Goal: Task Accomplishment & Management: Manage account settings

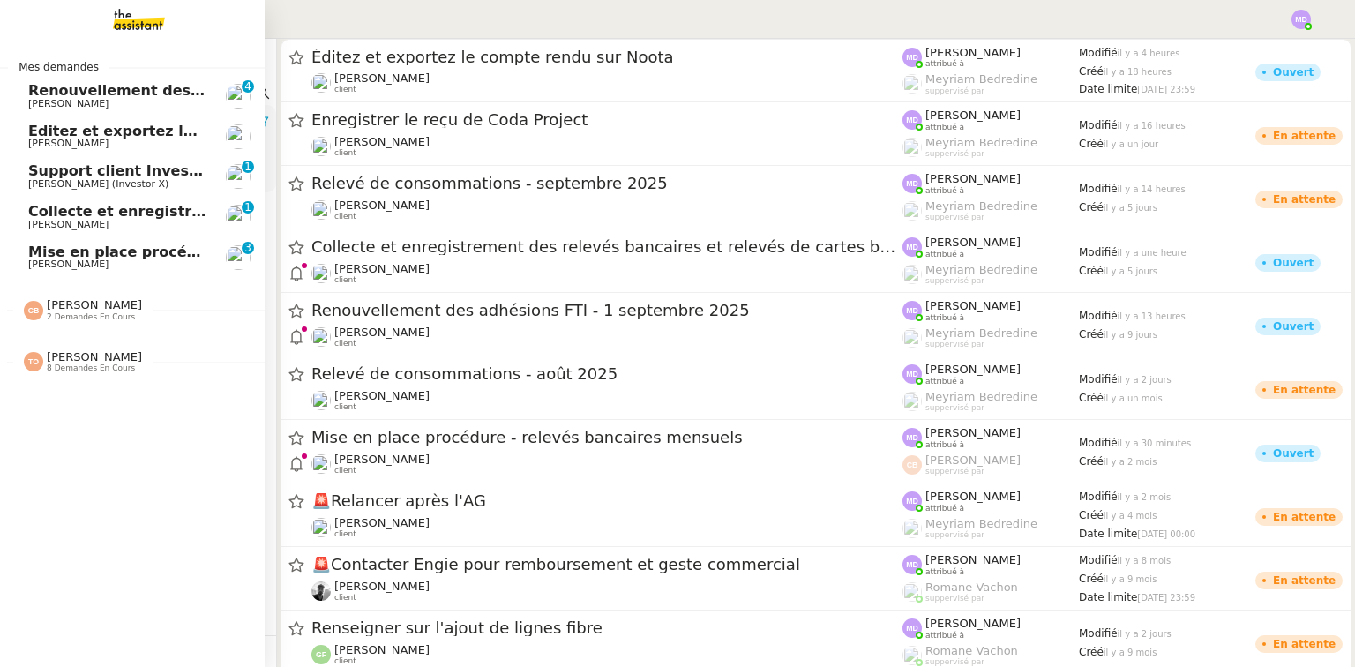
click at [85, 138] on span "Éditez et exportez le compte rendu sur Noota" at bounding box center [209, 131] width 363 height 17
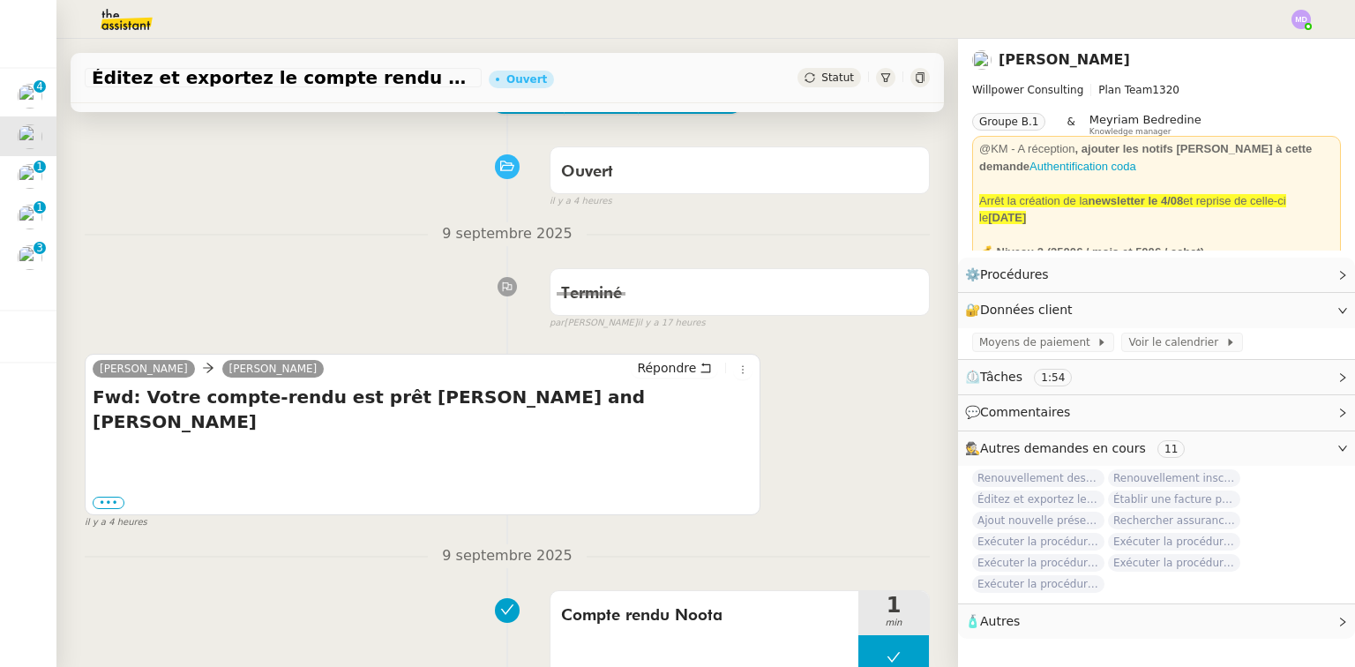
scroll to position [71, 0]
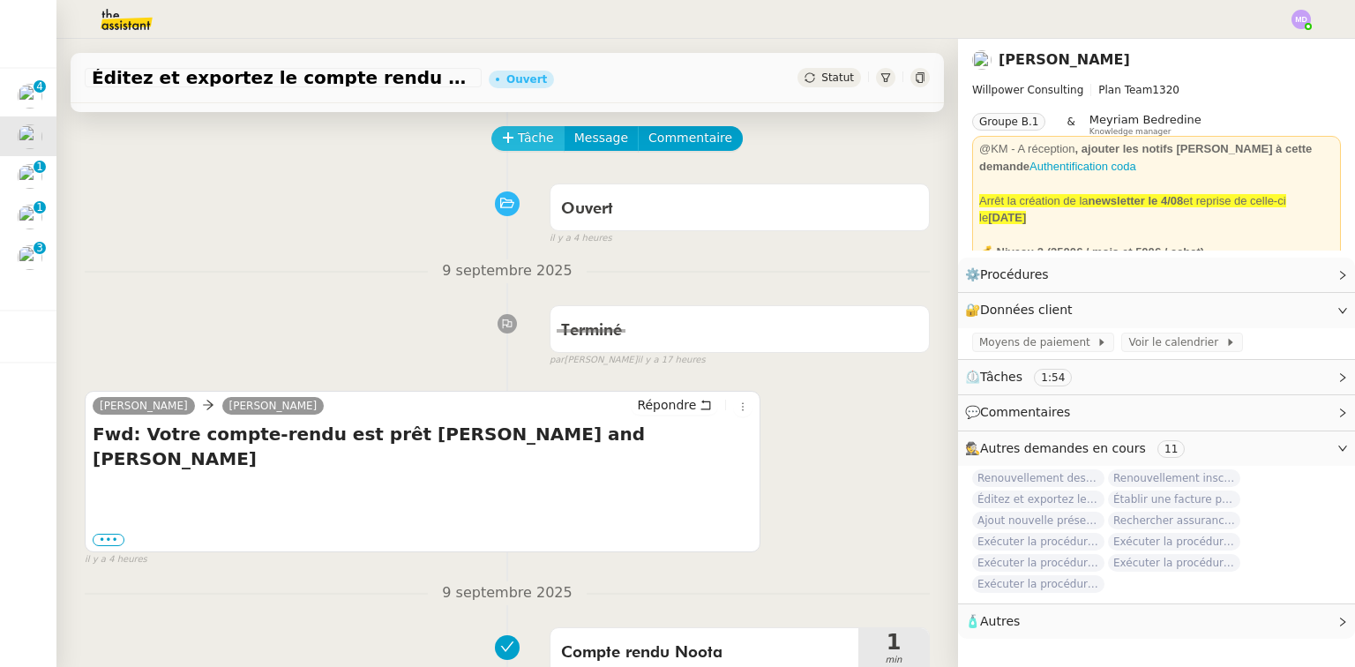
click at [518, 148] on span "Tâche" at bounding box center [536, 138] width 36 height 20
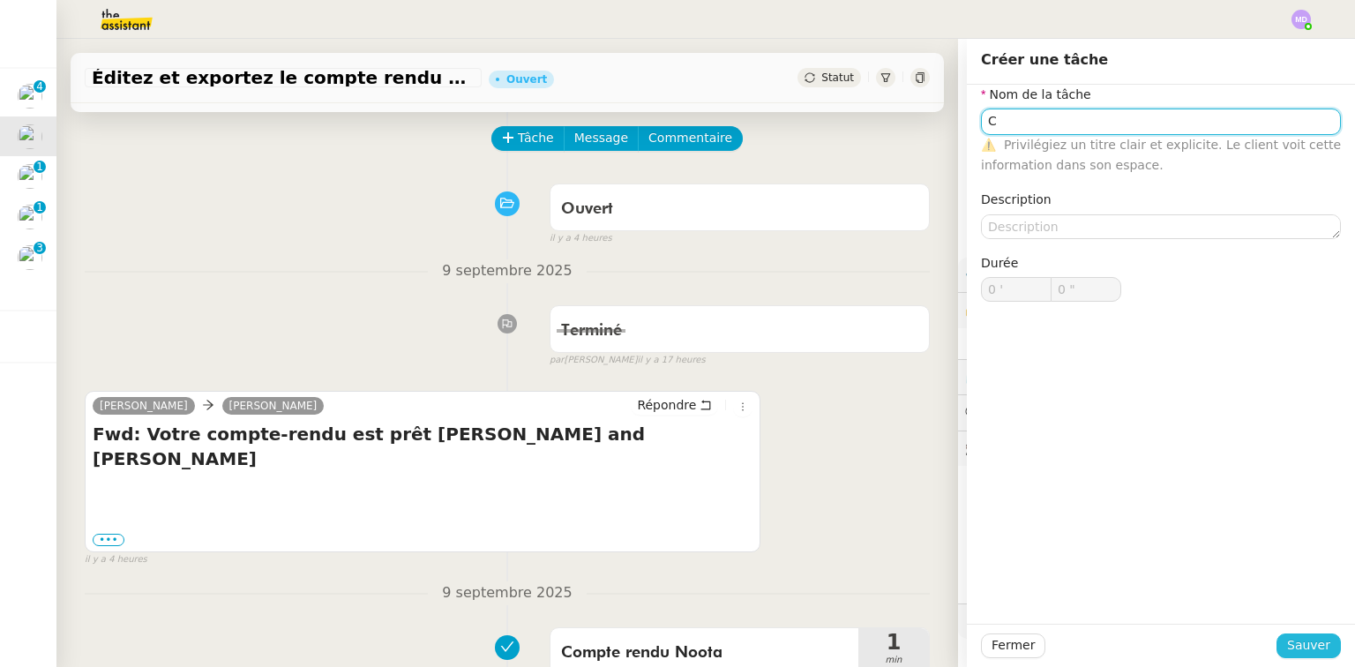
type input "C"
click at [1291, 641] on span "Sauver" at bounding box center [1308, 645] width 43 height 20
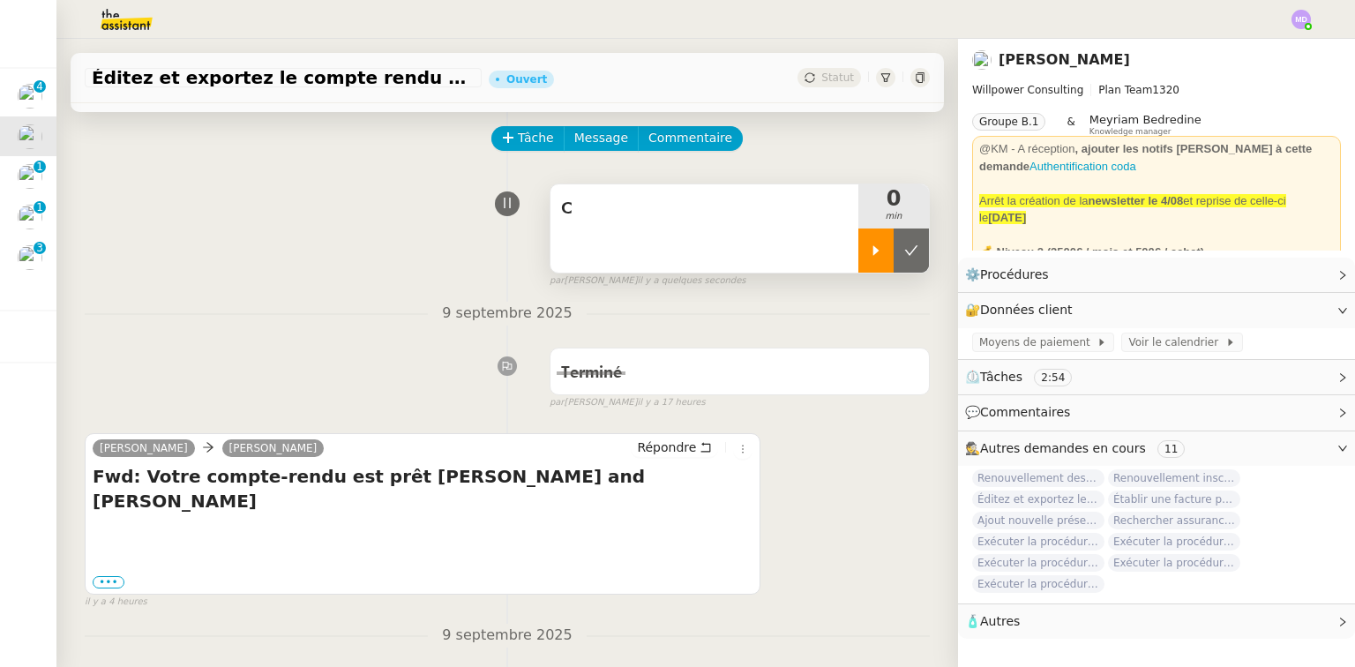
click at [870, 255] on div at bounding box center [875, 250] width 35 height 44
click at [105, 576] on label "•••" at bounding box center [109, 582] width 32 height 12
click at [0, 0] on input "•••" at bounding box center [0, 0] width 0 height 0
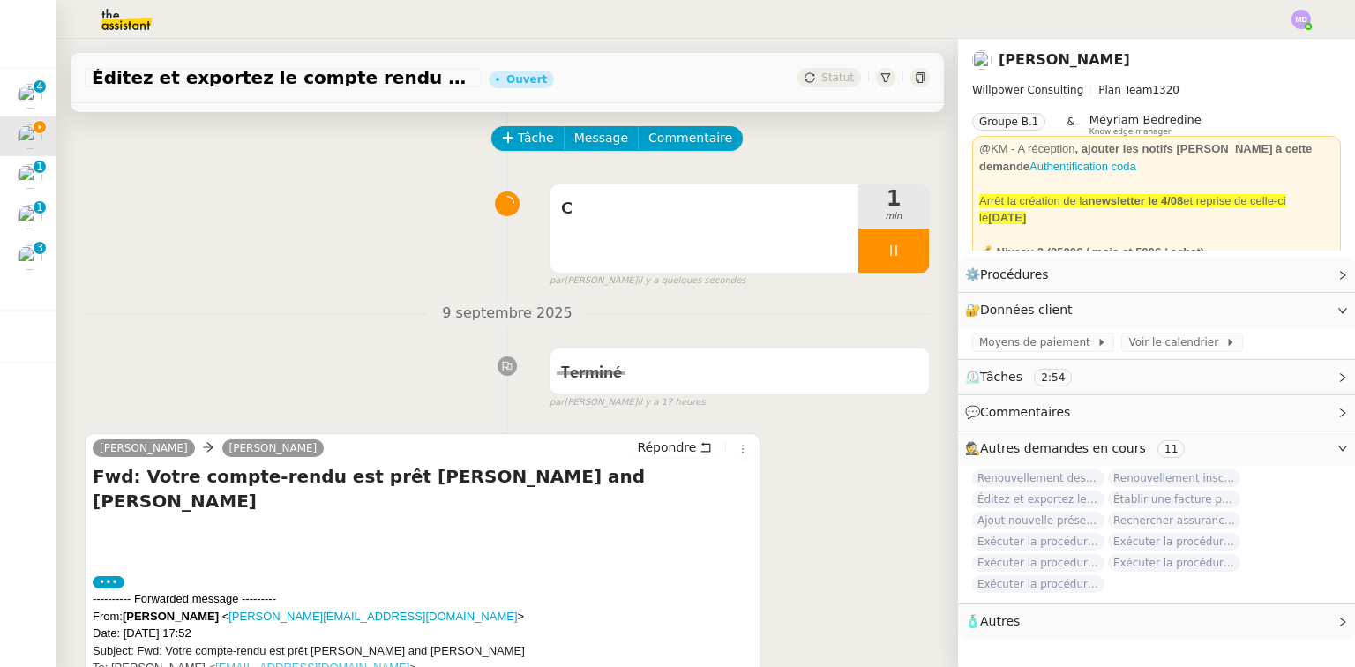
scroll to position [353, 0]
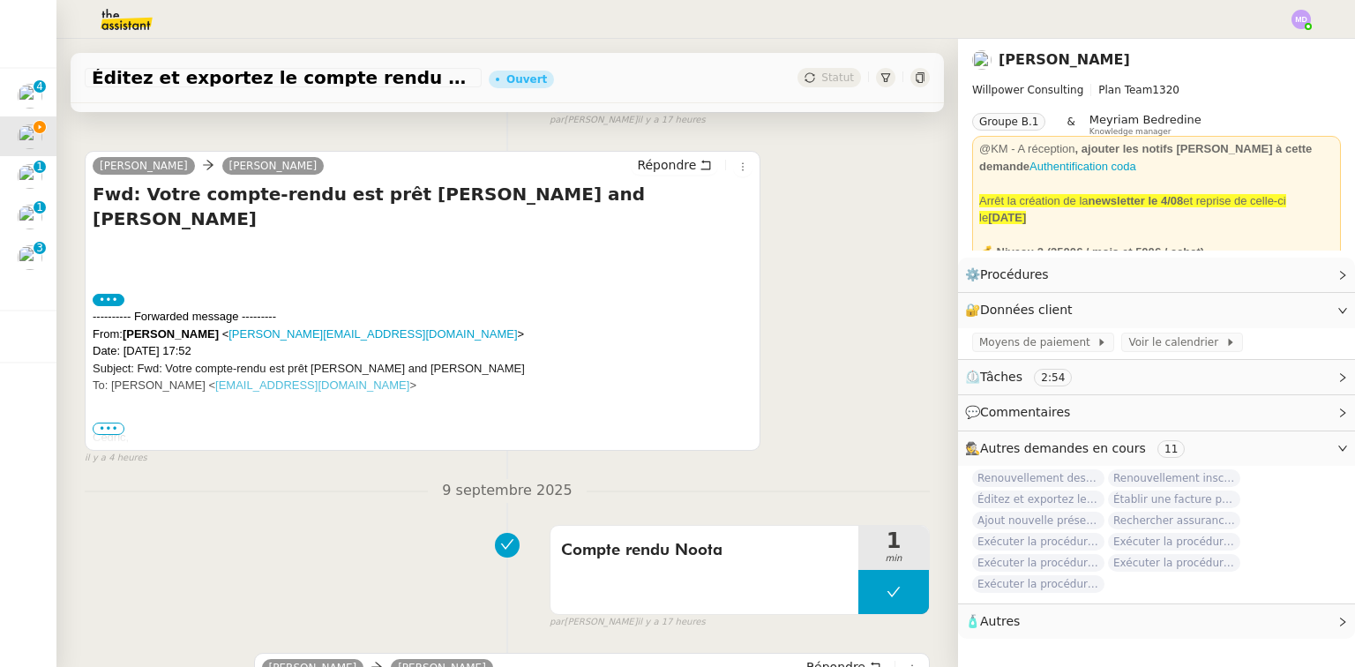
click at [117, 431] on span "•••" at bounding box center [109, 429] width 32 height 12
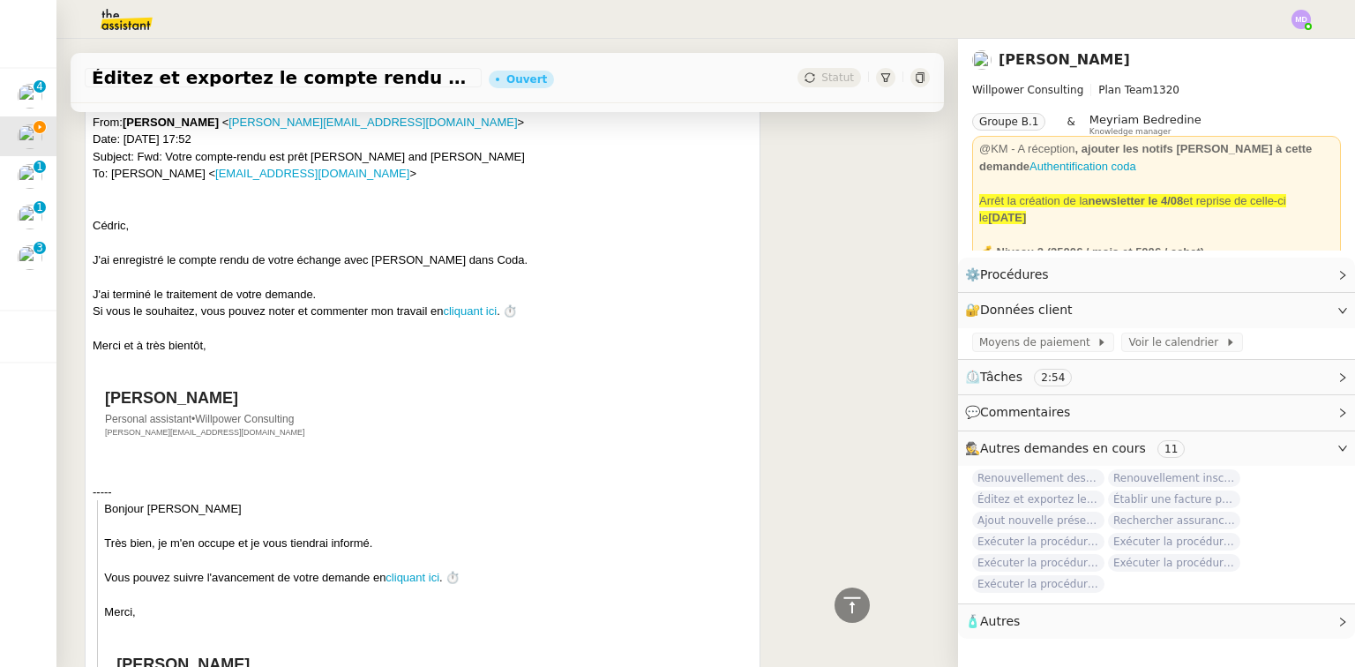
scroll to position [212, 0]
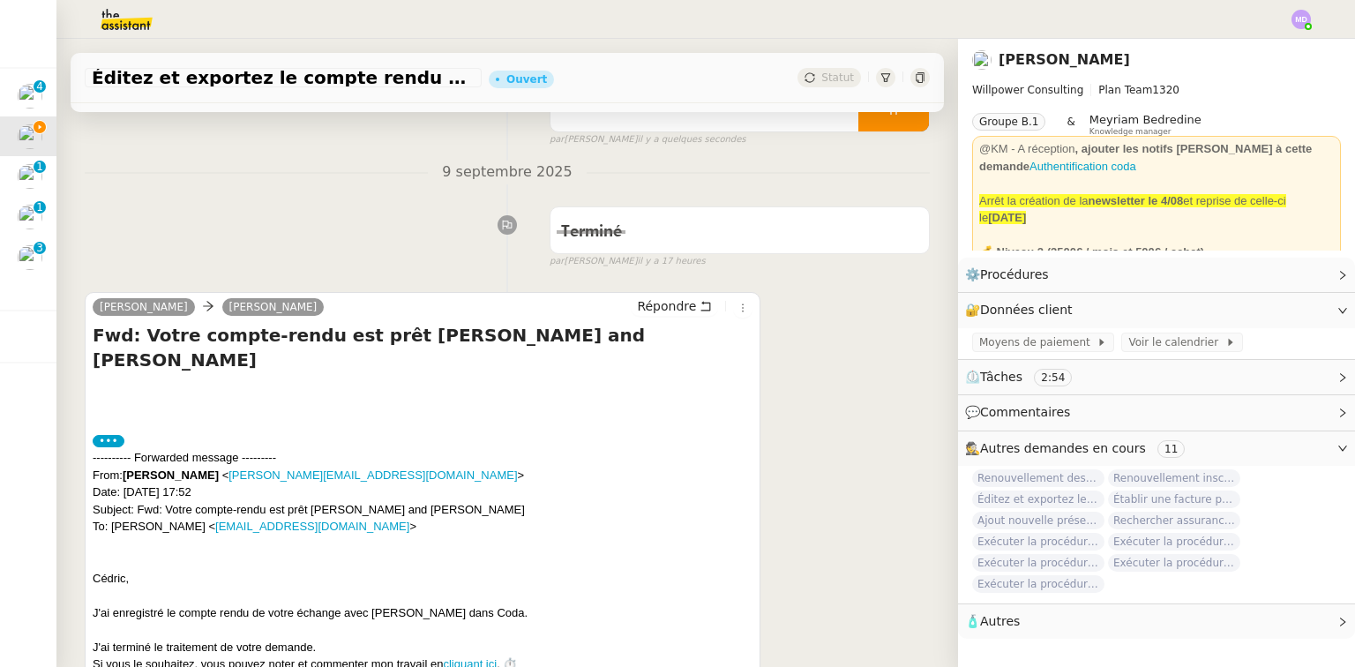
click at [109, 435] on label "•••" at bounding box center [109, 441] width 32 height 12
click at [0, 0] on input "•••" at bounding box center [0, 0] width 0 height 0
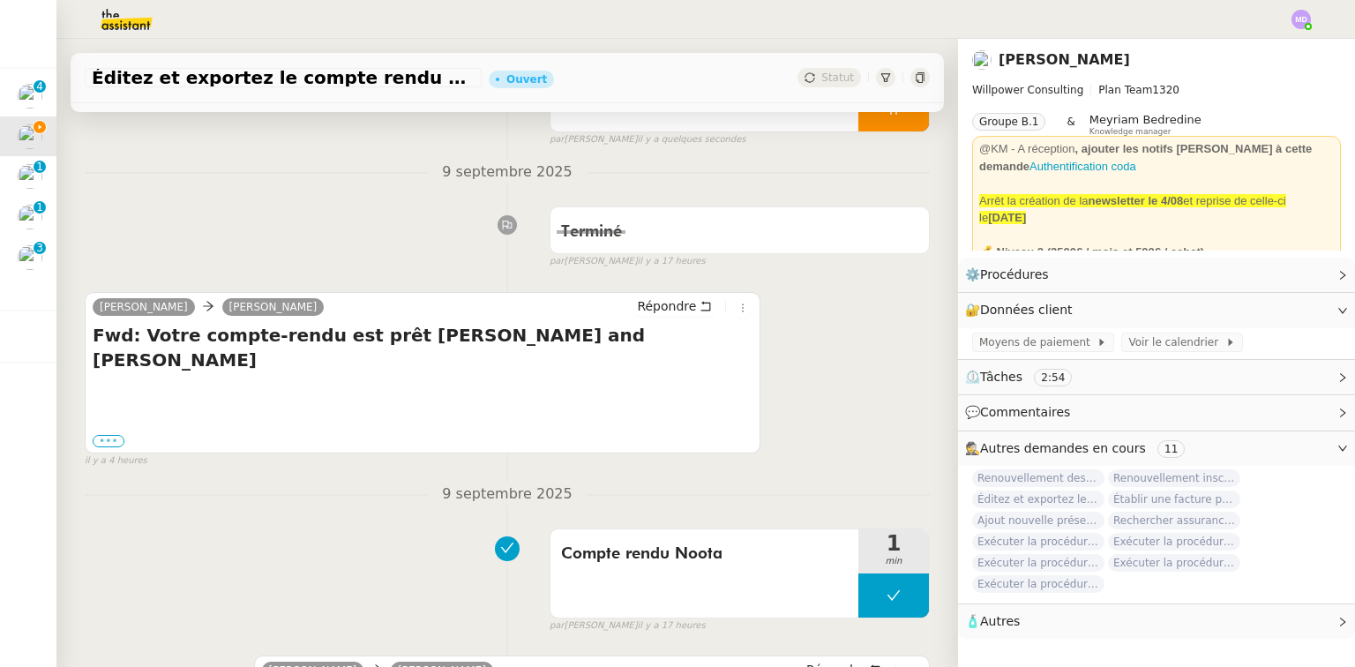
click at [109, 435] on label "•••" at bounding box center [109, 441] width 32 height 12
click at [0, 0] on input "•••" at bounding box center [0, 0] width 0 height 0
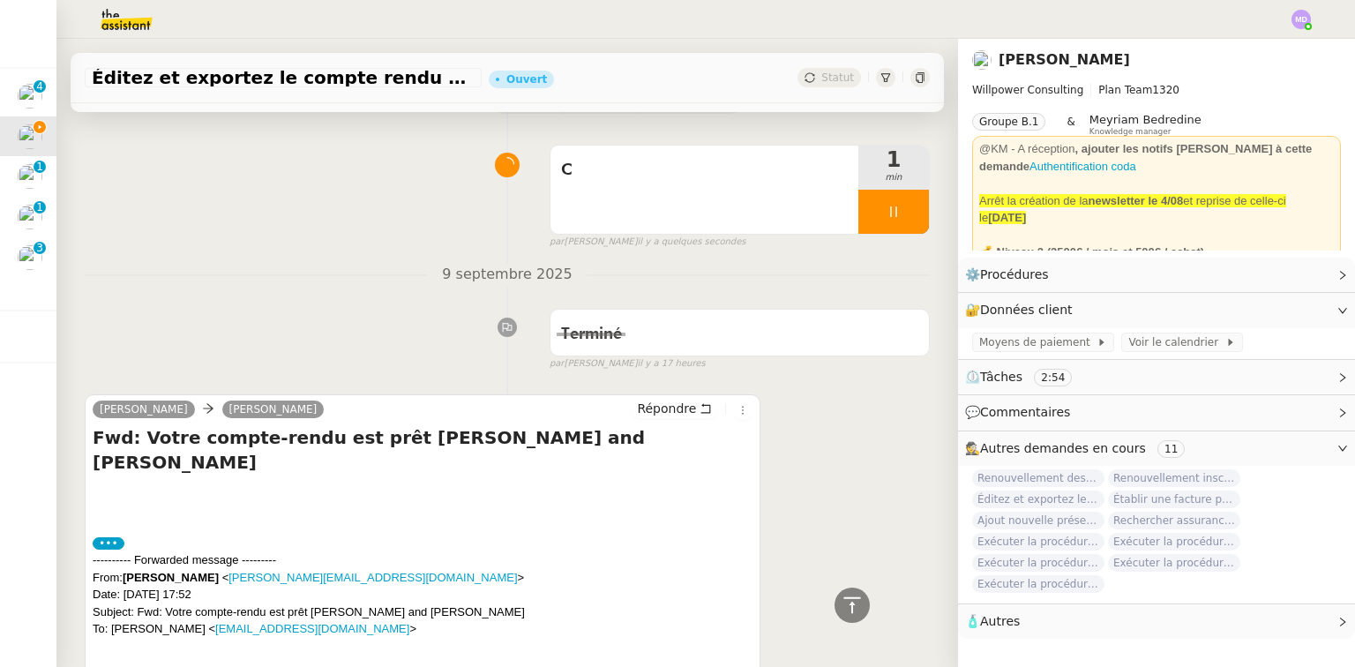
scroll to position [0, 0]
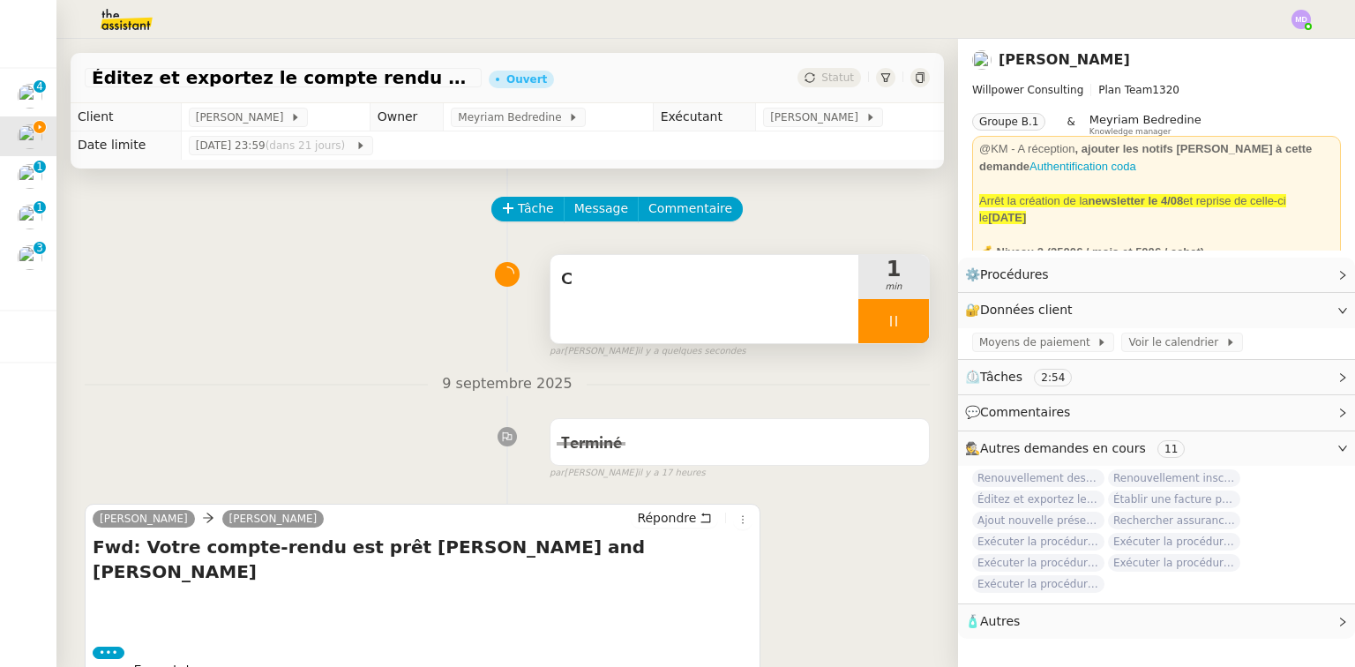
click at [558, 310] on div "C" at bounding box center [704, 299] width 308 height 88
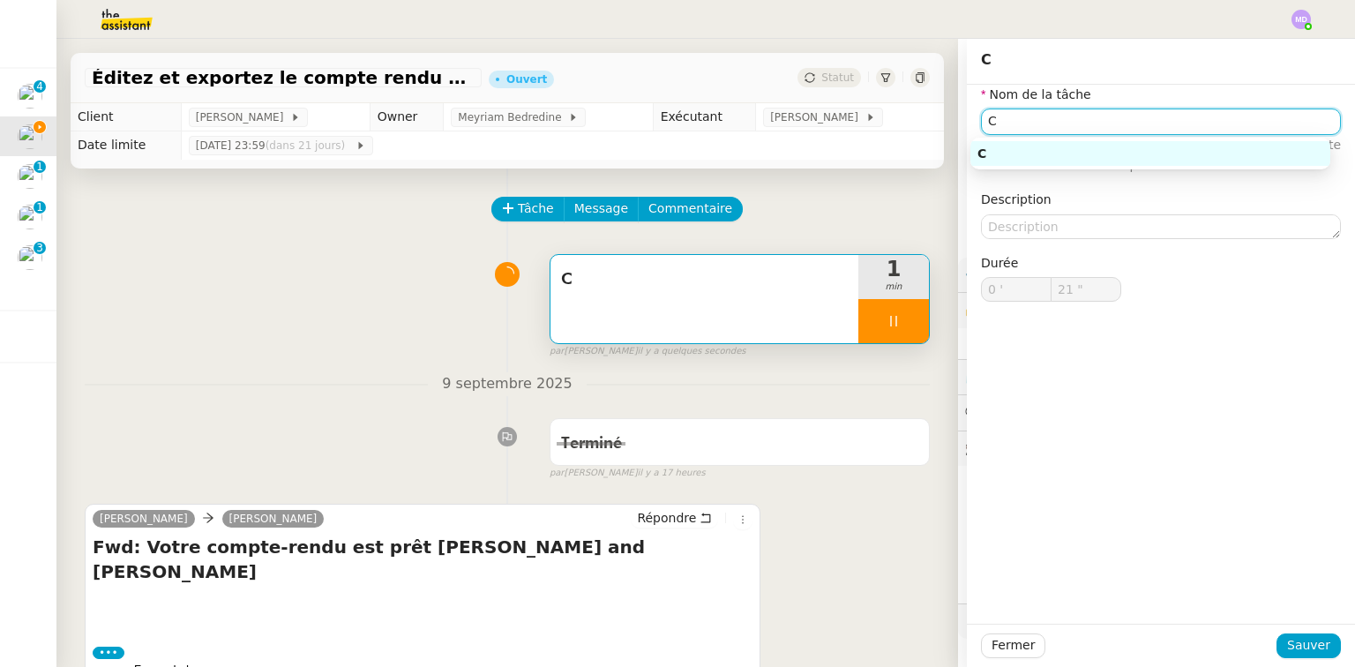
drag, startPoint x: 993, startPoint y: 112, endPoint x: 940, endPoint y: 120, distance: 53.5
click at [940, 120] on app-ticket "Éditez et exportez le compte rendu sur Noota Ouvert Statut Client [PERSON_NAME]…" at bounding box center [705, 353] width 1298 height 628
type input "22 ""
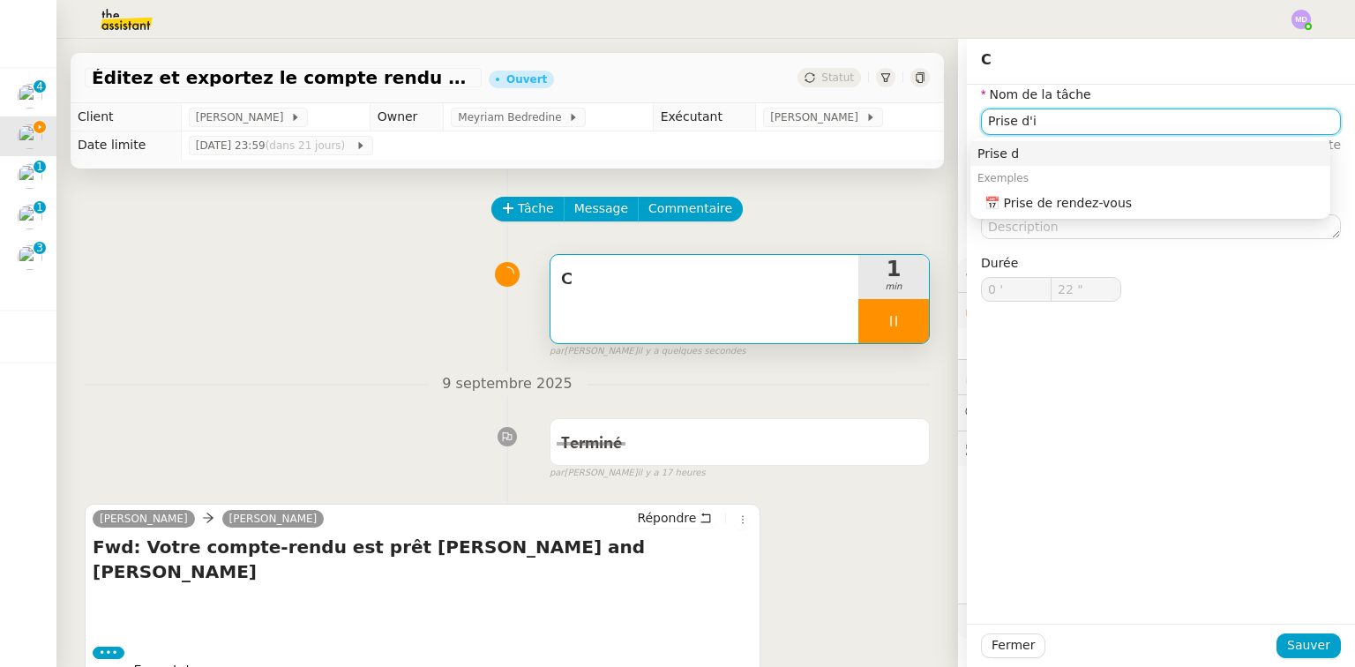
type input "Prise d'in"
type input "23 ""
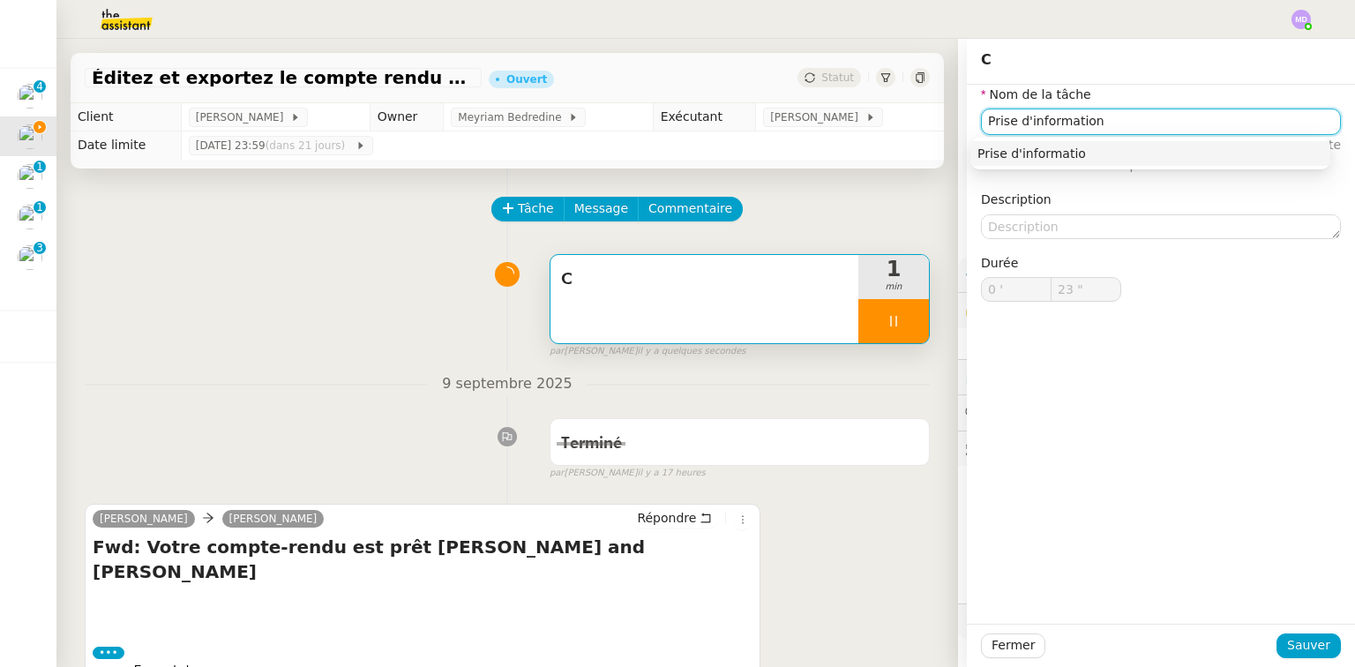
type input "Prise d'informations"
type input "24 ""
type input "Prise d'informations"
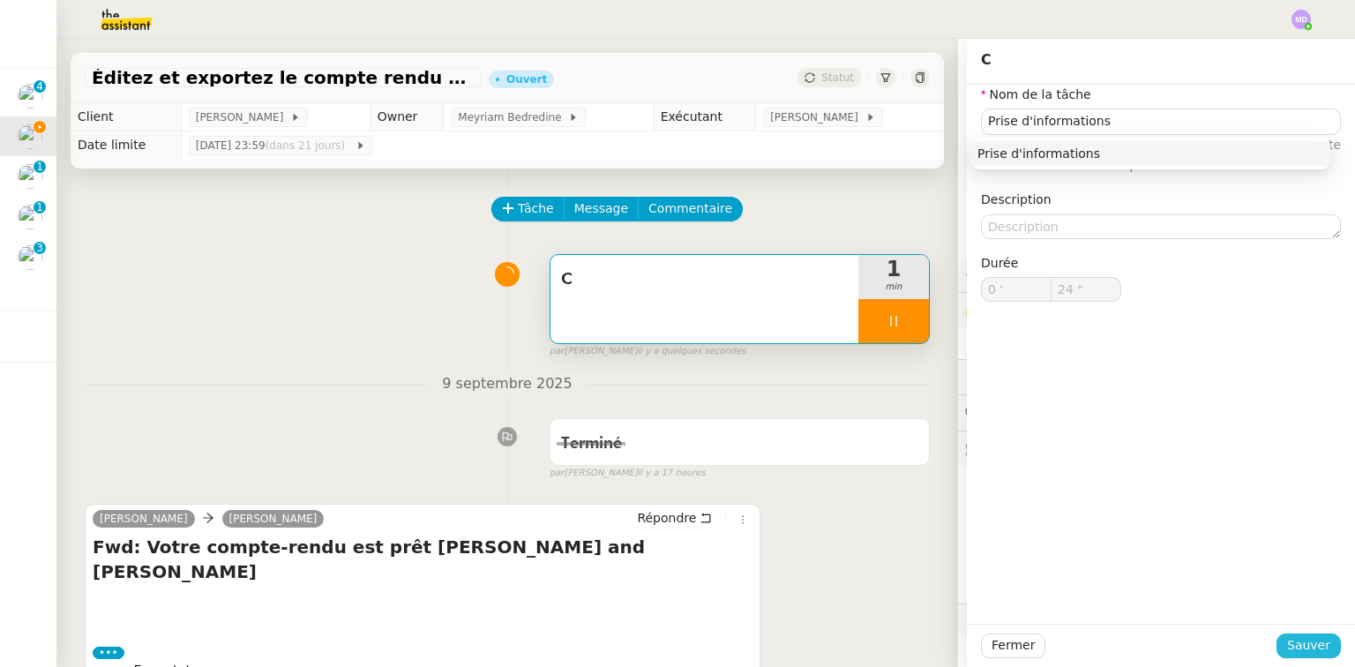
click at [1302, 639] on span "Sauver" at bounding box center [1308, 645] width 43 height 20
type input "25 ""
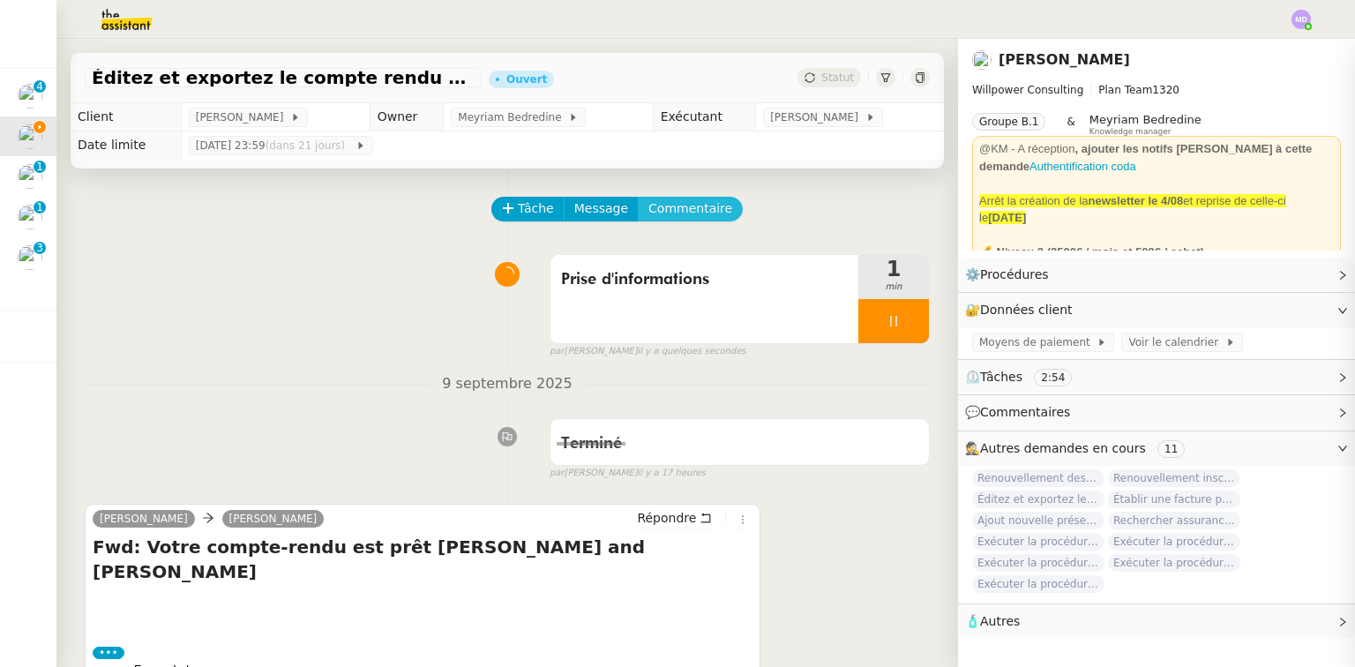
click at [675, 215] on span "Commentaire" at bounding box center [690, 208] width 84 height 20
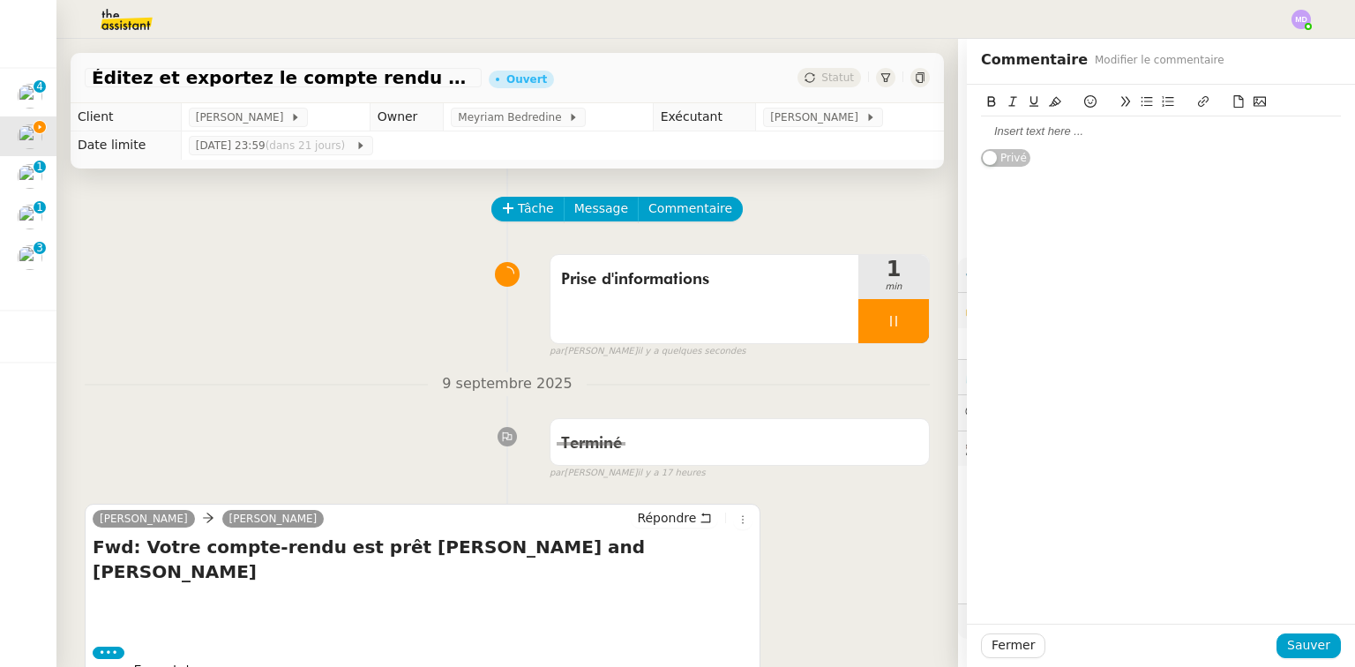
click at [1076, 127] on div at bounding box center [1161, 131] width 360 height 16
click at [646, 514] on span "Répondre" at bounding box center [666, 518] width 59 height 18
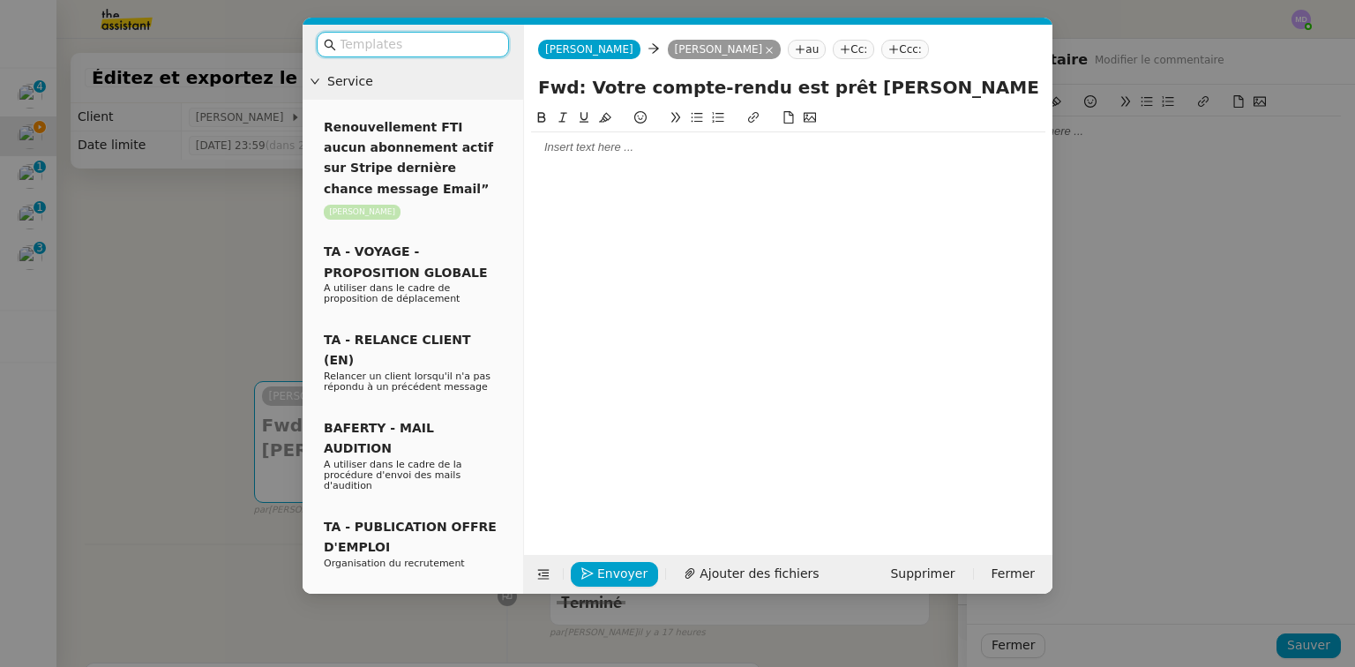
click at [571, 138] on div at bounding box center [788, 147] width 514 height 30
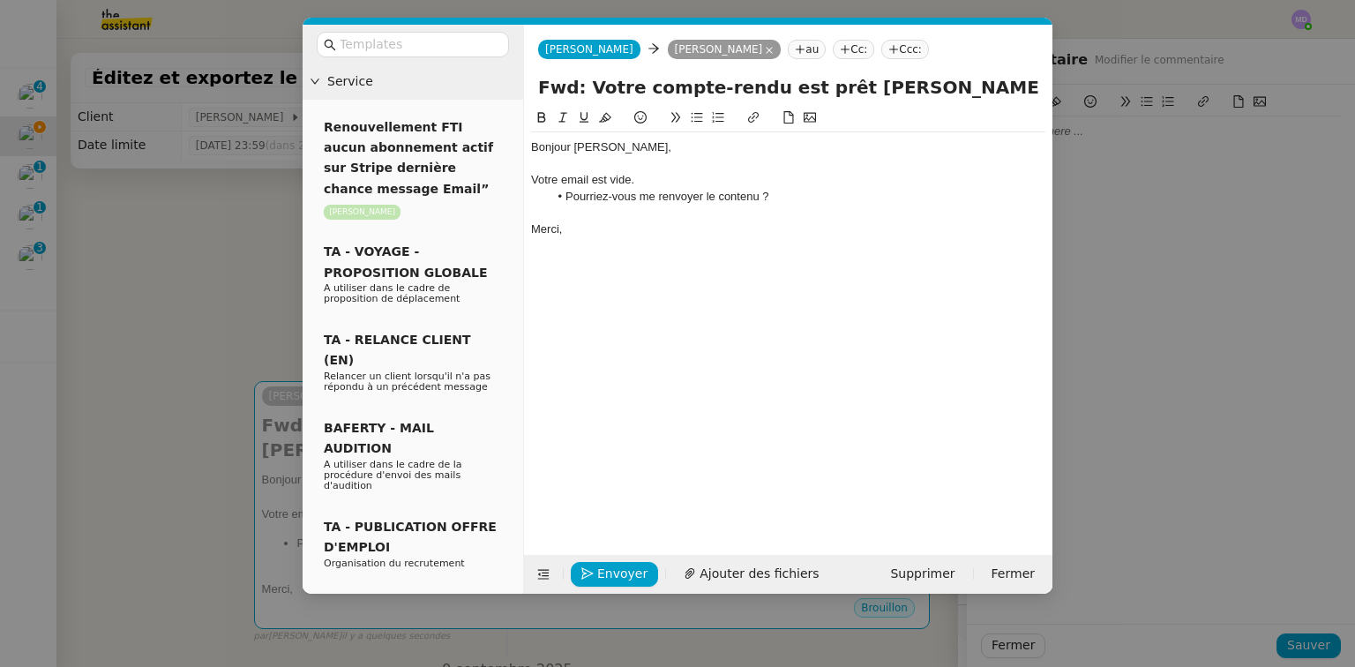
click at [259, 266] on nz-modal-container "Service Renouvellement FTI aucun abonnement actif sur Stripe dernière chance me…" at bounding box center [677, 333] width 1355 height 667
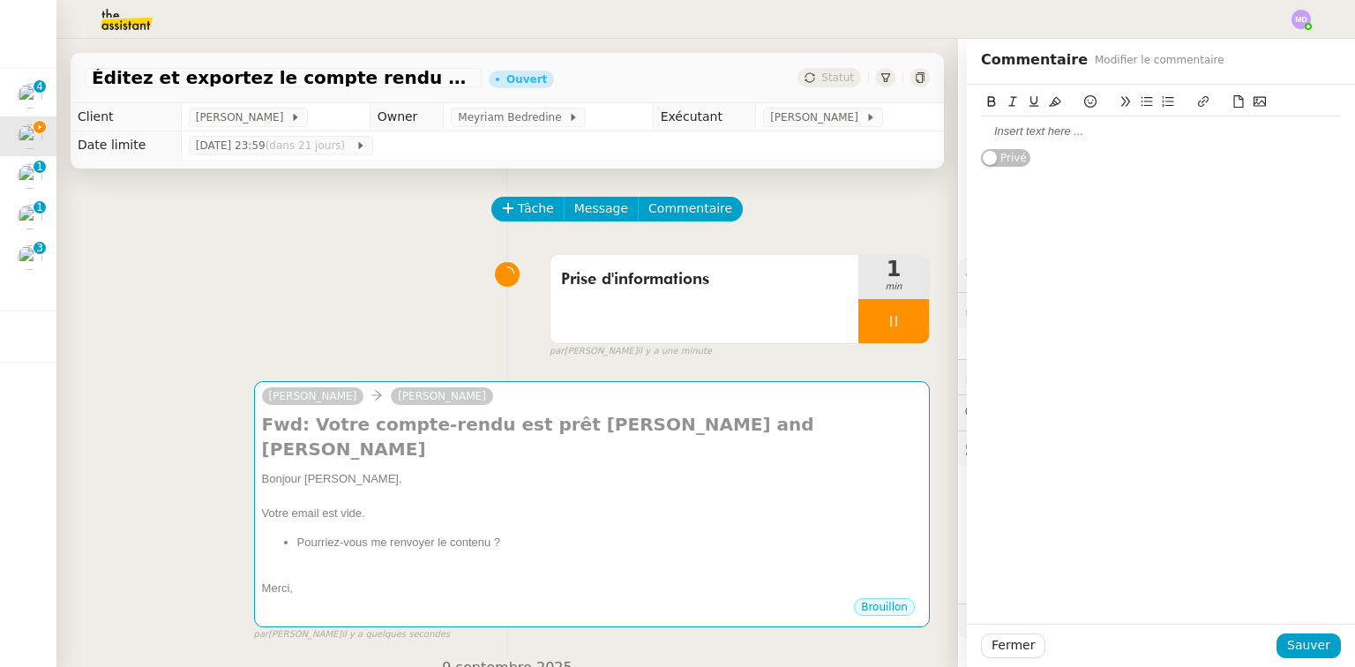
scroll to position [431, 0]
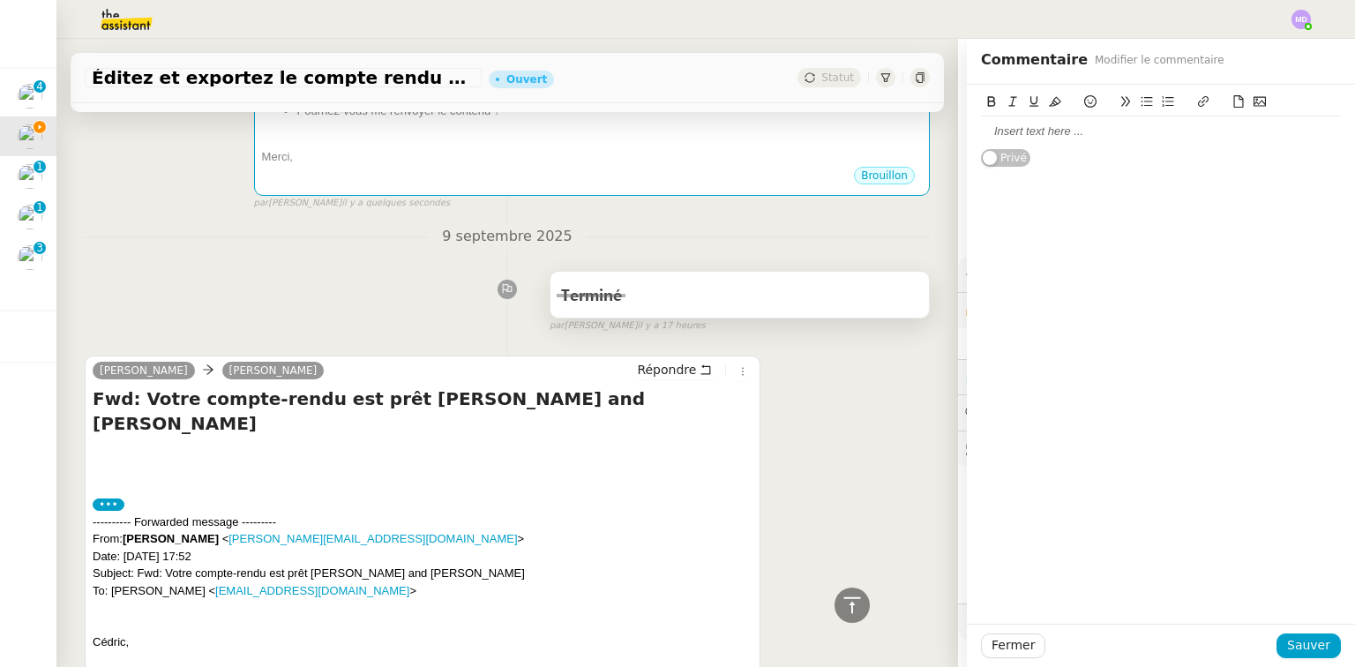
click at [684, 290] on div "Terminé" at bounding box center [739, 295] width 378 height 46
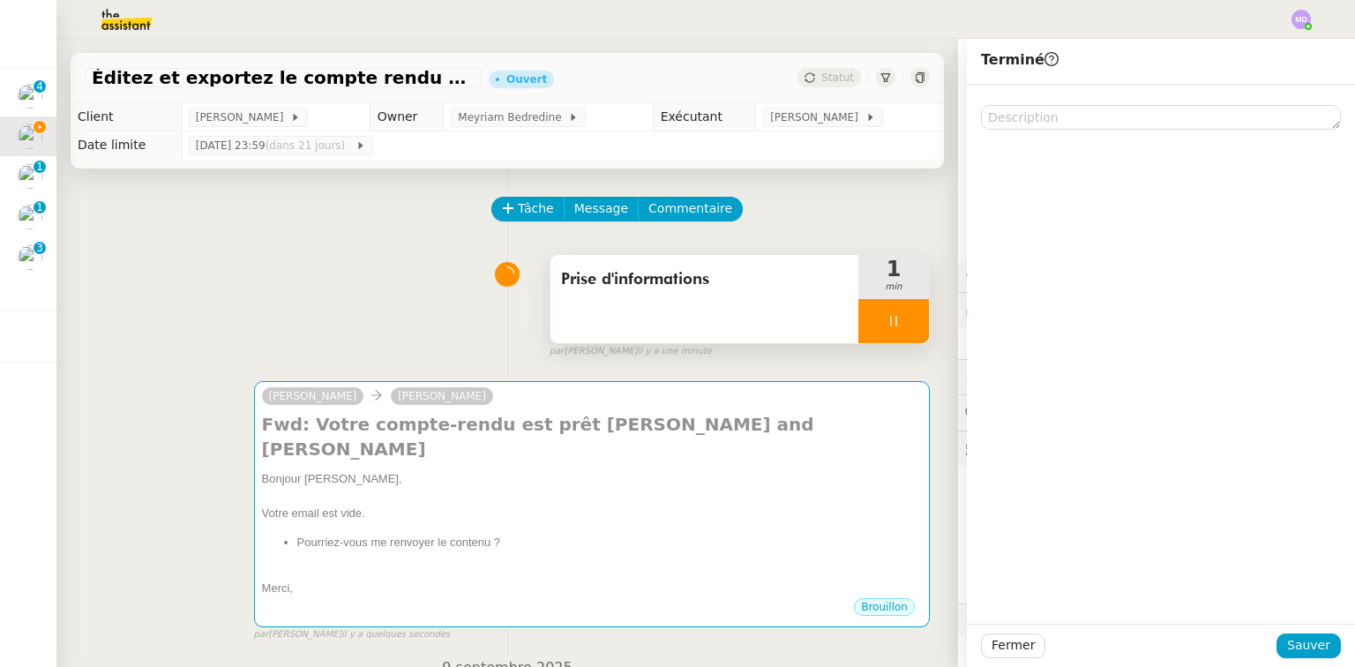
click at [742, 265] on div "Prise d'informations" at bounding box center [704, 299] width 308 height 88
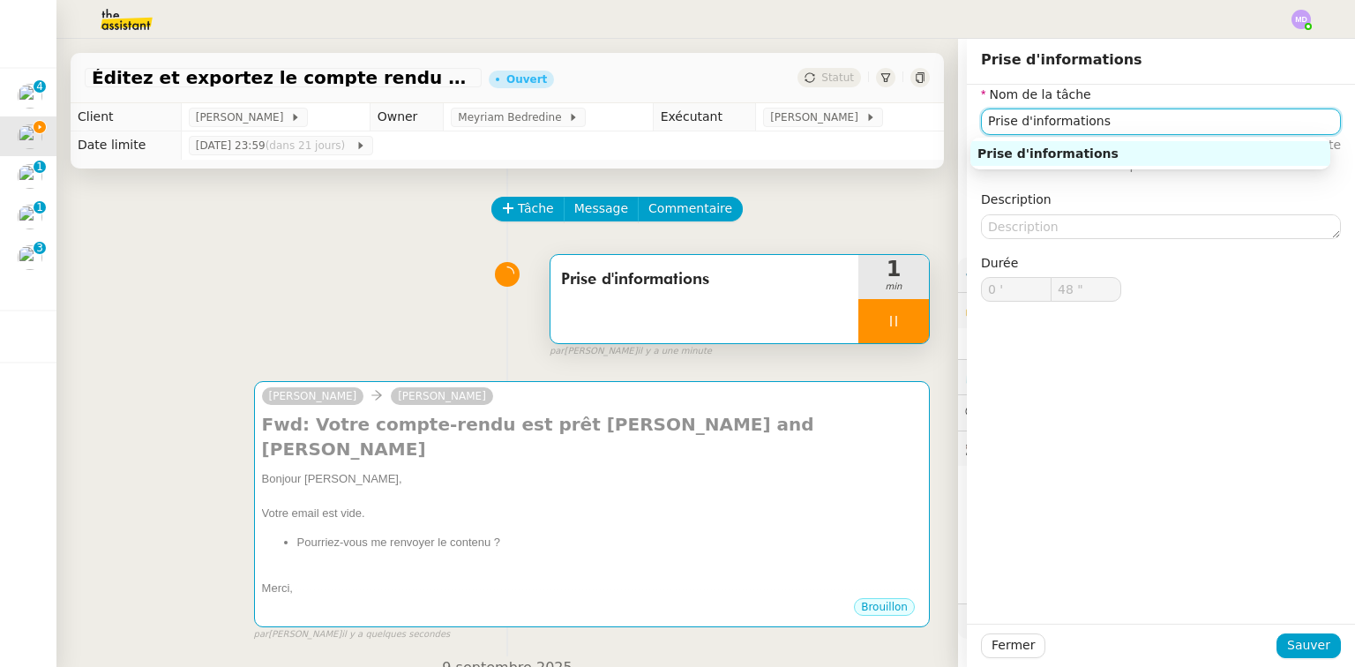
type input "49 ""
drag, startPoint x: 996, startPoint y: 124, endPoint x: 942, endPoint y: 137, distance: 55.2
click at [942, 137] on app-ticket "Éditez et exportez le compte rendu sur Noota Ouvert Statut Client Cédric Tempes…" at bounding box center [705, 353] width 1298 height 628
type input "Trans d'informations"
type input "50 ""
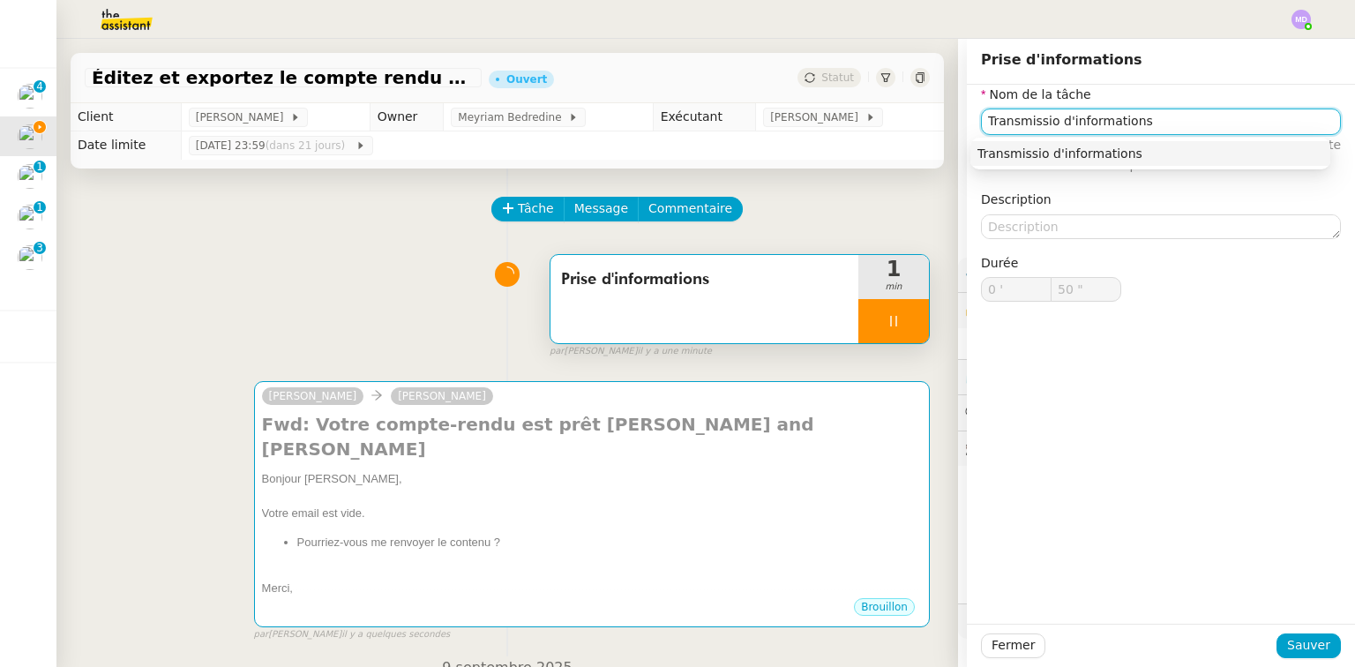
type input "Transmission d'informations"
type input "52 ""
type input "Transmission d'informations"
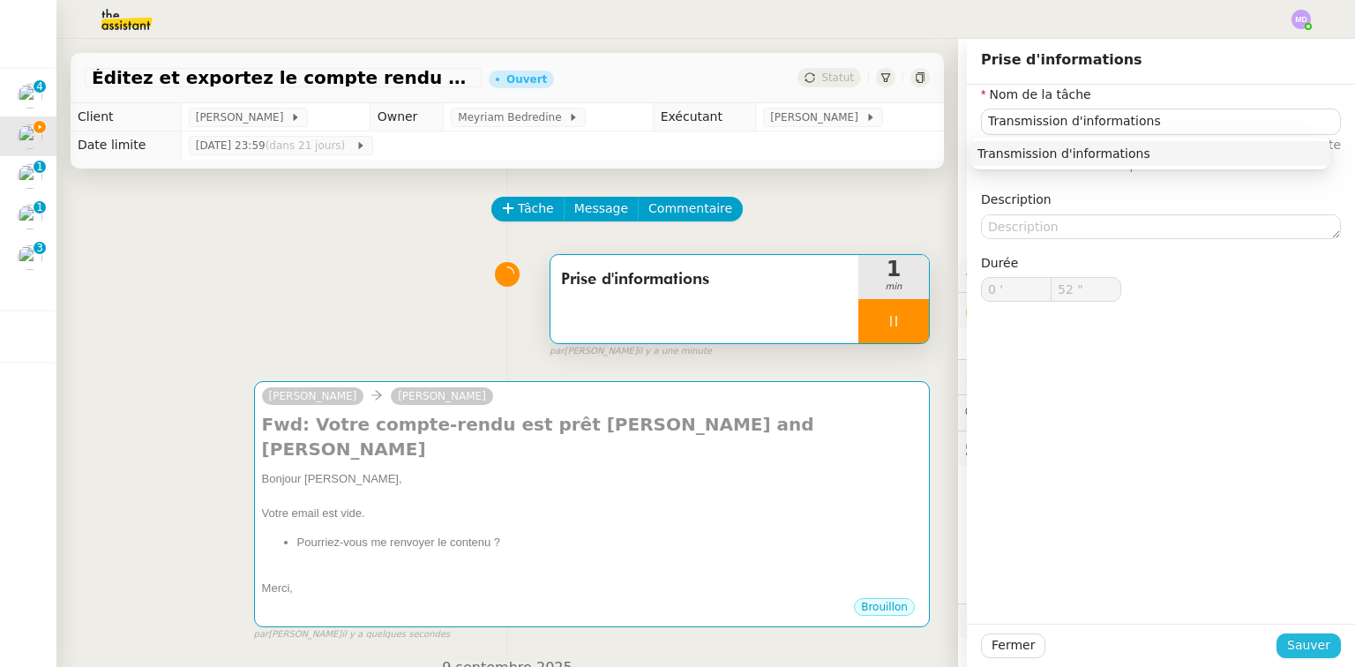
click at [1287, 642] on span "Sauver" at bounding box center [1308, 645] width 43 height 20
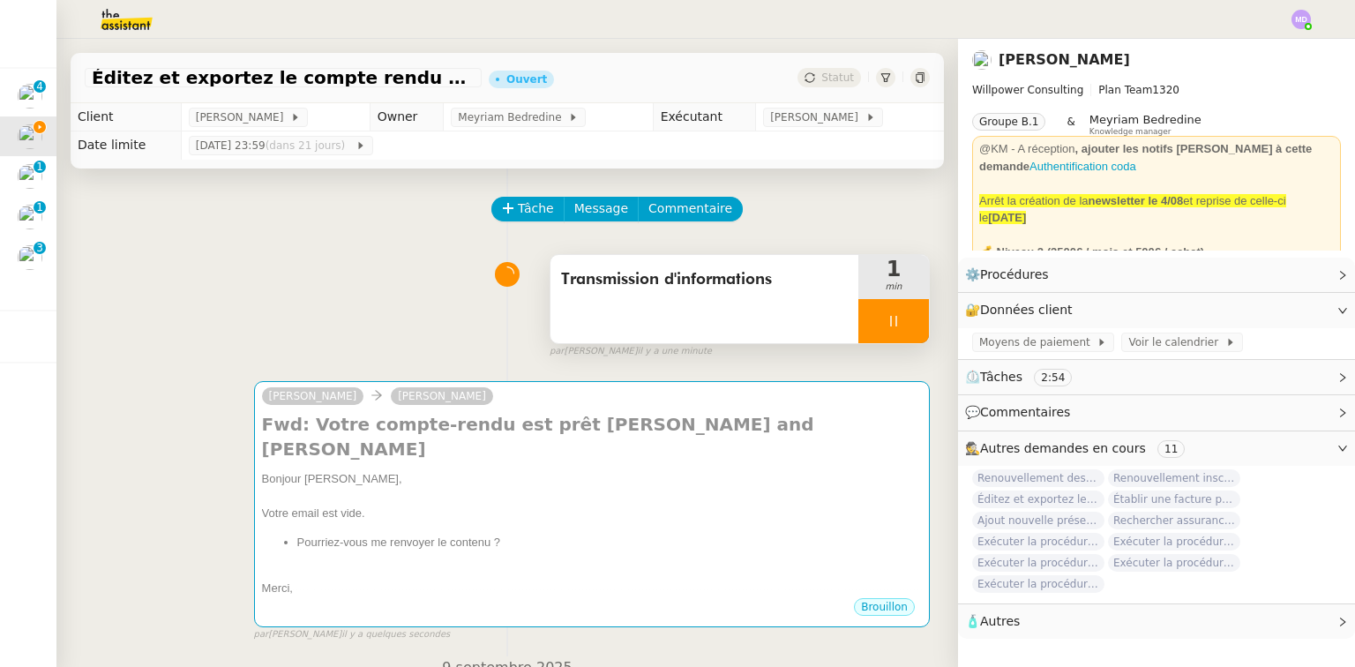
click at [886, 328] on icon at bounding box center [893, 321] width 14 height 14
click at [904, 325] on icon at bounding box center [911, 321] width 14 height 14
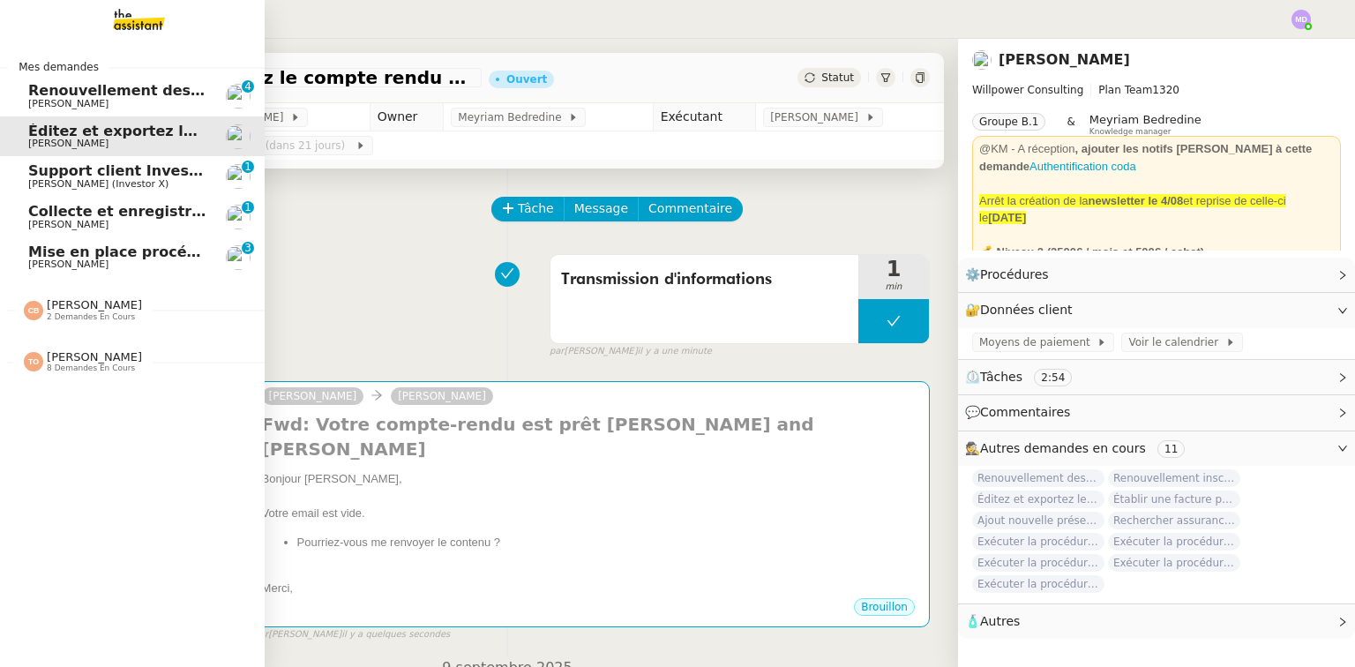
drag, startPoint x: 47, startPoint y: 167, endPoint x: 106, endPoint y: 169, distance: 59.2
click at [47, 167] on span "Support client InvestorX" at bounding box center [125, 170] width 195 height 17
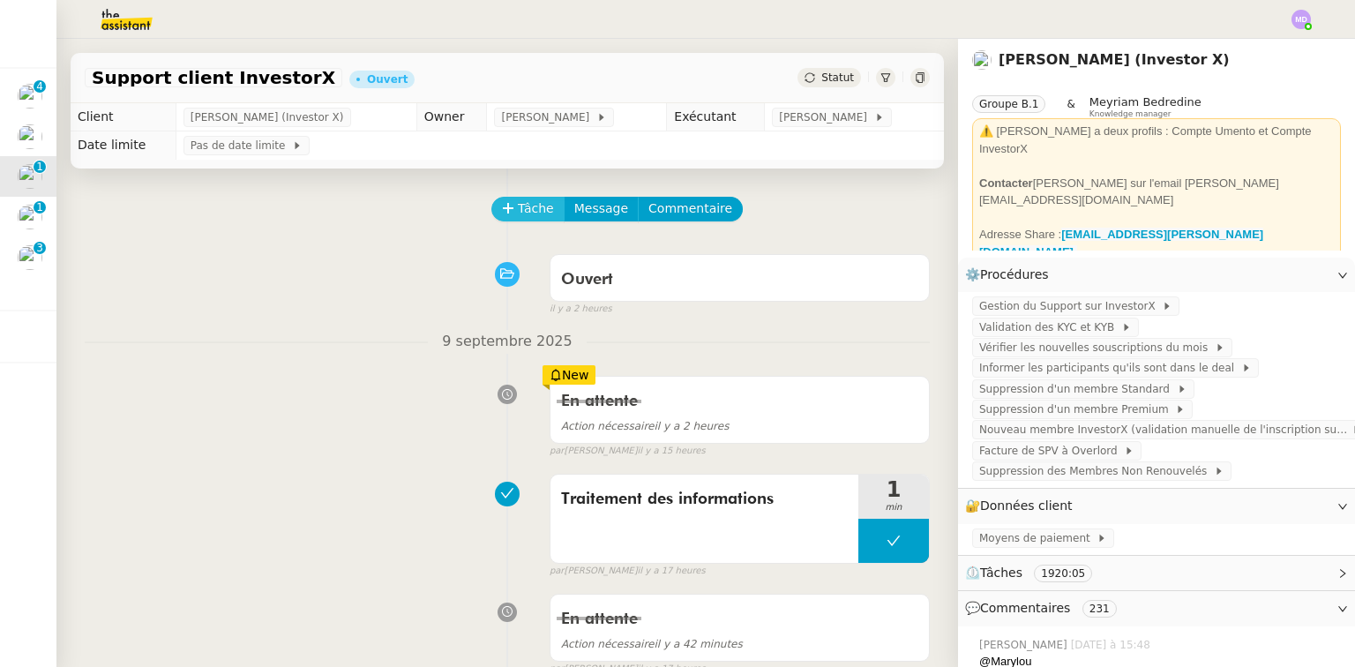
click at [518, 212] on span "Tâche" at bounding box center [536, 208] width 36 height 20
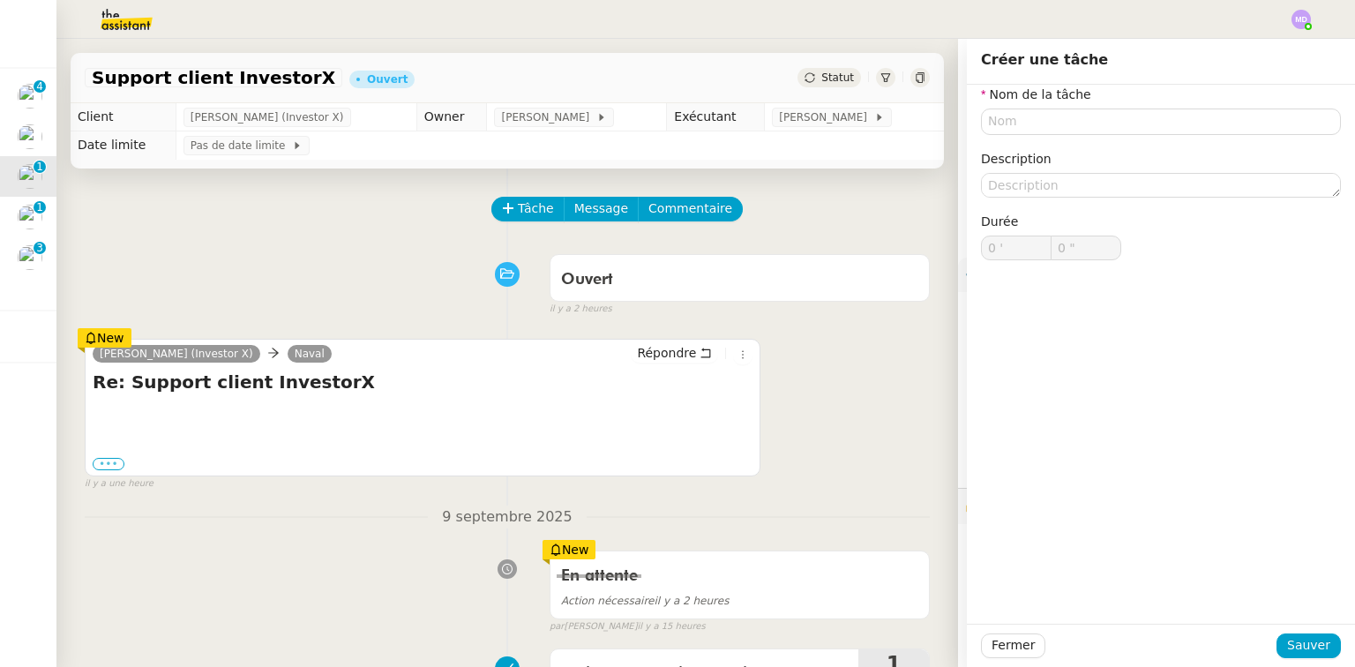
click at [108, 470] on label "•••" at bounding box center [109, 464] width 32 height 12
click at [0, 0] on input "•••" at bounding box center [0, 0] width 0 height 0
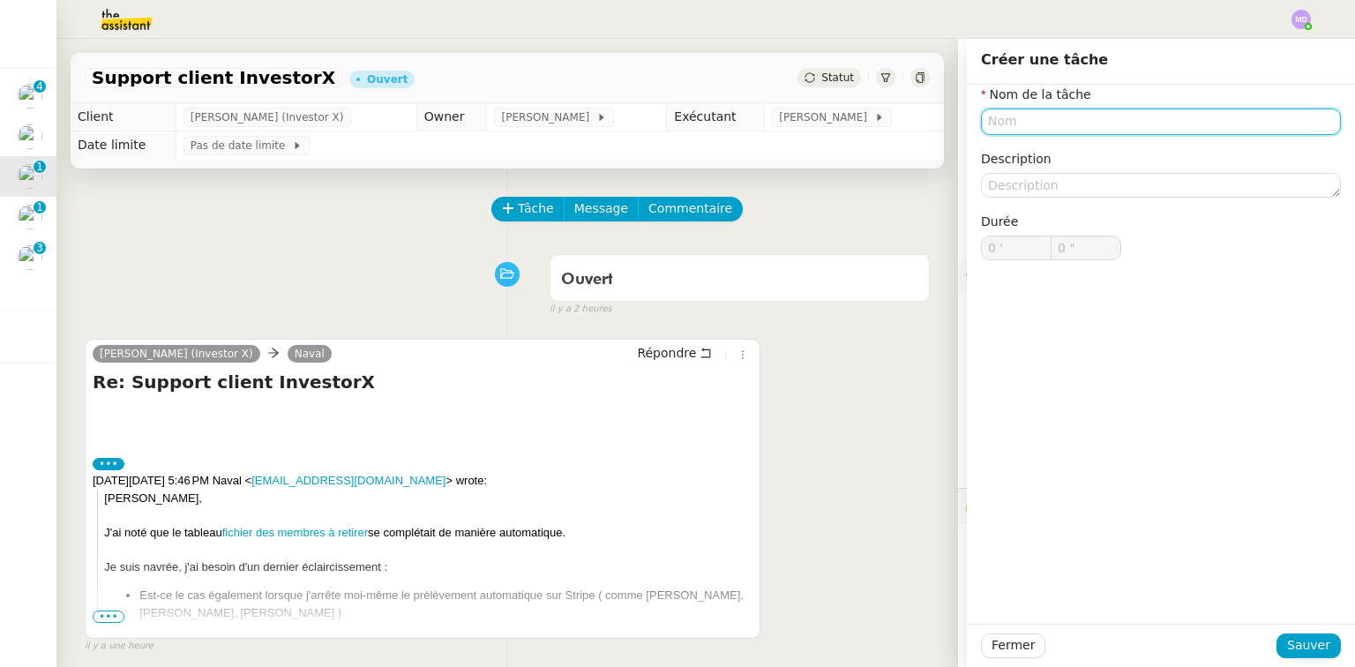
click at [1007, 116] on input "text" at bounding box center [1161, 121] width 360 height 26
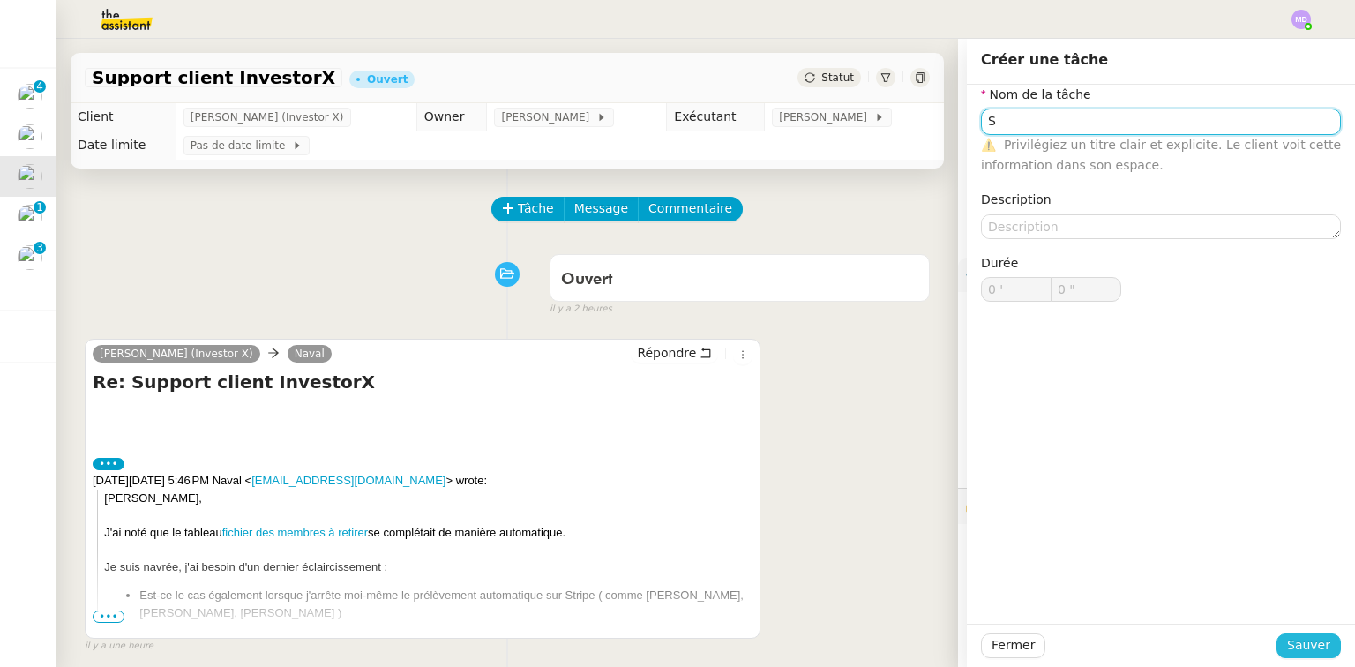
type input "S"
click at [1287, 646] on span "Sauver" at bounding box center [1308, 645] width 43 height 20
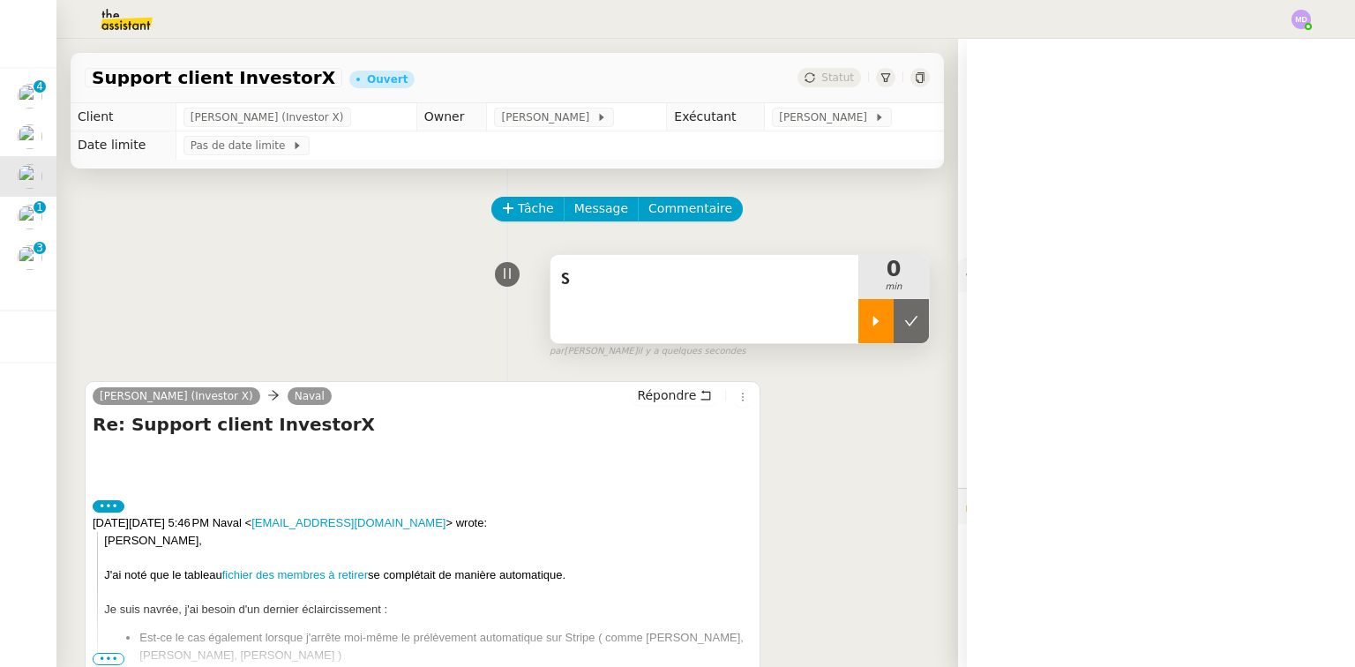
click at [869, 326] on icon at bounding box center [876, 321] width 14 height 14
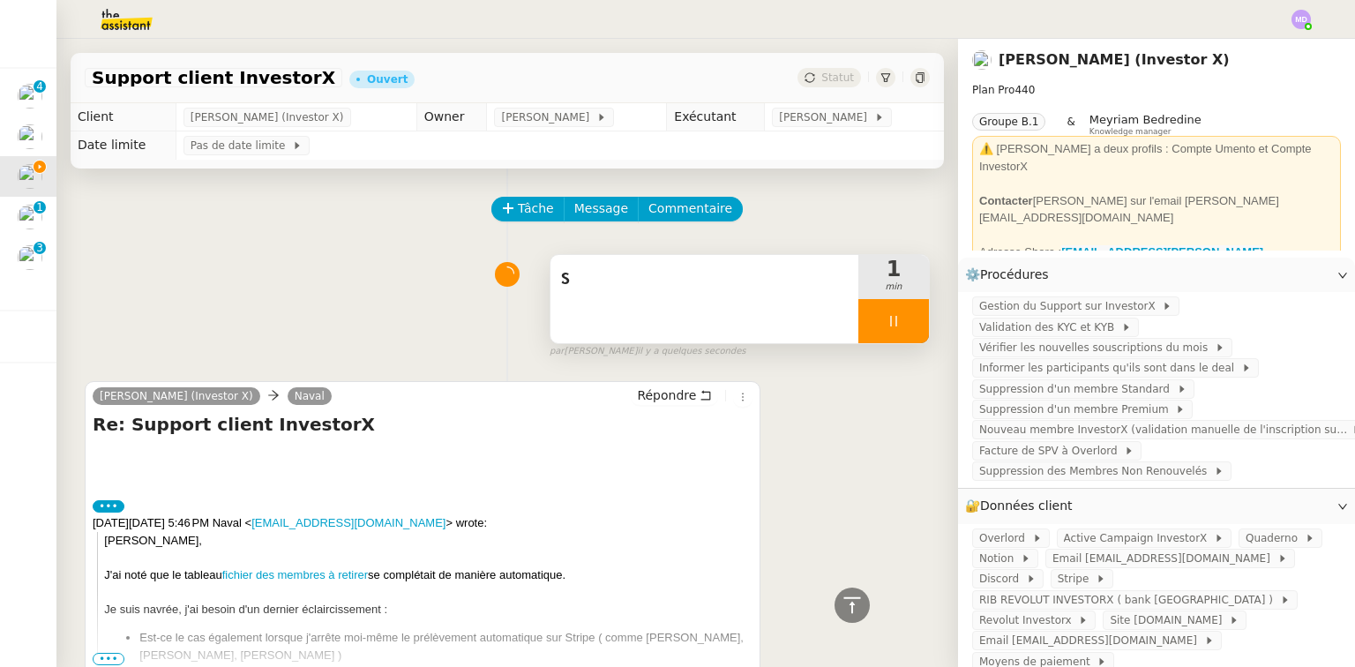
scroll to position [565, 0]
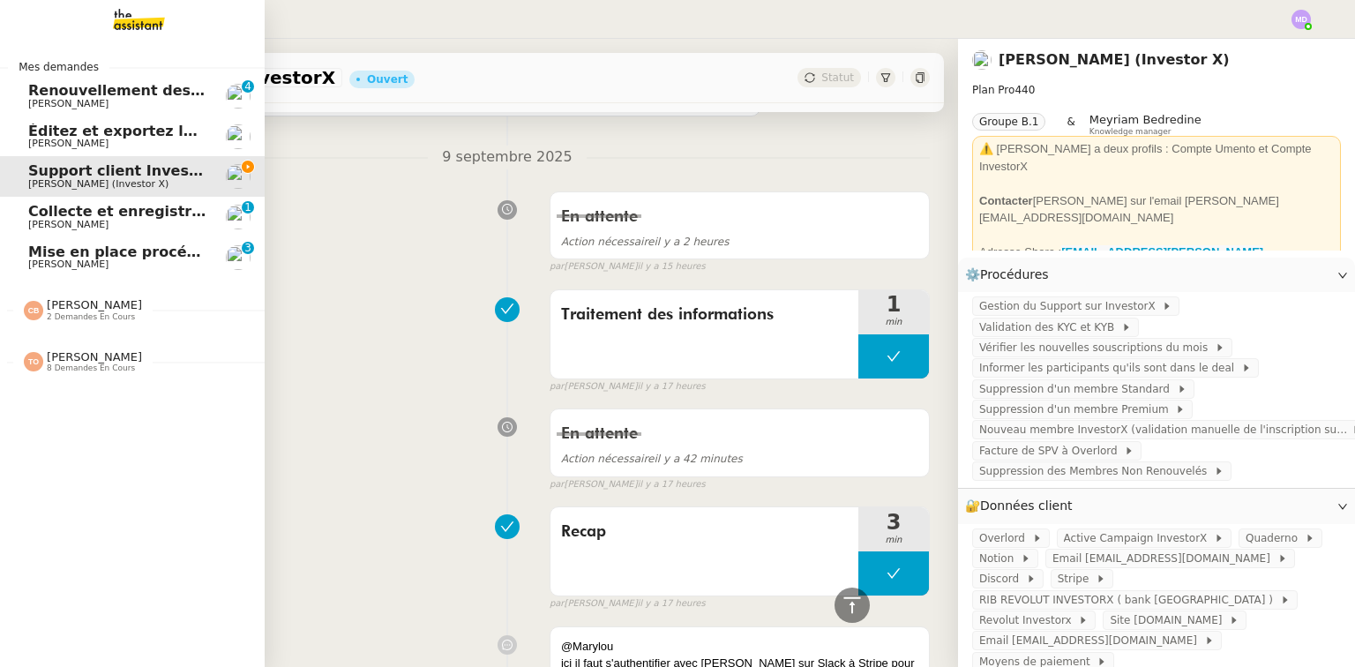
click at [87, 260] on span "[PERSON_NAME]" at bounding box center [68, 263] width 80 height 11
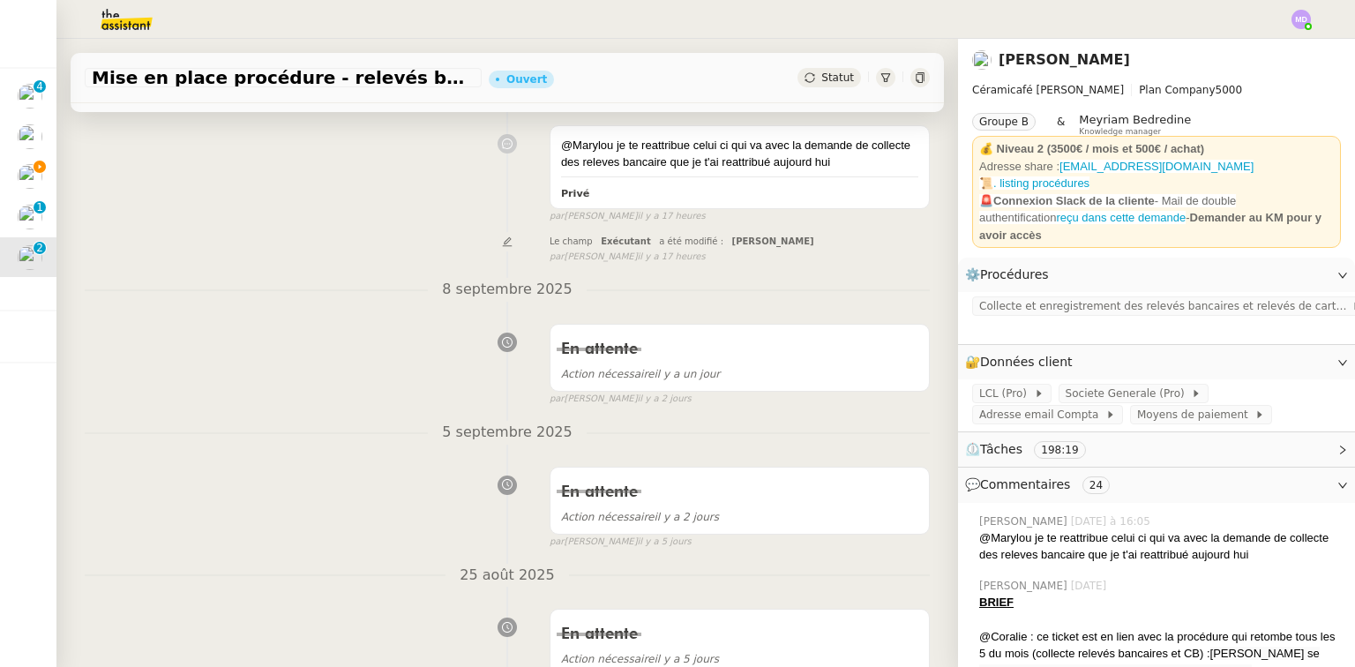
scroll to position [353, 0]
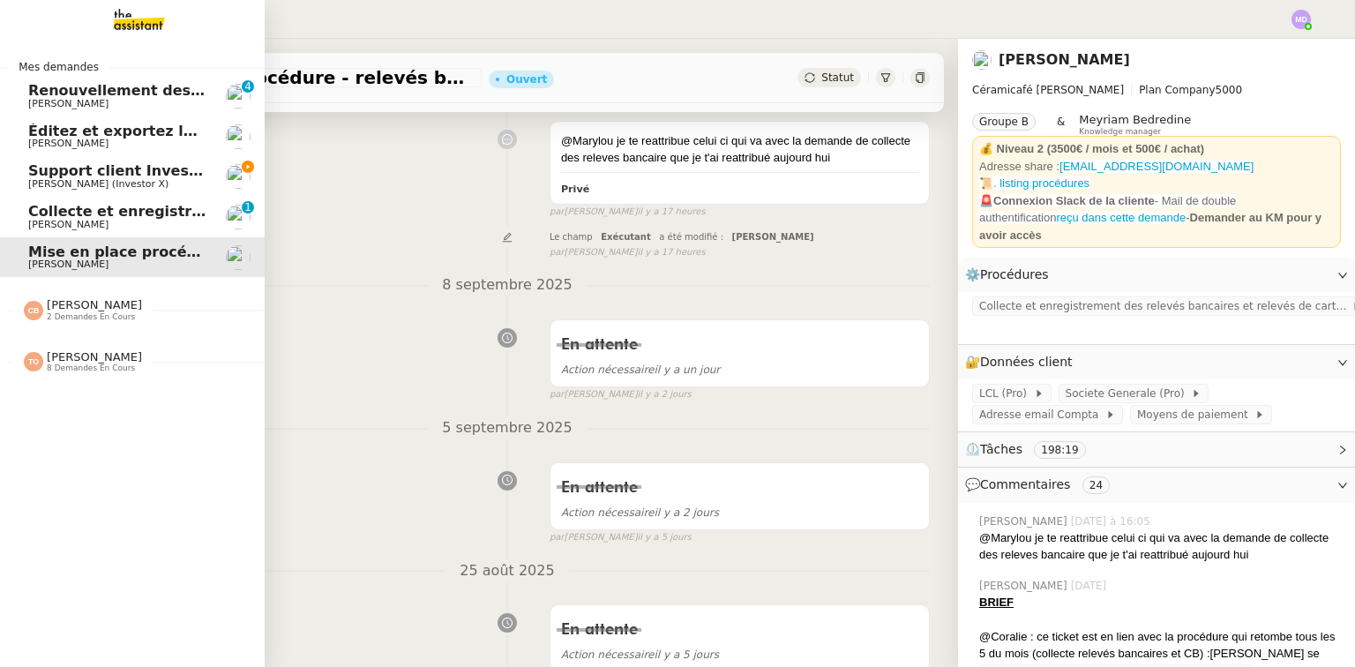
click at [69, 180] on span "[PERSON_NAME] (Investor X)" at bounding box center [98, 183] width 140 height 11
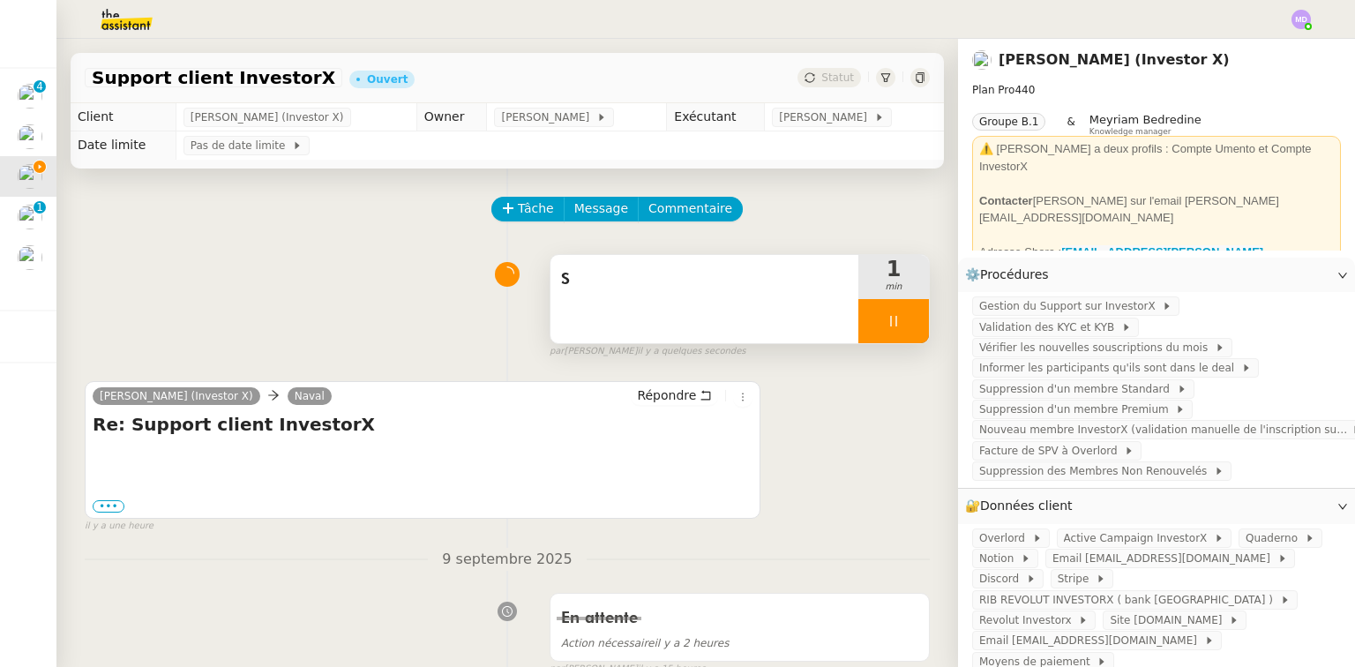
click at [647, 328] on div "S" at bounding box center [704, 299] width 308 height 88
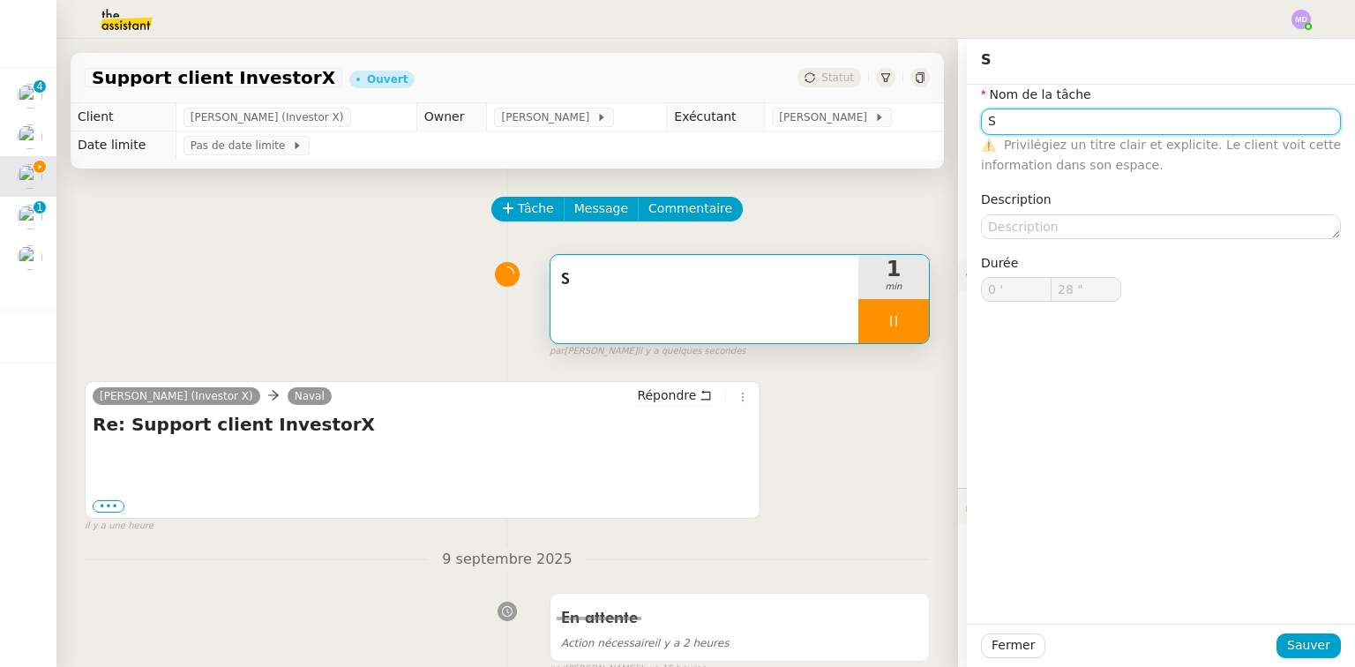
click at [1014, 120] on input "S" at bounding box center [1161, 121] width 360 height 26
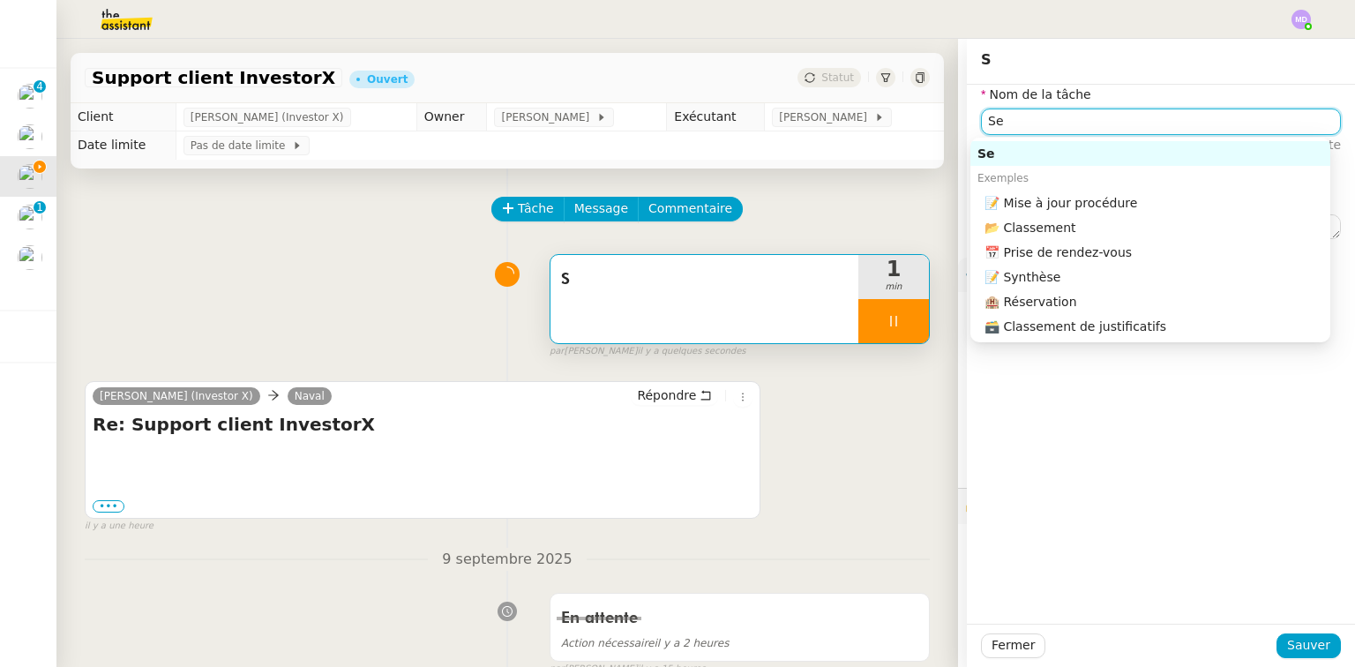
type input "Ser"
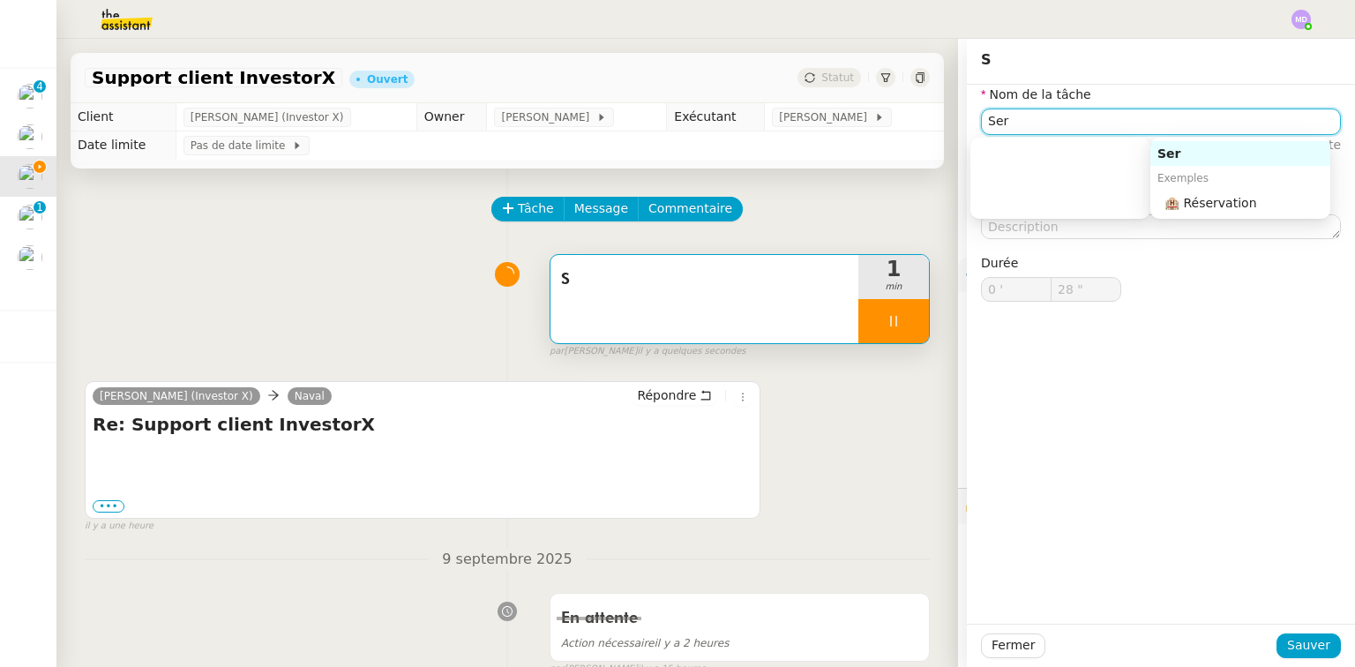
type input "29 ""
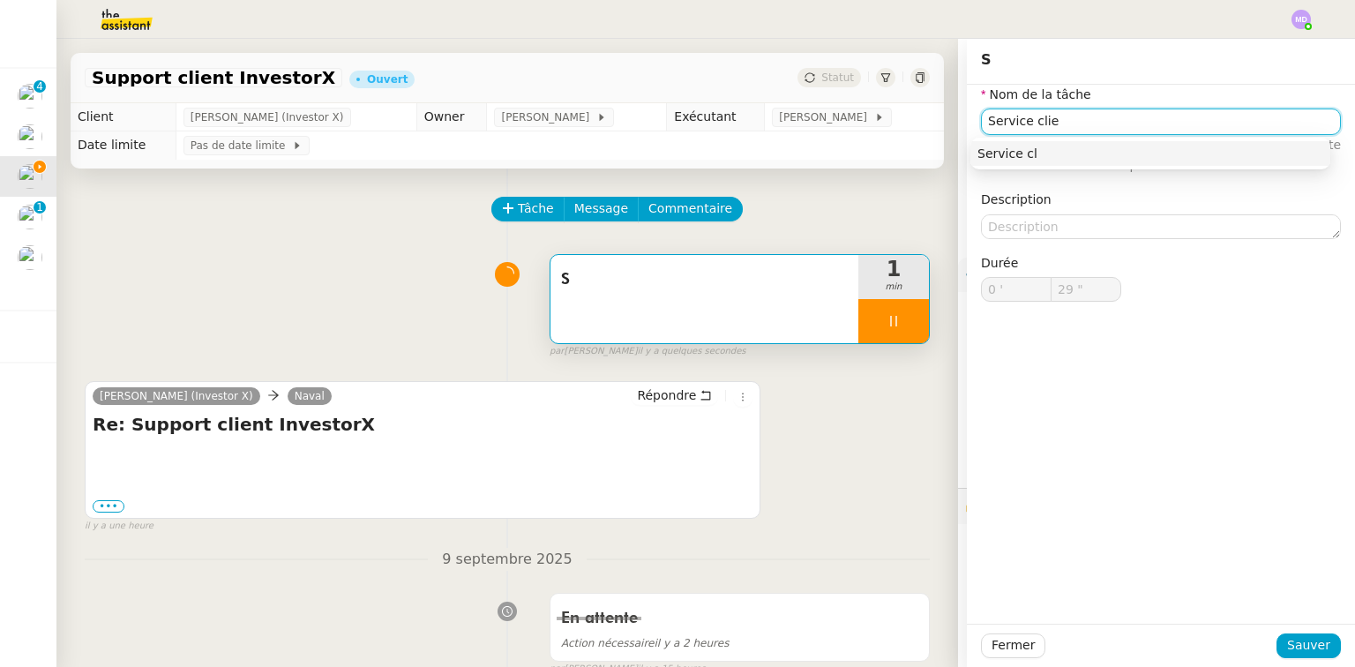
type input "Service clien"
type input "30 ""
type input "Service client"
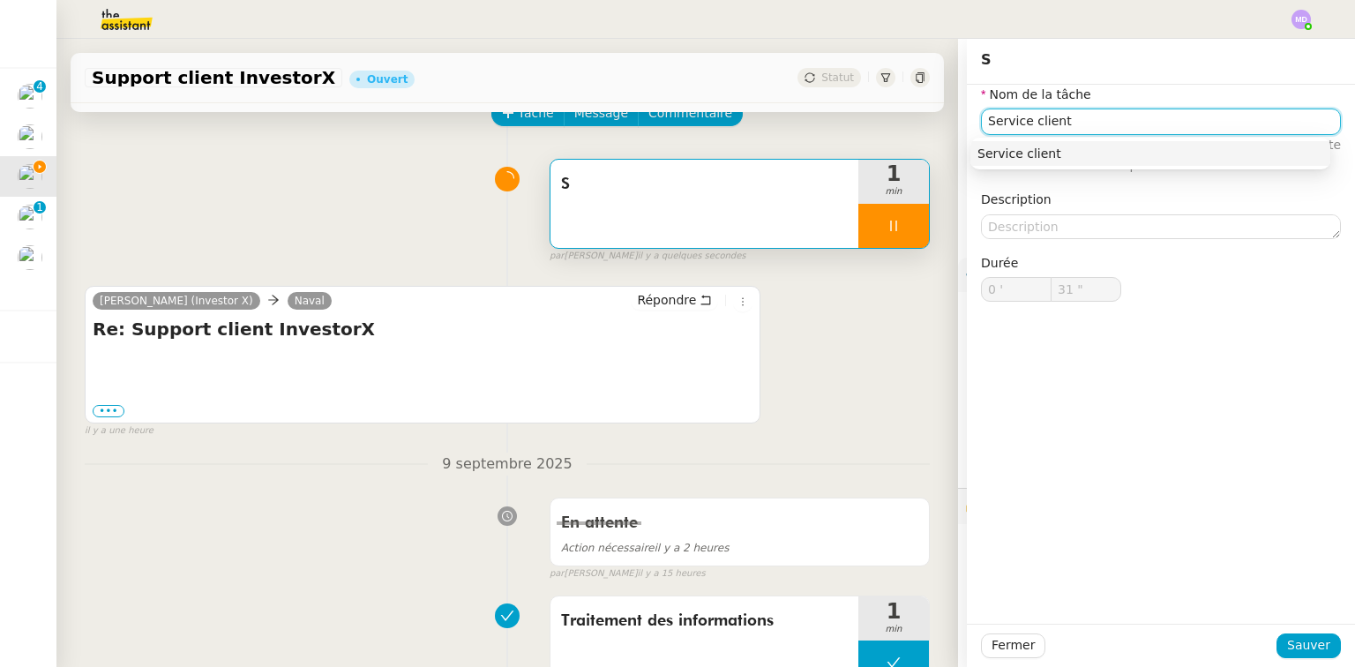
scroll to position [141, 0]
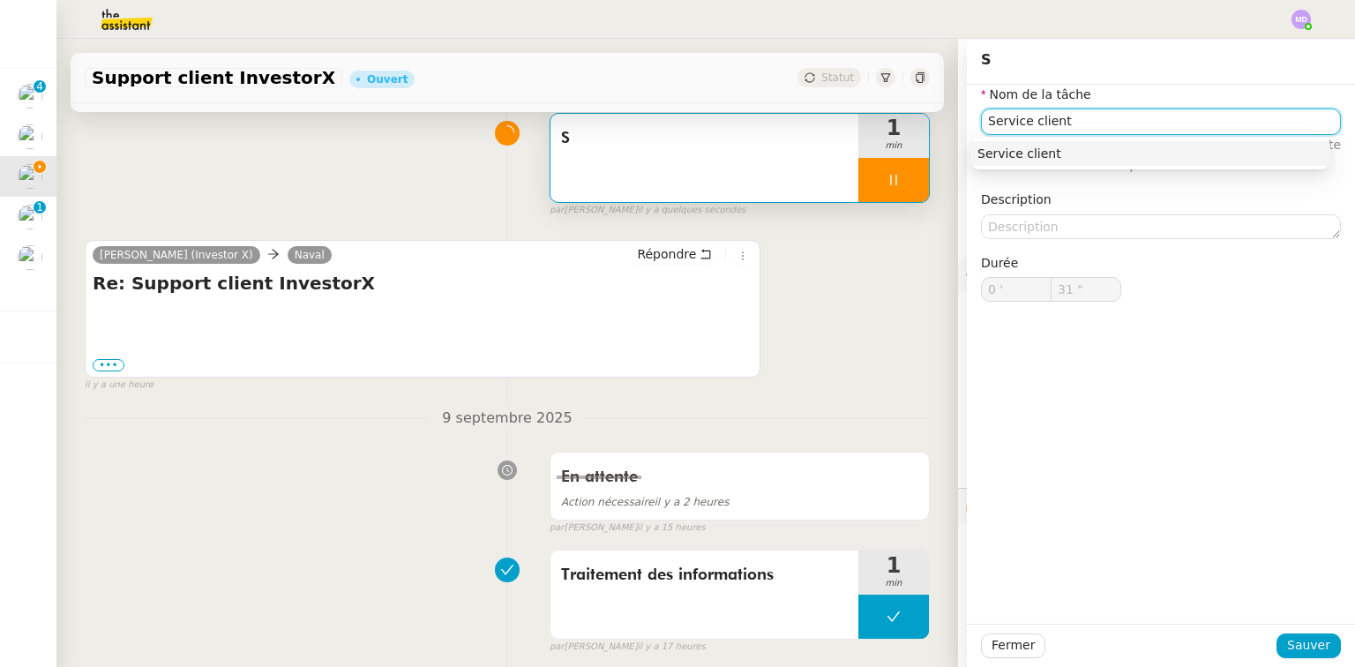
type input "32 ""
type input "Service client"
click at [1279, 629] on div "Fermer Sauver" at bounding box center [1161, 645] width 388 height 43
type input "33 ""
click at [1287, 635] on span "Sauver" at bounding box center [1308, 645] width 43 height 20
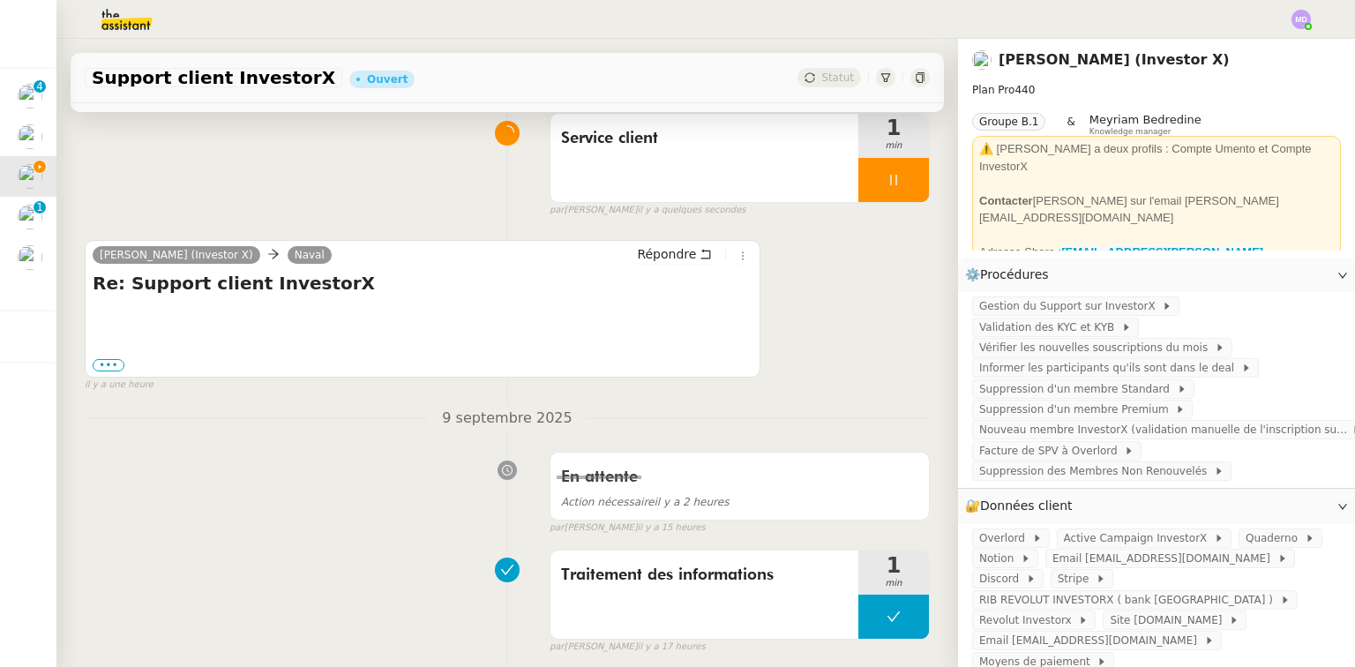
scroll to position [917, 0]
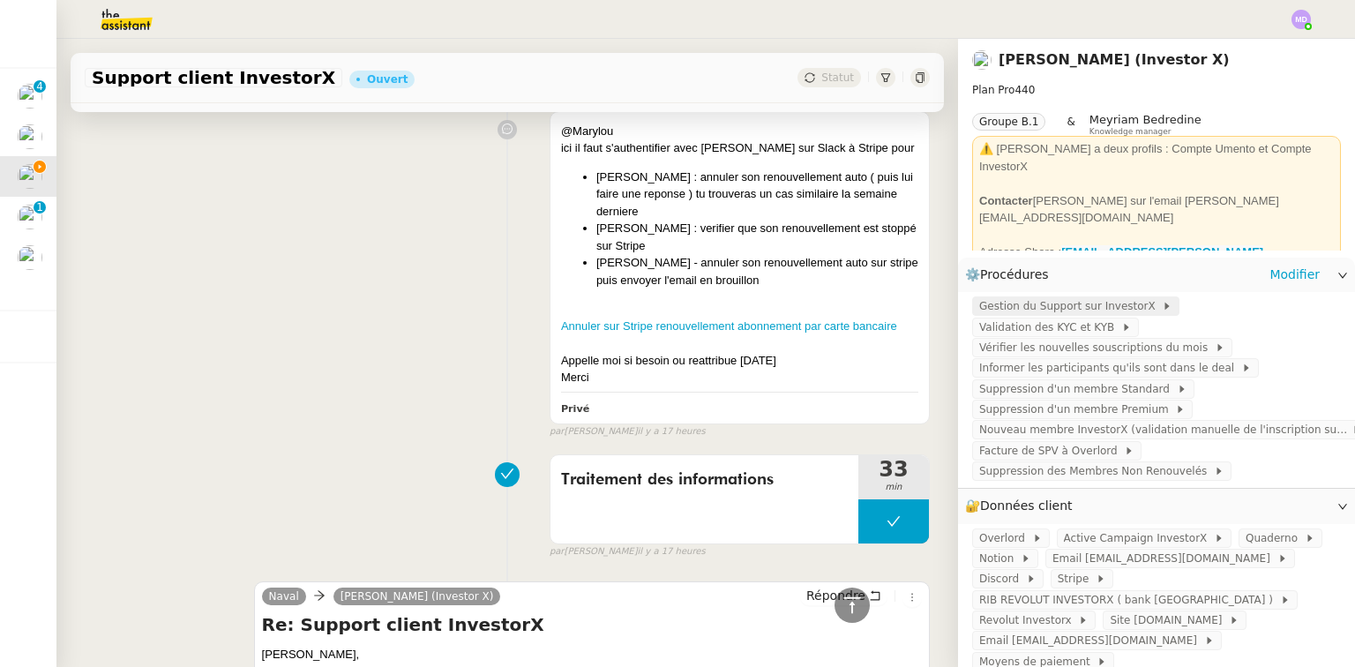
click at [1040, 311] on span "Gestion du Support sur InvestorX" at bounding box center [1070, 306] width 183 height 18
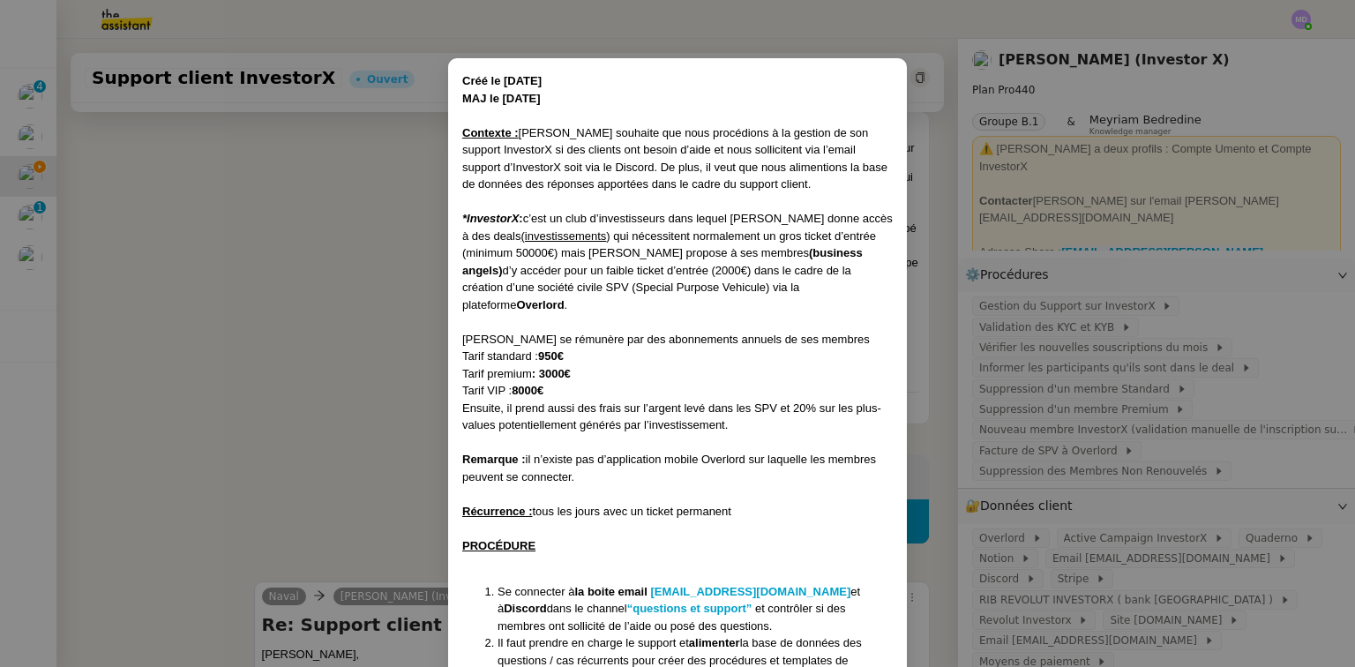
scroll to position [0, 0]
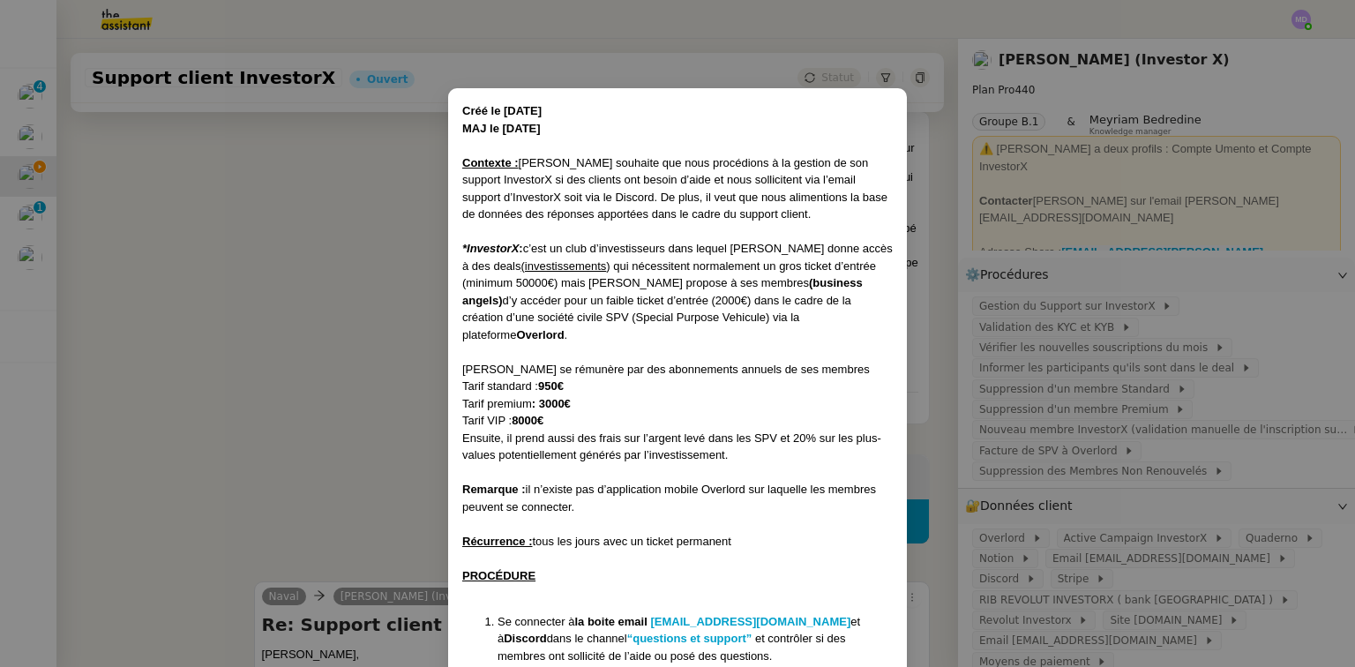
click at [1254, 345] on nz-modal-container "Créé le 23/10/2024 MAJ le 14/03/2025 Contexte : Cédric souhaite que nous procéd…" at bounding box center [677, 333] width 1355 height 667
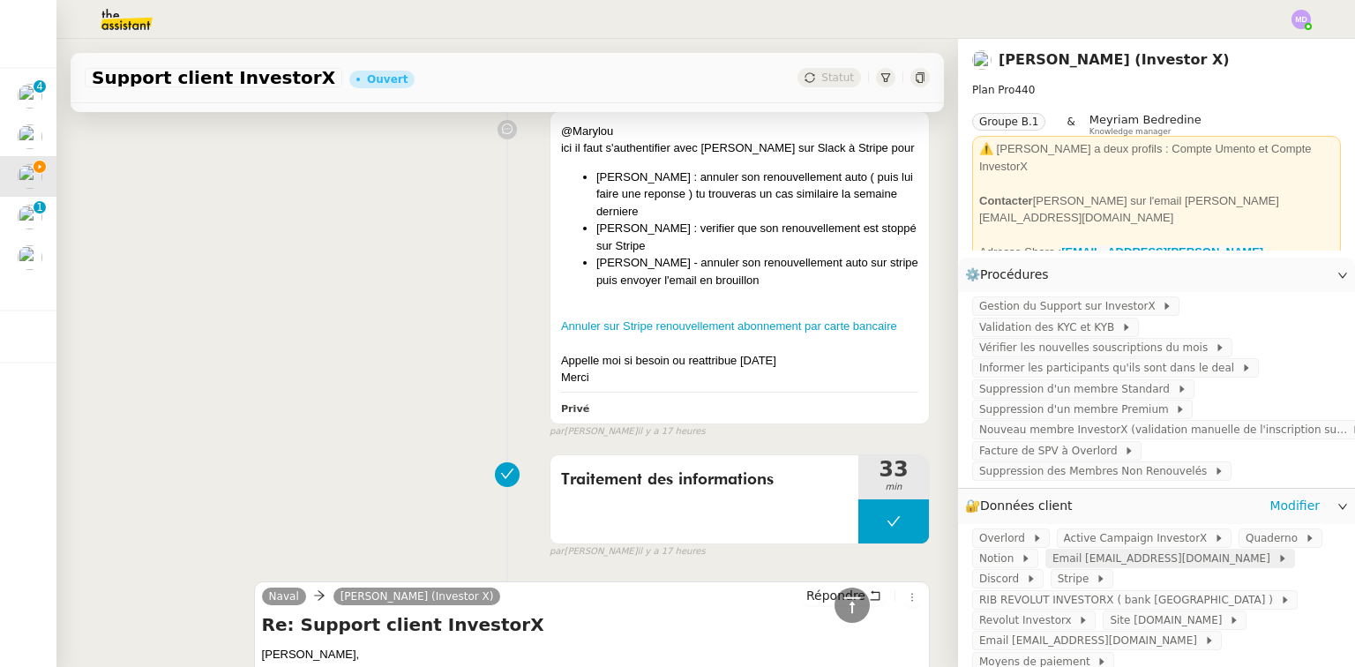
click at [1160, 552] on span "Email support@investorx.deals" at bounding box center [1164, 559] width 225 height 18
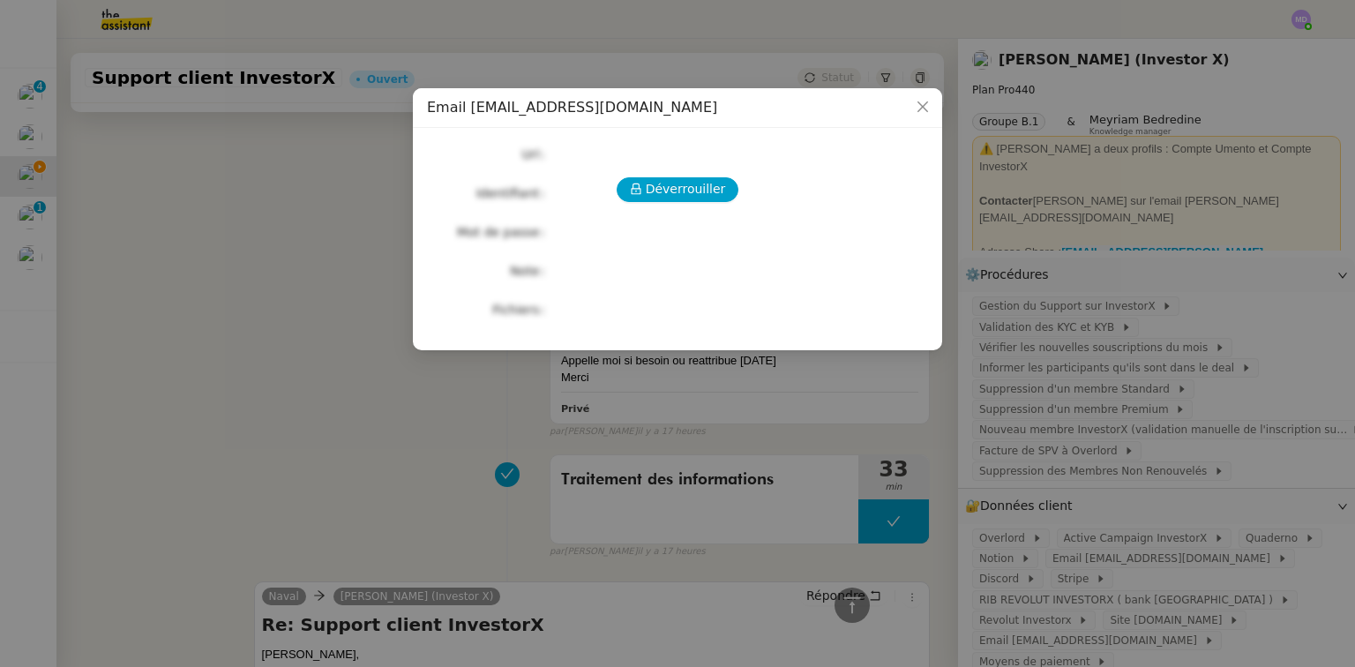
click at [711, 202] on div "Déverrouiller Url Identifiant Mot de passe Note Fichiers Upload" at bounding box center [677, 232] width 501 height 180
click at [710, 201] on div "Déverrouiller Url Identifiant Mot de passe Note Fichiers Upload" at bounding box center [677, 232] width 501 height 180
click at [711, 190] on span "Déverrouiller" at bounding box center [686, 189] width 80 height 20
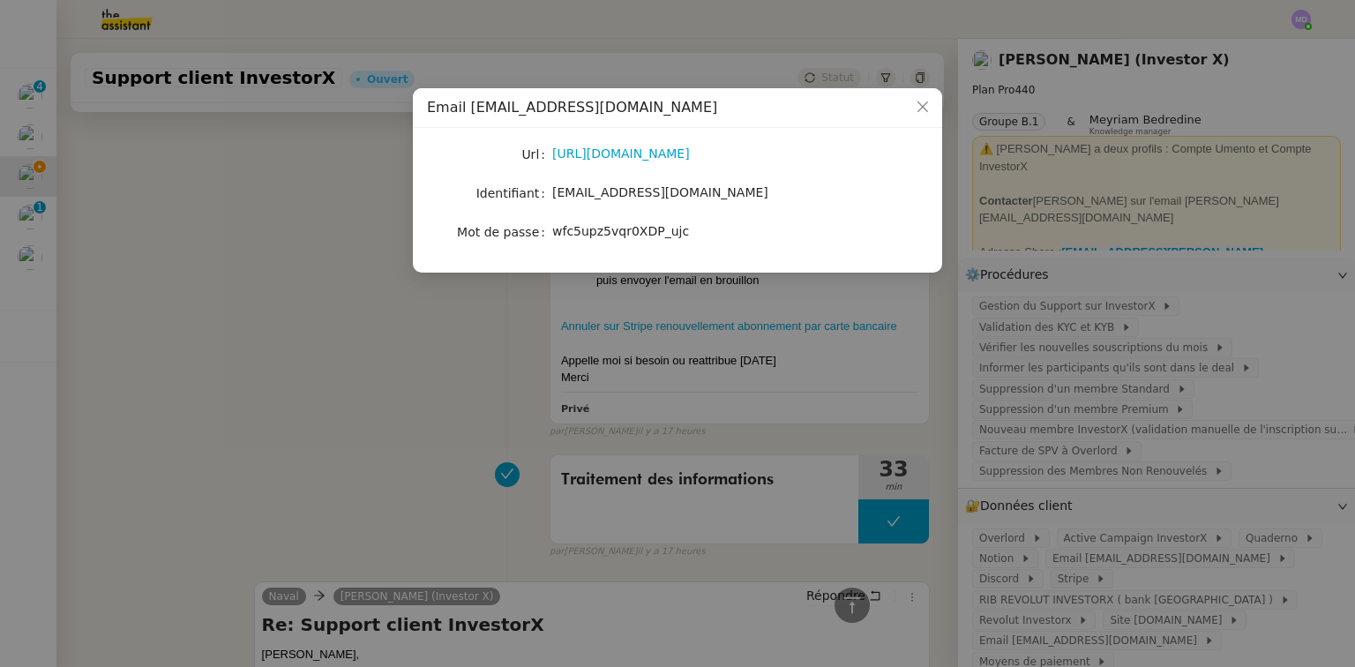
click at [620, 222] on div "wfc5upz5vqr0XDP_ujc" at bounding box center [698, 231] width 292 height 20
click at [617, 226] on span "wfc5upz5vqr0XDP_ujc" at bounding box center [620, 231] width 137 height 14
copy span "wfc5upz5vqr0XDP_ujc"
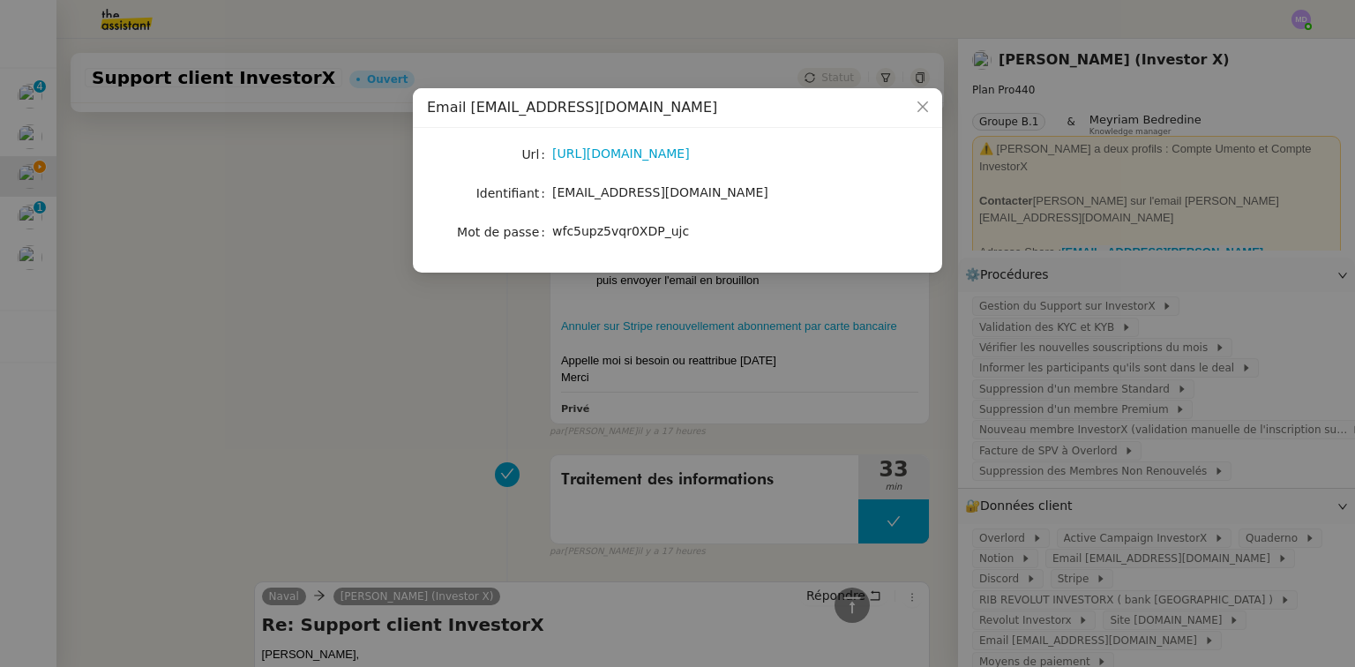
click at [460, 317] on nz-modal-container "Email support@investorx.deals Url https://mail.google.com/ Identifiant support@…" at bounding box center [677, 333] width 1355 height 667
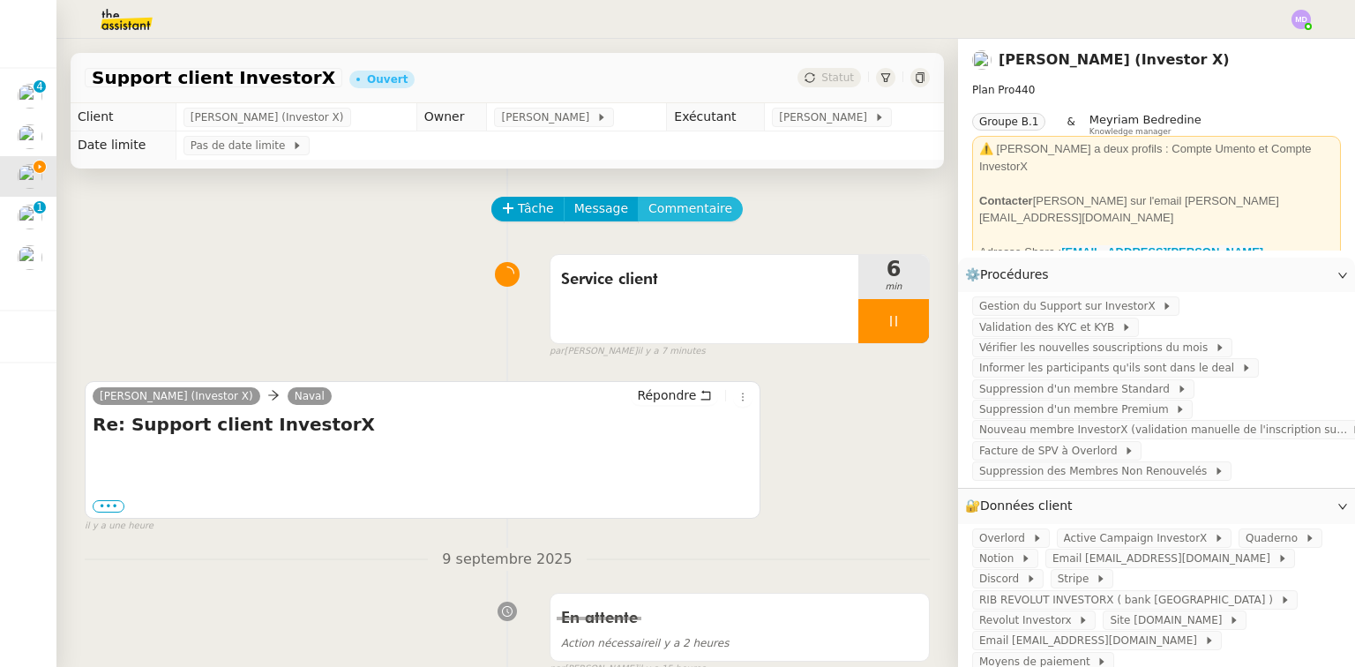
click at [648, 205] on span "Commentaire" at bounding box center [690, 208] width 84 height 20
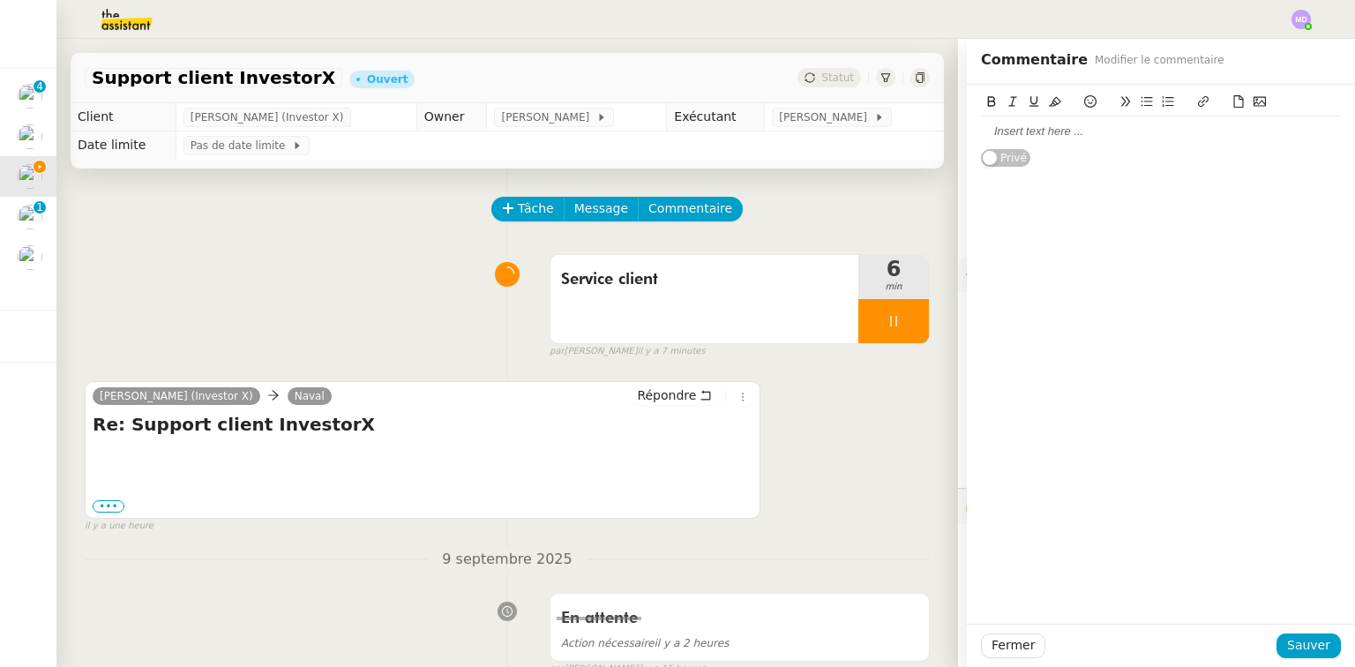
click at [1015, 133] on div at bounding box center [1161, 131] width 360 height 16
drag, startPoint x: 1100, startPoint y: 148, endPoint x: 1288, endPoint y: 159, distance: 188.2
click at [1288, 159] on div "Questions à Cédric : Julien KRIEGER : va fermer sa société qui avait investi," at bounding box center [1161, 139] width 360 height 47
click at [1291, 152] on li "Julien KRIEGER : va fermer sa société qui avait investi," at bounding box center [1169, 148] width 343 height 16
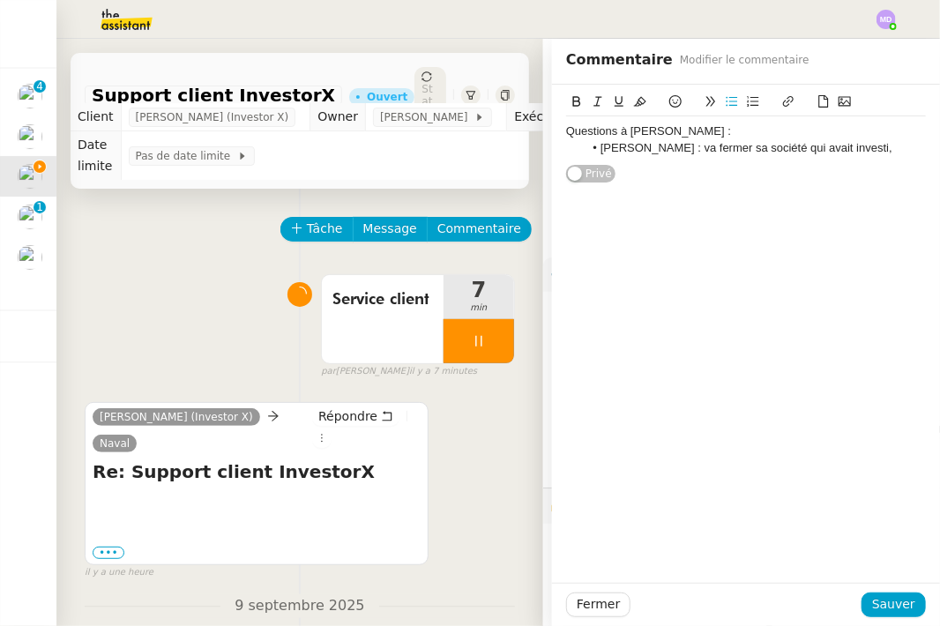
drag, startPoint x: 873, startPoint y: 145, endPoint x: 686, endPoint y: 145, distance: 187.0
click at [686, 145] on li "Julien KRIEGER : va fermer sa société qui avait investi," at bounding box center [755, 148] width 343 height 16
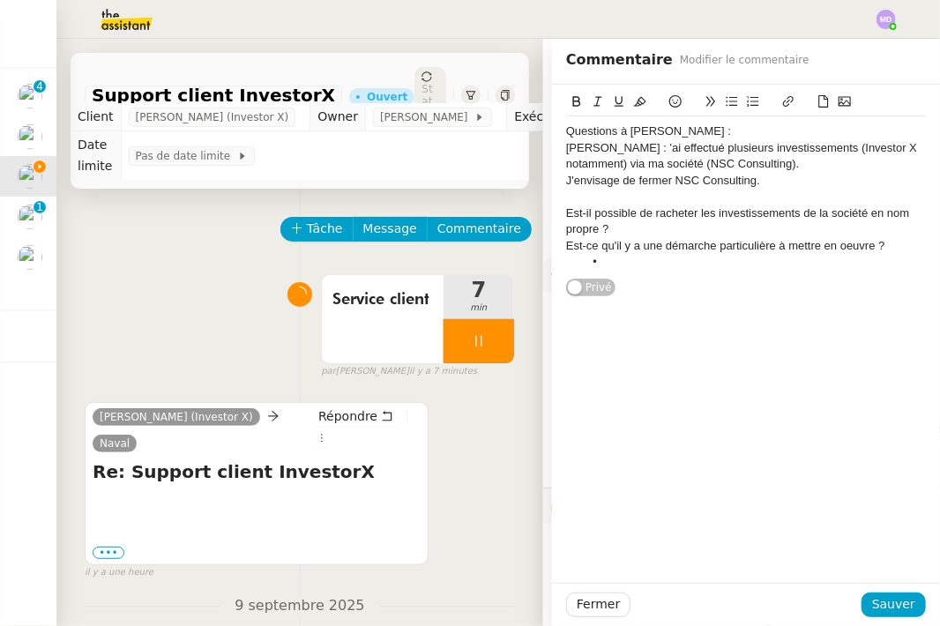
click at [566, 150] on div "Julien KRIEGER : 'ai effectué plusieurs investissements (Investor X notamment) …" at bounding box center [746, 156] width 360 height 33
click at [691, 148] on li "Julien KRIEGER : 'ai effectué plusieurs investissements (Investor X notamment) …" at bounding box center [755, 156] width 343 height 33
drag, startPoint x: 585, startPoint y: 162, endPoint x: 712, endPoint y: 164, distance: 127.0
click at [712, 164] on li "Julien KRIEGER : a effectué plusieurs investissements (Investor X notamment) vi…" at bounding box center [755, 156] width 343 height 33
click at [898, 146] on li "Julien KRIEGER : a effectué plusieurs investissements via ma société (NSC Consu…" at bounding box center [755, 156] width 343 height 33
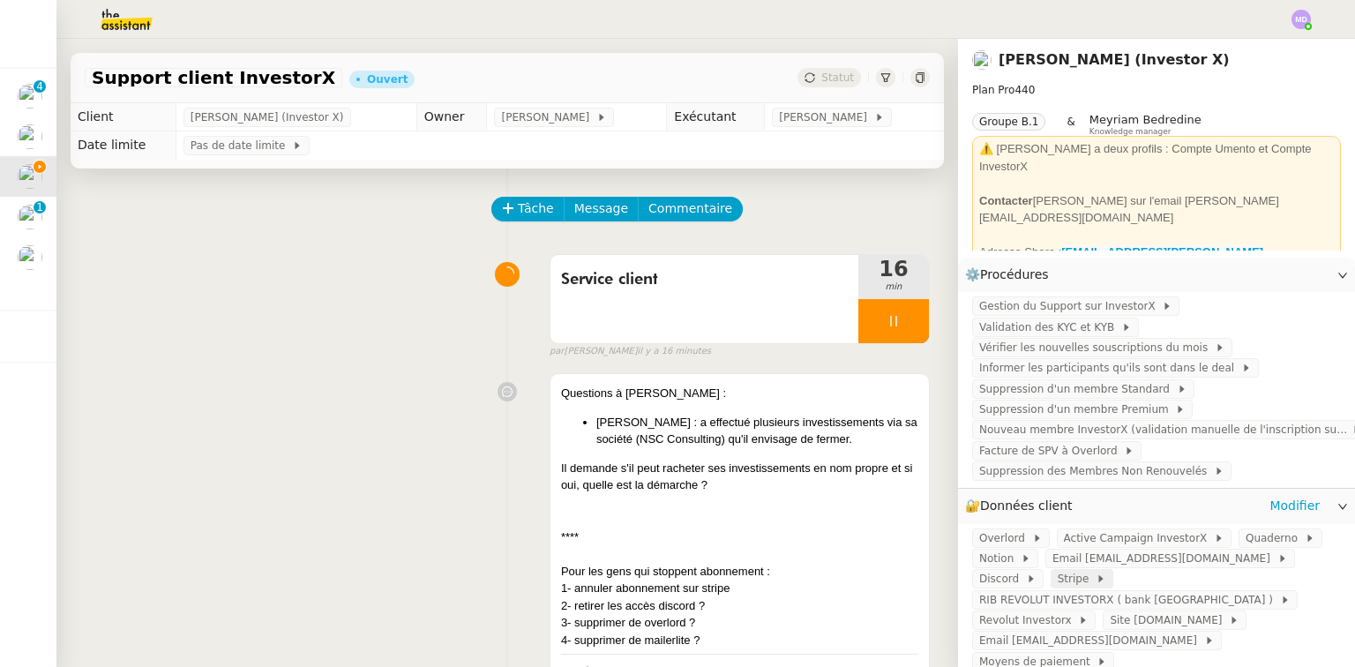
click at [1058, 579] on div "Stripe" at bounding box center [1082, 579] width 49 height 18
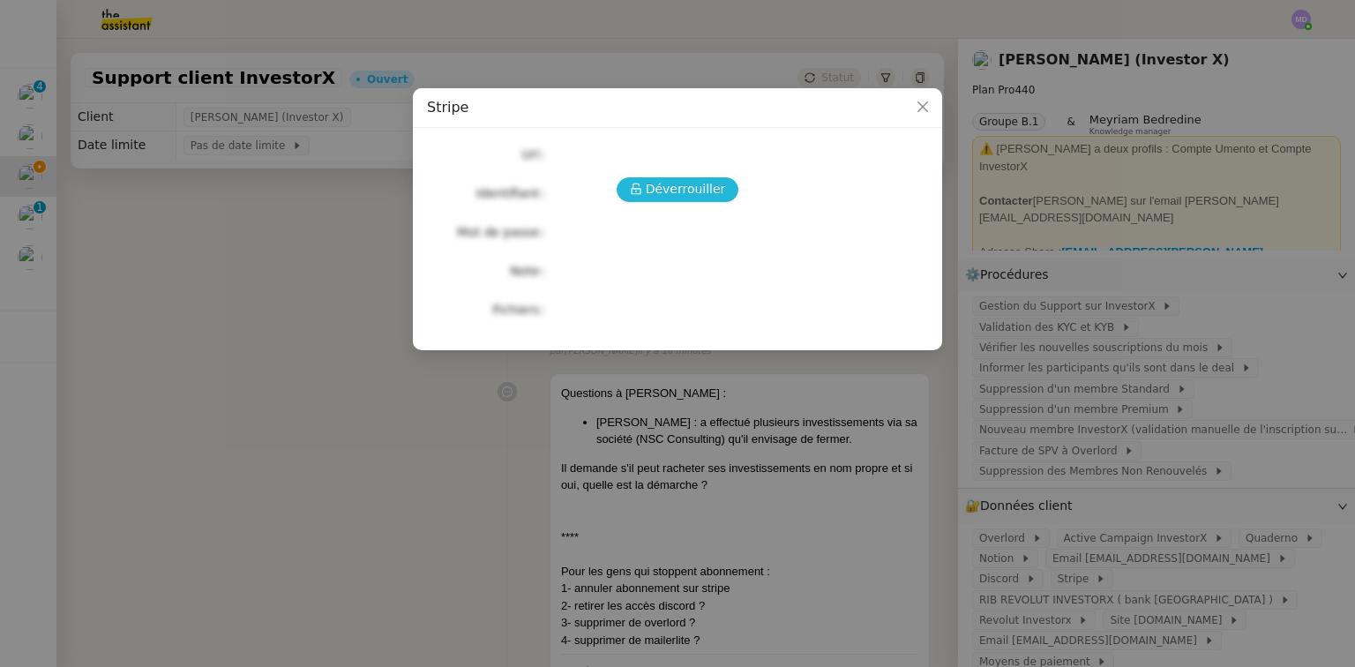
click at [684, 188] on span "Déverrouiller" at bounding box center [686, 189] width 80 height 20
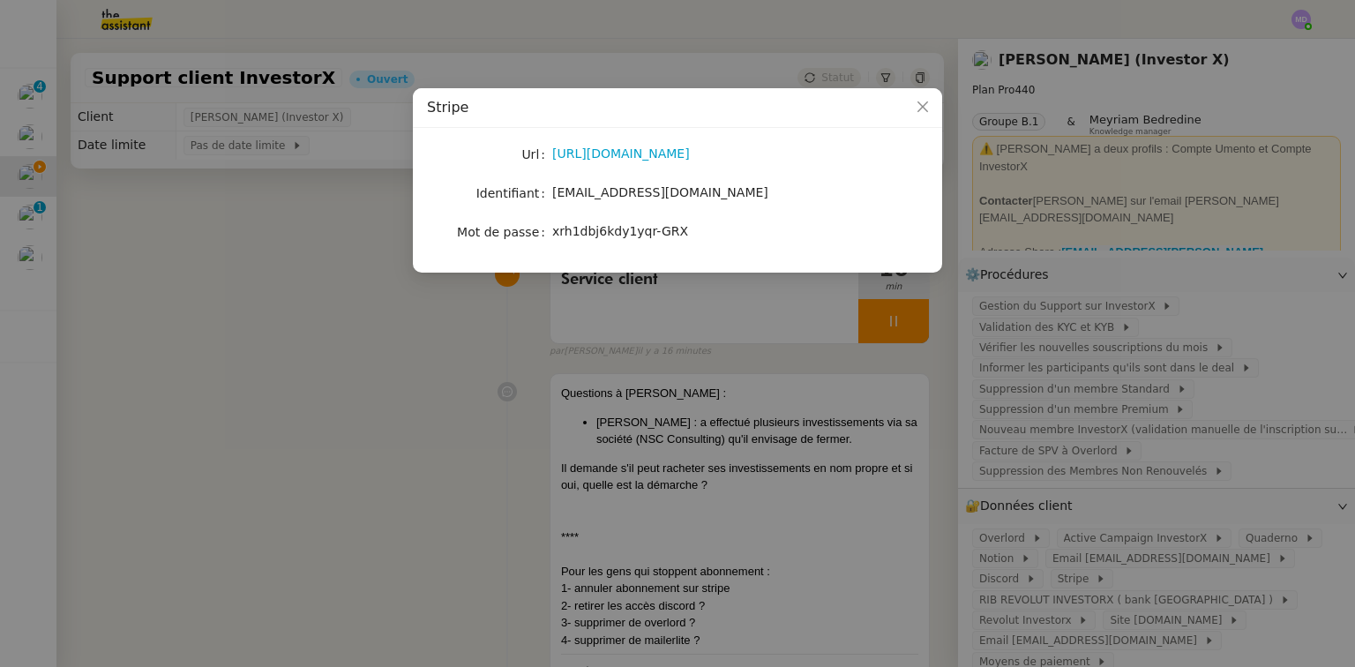
click at [632, 197] on span "contact@investorx.deals" at bounding box center [660, 192] width 216 height 14
copy span "contact@investorx.deals"
click at [650, 232] on span "xrh1dbj6kdy1yqr-GRX" at bounding box center [620, 231] width 136 height 14
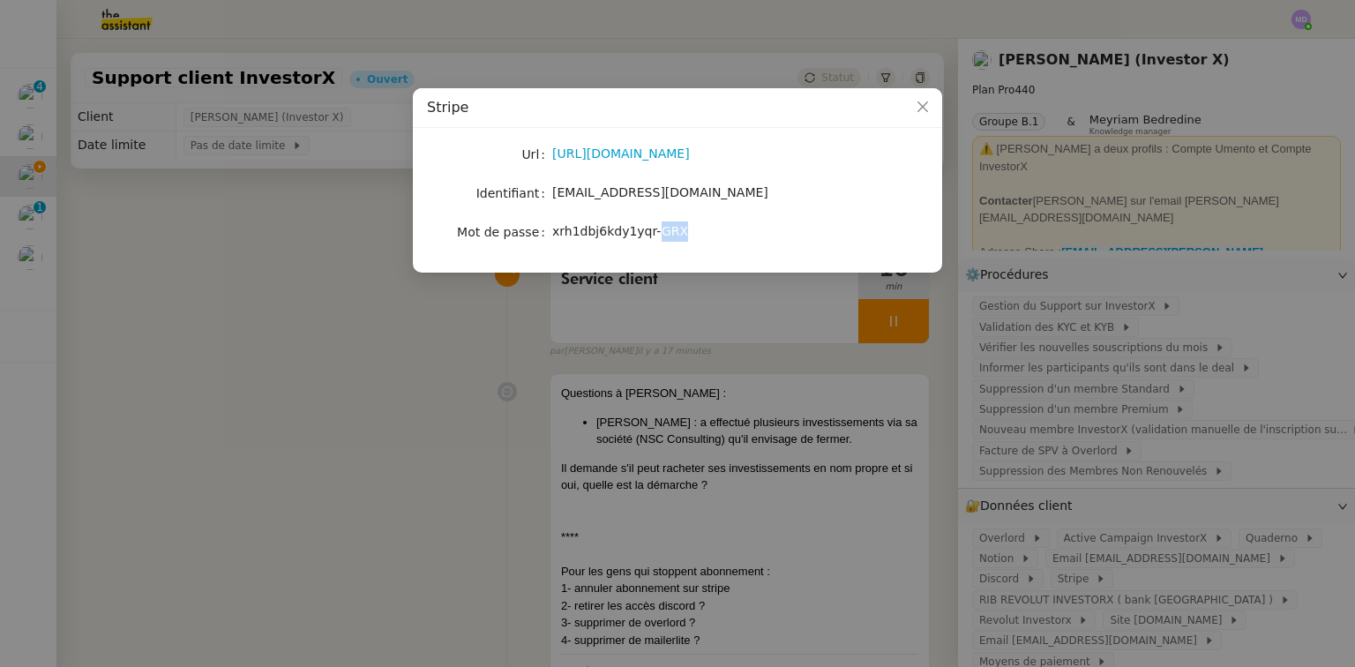
click at [650, 232] on span "xrh1dbj6kdy1yqr-GRX" at bounding box center [620, 231] width 136 height 14
copy span "xrh1dbj6kdy1yqr-GRX"
click at [695, 370] on nz-modal-container "Stripe Url https://dashboard.stripe.com/login Identifiant contact@investorx.dea…" at bounding box center [677, 333] width 1355 height 667
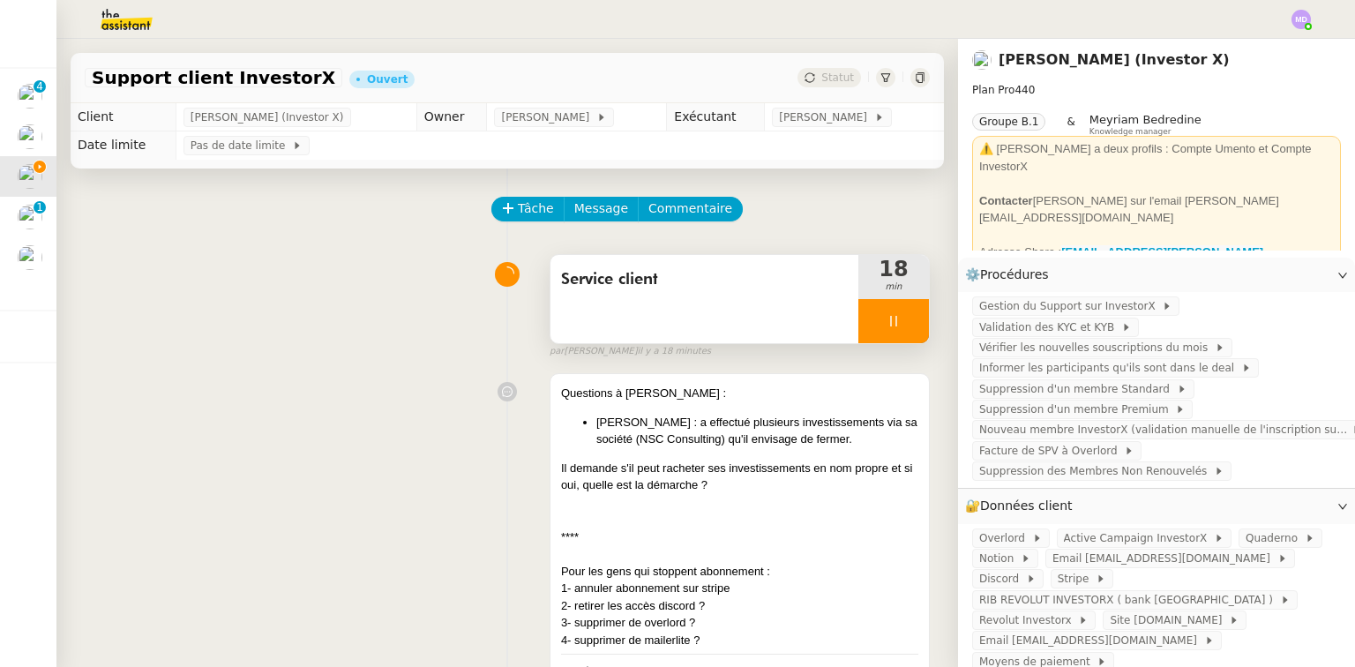
click at [890, 326] on div at bounding box center [893, 321] width 71 height 44
click at [899, 328] on div at bounding box center [893, 321] width 71 height 44
click at [26, 219] on img at bounding box center [30, 217] width 25 height 25
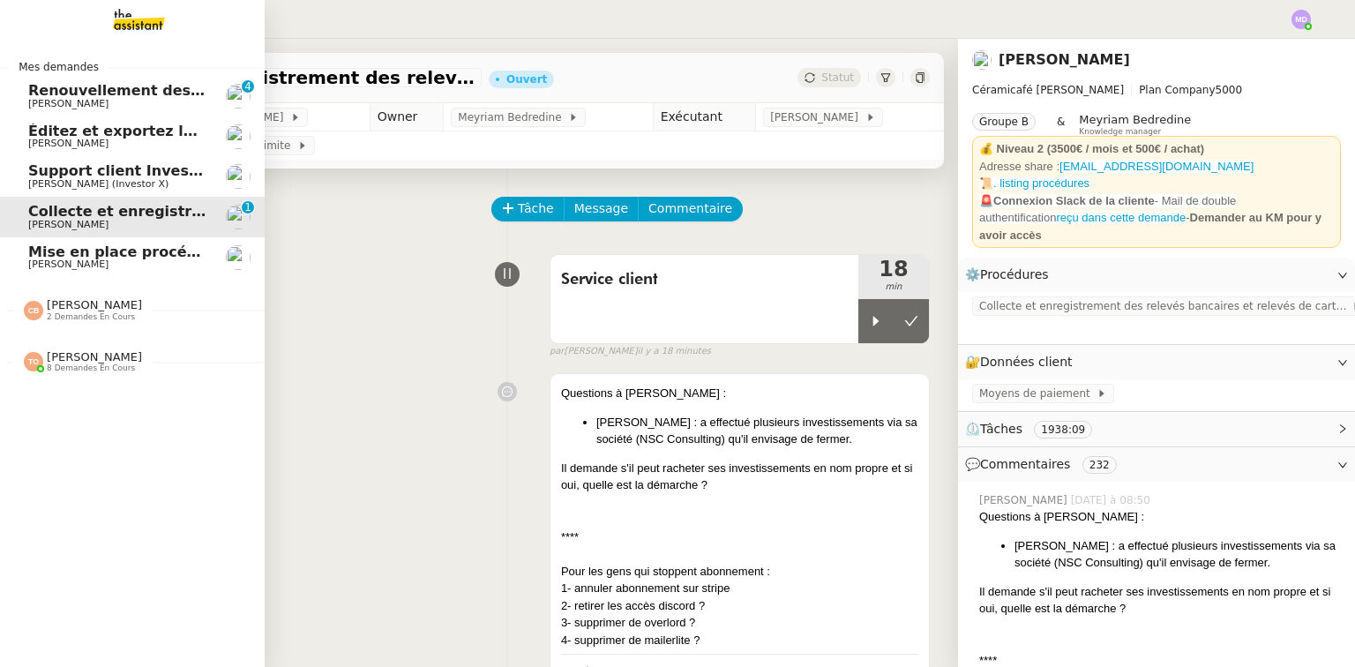
click at [108, 219] on span "[PERSON_NAME]" at bounding box center [68, 224] width 80 height 11
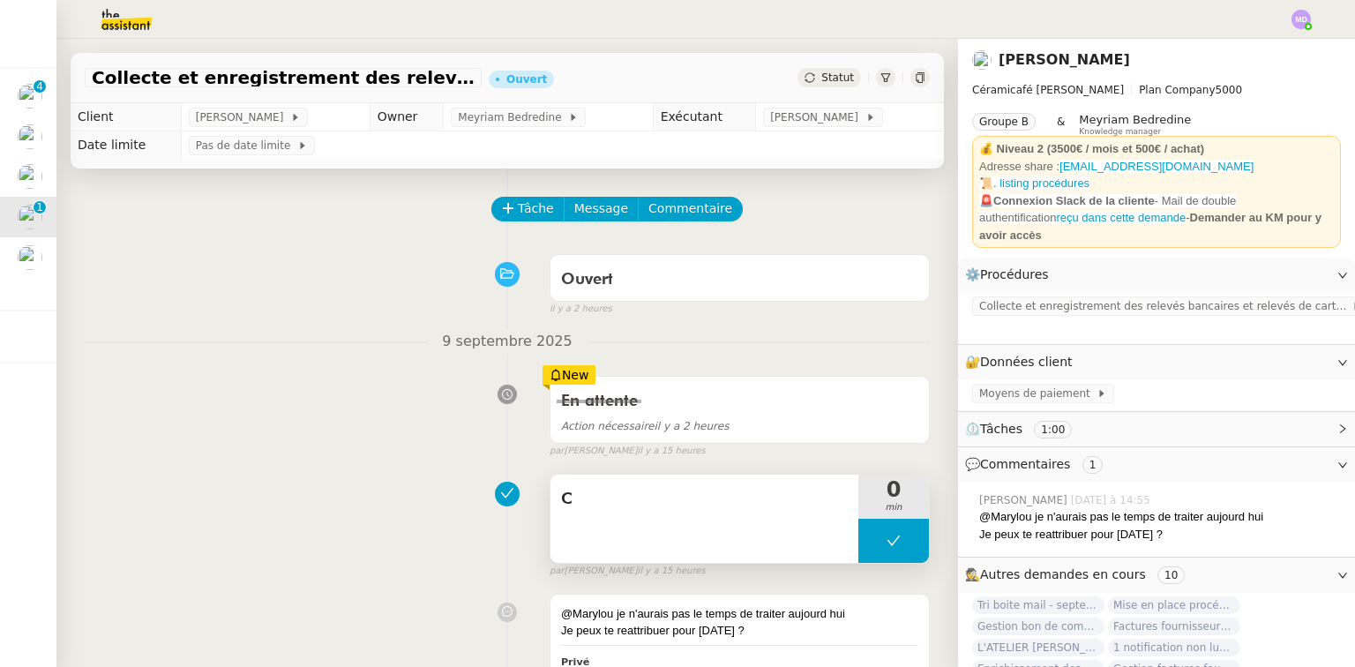
click at [886, 547] on button at bounding box center [893, 541] width 71 height 44
click at [869, 547] on icon at bounding box center [876, 541] width 14 height 14
click at [783, 529] on div "C" at bounding box center [704, 519] width 308 height 88
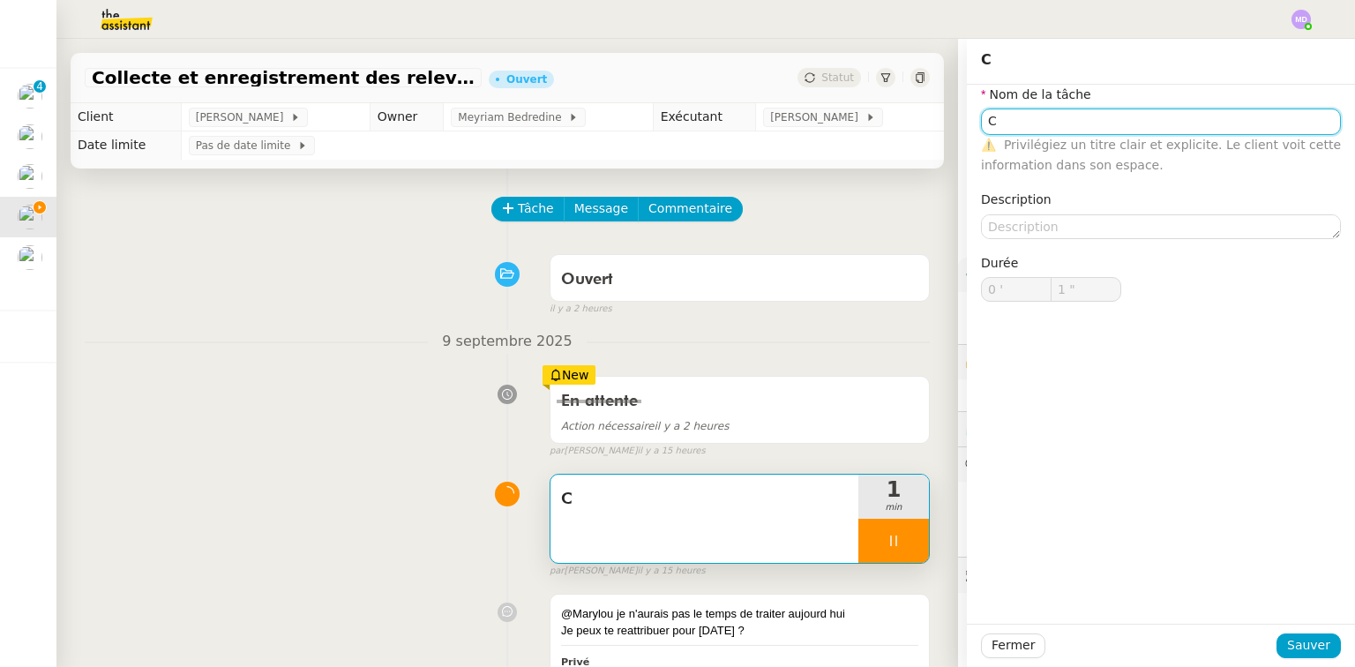
click at [1048, 123] on input "C" at bounding box center [1161, 121] width 360 height 26
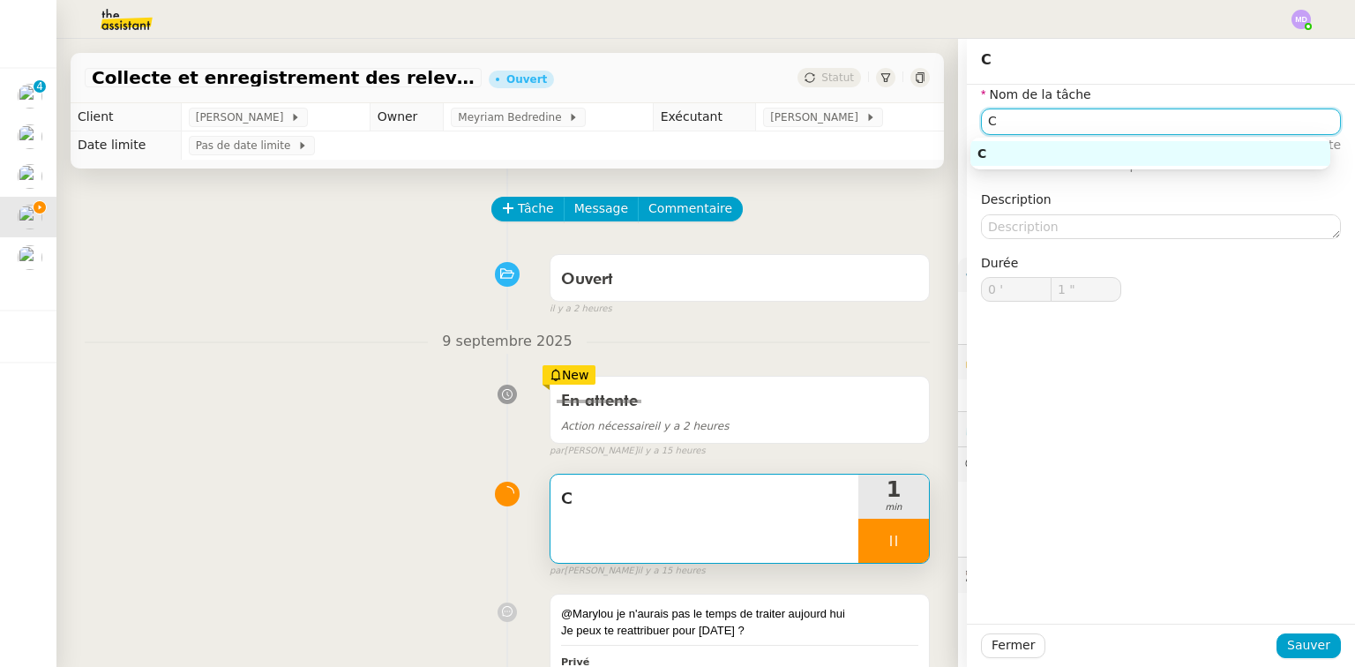
type input "2 ""
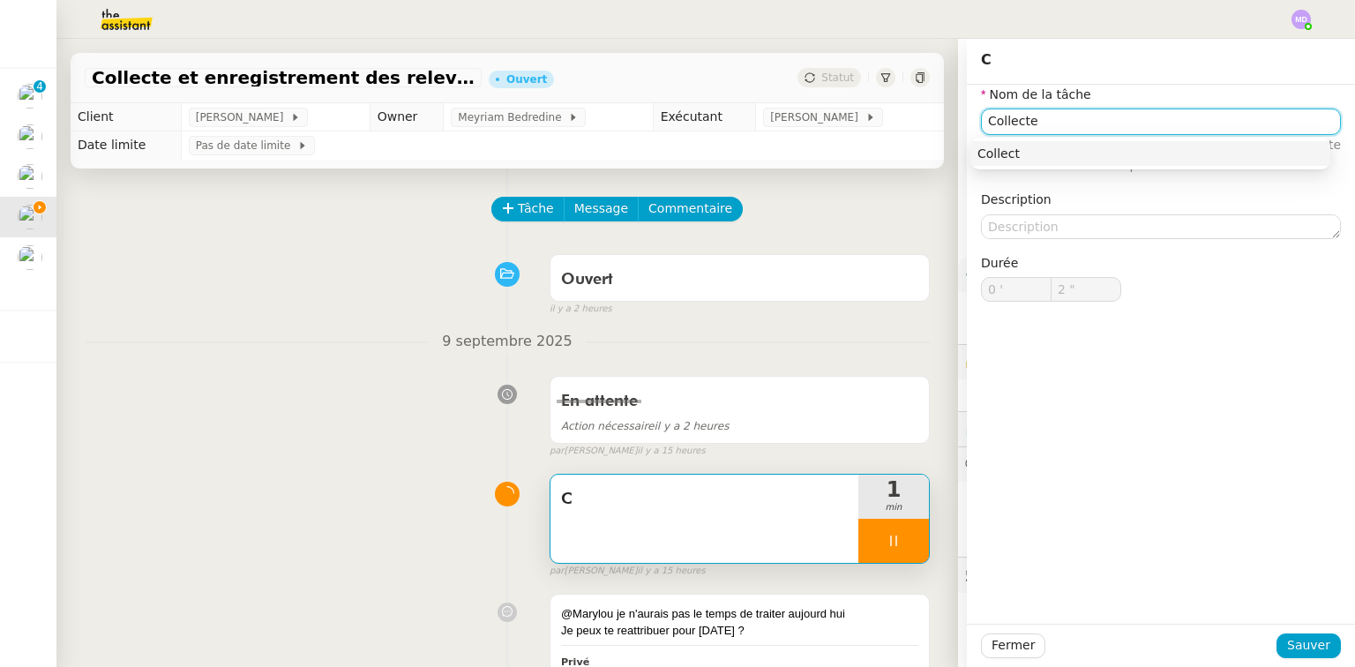
type input "Collecte"
type input "3 ""
type input "Collecte et enreg"
type input "4 ""
type input "Collecte et enregistrement"
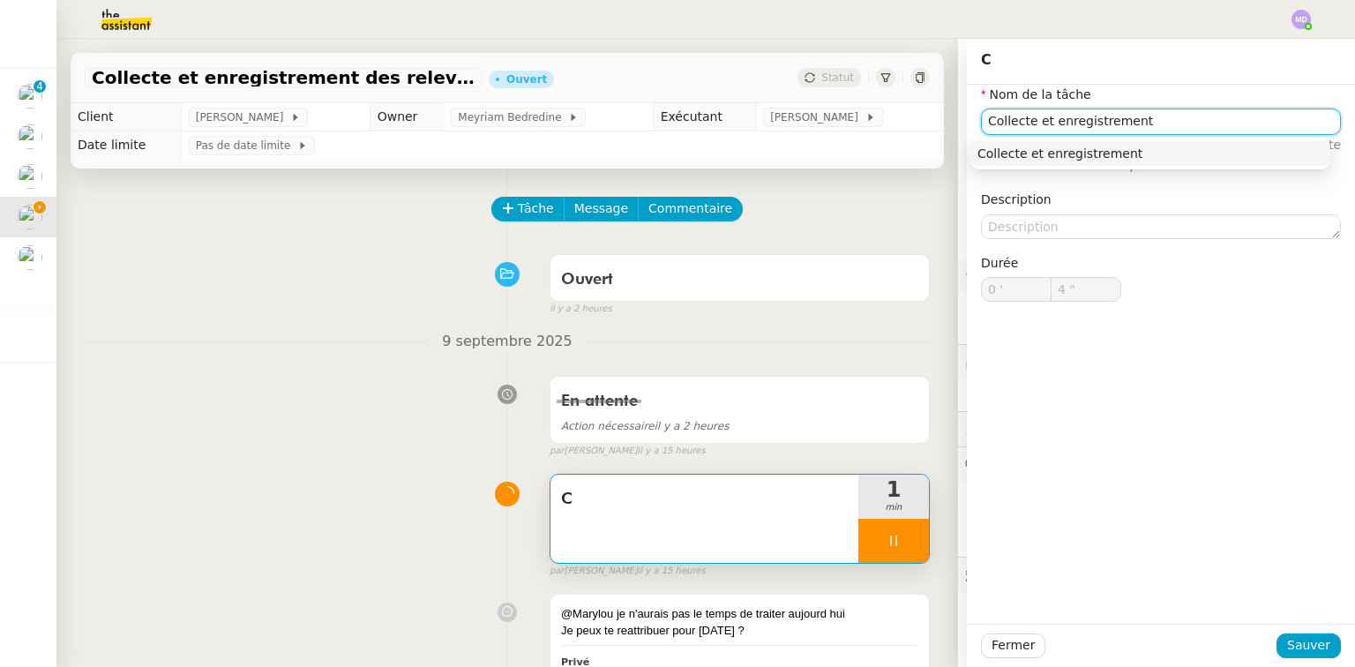
type input "5 ""
type input "Collecte et enregistrement relevé"
type input "6 ""
type input "Collecte et enregistrement relevés bancair"
type input "7 ""
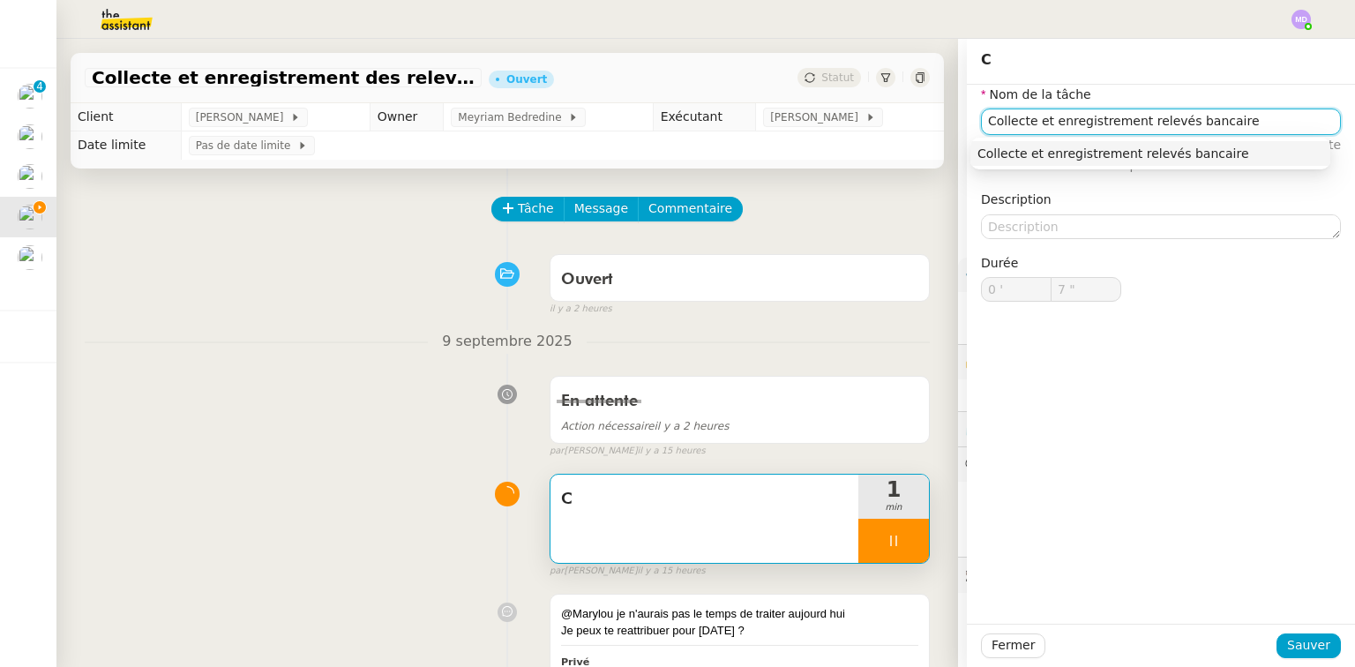
type input "Collecte et enregistrement relevés bancaires"
type input "8 ""
click at [1111, 146] on div "Collecte et enregistrement relevés bancaires" at bounding box center [1150, 154] width 346 height 16
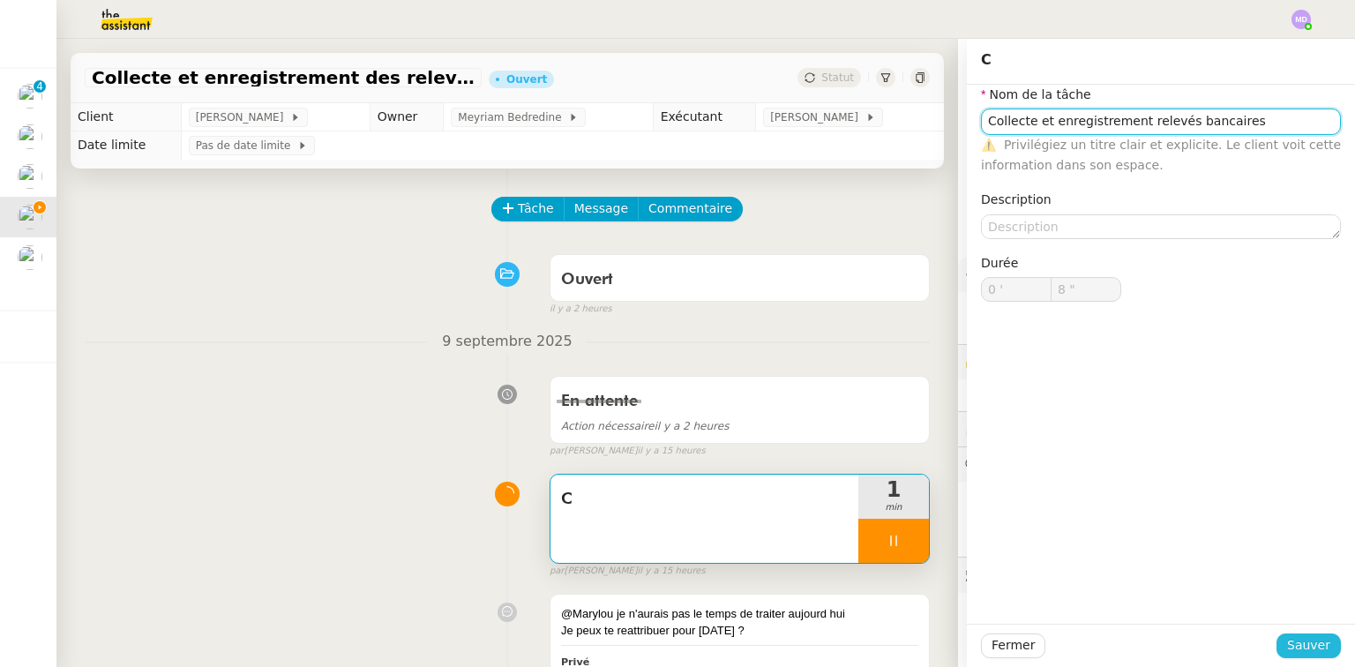
type input "Collecte et enregistrement relevés bancaires"
type input "9 ""
click at [1301, 639] on span "Sauver" at bounding box center [1308, 645] width 43 height 20
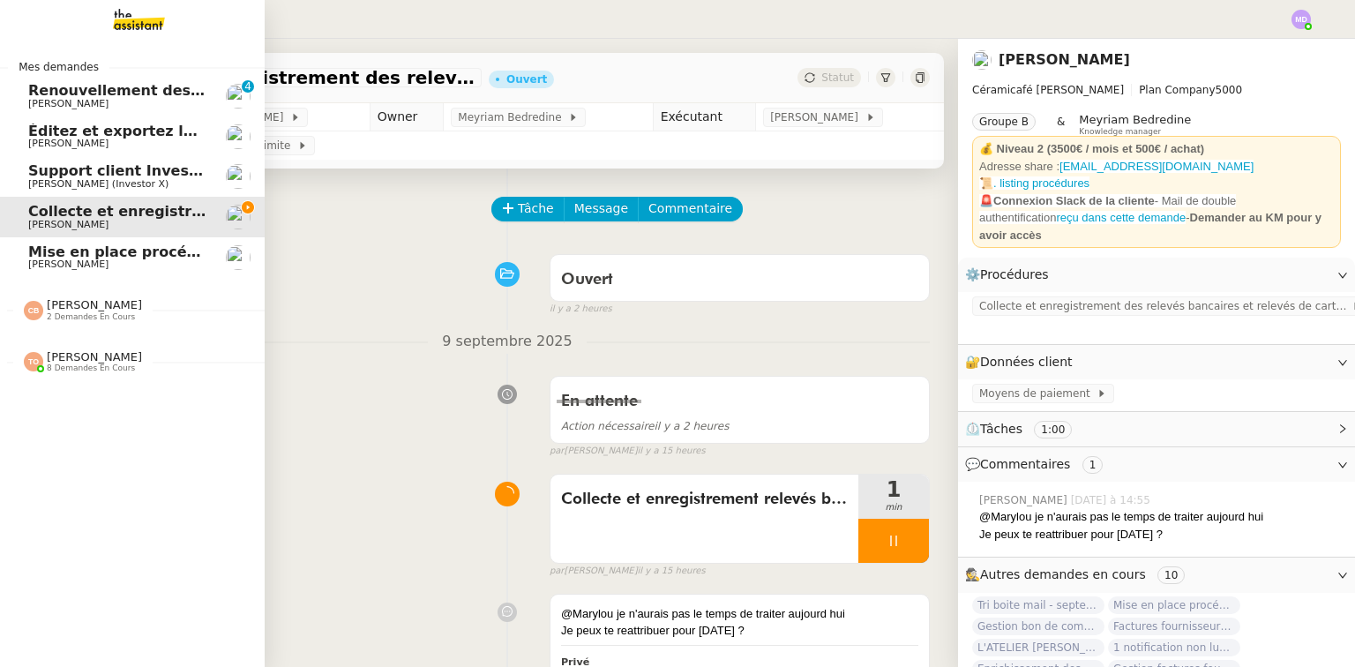
click at [138, 146] on span "[PERSON_NAME]" at bounding box center [117, 143] width 178 height 11
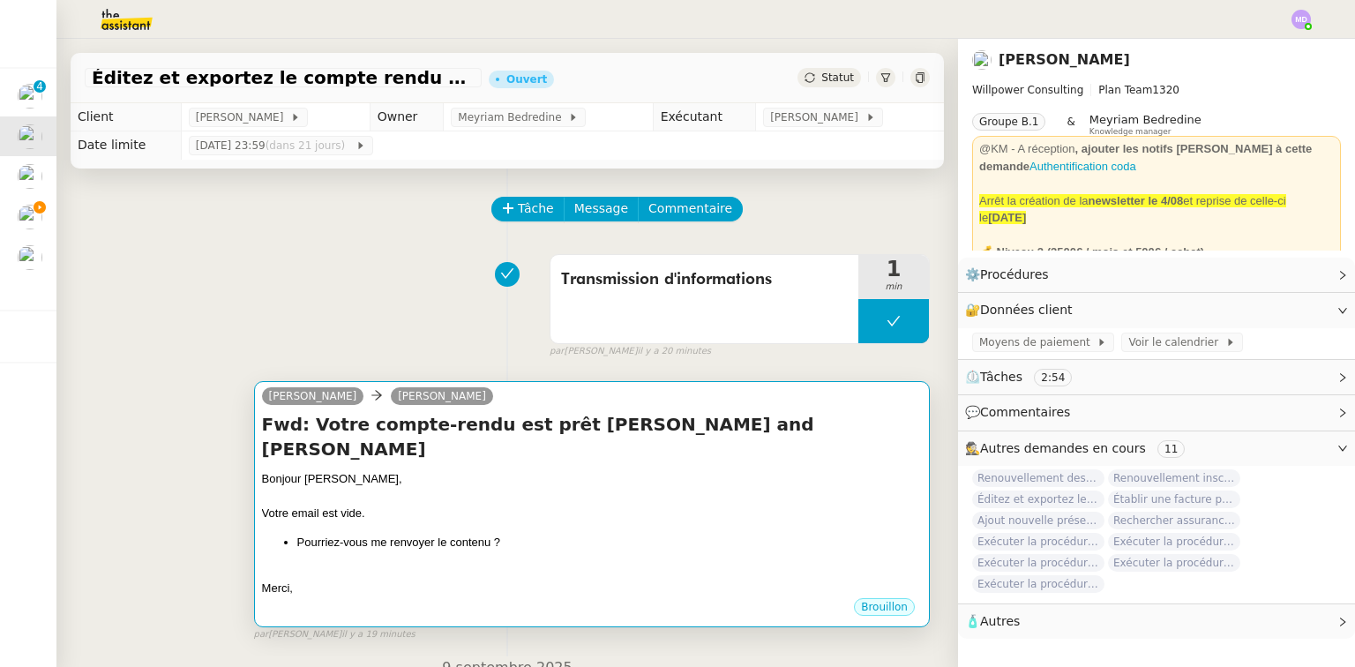
click at [647, 470] on div "Bonjour [PERSON_NAME]," at bounding box center [592, 479] width 660 height 18
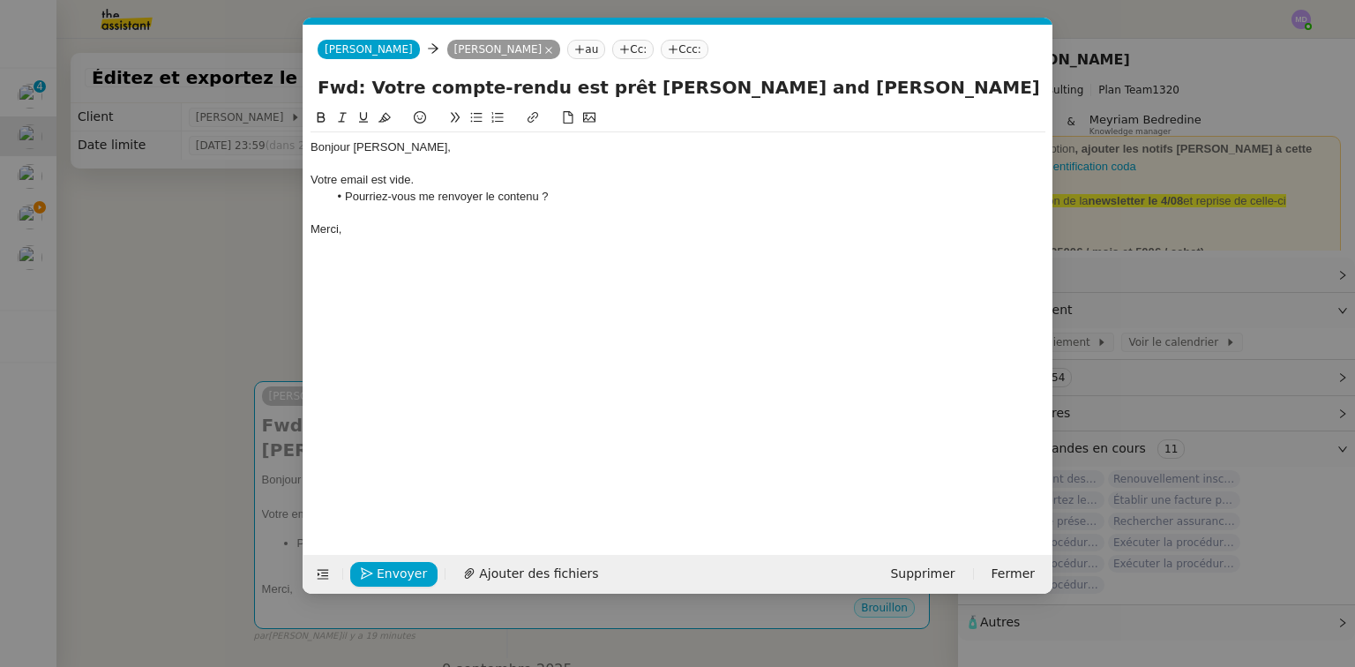
scroll to position [0, 37]
click at [411, 565] on span "Envoyer" at bounding box center [402, 574] width 50 height 20
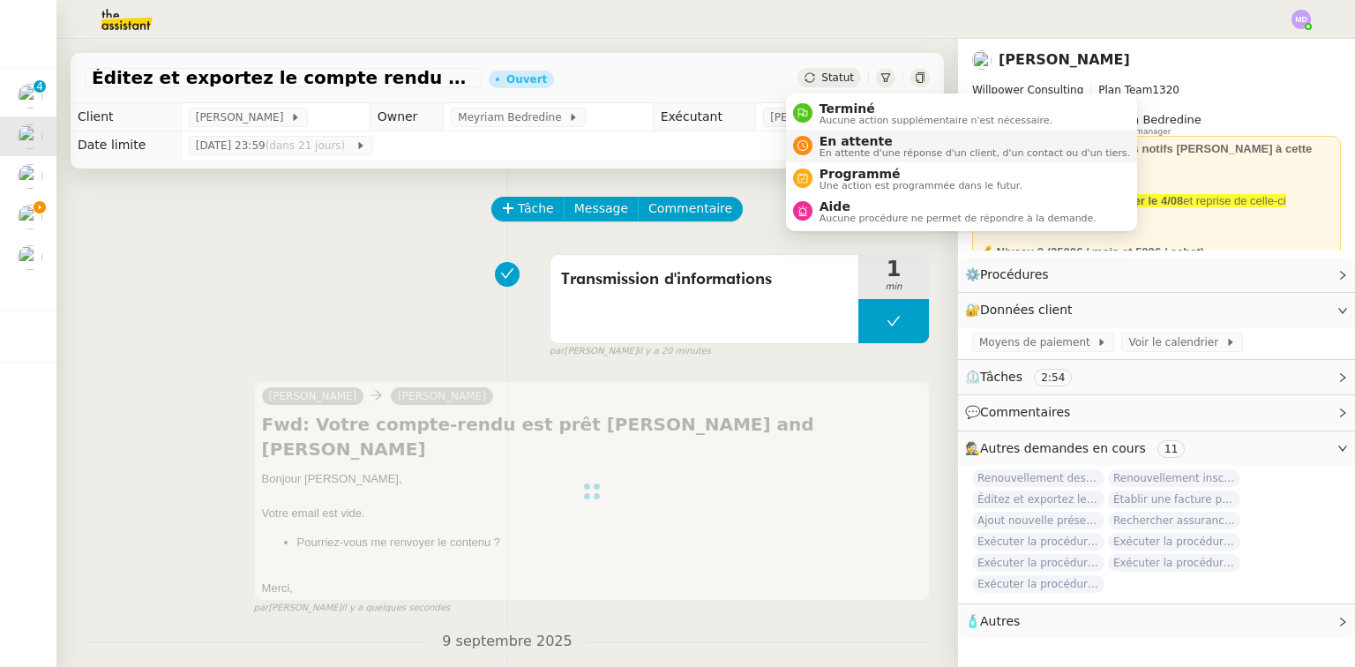
click at [832, 141] on span "En attente" at bounding box center [974, 141] width 310 height 14
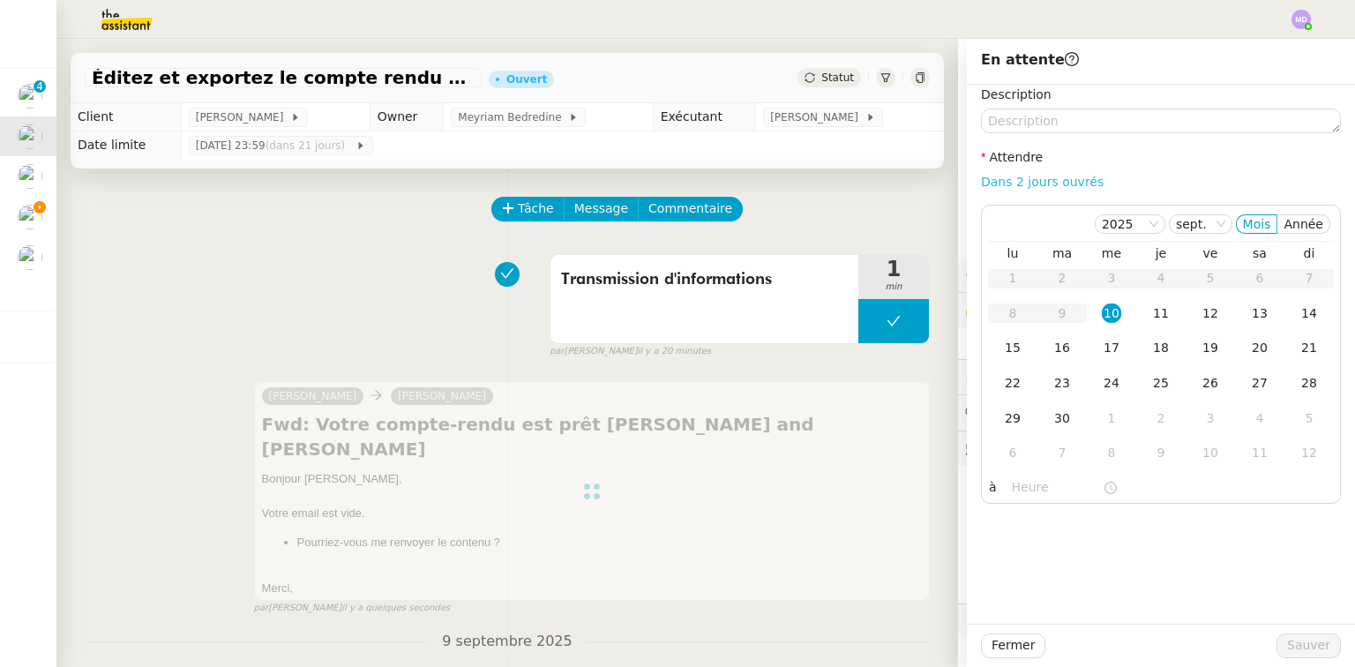
click at [1036, 182] on link "Dans 2 jours ouvrés" at bounding box center [1042, 182] width 123 height 14
type input "07:00"
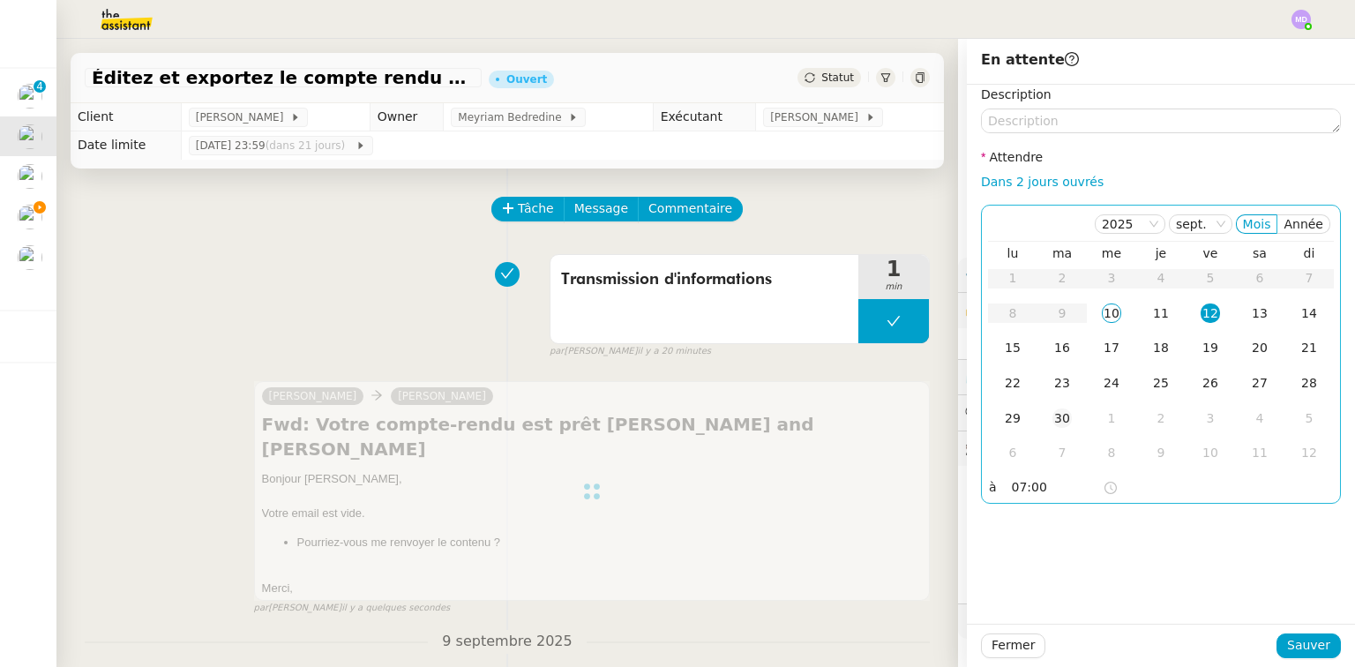
drag, startPoint x: 1011, startPoint y: 341, endPoint x: 1066, endPoint y: 410, distance: 88.4
click at [1010, 341] on div "15" at bounding box center [1012, 347] width 19 height 19
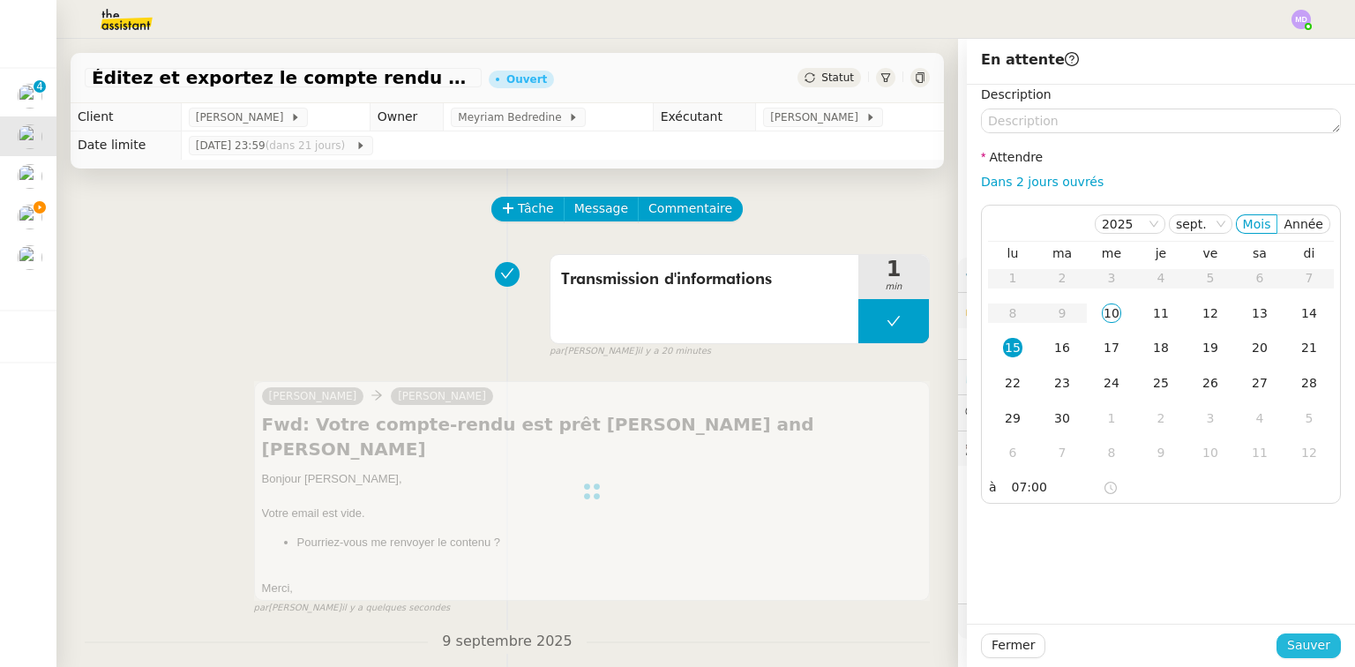
click at [1300, 649] on span "Sauver" at bounding box center [1308, 645] width 43 height 20
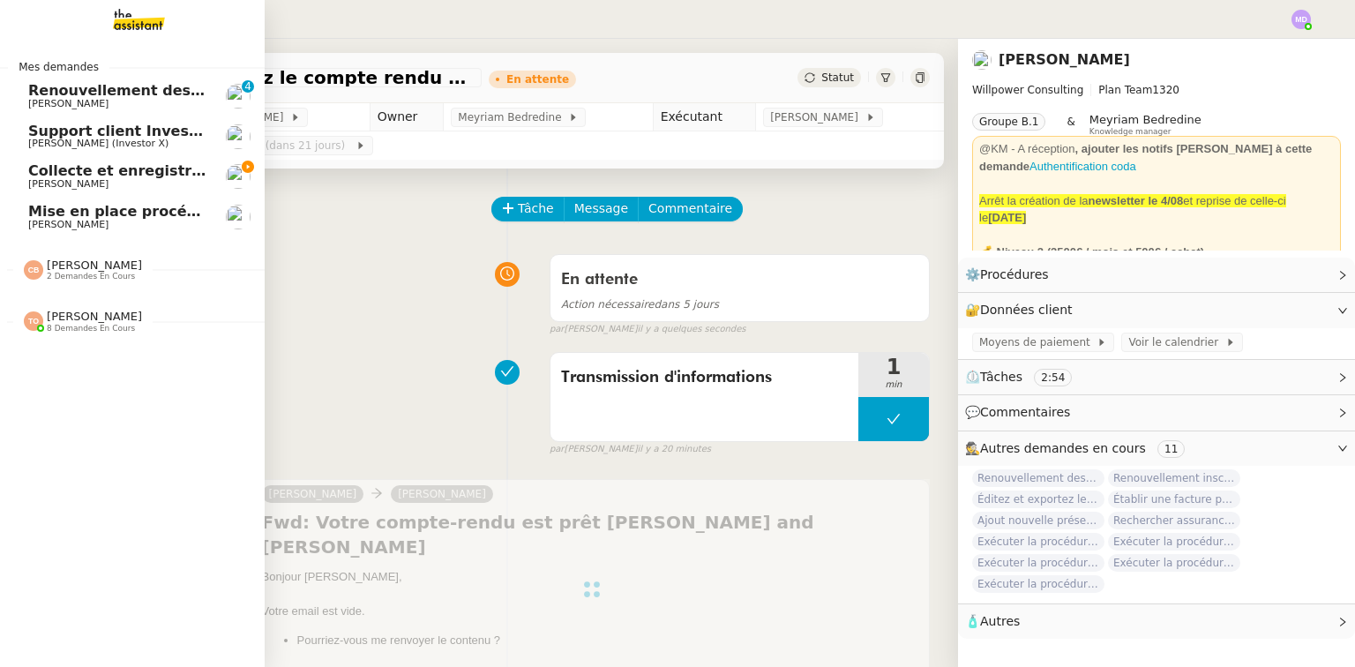
click at [95, 178] on span "[PERSON_NAME]" at bounding box center [68, 183] width 80 height 11
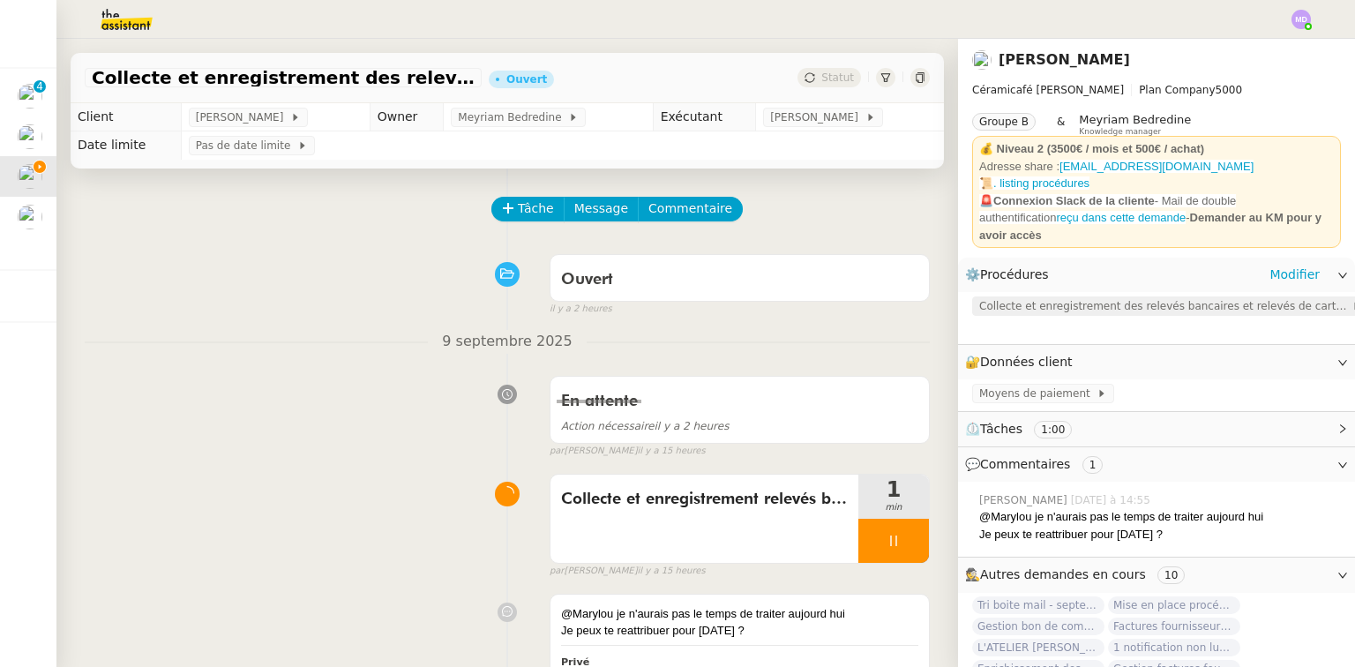
click at [1089, 297] on span "Collecte et enregistrement des relevés bancaires et relevés de cartes bancaires" at bounding box center [1165, 306] width 372 height 18
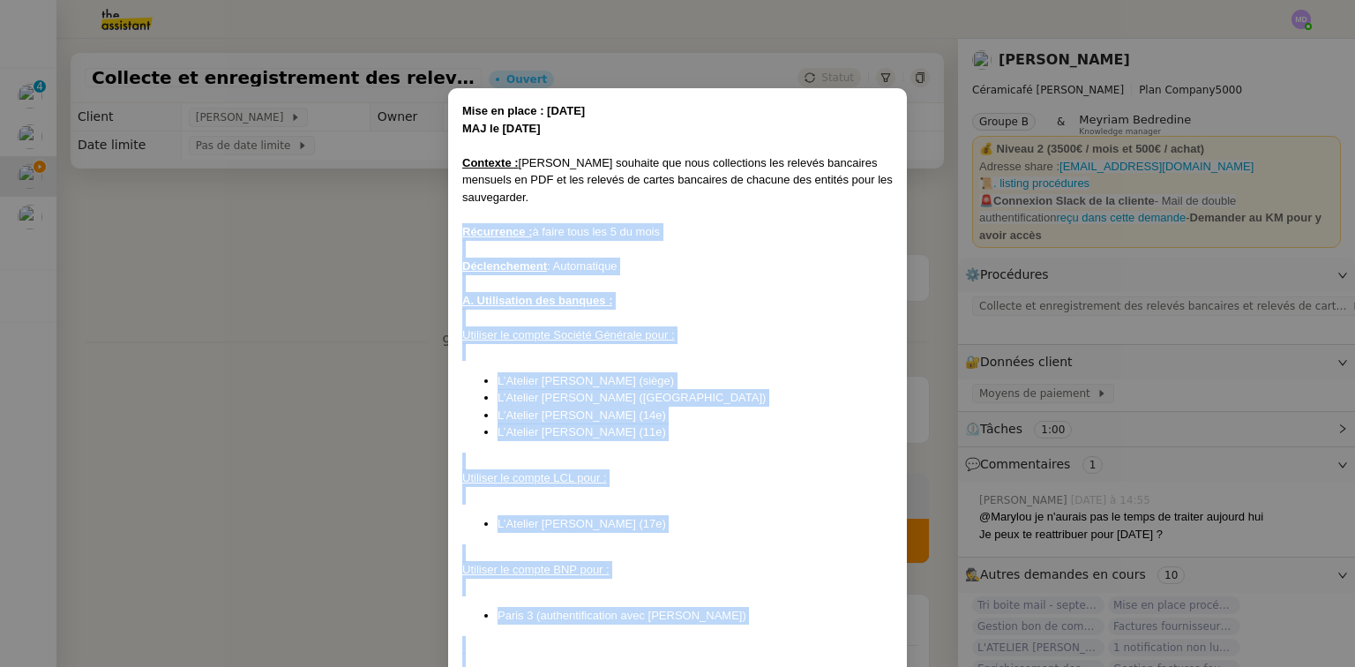
drag, startPoint x: 898, startPoint y: 512, endPoint x: 449, endPoint y: 233, distance: 528.5
copy div "Récurrence : à faire tous les 5 du mois Déclenchement : Automatique A. Utilisat…"
click at [226, 254] on nz-modal-container "Mise en place : 24/07/2025 MAJ le 20/08/25 Contexte : Geneviève souhaite que no…" at bounding box center [677, 333] width 1355 height 667
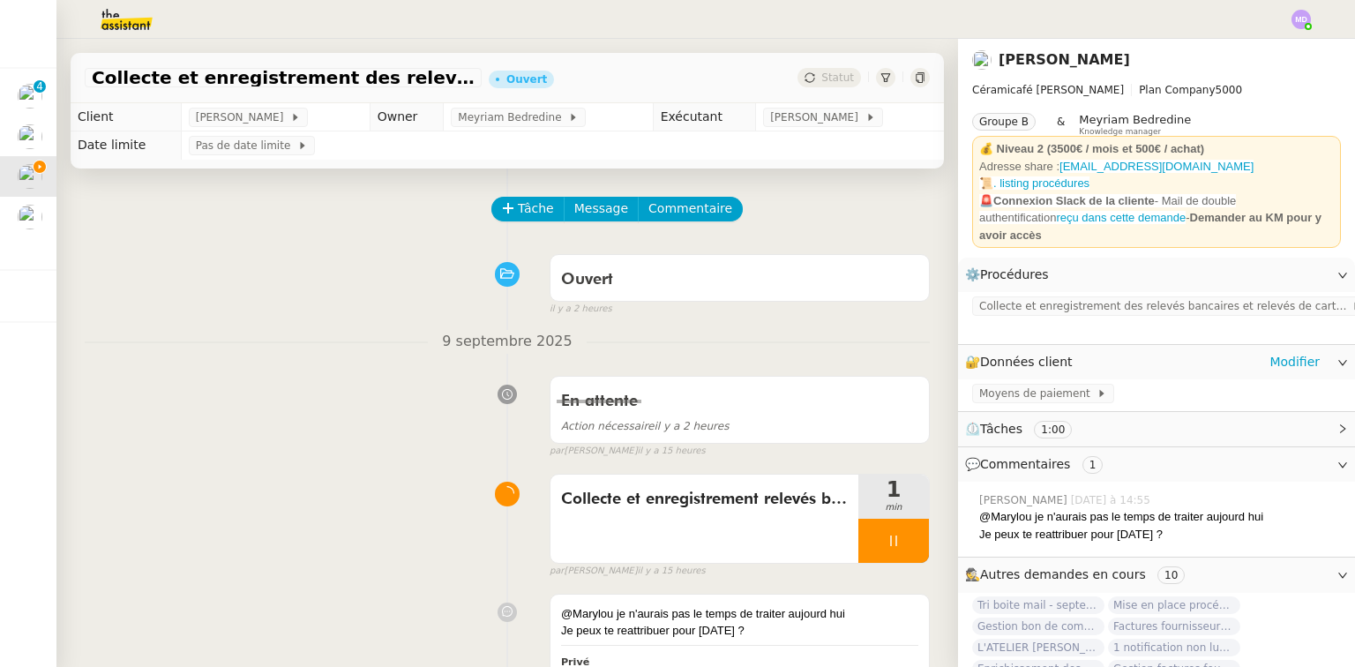
click at [1319, 346] on div "🔐 Données client Modifier" at bounding box center [1156, 362] width 397 height 34
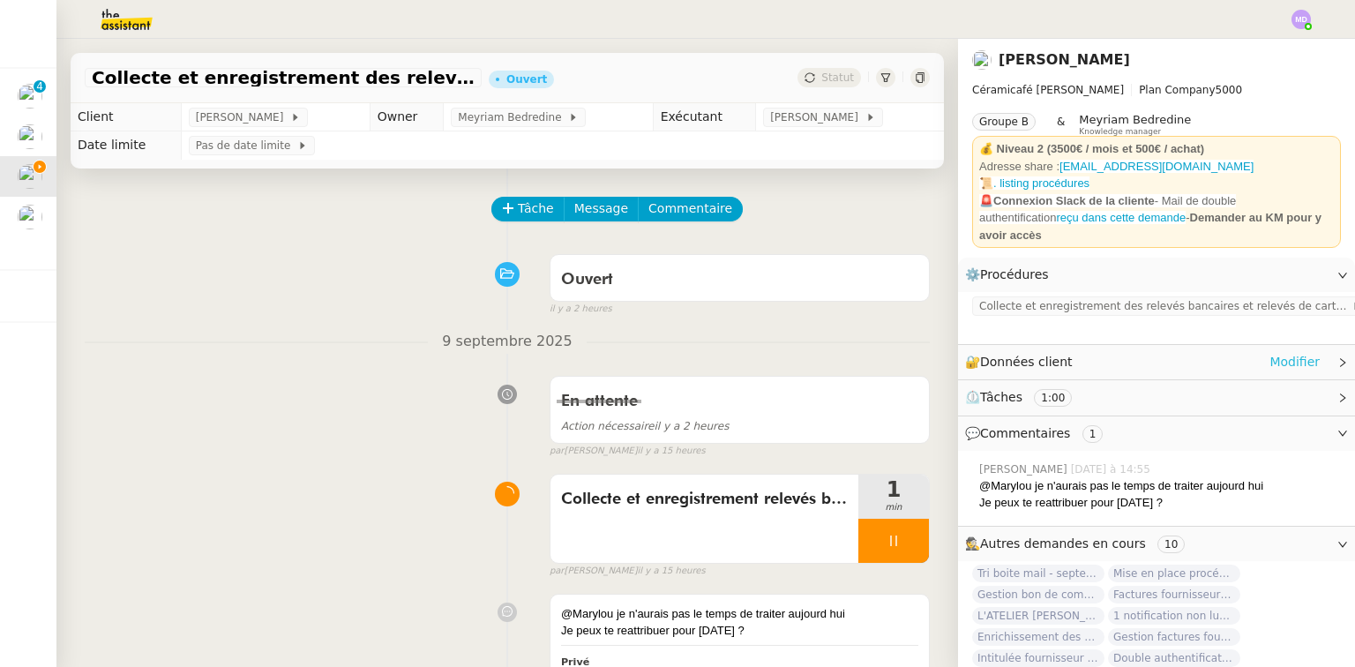
click at [1287, 352] on link "Modifier" at bounding box center [1294, 362] width 50 height 20
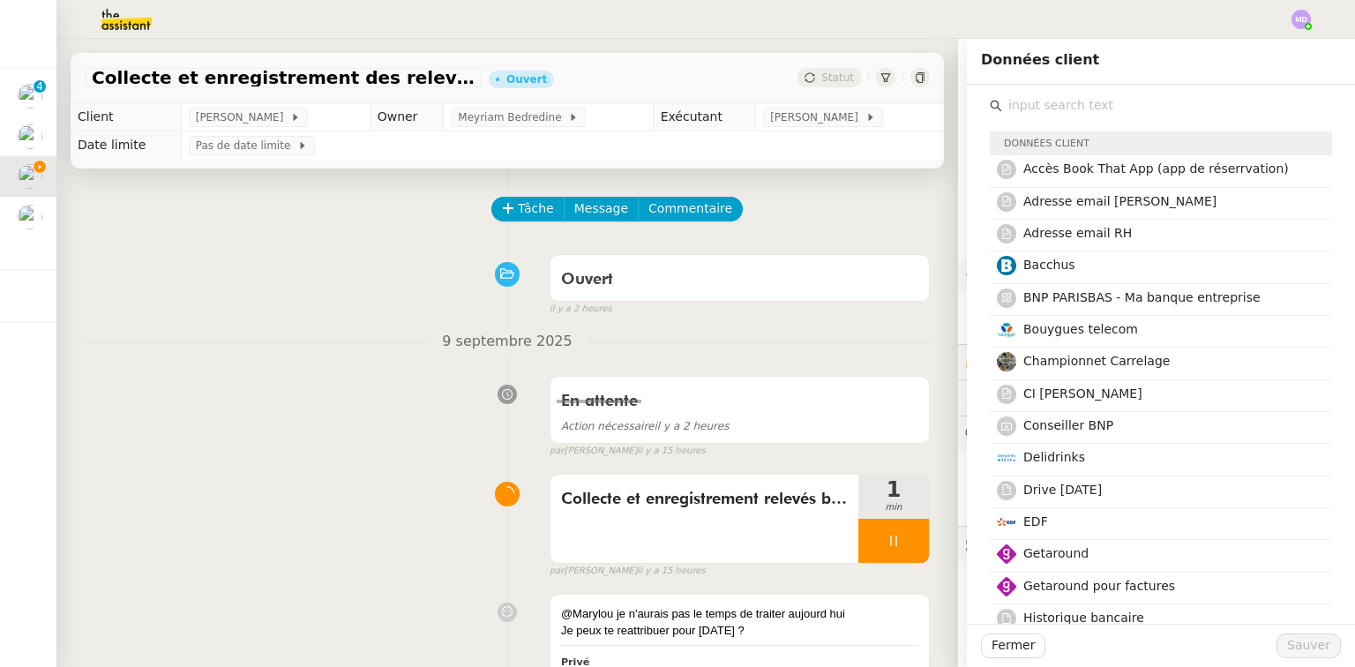
click at [1020, 113] on input "text" at bounding box center [1167, 105] width 330 height 24
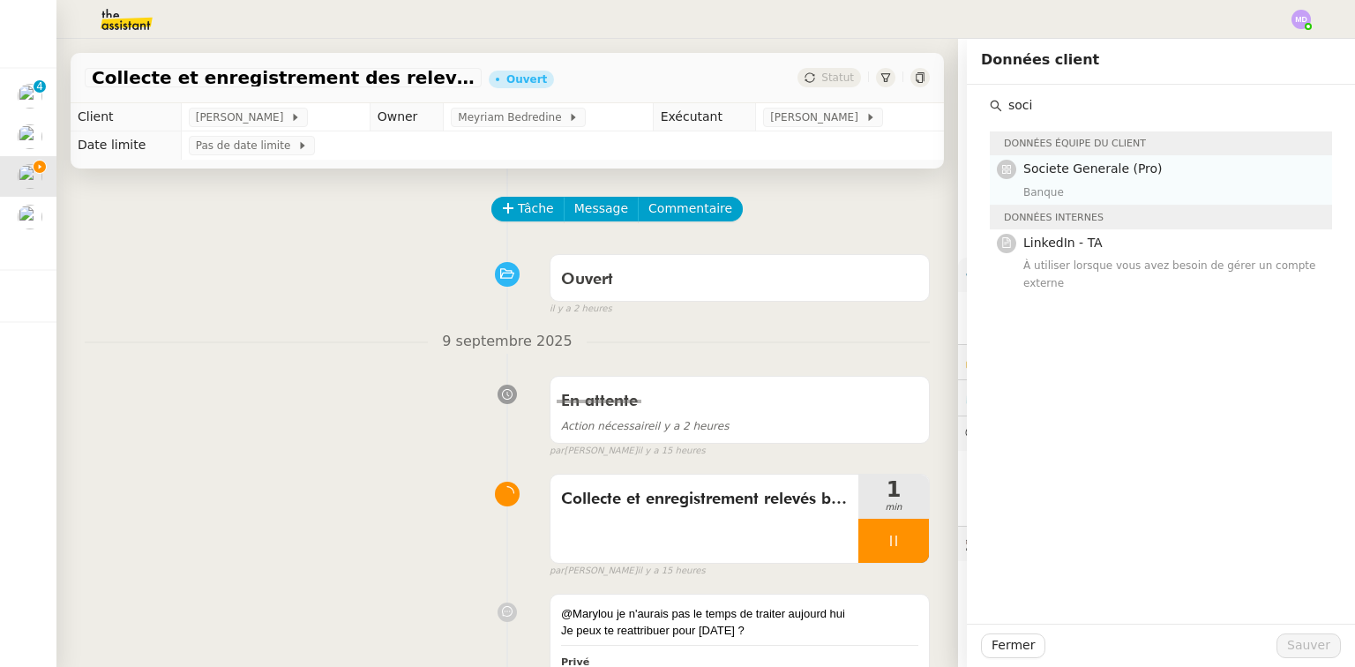
click at [1023, 161] on span "Societe Generale (Pro)" at bounding box center [1092, 168] width 139 height 14
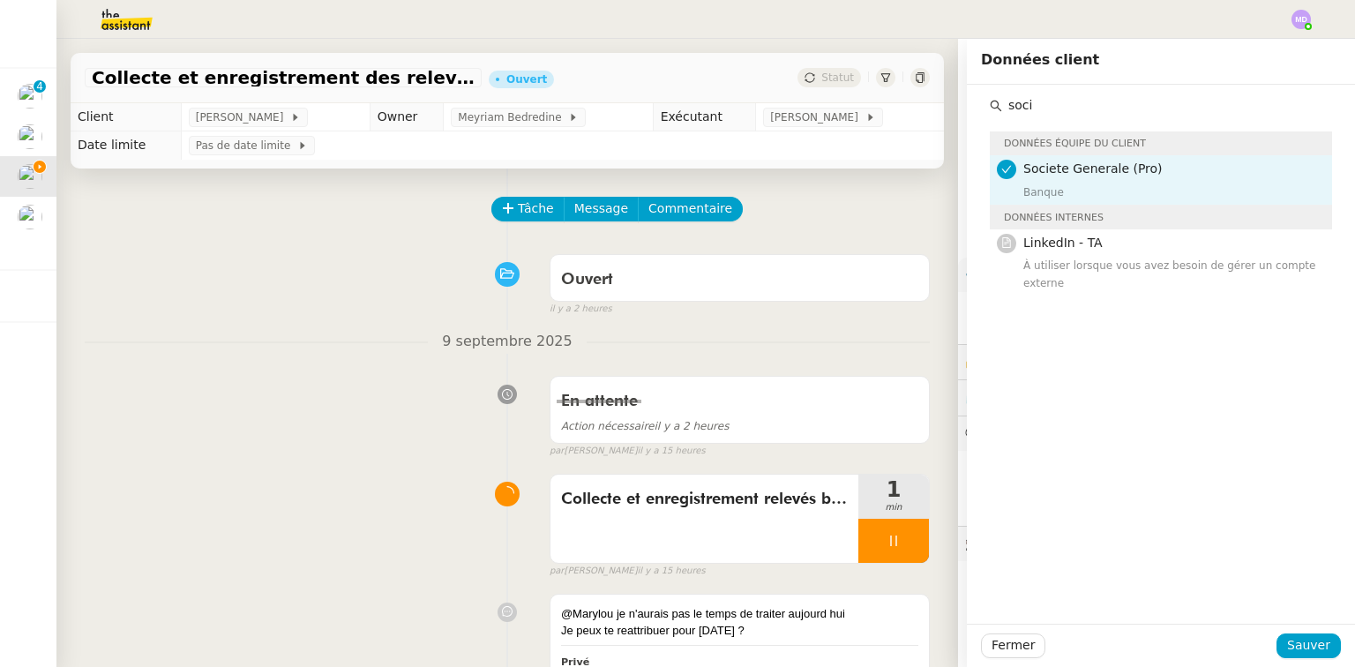
click at [1062, 104] on input "soci" at bounding box center [1167, 105] width 330 height 24
drag, startPoint x: 1062, startPoint y: 104, endPoint x: 917, endPoint y: 102, distance: 144.7
click at [917, 102] on app-ticket "Collecte et enregistrement des relevés bancaires et relevés de cartes bancaires…" at bounding box center [705, 353] width 1298 height 628
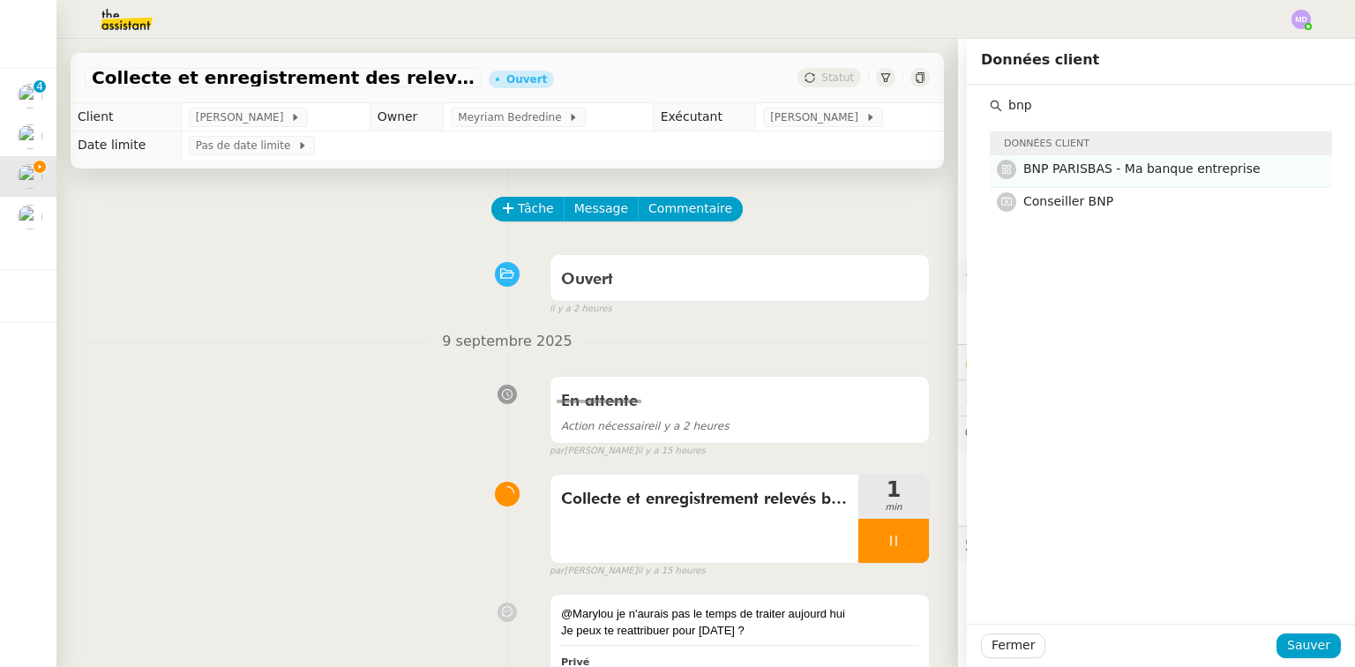
type input "bnp"
click at [1029, 169] on span "BNP PARISBAS - Ma banque entreprise" at bounding box center [1141, 168] width 237 height 14
click at [1292, 642] on span "Sauver" at bounding box center [1308, 645] width 43 height 20
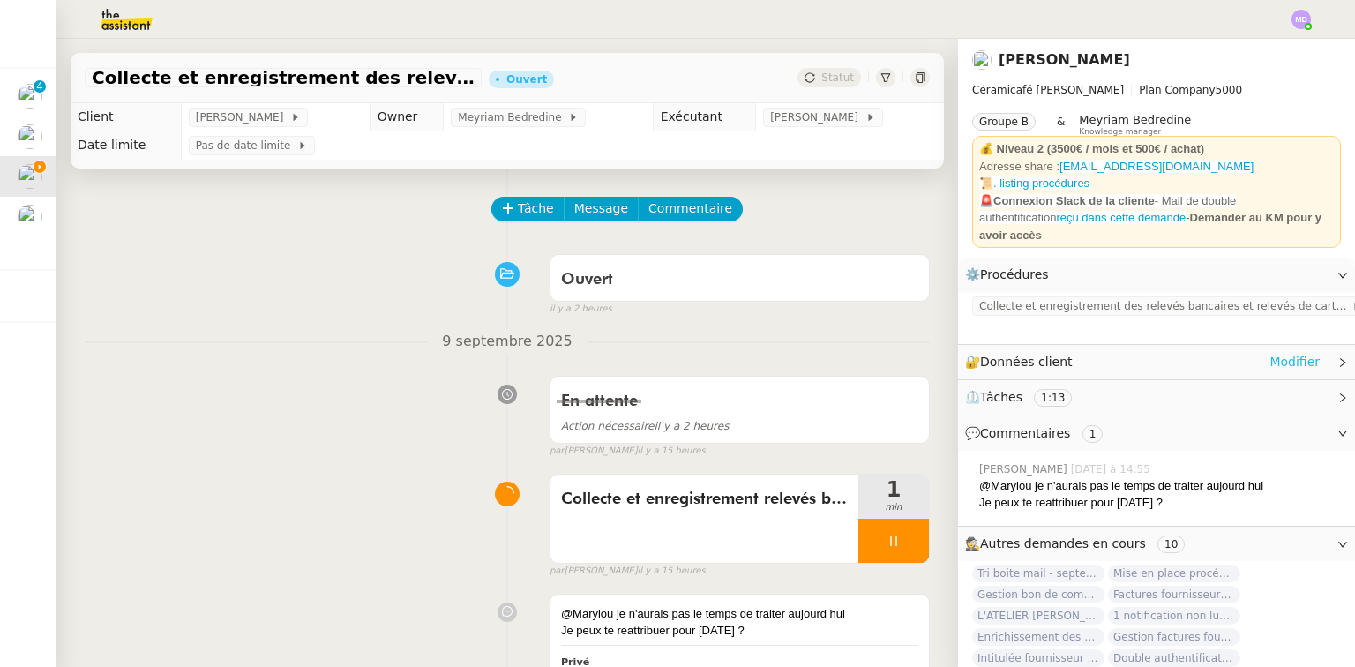
click at [1276, 352] on link "Modifier" at bounding box center [1294, 362] width 50 height 20
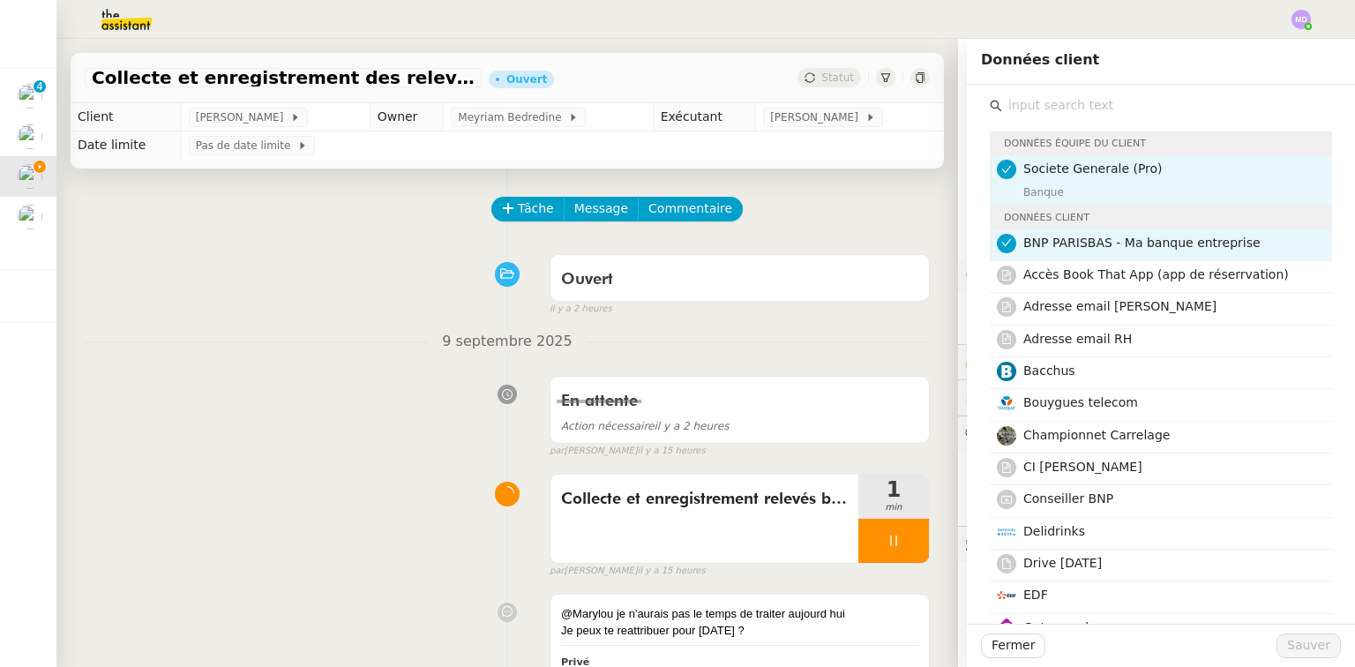
click at [1076, 115] on input "text" at bounding box center [1167, 105] width 330 height 24
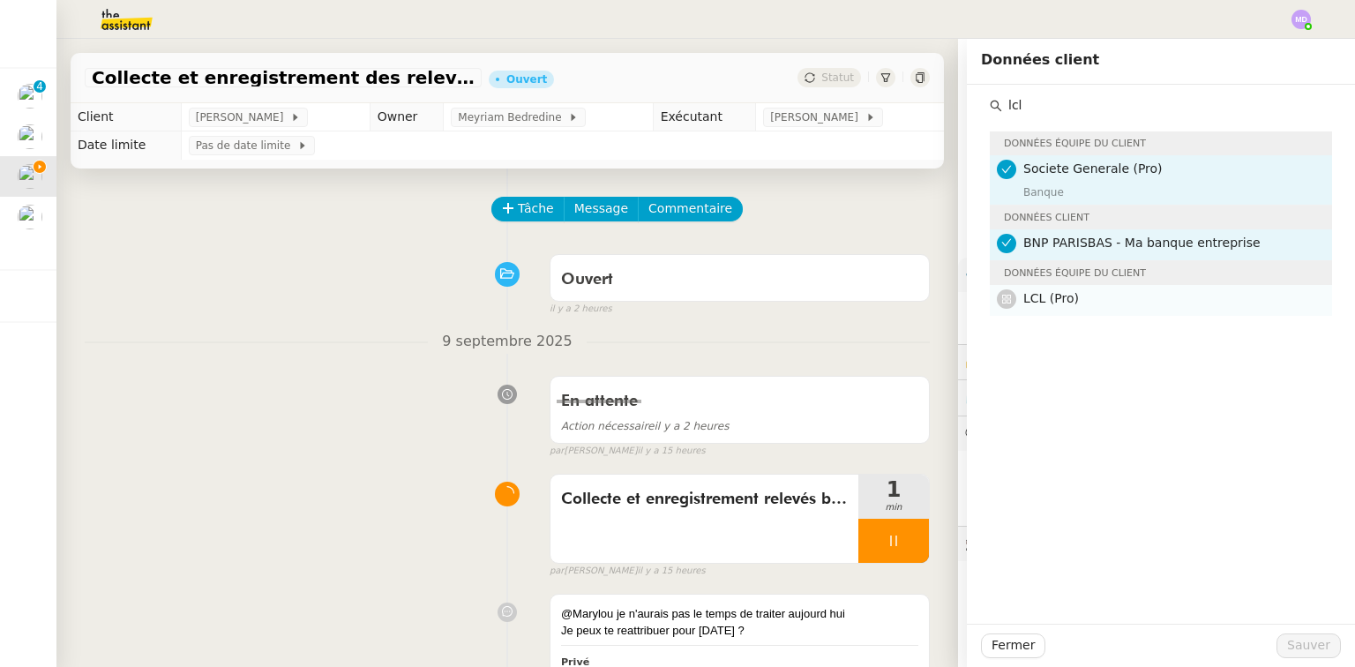
type input "lcl"
click at [1084, 299] on h4 "LCL (Pro)" at bounding box center [1172, 298] width 298 height 20
click at [1320, 639] on span "Sauver" at bounding box center [1308, 645] width 43 height 20
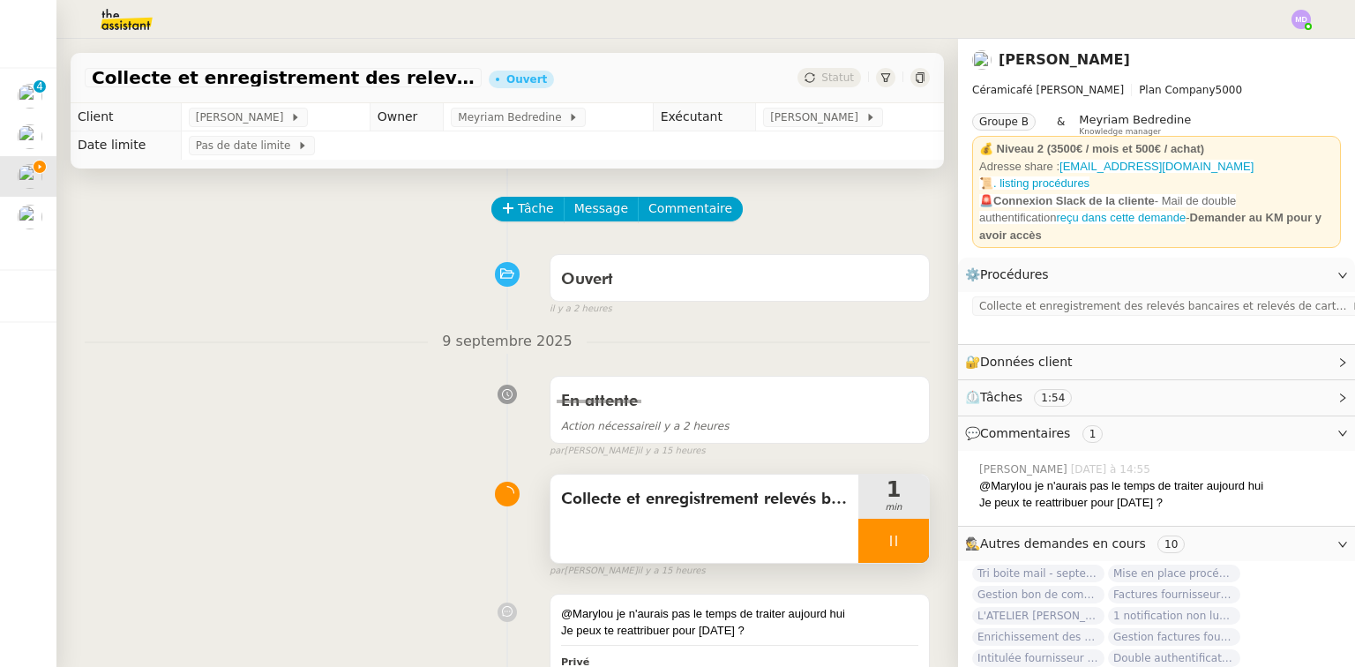
click at [886, 548] on icon at bounding box center [893, 541] width 14 height 14
click at [896, 540] on div at bounding box center [893, 541] width 71 height 44
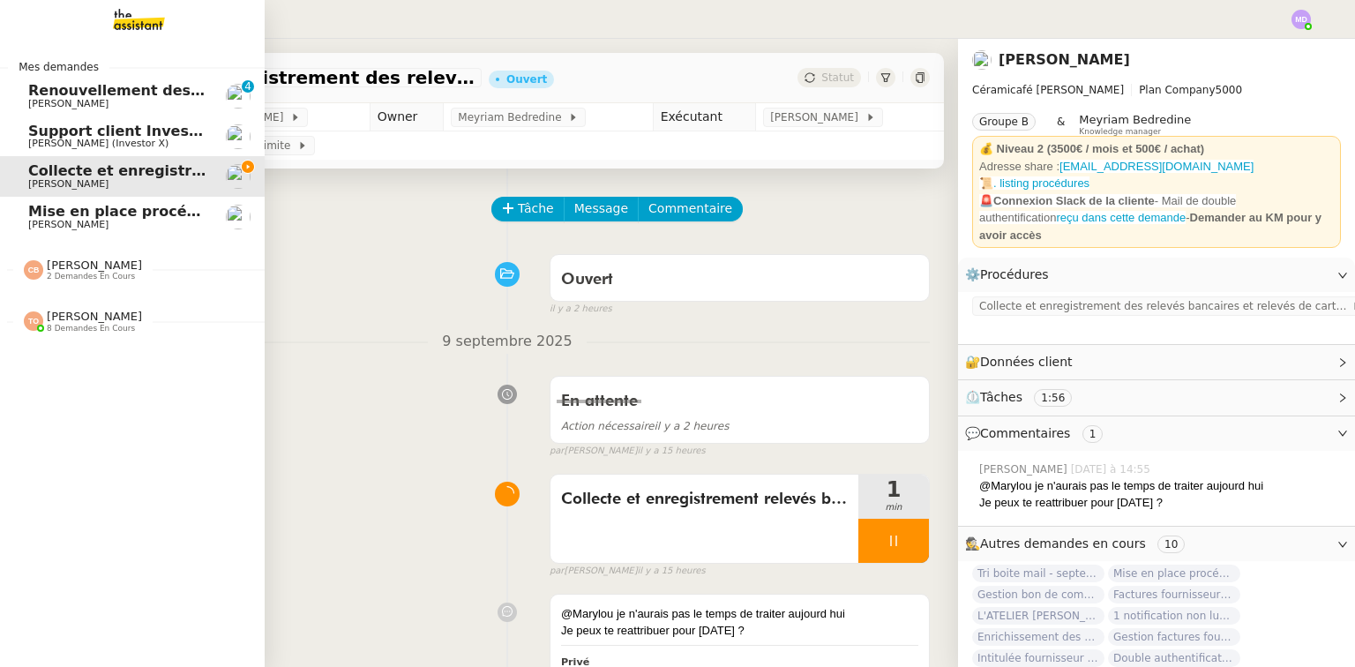
click at [0, 82] on link "Renouvellement des adhésions FTI - 1 septembre 2025 Cédric Tempestini 0 1 2 3 4…" at bounding box center [132, 96] width 265 height 41
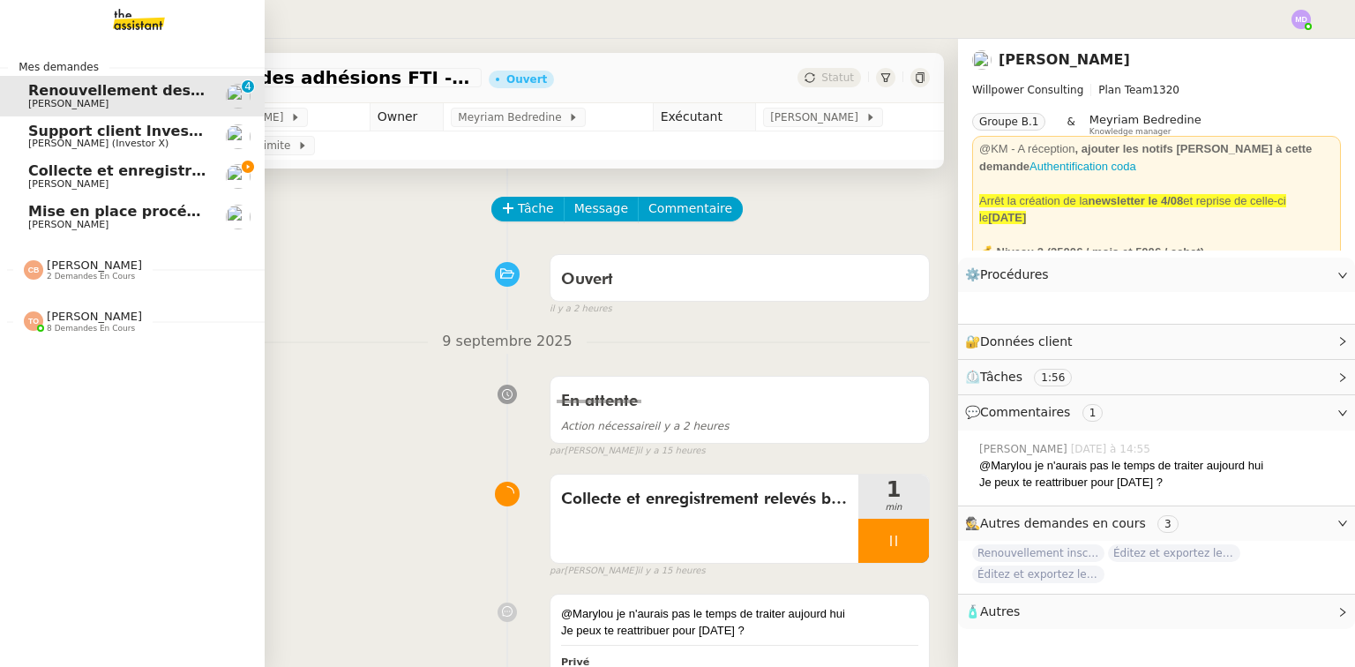
click at [97, 234] on link "Mise en place procédure - relevés bancaires mensuels Genevieve Landsmann" at bounding box center [132, 217] width 265 height 41
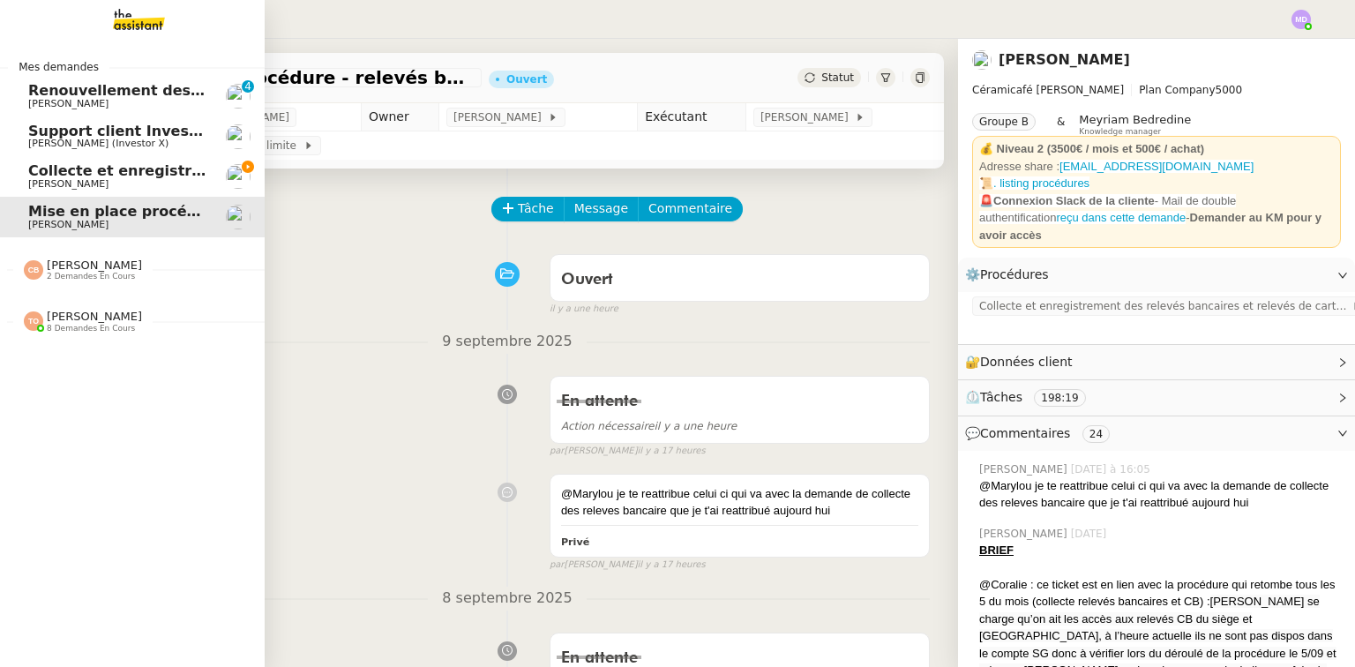
click at [133, 137] on span "Support client InvestorX" at bounding box center [125, 131] width 195 height 17
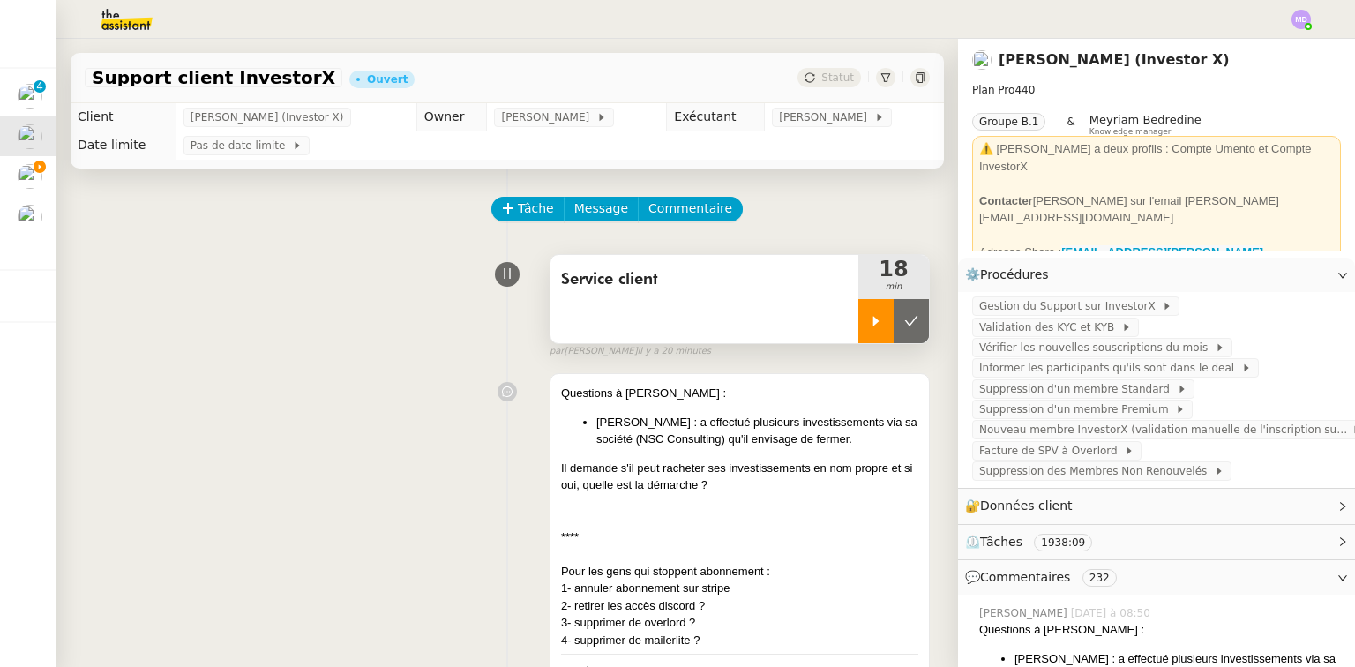
click at [861, 341] on div at bounding box center [875, 321] width 35 height 44
click at [1161, 502] on div "🔐 Données client Modifier" at bounding box center [1142, 506] width 355 height 20
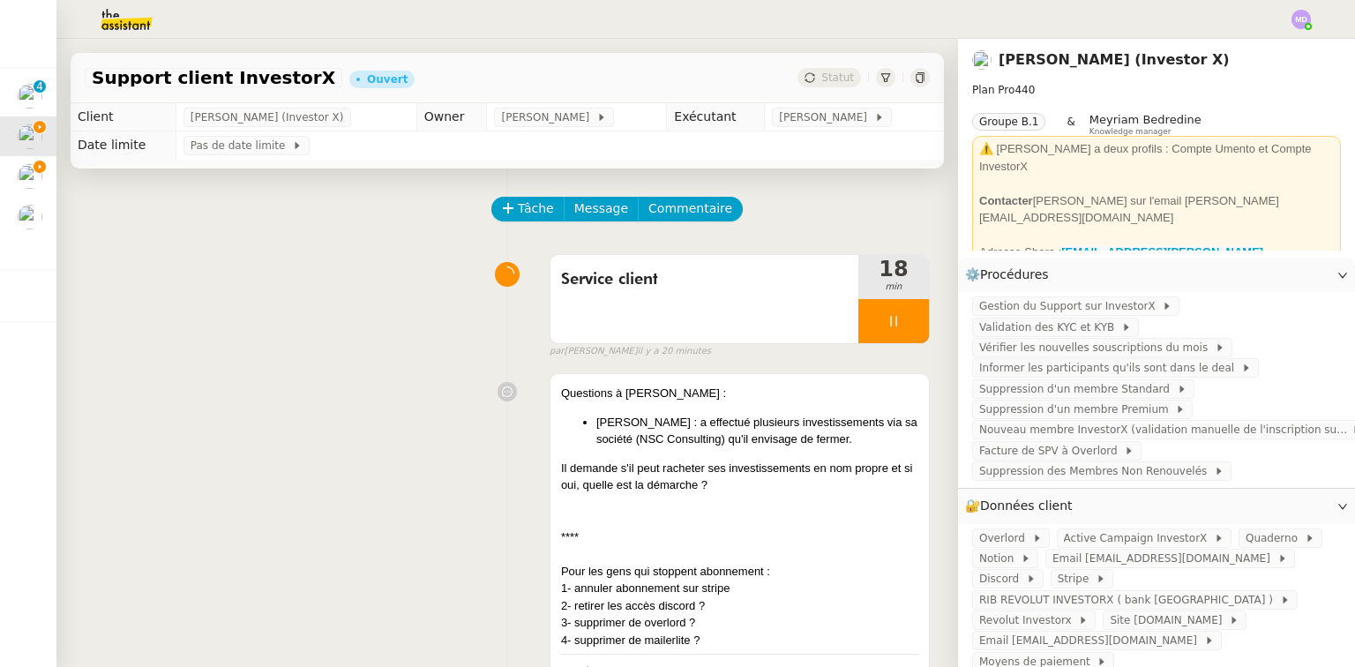
scroll to position [212, 0]
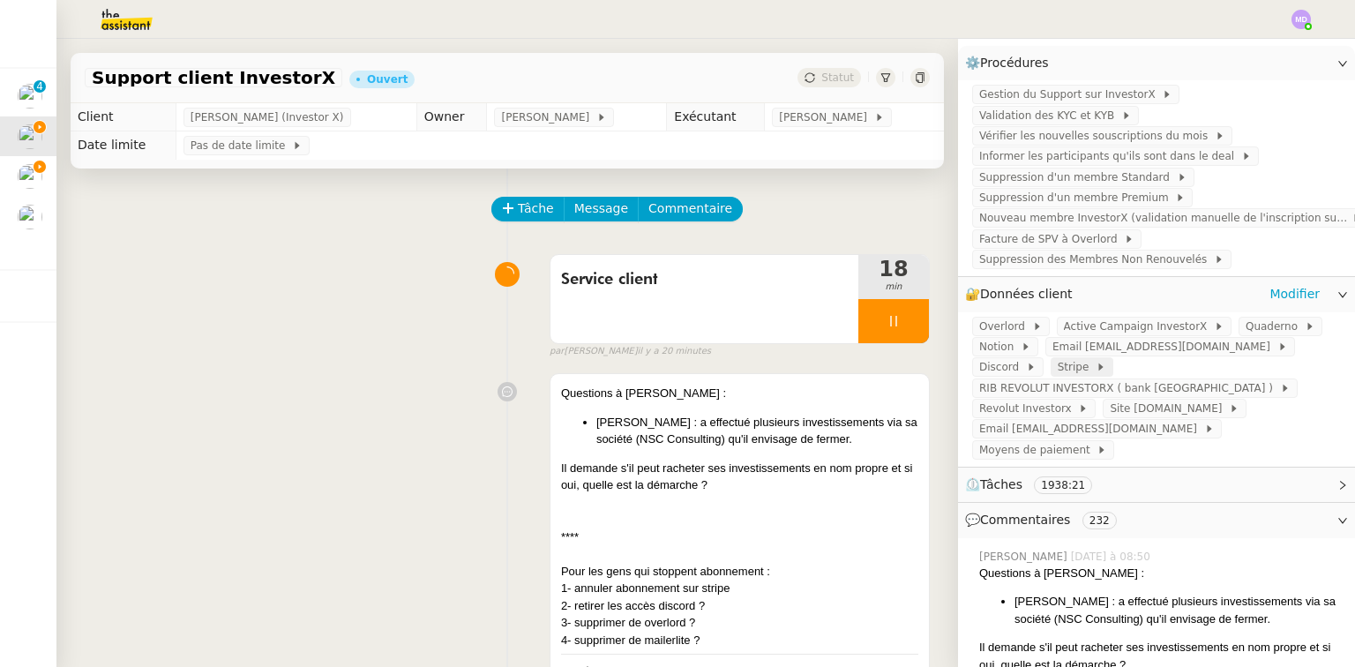
click at [1058, 358] on span "Stripe" at bounding box center [1077, 367] width 38 height 18
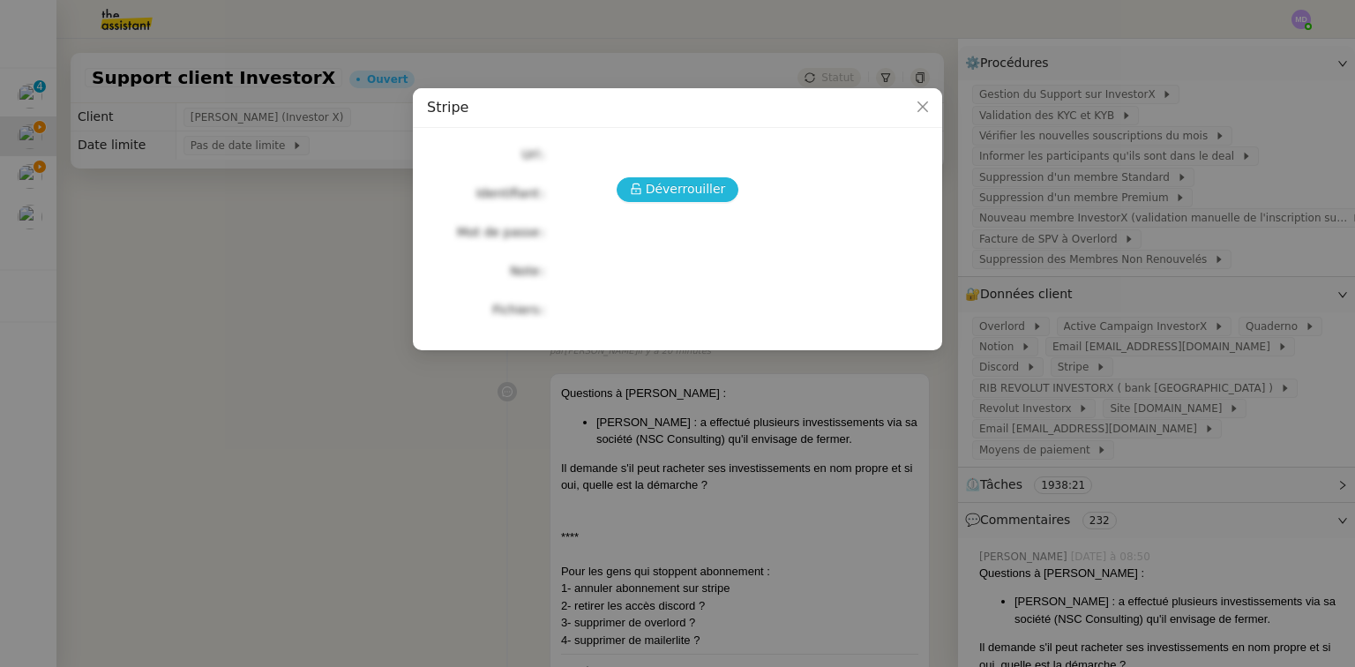
click at [662, 183] on span "Déverrouiller" at bounding box center [686, 189] width 80 height 20
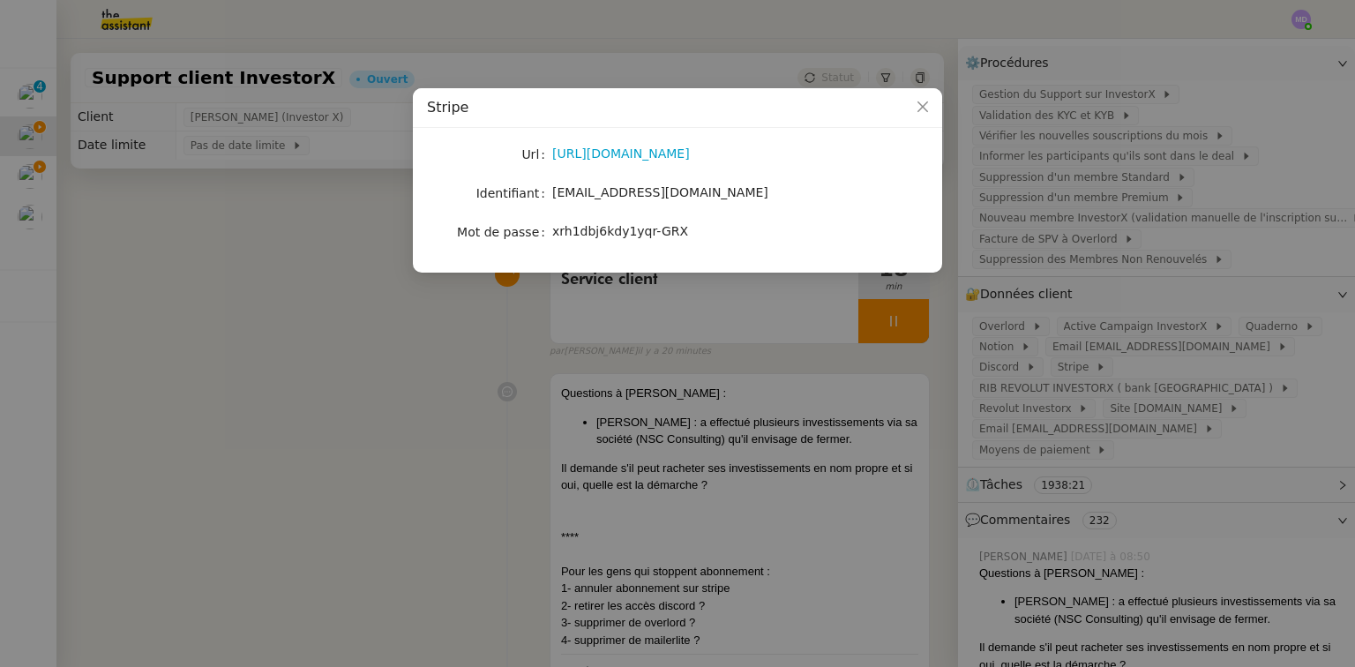
click at [1283, 461] on nz-modal-container "Stripe Url https://dashboard.stripe.com/login Identifiant contact@investorx.dea…" at bounding box center [677, 333] width 1355 height 667
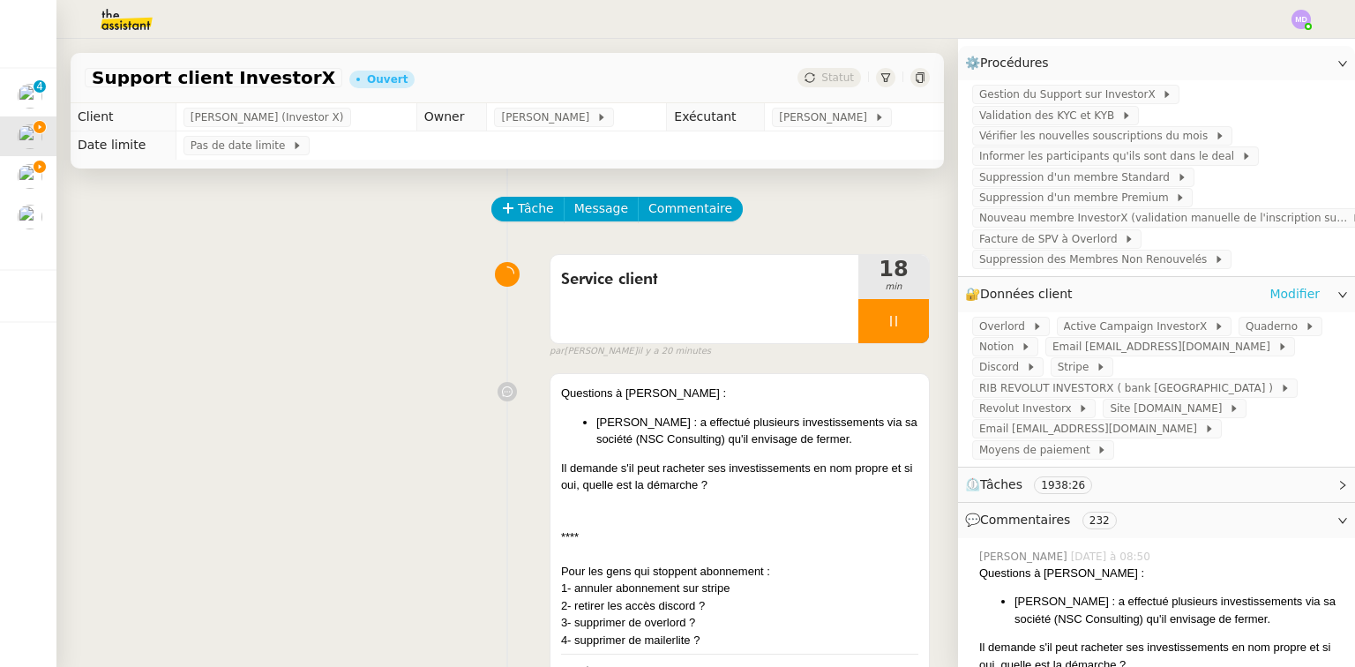
click at [1269, 284] on link "Modifier" at bounding box center [1294, 294] width 50 height 20
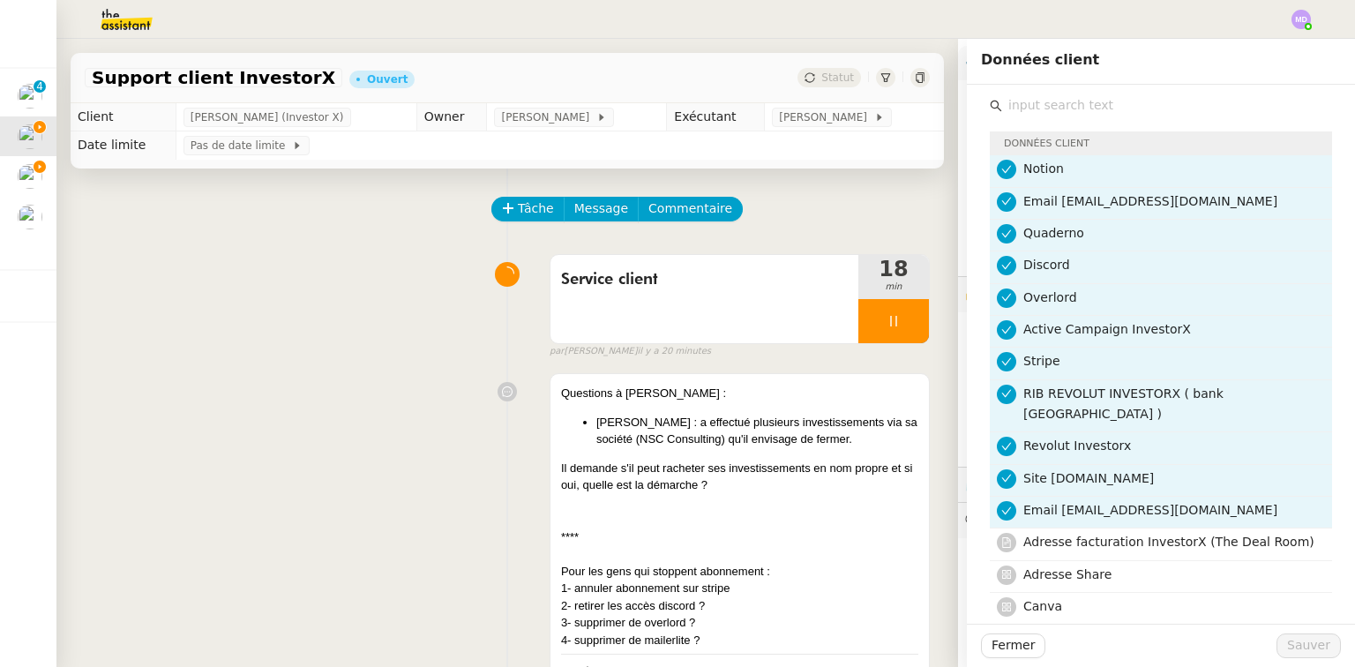
click at [1037, 108] on input "text" at bounding box center [1167, 105] width 330 height 24
type input "strip"
click at [1110, 535] on span "Stripe InvestorX deals" at bounding box center [1091, 542] width 136 height 14
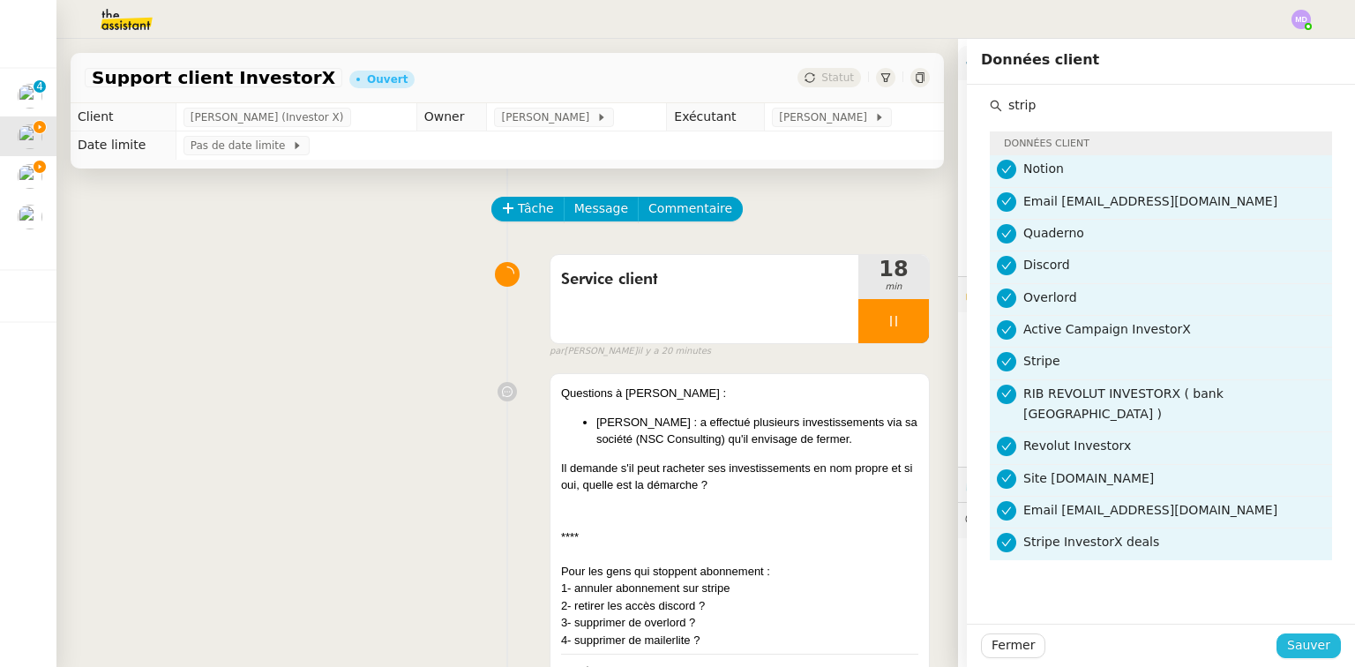
click at [1301, 652] on span "Sauver" at bounding box center [1308, 645] width 43 height 20
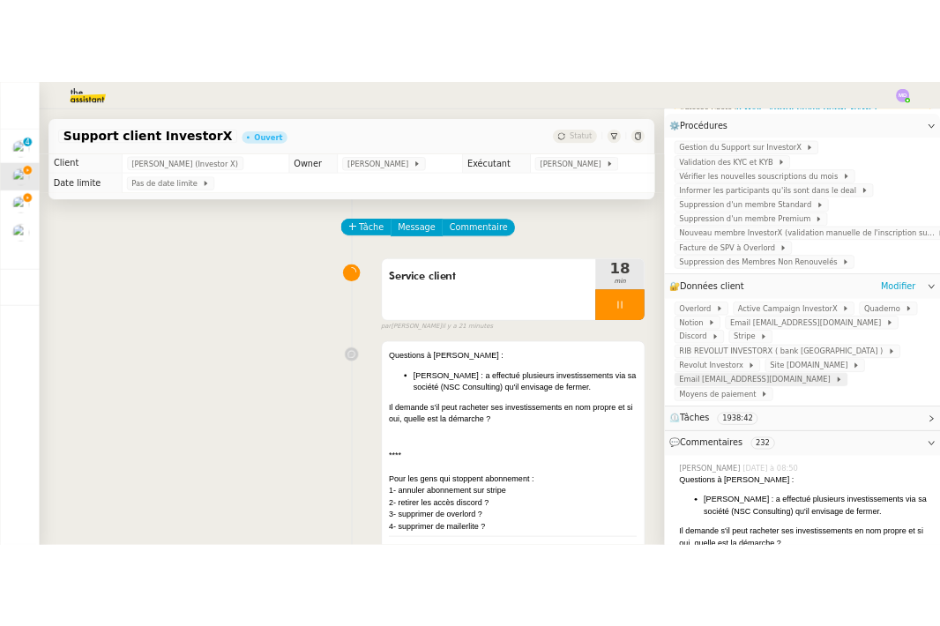
scroll to position [353, 0]
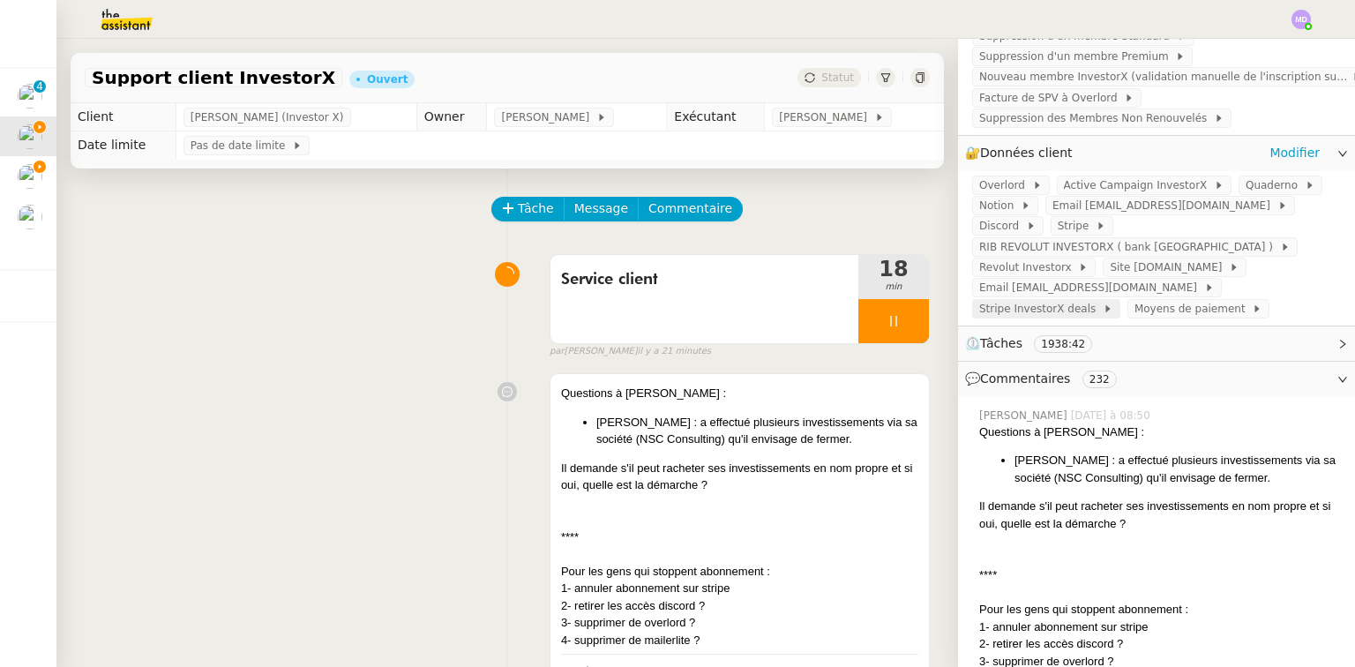
click at [1103, 300] on span "Stripe InvestorX deals" at bounding box center [1040, 309] width 123 height 18
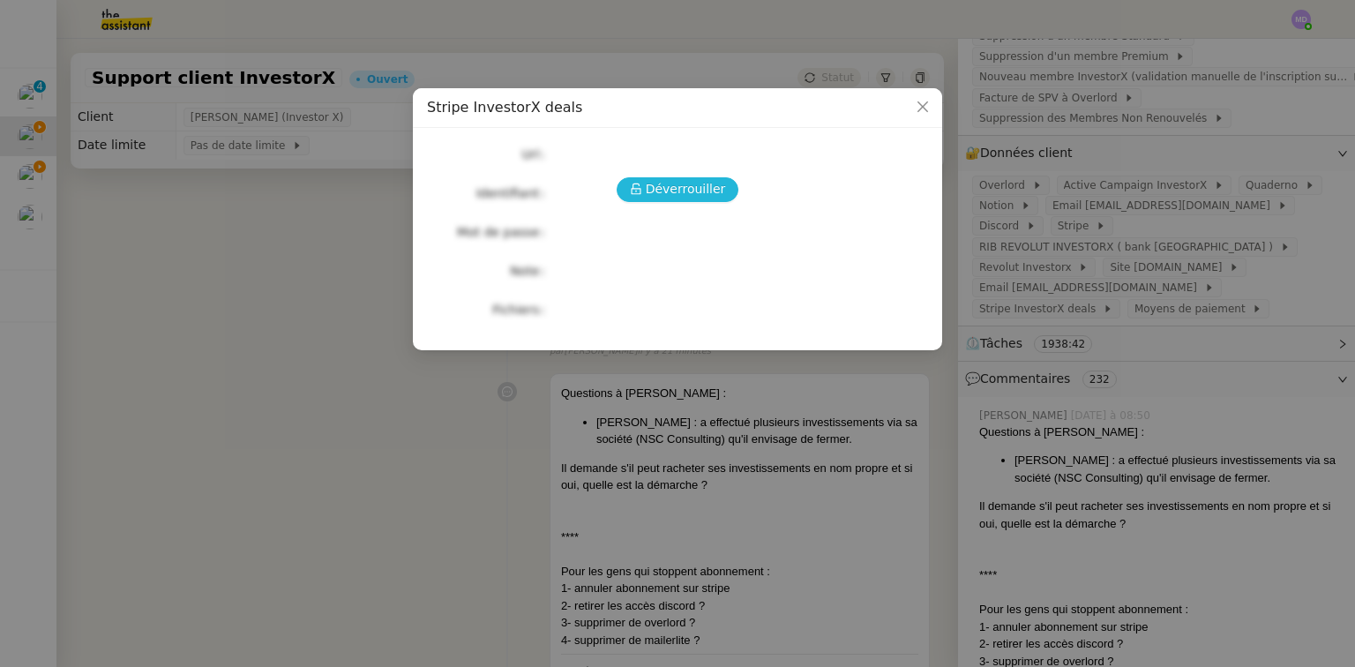
click at [708, 194] on span "Déverrouiller" at bounding box center [686, 189] width 80 height 20
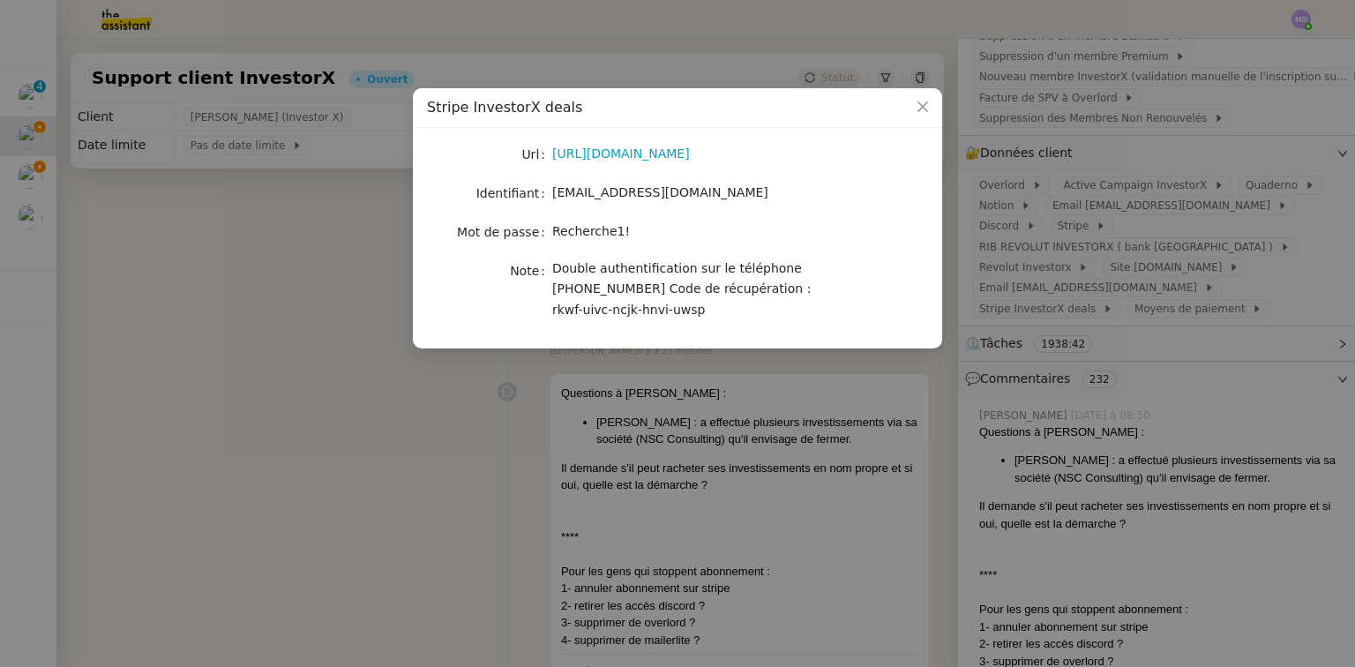
click at [598, 187] on span "[EMAIL_ADDRESS][DOMAIN_NAME]" at bounding box center [660, 192] width 216 height 14
copy span "[EMAIL_ADDRESS][DOMAIN_NAME]"
click at [589, 232] on span "Recherche1!" at bounding box center [591, 231] width 78 height 14
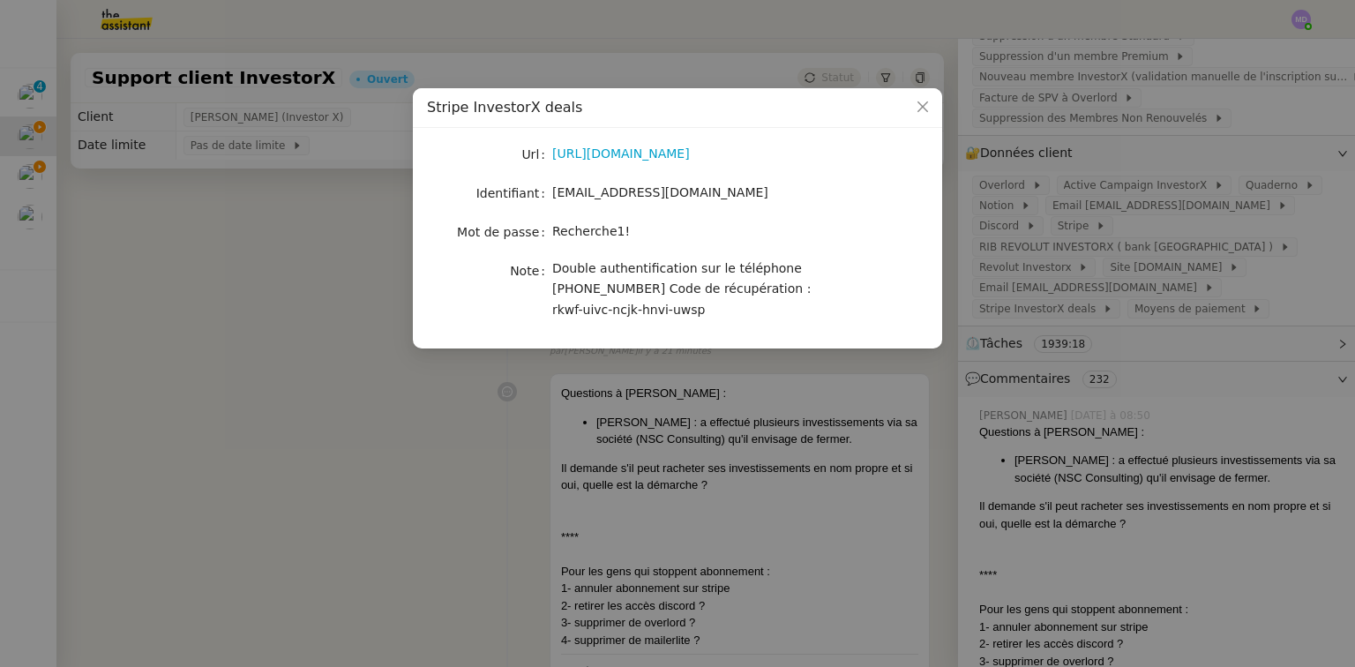
click at [589, 232] on span "Recherche1!" at bounding box center [591, 231] width 78 height 14
copy span "Recherche1!"
click at [335, 405] on nz-modal-container "Stripe InvestorX deals Url https://stripe.com/fr Identifiant support@investorx.…" at bounding box center [677, 333] width 1355 height 667
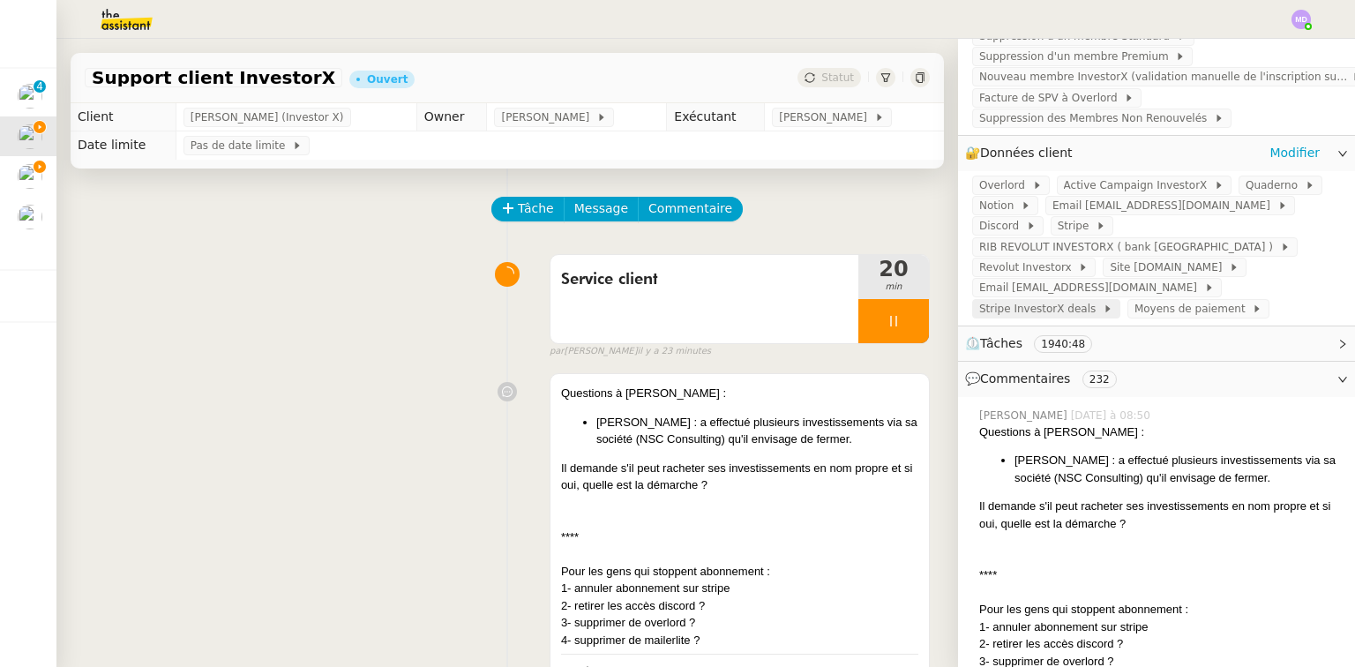
click at [1103, 300] on span "Stripe InvestorX deals" at bounding box center [1040, 309] width 123 height 18
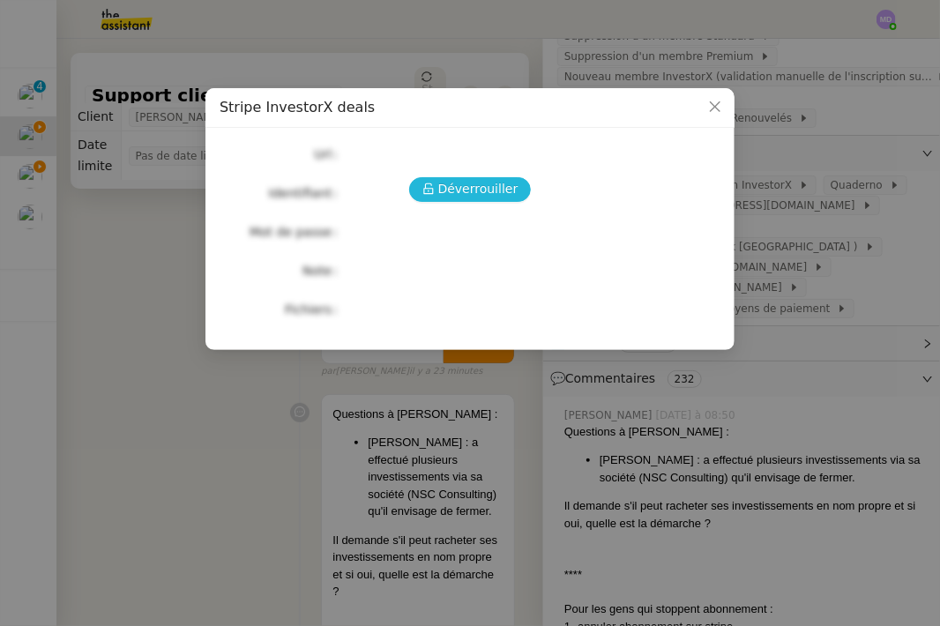
click at [433, 193] on icon at bounding box center [428, 188] width 10 height 11
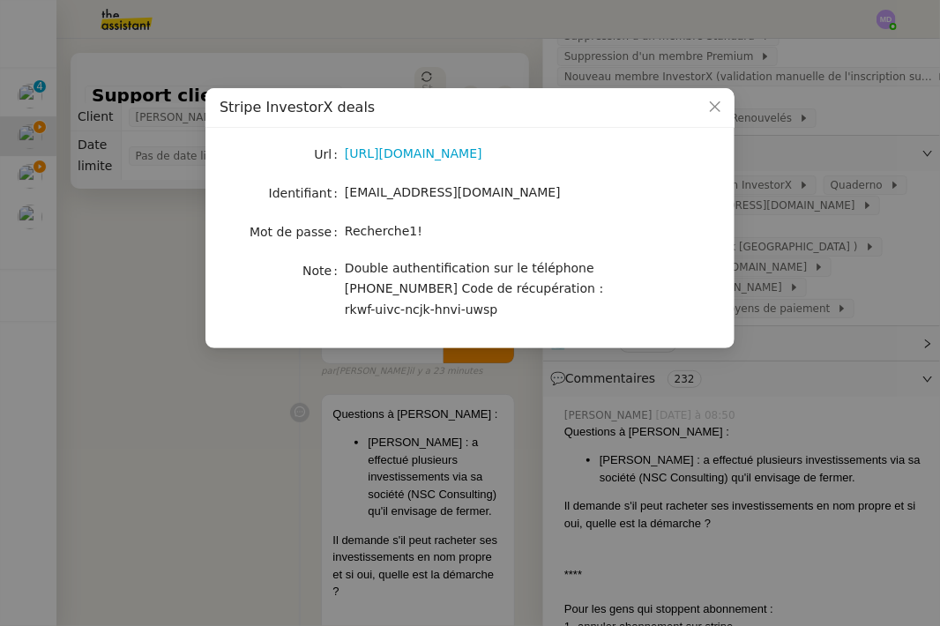
click at [438, 194] on span "[EMAIL_ADDRESS][DOMAIN_NAME]" at bounding box center [453, 192] width 216 height 14
copy span "[EMAIL_ADDRESS][DOMAIN_NAME]"
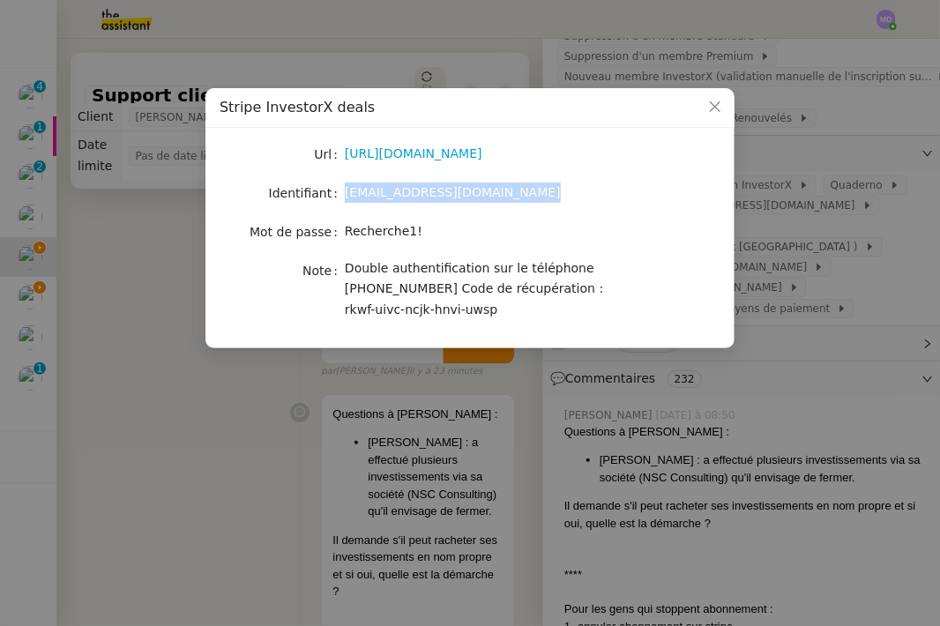
click at [177, 343] on nz-modal-container "Stripe InvestorX deals Url https://stripe.com/fr Identifiant support@investorx.…" at bounding box center [470, 313] width 940 height 626
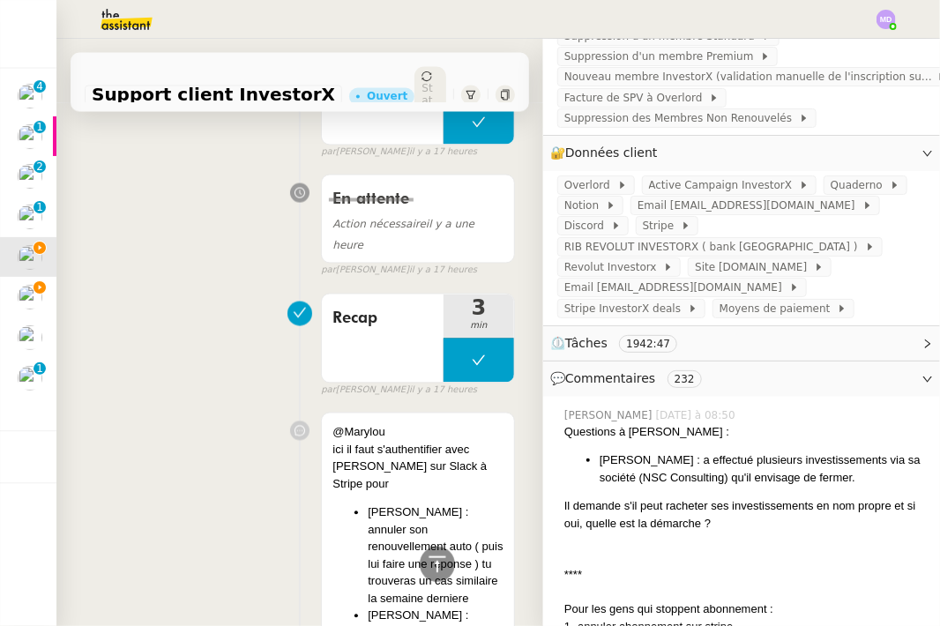
scroll to position [1411, 0]
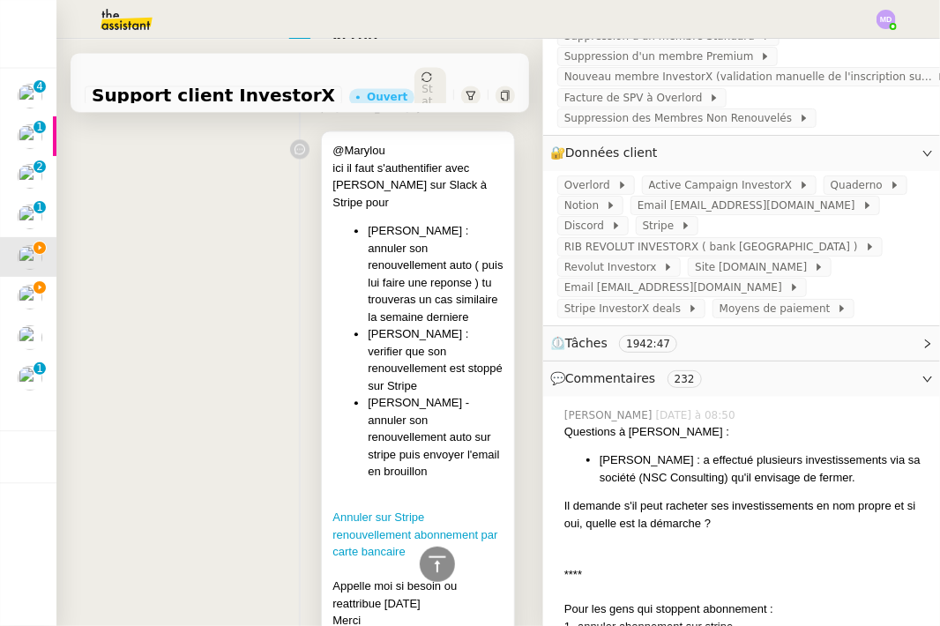
click at [401, 276] on li "[PERSON_NAME] : annuler son renouvellement auto ( puis lui faire une reponse ) …" at bounding box center [436, 273] width 136 height 103
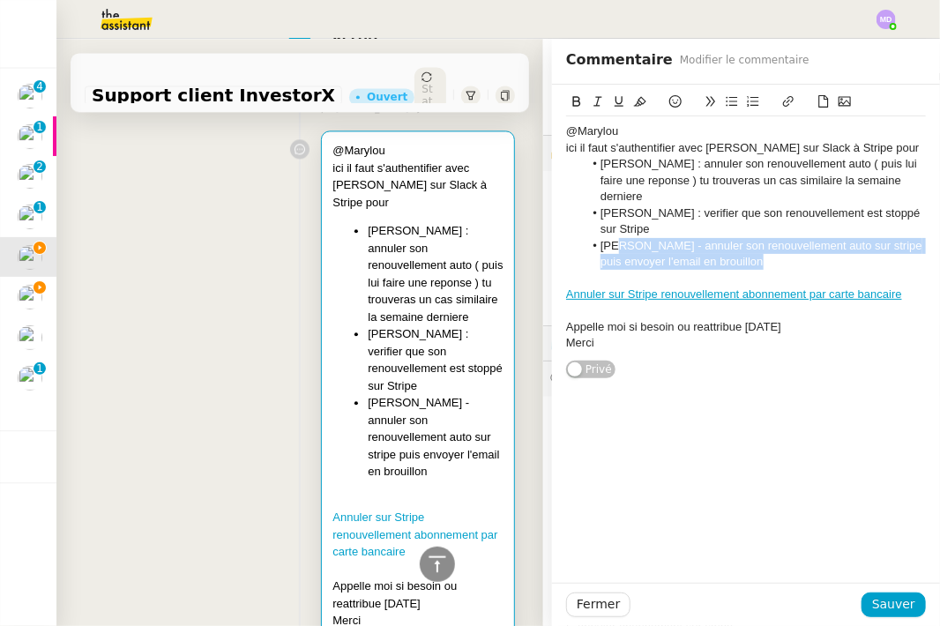
drag, startPoint x: 738, startPoint y: 246, endPoint x: 607, endPoint y: 229, distance: 132.5
click at [607, 238] on li "[PERSON_NAME] - annuler son renouvellement auto sur stripe puis envoyer l'email…" at bounding box center [755, 254] width 343 height 33
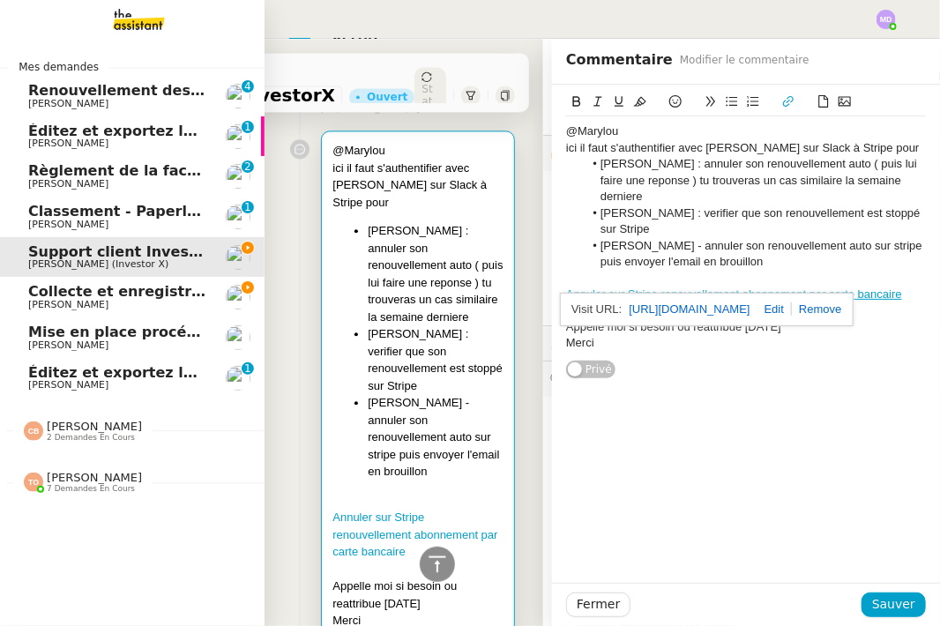
click at [26, 302] on link "Collecte et enregistrement des relevés bancaires et relevés de cartes bancaires…" at bounding box center [132, 297] width 265 height 41
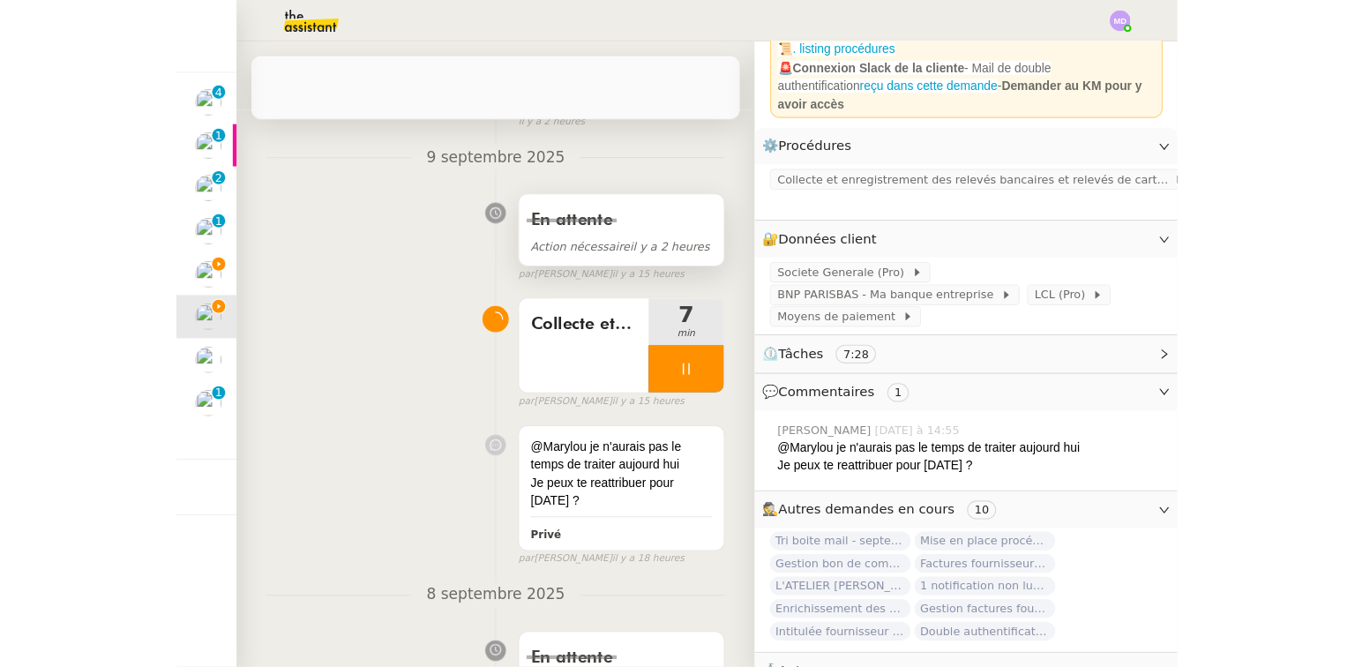
scroll to position [3, 0]
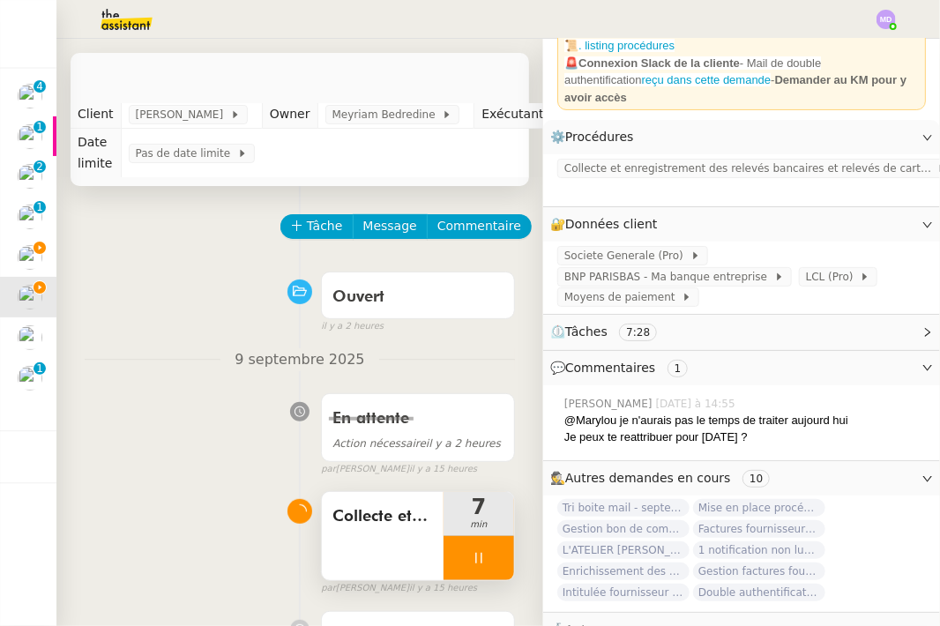
click at [470, 540] on div at bounding box center [479, 558] width 71 height 44
click at [479, 542] on button at bounding box center [496, 558] width 35 height 44
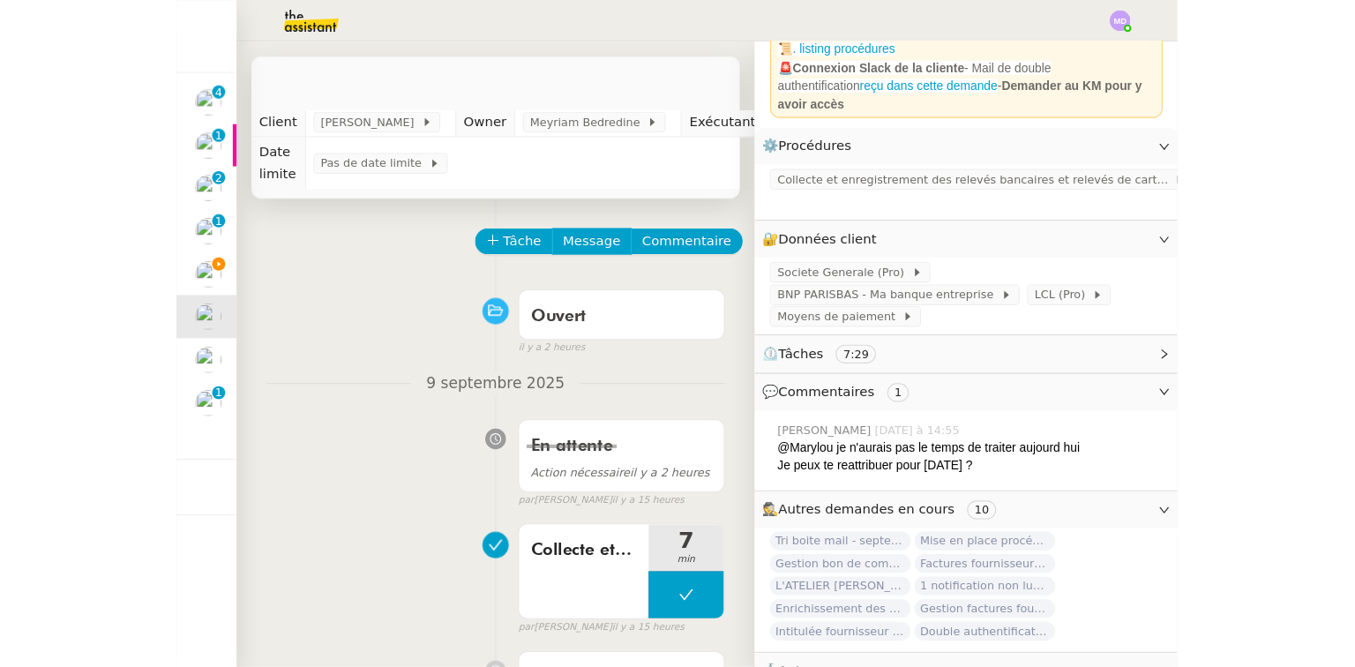
scroll to position [97, 0]
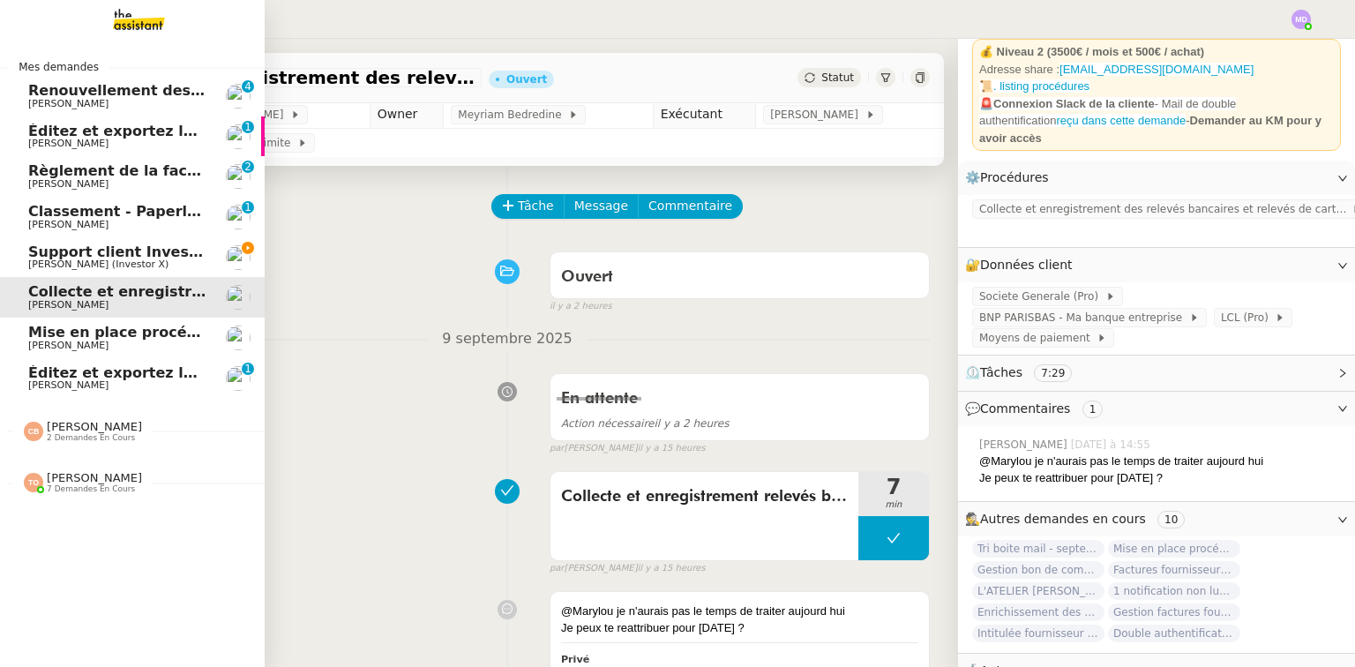
click at [79, 378] on span "Éditez et exportez le compte rendu sur Noota" at bounding box center [209, 372] width 363 height 17
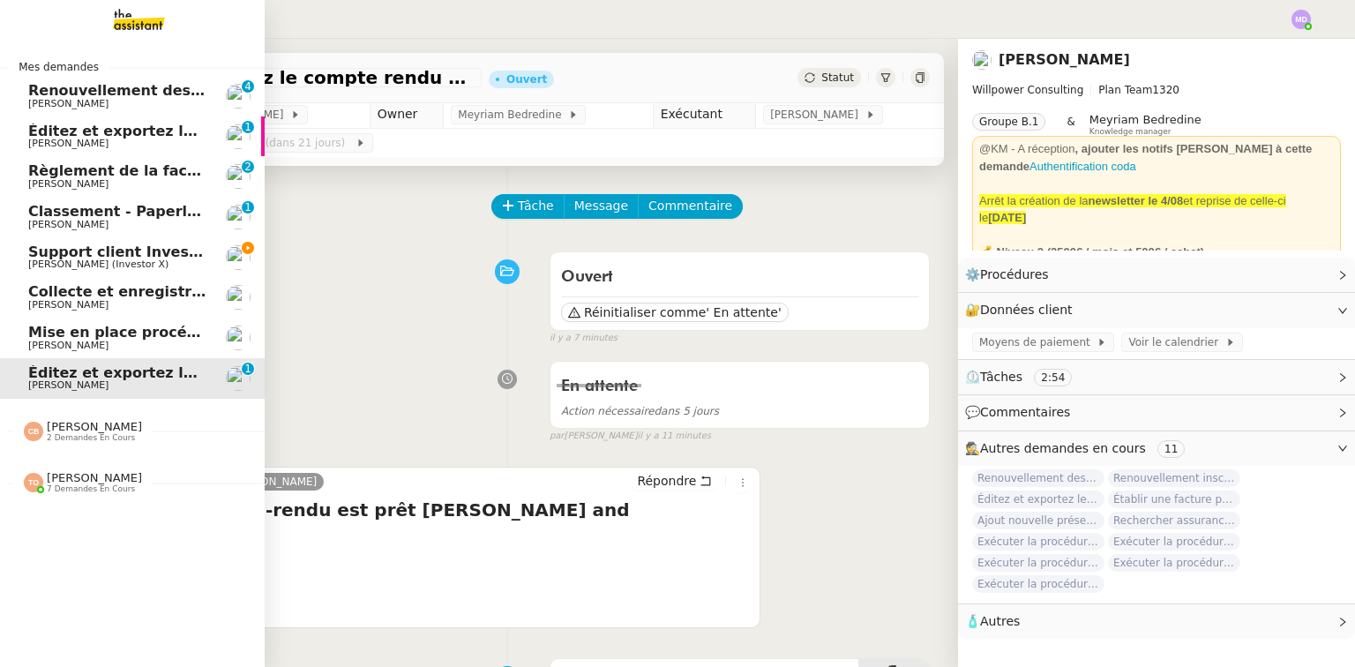
click at [31, 247] on span "Support client InvestorX" at bounding box center [125, 251] width 195 height 17
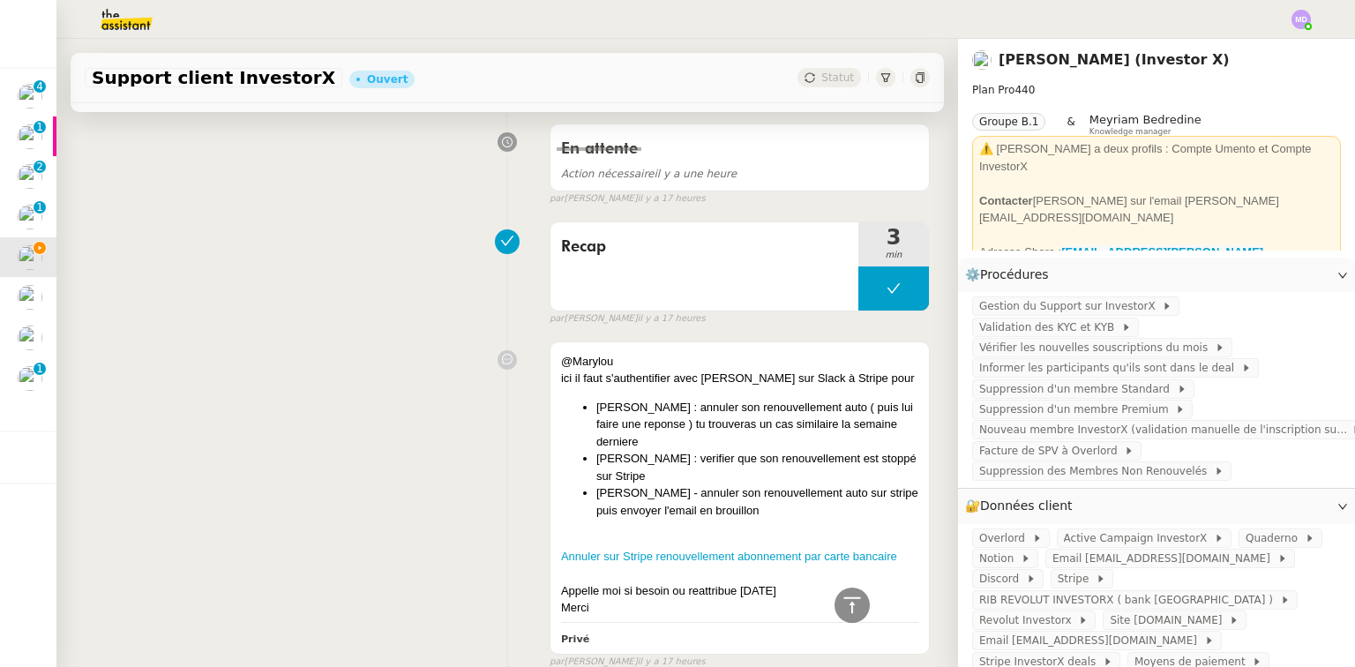
scroll to position [1132, 0]
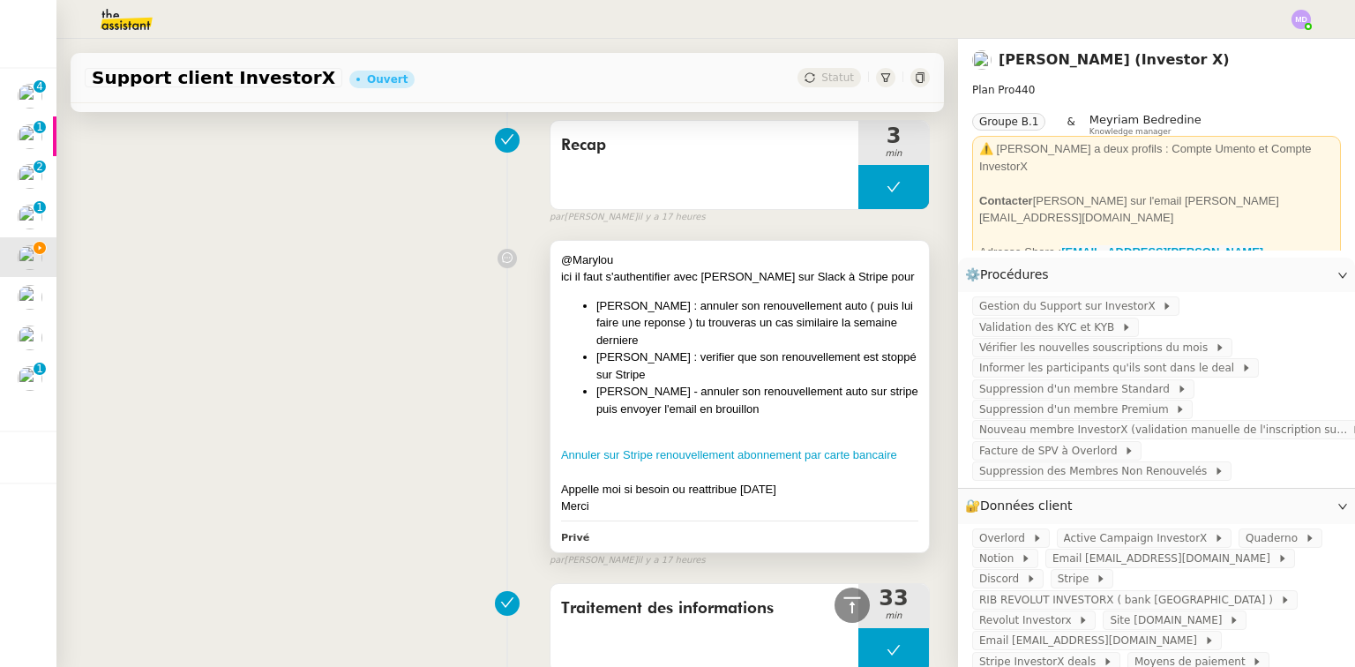
click at [735, 390] on li "[PERSON_NAME] - annuler son renouvellement auto sur stripe puis envoyer l'email…" at bounding box center [757, 400] width 322 height 34
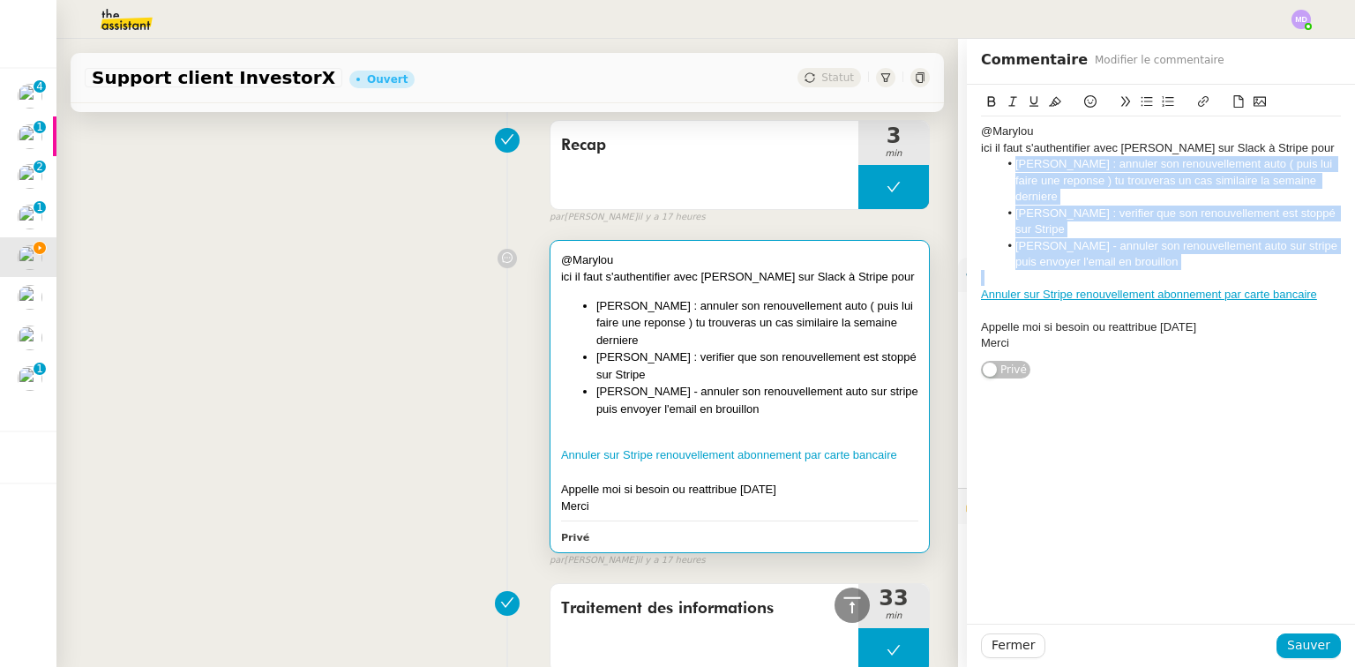
drag, startPoint x: 1165, startPoint y: 254, endPoint x: 1003, endPoint y: 165, distance: 185.1
click at [1003, 165] on div "@Marylou ici il faut s'authentifier avec Cedric sur Slack à Stripe pour Rose-An…" at bounding box center [1161, 237] width 360 height 242
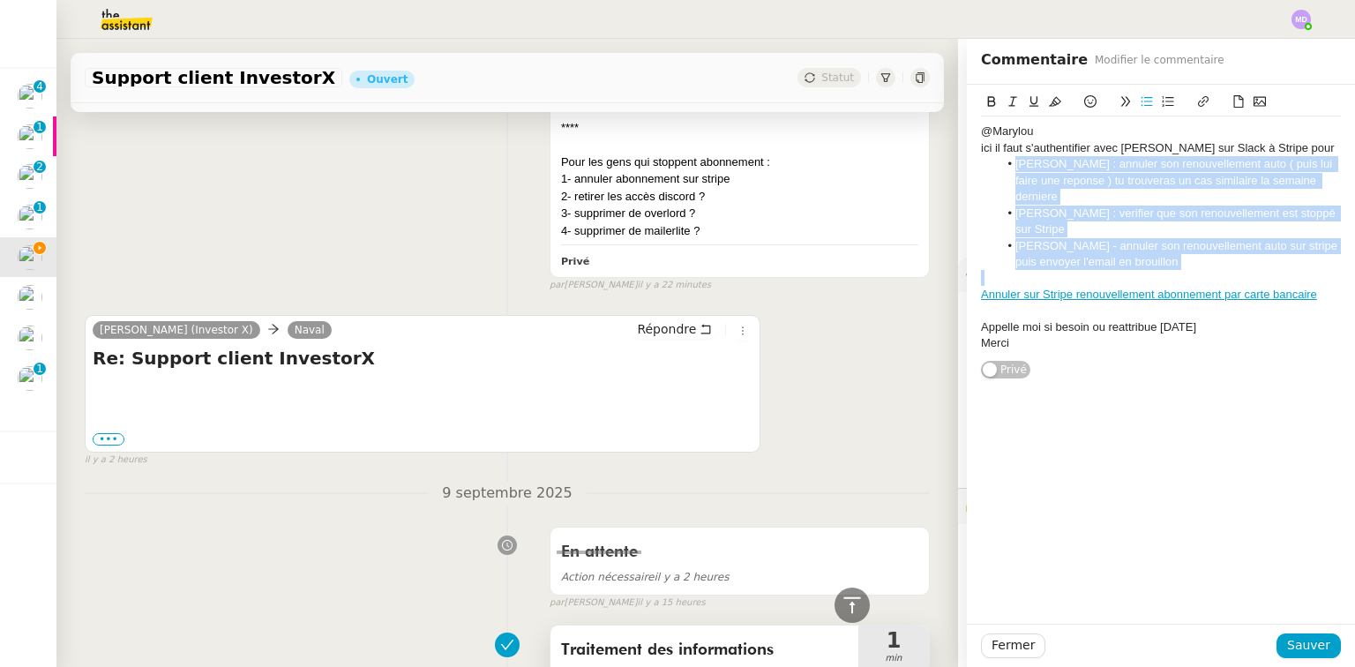
scroll to position [285, 0]
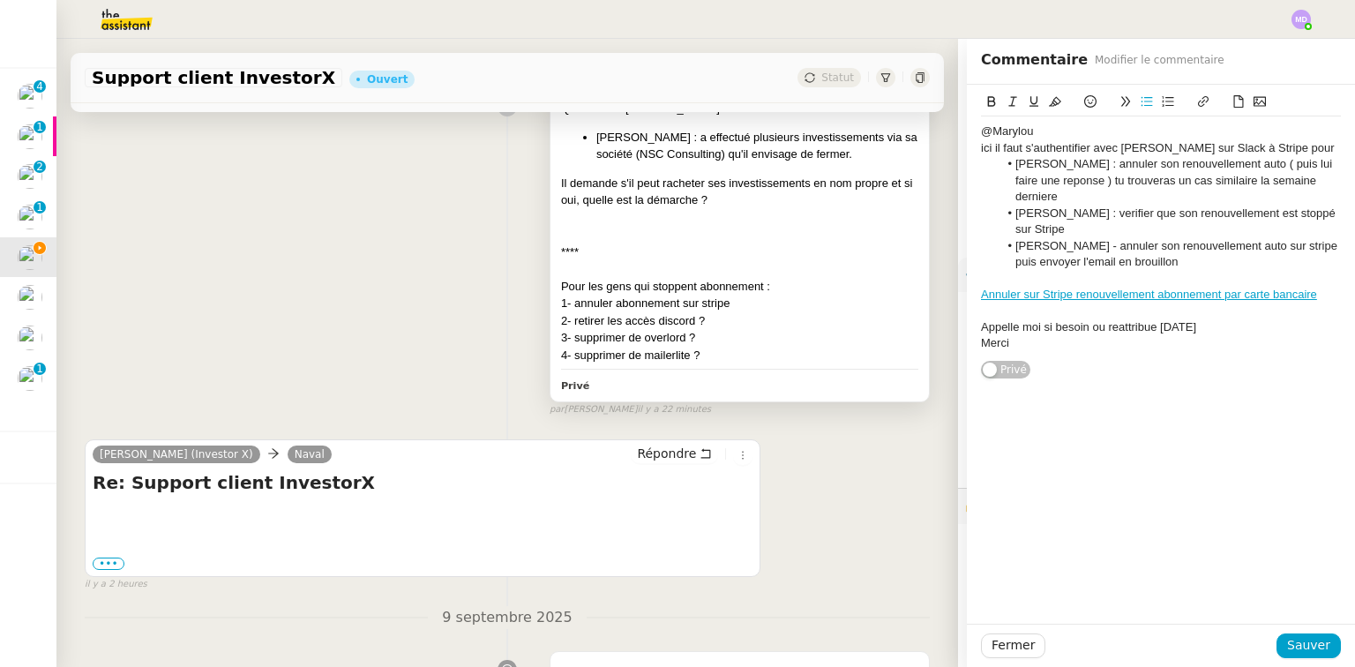
click at [766, 293] on div "Pour les gens qui stoppent abonnement :" at bounding box center [739, 287] width 357 height 18
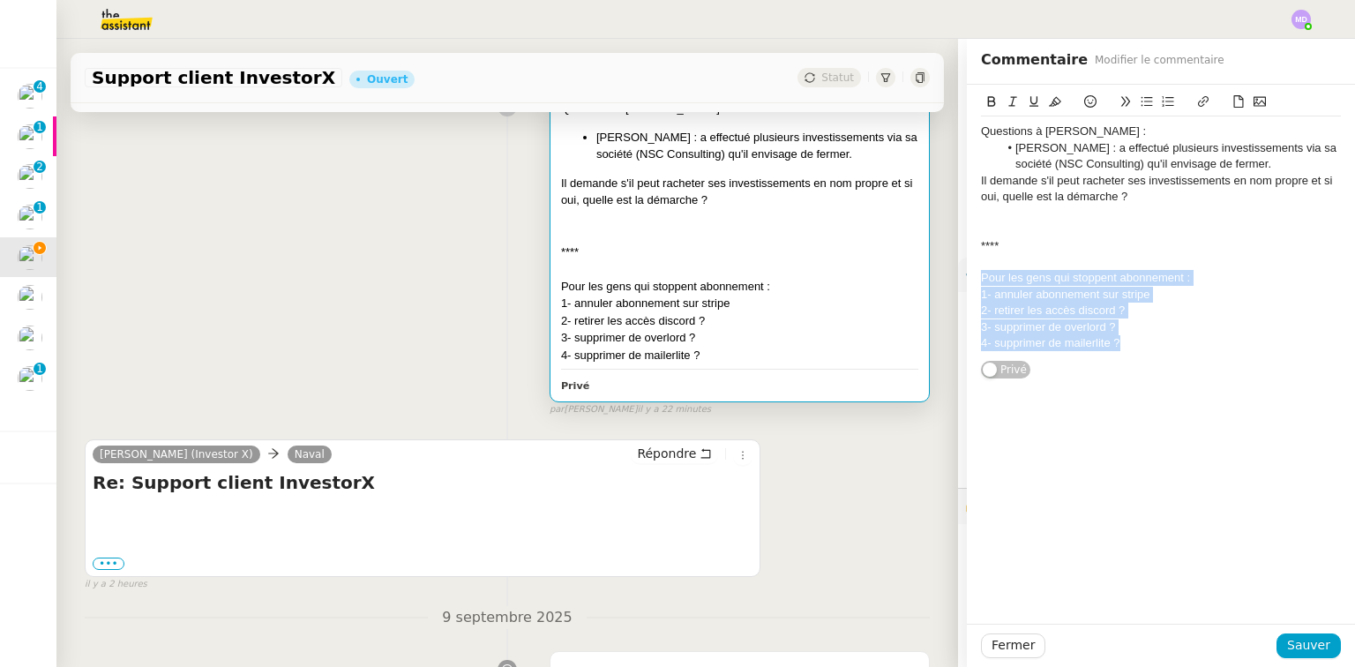
drag, startPoint x: 1112, startPoint y: 346, endPoint x: 938, endPoint y: 274, distance: 188.7
click at [938, 274] on app-ticket "Support client InvestorX Ouvert Statut Client Cédric Tempestini (Investor X) Ow…" at bounding box center [705, 353] width 1298 height 628
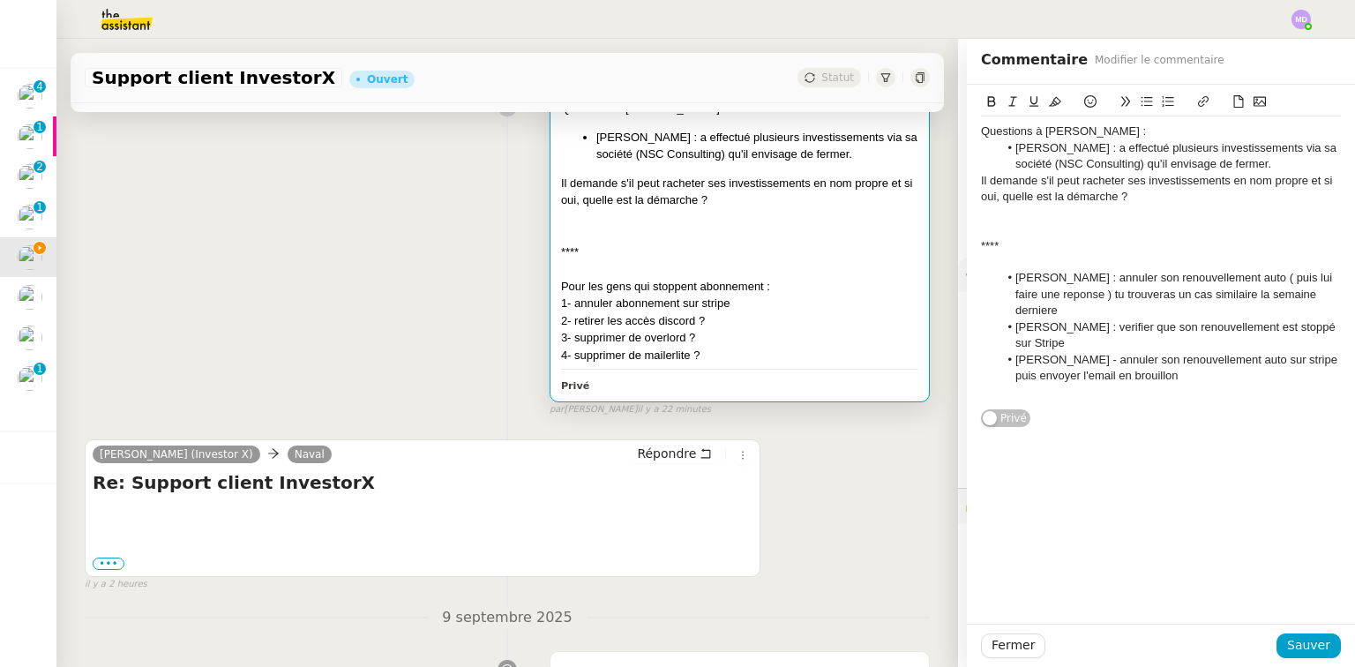
click at [1165, 358] on li "[PERSON_NAME] - annuler son renouvellement auto sur stripe puis envoyer l'email…" at bounding box center [1169, 368] width 343 height 33
click at [1084, 108] on icon at bounding box center [1090, 101] width 12 height 12
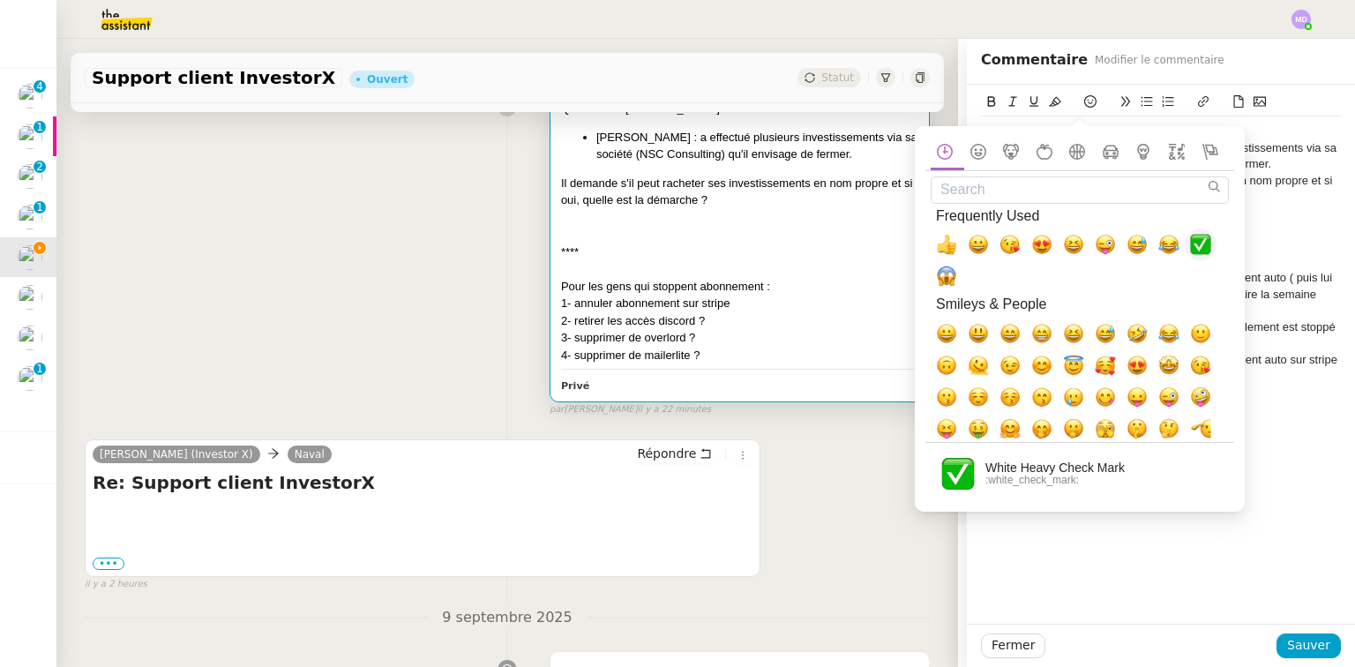
click at [1200, 236] on span "✅, white_check_mark" at bounding box center [1200, 244] width 21 height 21
click at [1267, 385] on div at bounding box center [1161, 393] width 360 height 16
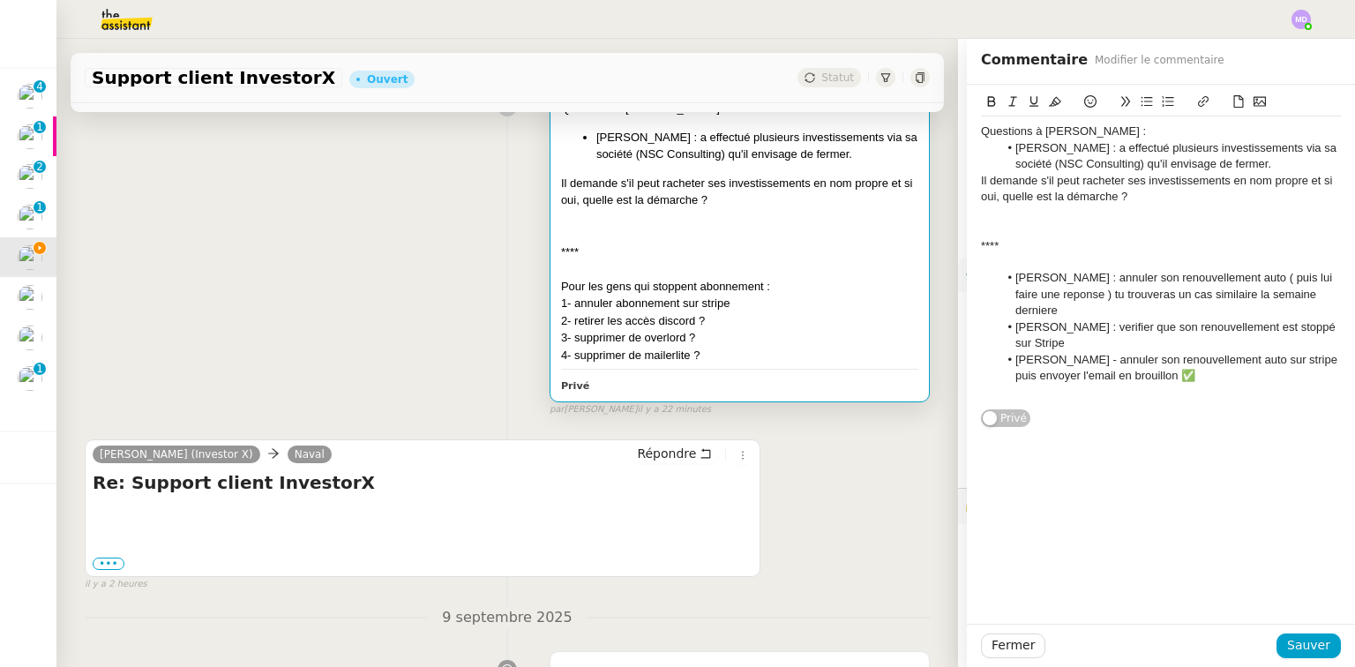
click at [1077, 325] on li "Aurelie Caillard : verifier que son renouvellement est stoppé sur Stripe" at bounding box center [1169, 335] width 343 height 33
click at [1327, 293] on li "Rose-Anne : annuler son renouvellement auto ( puis lui faire une reponse ) tu t…" at bounding box center [1169, 294] width 343 height 49
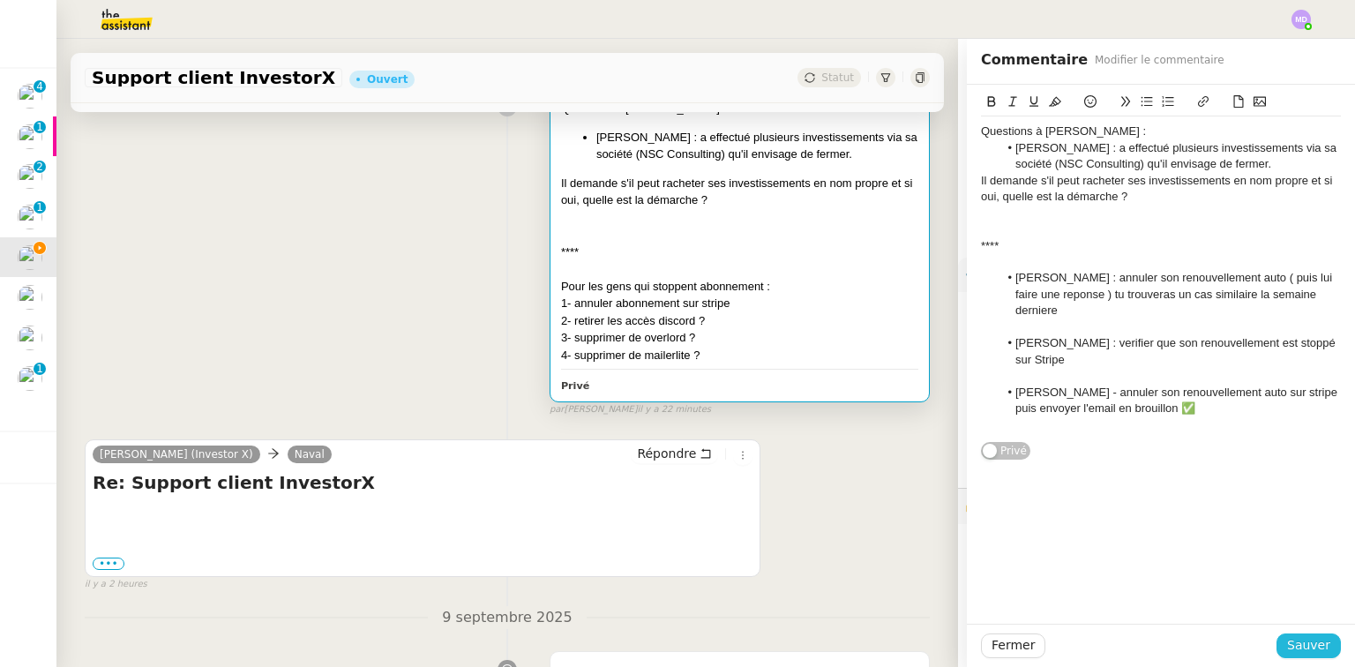
click at [1295, 638] on span "Sauver" at bounding box center [1308, 645] width 43 height 20
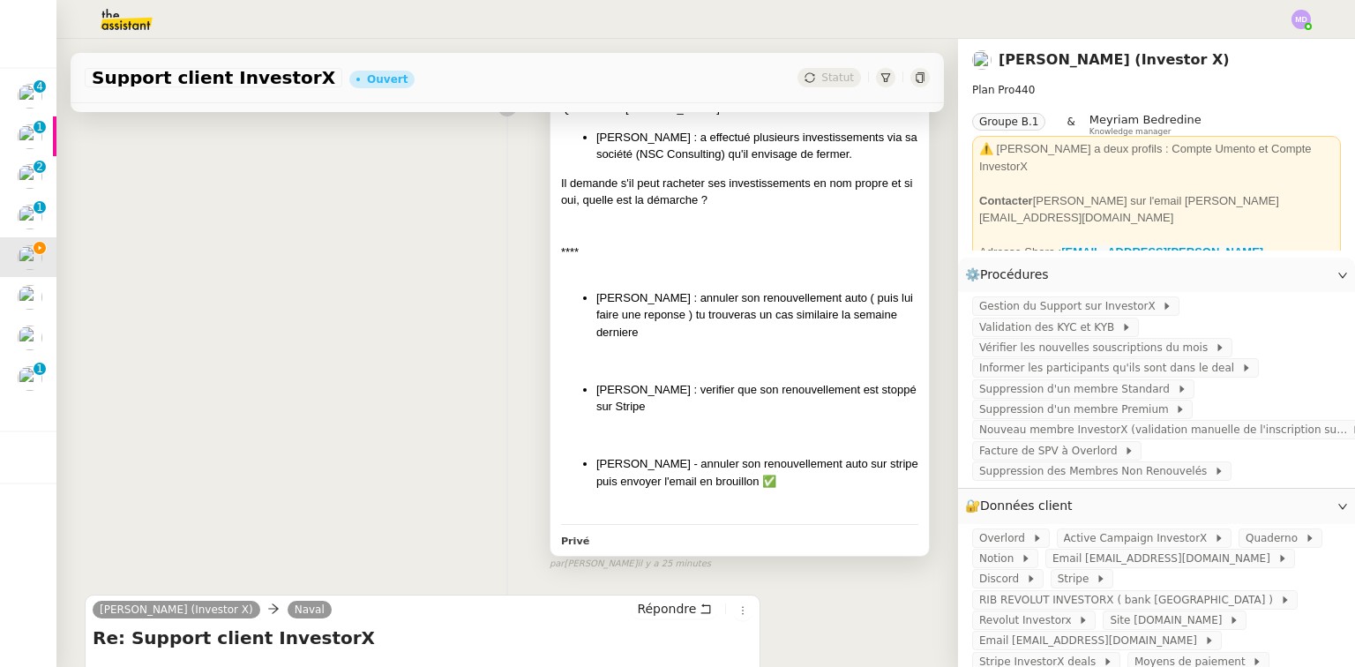
click at [741, 306] on li "Rose-Anne : annuler son renouvellement auto ( puis lui faire une reponse ) tu t…" at bounding box center [757, 315] width 322 height 52
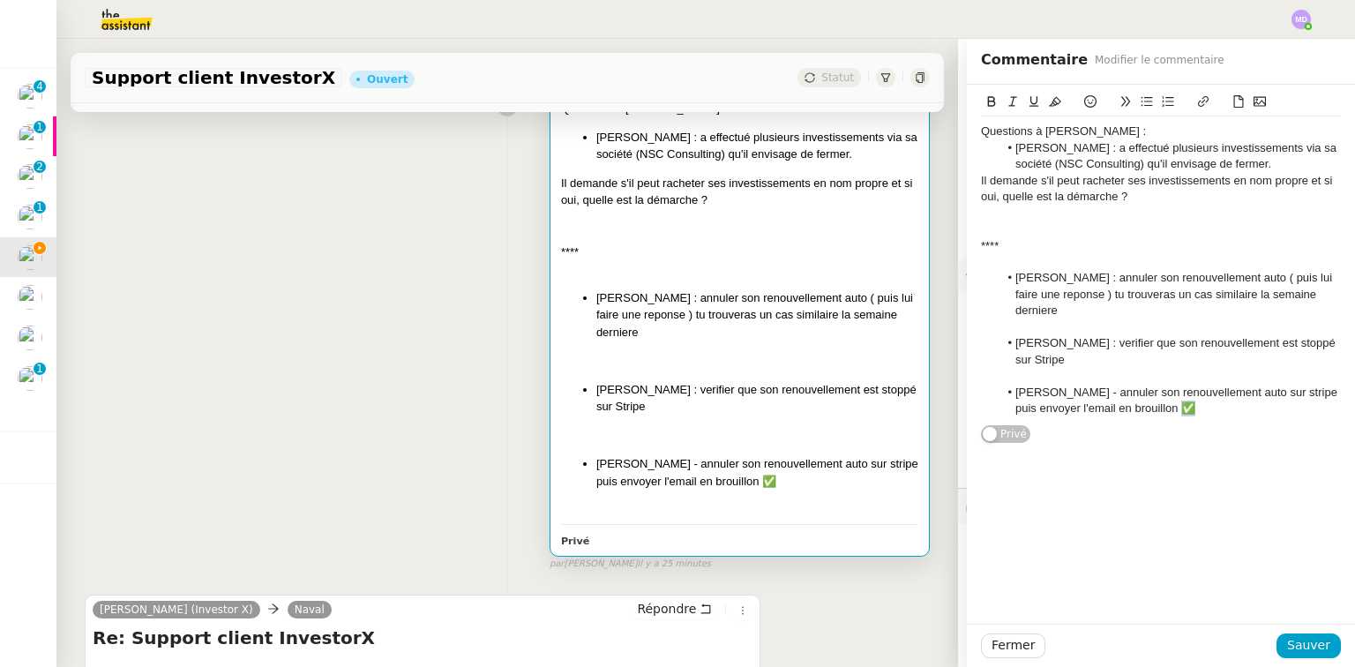
drag, startPoint x: 1150, startPoint y: 388, endPoint x: 1162, endPoint y: 385, distance: 11.8
click at [1162, 385] on li "Bruno Ripault - annuler son renouvellement auto sur stripe puis envoyer l'email…" at bounding box center [1169, 401] width 343 height 33
copy li "✅"
click at [1090, 346] on li "Aurelie Caillard : verifier que son renouvellement est stoppé sur Stripe" at bounding box center [1169, 351] width 343 height 33
click at [1292, 649] on span "Sauver" at bounding box center [1308, 645] width 43 height 20
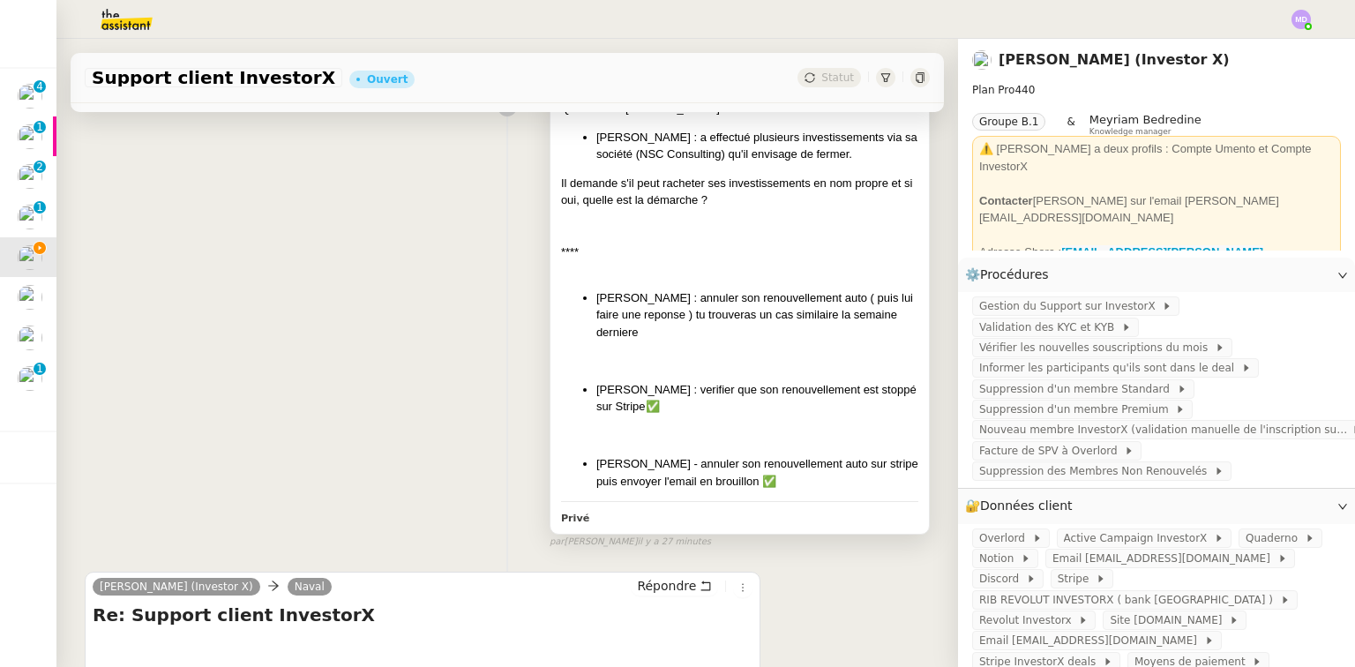
click at [752, 328] on li "Rose-Anne : annuler son renouvellement auto ( puis lui faire une reponse ) tu t…" at bounding box center [757, 315] width 322 height 52
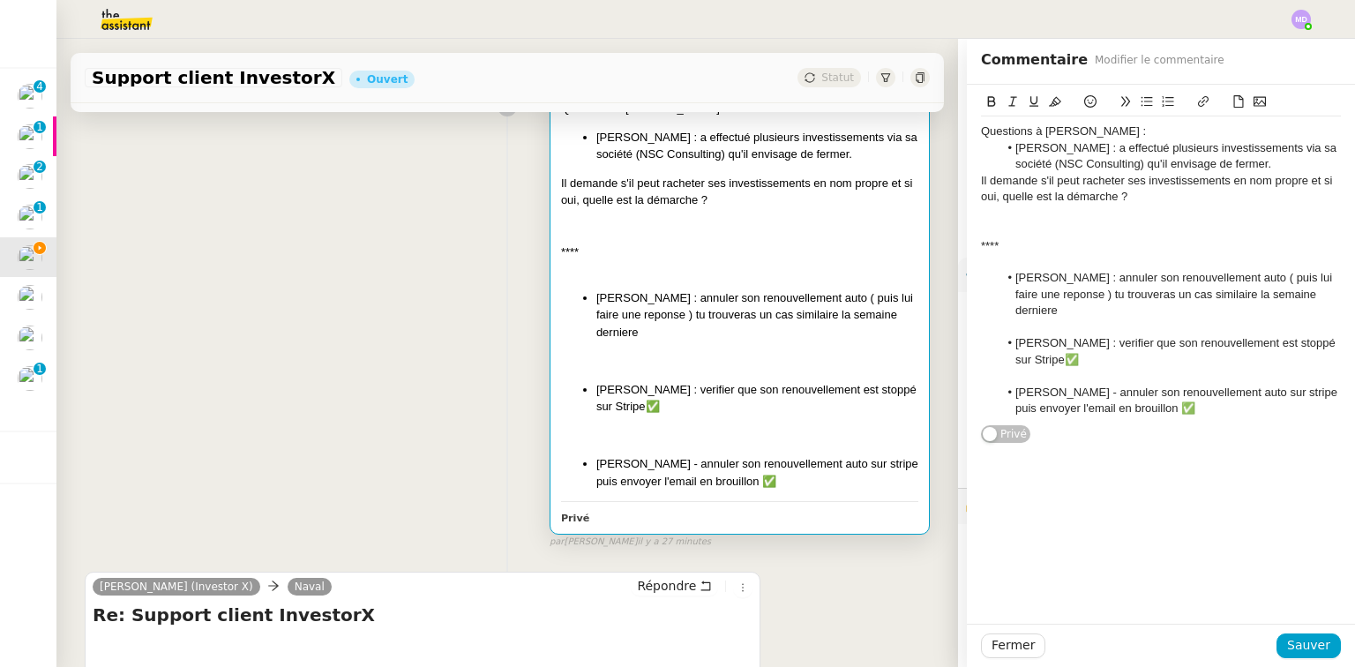
drag, startPoint x: 1039, startPoint y: 343, endPoint x: 1051, endPoint y: 343, distance: 11.5
click at [1051, 343] on li "Aurelie Caillard : verifier que son renouvellement est stoppé sur Stripe✅" at bounding box center [1169, 351] width 343 height 33
copy li "✅"
click at [1320, 289] on li "Rose-Anne : annuler son renouvellement auto ( puis lui faire une reponse ) tu t…" at bounding box center [1169, 294] width 343 height 49
click at [1323, 293] on li "Rose-Anne : annuler son renouvellement auto ( puis lui faire une reponse ) tu t…" at bounding box center [1169, 294] width 343 height 49
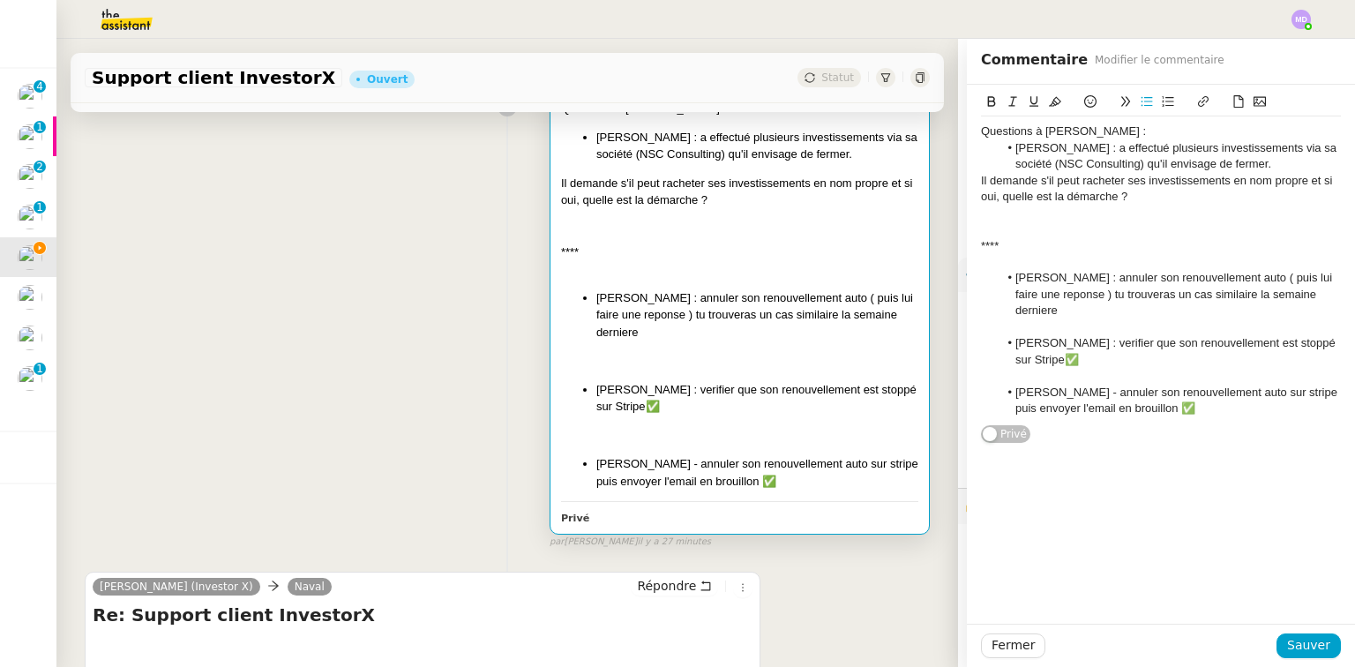
paste div
click at [1305, 652] on span "Sauver" at bounding box center [1308, 645] width 43 height 20
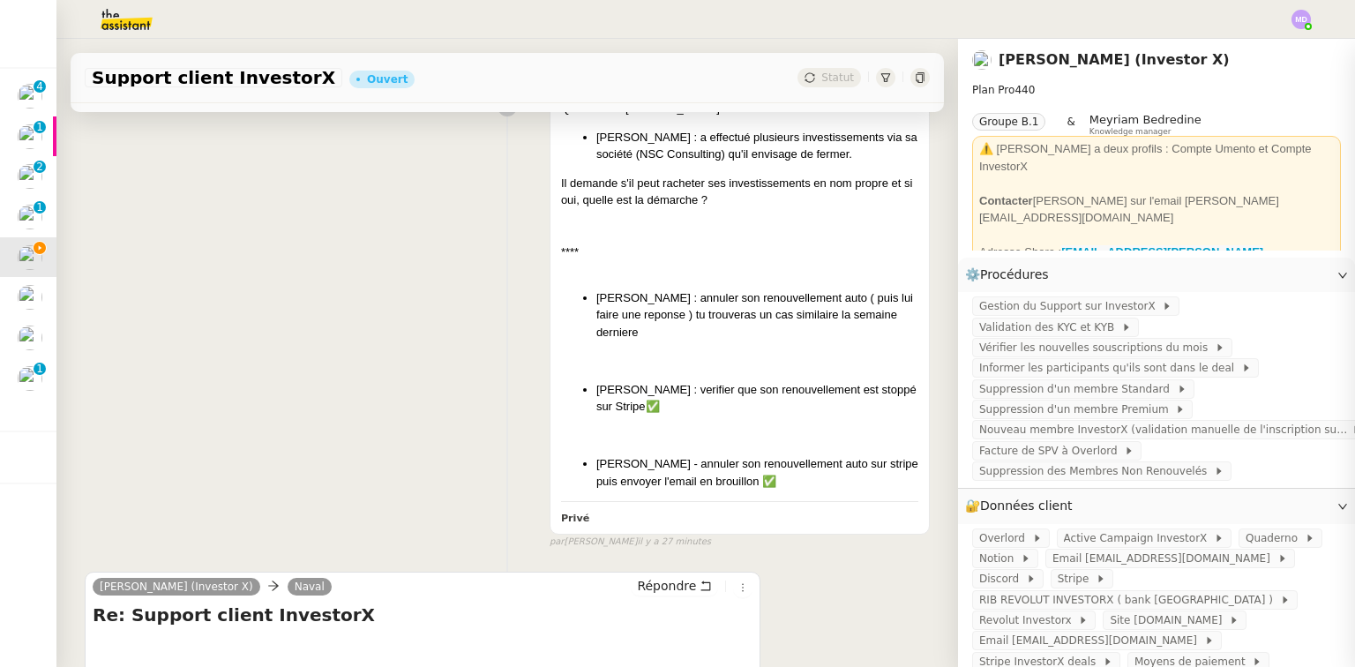
click at [0, 0] on input "•••" at bounding box center [0, 0] width 0 height 0
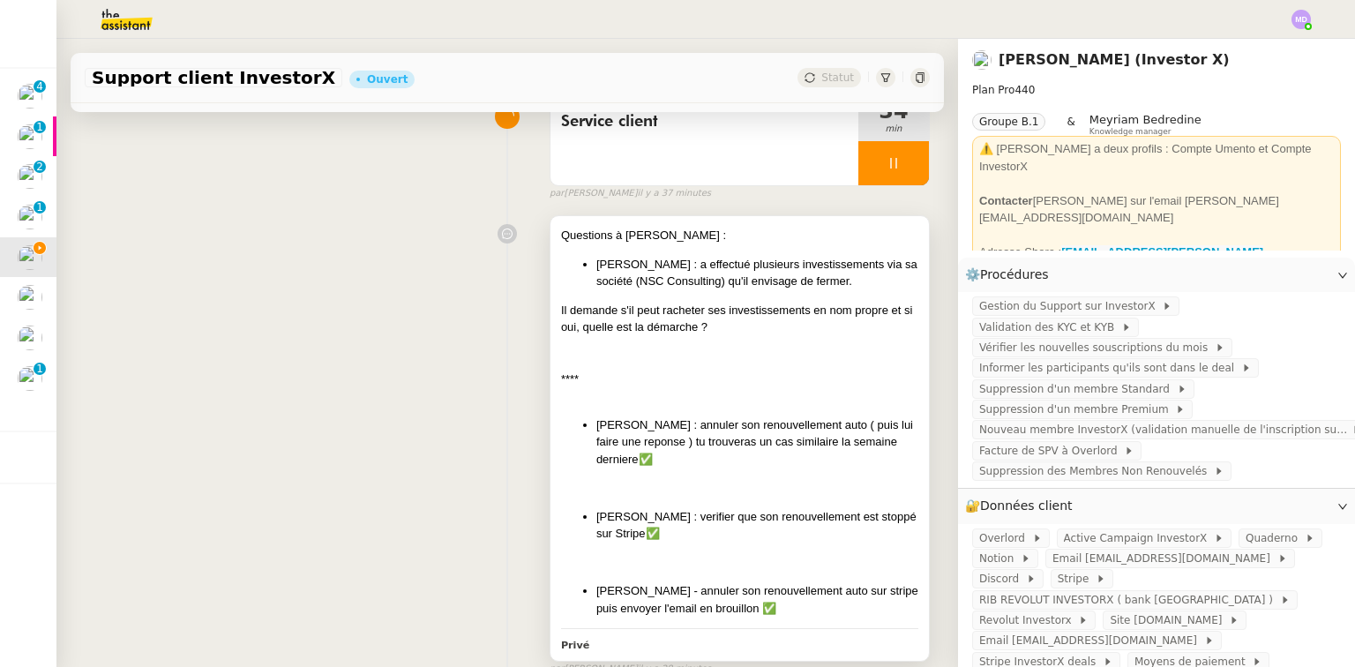
scroll to position [144, 0]
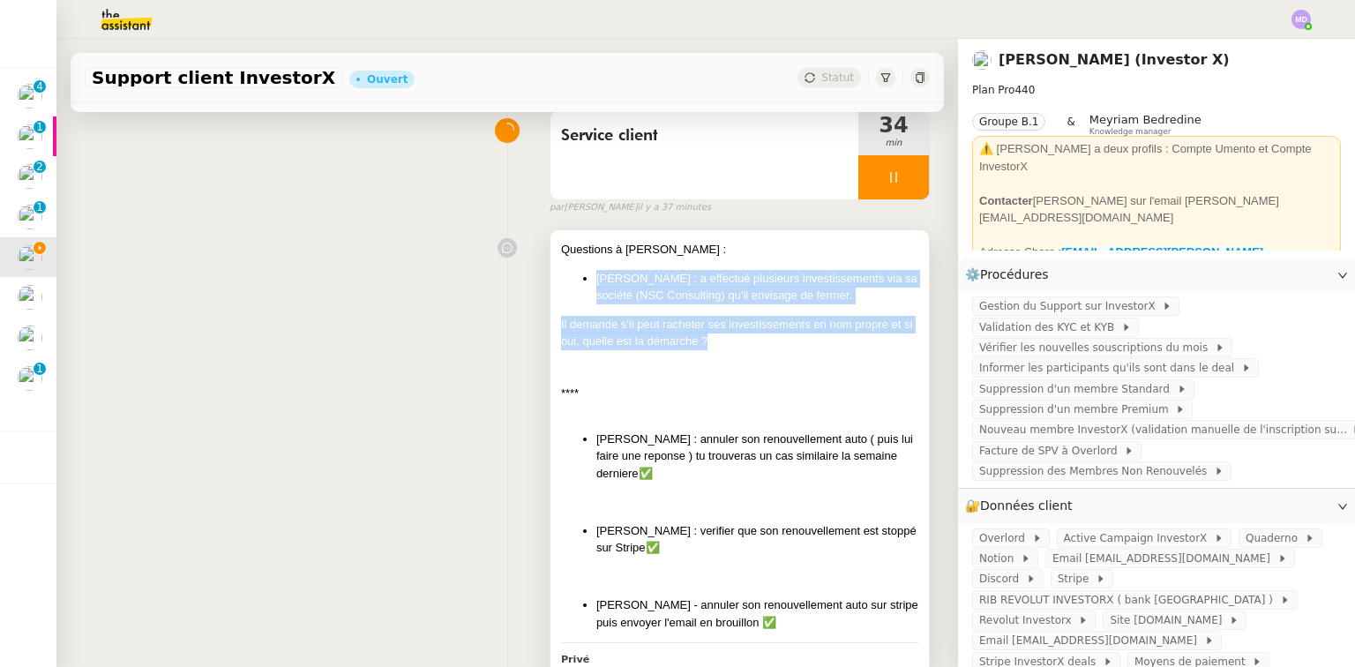
drag, startPoint x: 677, startPoint y: 335, endPoint x: 586, endPoint y: 279, distance: 107.0
click at [586, 279] on div "Questions à Cédric : Julien KRIEGER : a effectué plusieurs investissements via …" at bounding box center [739, 436] width 357 height 390
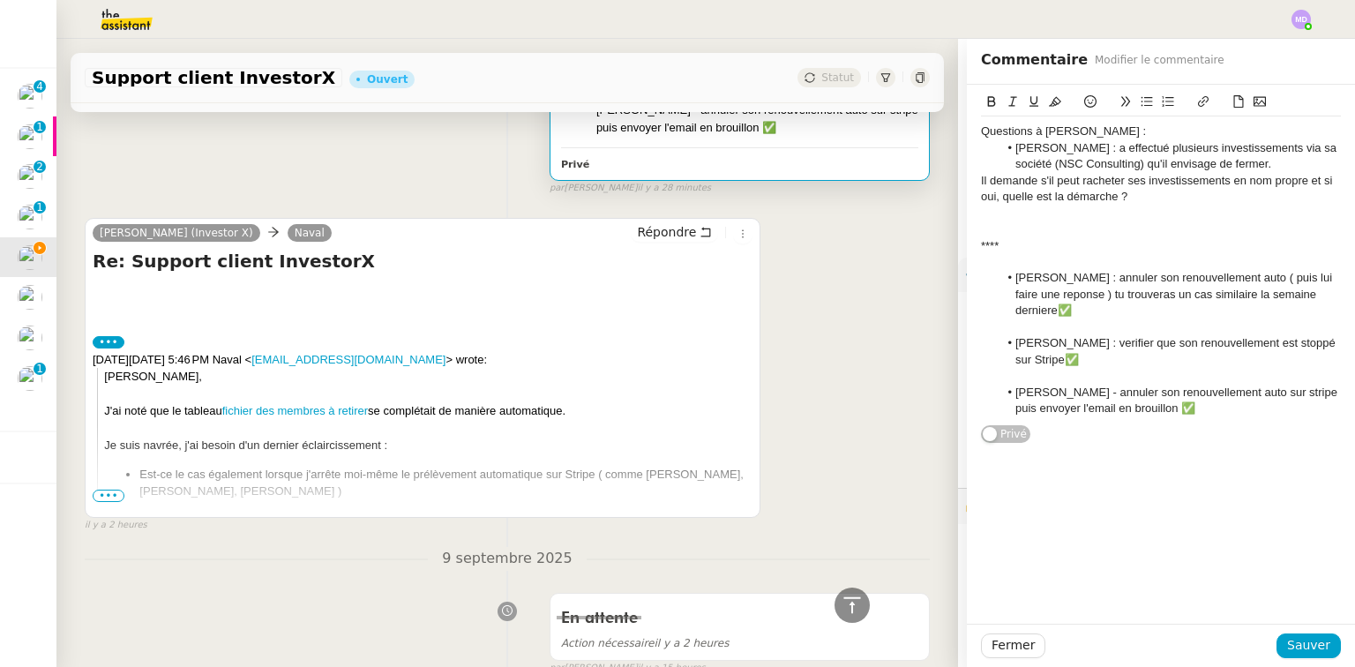
scroll to position [708, 0]
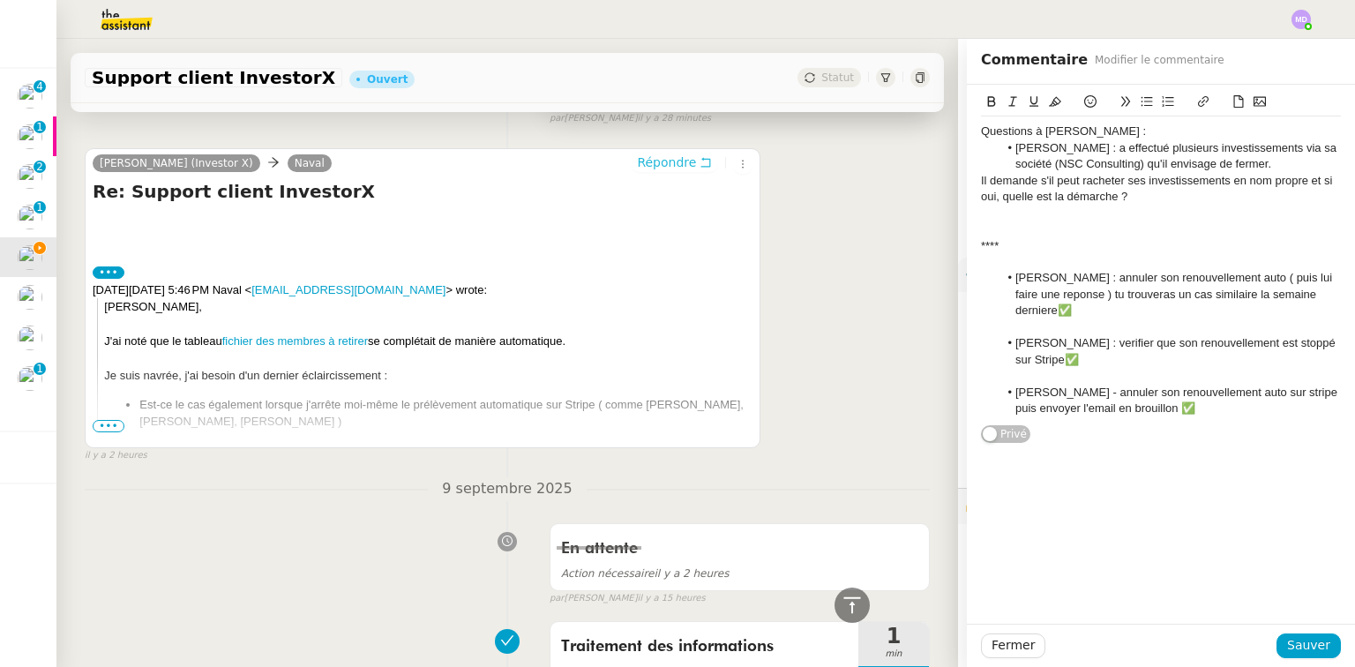
click at [662, 162] on span "Répondre" at bounding box center [666, 162] width 59 height 18
drag, startPoint x: 1046, startPoint y: 170, endPoint x: 999, endPoint y: 152, distance: 50.3
click at [999, 152] on div "Questions à Cédric : Julien KRIEGER : a effectué plusieurs investissements via …" at bounding box center [1161, 269] width 360 height 307
click at [1309, 654] on span "Sauver" at bounding box center [1308, 645] width 43 height 20
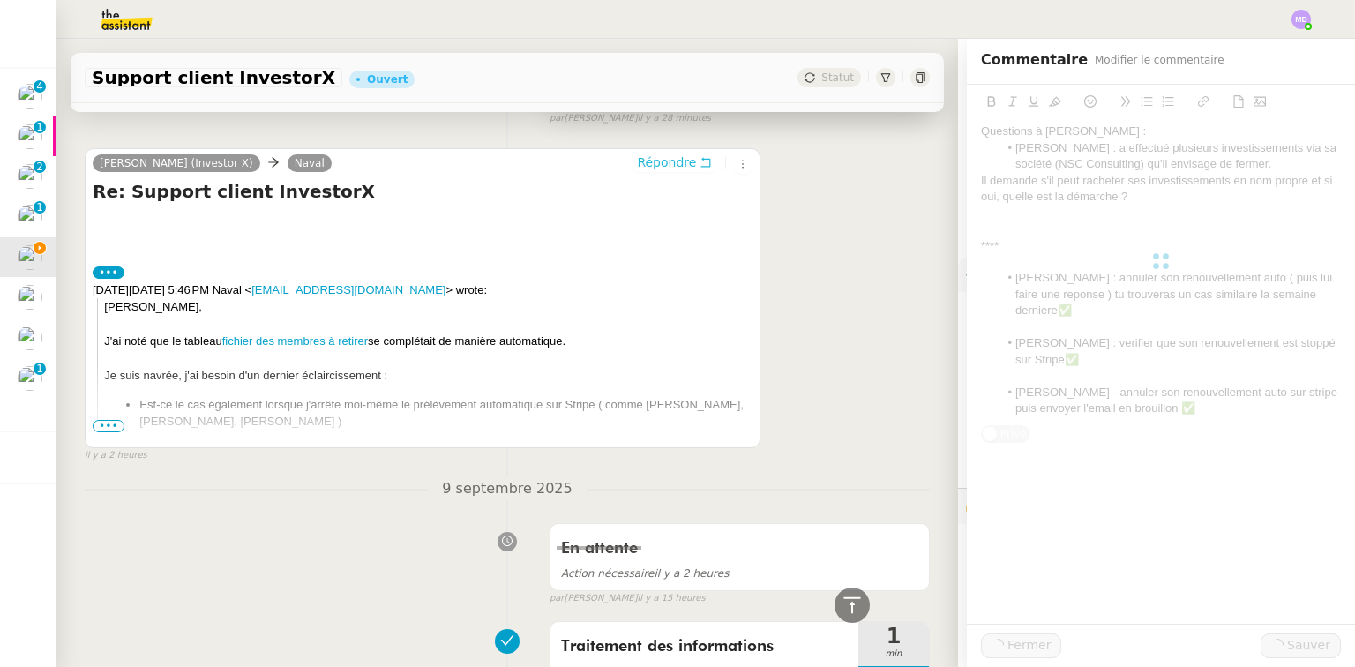
click at [679, 171] on span "Répondre" at bounding box center [666, 162] width 59 height 18
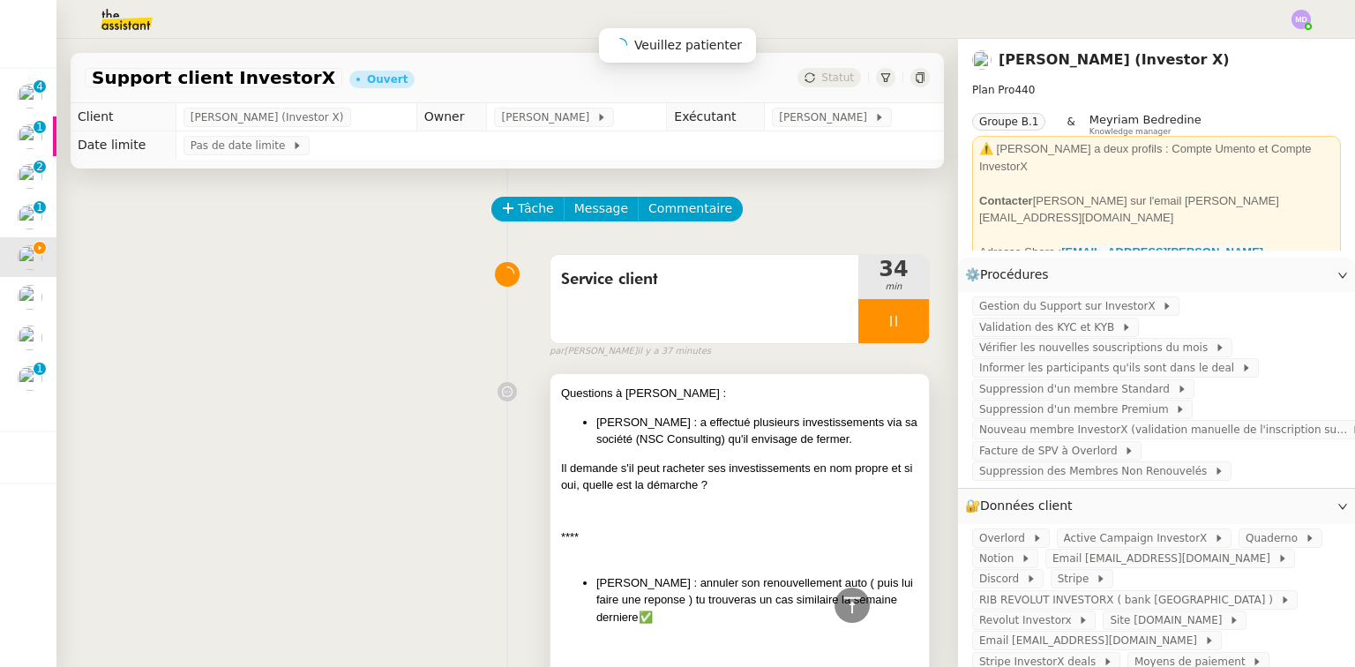
click at [590, 445] on div "Questions à Cédric : Julien KRIEGER : a effectué plusieurs investissements via …" at bounding box center [739, 580] width 357 height 390
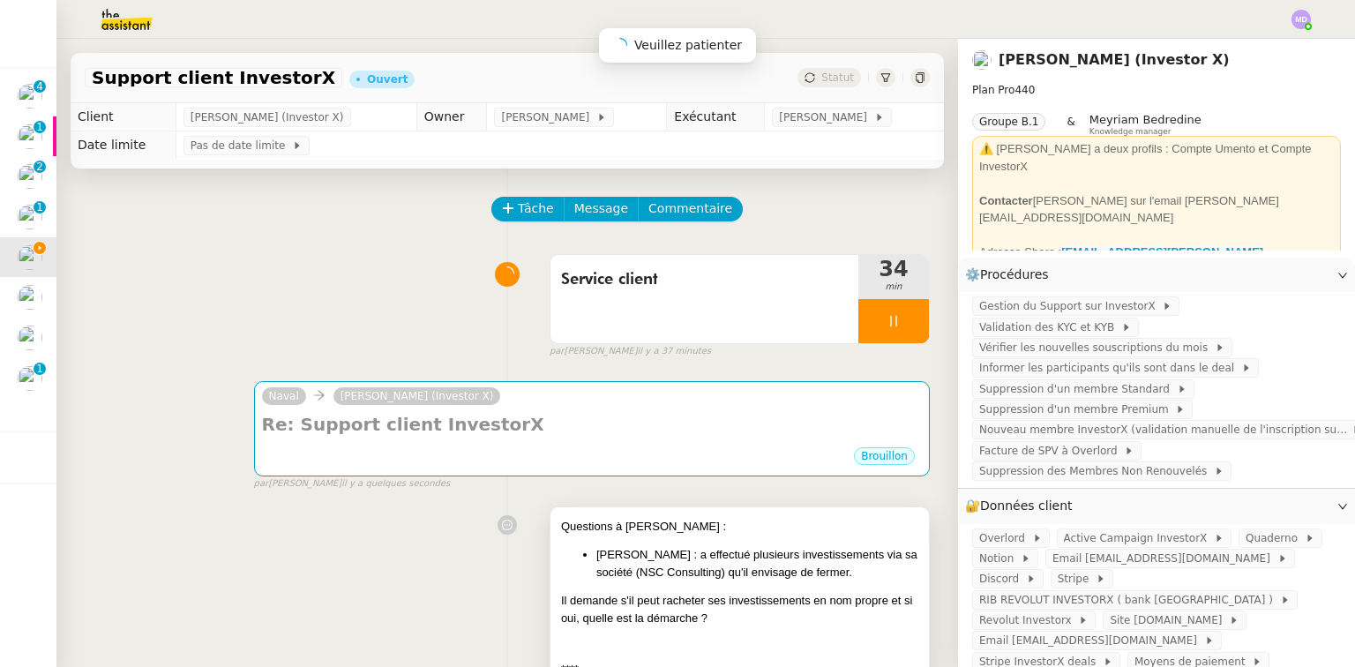
click at [515, 434] on h4 "Re: Support client InvestorX" at bounding box center [592, 424] width 660 height 25
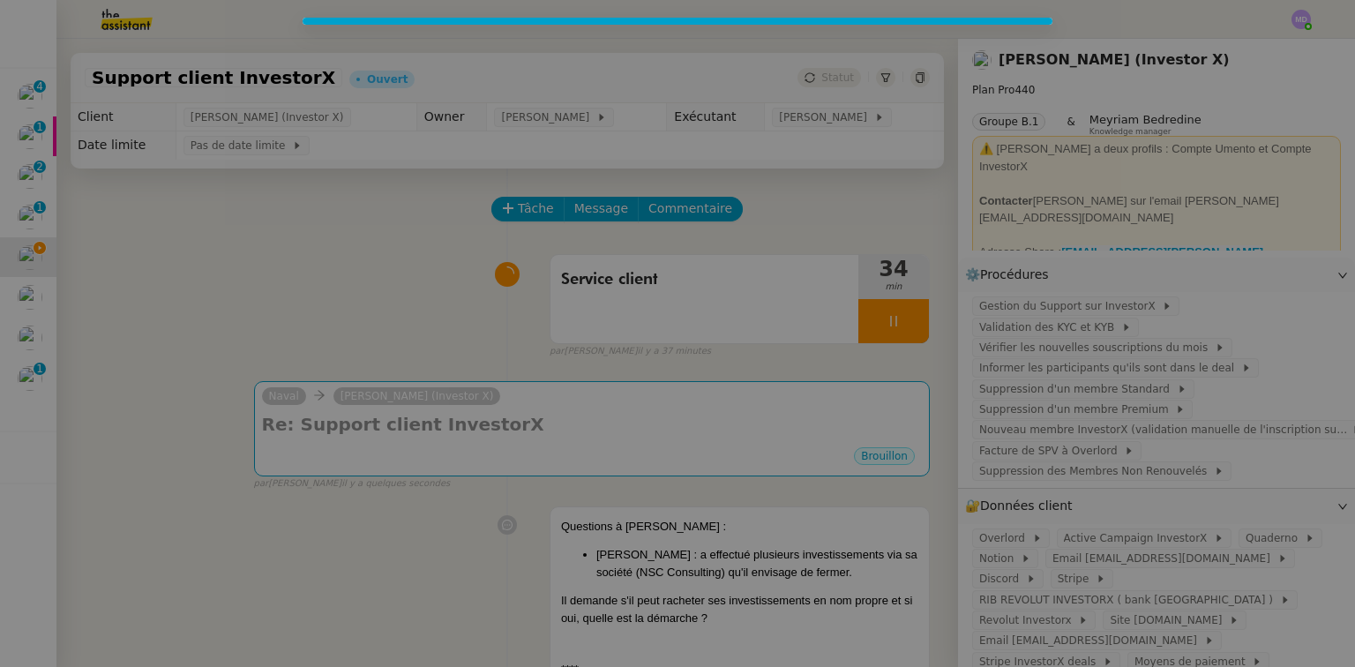
click at [504, 254] on nz-modal-container at bounding box center [677, 333] width 1355 height 667
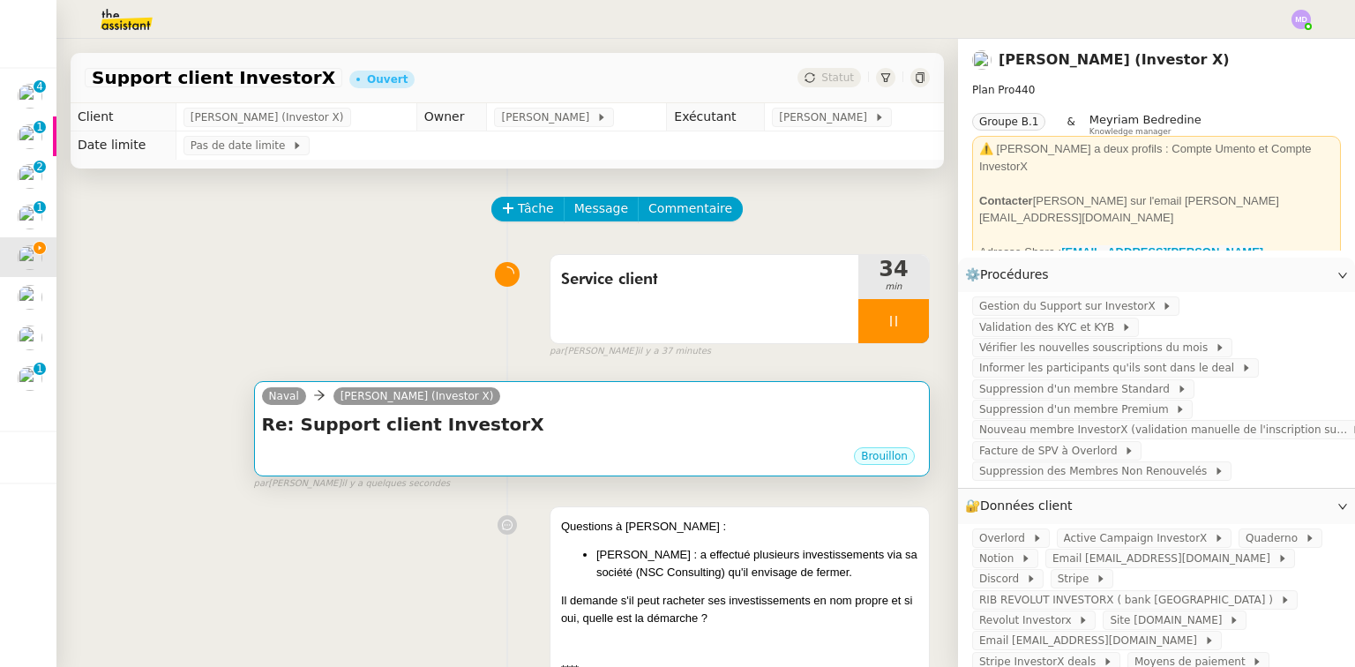
click at [533, 428] on h4 "Re: Support client InvestorX" at bounding box center [592, 424] width 660 height 25
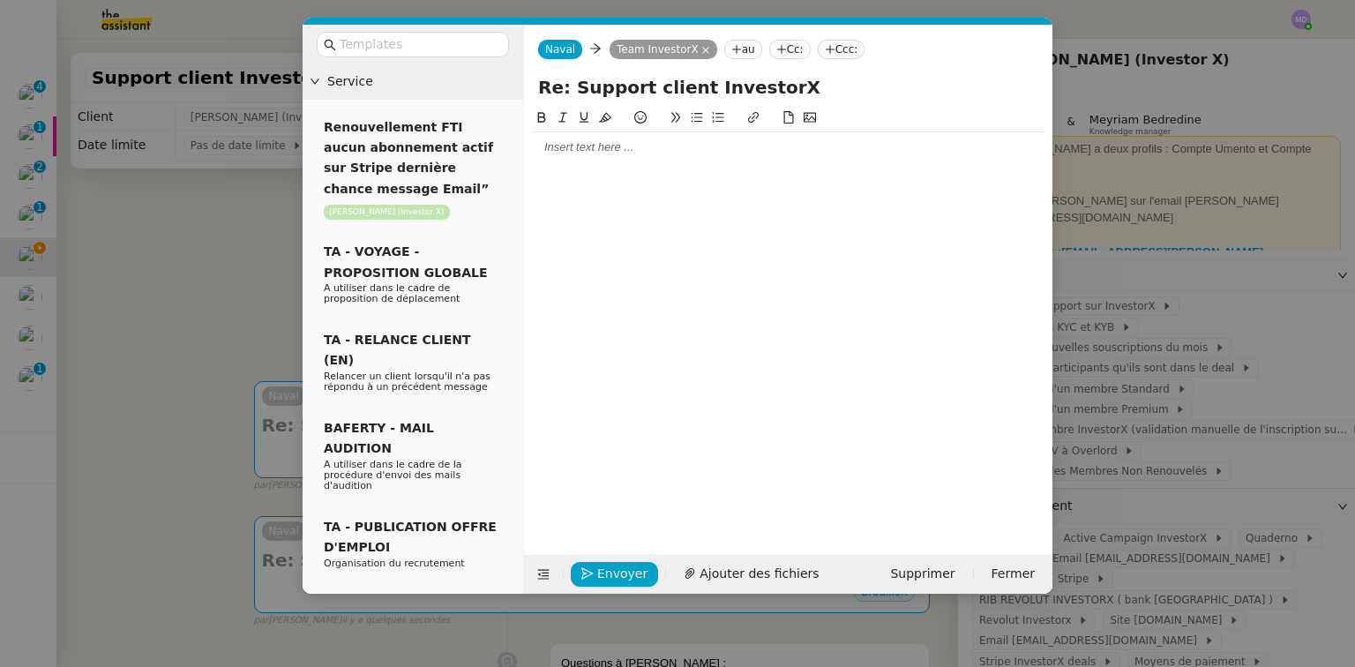
click at [697, 152] on div at bounding box center [788, 147] width 514 height 16
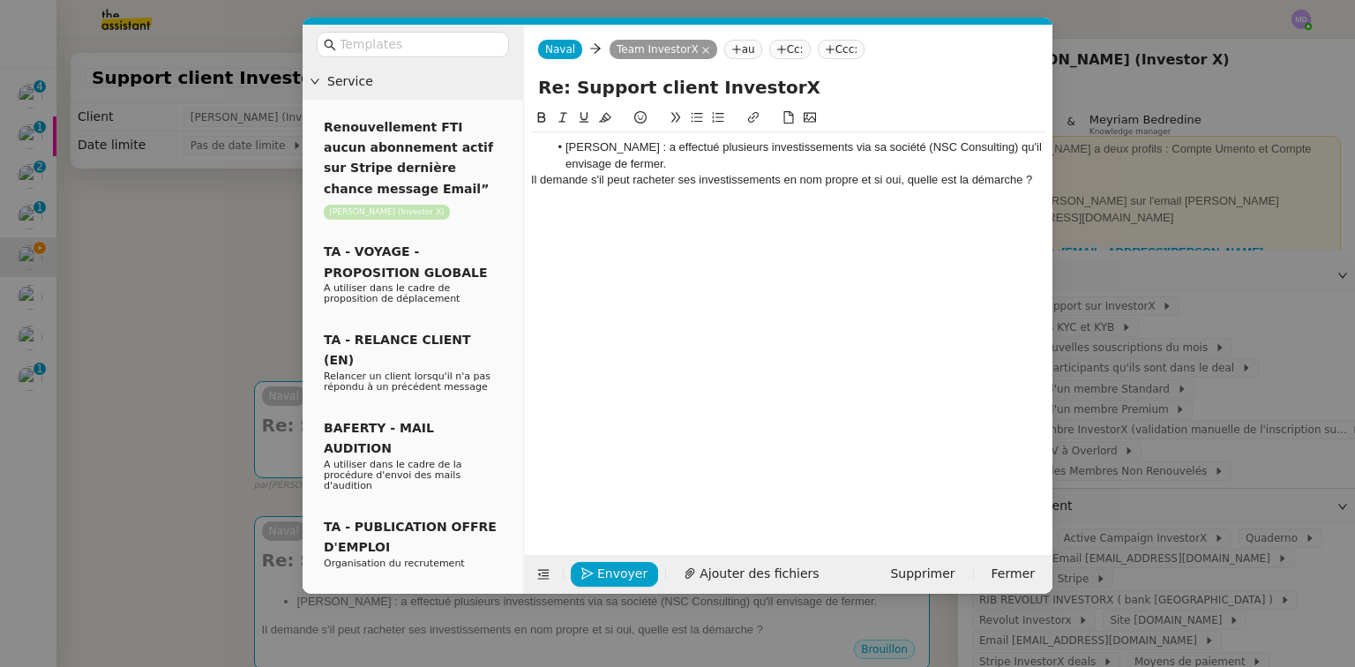
click at [564, 148] on li "[PERSON_NAME] : a effectué plusieurs investissements via sa société (NSC Consul…" at bounding box center [797, 155] width 497 height 33
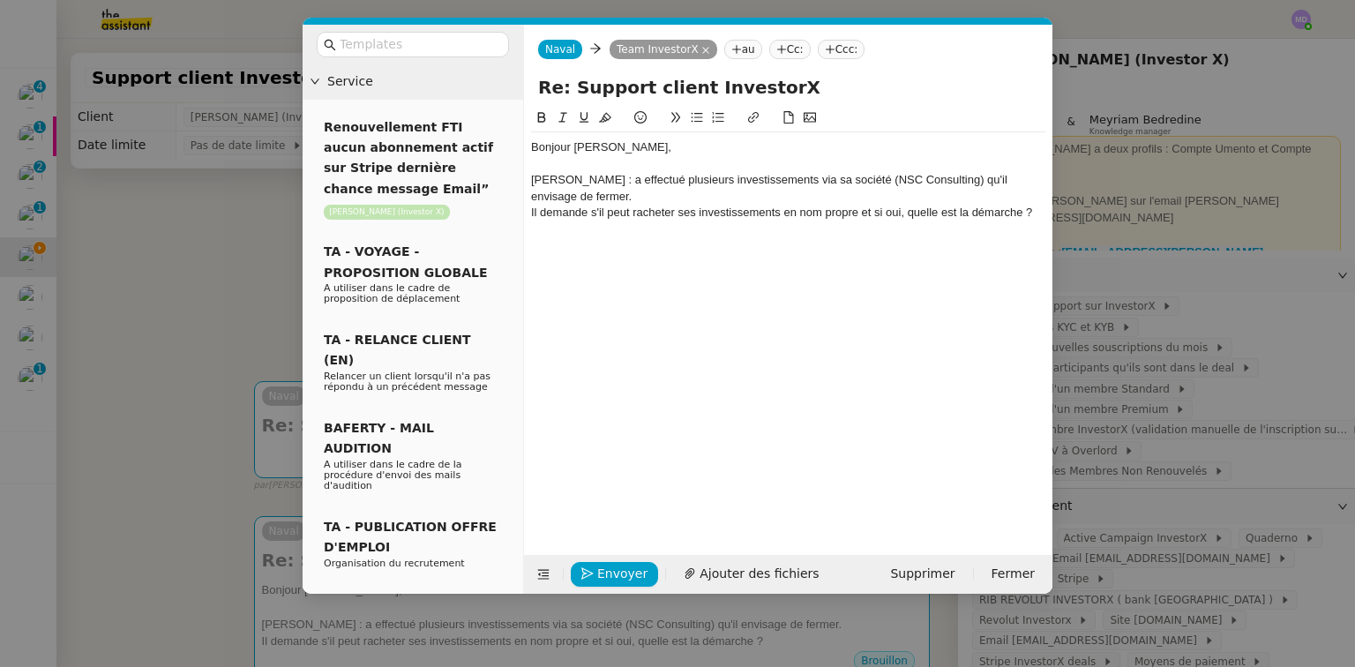
click at [627, 181] on div "[PERSON_NAME] : a effectué plusieurs investissements via sa société (NSC Consul…" at bounding box center [788, 188] width 514 height 33
click at [629, 198] on div "Julien KRIEGER a effectué plusieurs investissements via sa société (NSC Consult…" at bounding box center [788, 188] width 514 height 33
click at [874, 215] on div "Il demande s'il peut racheter ses investissements en nom propre et si oui, quel…" at bounding box center [788, 213] width 514 height 16
click at [737, 226] on li "Si oui, quelle est la démarche ?" at bounding box center [797, 229] width 497 height 16
click at [722, 229] on li "Si oui, quelle est la démarche ?" at bounding box center [797, 229] width 497 height 16
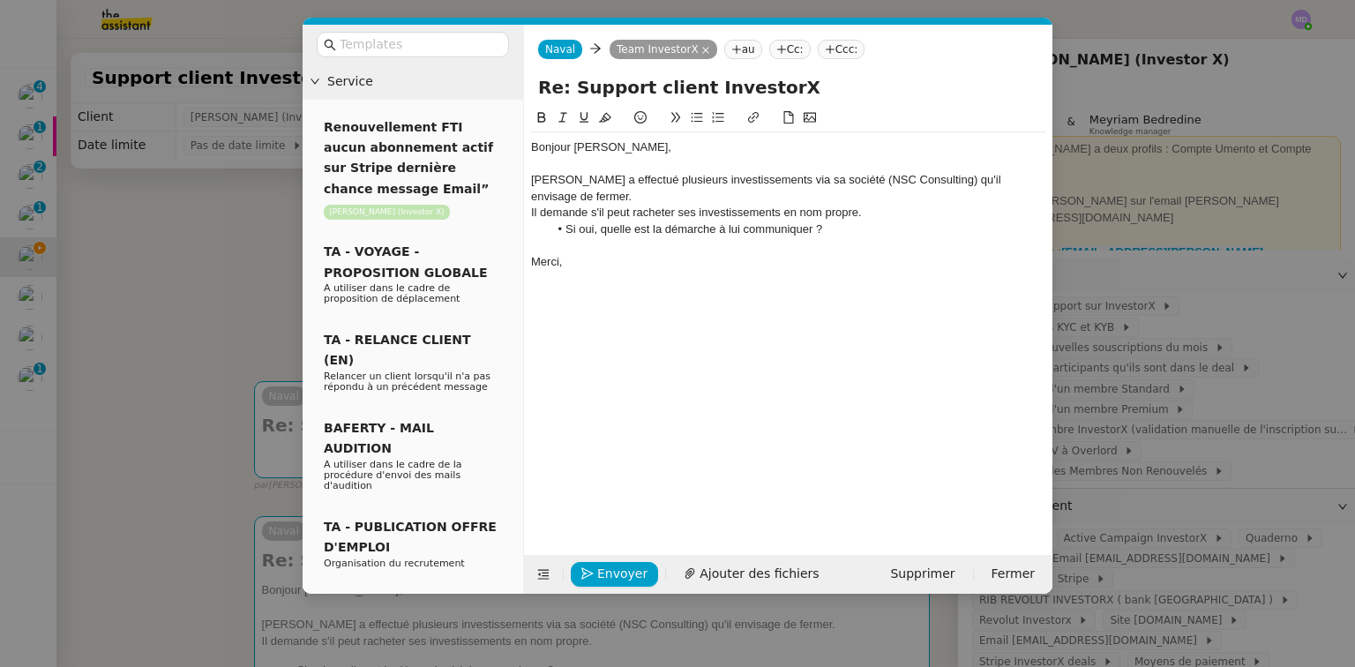
click at [589, 201] on div "Julien KRIEGER a effectué plusieurs investissements via sa société (NSC Consult…" at bounding box center [788, 188] width 514 height 33
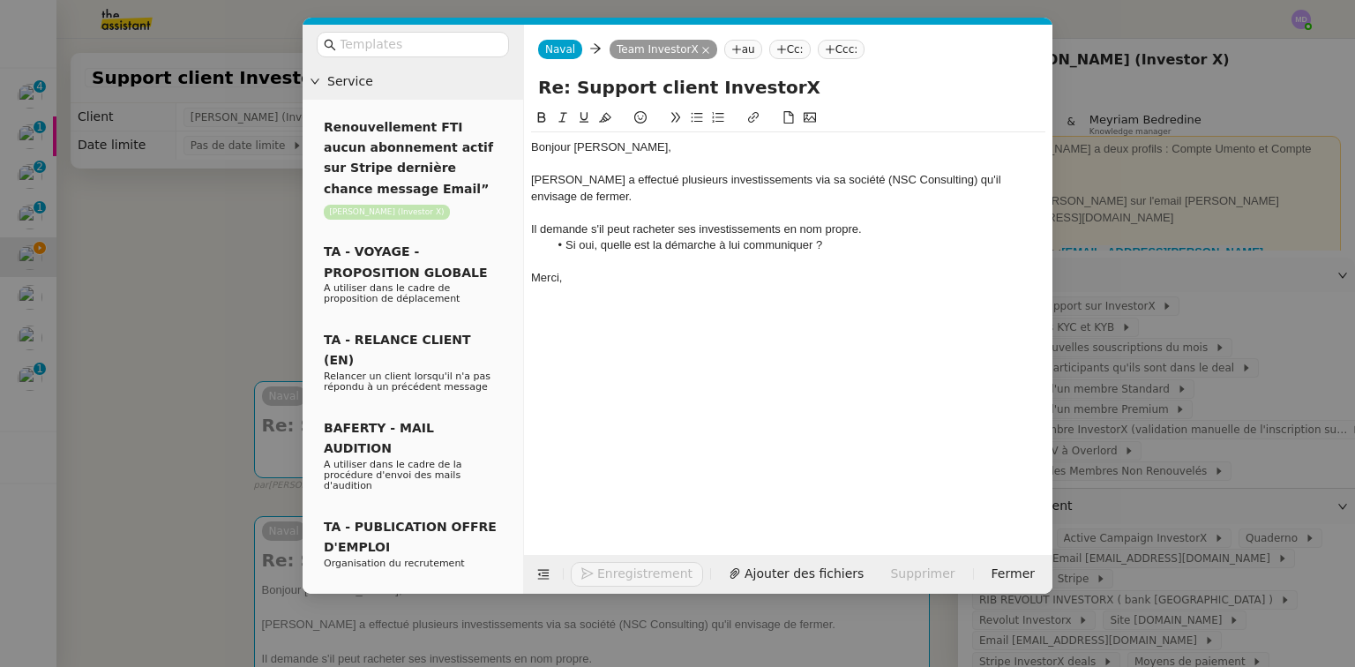
click at [616, 576] on button "Enregistrement" at bounding box center [637, 574] width 132 height 25
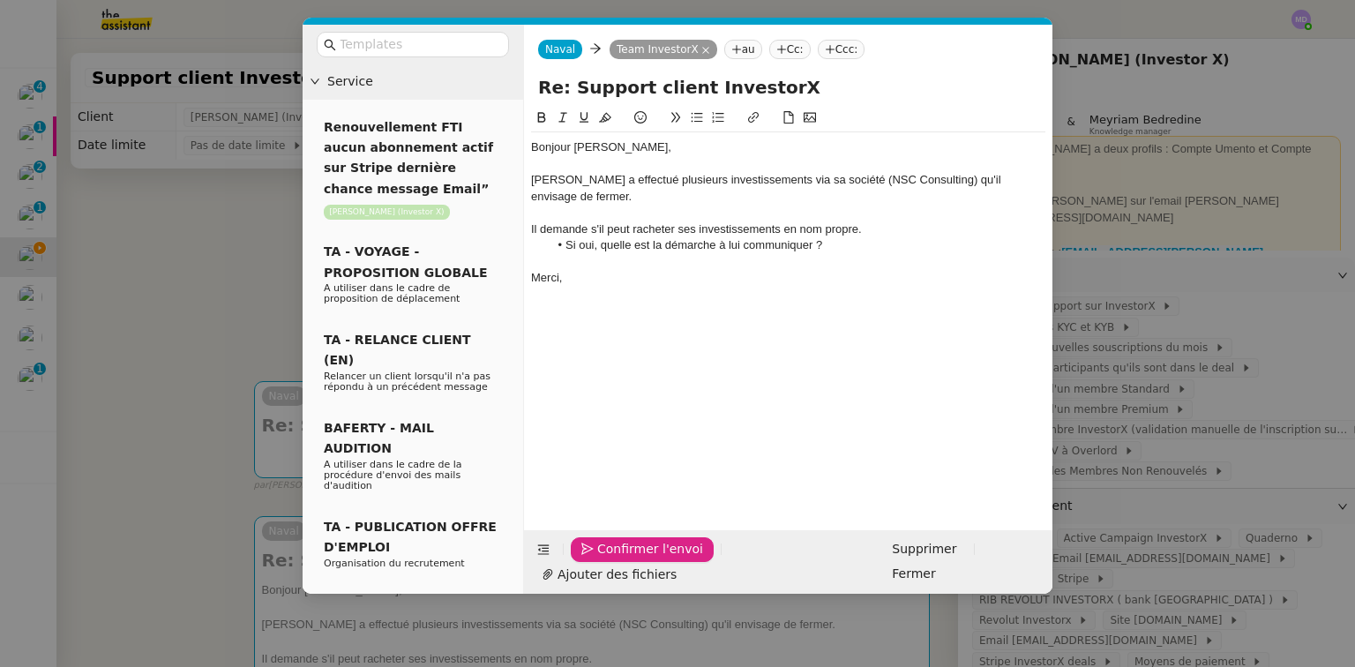
click at [616, 559] on span "Confirmer l'envoi" at bounding box center [650, 549] width 106 height 20
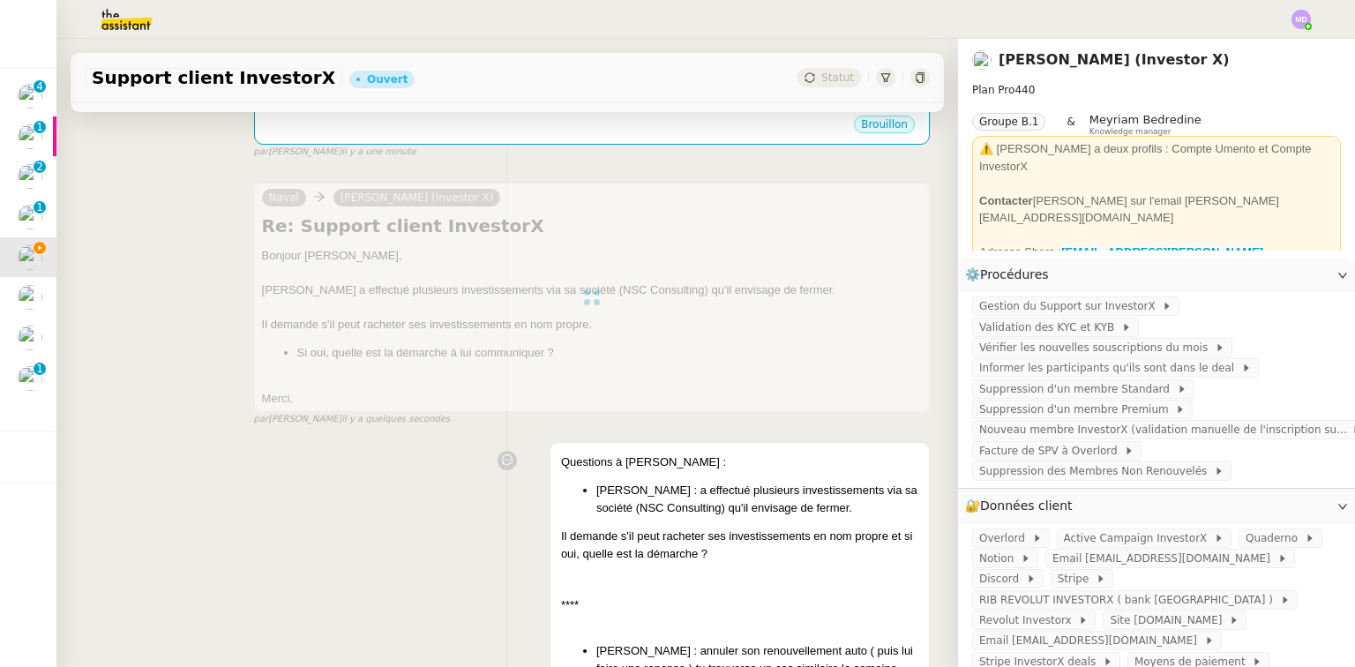
scroll to position [353, 0]
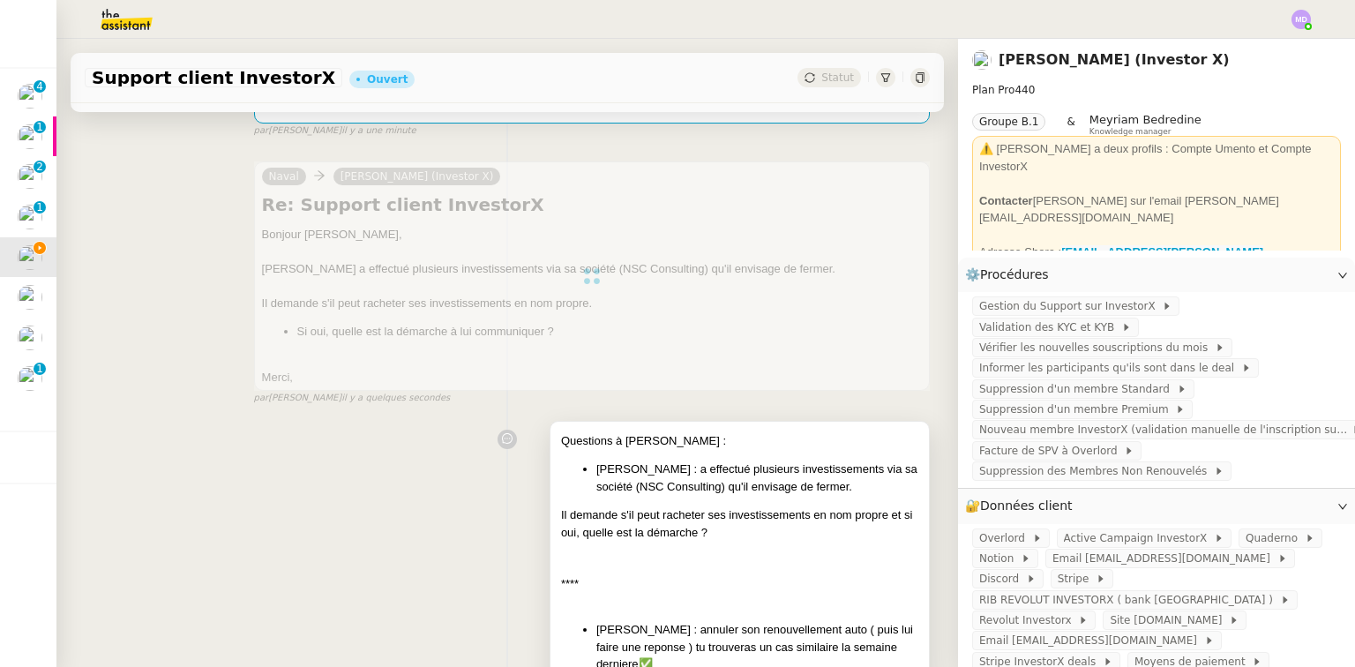
click at [771, 490] on li "[PERSON_NAME] : a effectué plusieurs investissements via sa société (NSC Consul…" at bounding box center [757, 477] width 322 height 34
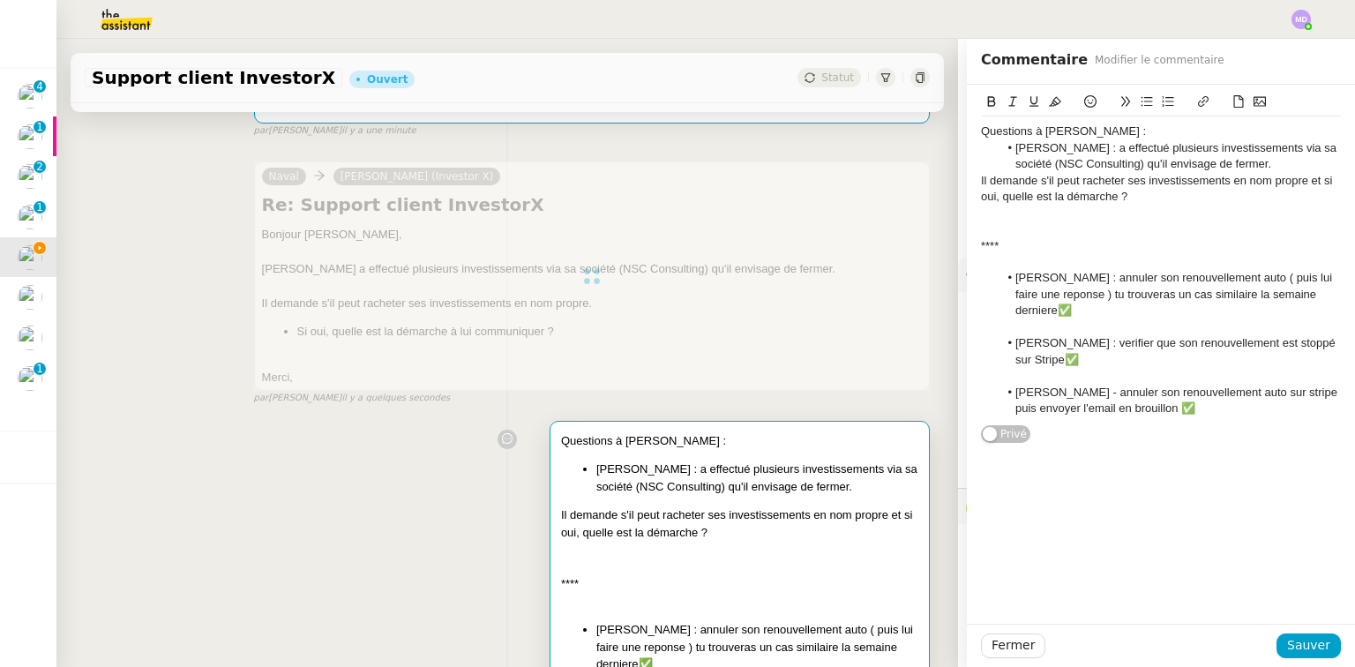
click at [1088, 218] on div at bounding box center [1161, 214] width 360 height 16
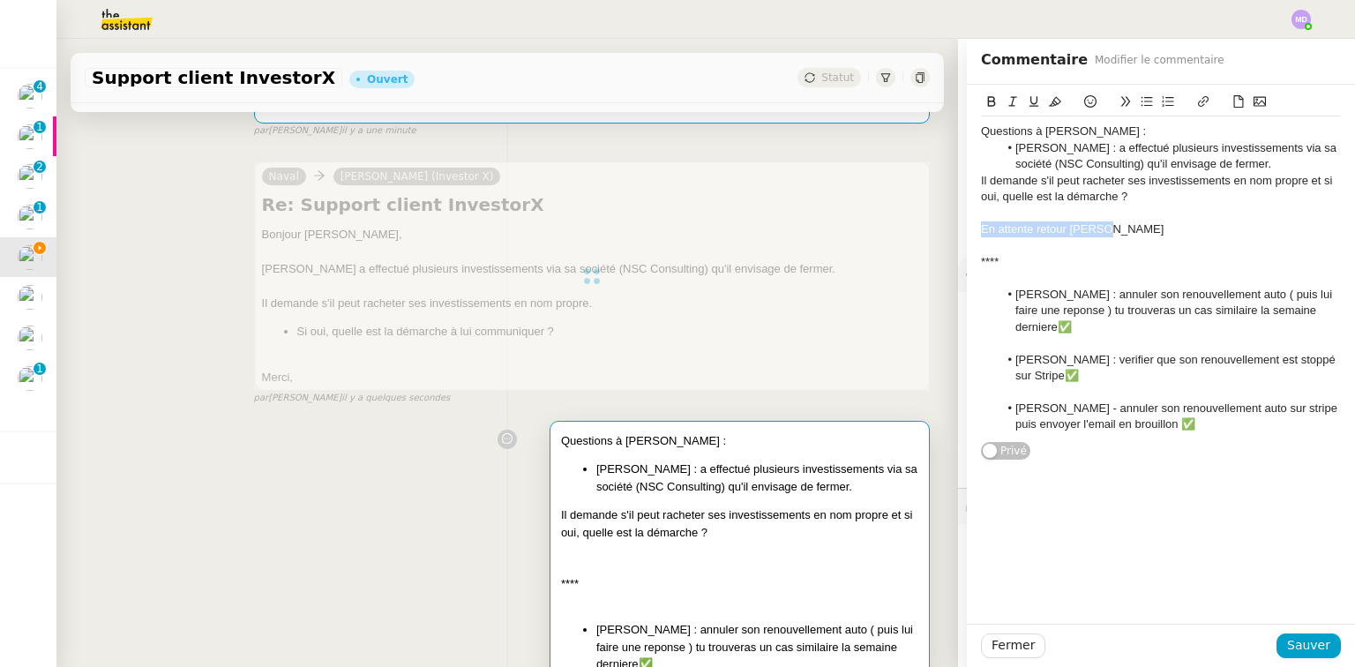
drag, startPoint x: 1099, startPoint y: 228, endPoint x: 965, endPoint y: 228, distance: 134.1
click at [967, 228] on div "Questions à Cédric : Julien KRIEGER : a effectué plusieurs investissements via …" at bounding box center [1161, 273] width 388 height 376
click at [1049, 104] on icon at bounding box center [1055, 101] width 12 height 12
click at [1215, 516] on div "Questions à Cédric : Julien KRIEGER : a effectué plusieurs investissements via …" at bounding box center [1161, 354] width 388 height 539
click at [1293, 644] on span "Sauver" at bounding box center [1308, 645] width 43 height 20
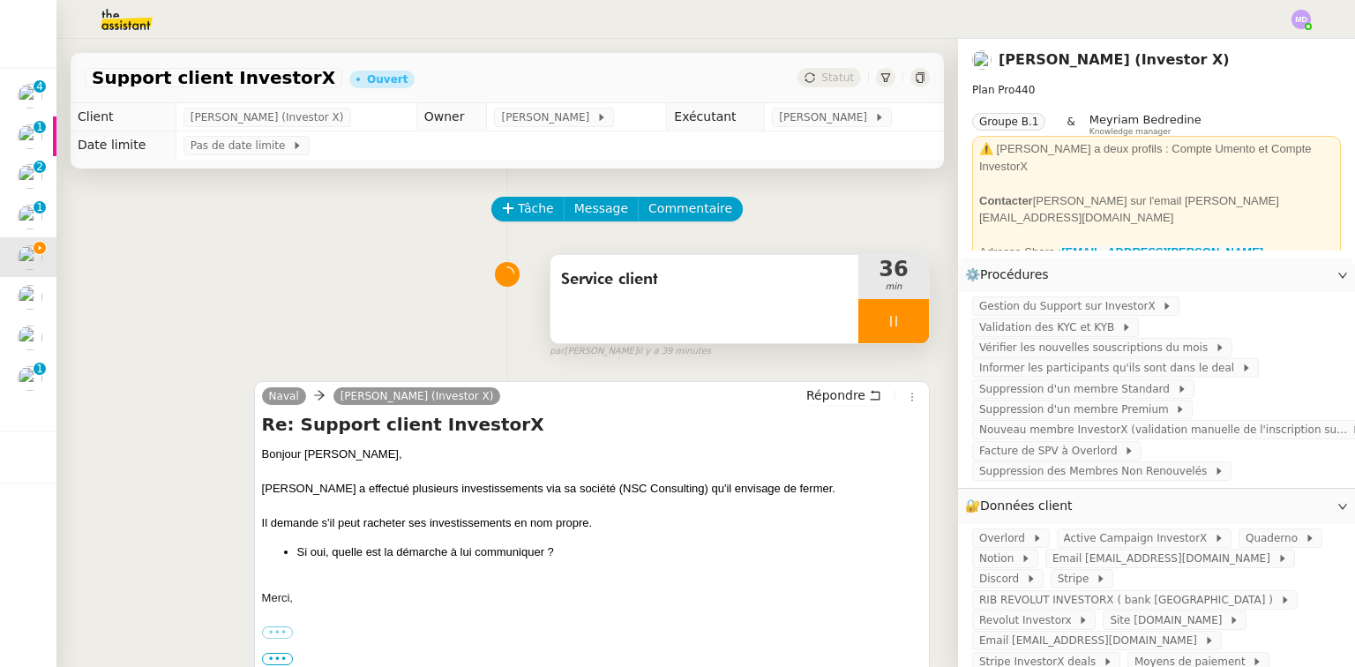
click at [895, 334] on div at bounding box center [893, 321] width 71 height 44
click at [900, 285] on span "min" at bounding box center [893, 287] width 71 height 15
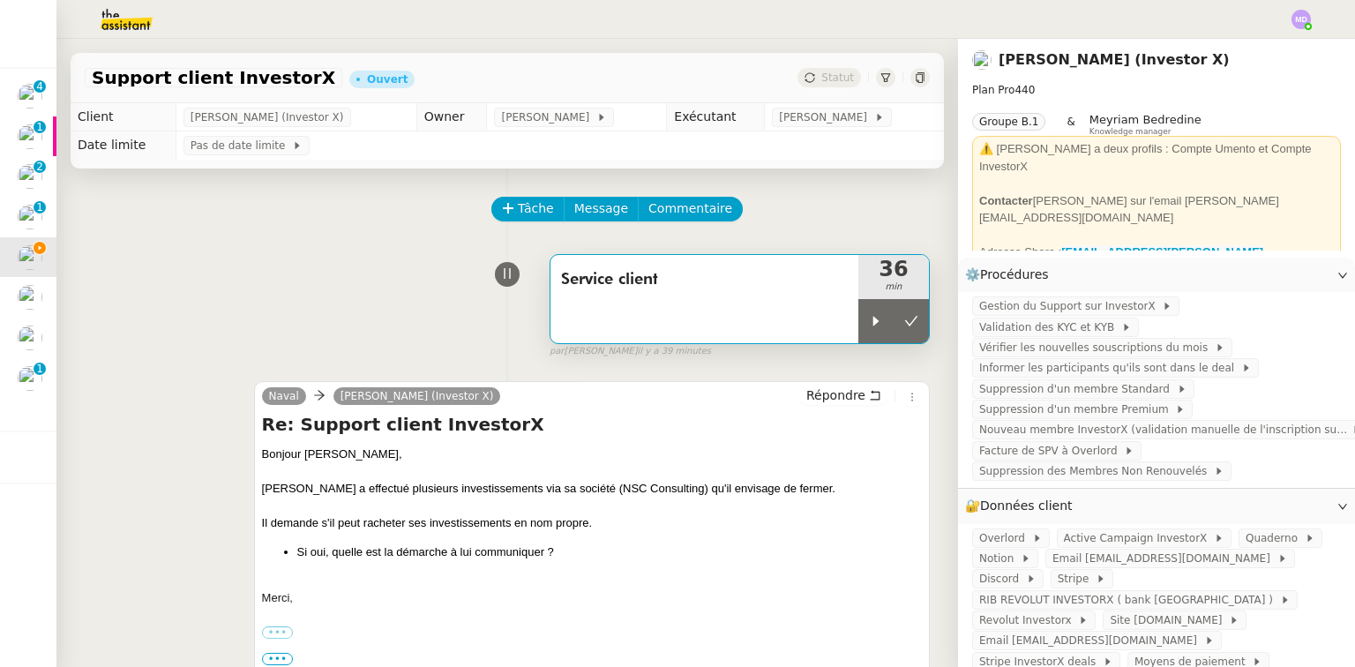
click at [896, 320] on div at bounding box center [893, 321] width 71 height 44
click at [39, 377] on img at bounding box center [30, 378] width 25 height 25
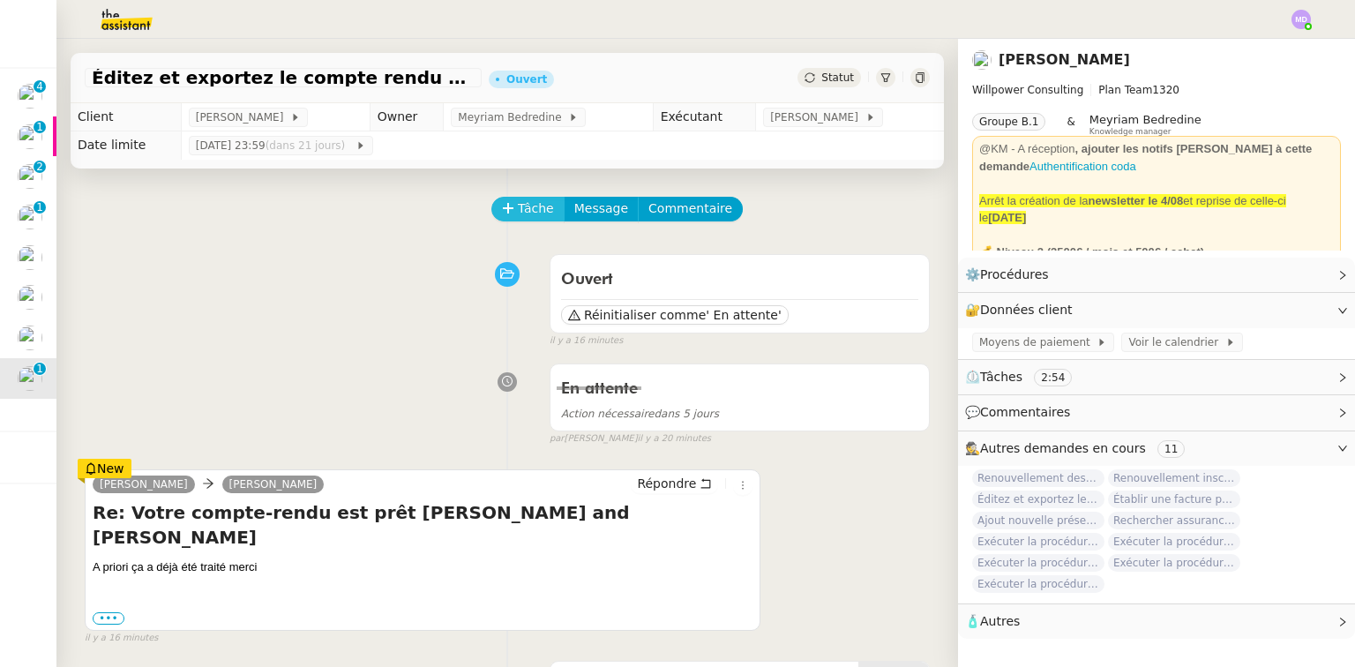
click at [524, 206] on span "Tâche" at bounding box center [536, 208] width 36 height 20
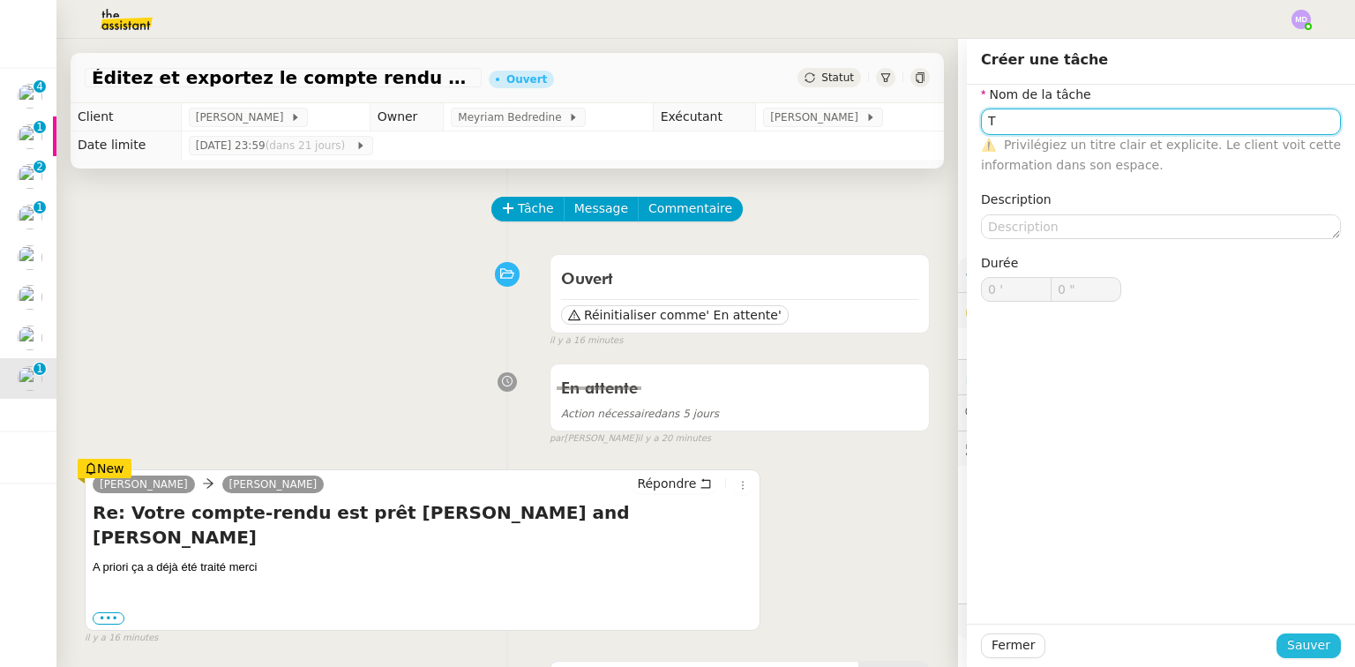
type input "T"
drag, startPoint x: 1308, startPoint y: 646, endPoint x: 1036, endPoint y: 493, distance: 312.4
click at [1305, 645] on span "Sauver" at bounding box center [1308, 645] width 43 height 20
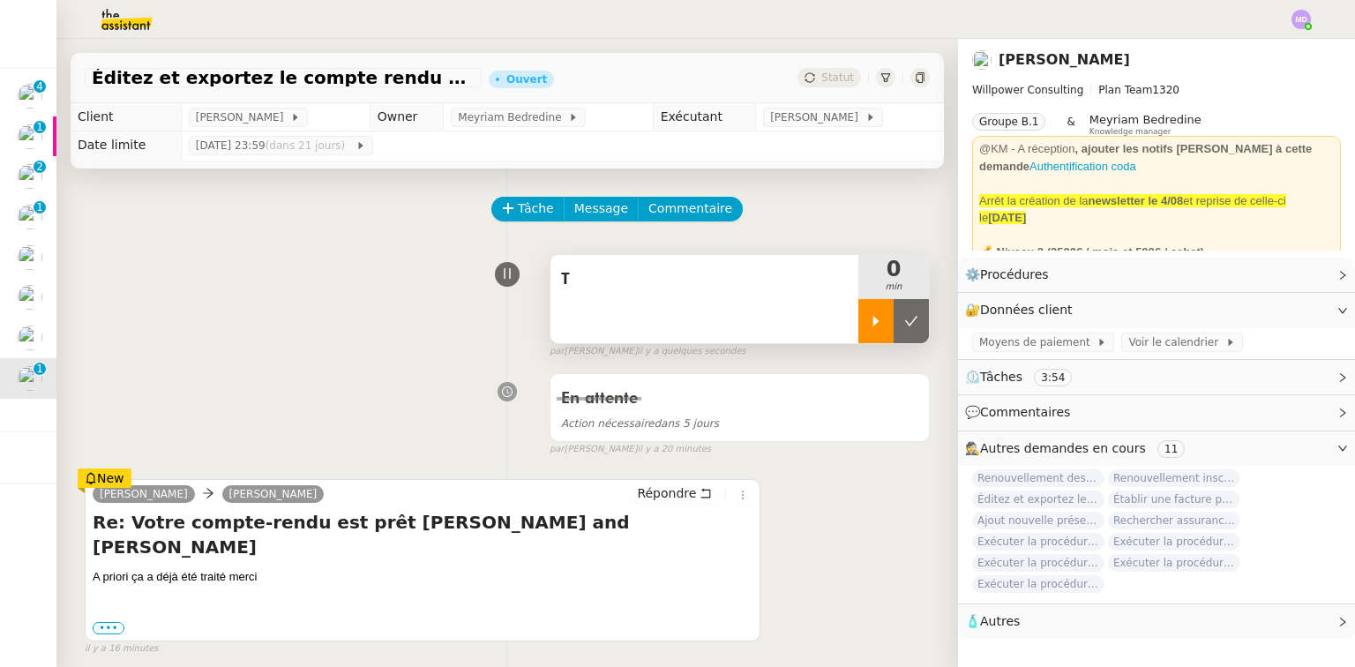
click at [866, 325] on div at bounding box center [875, 321] width 35 height 44
click at [625, 310] on div "T" at bounding box center [704, 299] width 308 height 88
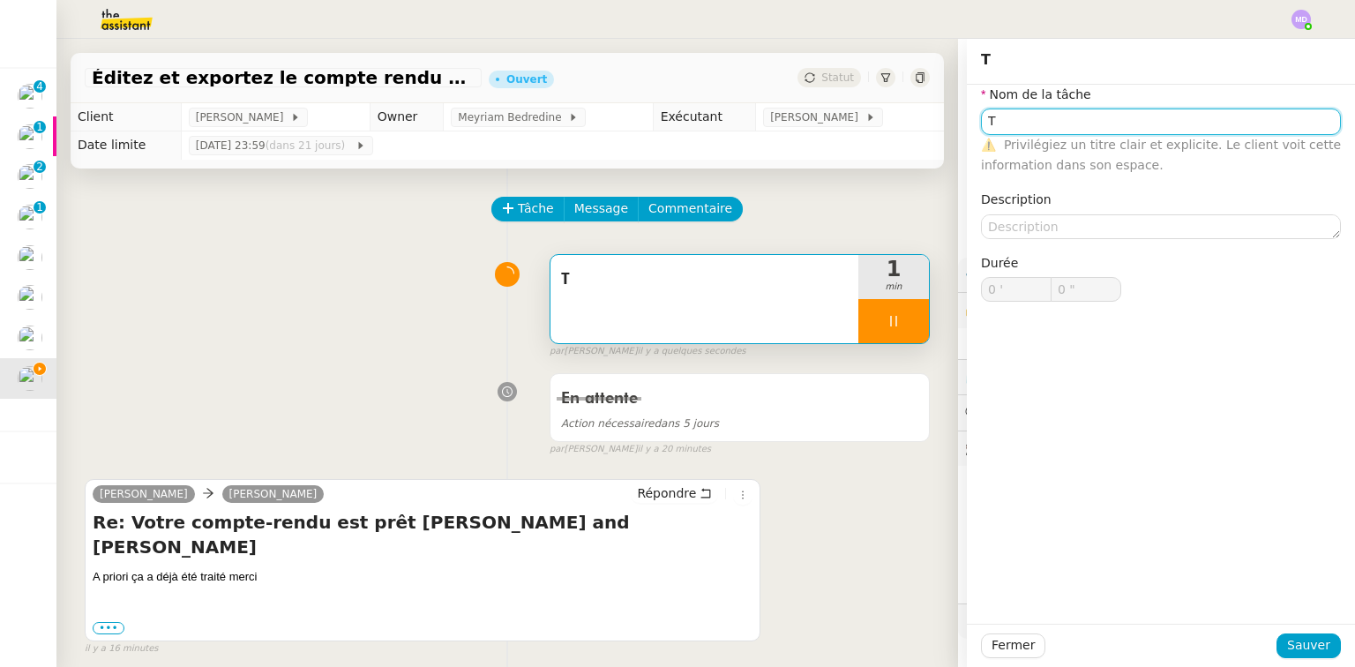
click at [1021, 127] on input "T" at bounding box center [1161, 121] width 360 height 26
type input "Tra"
type input "1 ""
type input "Transmuission"
type input "2 ""
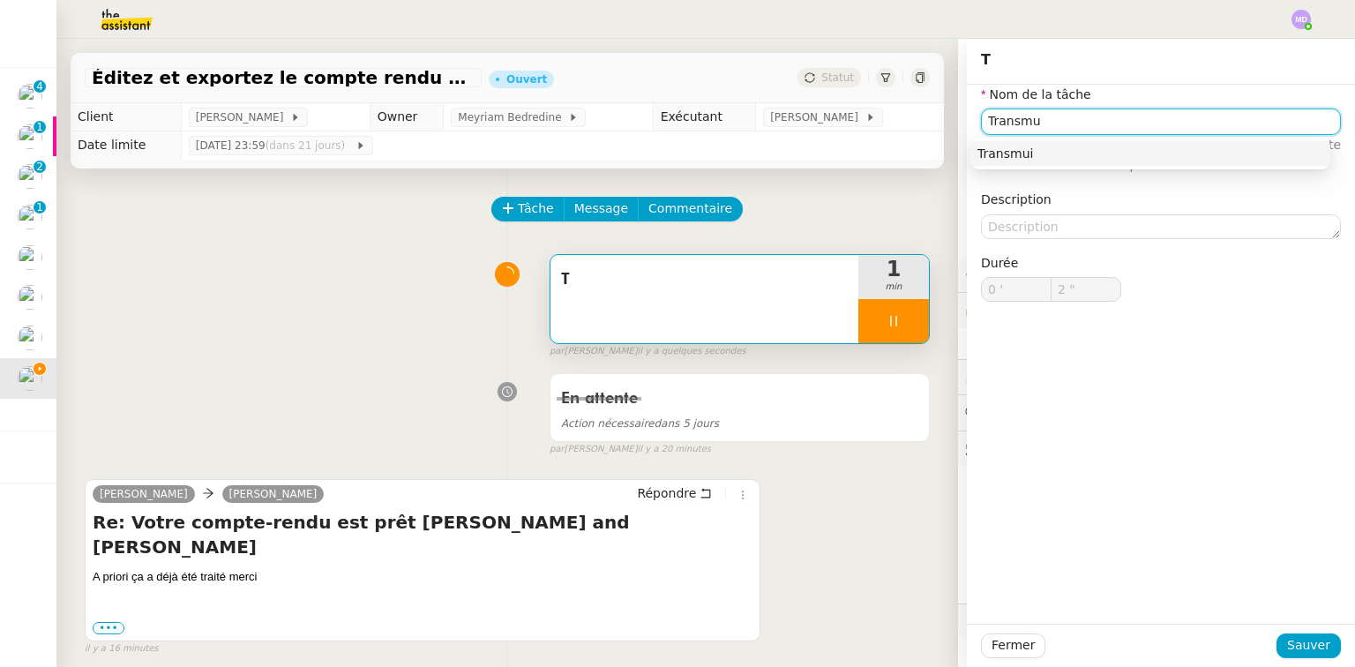
type input "Transm"
type input "3 ""
type input "Transmission d"
type input "4 ""
type input "Transmission d'informato"
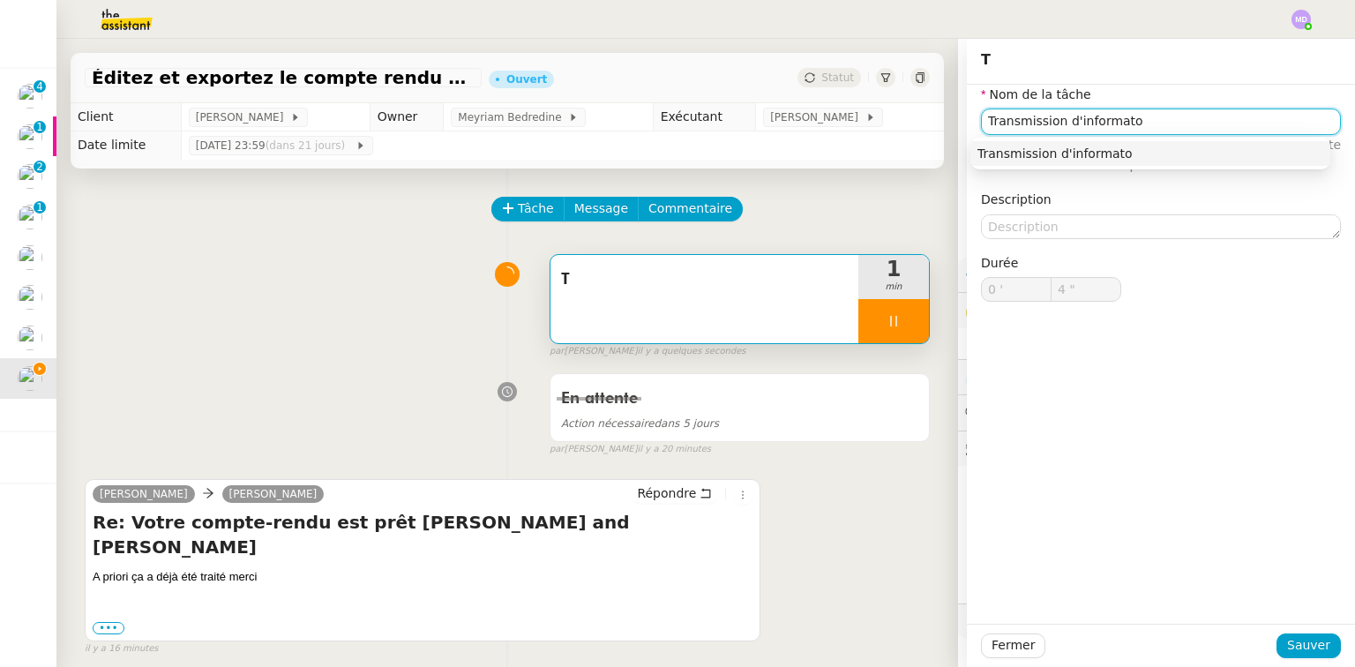
type input "5 ""
type input "Transmission d'informatios"
type input "6 ""
type input "Transmission d'informatiob"
type input "7 ""
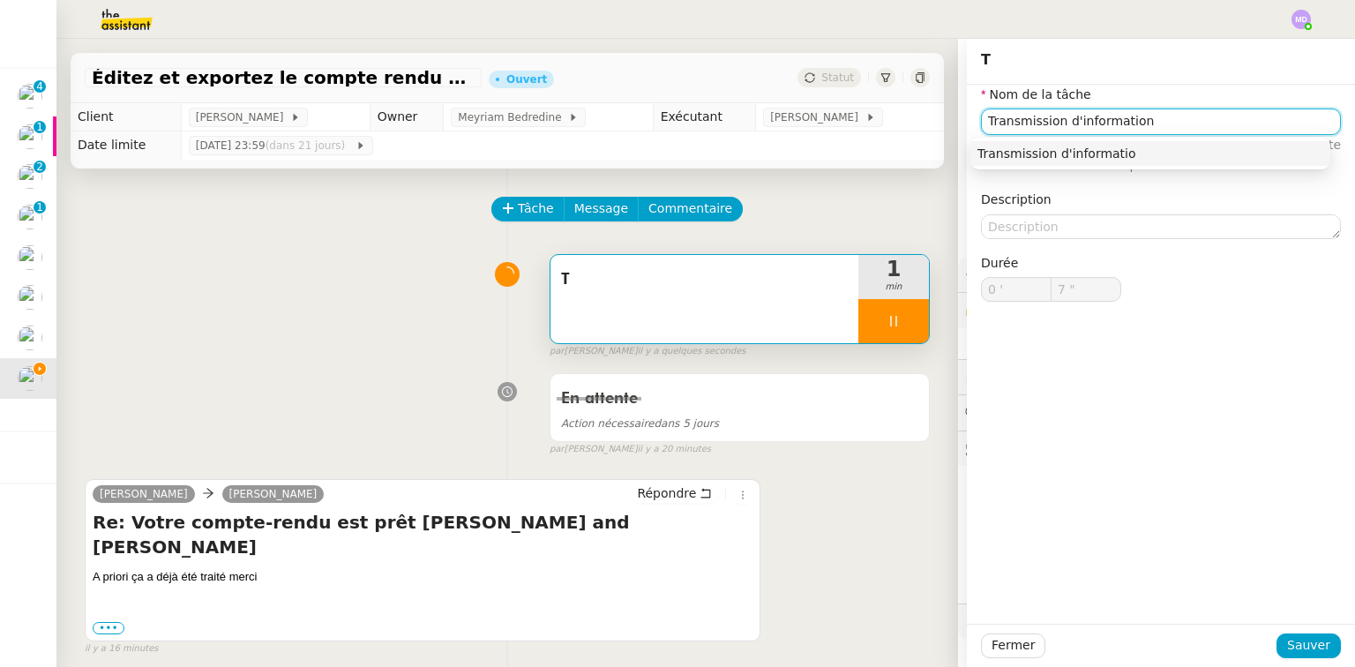
type input "Transmission d'informations"
type input "8 ""
type input "Transmission d'informations"
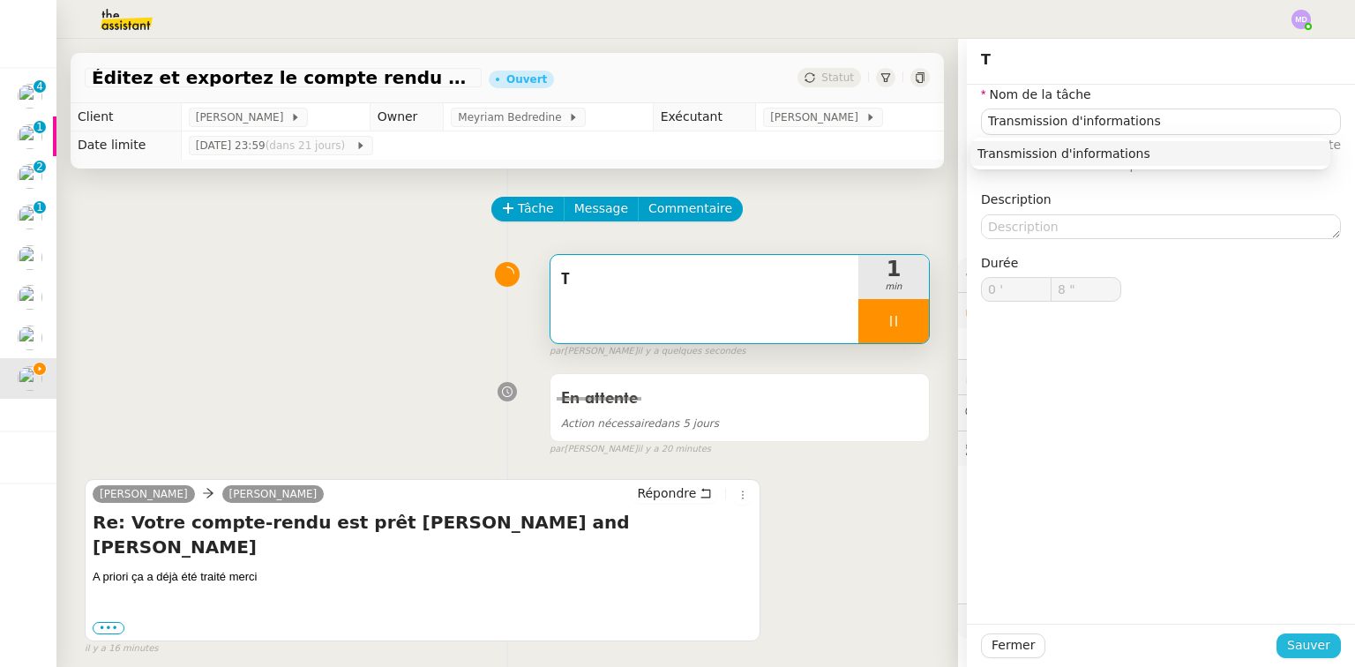
drag, startPoint x: 1295, startPoint y: 642, endPoint x: 1036, endPoint y: 586, distance: 265.4
click at [1294, 641] on span "Sauver" at bounding box center [1308, 645] width 43 height 20
type input "9 ""
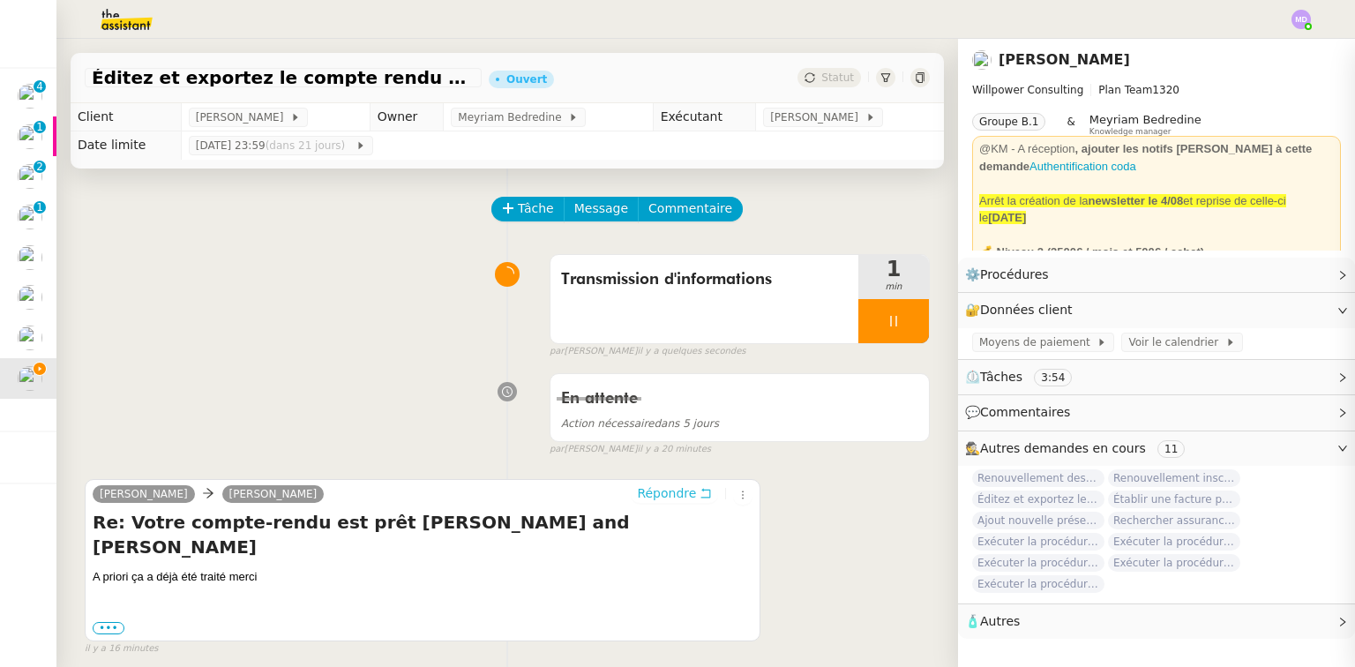
click at [672, 500] on span "Répondre" at bounding box center [666, 493] width 59 height 18
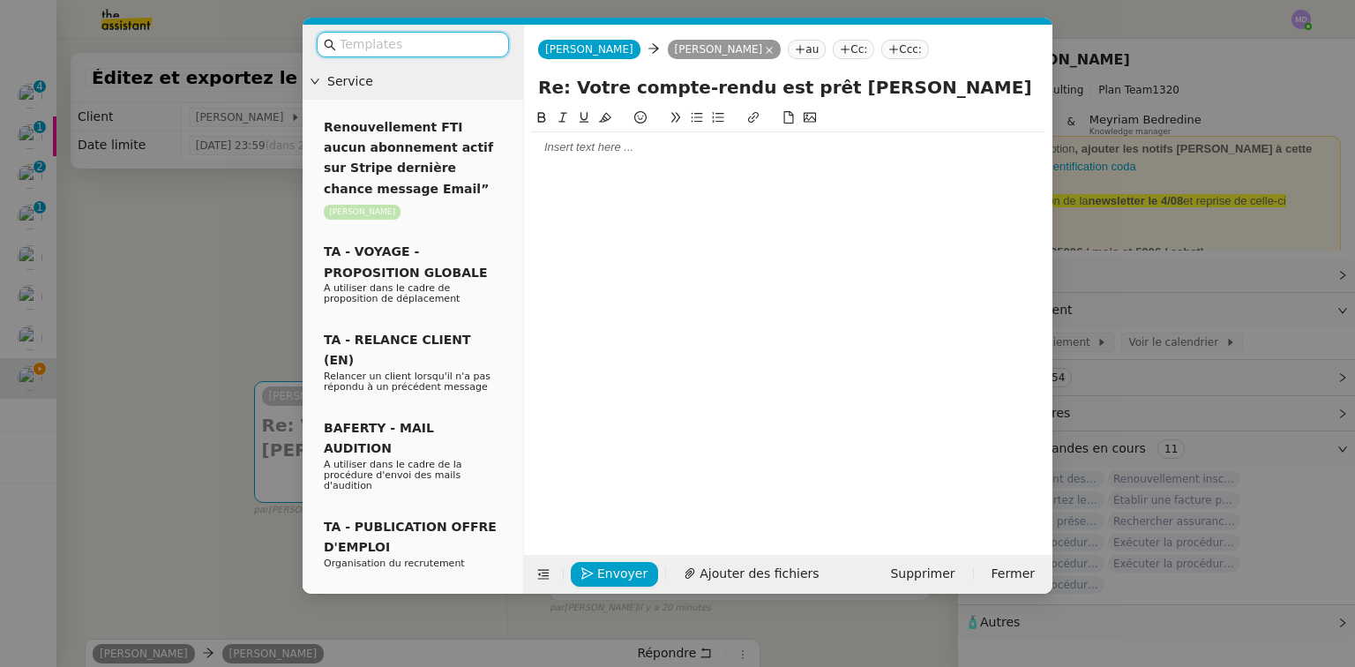
click at [622, 146] on div at bounding box center [788, 147] width 514 height 16
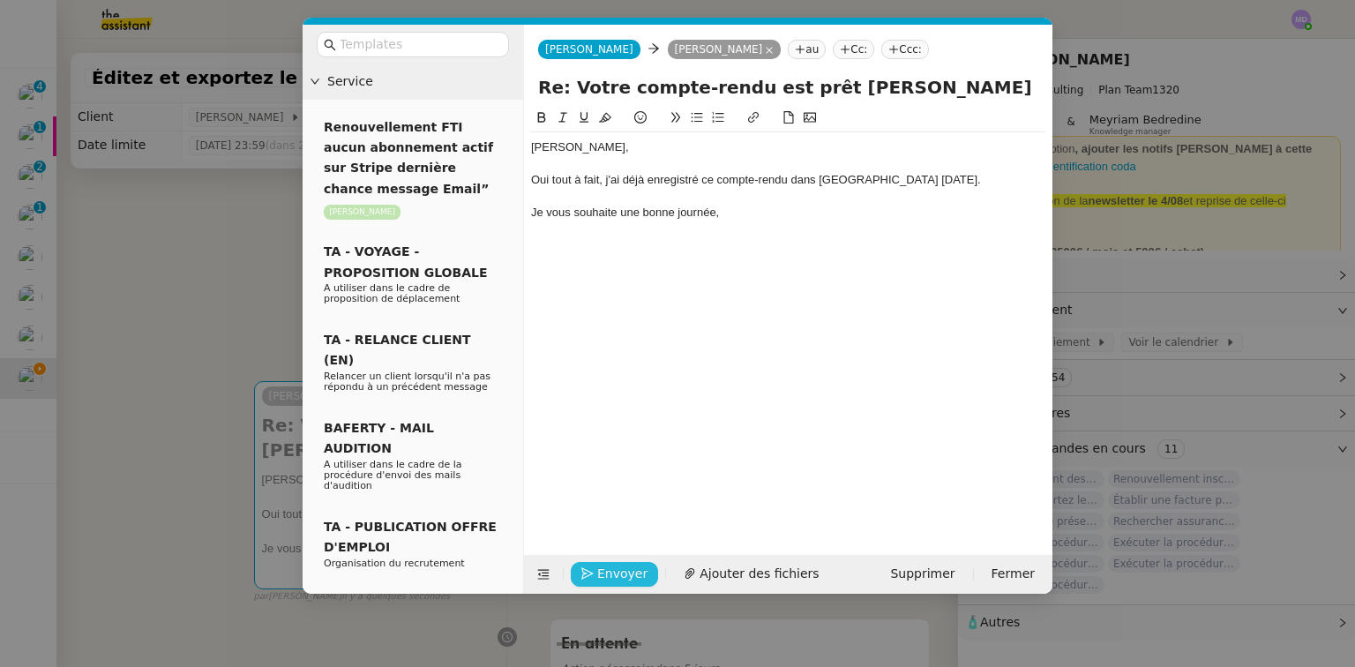
click at [628, 572] on span "Envoyer" at bounding box center [622, 574] width 50 height 20
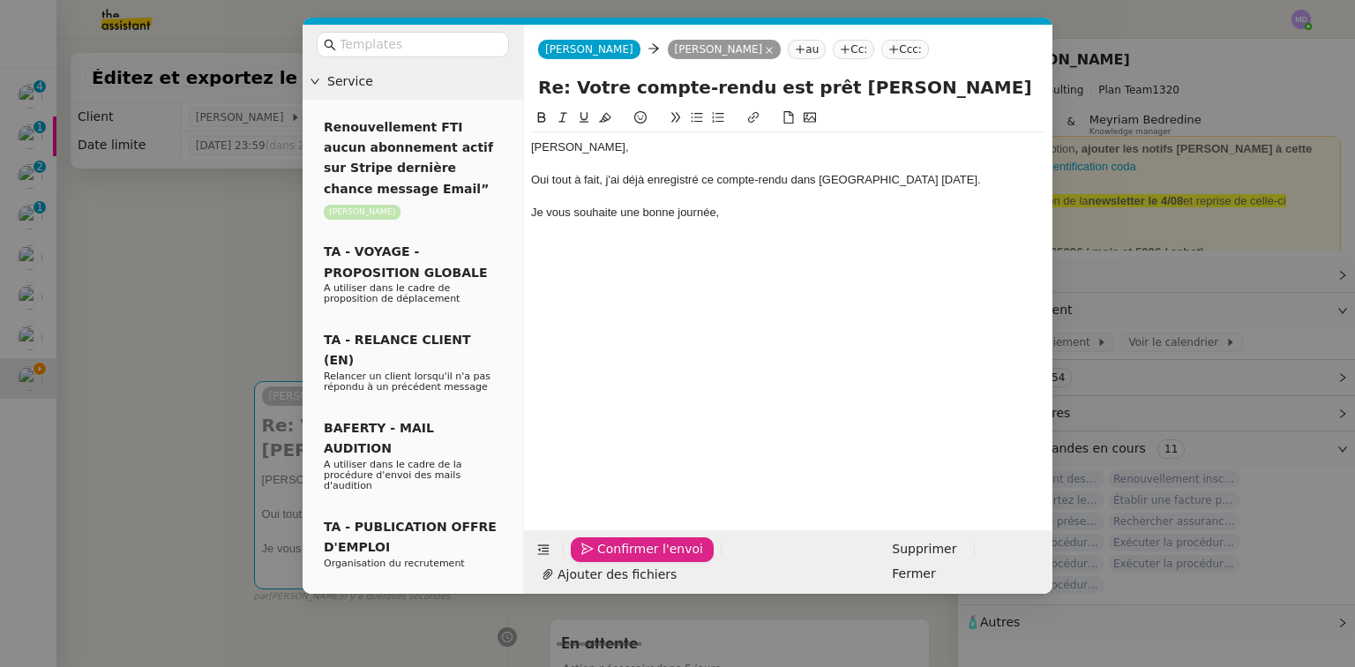
click at [628, 559] on span "Confirmer l'envoi" at bounding box center [650, 549] width 106 height 20
click at [628, 572] on nz-modal-container "Service Renouvellement FTI aucun abonnement actif sur Stripe dernière chance me…" at bounding box center [677, 333] width 1355 height 667
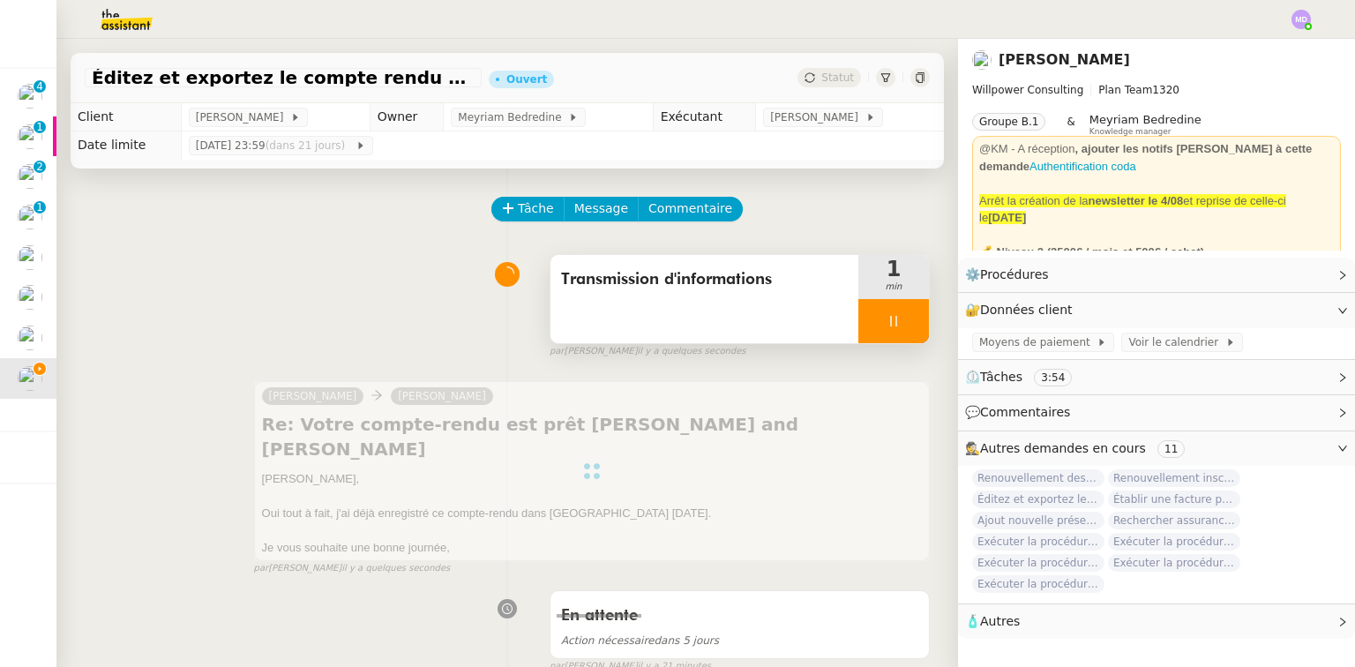
click at [903, 337] on div at bounding box center [893, 321] width 71 height 44
drag, startPoint x: 903, startPoint y: 337, endPoint x: 829, endPoint y: 116, distance: 232.6
click at [903, 335] on button at bounding box center [911, 321] width 35 height 44
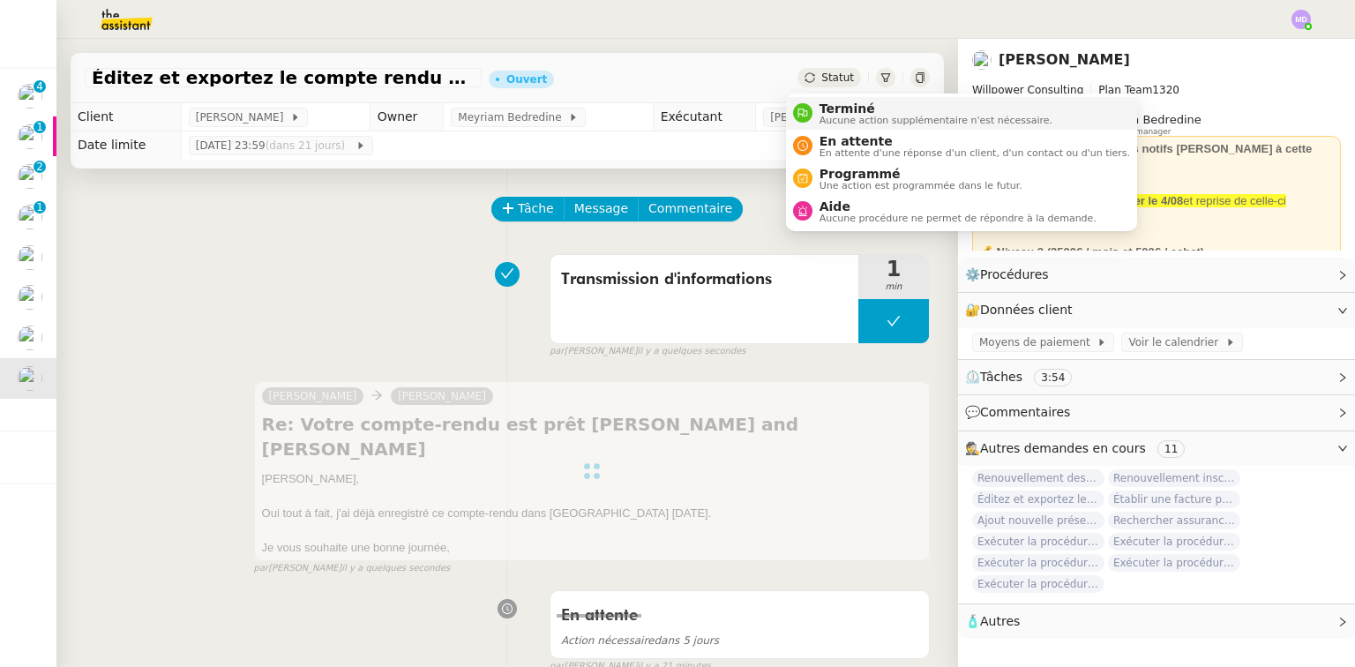
click at [826, 101] on span "Terminé" at bounding box center [935, 108] width 233 height 14
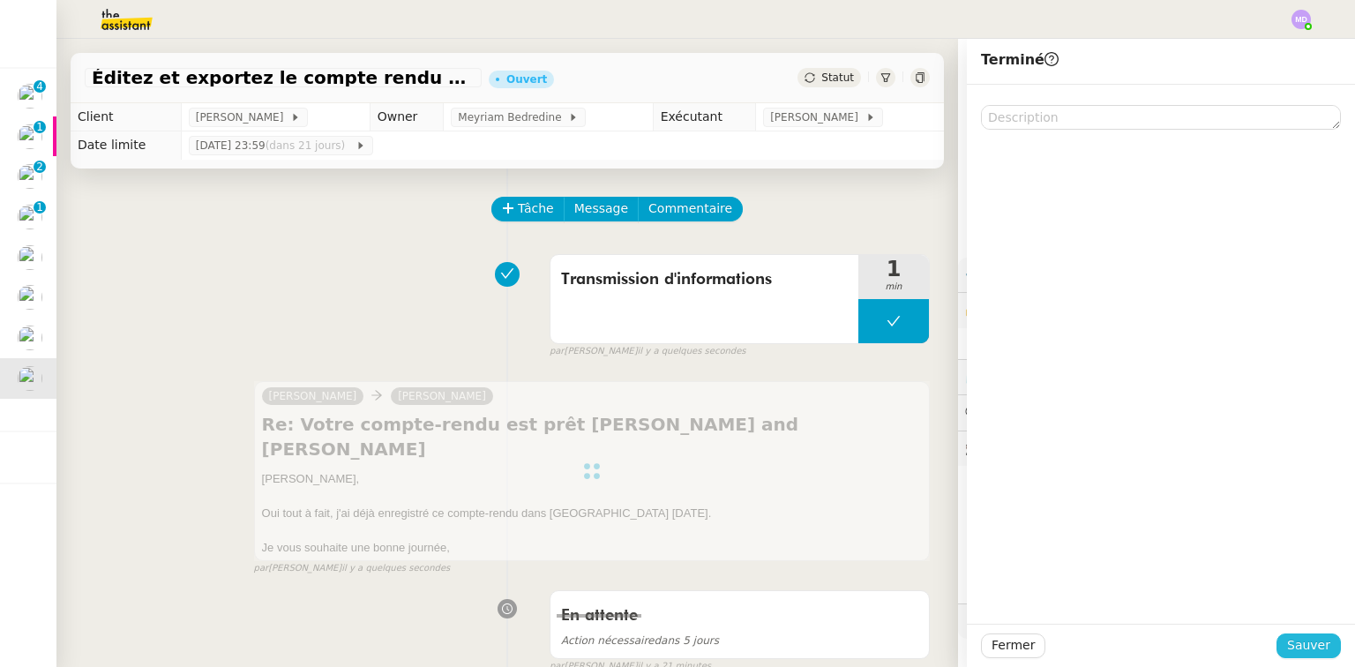
click at [1290, 642] on span "Sauver" at bounding box center [1308, 645] width 43 height 20
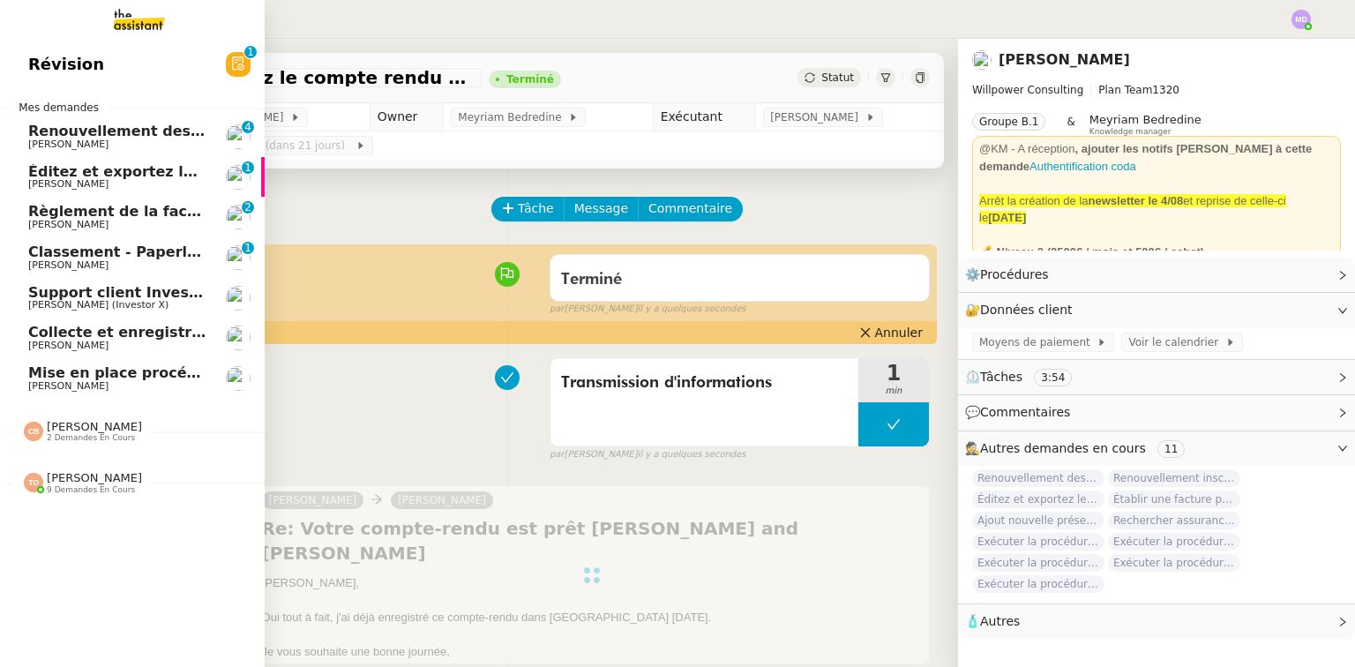
click at [108, 388] on span "[PERSON_NAME]" at bounding box center [68, 385] width 80 height 11
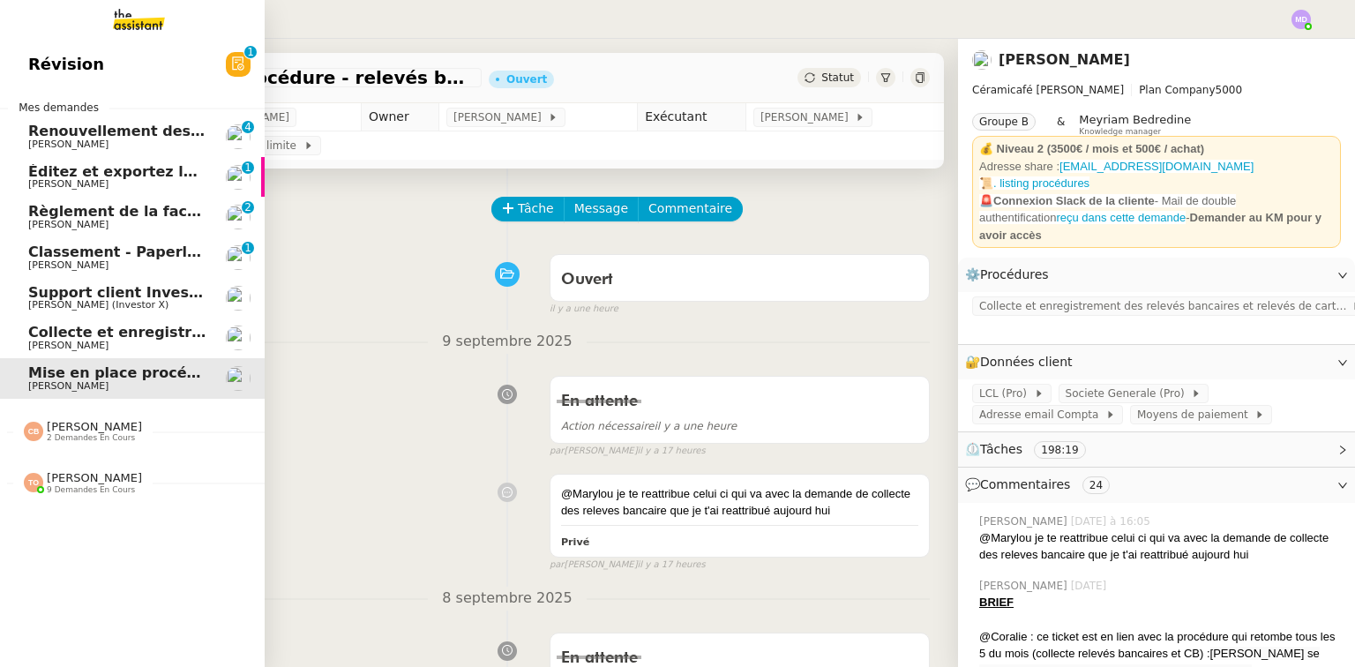
click at [146, 349] on span "[PERSON_NAME]" at bounding box center [117, 345] width 178 height 11
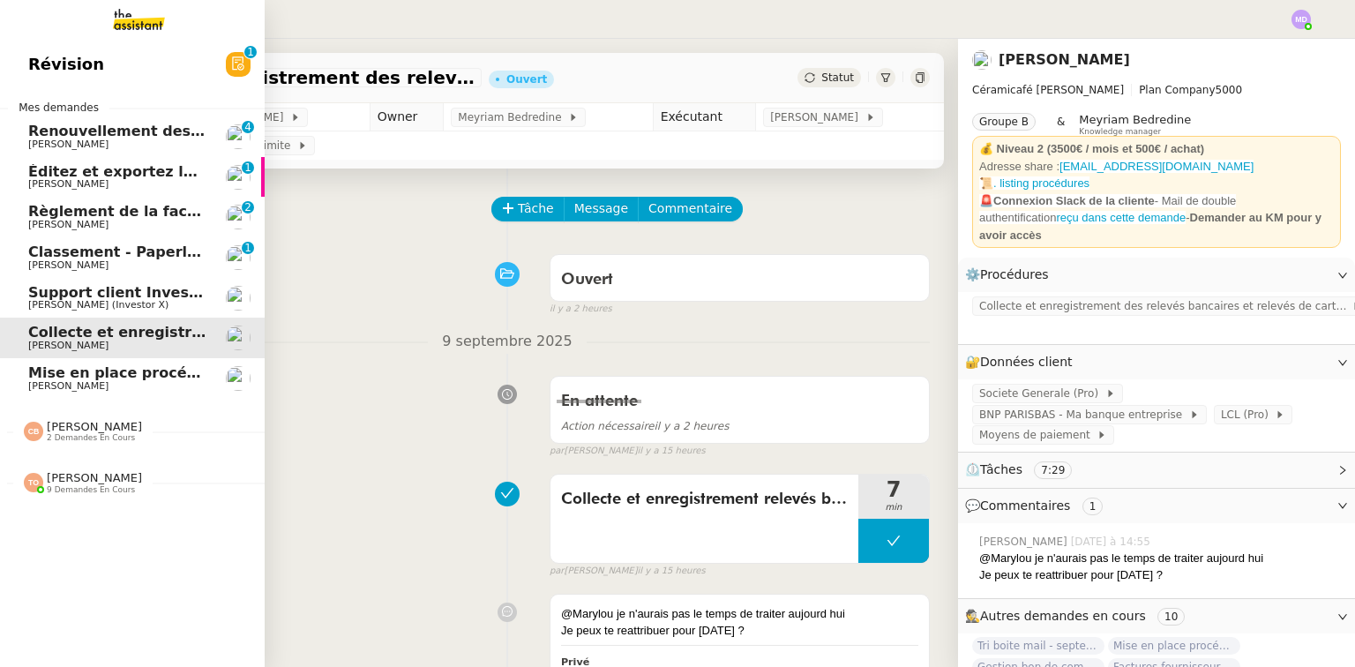
click at [149, 257] on span "Classement - Paperless - septembre 2025" at bounding box center [193, 251] width 331 height 17
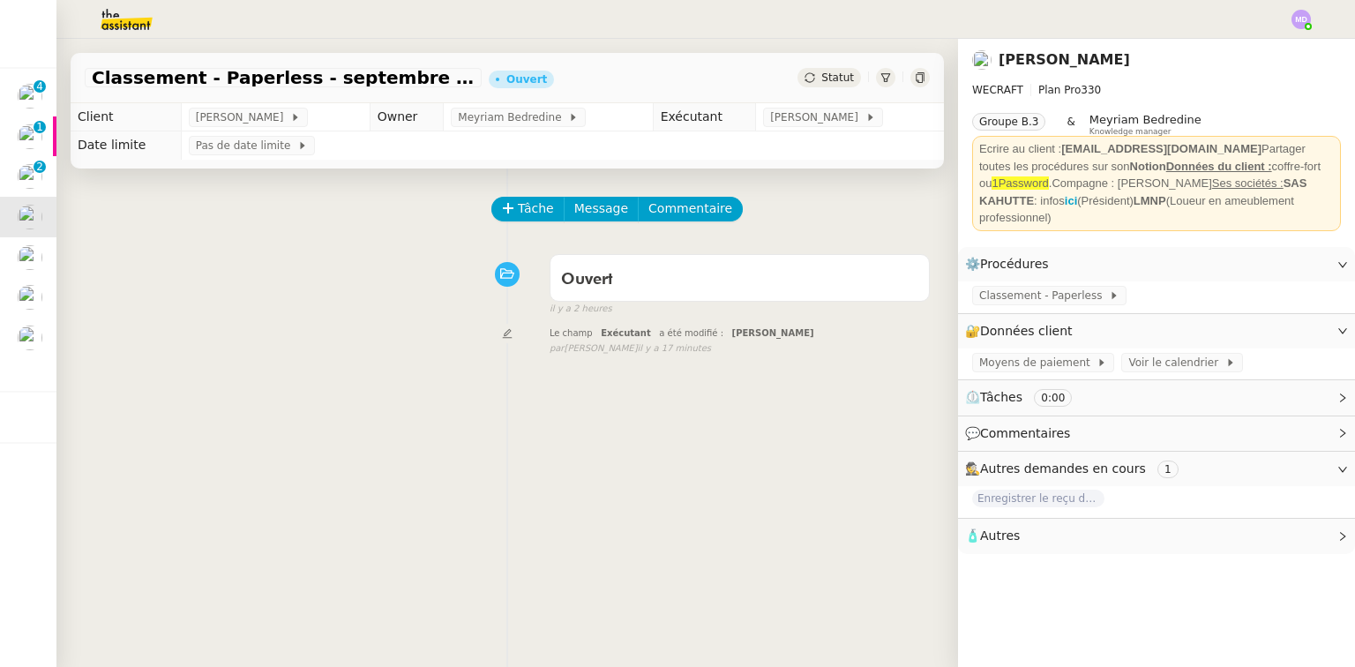
click at [32, 92] on img at bounding box center [30, 96] width 25 height 25
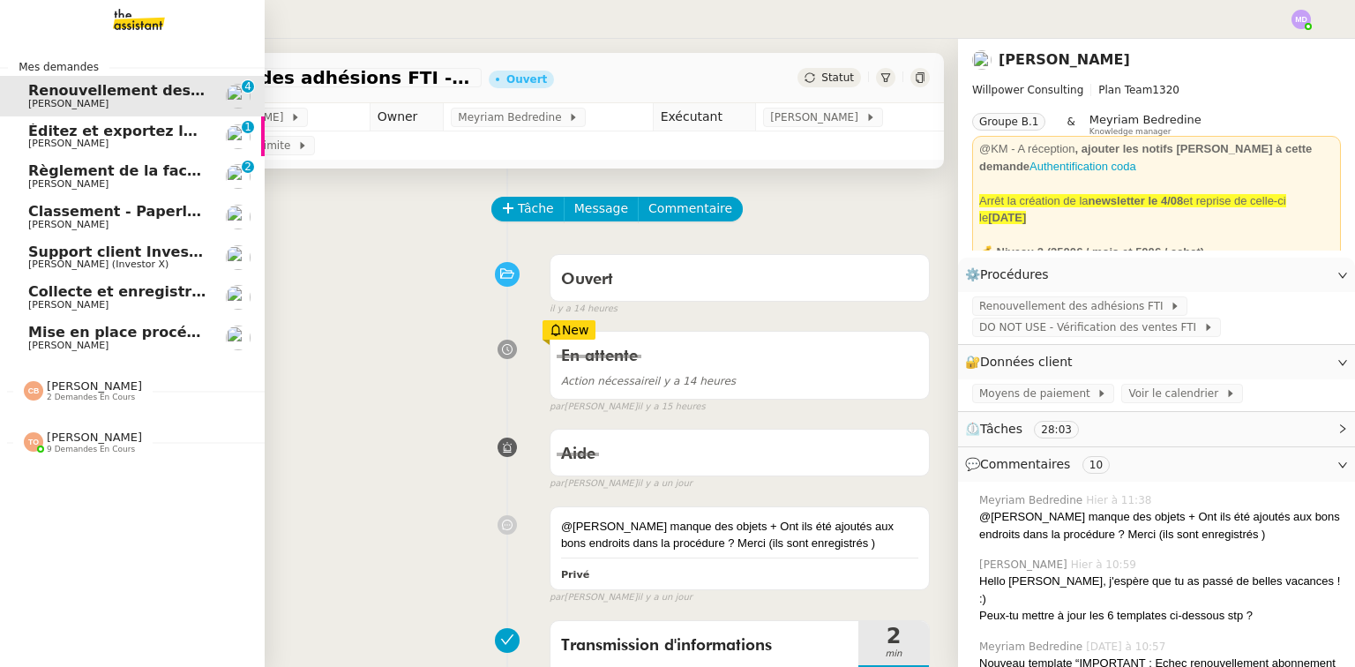
click at [33, 144] on span "[PERSON_NAME]" at bounding box center [68, 143] width 80 height 11
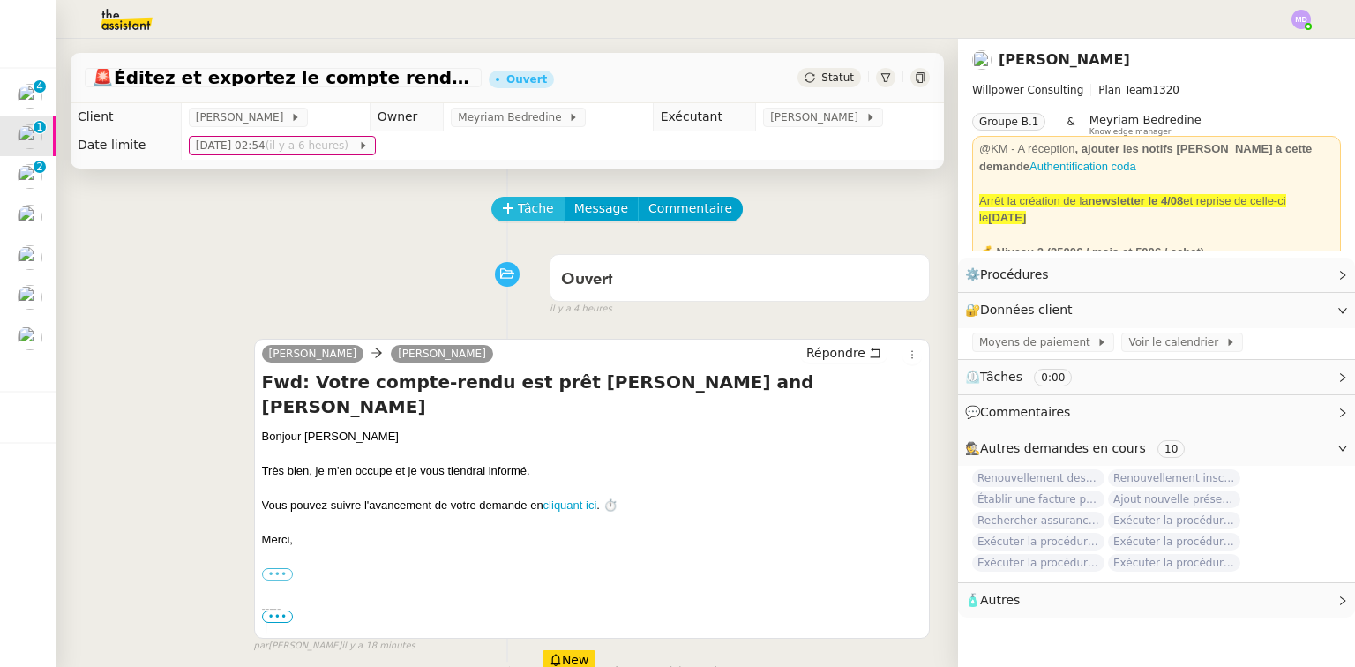
drag, startPoint x: 500, startPoint y: 196, endPoint x: 502, endPoint y: 206, distance: 9.9
click at [501, 196] on div "Tâche Message Commentaire Veuillez patienter une erreur s'est produite 👌👌👌 mess…" at bounding box center [506, 544] width 901 height 753
click at [502, 206] on icon at bounding box center [508, 208] width 12 height 12
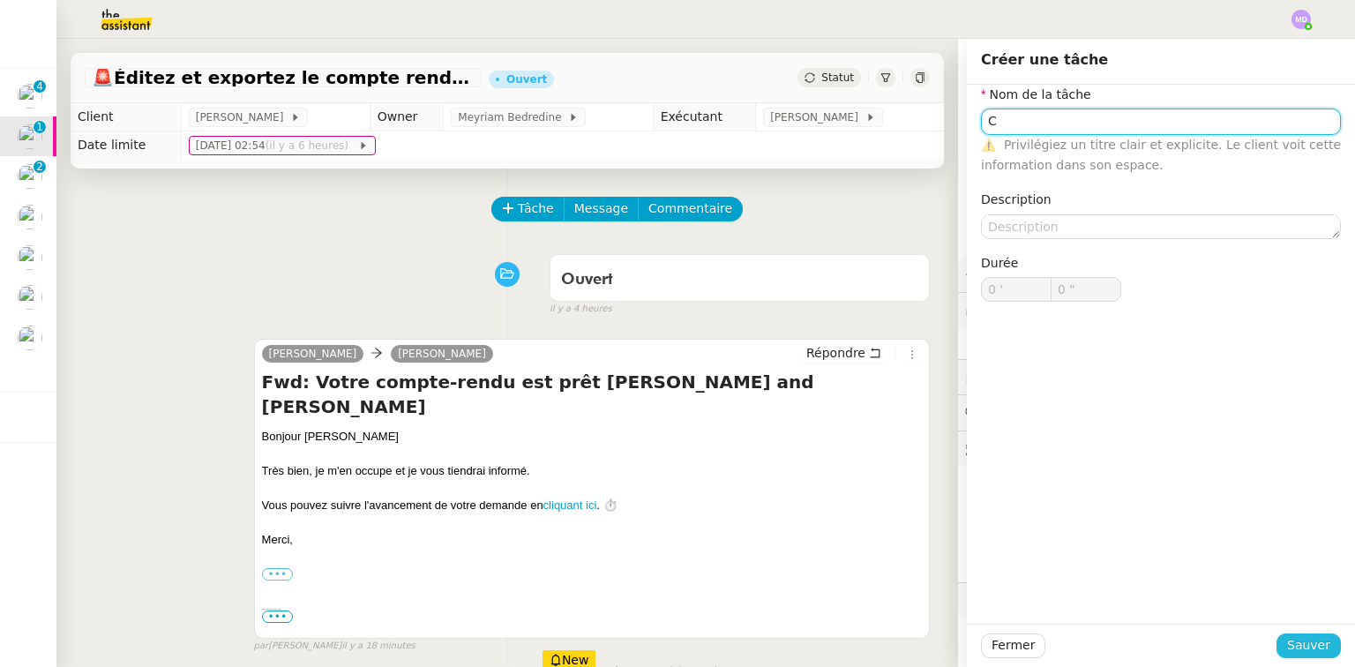
type input "C"
click at [1292, 639] on span "Sauver" at bounding box center [1308, 645] width 43 height 20
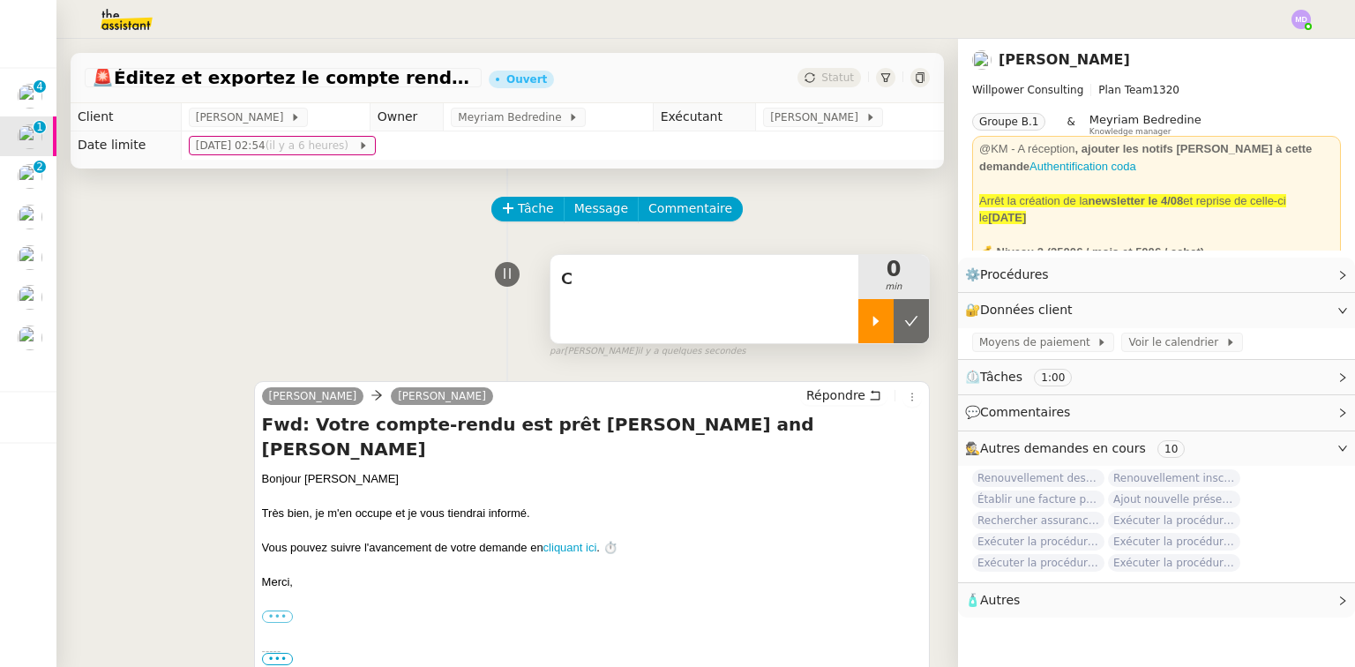
drag, startPoint x: 854, startPoint y: 321, endPoint x: 846, endPoint y: 317, distance: 9.1
click at [869, 319] on icon at bounding box center [876, 321] width 14 height 14
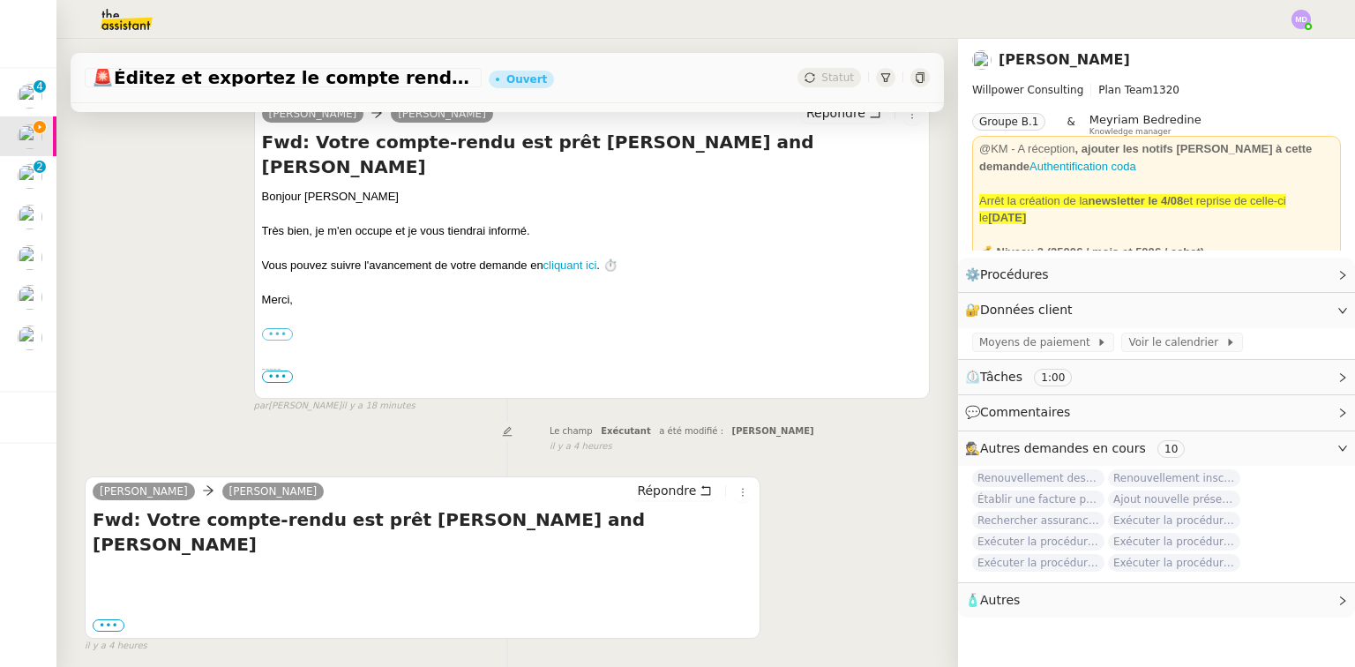
scroll to position [339, 0]
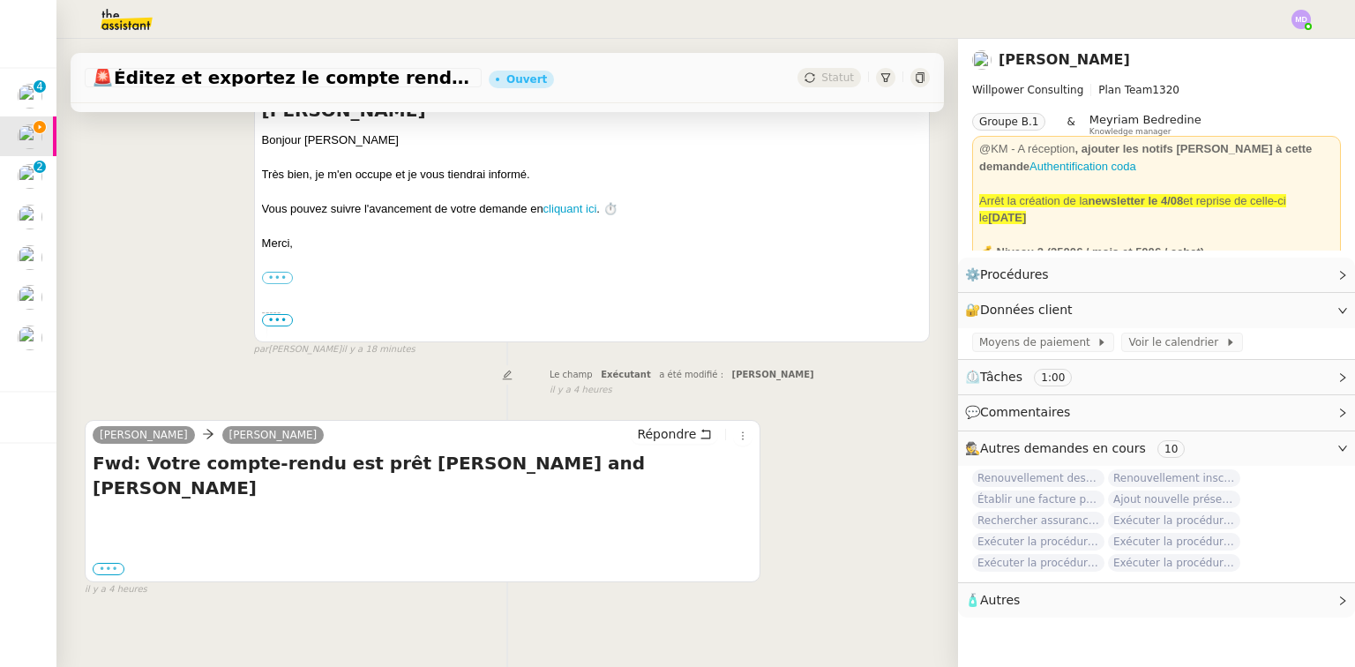
click at [106, 563] on label "•••" at bounding box center [109, 569] width 32 height 12
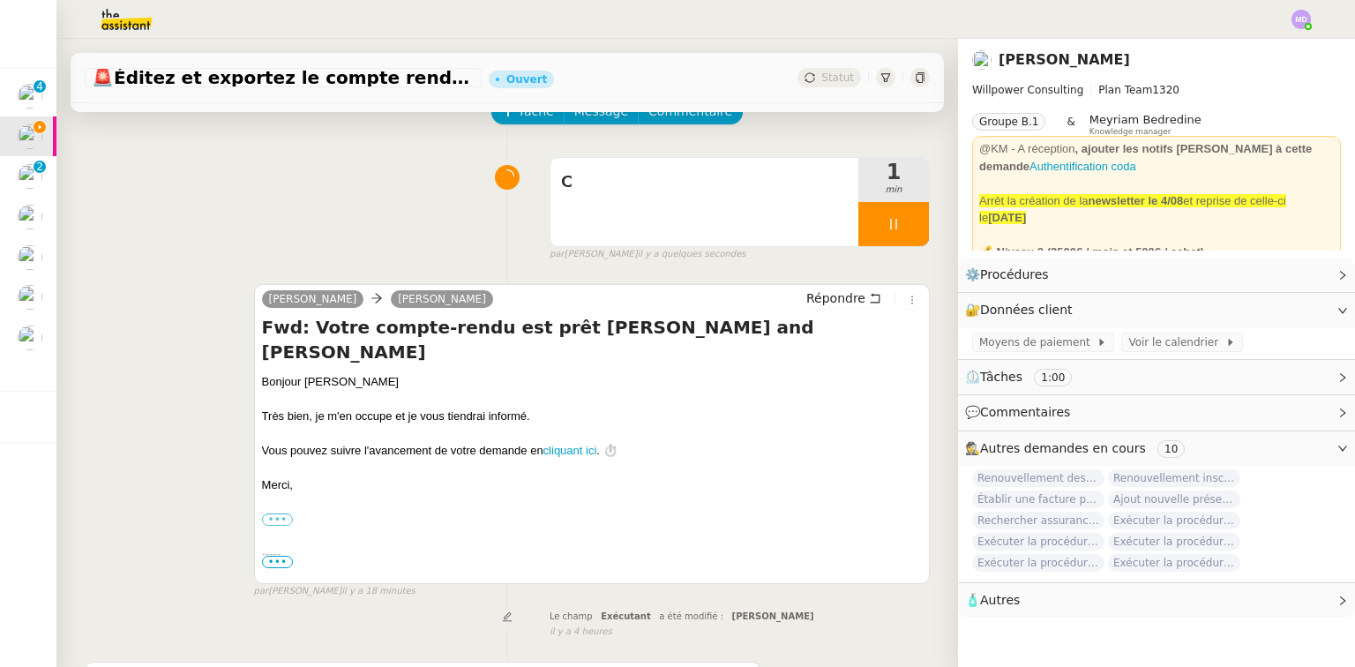
scroll to position [0, 0]
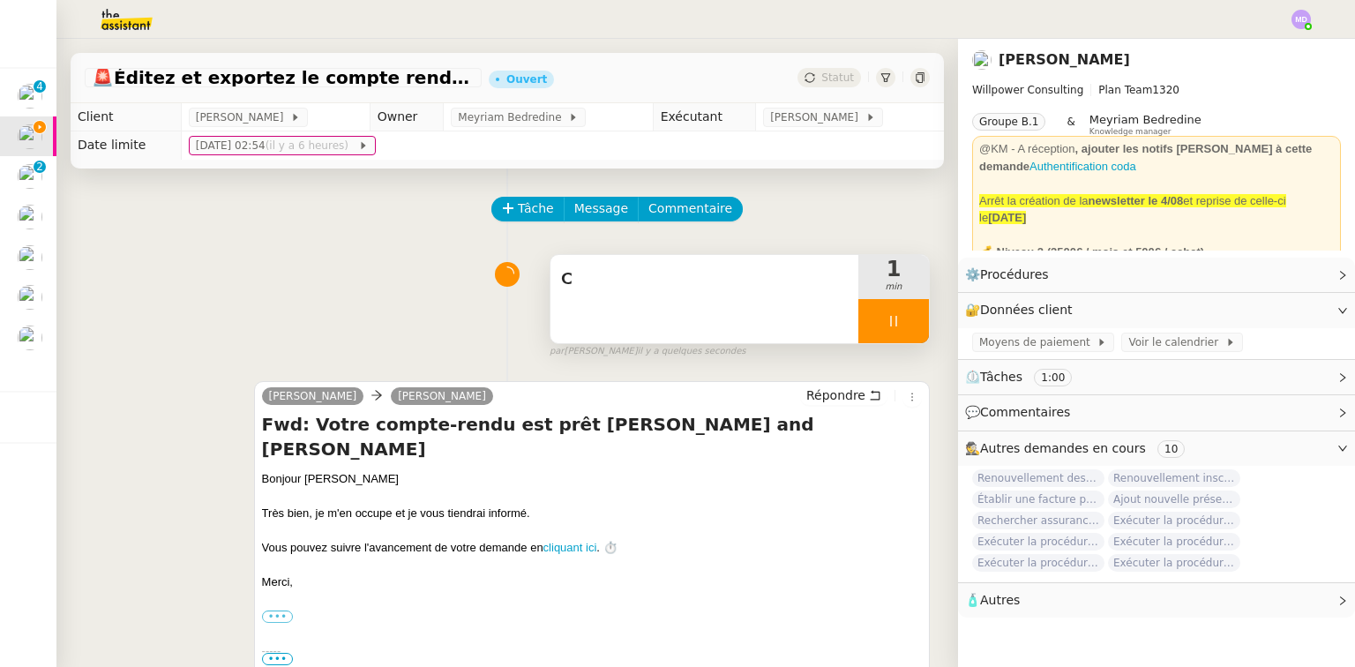
click at [599, 281] on span "C" at bounding box center [704, 279] width 287 height 26
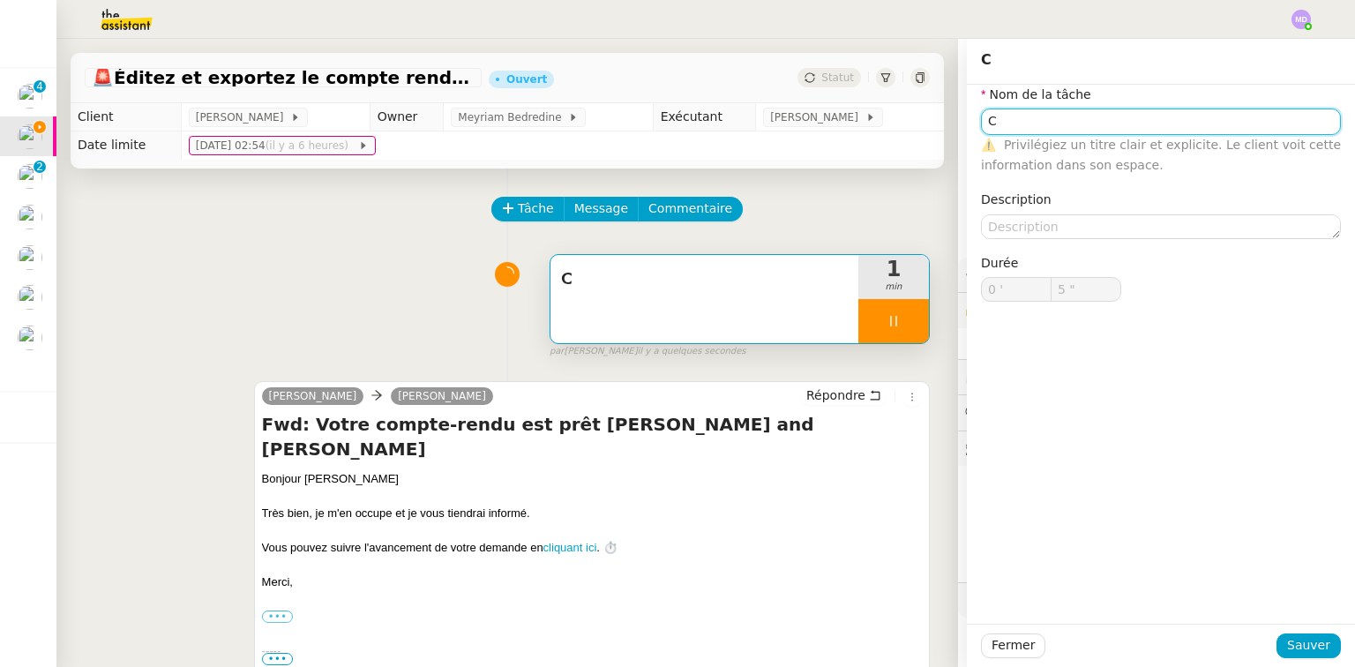
click at [991, 116] on input "C" at bounding box center [1161, 121] width 360 height 26
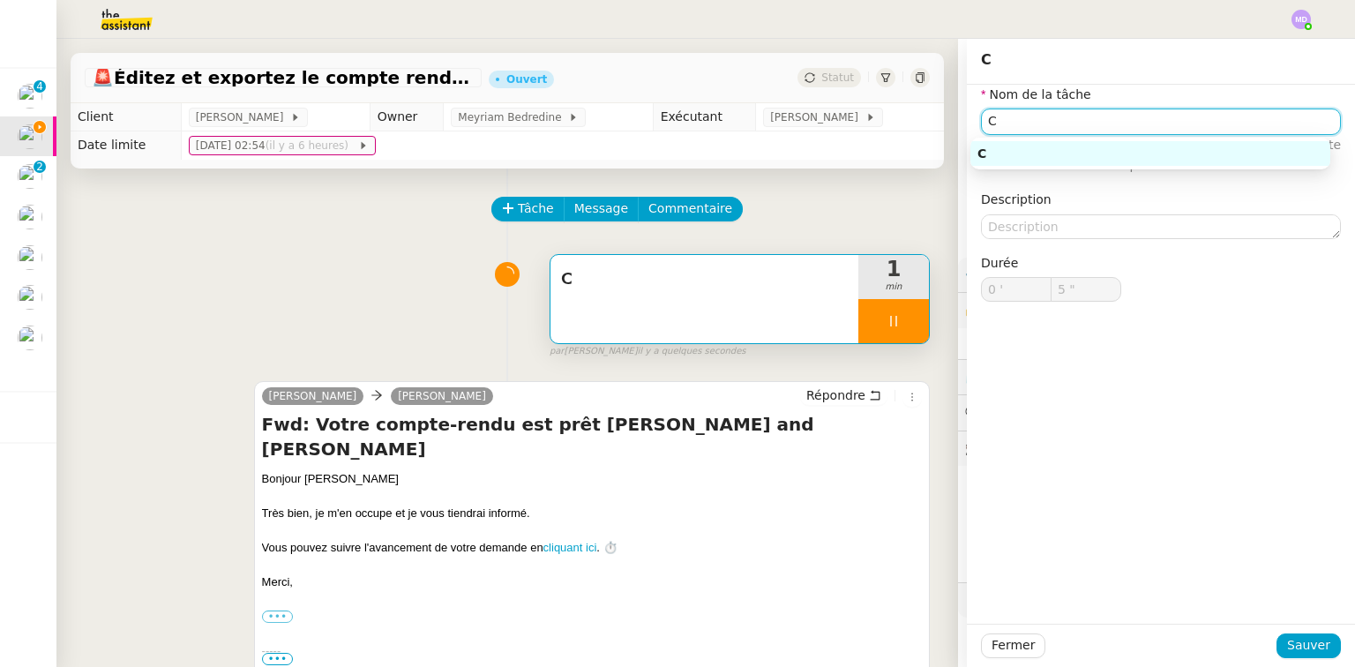
type input "6 ""
type input "Compte re"
type input "7 ""
type input "Compte rendu N"
type input "8 ""
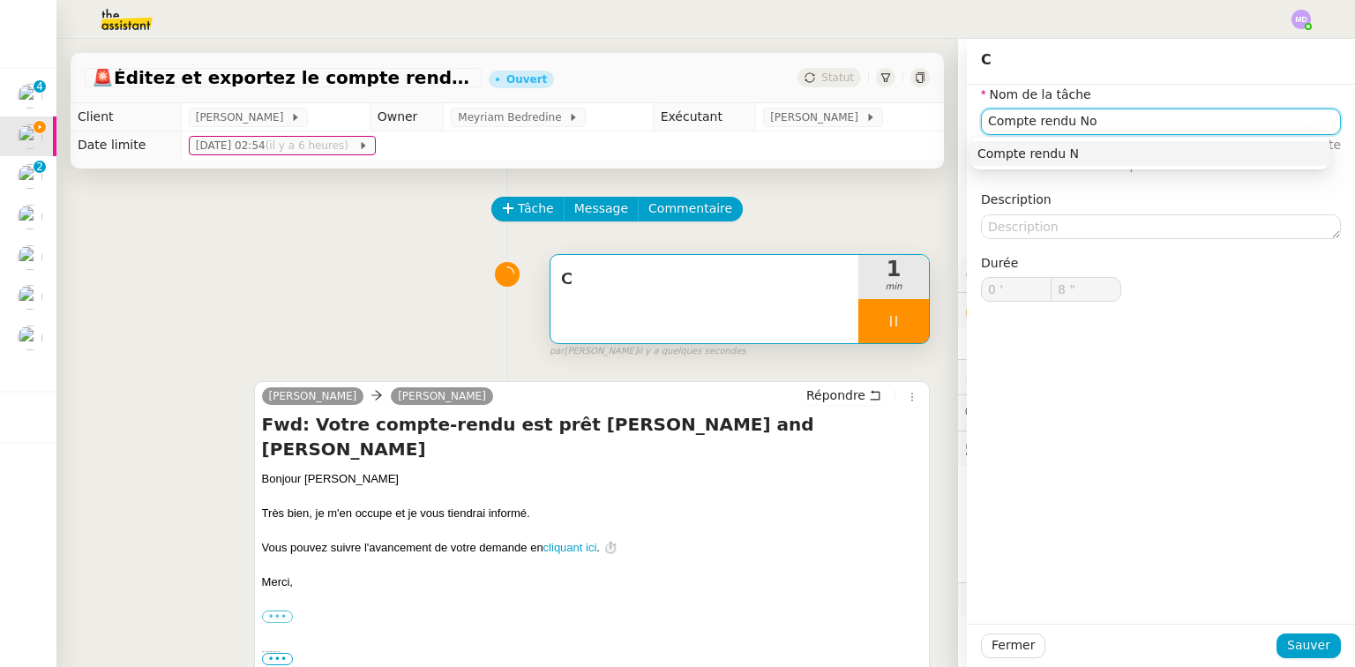
type input "Compte rendu Noo"
type input "9 ""
type input "Compte rendu Noota"
type input "10 ""
type input "Compte rendu Noota"
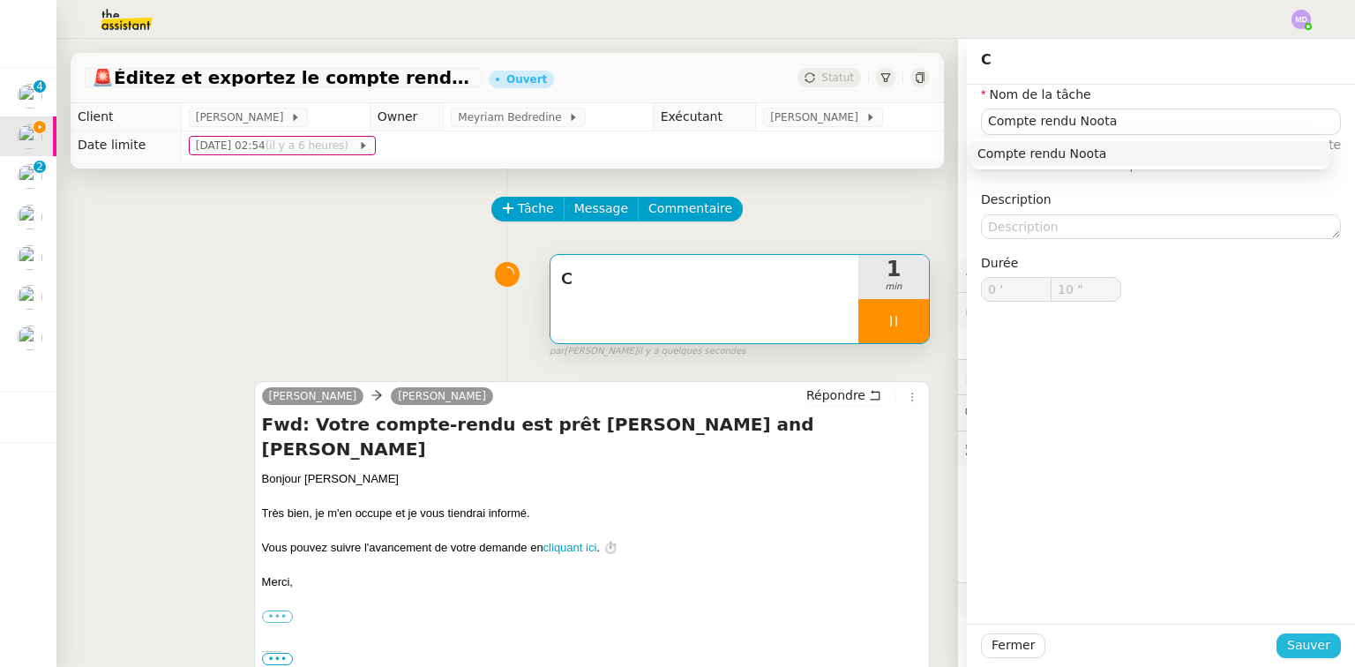
click at [1294, 635] on span "Sauver" at bounding box center [1308, 645] width 43 height 20
type input "11 ""
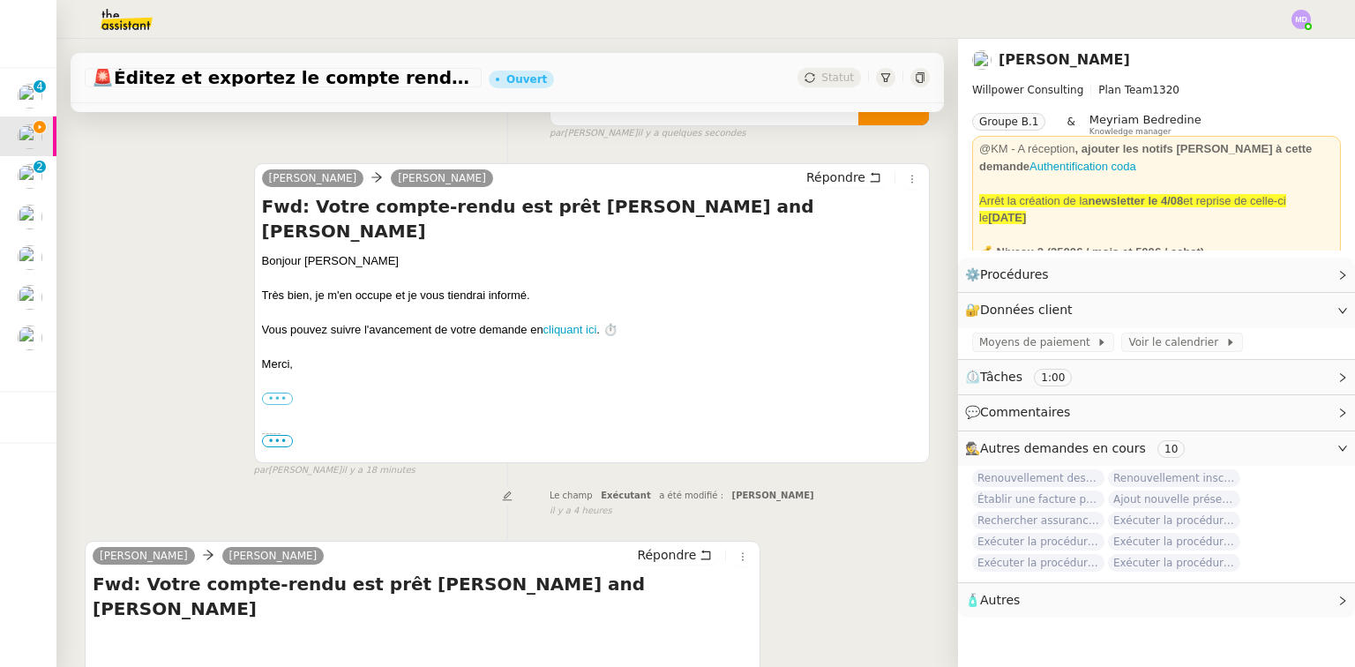
scroll to position [339, 0]
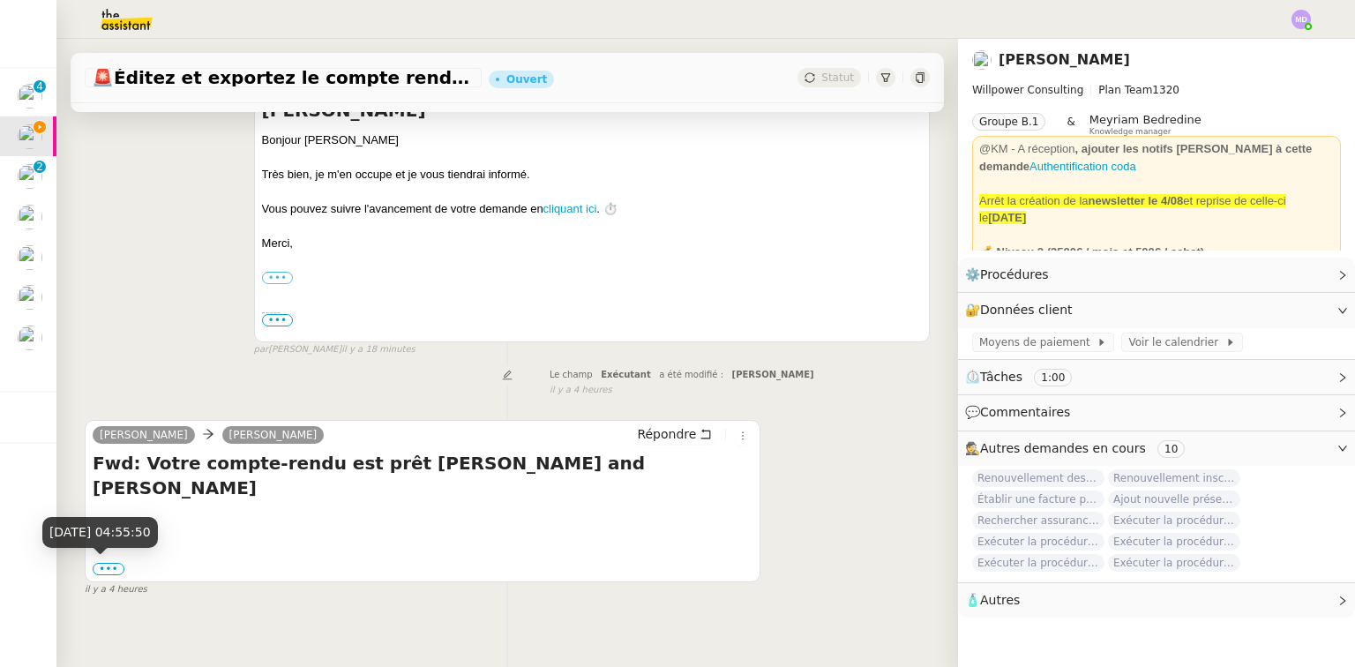
click at [105, 549] on div "10 sept. 2025, 04:55:50" at bounding box center [100, 539] width 116 height 44
click at [97, 563] on label "•••" at bounding box center [109, 569] width 32 height 12
click at [0, 0] on input "•••" at bounding box center [0, 0] width 0 height 0
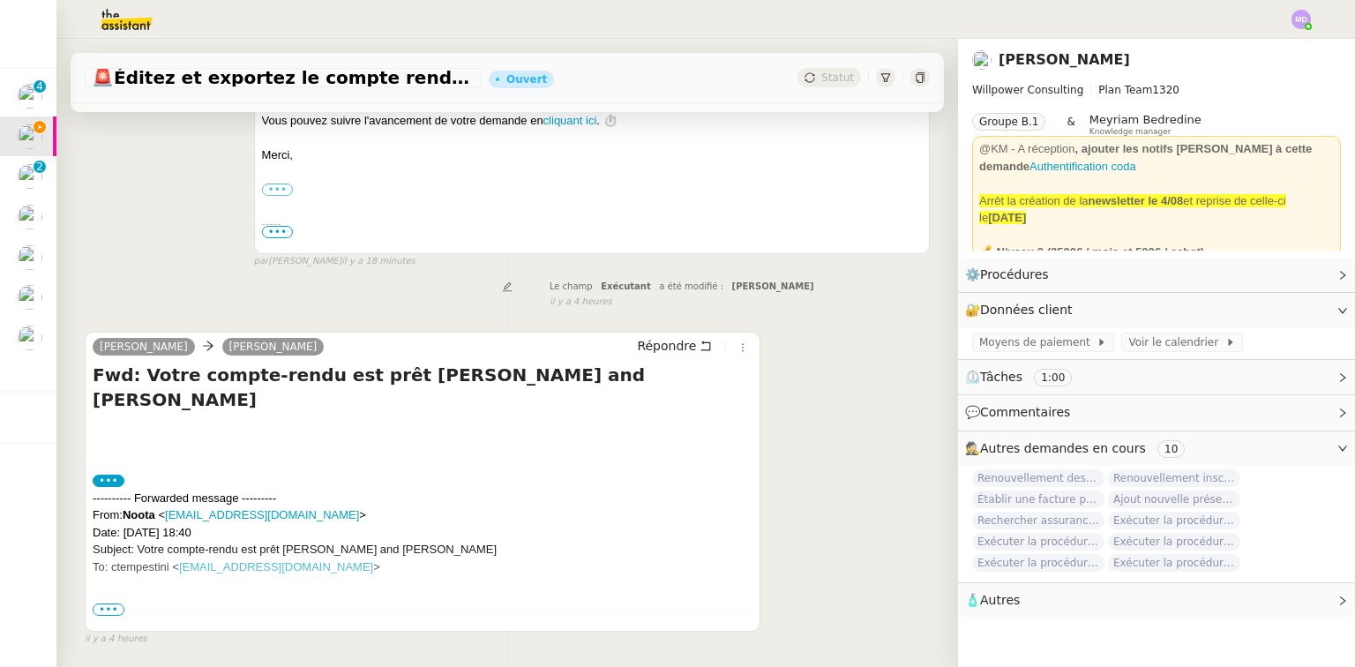
scroll to position [501, 0]
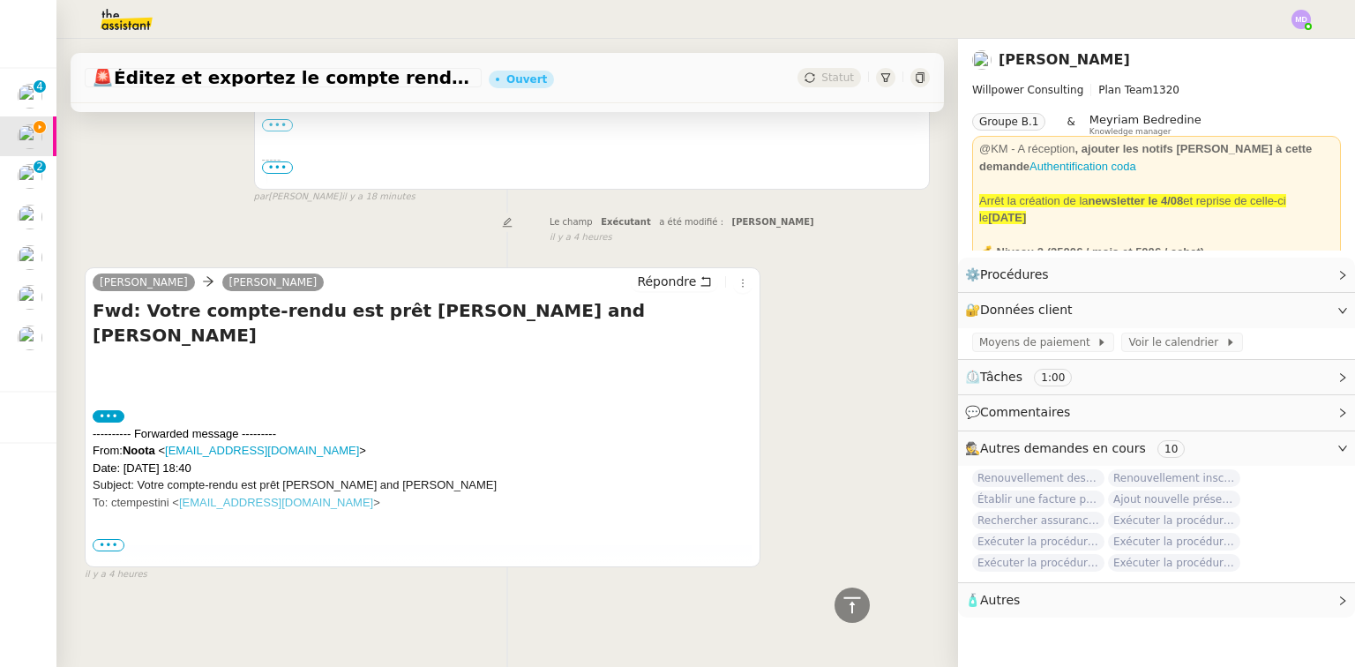
click at [107, 539] on span "•••" at bounding box center [109, 545] width 32 height 12
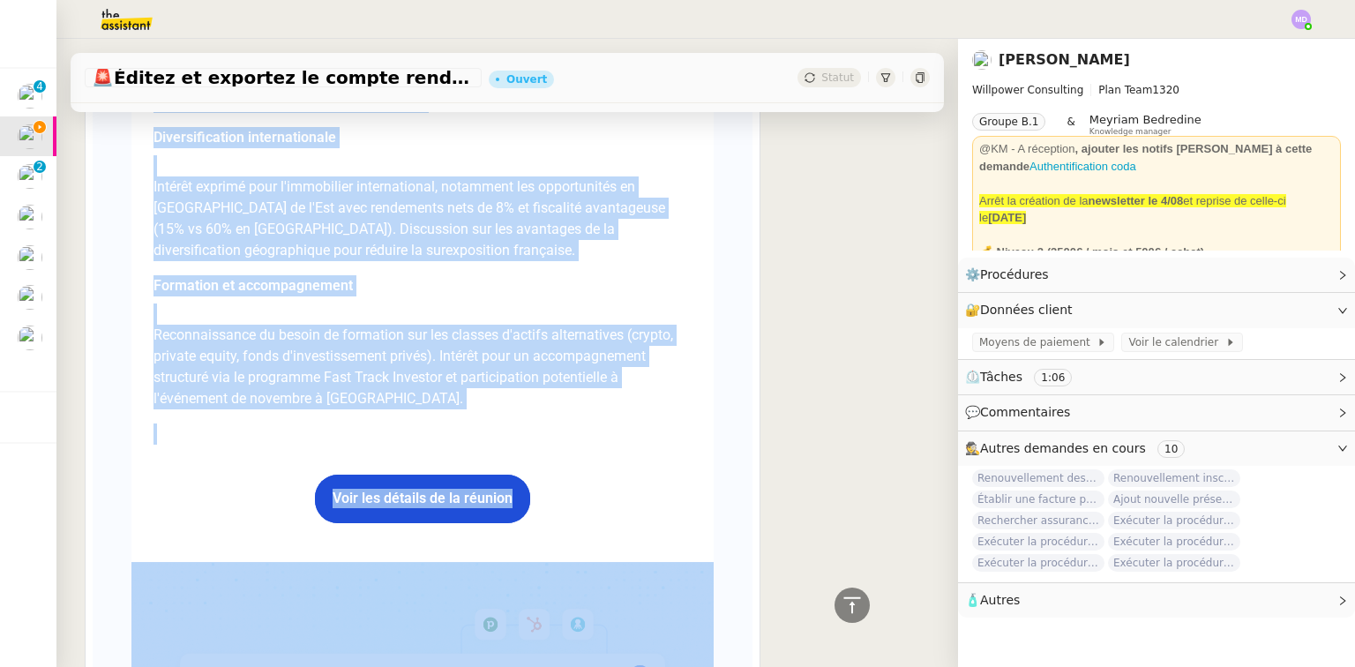
scroll to position [4029, 0]
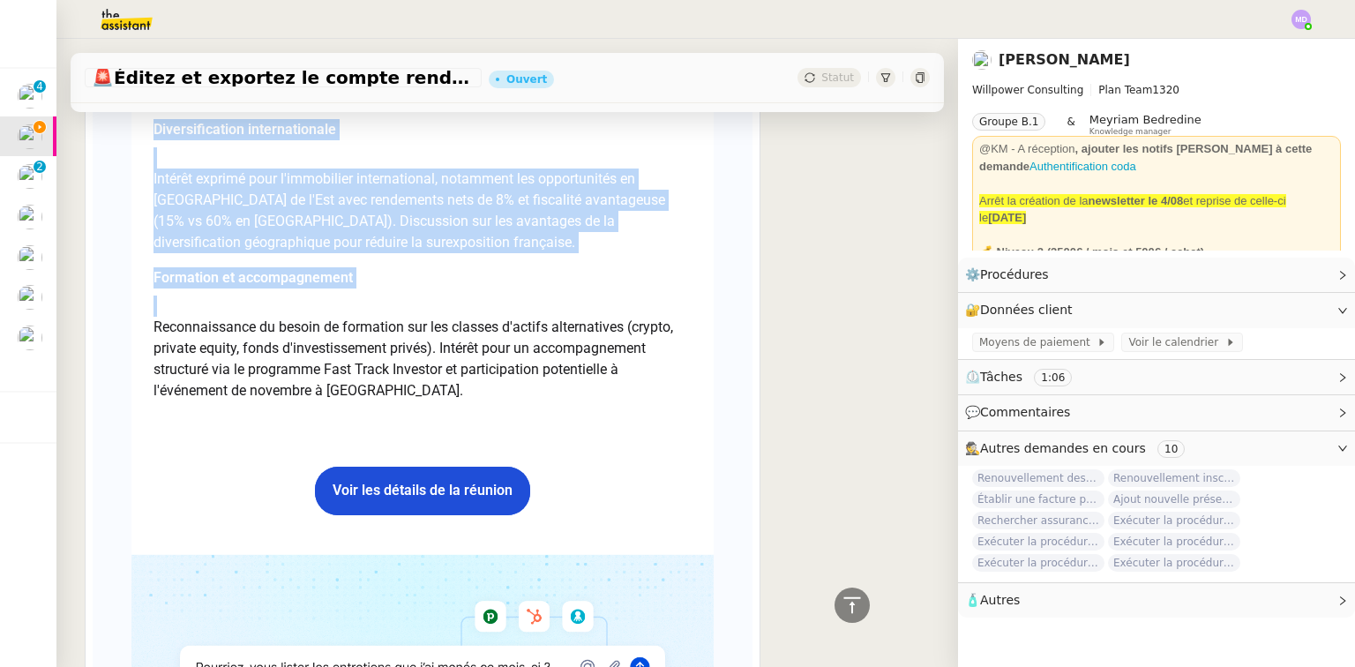
drag, startPoint x: 148, startPoint y: 418, endPoint x: 462, endPoint y: 384, distance: 315.9
copy div "Discussion réseau Cédric Informations personnelles Valerie Byrne - 57 ans, anci…"
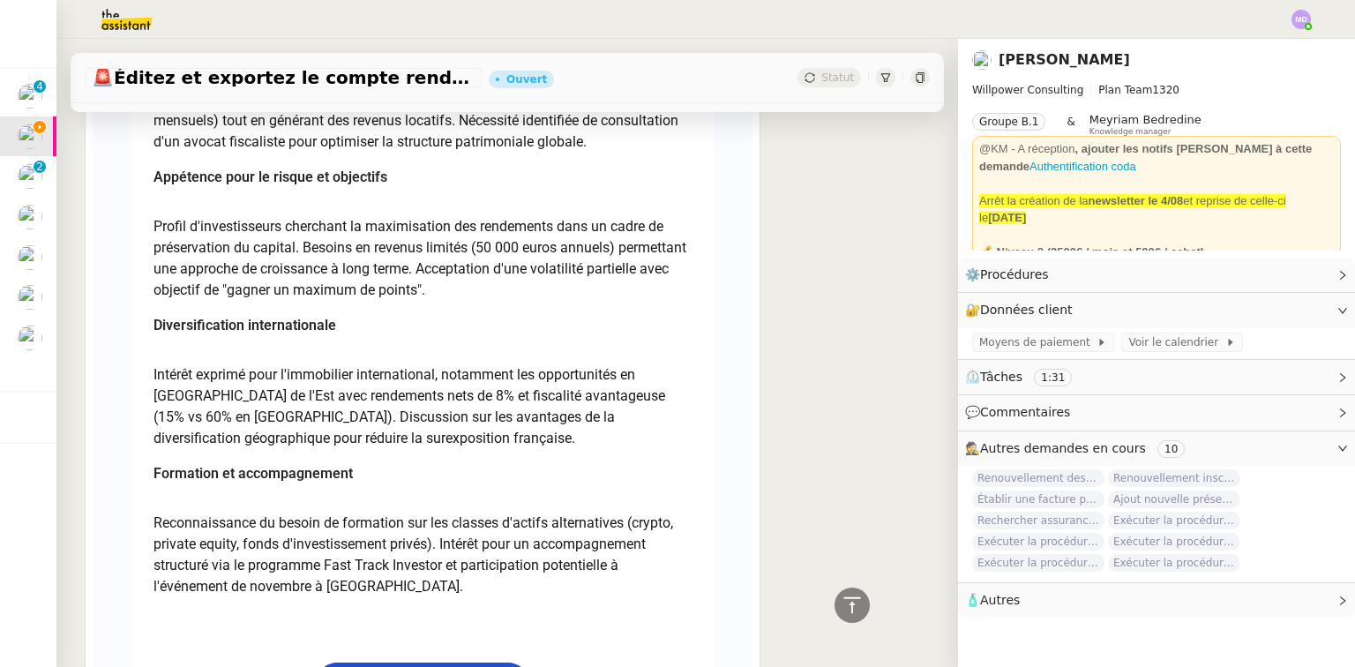
scroll to position [0, 0]
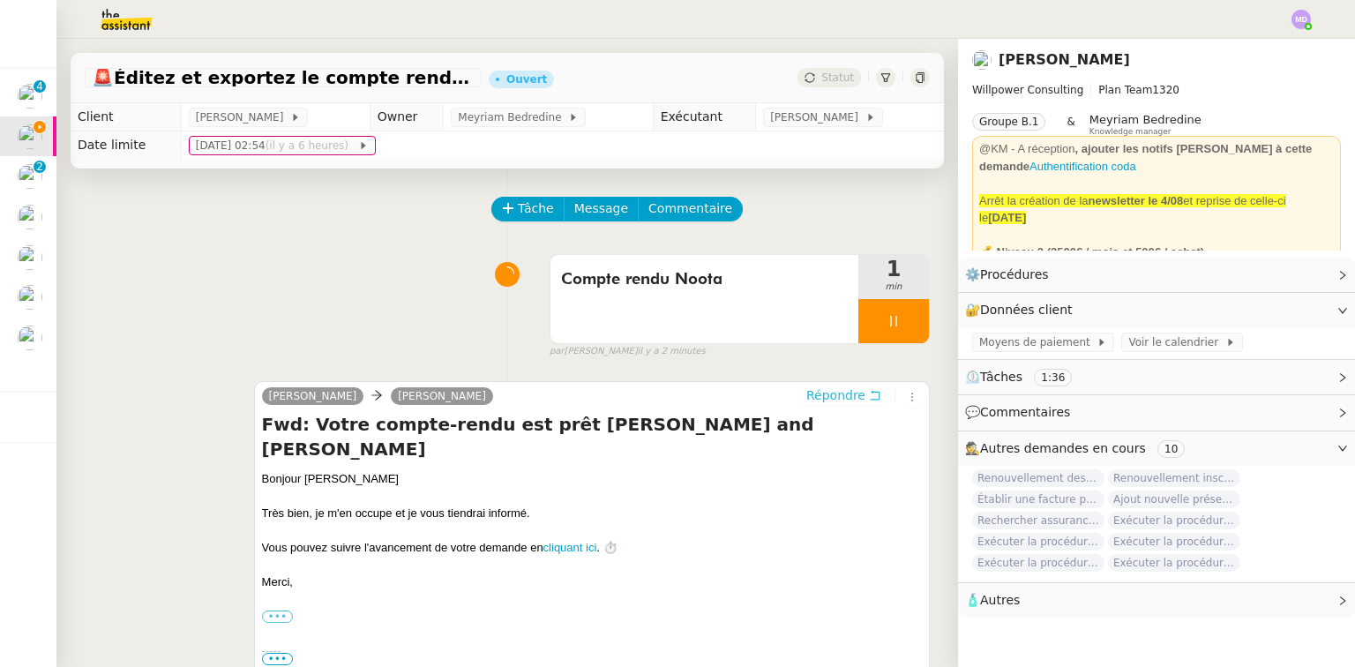
click at [823, 391] on span "Répondre" at bounding box center [835, 395] width 59 height 18
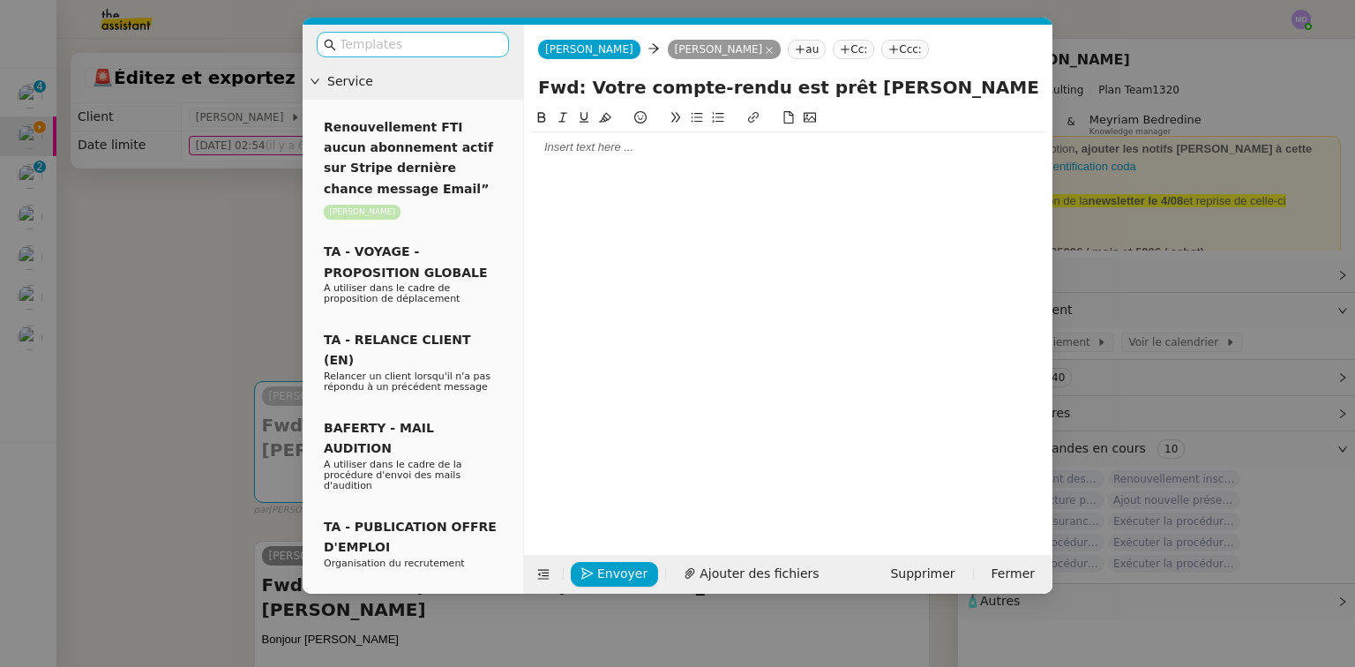
click at [421, 45] on input "text" at bounding box center [419, 44] width 159 height 20
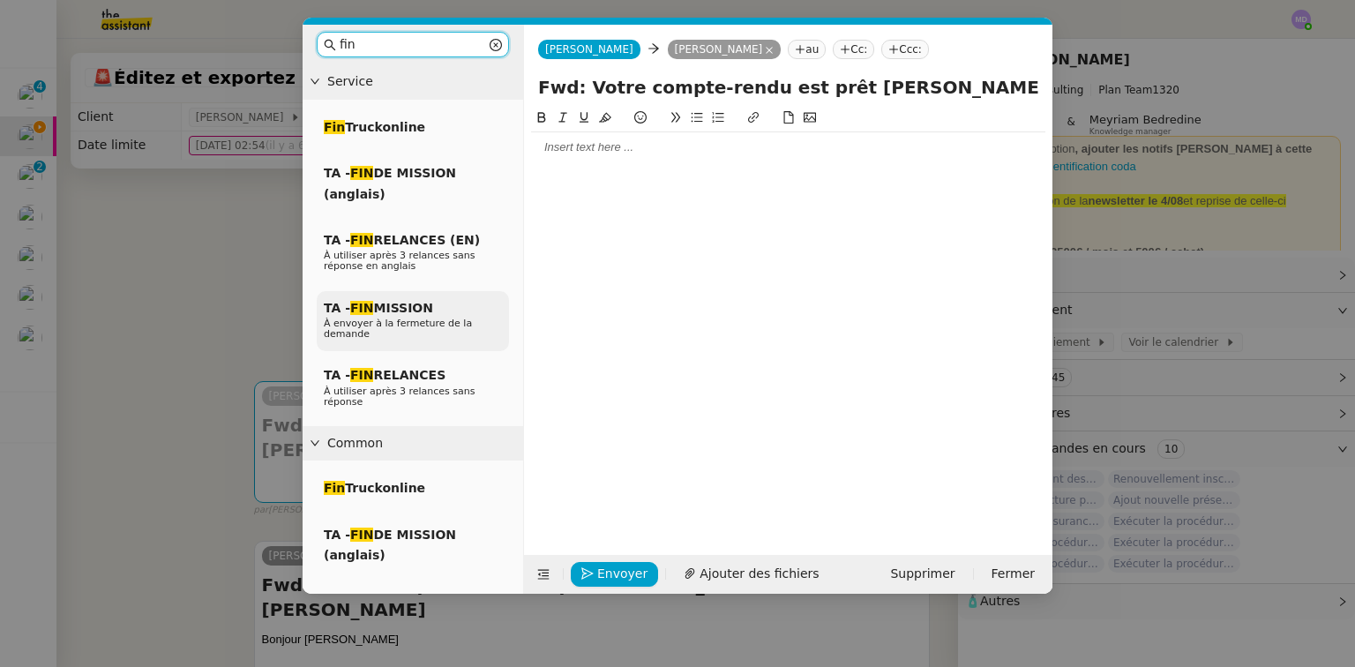
type input "fin"
click at [402, 319] on span "À envoyer à la fermeture de la demande" at bounding box center [398, 329] width 148 height 22
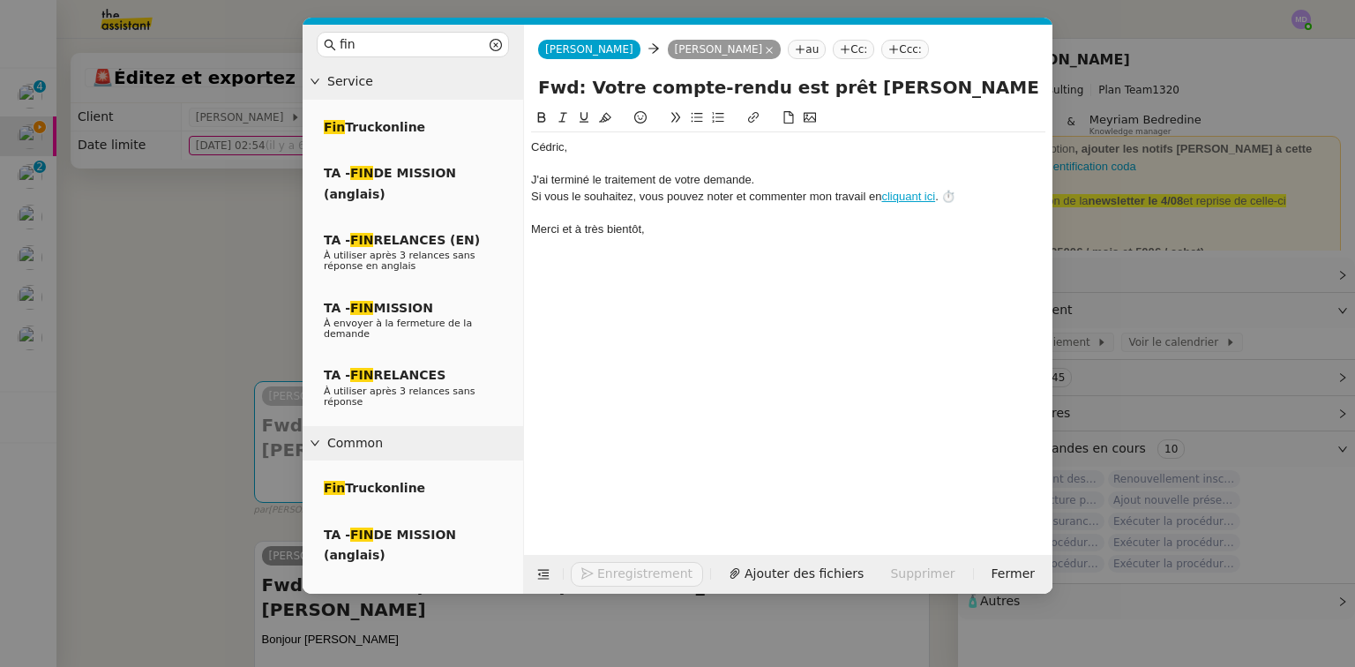
click at [586, 161] on div at bounding box center [788, 164] width 514 height 16
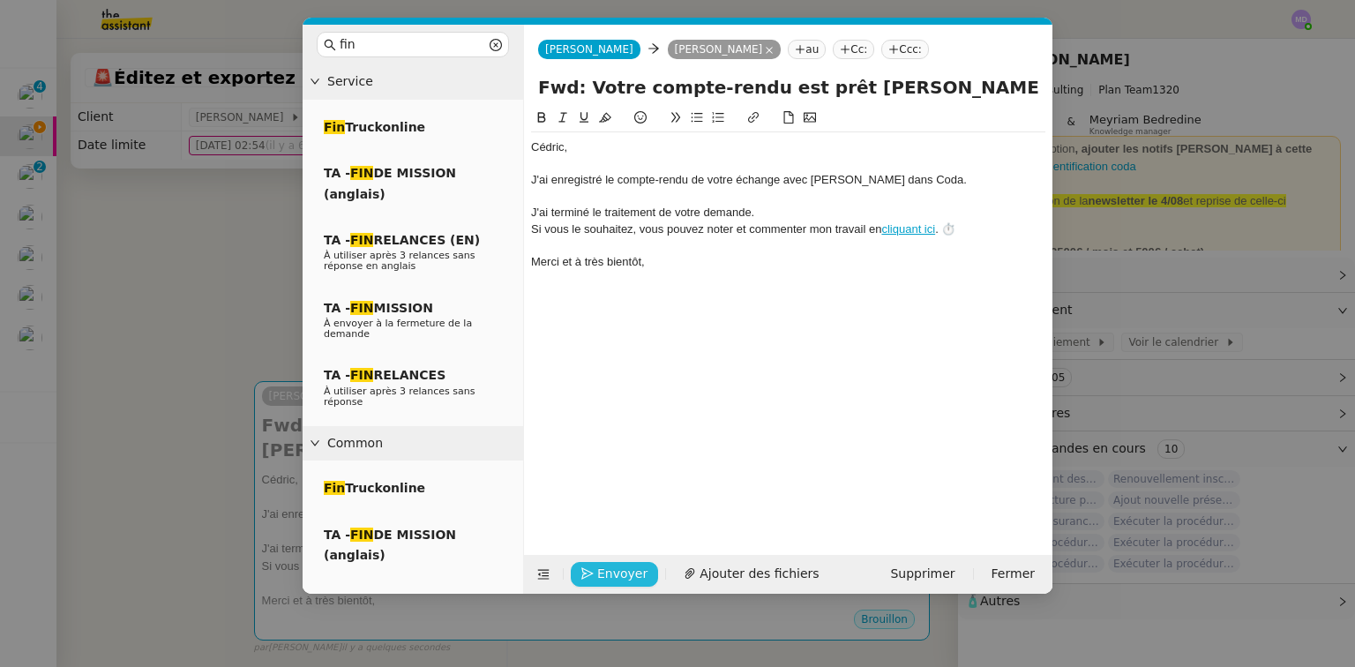
click at [593, 572] on button "Envoyer" at bounding box center [614, 574] width 87 height 25
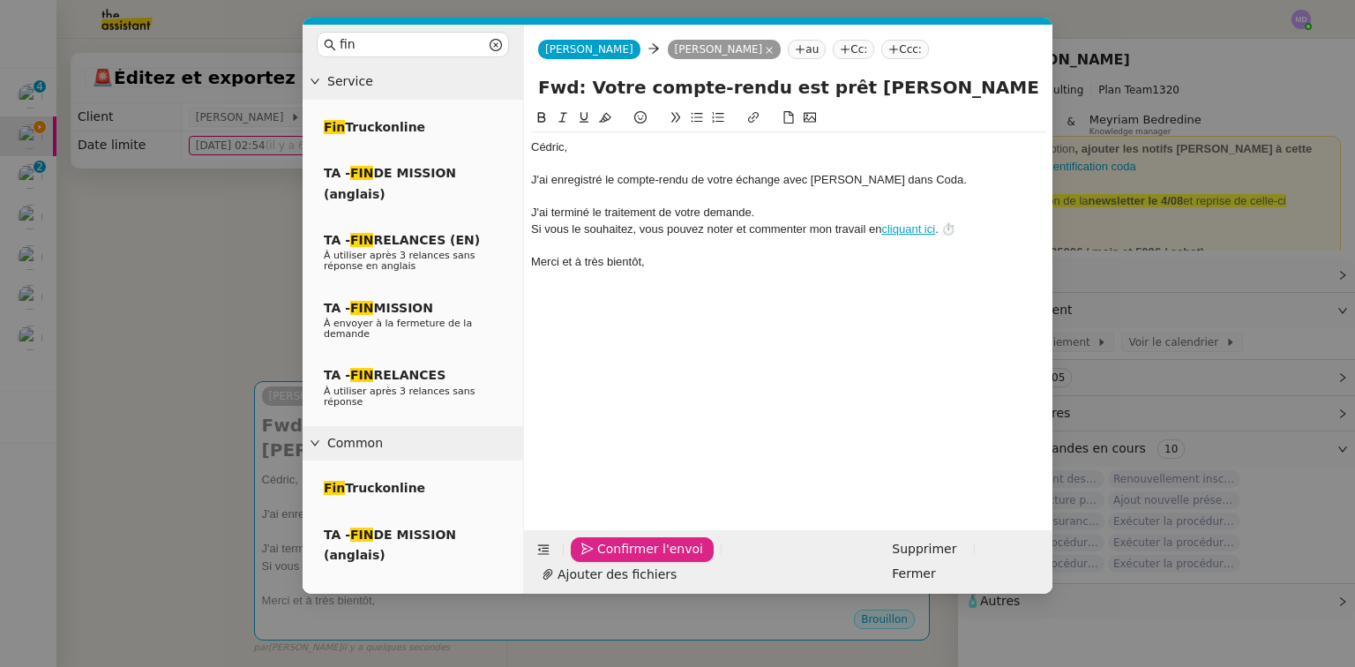
click at [593, 562] on button "Confirmer l'envoi" at bounding box center [642, 549] width 143 height 25
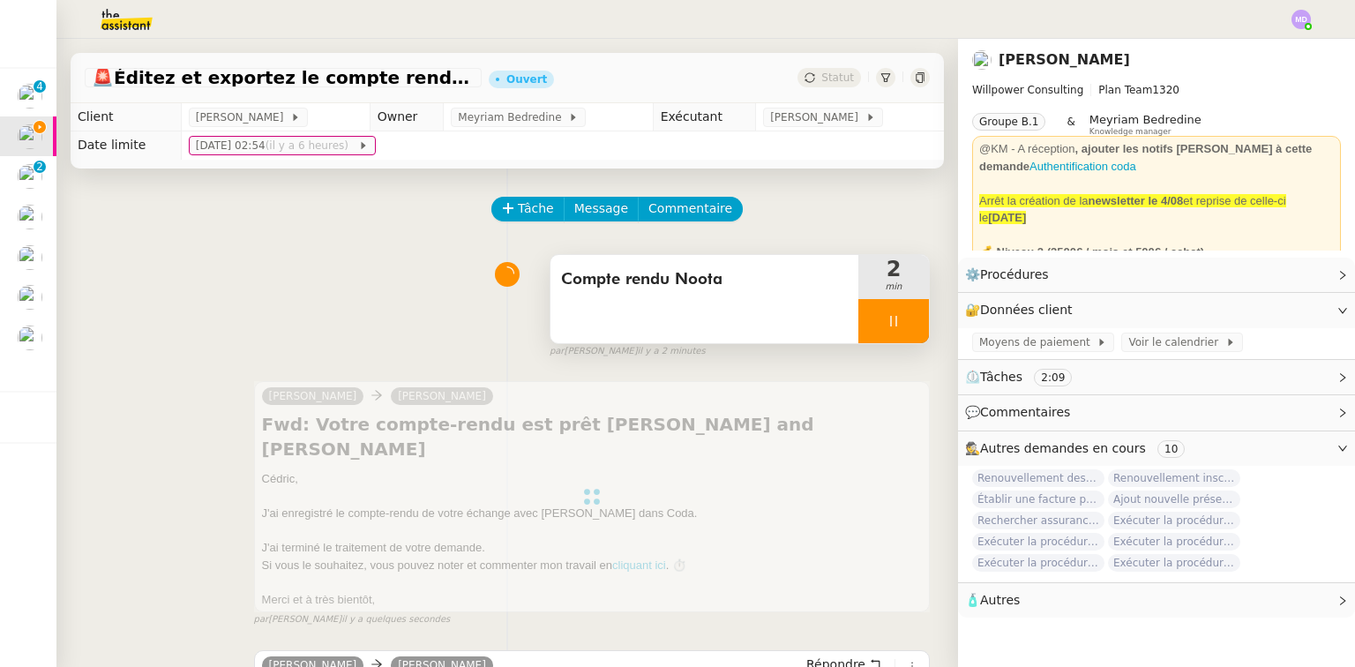
click at [898, 339] on div at bounding box center [893, 321] width 71 height 44
click at [898, 339] on button at bounding box center [911, 321] width 35 height 44
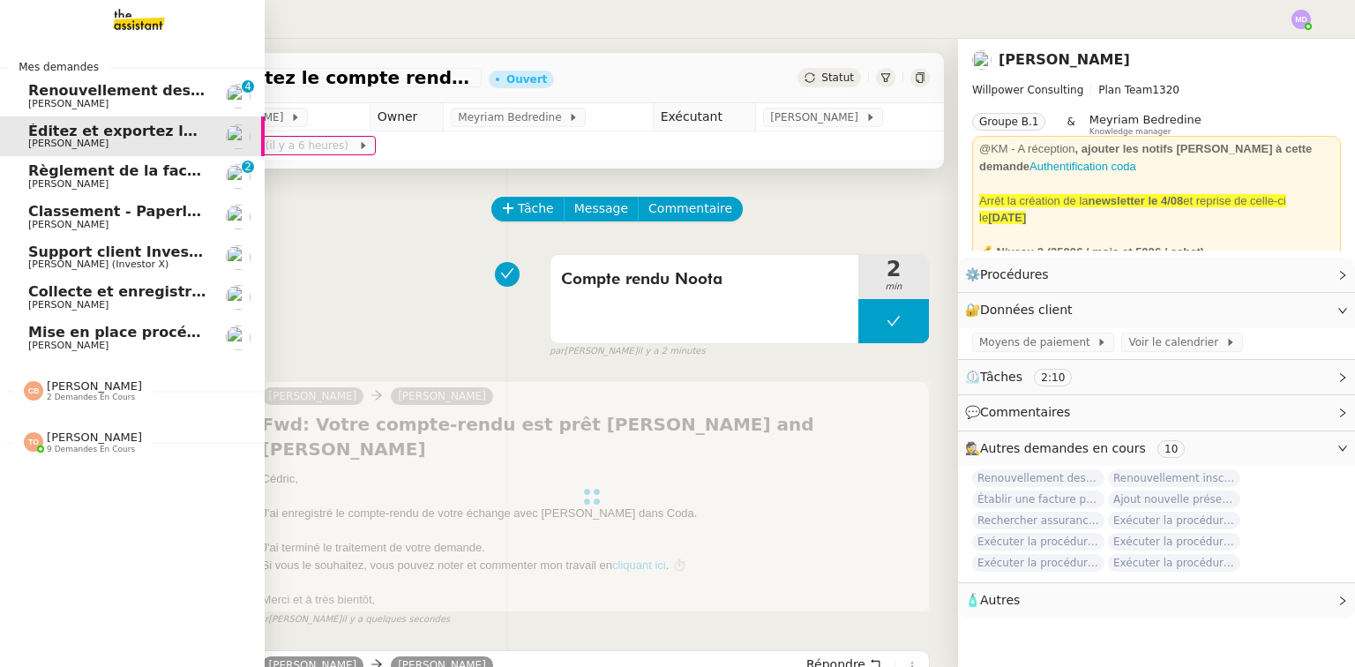
click at [96, 181] on span "[PERSON_NAME]" at bounding box center [68, 183] width 80 height 11
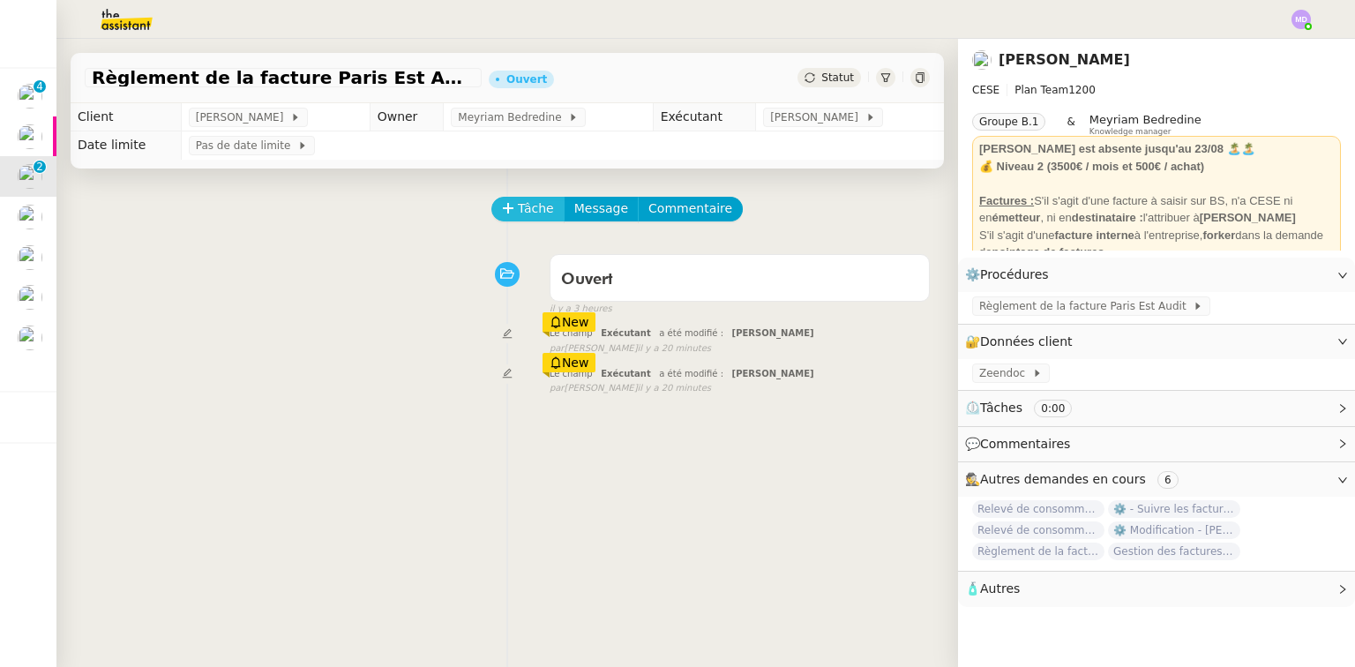
click at [524, 219] on span "Tâche" at bounding box center [536, 208] width 36 height 20
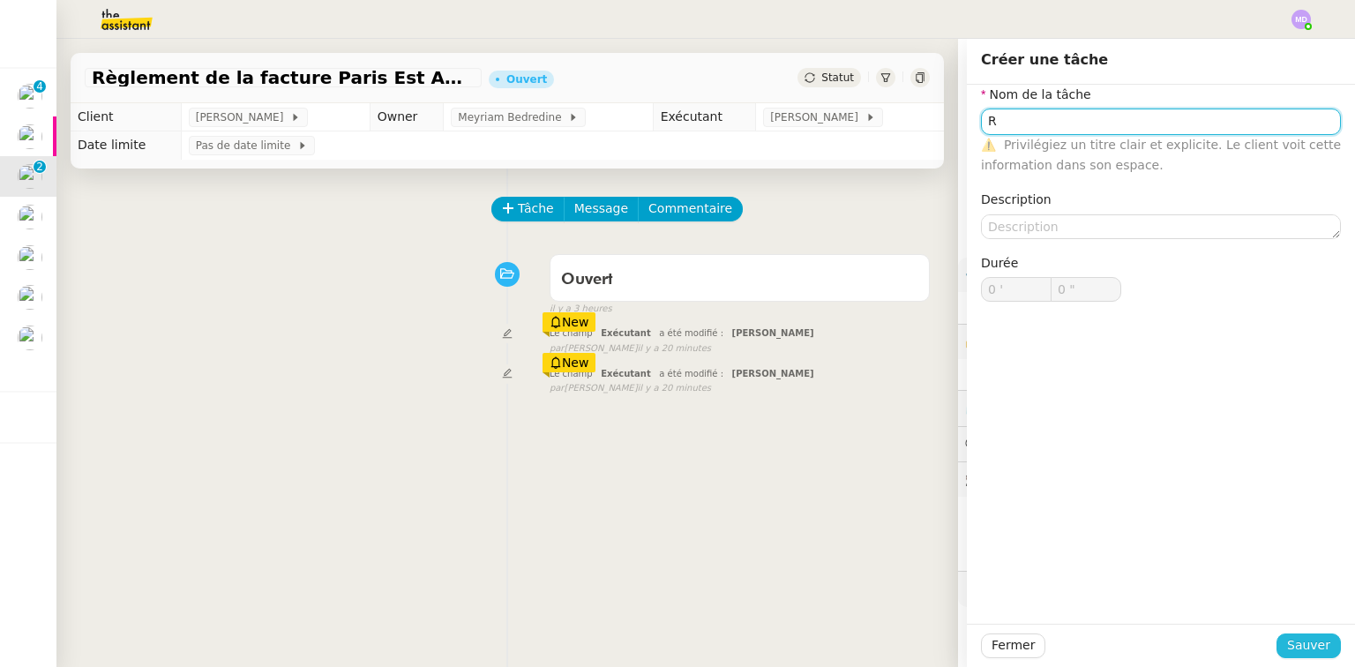
type input "R"
click at [1310, 649] on span "Sauver" at bounding box center [1308, 645] width 43 height 20
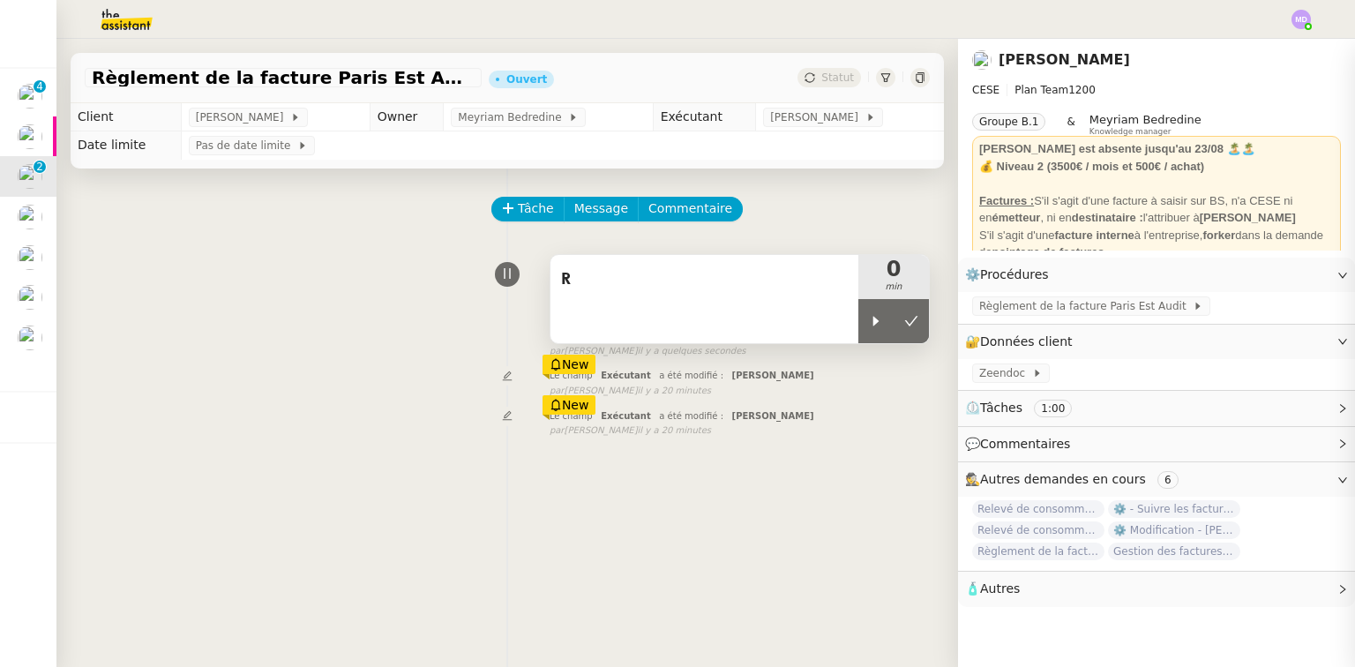
drag, startPoint x: 850, startPoint y: 340, endPoint x: 792, endPoint y: 325, distance: 60.1
click at [858, 339] on div at bounding box center [875, 321] width 35 height 44
click at [766, 320] on div "R" at bounding box center [704, 299] width 308 height 88
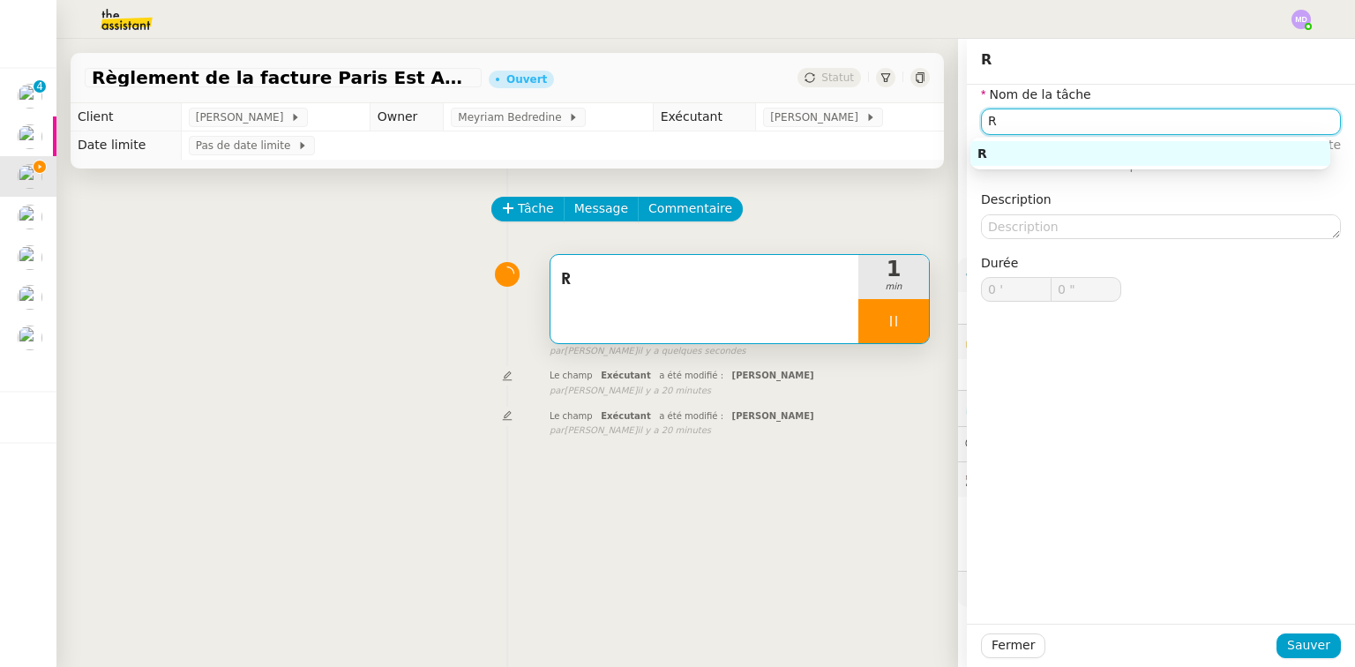
drag, startPoint x: 983, startPoint y: 130, endPoint x: 896, endPoint y: 107, distance: 90.3
click at [920, 116] on app-ticket "Règlement de la facture Paris Est Audit - septembre 2025 Ouvert Statut Client C…" at bounding box center [705, 353] width 1298 height 628
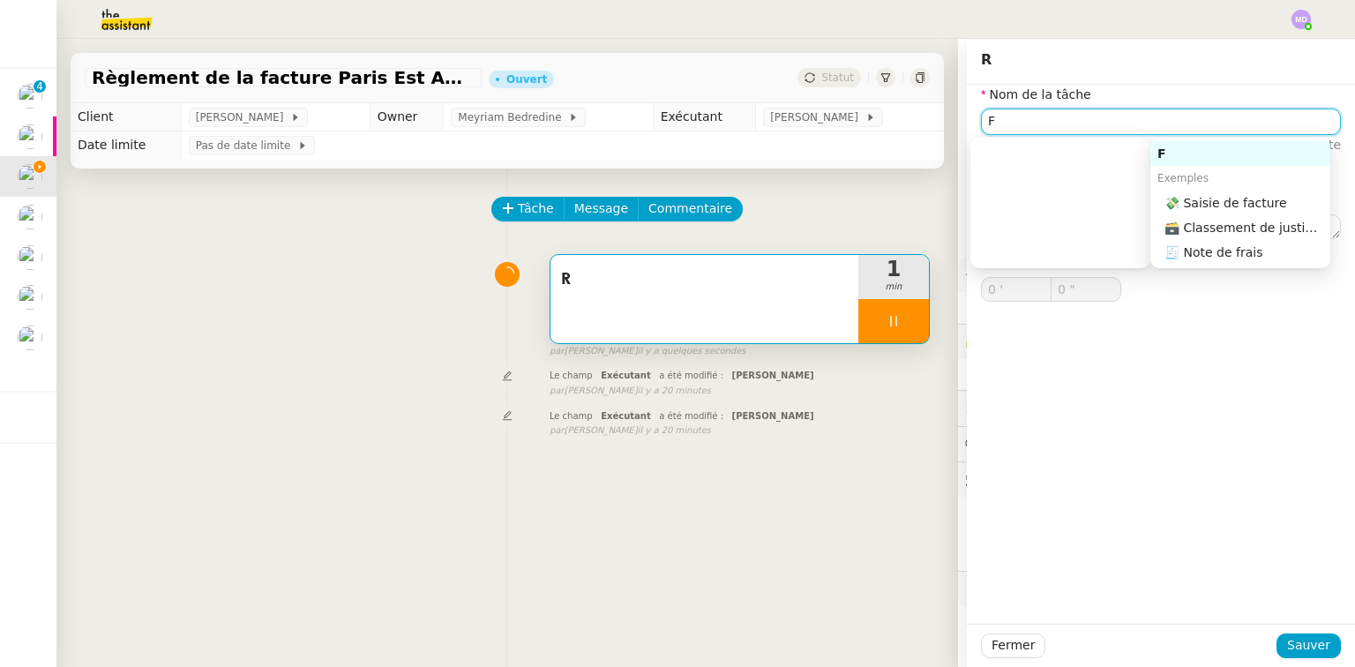
type input "Fa"
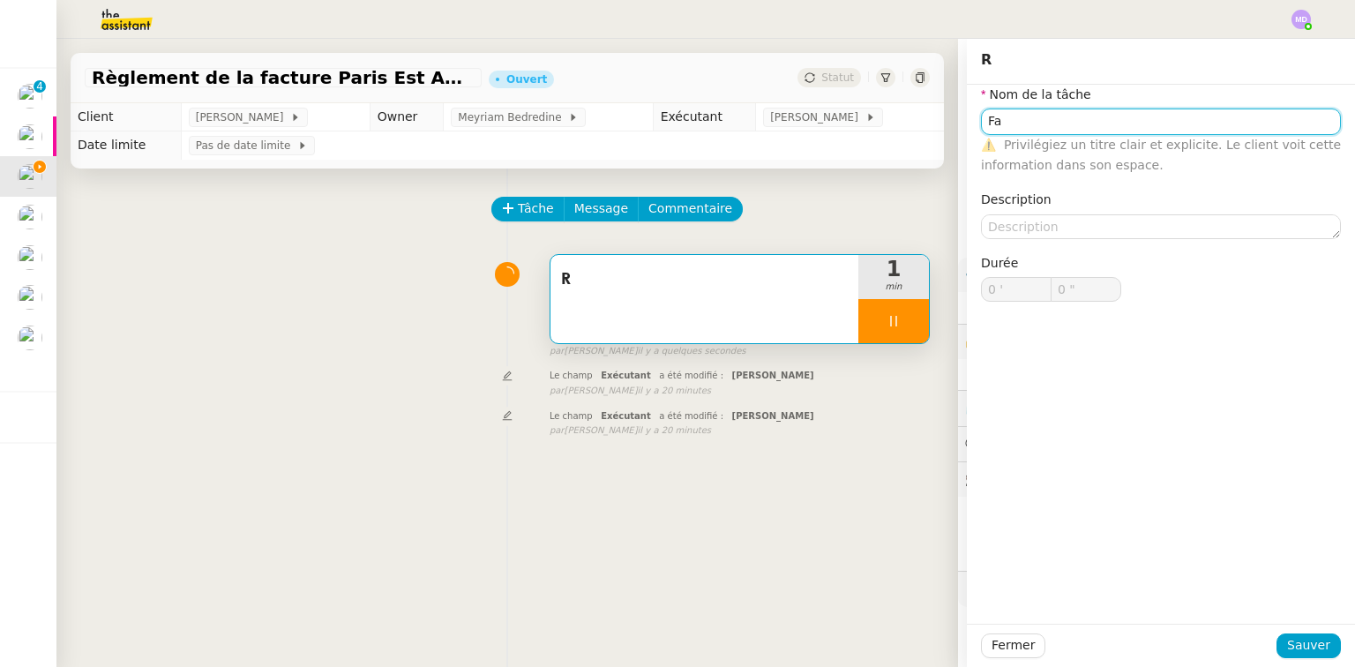
type input "1 ""
type input "Factur e"
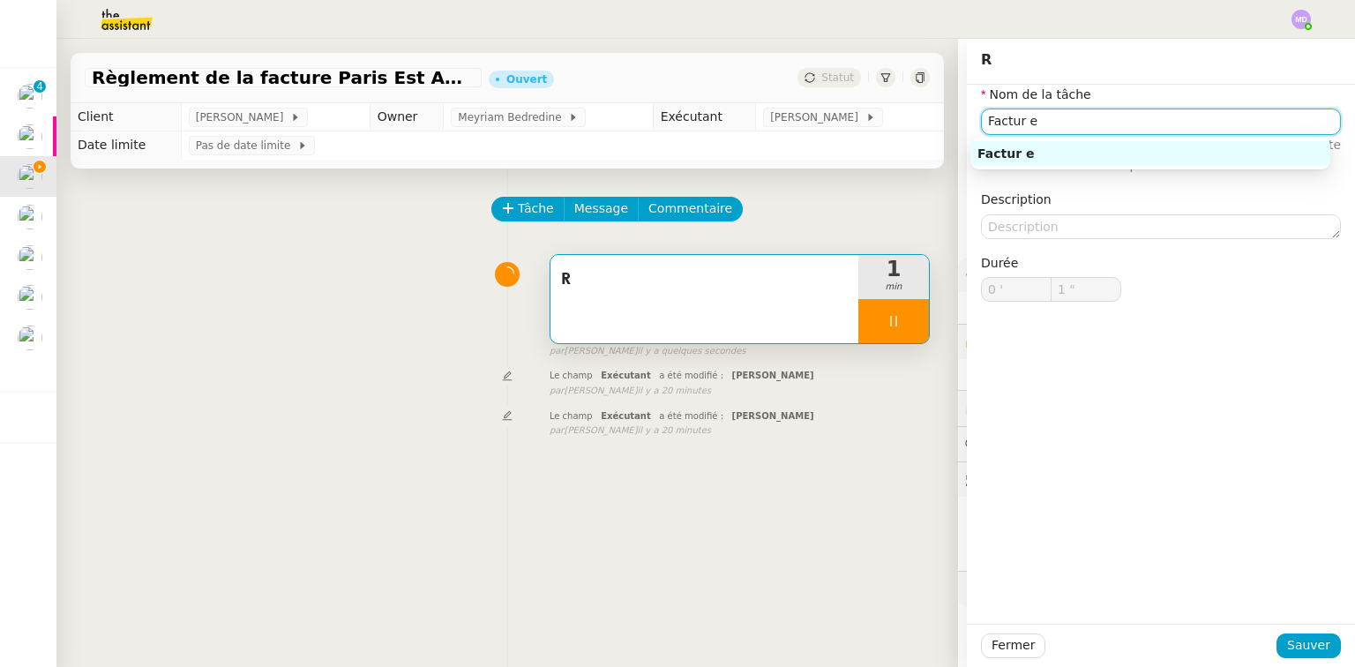
type input "2 ""
type input "Factur ePar"
type input "3 ""
type input "Factue"
type input "4 ""
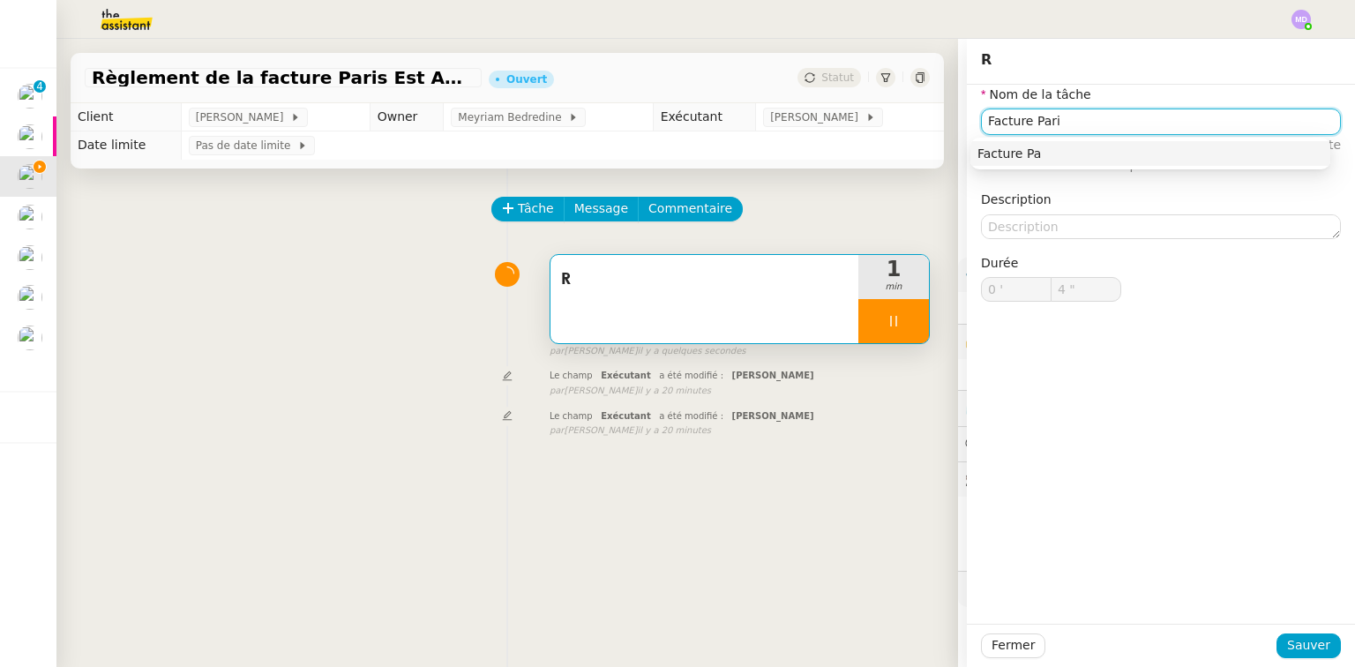
type input "Facture Paris"
type input "5 ""
type input "Facture Paris Est Aud"
type input "6 ""
type input "Facture Paris Est Audit"
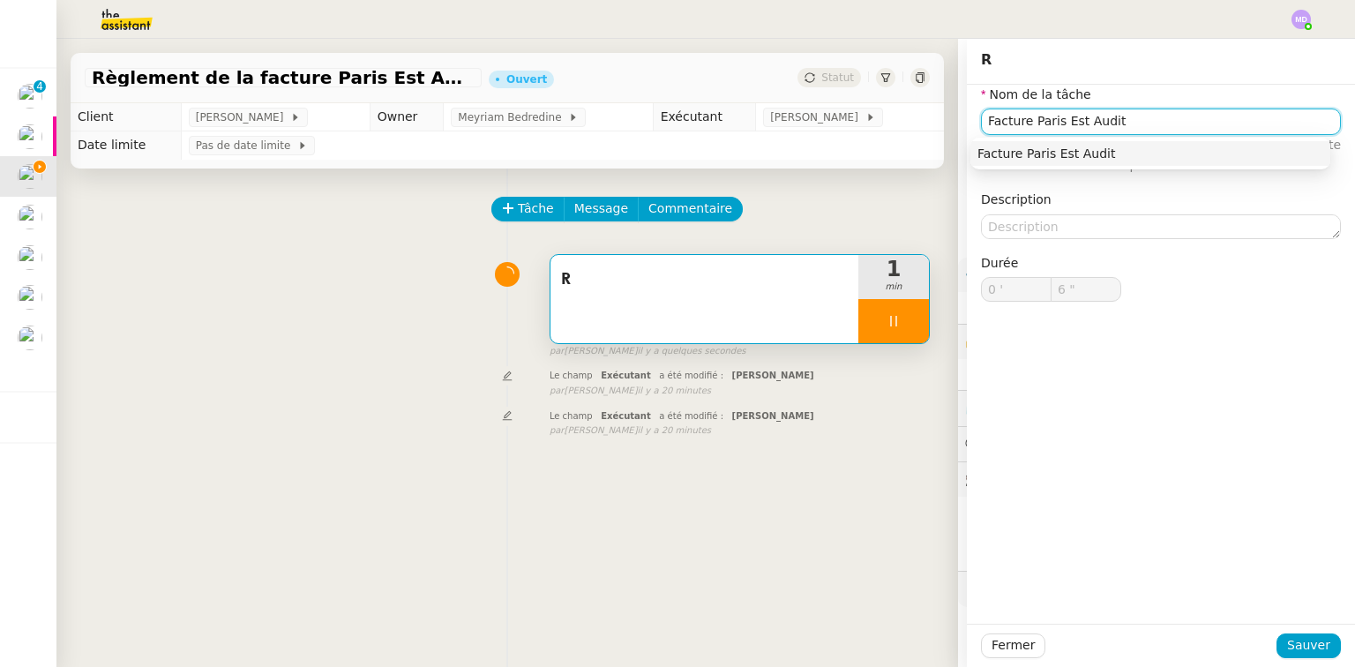
type input "7 ""
type input "Facture Paris Est Audit"
click at [1291, 648] on span "Sauver" at bounding box center [1308, 645] width 43 height 20
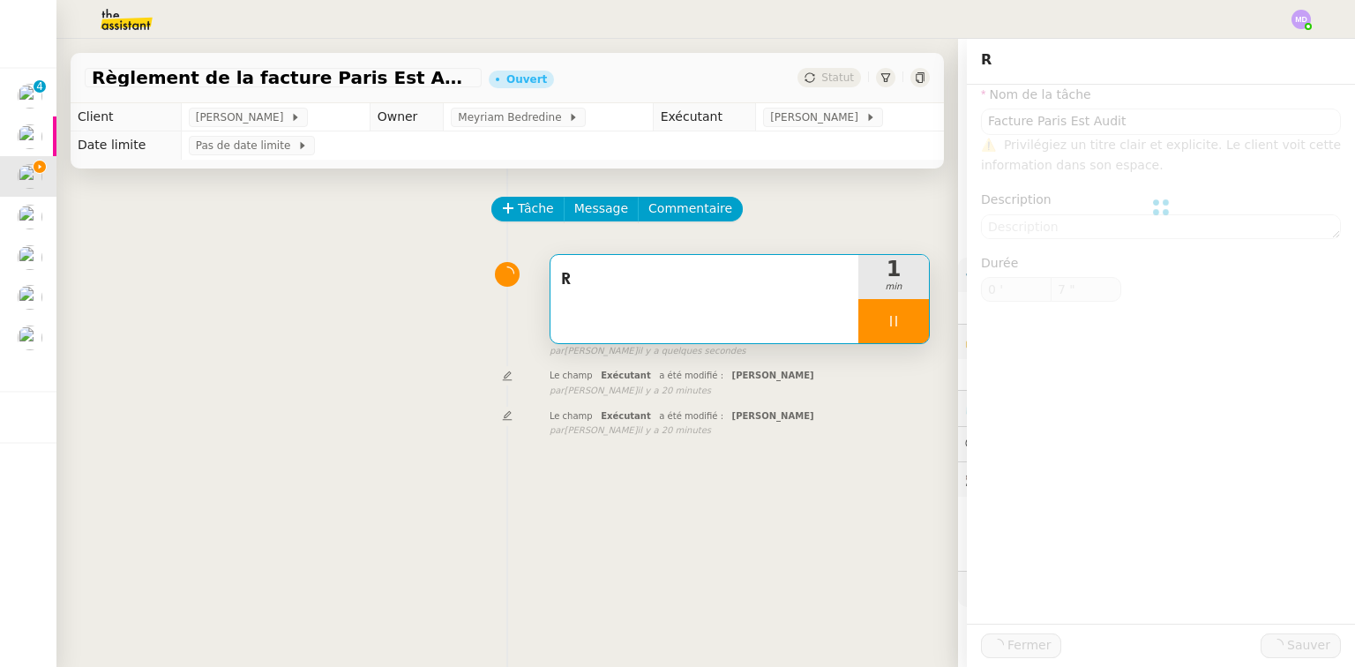
type input "8 ""
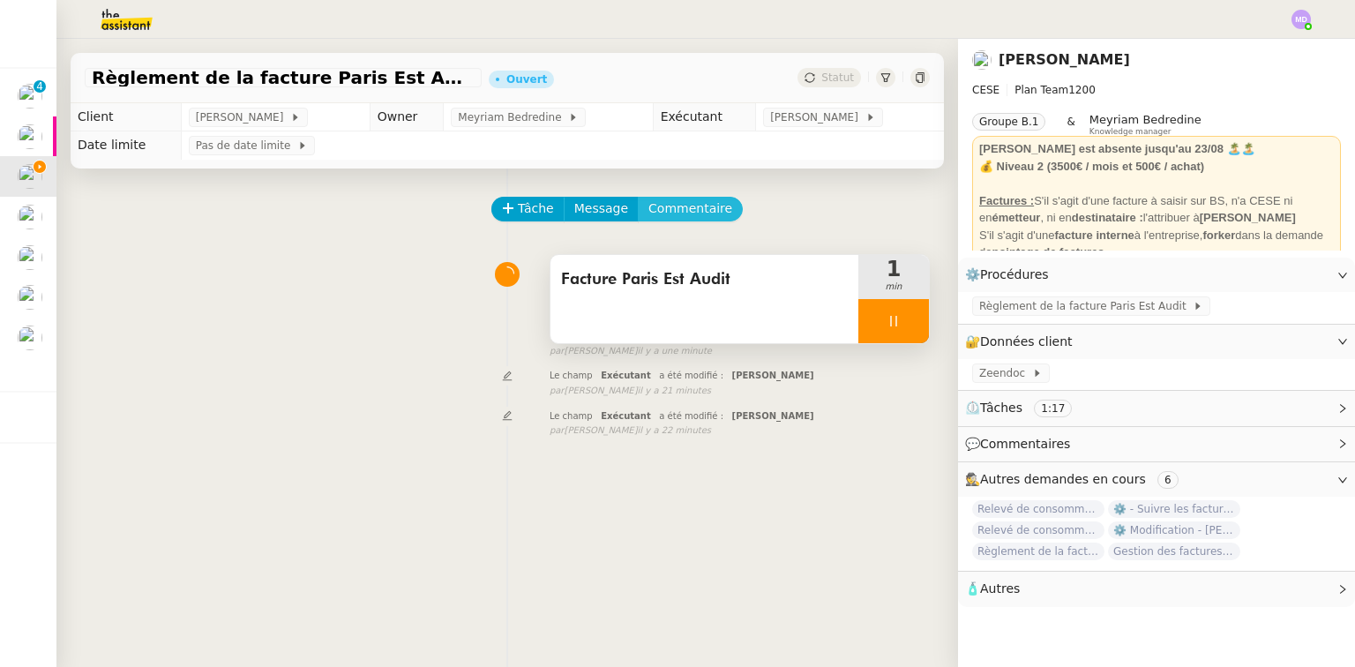
click at [694, 212] on span "Commentaire" at bounding box center [690, 208] width 84 height 20
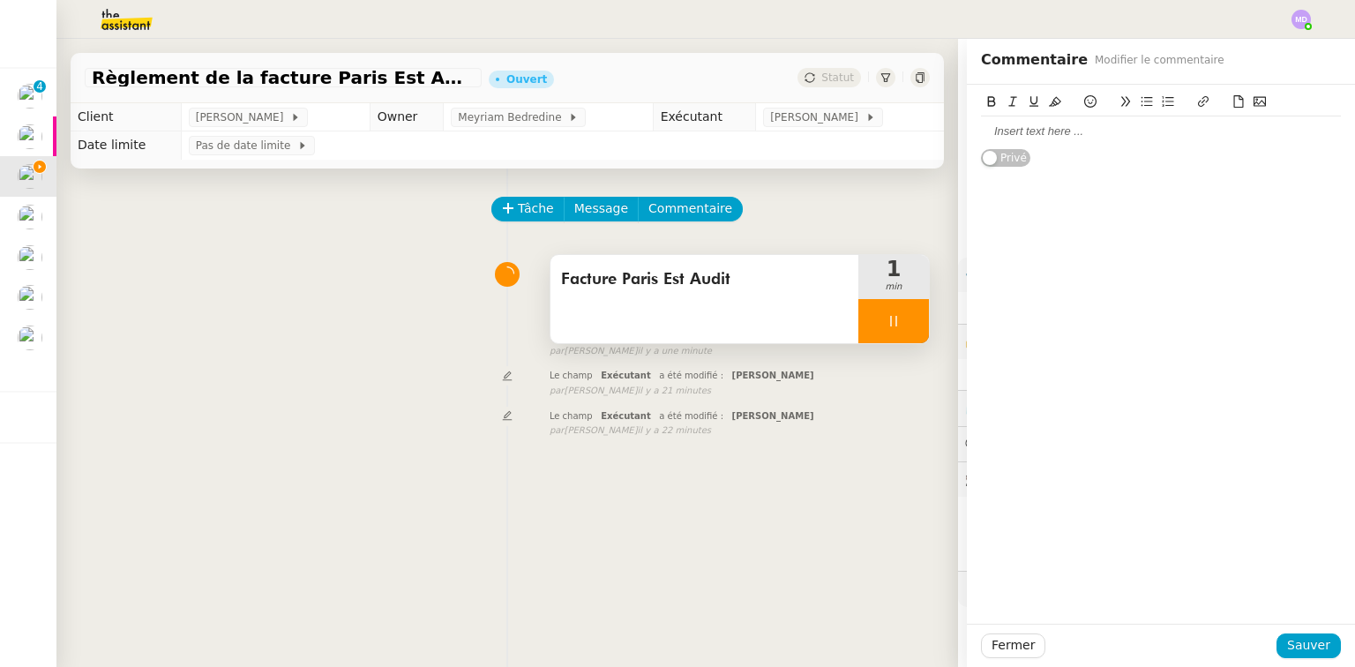
click at [1046, 134] on div at bounding box center [1161, 131] width 360 height 16
click at [1307, 660] on div "Fermer Sauver" at bounding box center [1161, 645] width 388 height 43
click at [1305, 653] on span "Sauver" at bounding box center [1308, 645] width 43 height 20
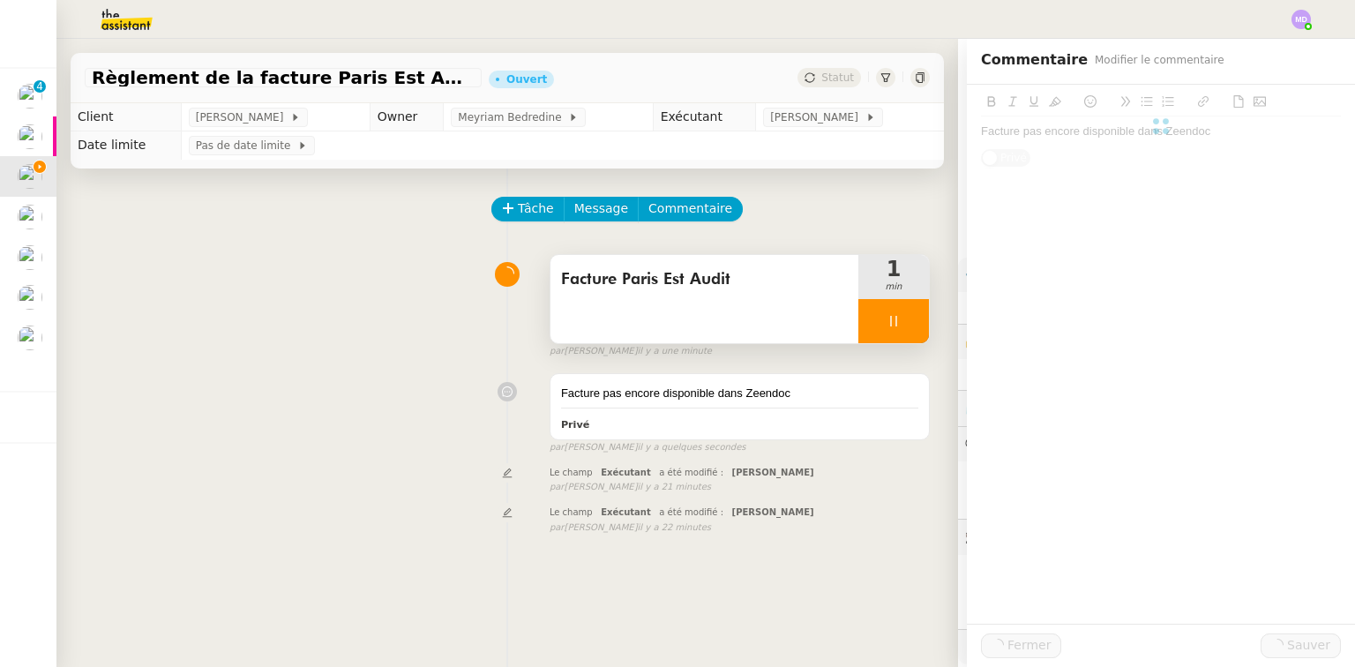
click at [904, 334] on div at bounding box center [893, 321] width 71 height 44
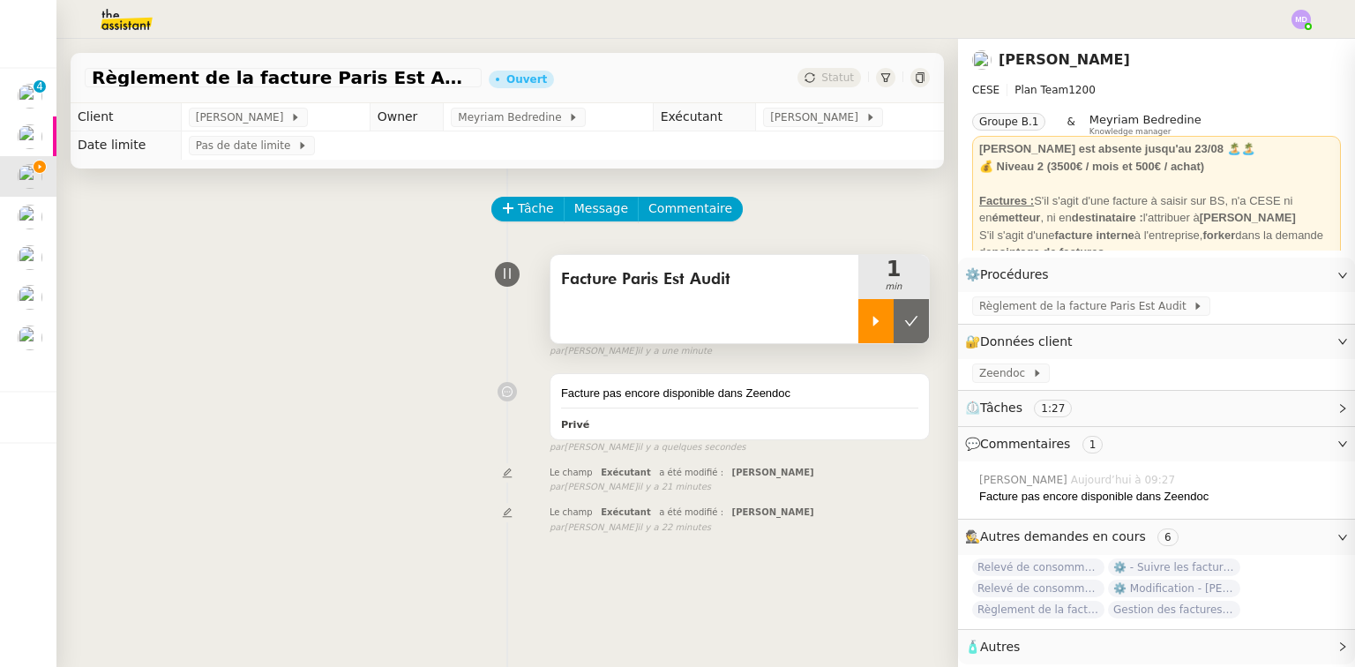
click at [904, 334] on button at bounding box center [911, 321] width 35 height 44
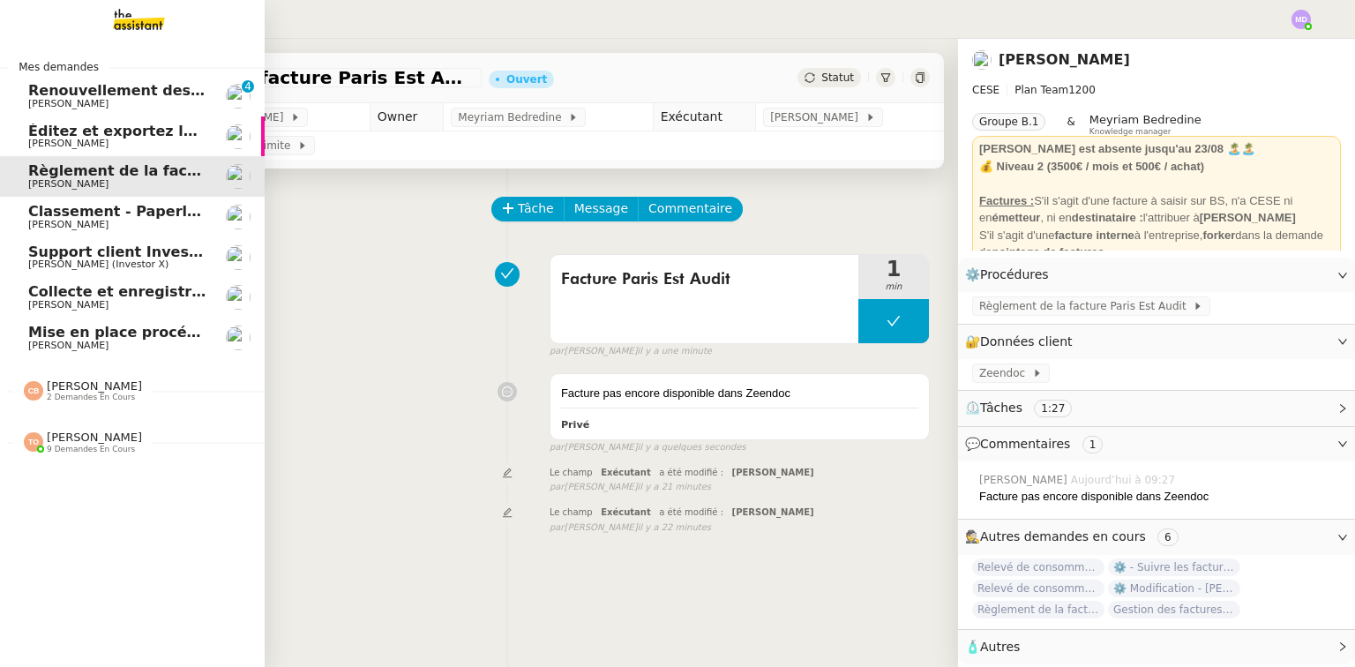
click at [106, 296] on span "Collecte et enregistrement des relevés bancaires et relevés de cartes bancaires…" at bounding box center [419, 291] width 783 height 17
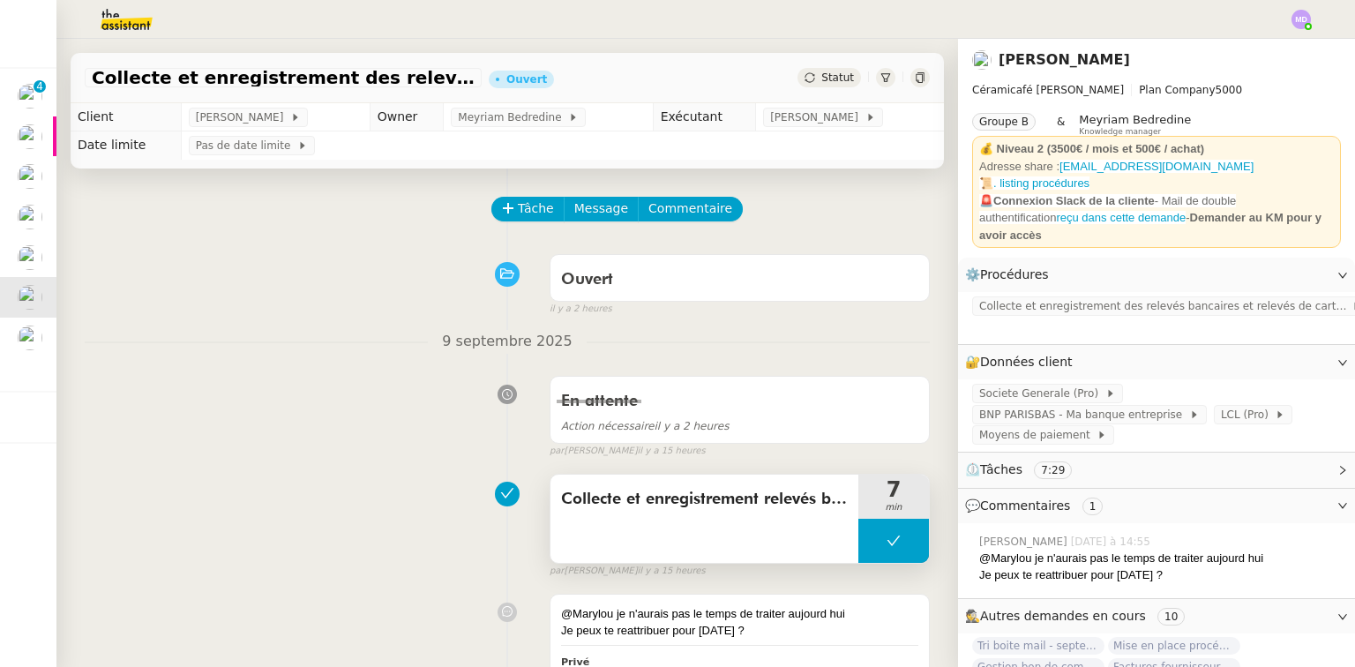
click at [836, 536] on div "Collecte et enregistrement relevés bancaires" at bounding box center [704, 519] width 308 height 88
click at [858, 537] on button at bounding box center [893, 541] width 71 height 44
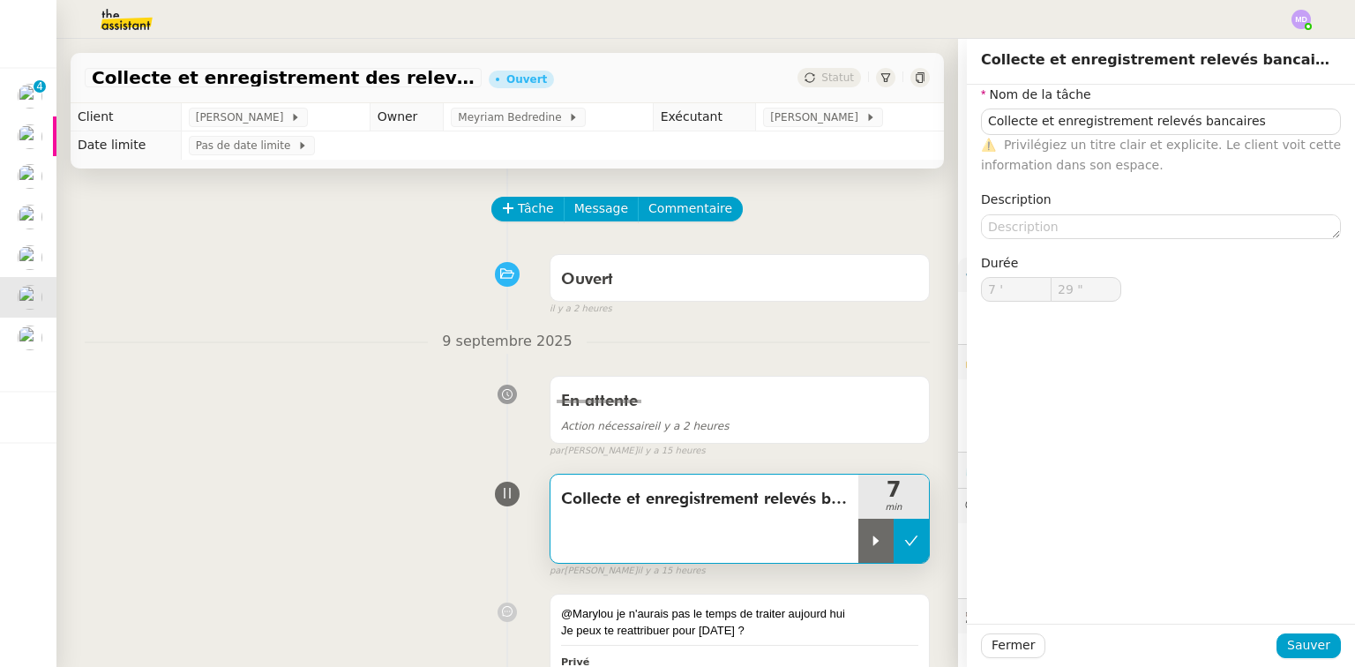
click at [858, 537] on div at bounding box center [875, 541] width 35 height 44
type input "Collecte et enregistrement relevés bancaires"
type input "7 '"
type input "29 ""
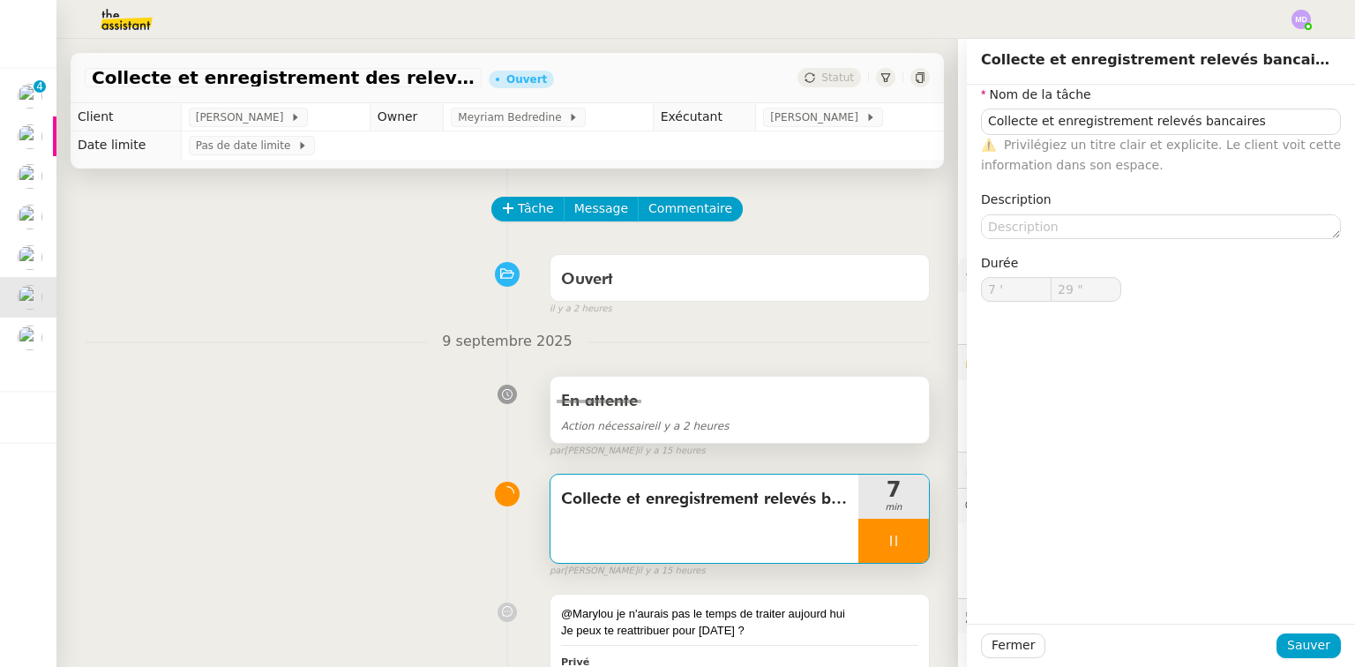
type input "Collecte et enregistrement relevés bancaires"
type input "7 '"
type input "29 ""
type input "Collecte et enregistrement relevés bancaires"
type input "7 '"
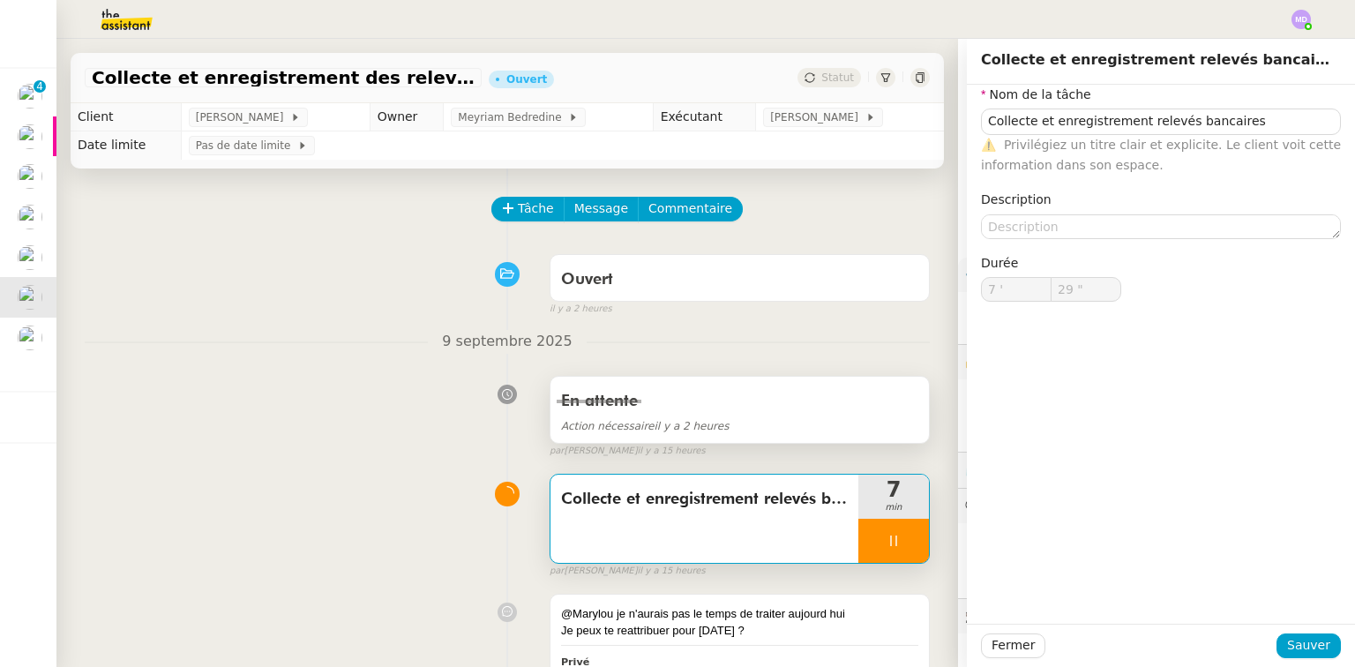
type input "29 ""
type input "Collecte et enregistrement relevés bancaires"
type input "7 '"
type input "29 ""
click at [827, 252] on div "Ouvert false il y a 2 heures" at bounding box center [507, 281] width 845 height 71
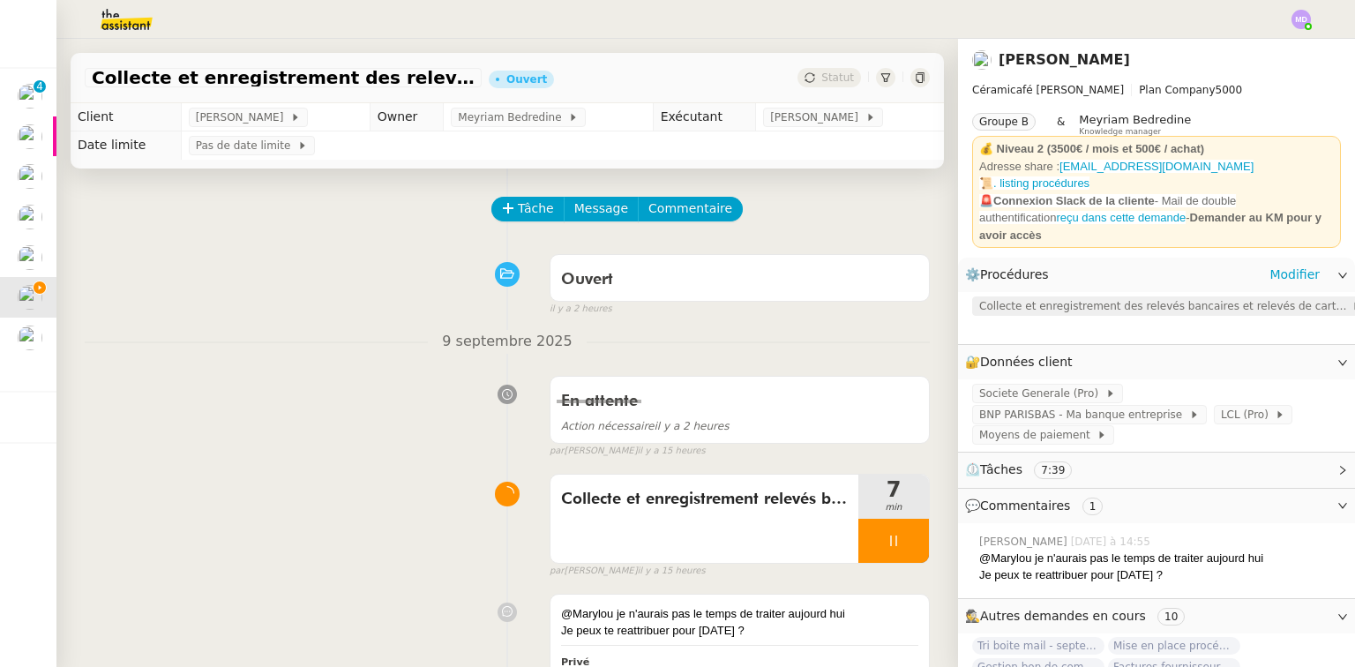
click at [1091, 298] on span "Collecte et enregistrement des relevés bancaires et relevés de cartes bancaires" at bounding box center [1165, 306] width 372 height 18
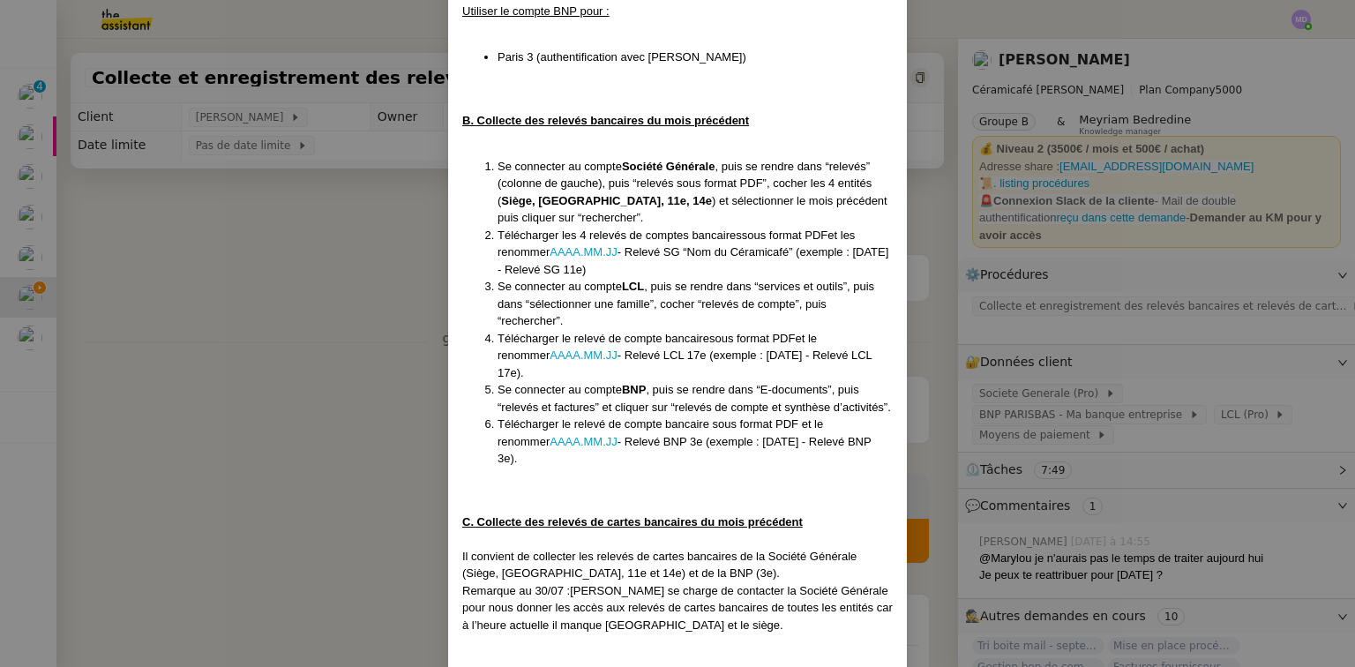
scroll to position [547, 0]
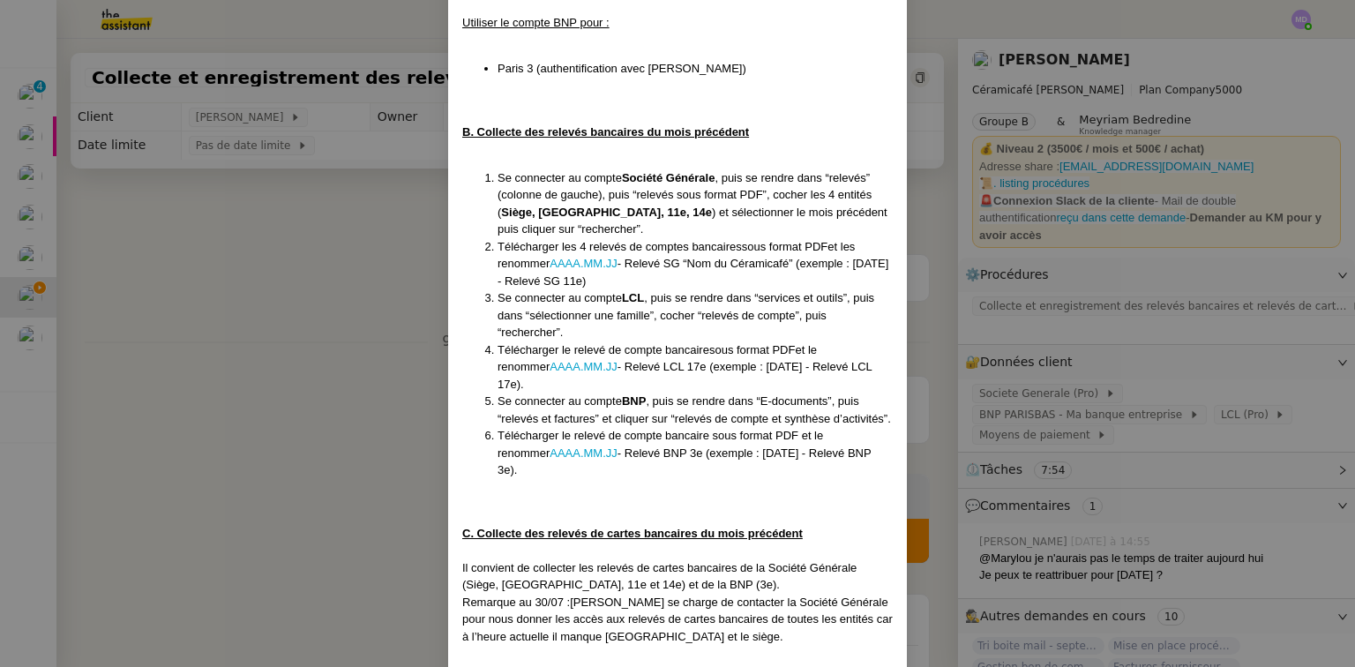
drag, startPoint x: 1178, startPoint y: 347, endPoint x: 1122, endPoint y: 385, distance: 67.3
click at [1178, 348] on nz-modal-container "Mise en place : 24/07/2025 MAJ le 20/08/25 Contexte : Geneviève souhaite que no…" at bounding box center [677, 333] width 1355 height 667
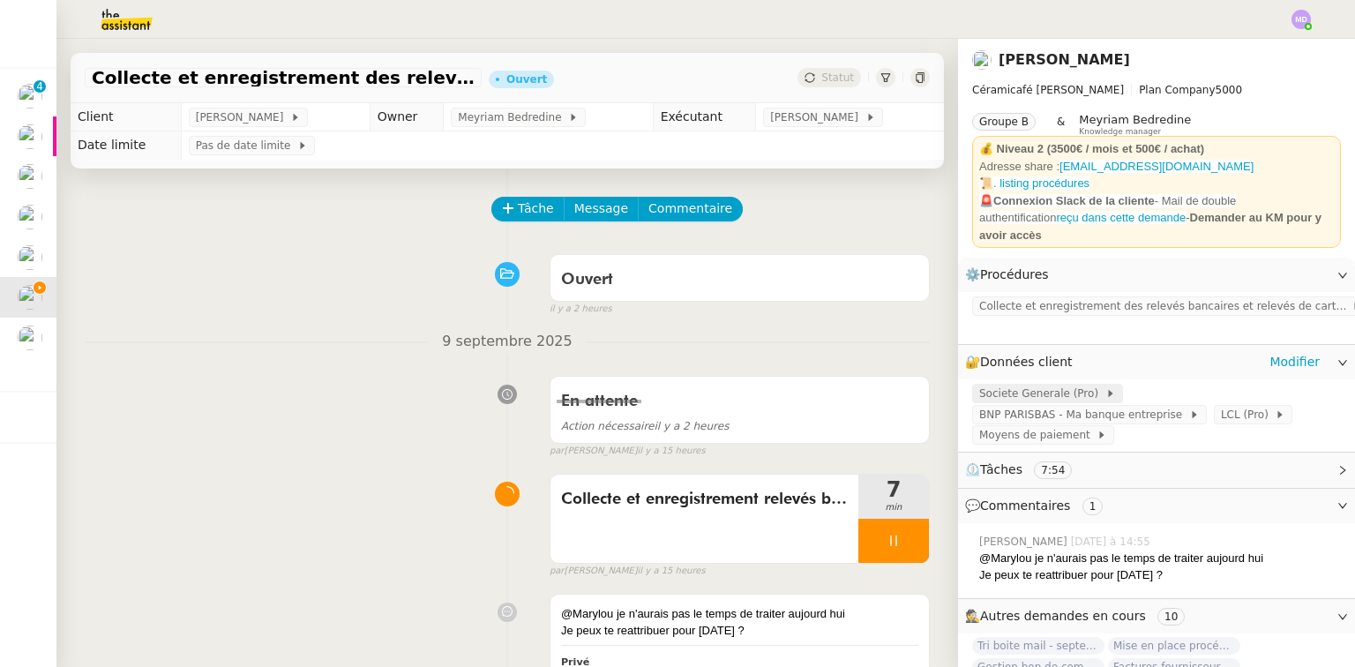
click at [1098, 387] on span at bounding box center [1101, 393] width 7 height 12
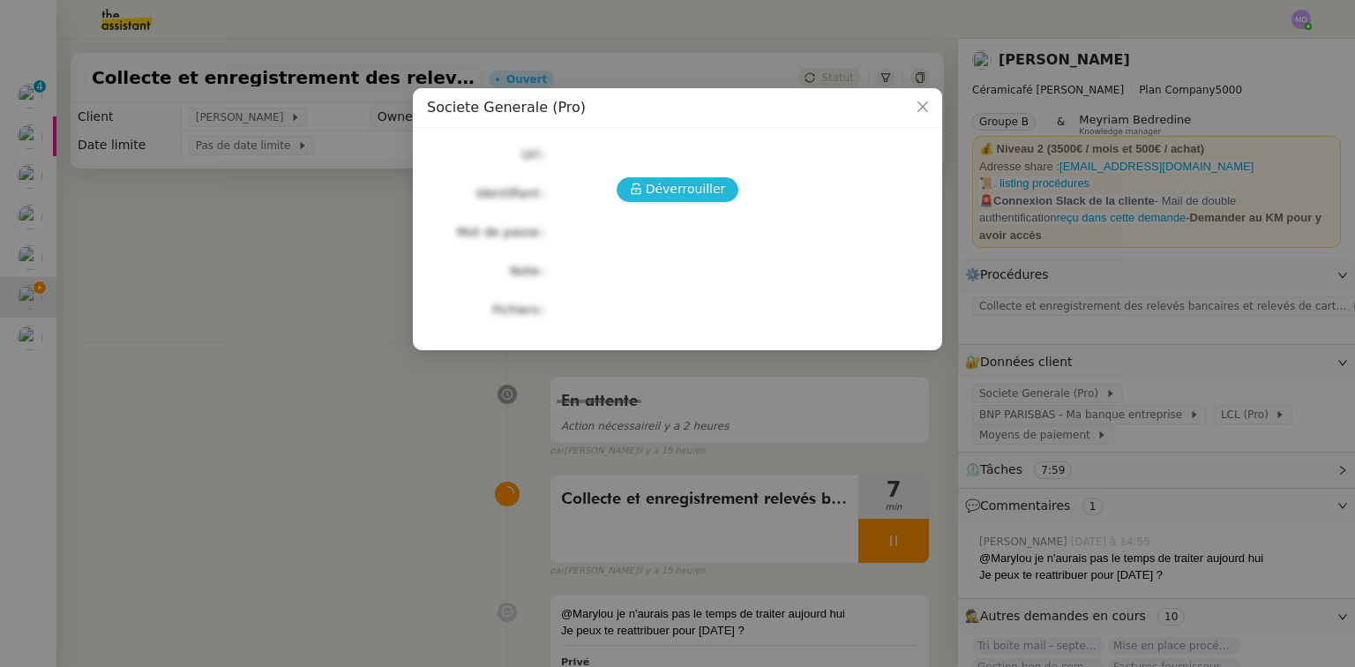
click at [684, 191] on span "Déverrouiller" at bounding box center [686, 189] width 80 height 20
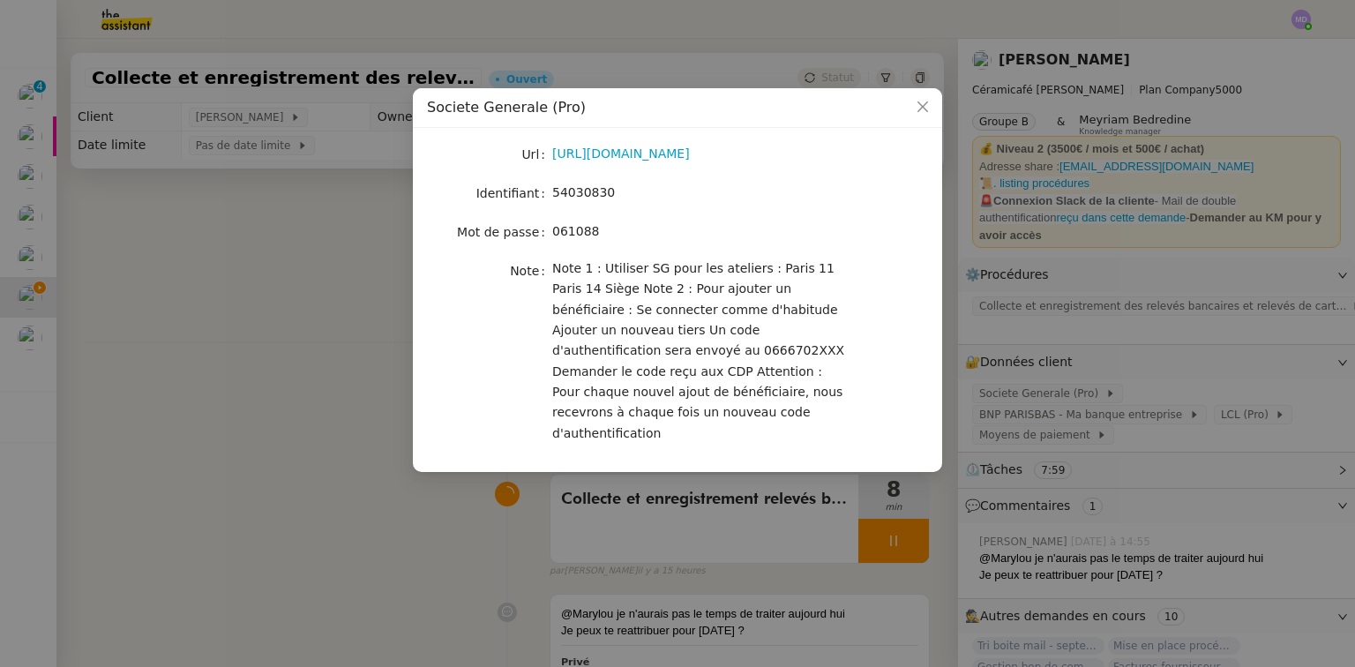
click at [663, 160] on link "https://professionnels.sg.fr/icd-web/syd-front/index-comptes.html#comptes" at bounding box center [621, 153] width 138 height 14
click at [360, 413] on nz-modal-container "Societe Generale (Pro) Url https://professionnels.sg.fr/icd-web/syd-front/index…" at bounding box center [677, 333] width 1355 height 667
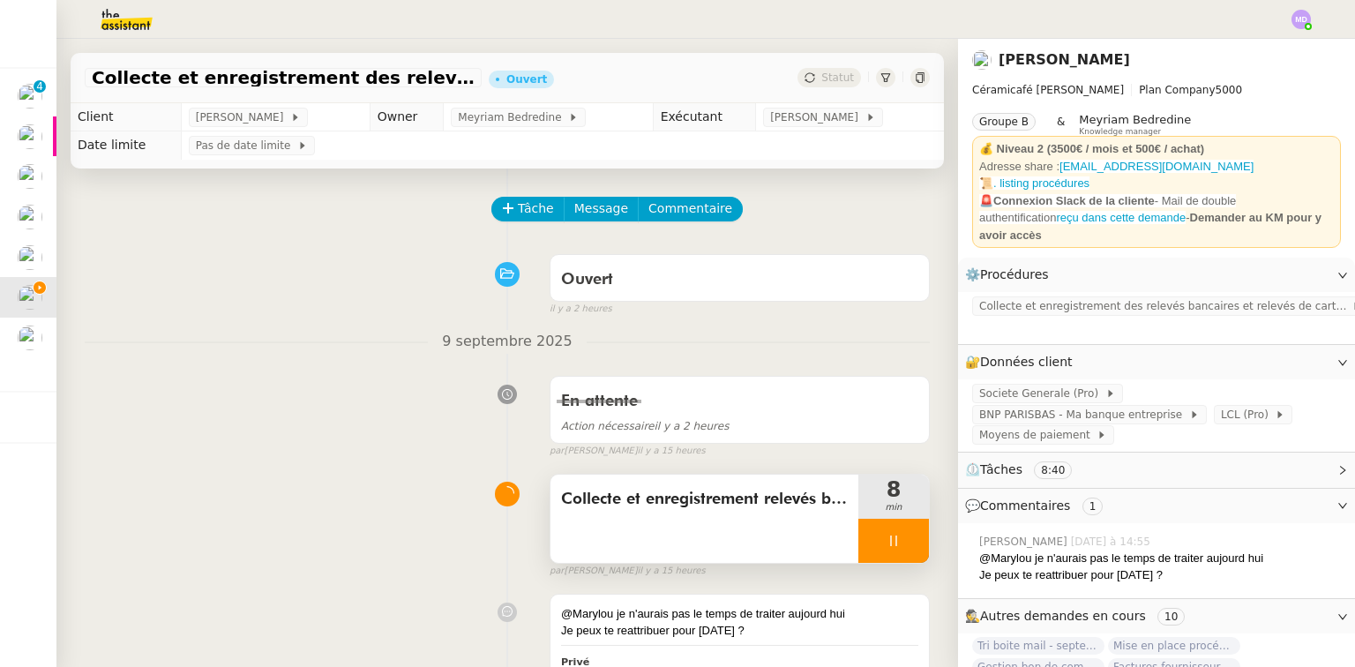
drag, startPoint x: 869, startPoint y: 541, endPoint x: 885, endPoint y: 538, distance: 16.1
click at [886, 541] on icon at bounding box center [893, 541] width 14 height 14
click at [904, 536] on icon at bounding box center [911, 541] width 14 height 14
click at [861, 555] on button at bounding box center [893, 541] width 71 height 44
click at [861, 555] on div at bounding box center [875, 541] width 35 height 44
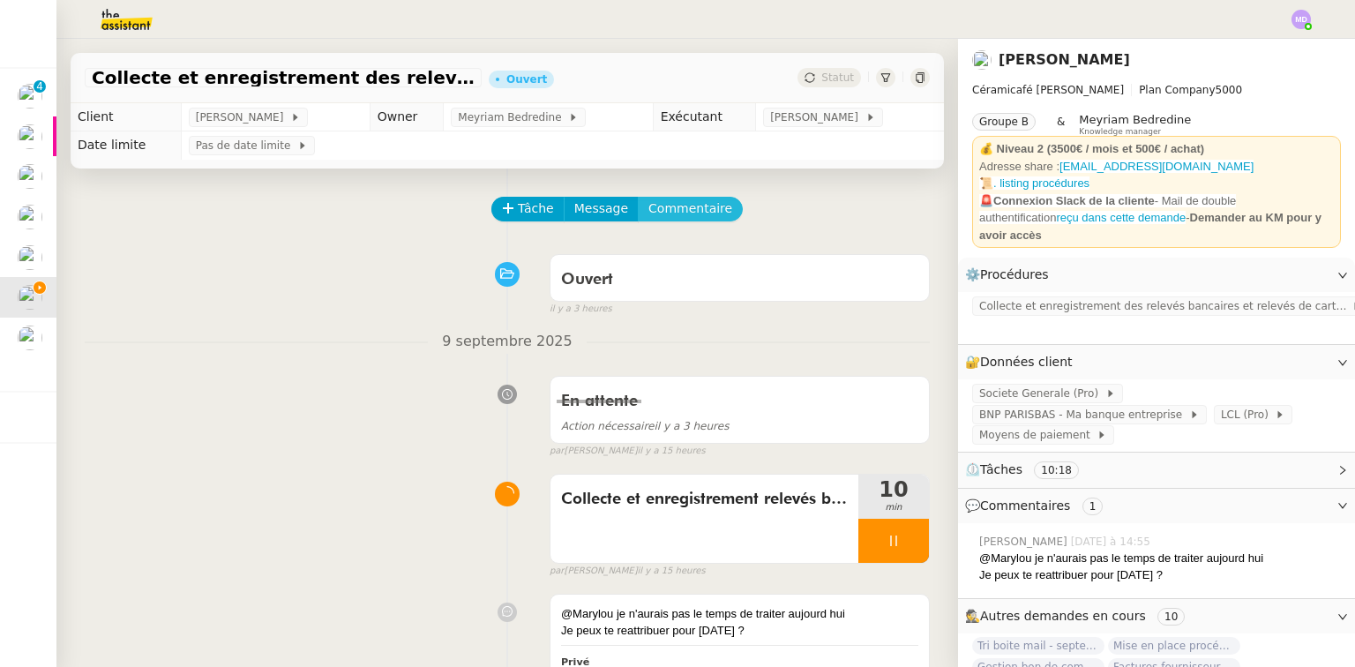
click at [648, 201] on span "Commentaire" at bounding box center [690, 208] width 84 height 20
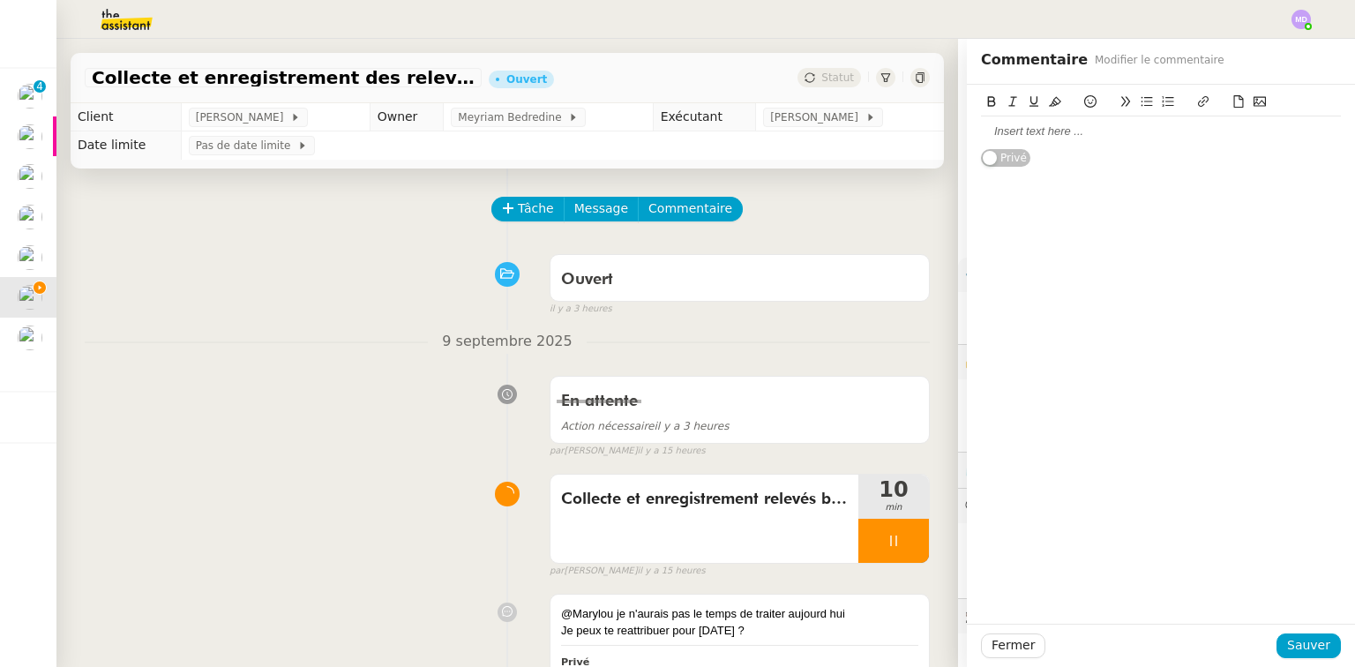
click at [1030, 129] on div at bounding box center [1161, 131] width 360 height 16
click at [1069, 123] on div "Sur SG je n'ai pl" at bounding box center [1161, 131] width 360 height 30
click at [1133, 128] on div "Sur SG je n'ai plus qu'accès aux comptes du 14e et 11e (je ne vois plus le sièg…" at bounding box center [1161, 139] width 360 height 33
click at [1307, 639] on span "Sauver" at bounding box center [1308, 645] width 43 height 20
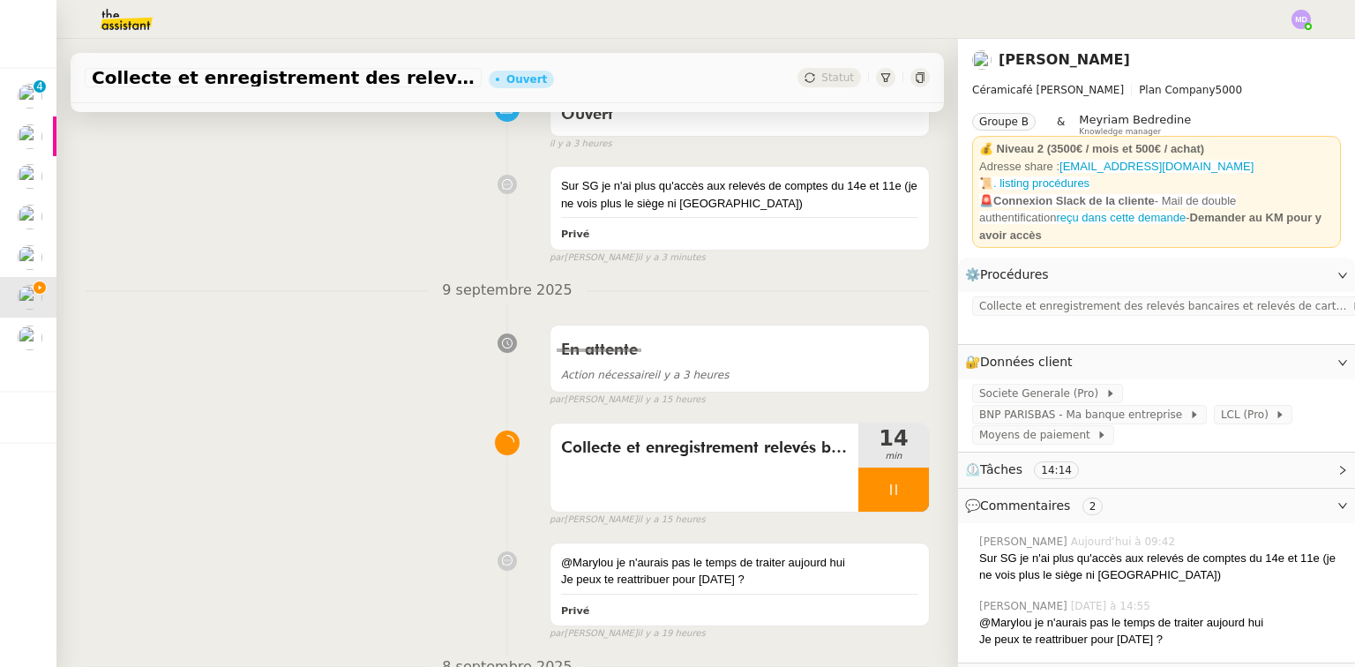
scroll to position [21, 0]
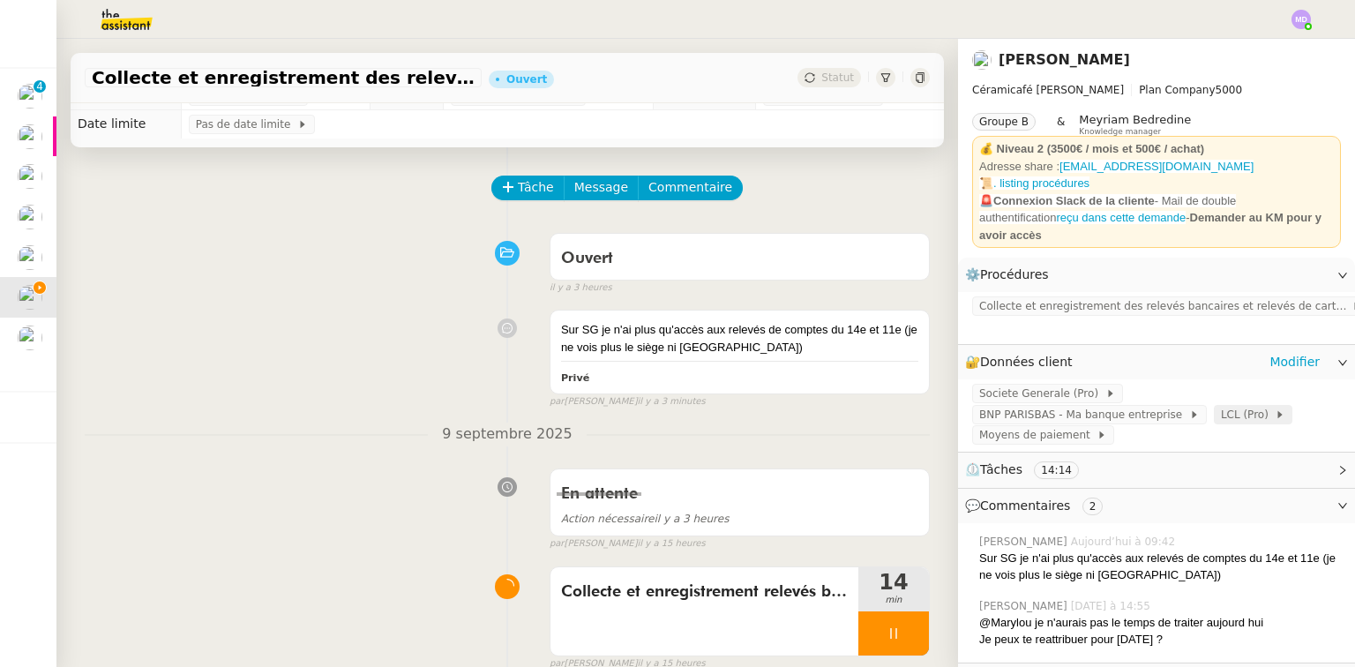
click at [1221, 414] on span "LCL (Pro)" at bounding box center [1248, 415] width 55 height 18
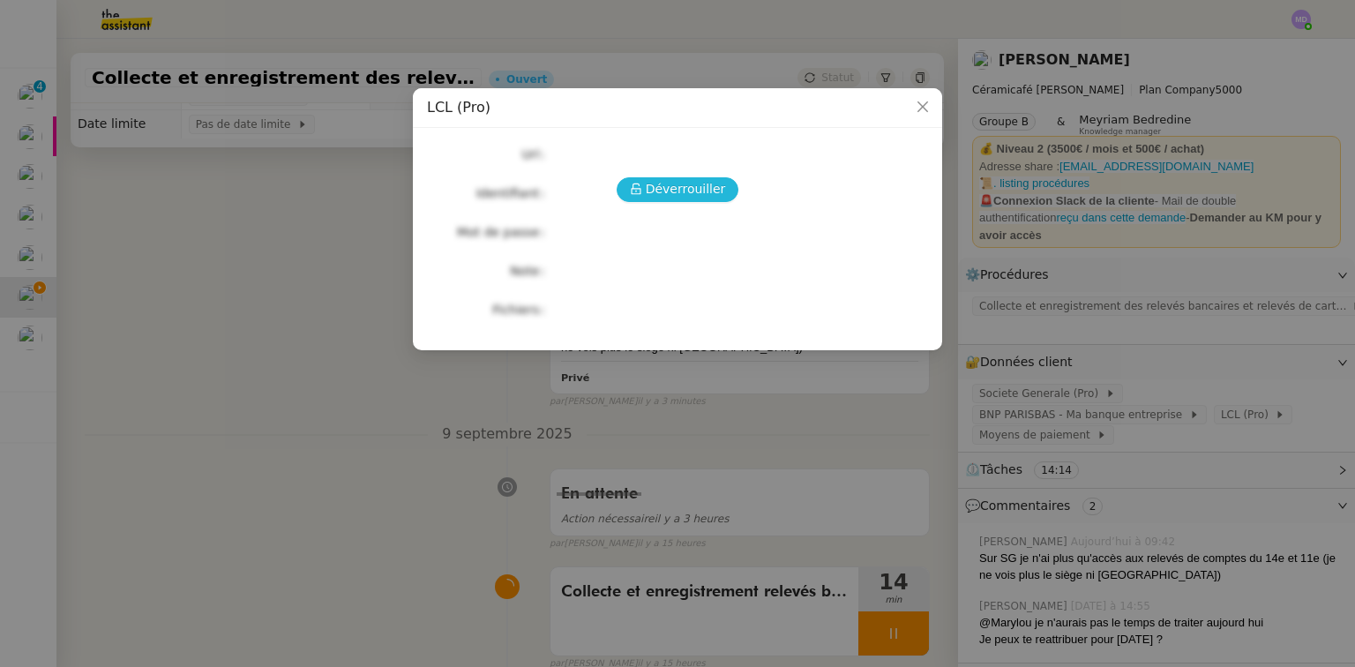
click at [663, 184] on span "Déverrouiller" at bounding box center [686, 189] width 80 height 20
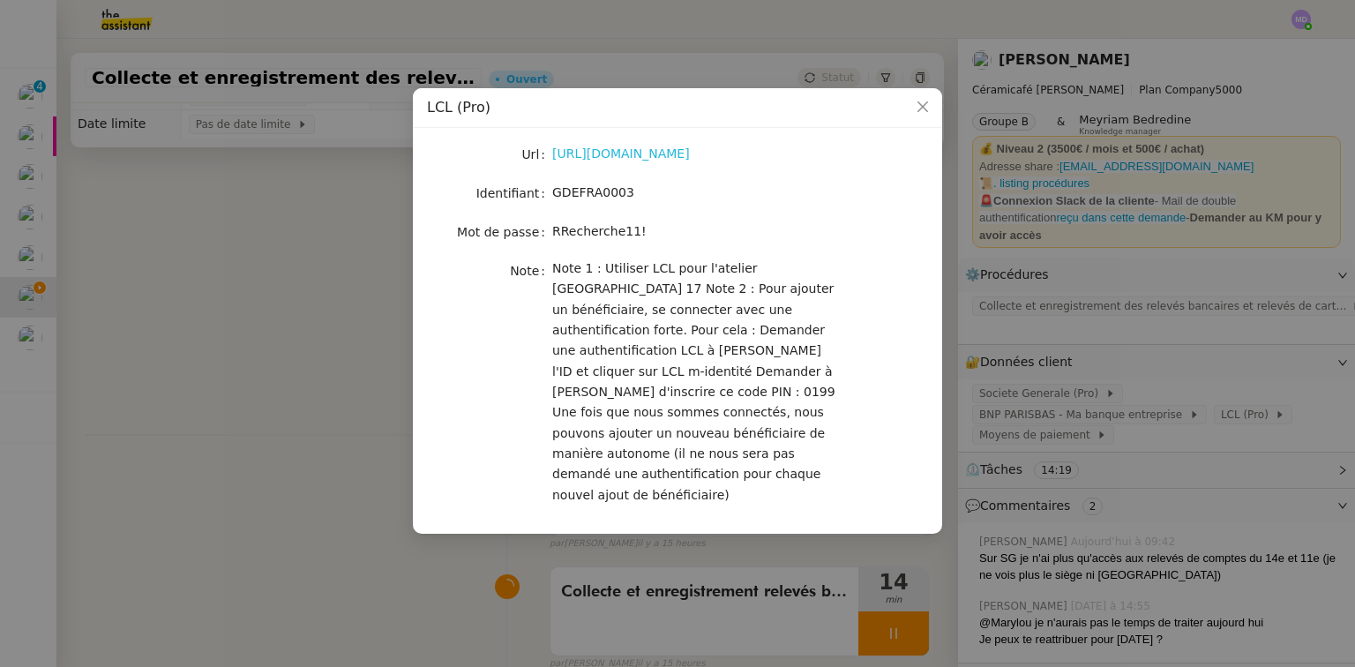
click at [643, 155] on link "https://espacepro.secure.lcl.fr/outil/IQEN/Authentication/" at bounding box center [621, 153] width 138 height 14
drag, startPoint x: 330, startPoint y: 440, endPoint x: 386, endPoint y: 447, distance: 56.9
click at [328, 440] on nz-modal-container "LCL (Pro) Url https://espacepro.secure.lcl.fr/outil/IQEN/Authentication/ Identi…" at bounding box center [677, 333] width 1355 height 667
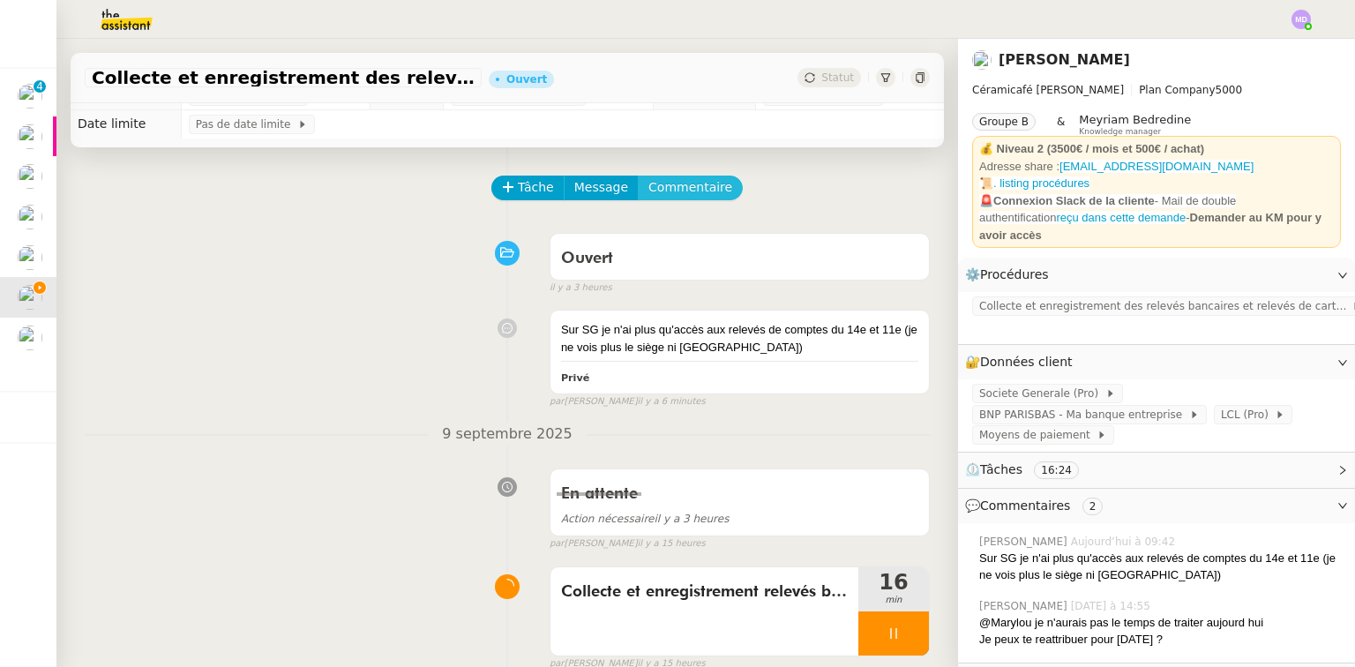
click at [701, 183] on button "Commentaire" at bounding box center [690, 188] width 105 height 25
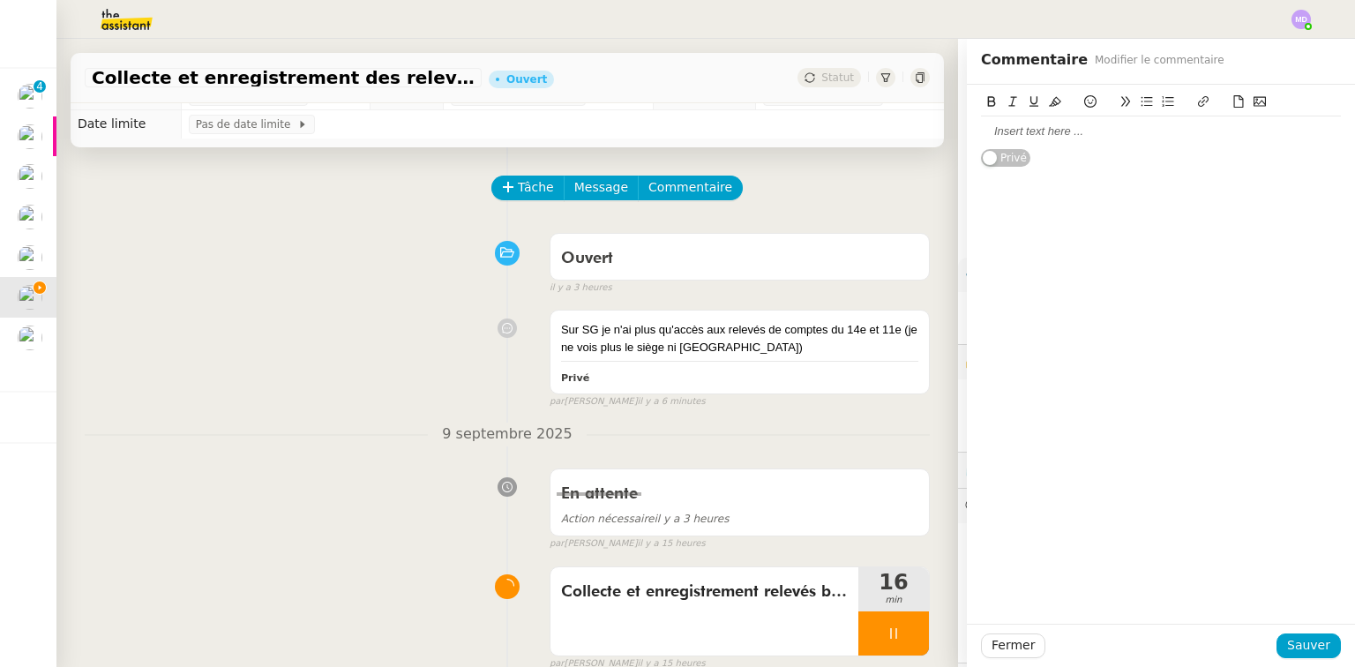
click at [1084, 137] on div at bounding box center [1161, 131] width 360 height 16
click at [1313, 641] on span "Sauver" at bounding box center [1308, 645] width 43 height 20
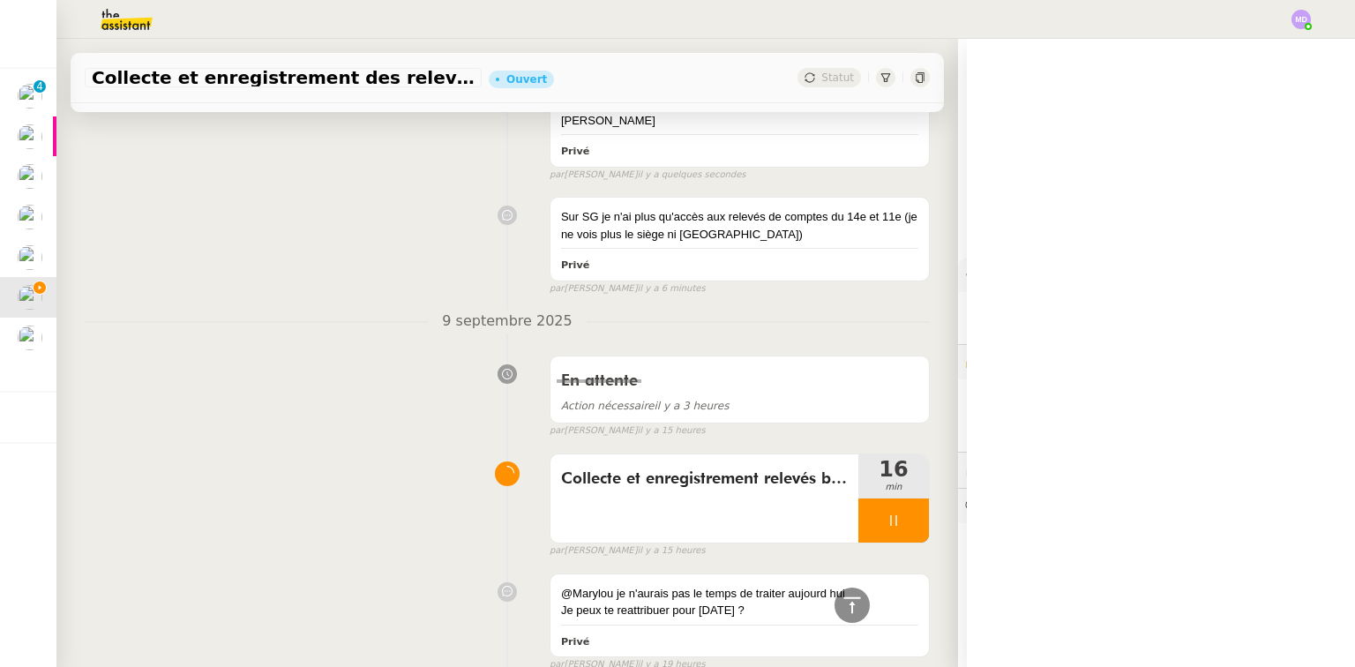
scroll to position [374, 0]
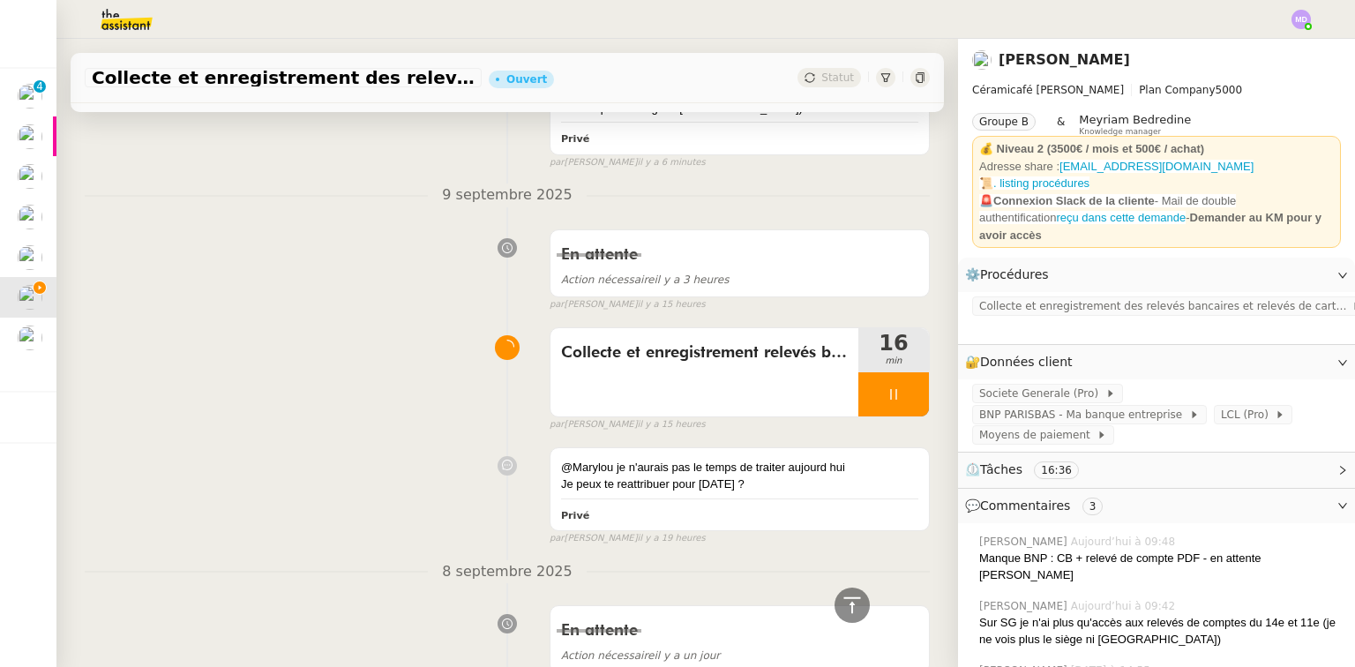
drag, startPoint x: 868, startPoint y: 409, endPoint x: 876, endPoint y: 400, distance: 12.5
click at [869, 417] on div "par Marylou D. il y a 15 heures" at bounding box center [740, 424] width 380 height 15
click at [886, 387] on icon at bounding box center [893, 394] width 14 height 14
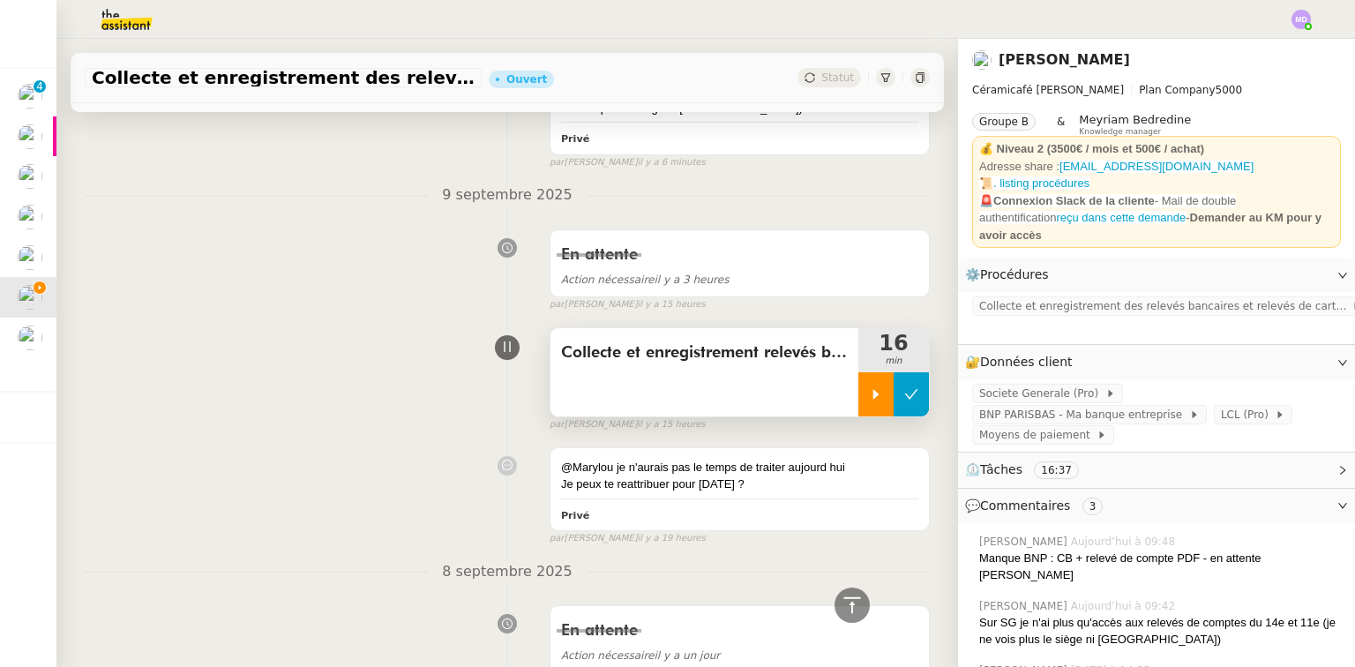
click at [904, 387] on icon at bounding box center [911, 394] width 14 height 14
click at [861, 385] on button at bounding box center [893, 394] width 71 height 44
click at [869, 387] on icon at bounding box center [876, 394] width 14 height 14
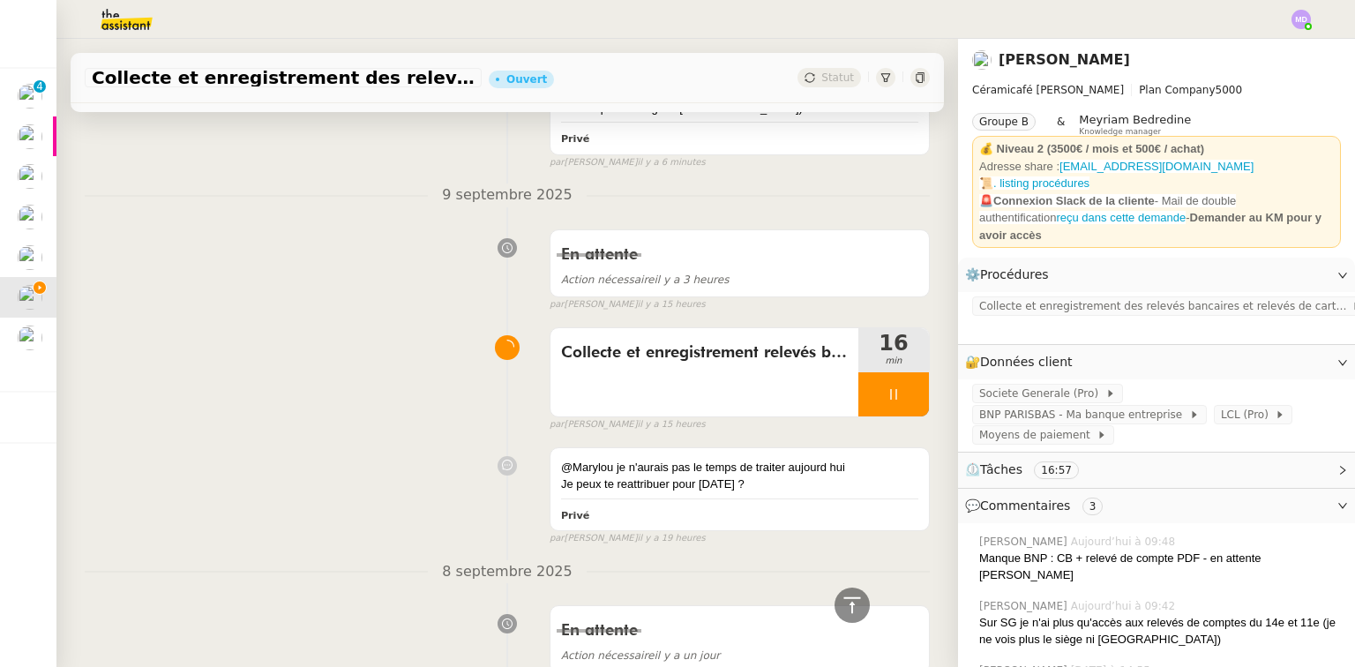
click at [898, 372] on div at bounding box center [893, 394] width 71 height 44
click at [904, 387] on icon at bounding box center [911, 394] width 14 height 14
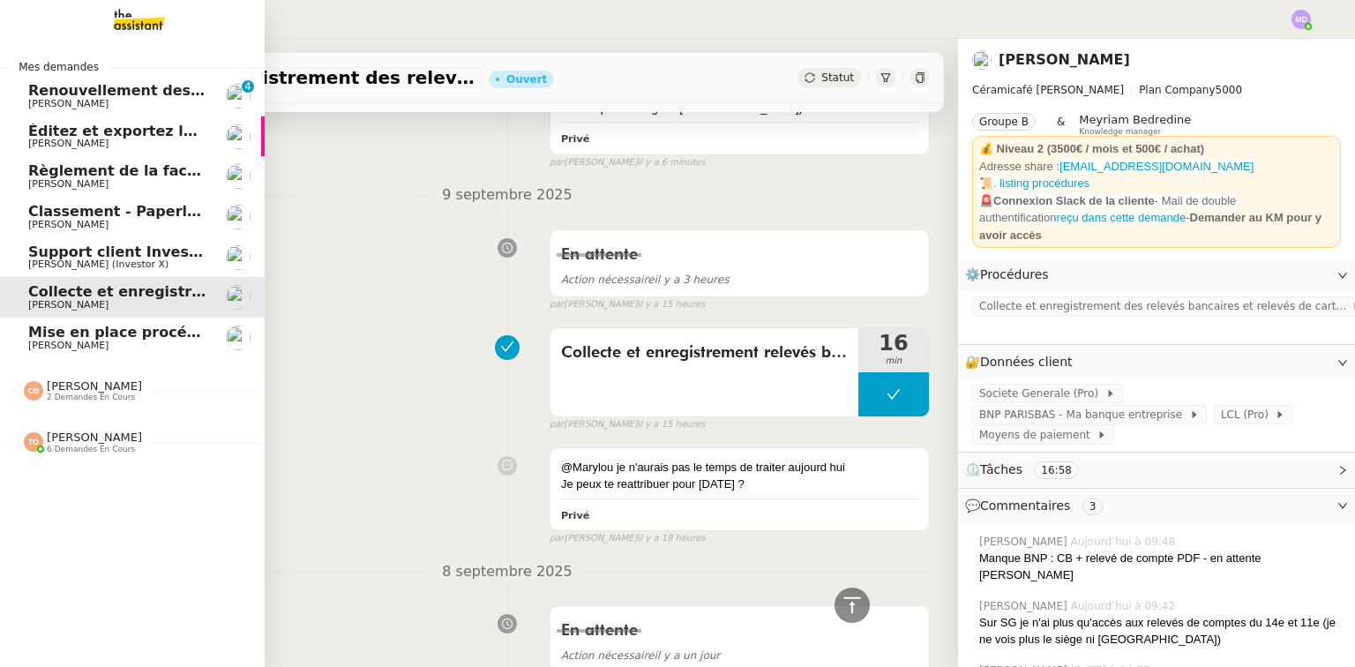
drag, startPoint x: 37, startPoint y: 330, endPoint x: 49, endPoint y: 331, distance: 12.4
click at [37, 330] on span "Mise en place procédure - relevés bancaires mensuels" at bounding box center [243, 332] width 431 height 17
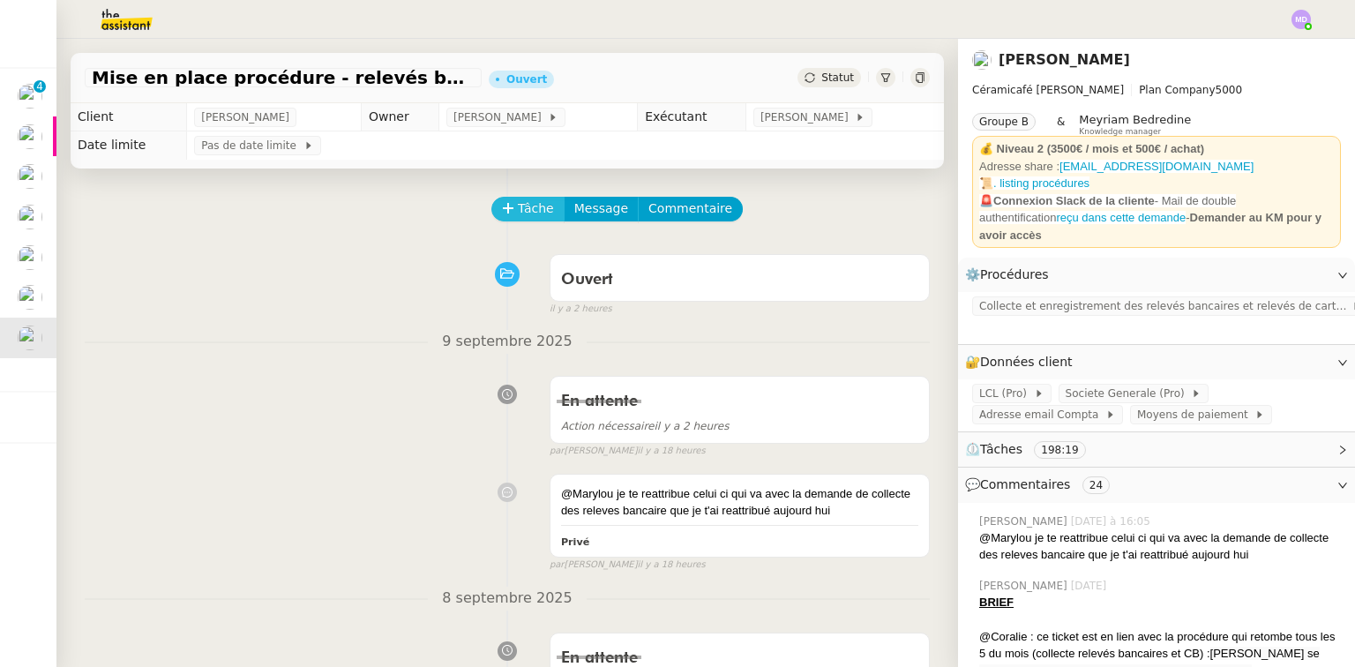
click at [524, 207] on span "Tâche" at bounding box center [536, 208] width 36 height 20
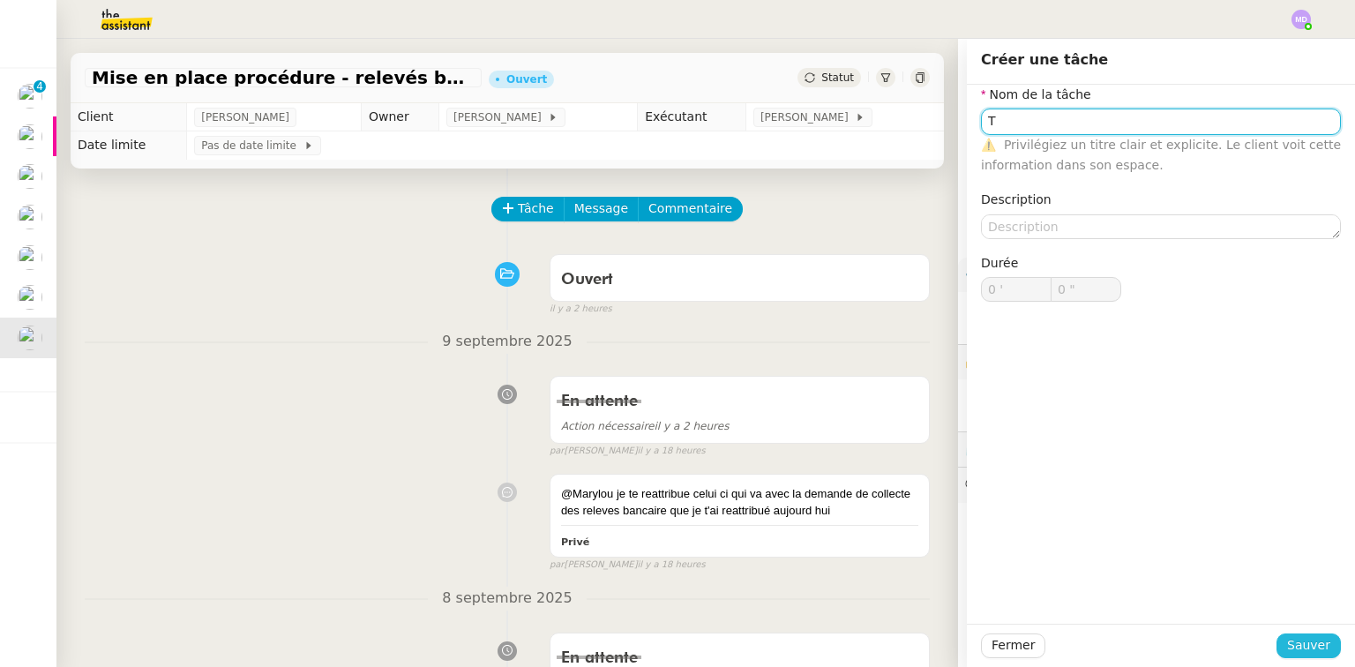
type input "T"
click at [1302, 650] on span "Sauver" at bounding box center [1308, 645] width 43 height 20
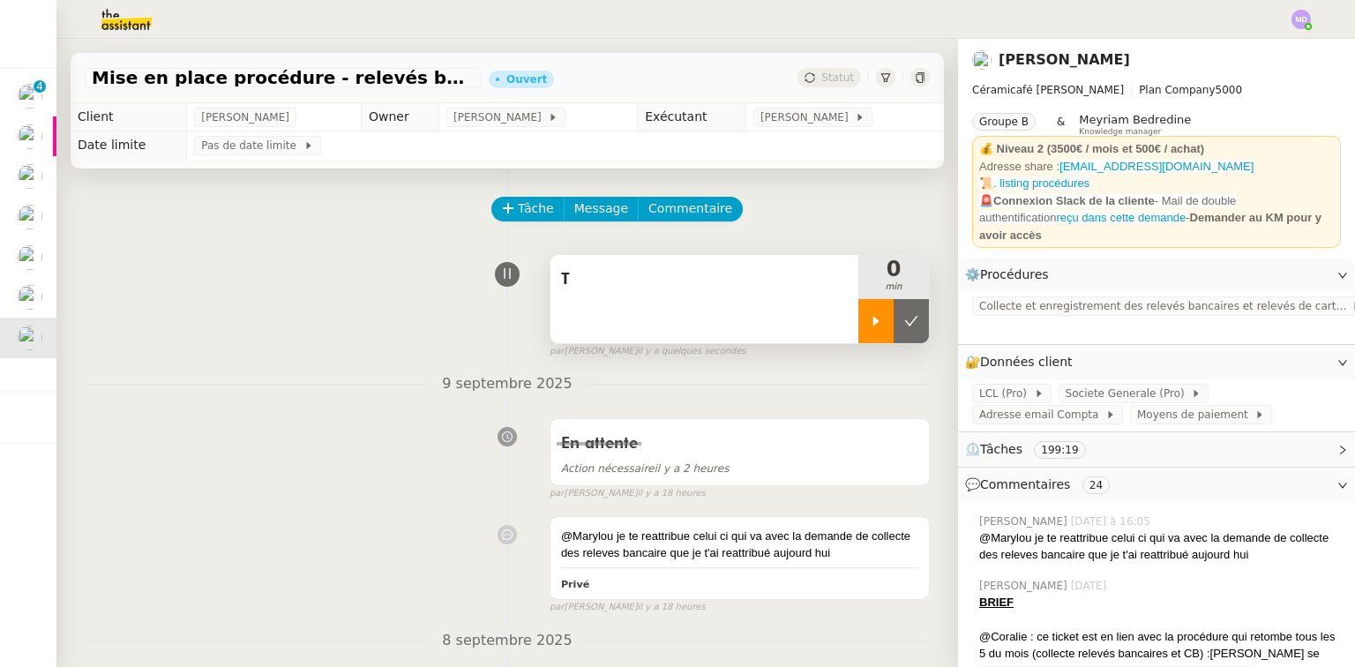
drag, startPoint x: 863, startPoint y: 313, endPoint x: 854, endPoint y: 326, distance: 15.9
click at [862, 313] on div at bounding box center [875, 321] width 35 height 44
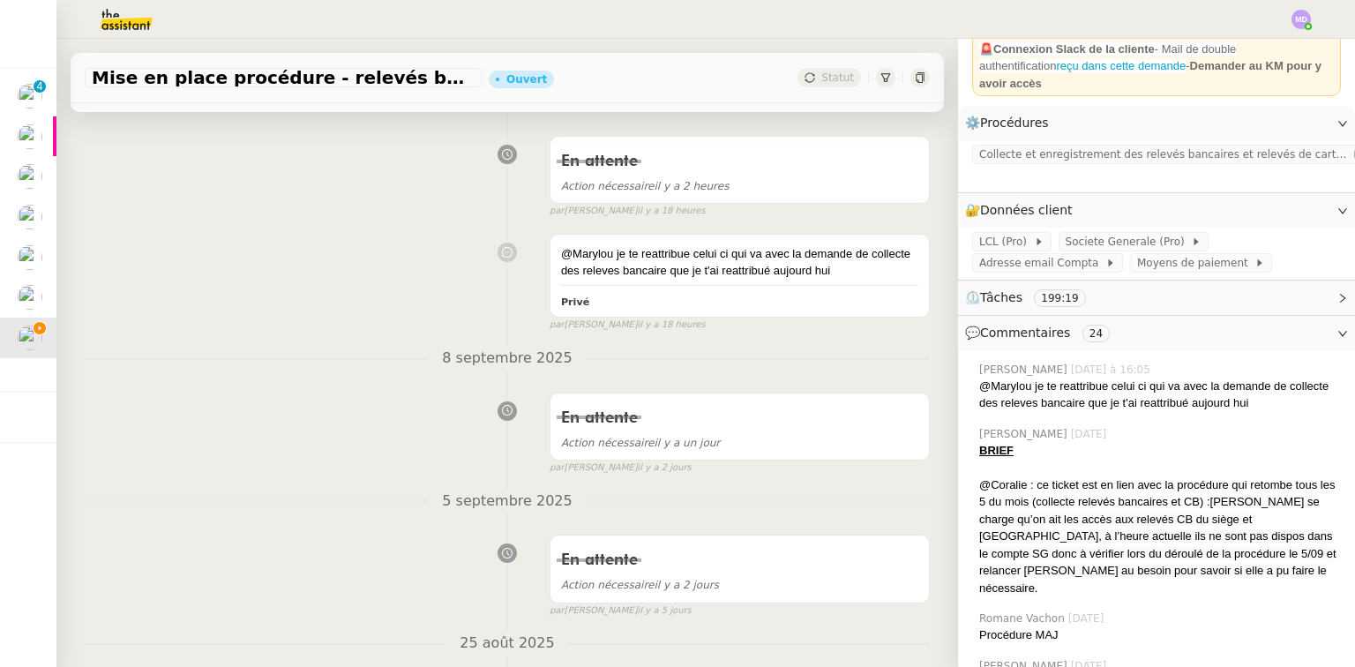
scroll to position [282, 0]
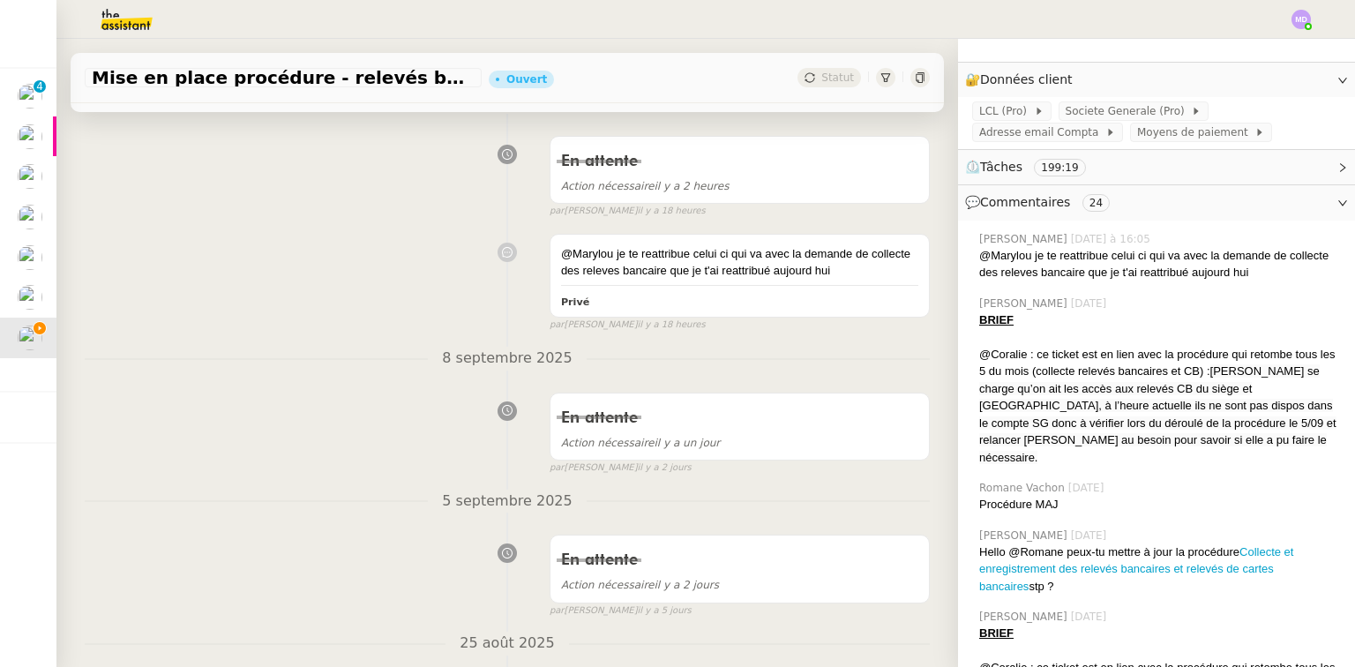
click at [1120, 480] on div "Romane Vachon 20/08/2025" at bounding box center [1160, 488] width 362 height 16
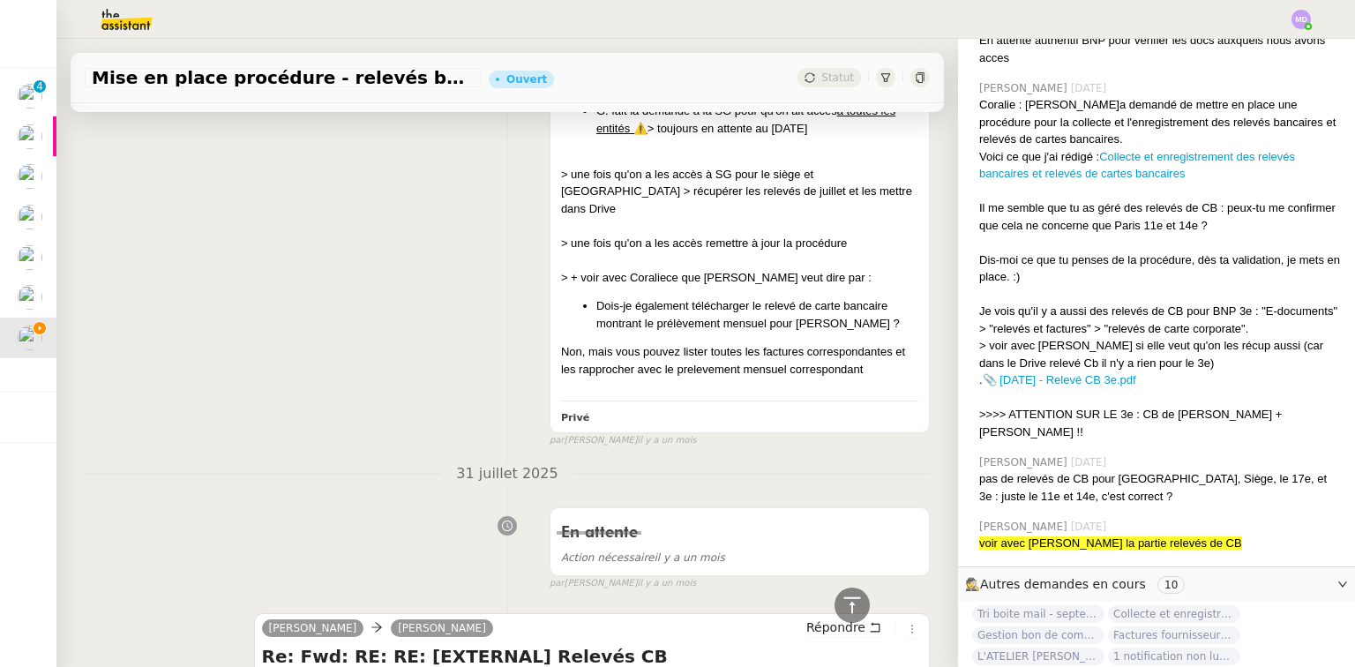
scroll to position [3288, 0]
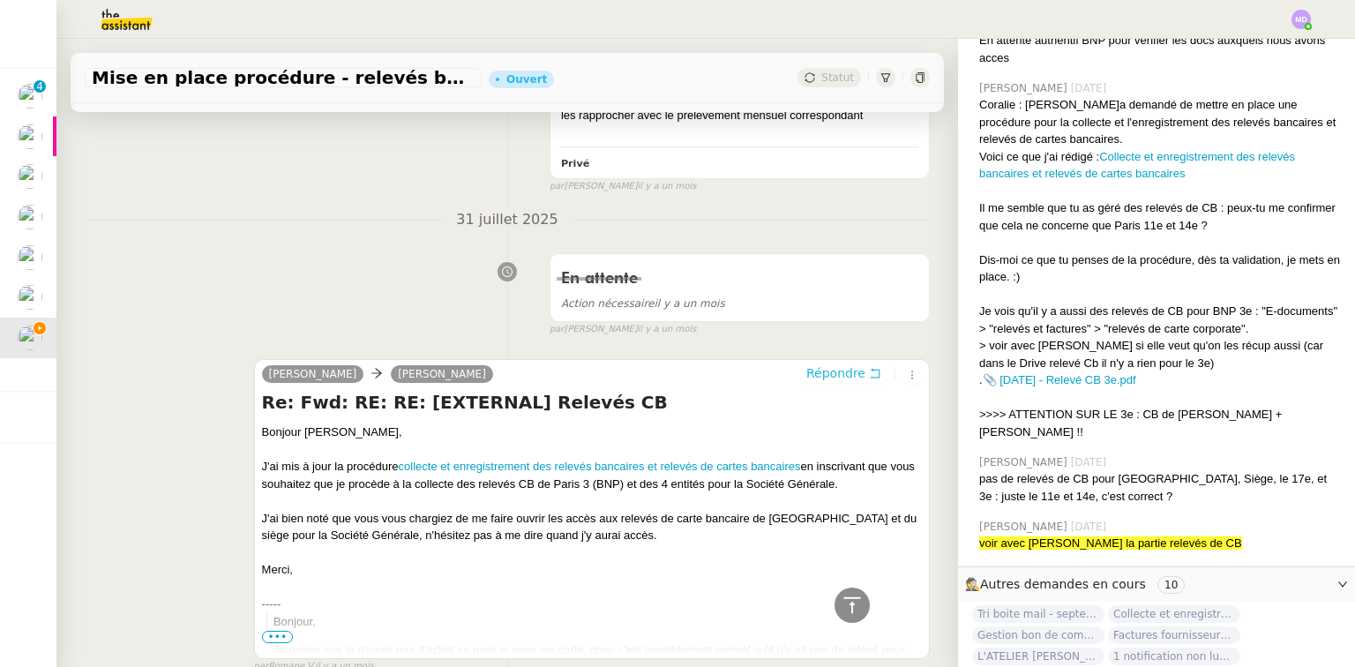
click at [823, 364] on span "Répondre" at bounding box center [835, 373] width 59 height 18
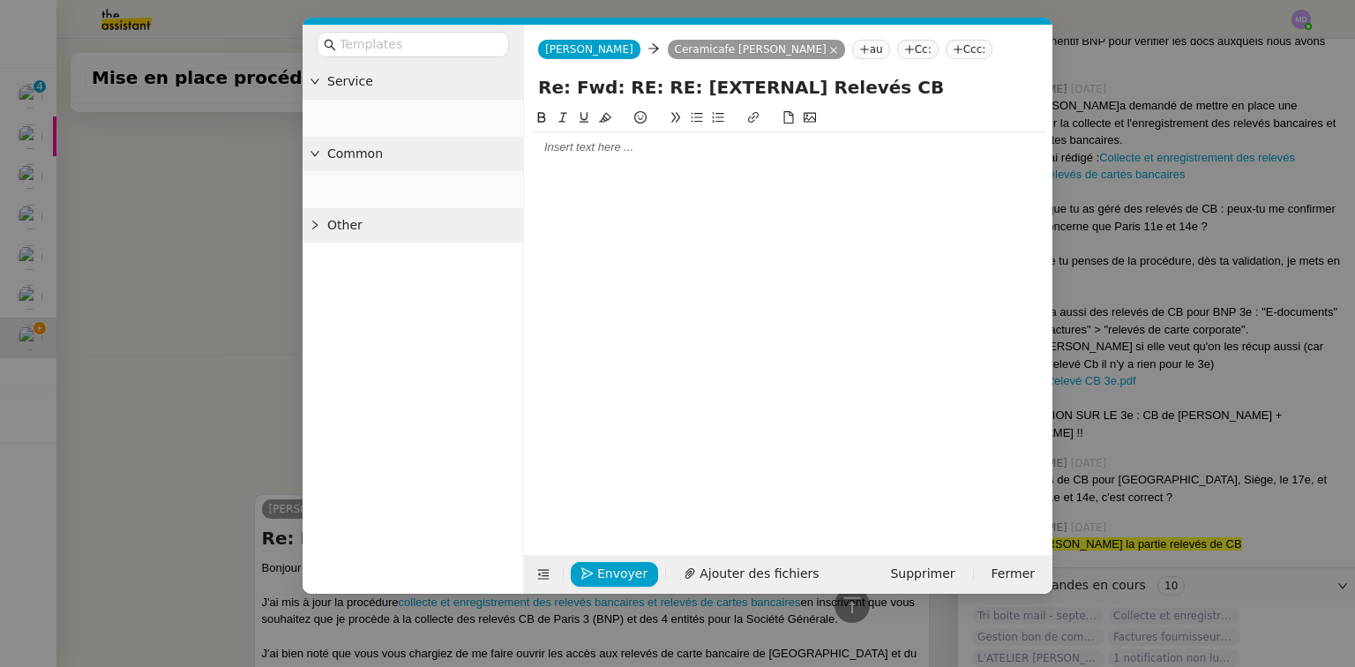
scroll to position [3272, 0]
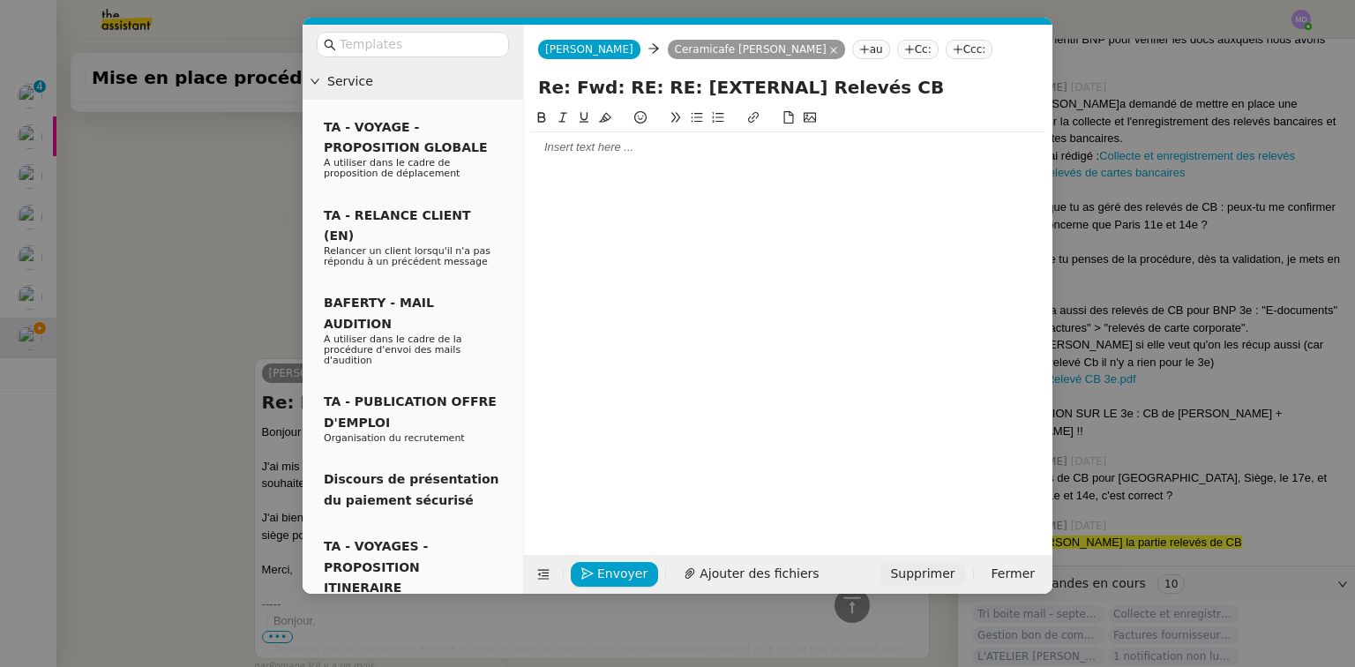
click at [917, 568] on span "Supprimer" at bounding box center [922, 574] width 64 height 20
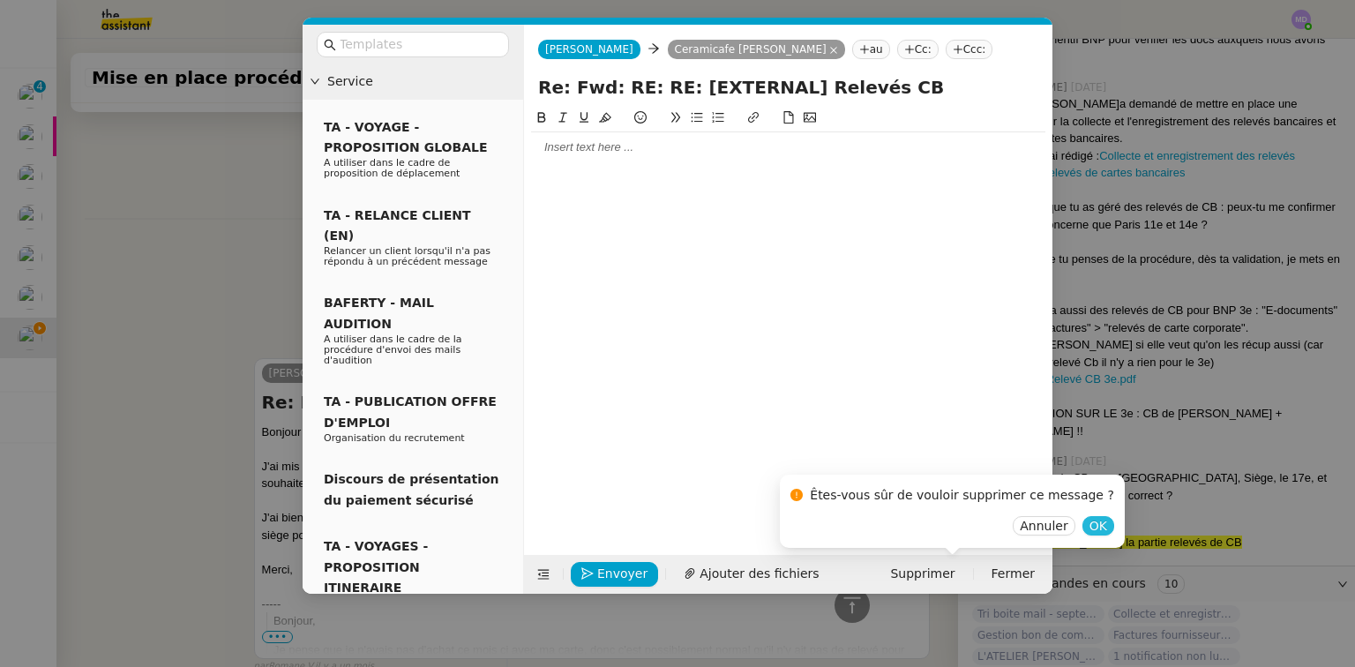
click at [1089, 524] on span "OK" at bounding box center [1098, 526] width 18 height 18
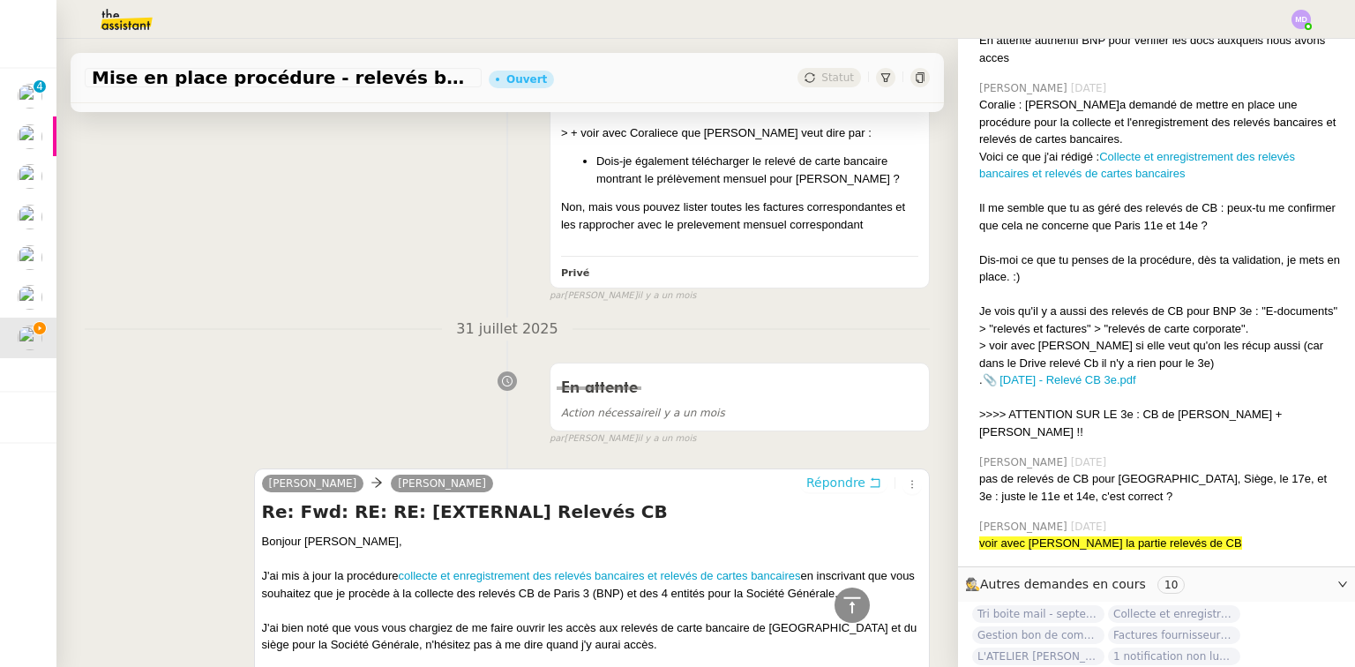
scroll to position [3385, 0]
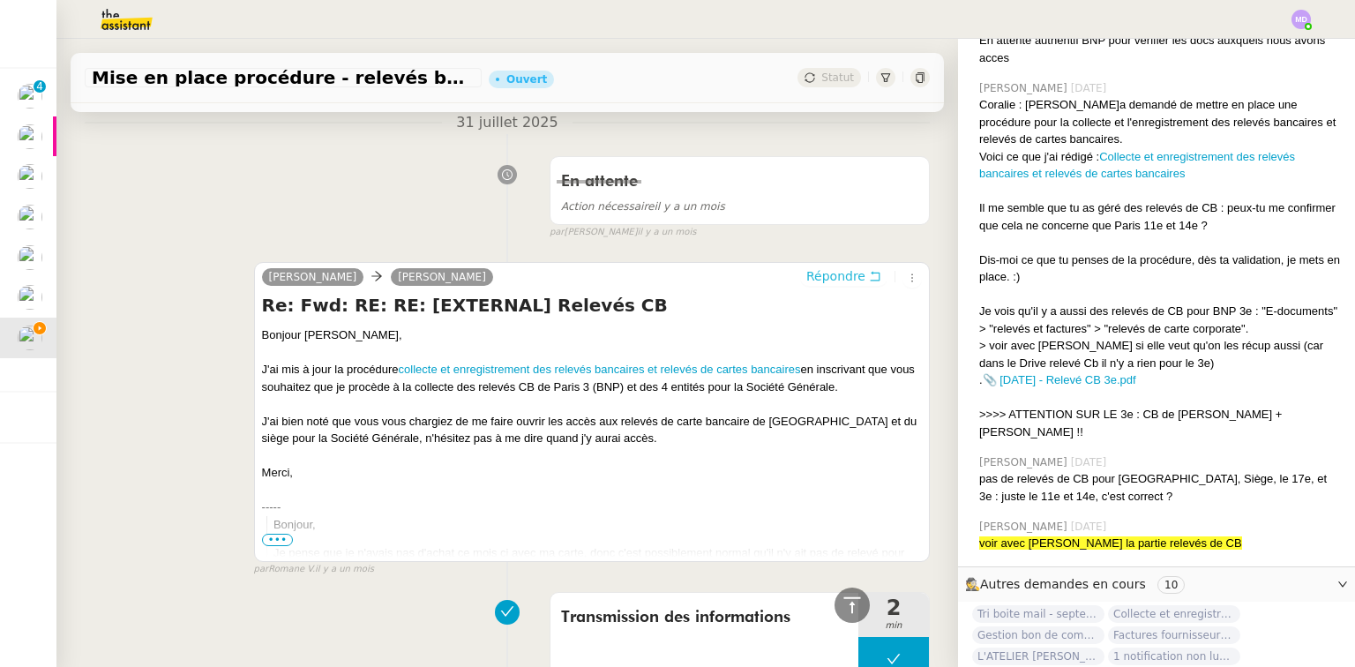
click at [831, 267] on span "Répondre" at bounding box center [835, 276] width 59 height 18
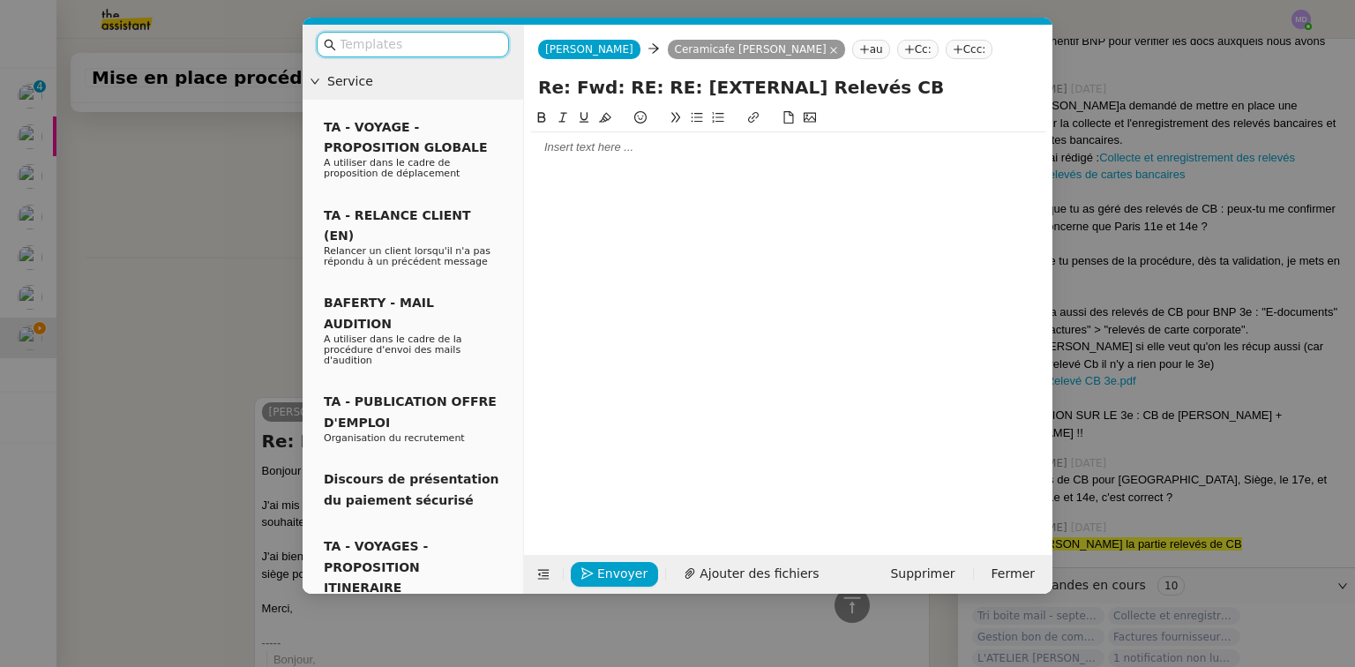
scroll to position [3521, 0]
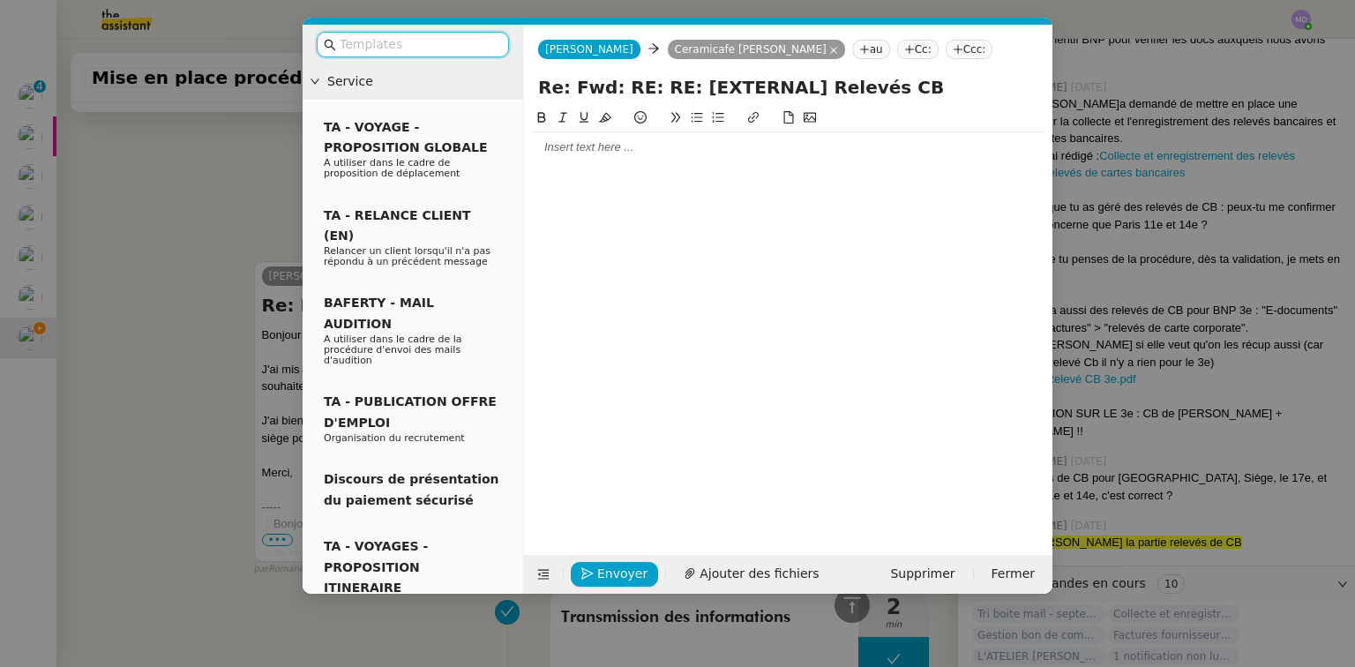
click at [197, 174] on nz-modal-container "Service TA - VOYAGE - PROPOSITION GLOBALE A utiliser dans le cadre de propositi…" at bounding box center [677, 333] width 1355 height 667
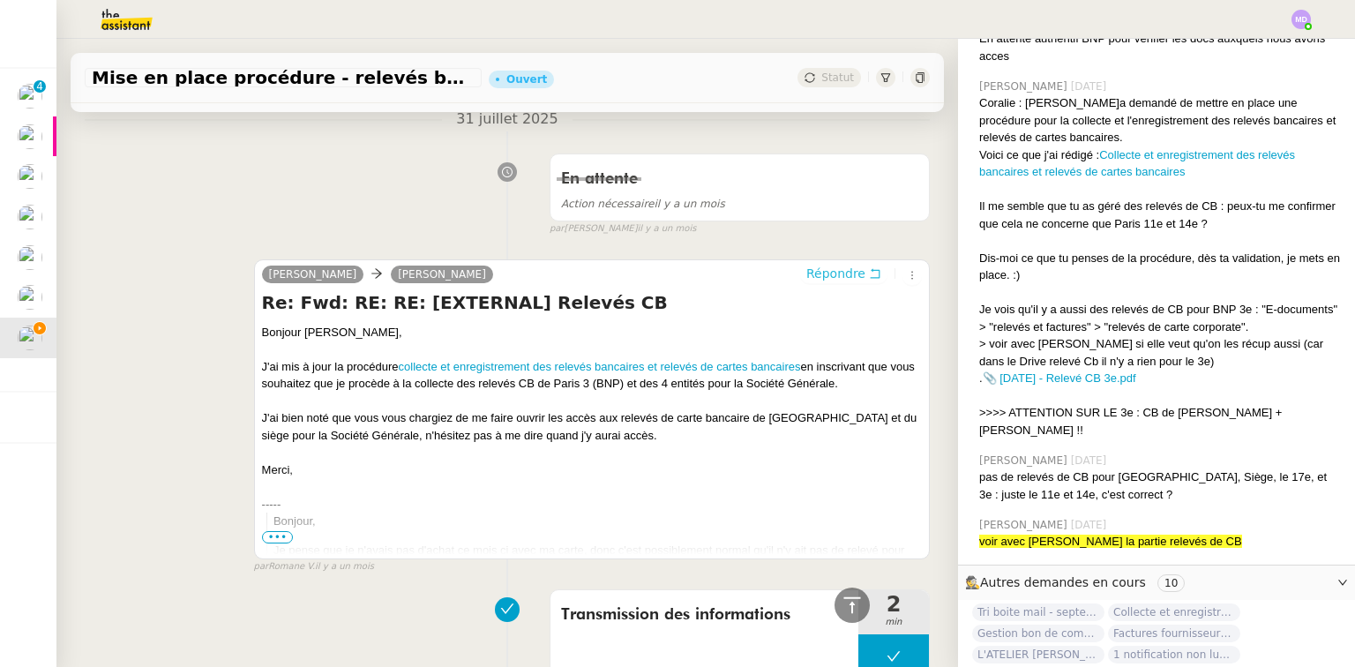
scroll to position [3519, 0]
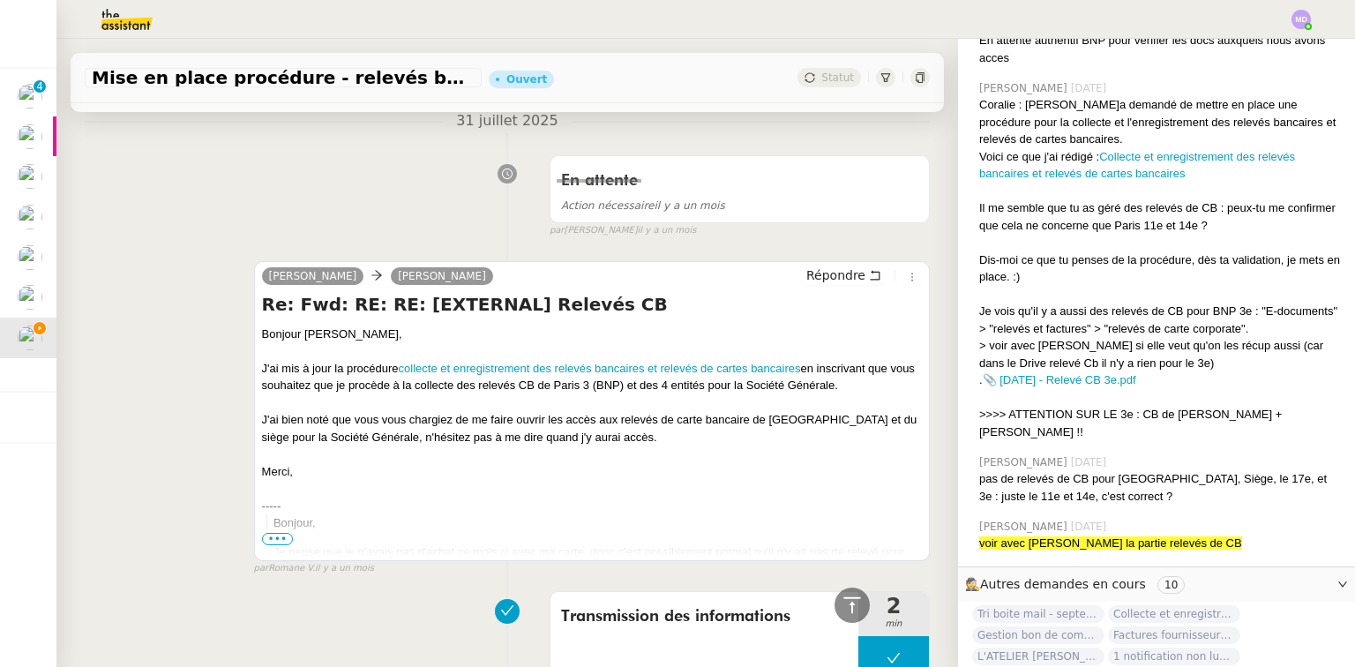
drag, startPoint x: 946, startPoint y: 274, endPoint x: 960, endPoint y: 251, distance: 27.2
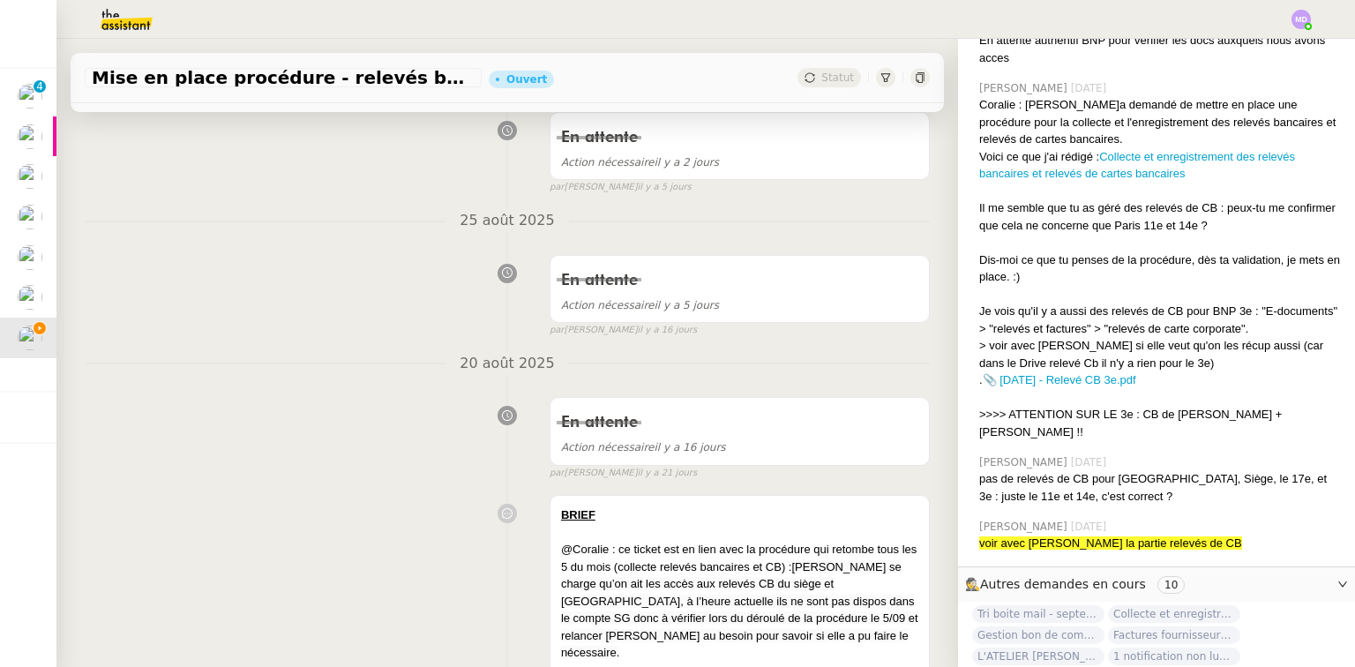
scroll to position [0, 0]
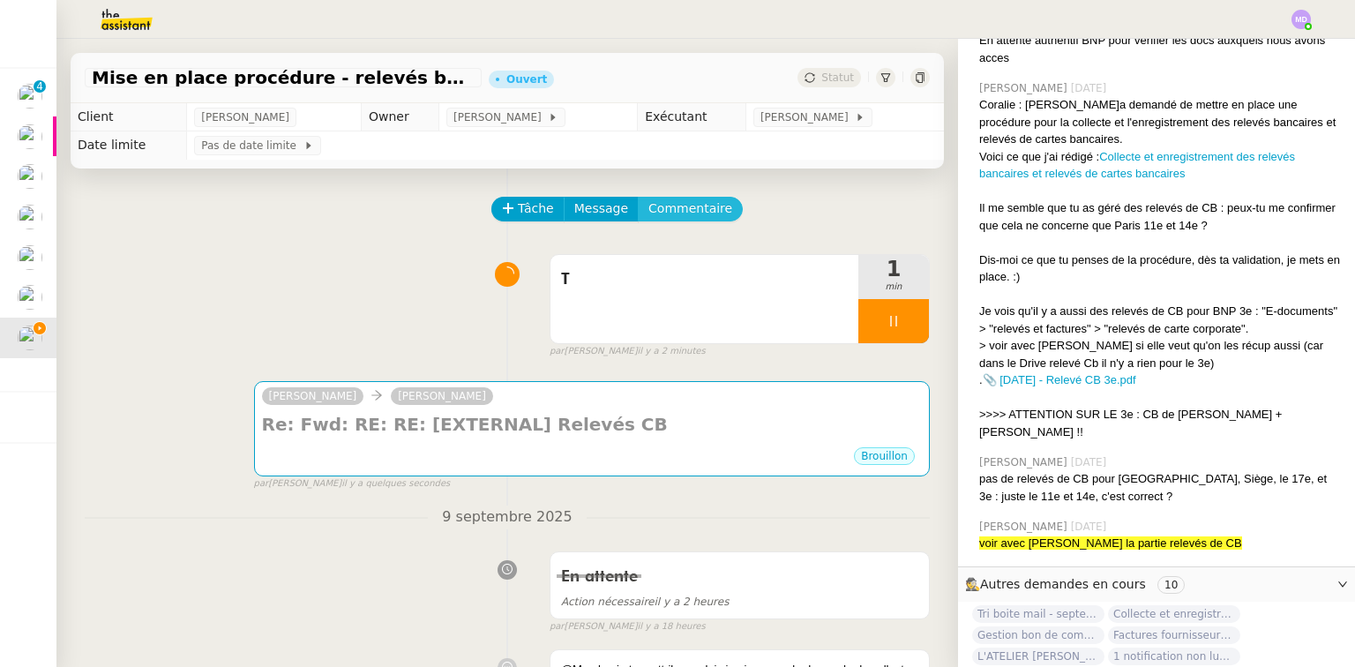
click at [673, 201] on span "Commentaire" at bounding box center [690, 208] width 84 height 20
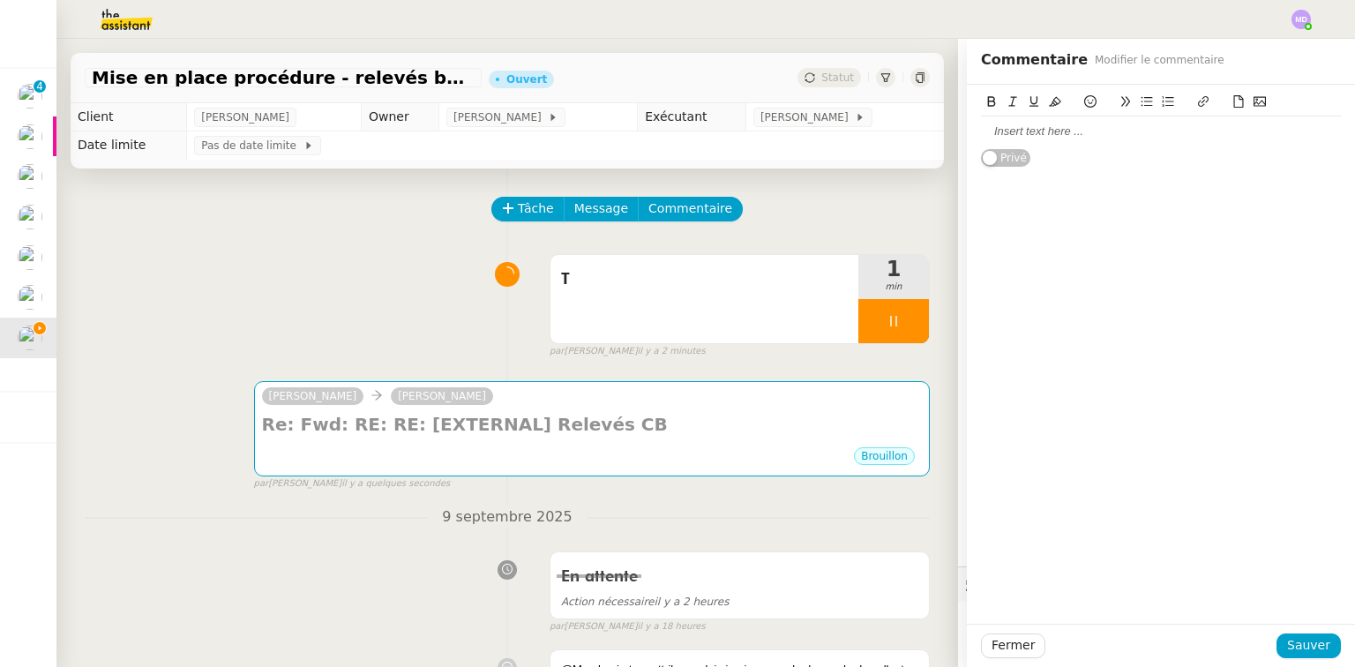
click at [1059, 131] on div at bounding box center [1161, 131] width 360 height 16
click at [1288, 635] on span "Sauver" at bounding box center [1308, 645] width 43 height 20
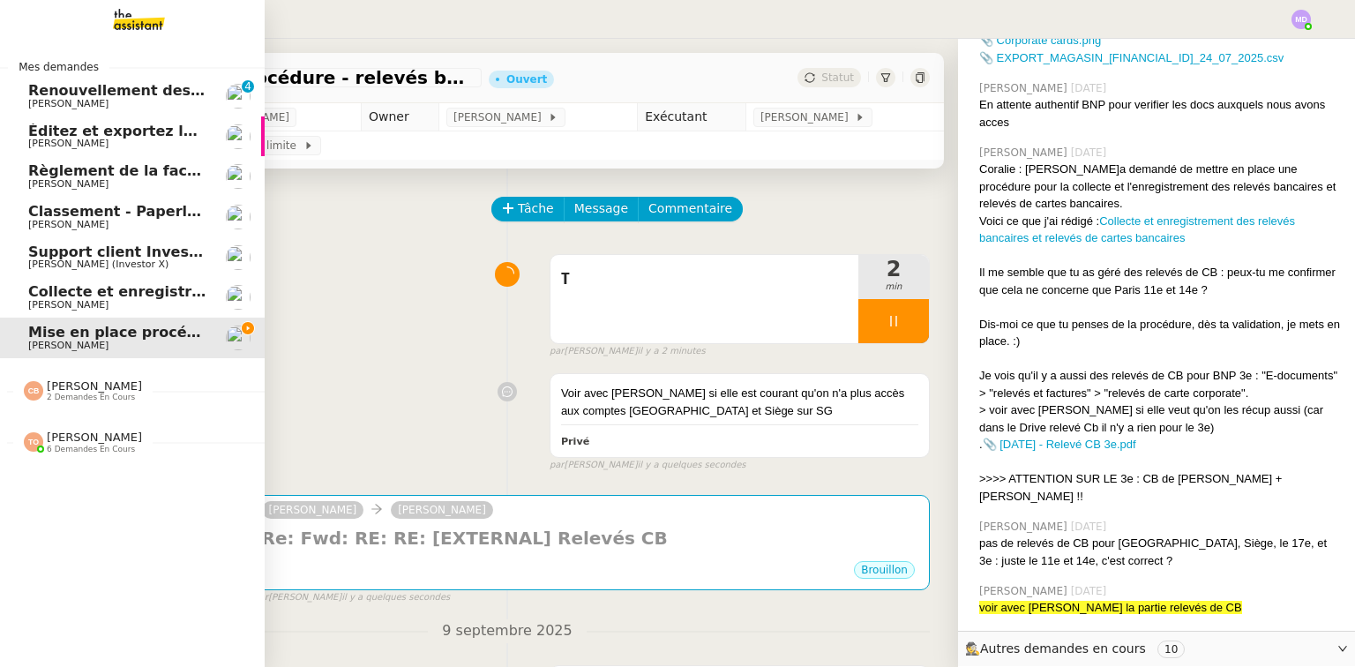
click at [107, 284] on span "Collecte et enregistrement des relevés bancaires et relevés de cartes bancaires…" at bounding box center [419, 291] width 783 height 17
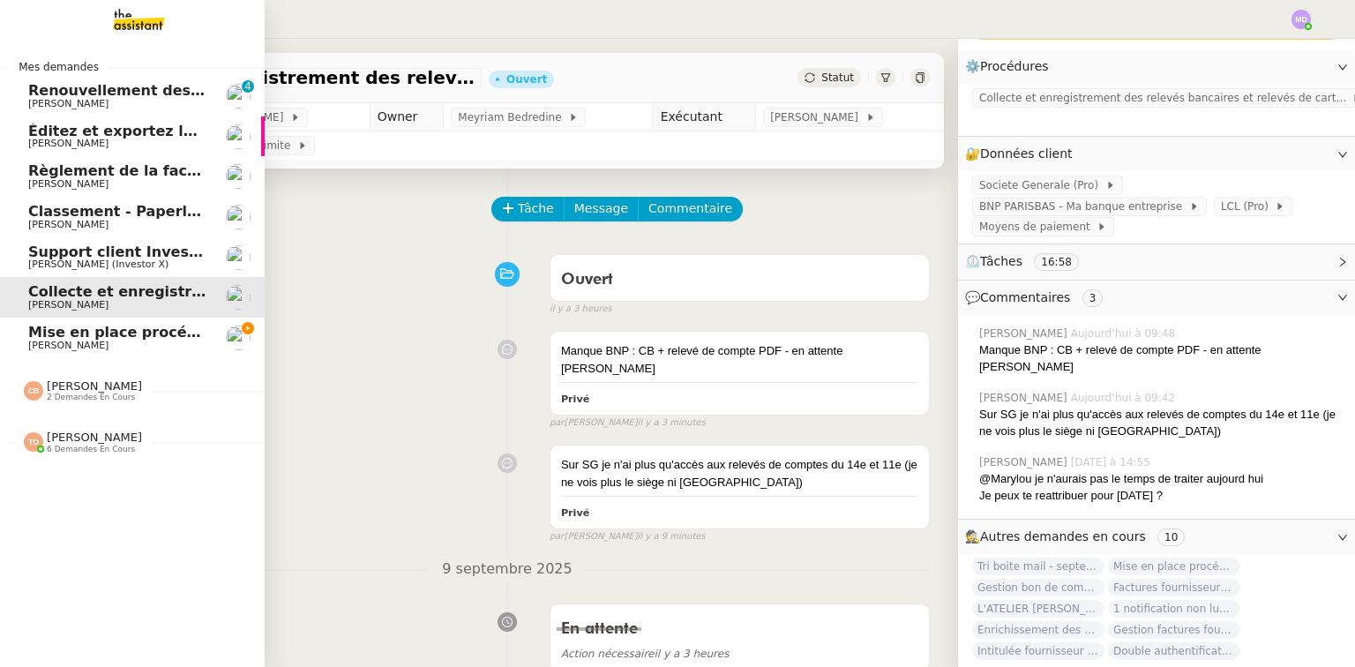
click at [38, 328] on span "Mise en place procédure - relevés bancaires mensuels" at bounding box center [243, 332] width 431 height 17
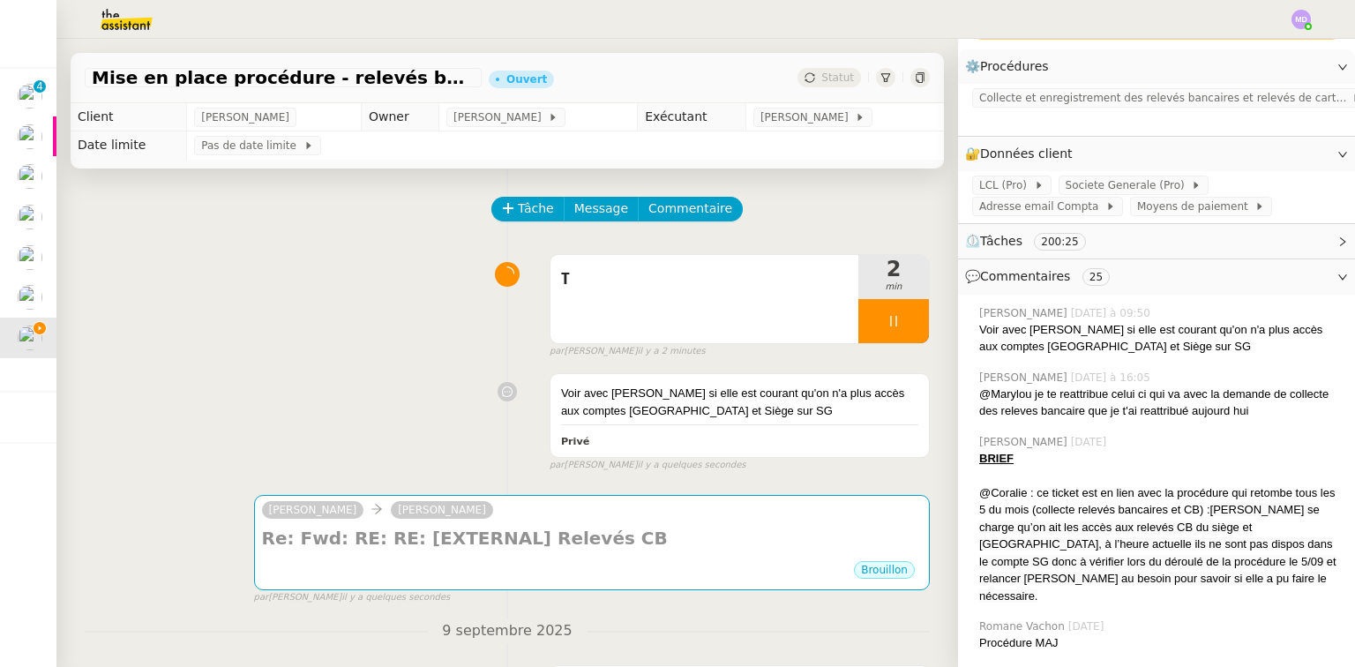
scroll to position [3270, 0]
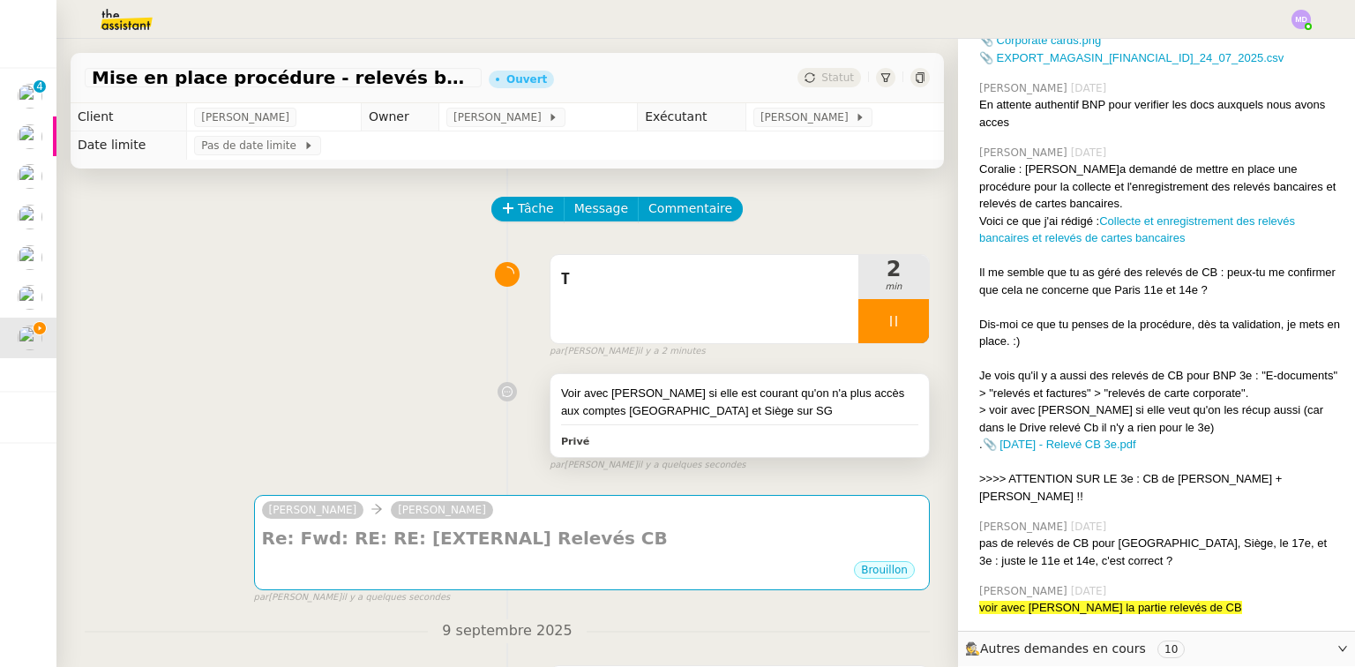
click at [761, 397] on div "Voir avec Coralie si elle est courant qu'on n'a plus accès aux comptes Versaill…" at bounding box center [739, 402] width 357 height 34
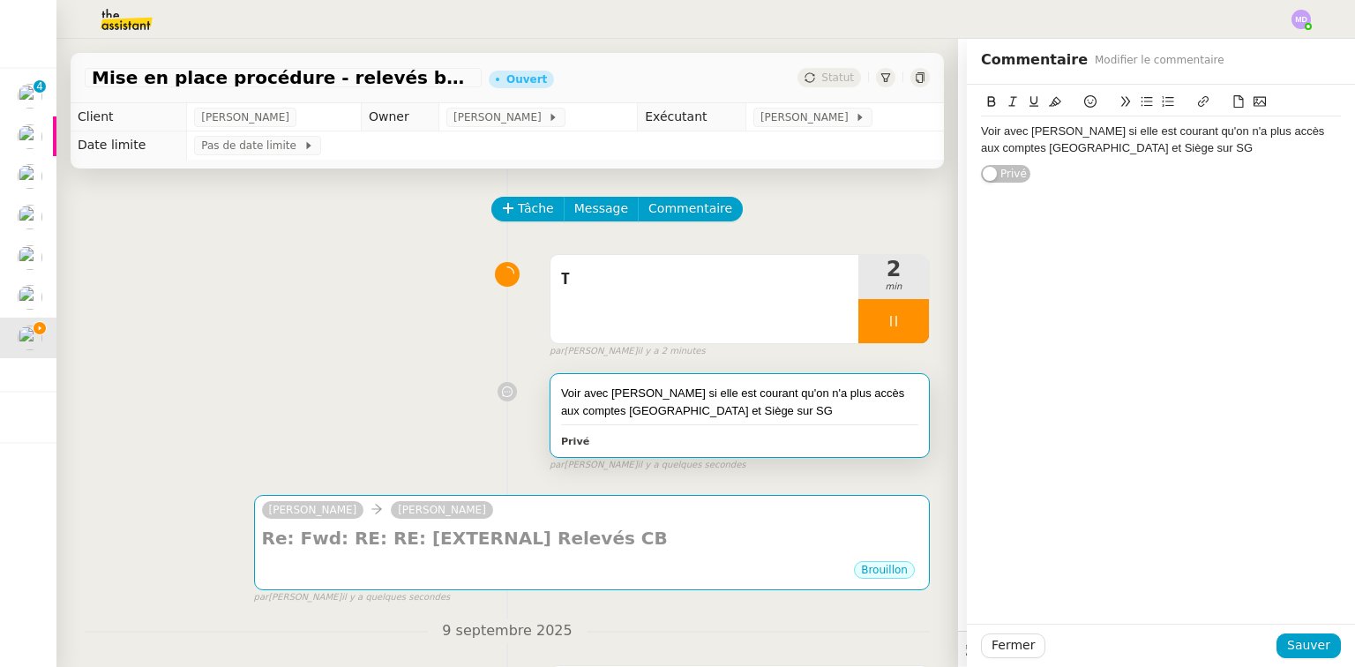
click at [1163, 154] on div "Voir avec Coralie si elle est courant qu'on n'a plus accès aux comptes Versaill…" at bounding box center [1161, 139] width 360 height 33
click at [1203, 145] on div "Voir avec Coralie si elle est courant qu'on n'a plus accès aux comptes Versaill…" at bounding box center [1161, 147] width 360 height 49
click at [1197, 103] on icon at bounding box center [1203, 101] width 12 height 12
paste input "https://dashboard.theassistant.com/ticket/YAW9q57AcV9cs7UmU63k/info/general"
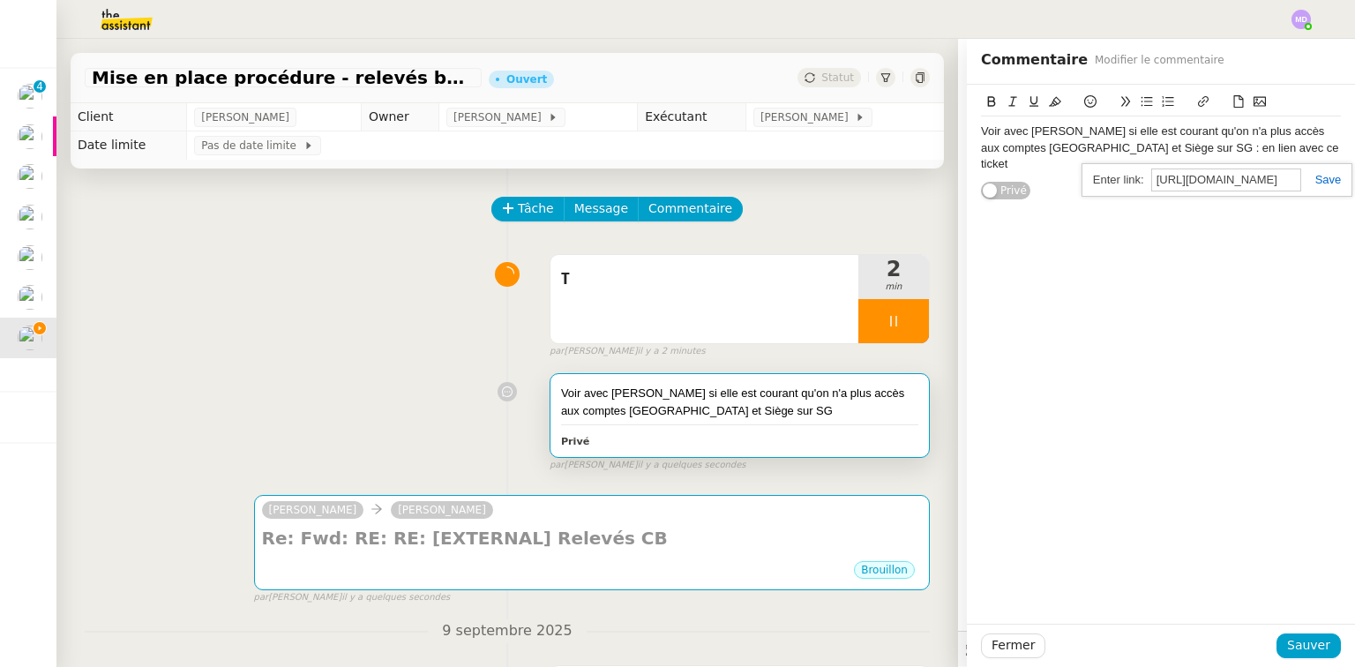
scroll to position [0, 274]
type input "https://dashboard.theassistant.com/ticket/YAW9q57AcV9cs7UmU63k/info/general"
click at [1312, 173] on link at bounding box center [1321, 179] width 41 height 13
click at [1135, 137] on div "Voir avec Coralie si elle est courant qu'on n'a plus accès aux comptes Versaill…" at bounding box center [1161, 139] width 360 height 33
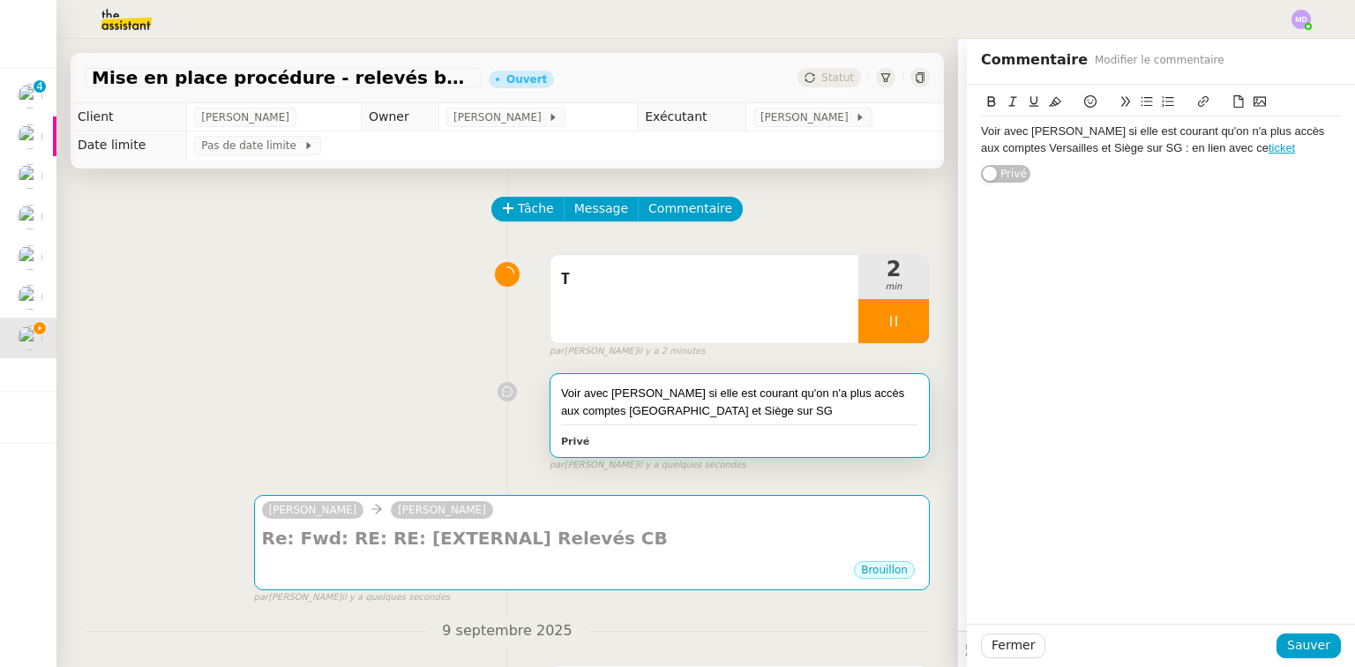
click at [1050, 143] on div "Voir avec Coralie si elle est courant qu'on n'a plus accès aux comptes Versaill…" at bounding box center [1161, 139] width 360 height 33
click at [1111, 132] on div "Voir avec Coralie si elle est courant qu'on n'a plus accès aux comptes Versaill…" at bounding box center [1161, 139] width 360 height 33
click at [1291, 635] on span "Sauver" at bounding box center [1308, 645] width 43 height 20
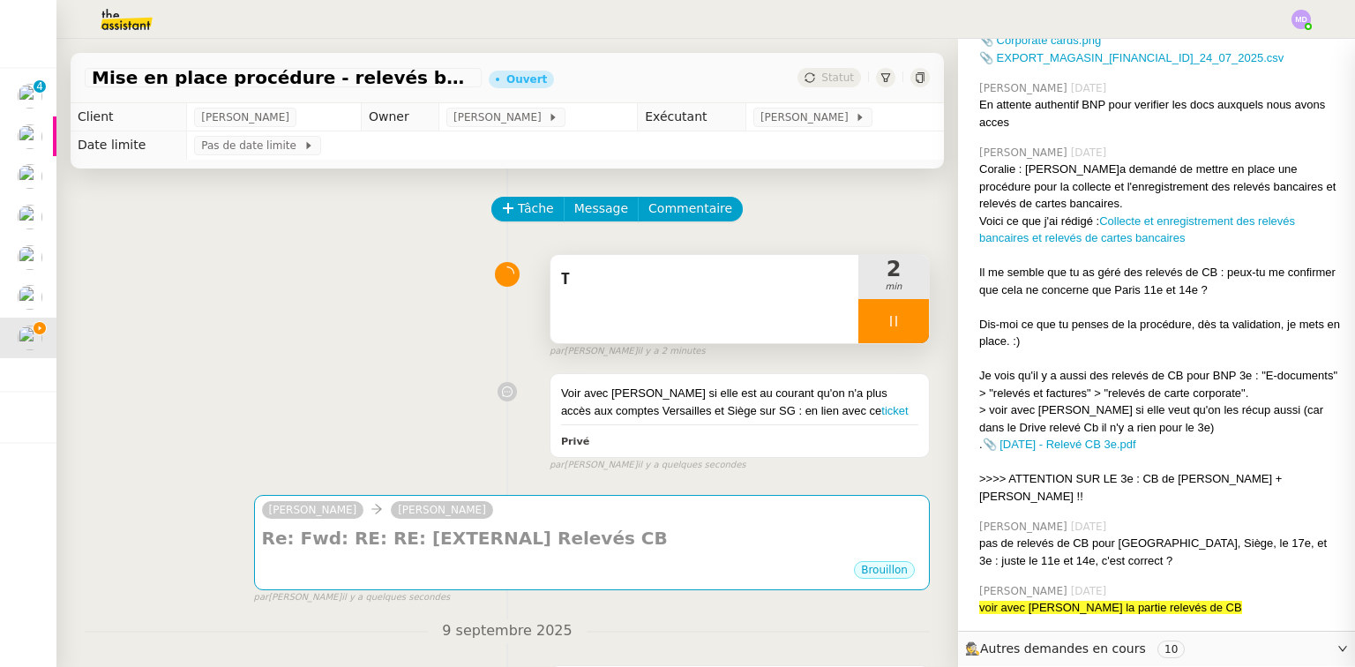
click at [645, 328] on div "T" at bounding box center [704, 299] width 308 height 88
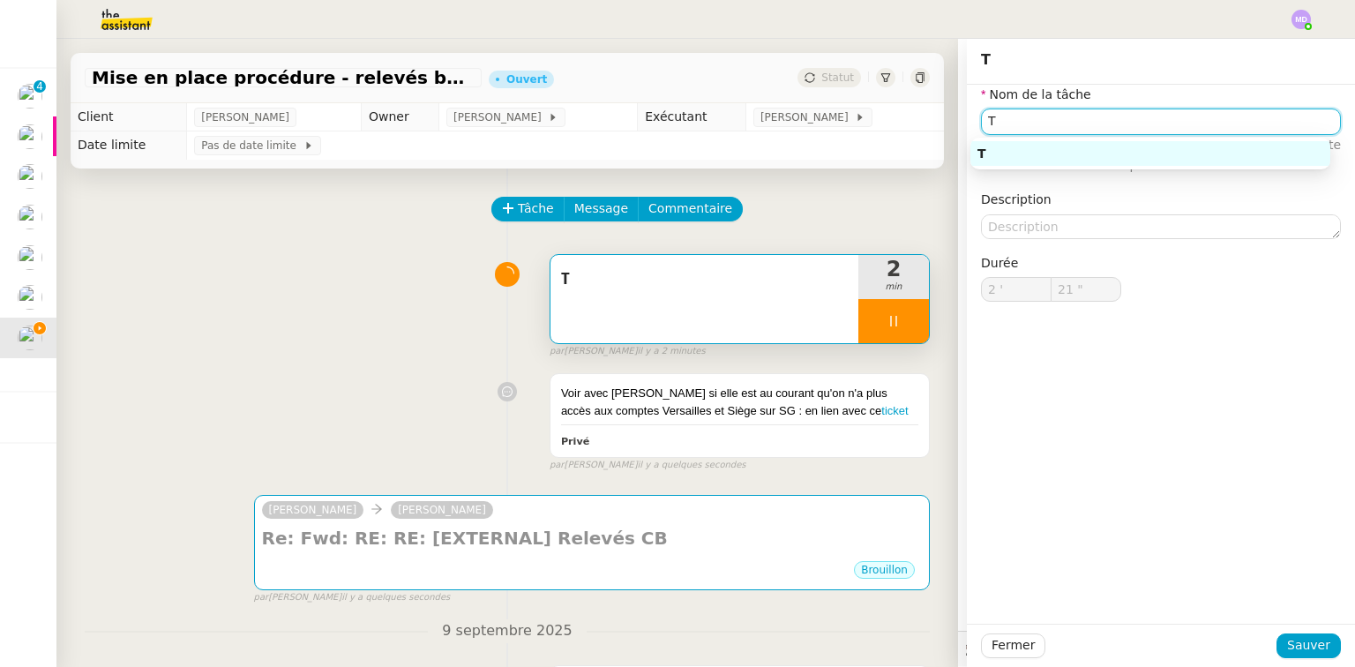
click at [1001, 120] on input "T" at bounding box center [1161, 121] width 360 height 26
type input "Trai"
type input "22 ""
type input "Traitement des"
type input "23 ""
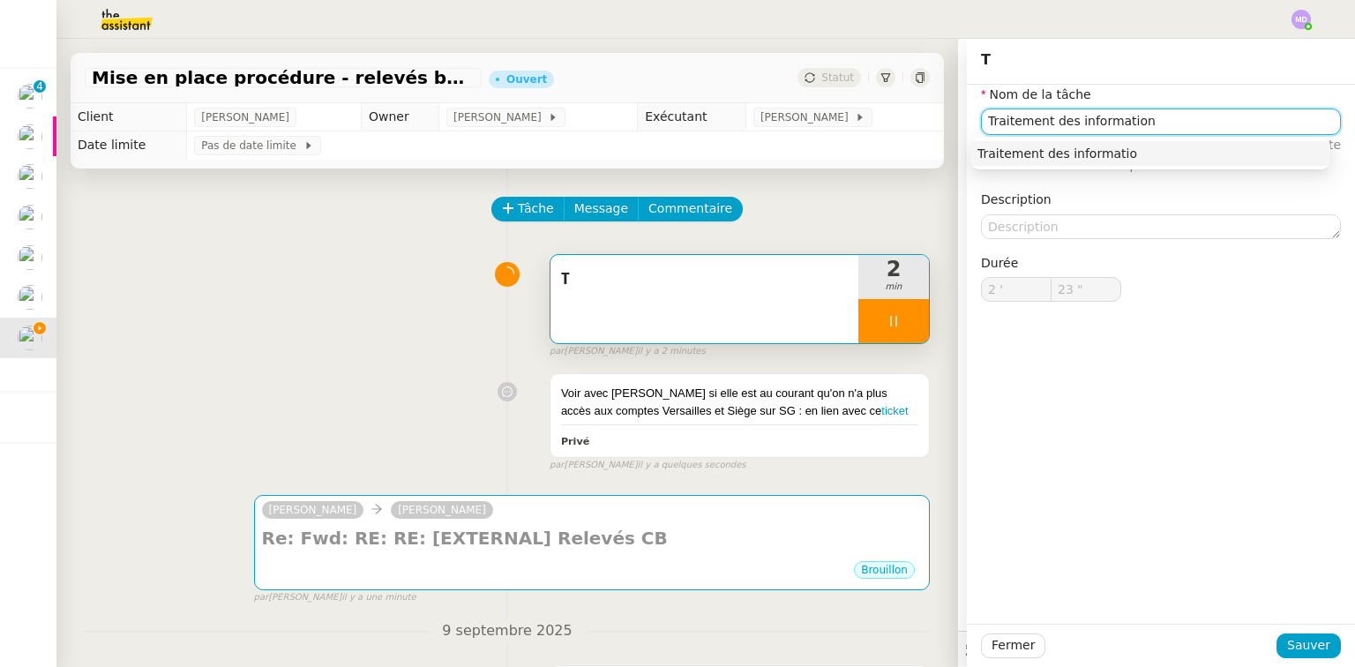
type input "Traitement des informations"
type input "25 ""
type input "Traitement des informations"
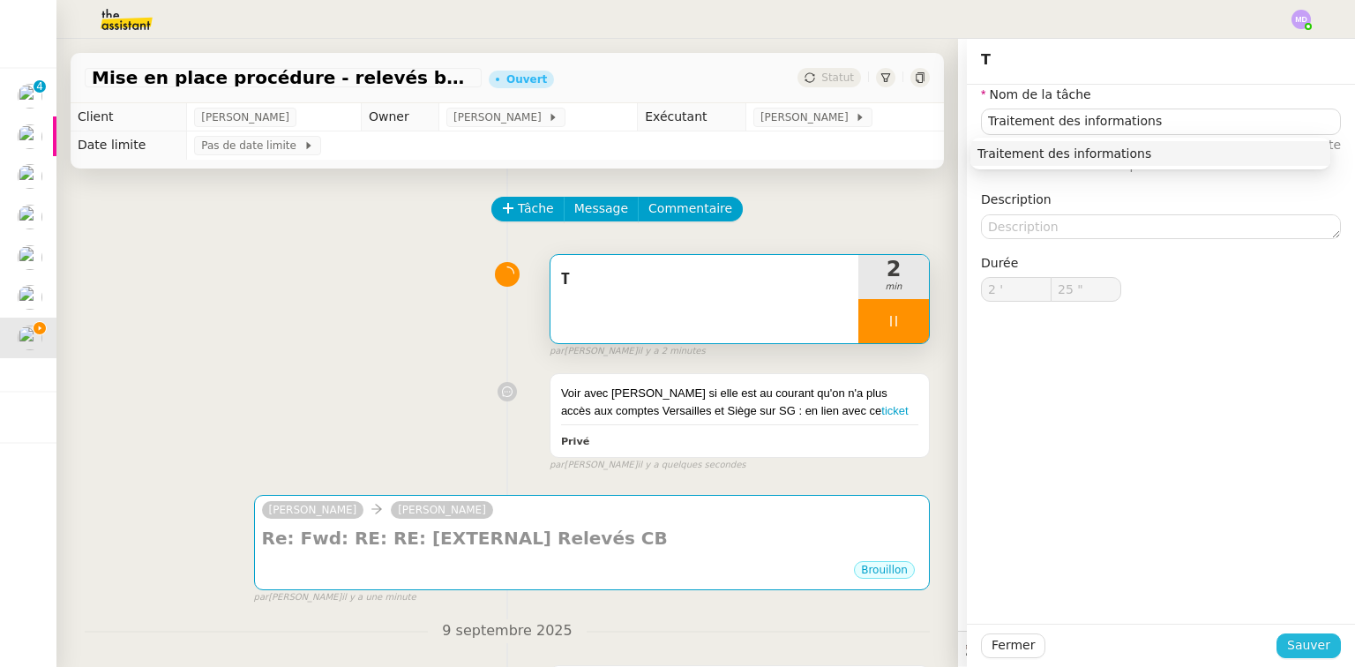
drag, startPoint x: 1303, startPoint y: 637, endPoint x: 1263, endPoint y: 627, distance: 40.9
click at [1299, 639] on span "Sauver" at bounding box center [1308, 645] width 43 height 20
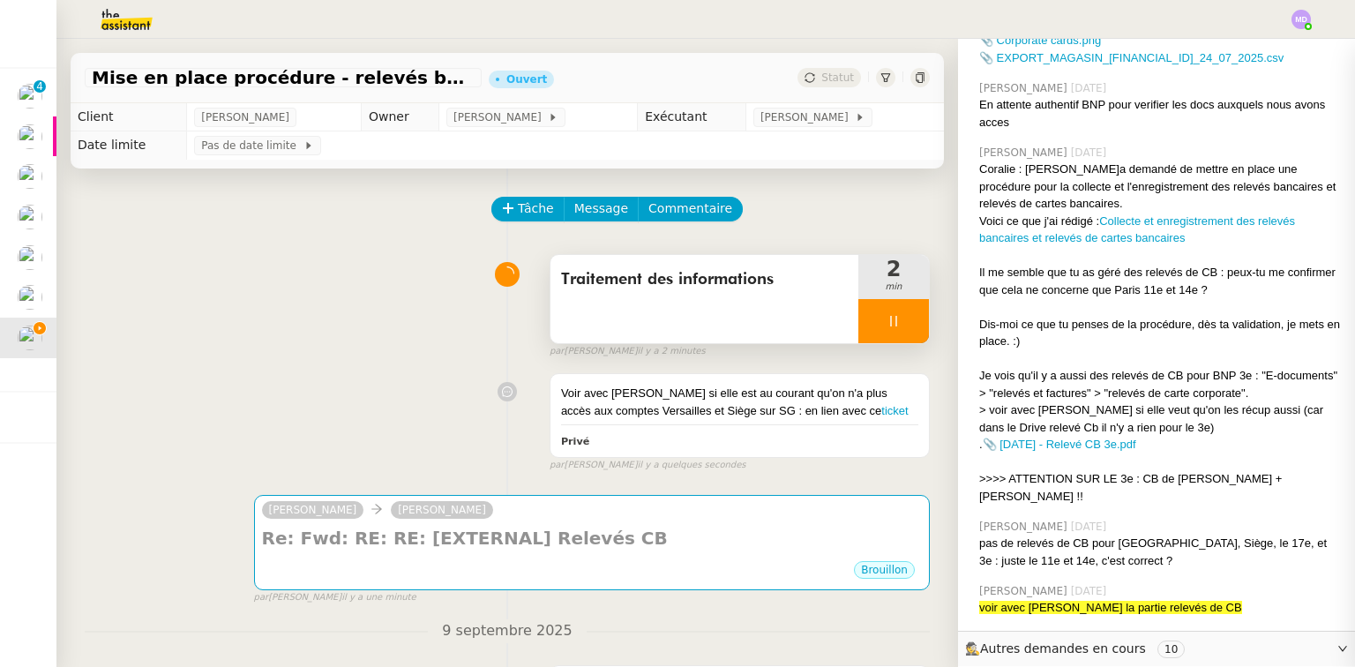
click at [894, 333] on div at bounding box center [893, 321] width 71 height 44
click at [894, 333] on button at bounding box center [911, 321] width 35 height 44
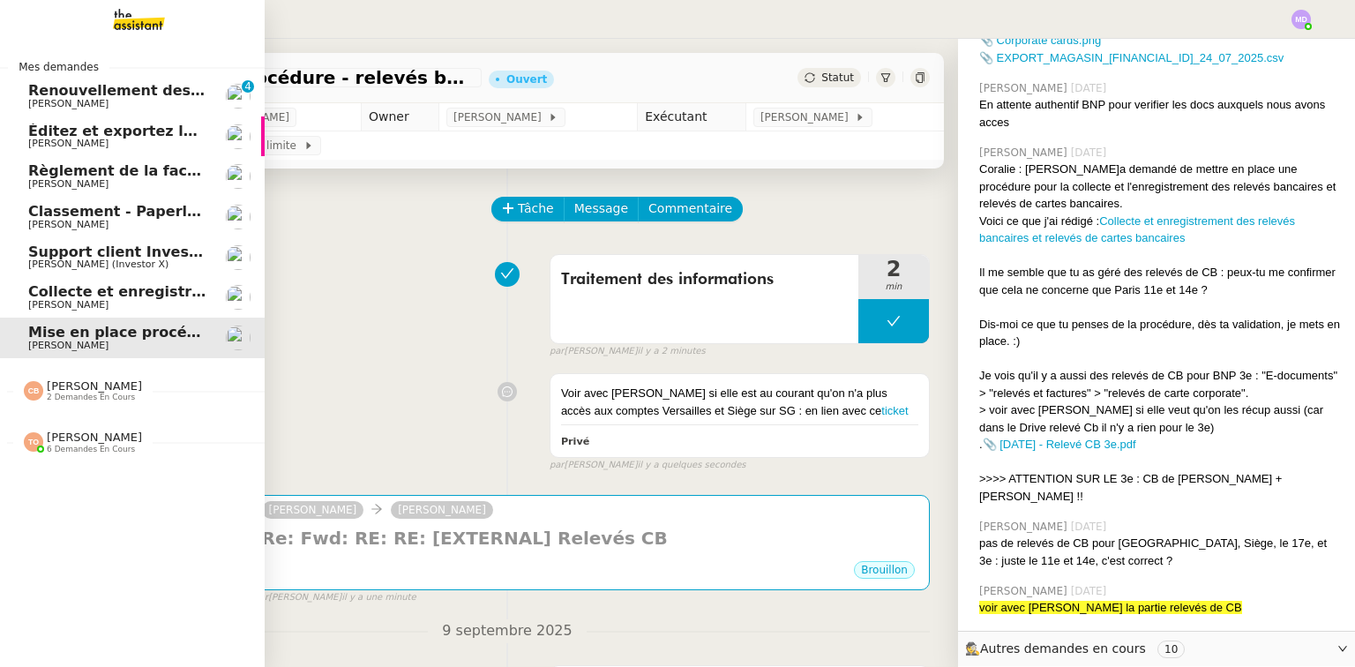
click at [58, 215] on span "Classement - Paperless - septembre 2025" at bounding box center [193, 211] width 331 height 17
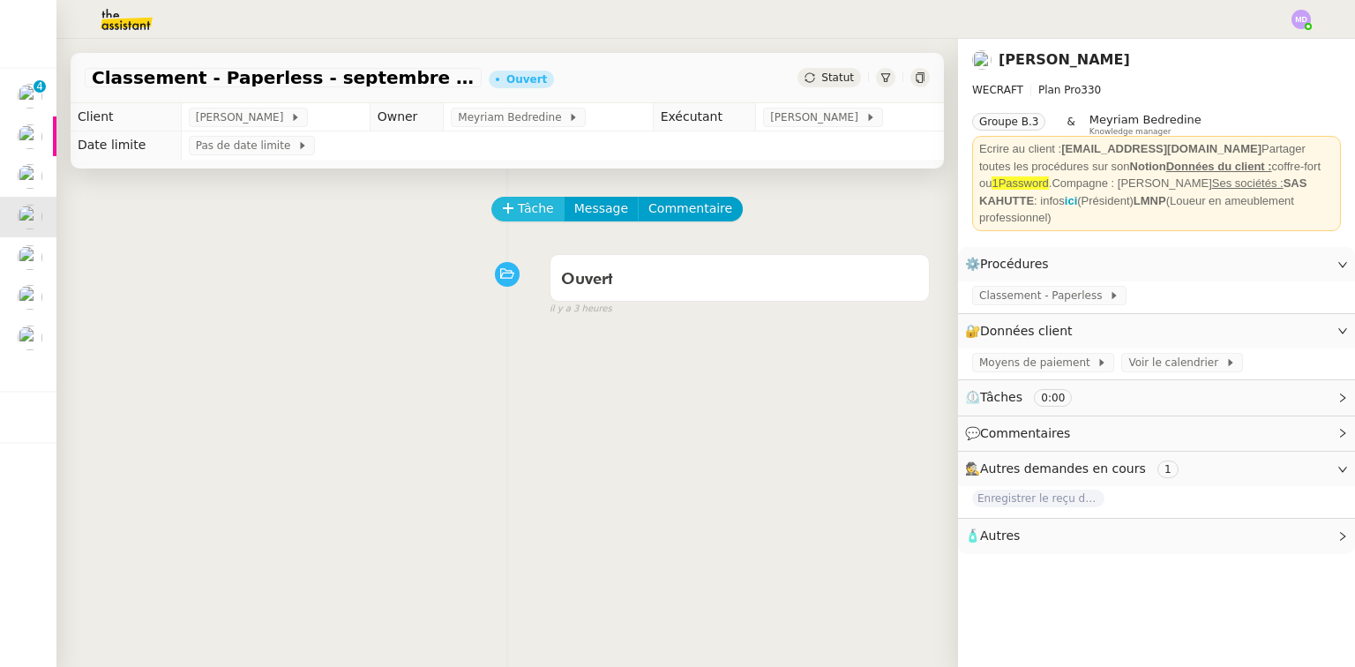
click at [533, 216] on span "Tâche" at bounding box center [536, 208] width 36 height 20
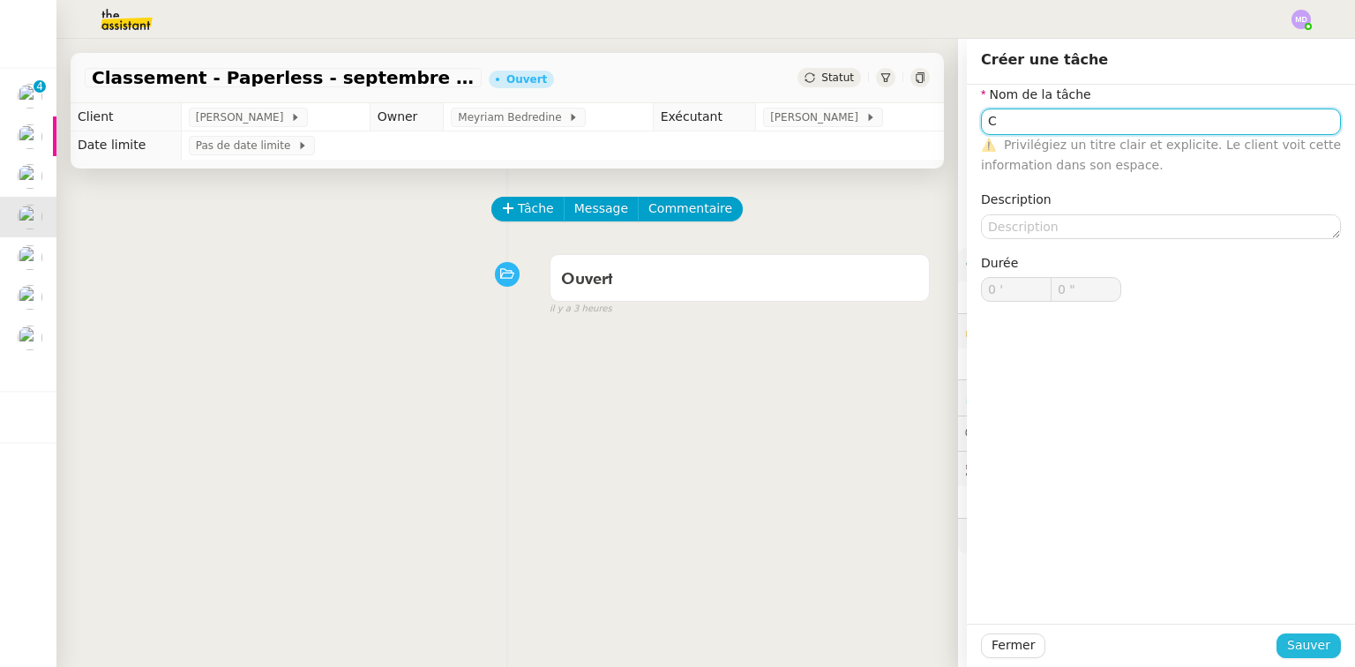
type input "C"
click at [1305, 636] on span "Sauver" at bounding box center [1308, 645] width 43 height 20
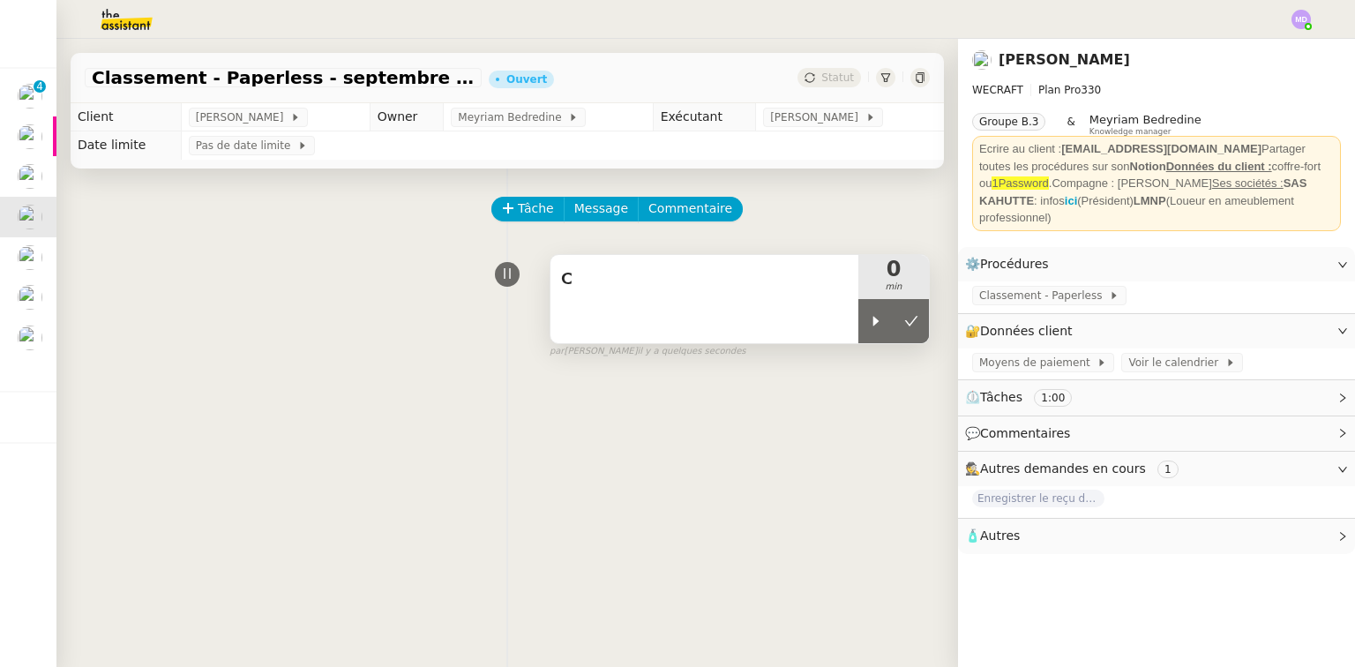
drag, startPoint x: 858, startPoint y: 325, endPoint x: 750, endPoint y: 308, distance: 109.9
click at [869, 325] on icon at bounding box center [876, 321] width 14 height 14
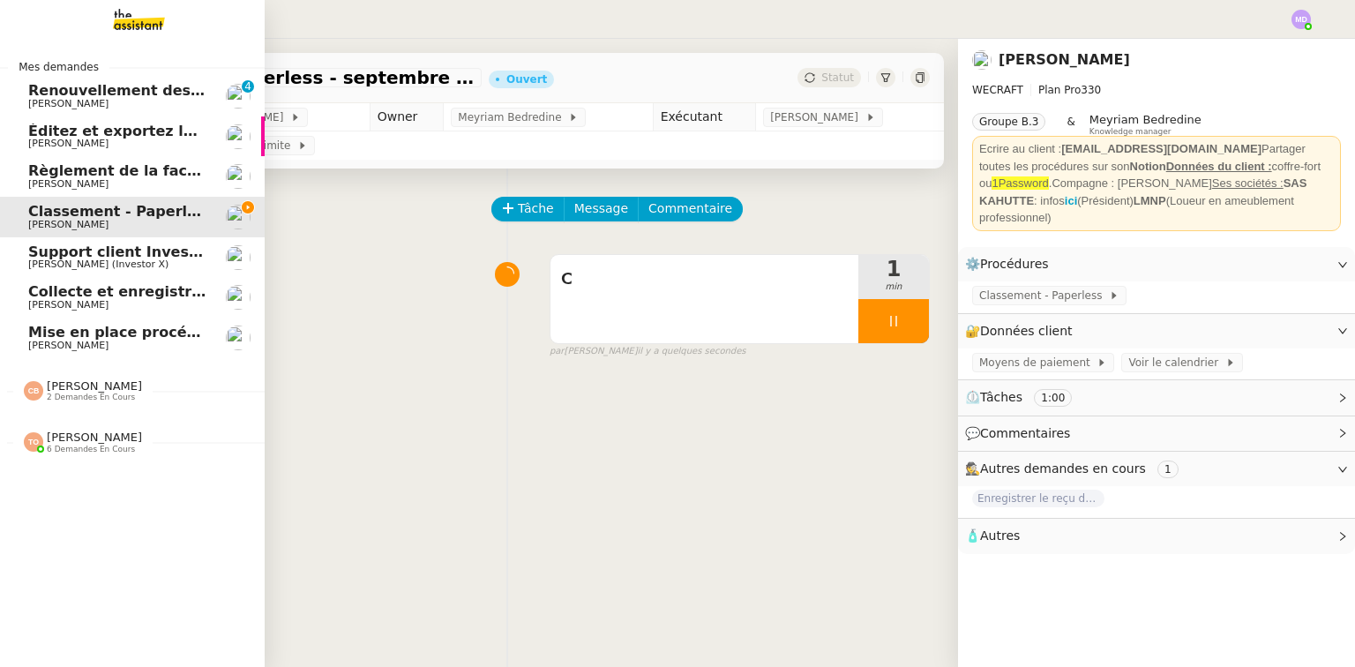
click at [106, 139] on span "[PERSON_NAME]" at bounding box center [117, 143] width 178 height 11
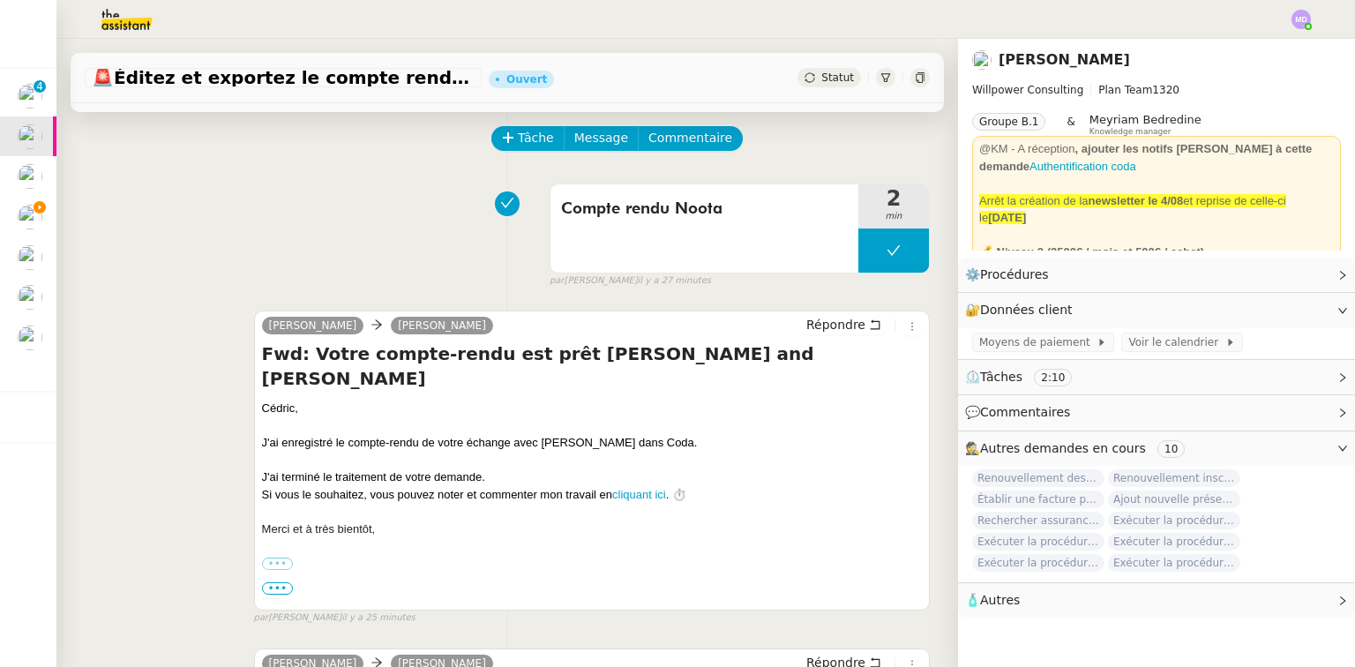
scroll to position [71, 0]
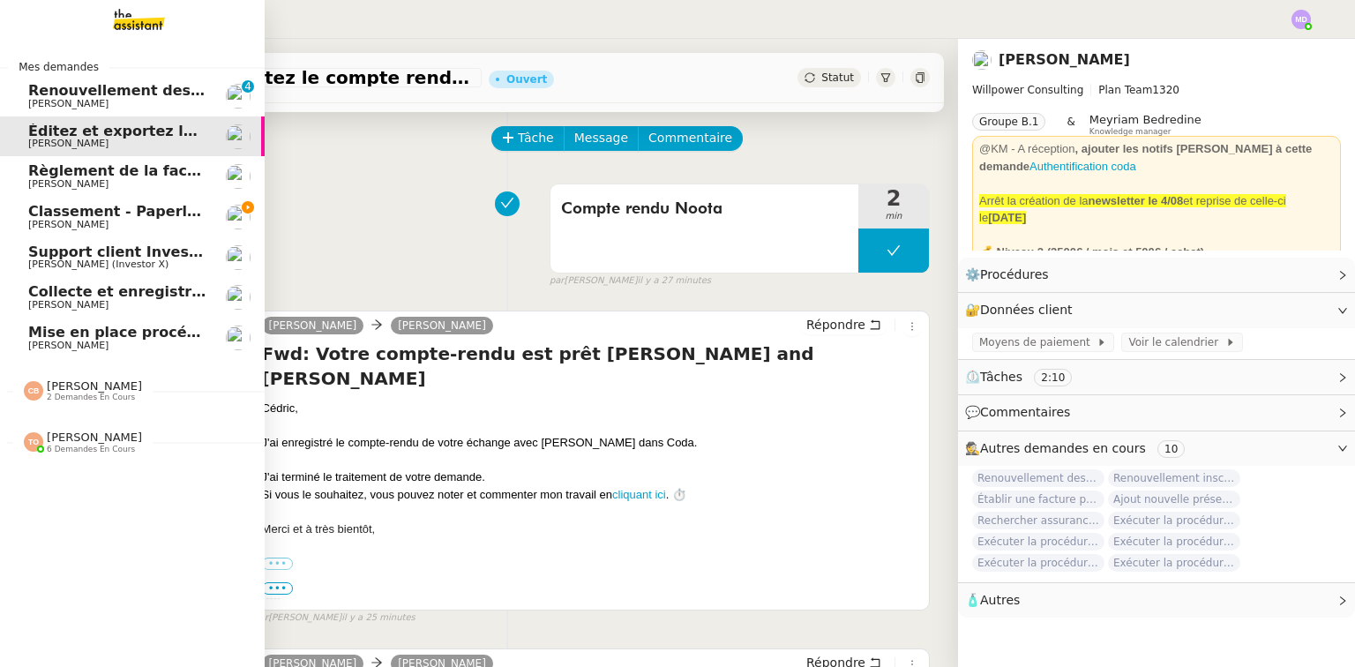
click at [109, 211] on span "Classement - Paperless - septembre 2025" at bounding box center [193, 211] width 331 height 17
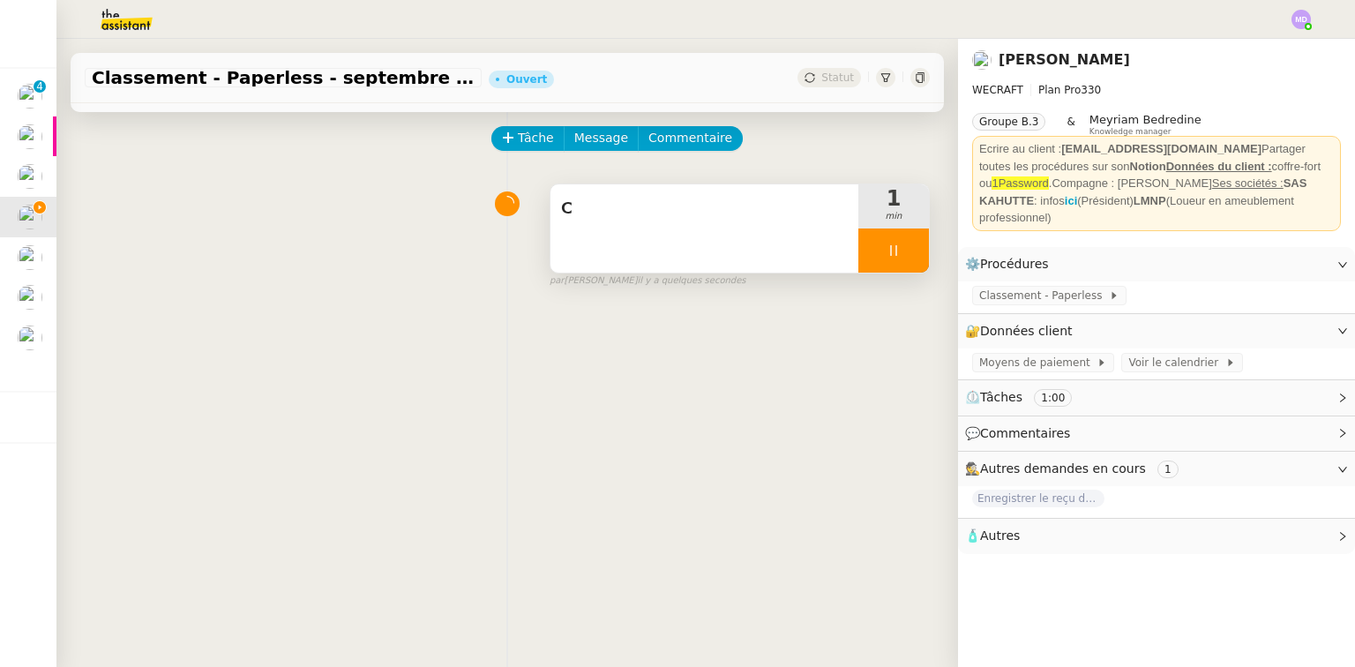
click at [644, 226] on div "C" at bounding box center [704, 228] width 308 height 88
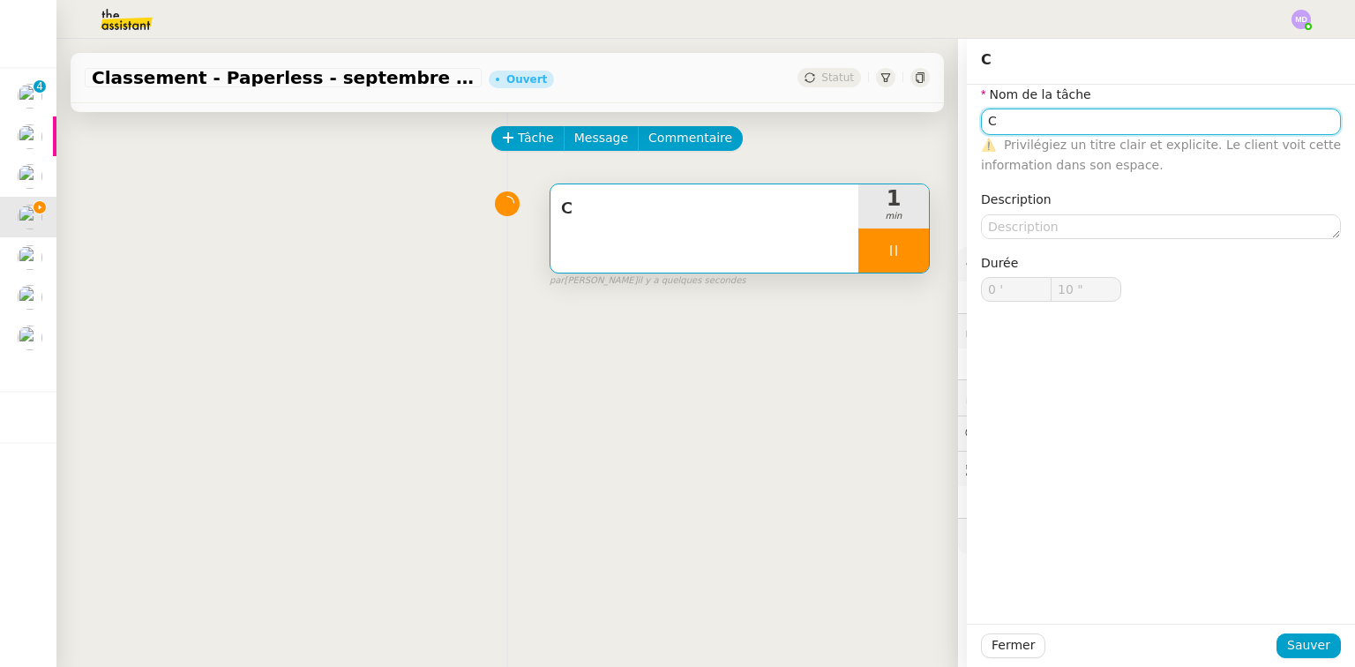
click at [1127, 127] on input "C" at bounding box center [1161, 121] width 360 height 26
type input "Cla"
type input "11 ""
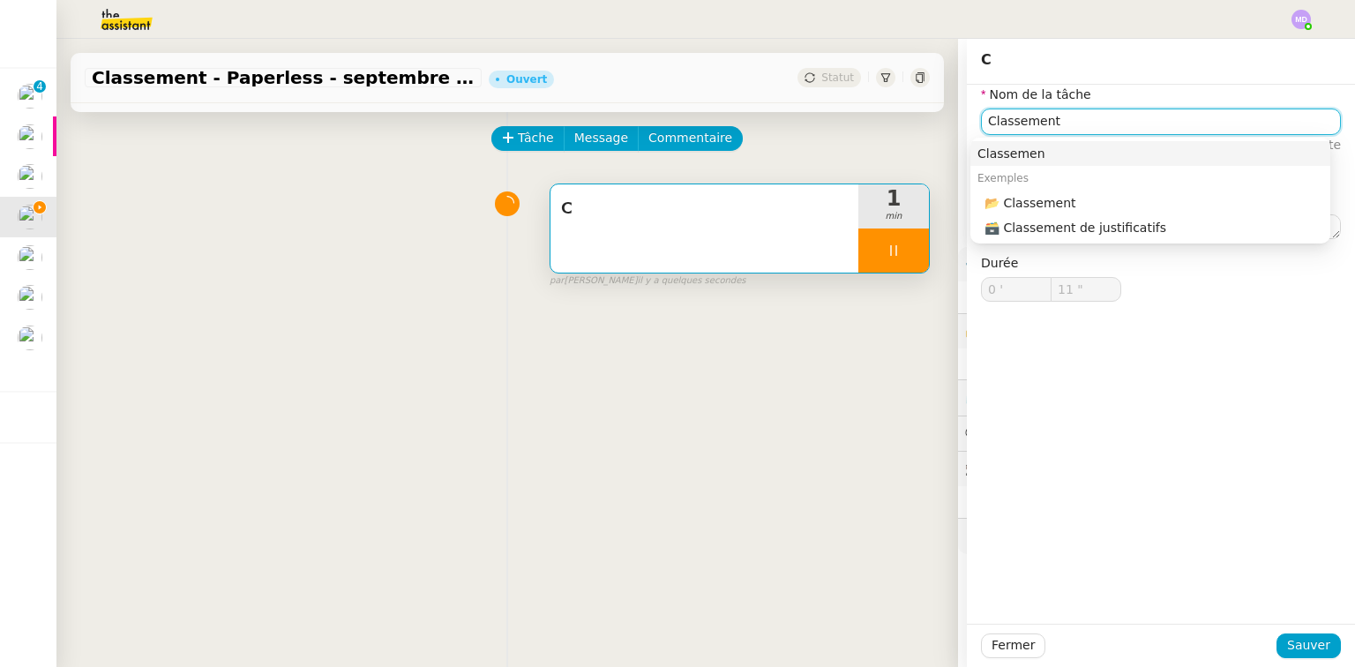
type input "Classement"
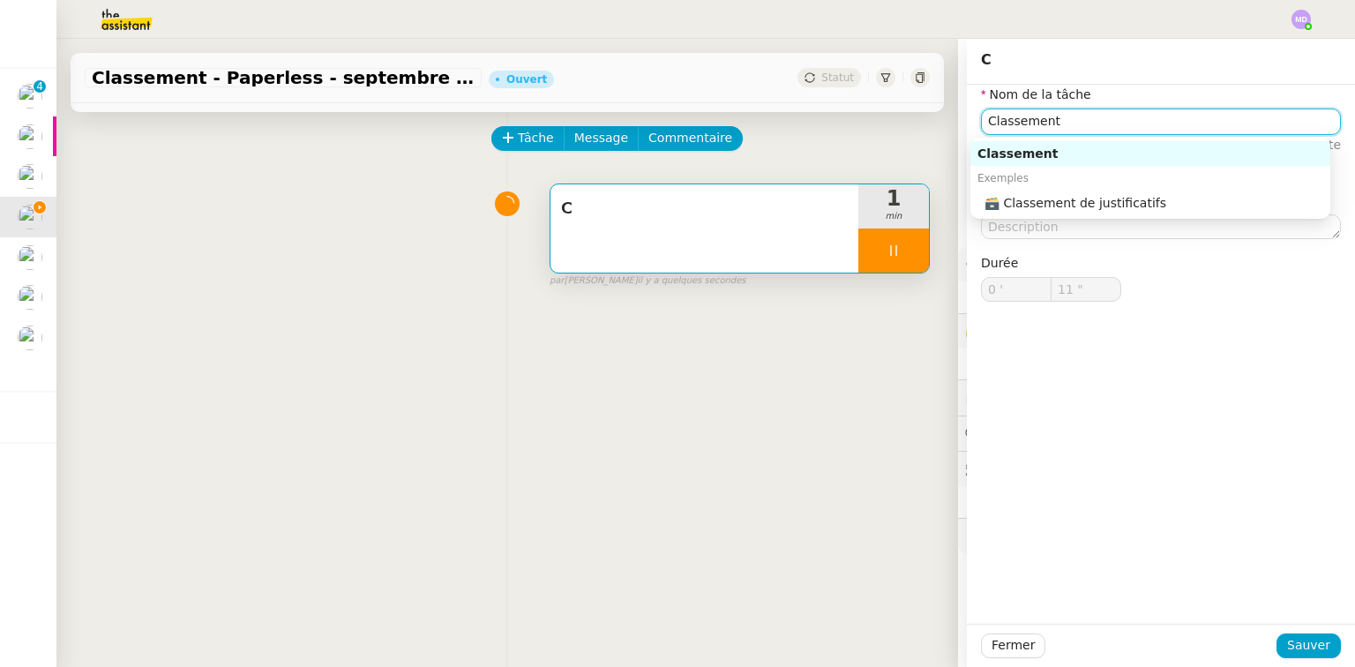
type input "12 ""
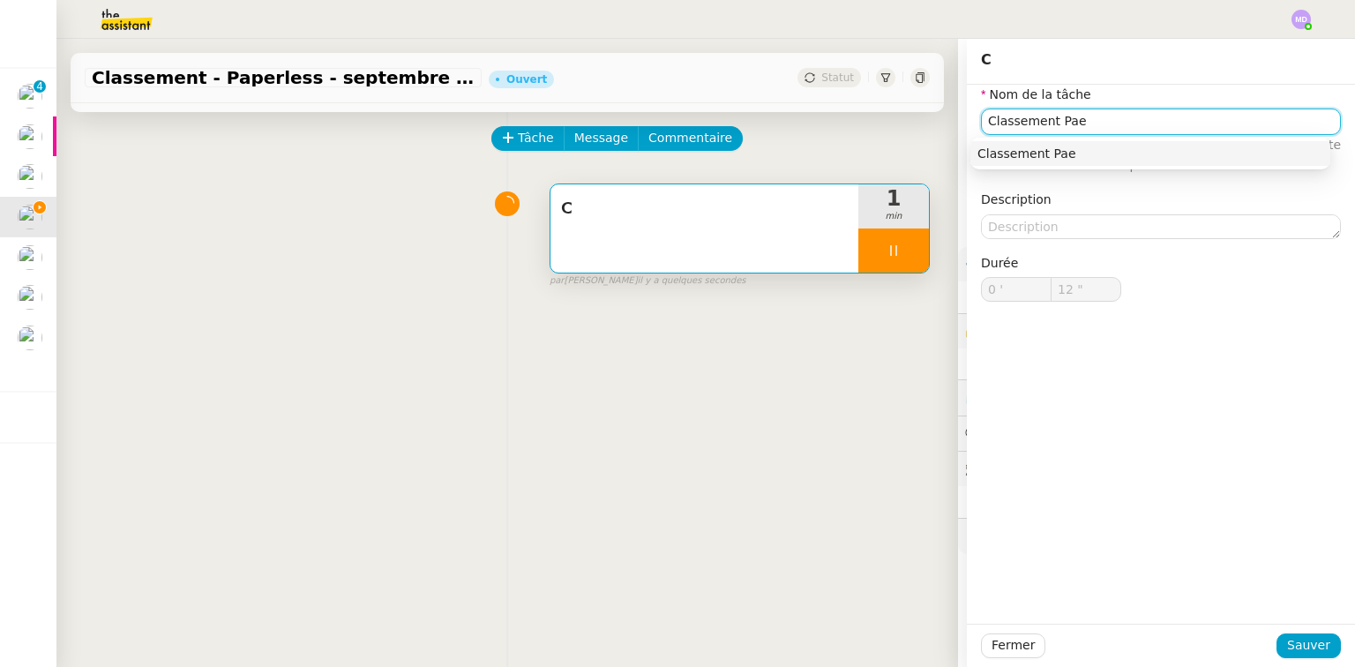
type input "Classement Pa"
type input "13 ""
type input "Classement Pape"
type input "14 ""
type input "Classement Paperle"
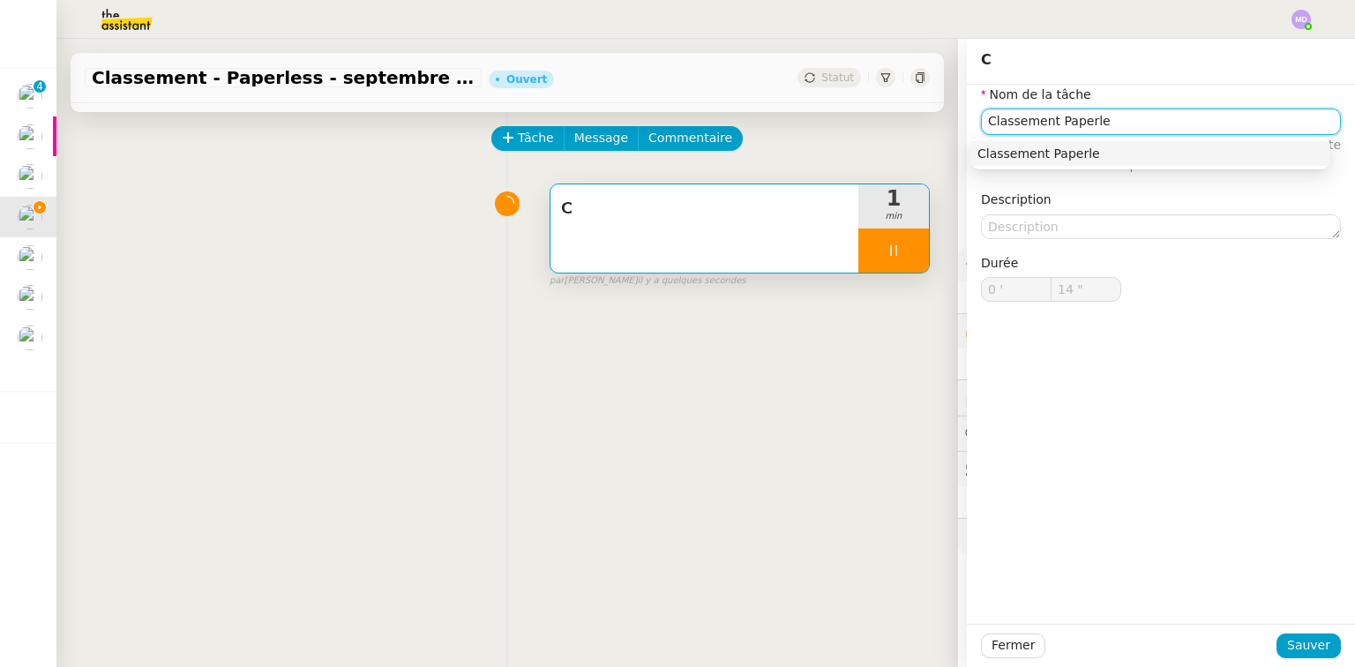
type input "15 ""
type input "Classement Paperless"
click at [1104, 147] on div "Classement Paperless" at bounding box center [1150, 154] width 346 height 16
type input "16 ""
type input "Classement Paperless"
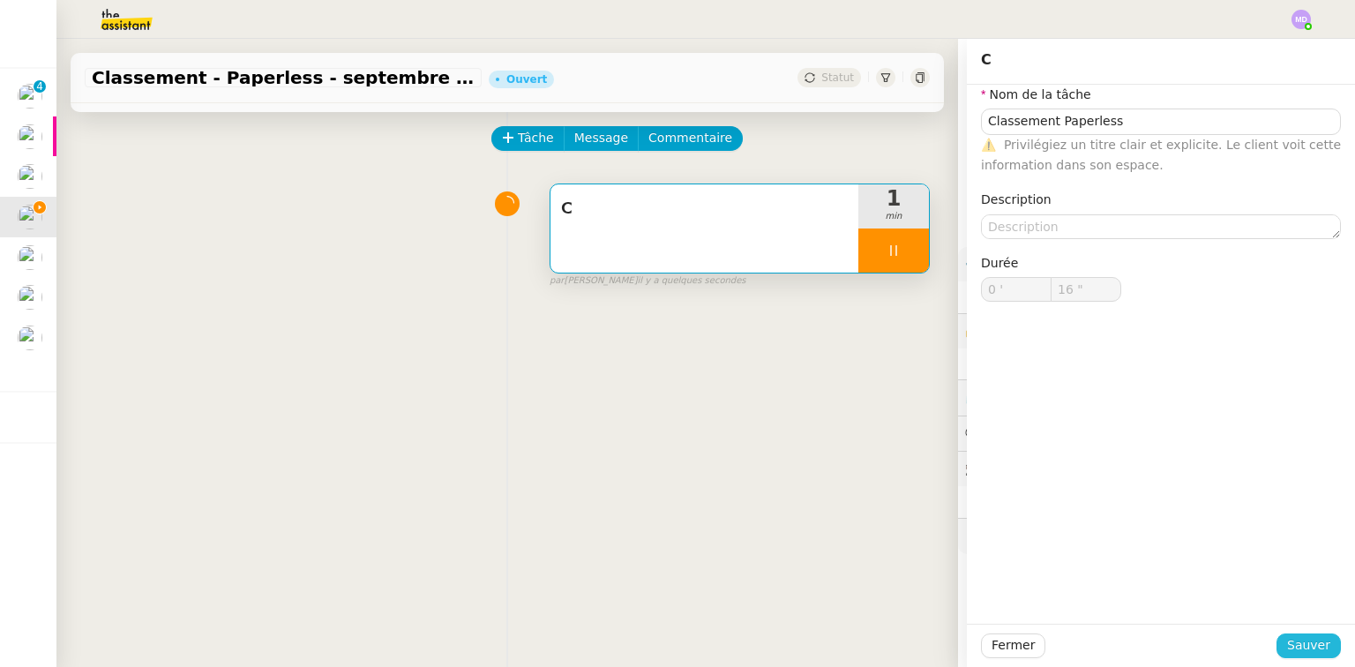
click at [1298, 641] on span "Sauver" at bounding box center [1308, 645] width 43 height 20
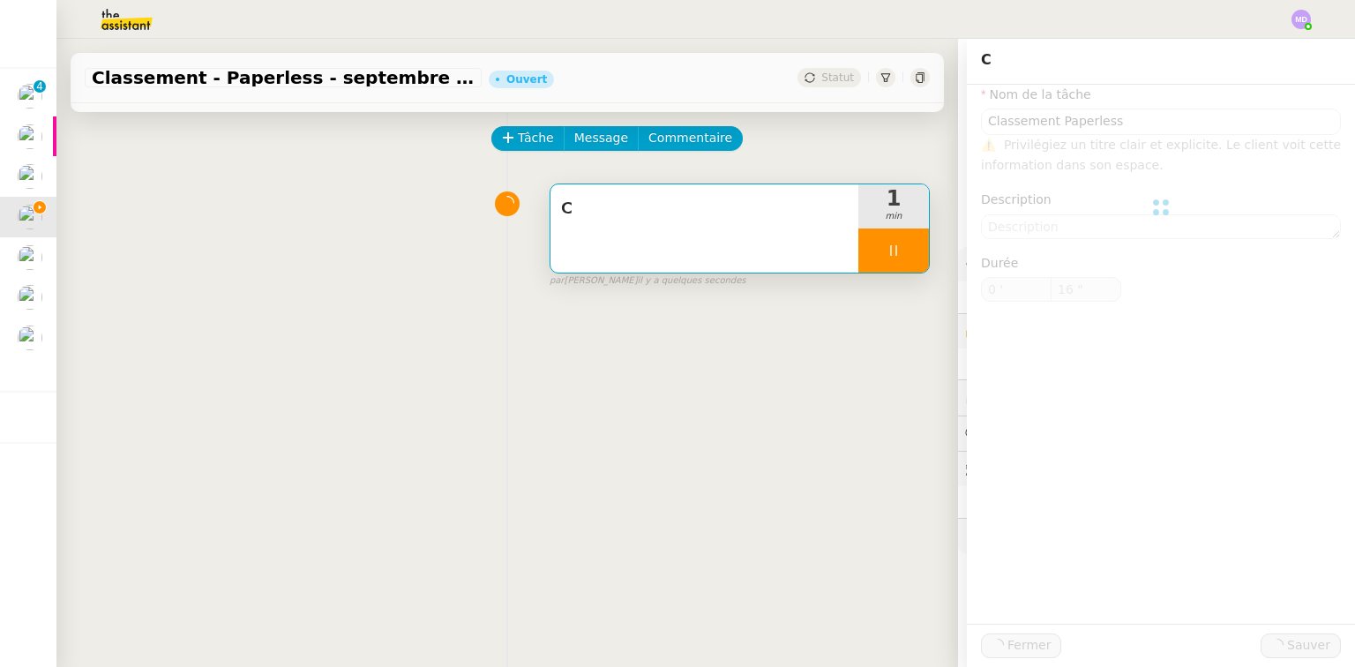
type input "17 ""
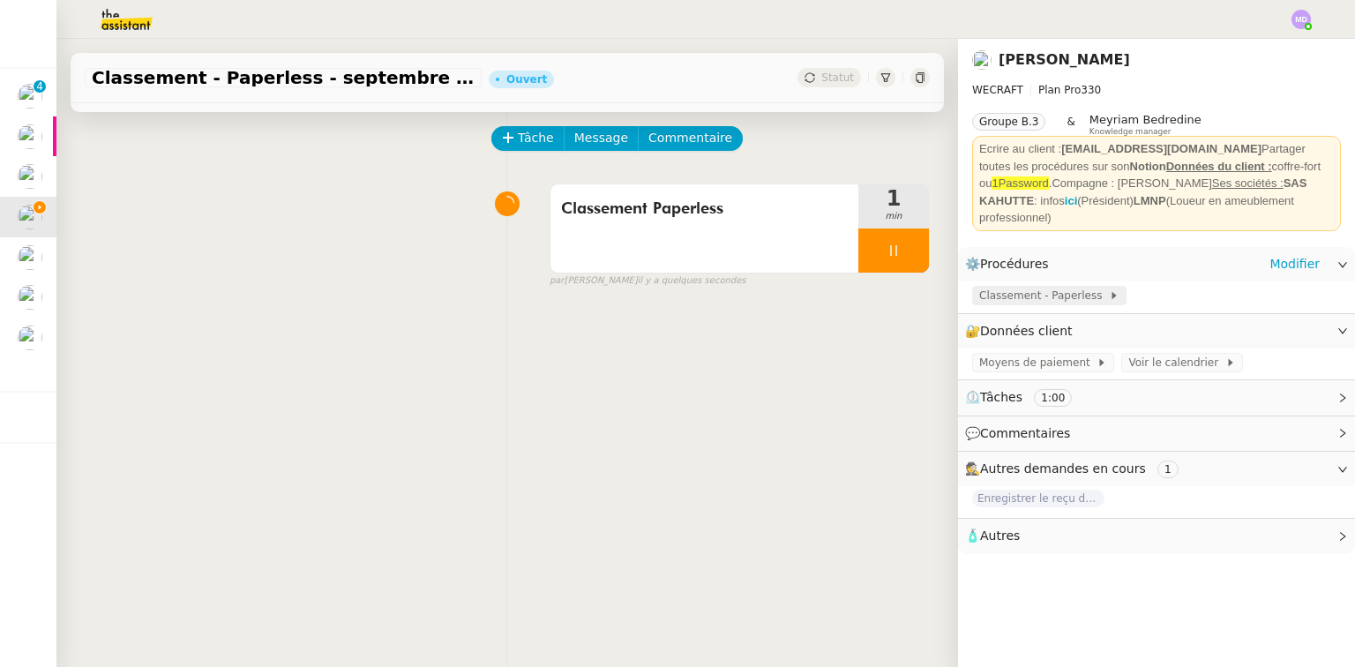
click at [1038, 300] on span "Classement - Paperless" at bounding box center [1044, 296] width 130 height 18
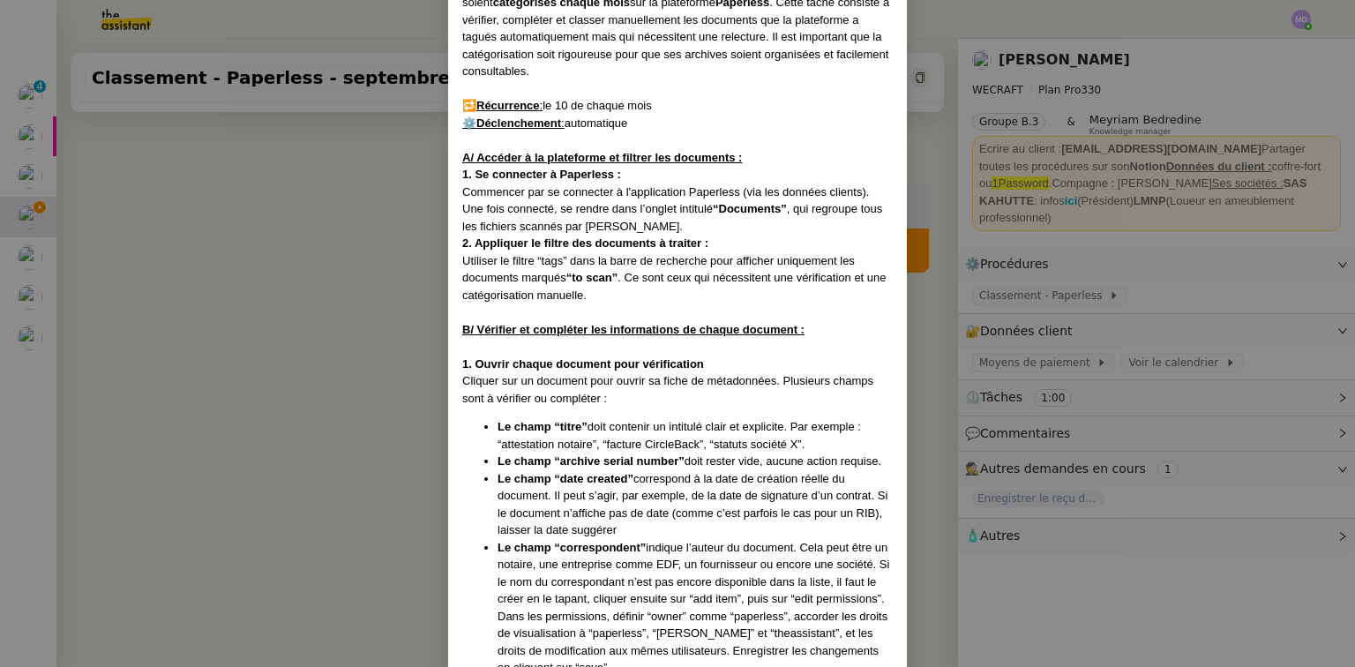
scroll to position [13, 0]
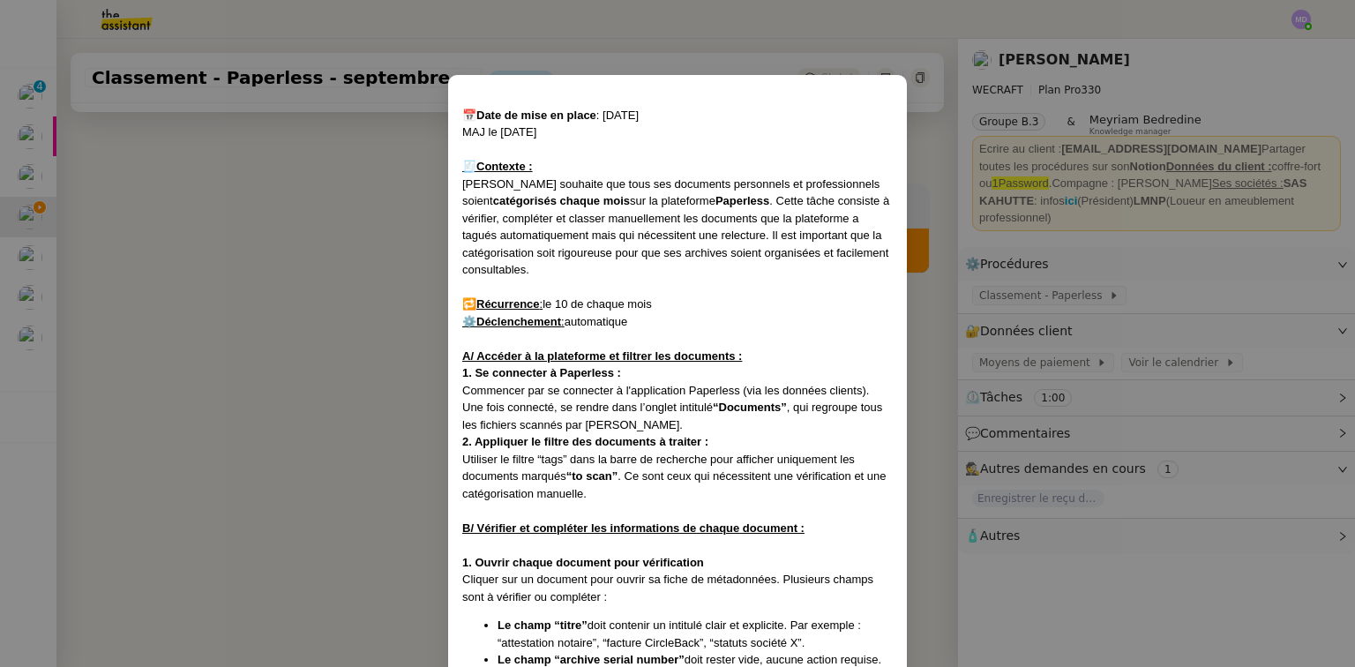
drag, startPoint x: 1145, startPoint y: 524, endPoint x: 1147, endPoint y: 496, distance: 28.3
click at [1147, 523] on nz-modal-container "📅 Date de mise en place : 29/07/2025 MAJ le 1/08/25 🧾 Contexte : Fabien souhait…" at bounding box center [677, 333] width 1355 height 667
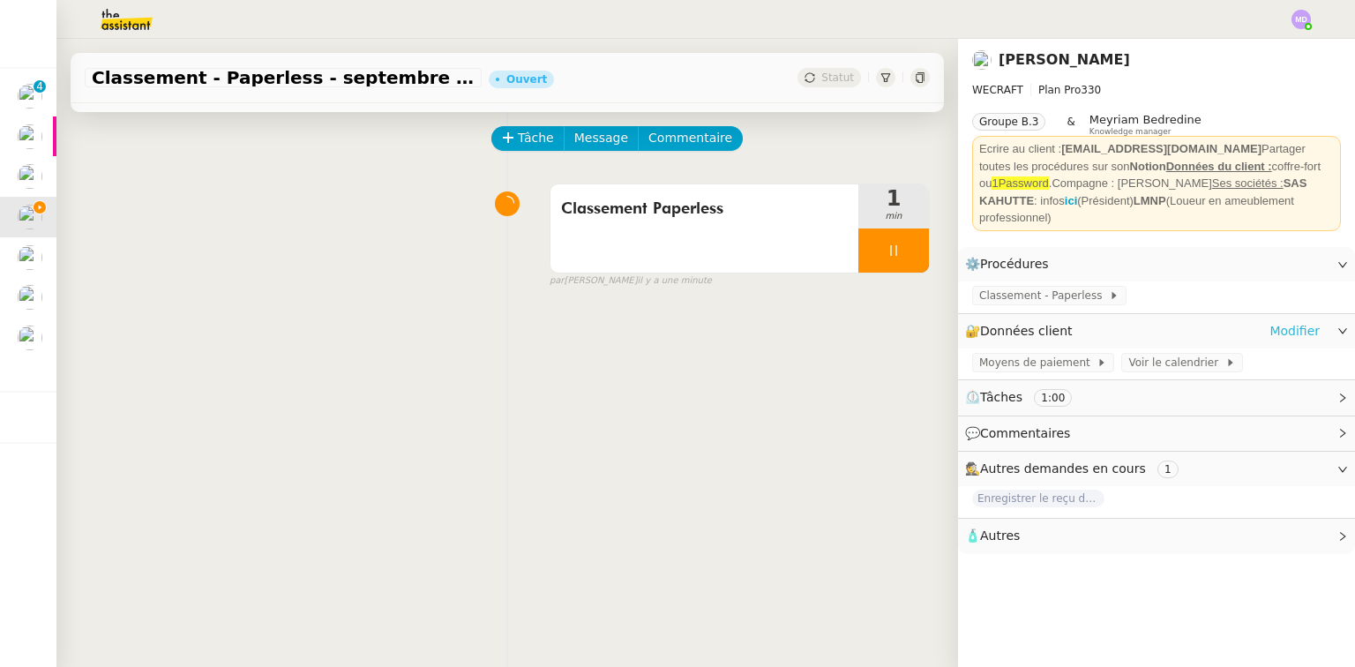
click at [1281, 335] on link "Modifier" at bounding box center [1294, 331] width 50 height 20
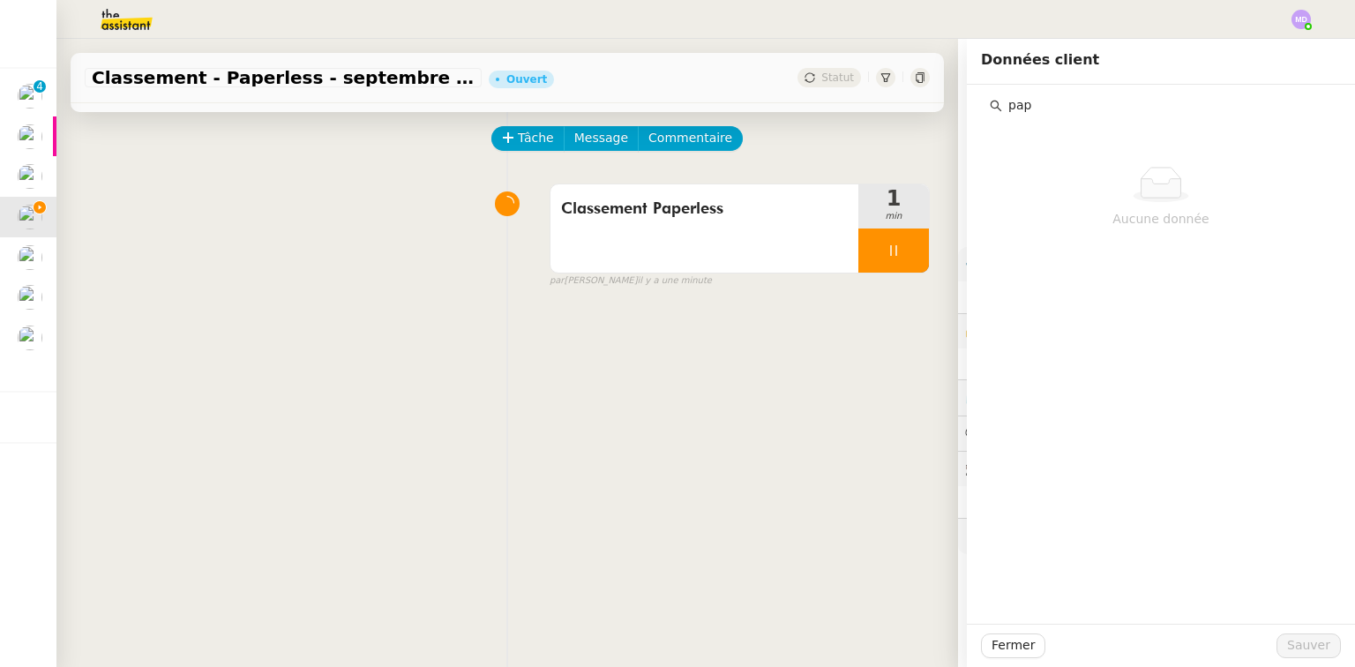
drag, startPoint x: 1029, startPoint y: 108, endPoint x: 973, endPoint y: 113, distance: 56.7
click at [981, 99] on div "pap Aucune donnée" at bounding box center [1161, 175] width 360 height 181
type input "pap"
click at [991, 642] on span "Fermer" at bounding box center [1012, 645] width 43 height 20
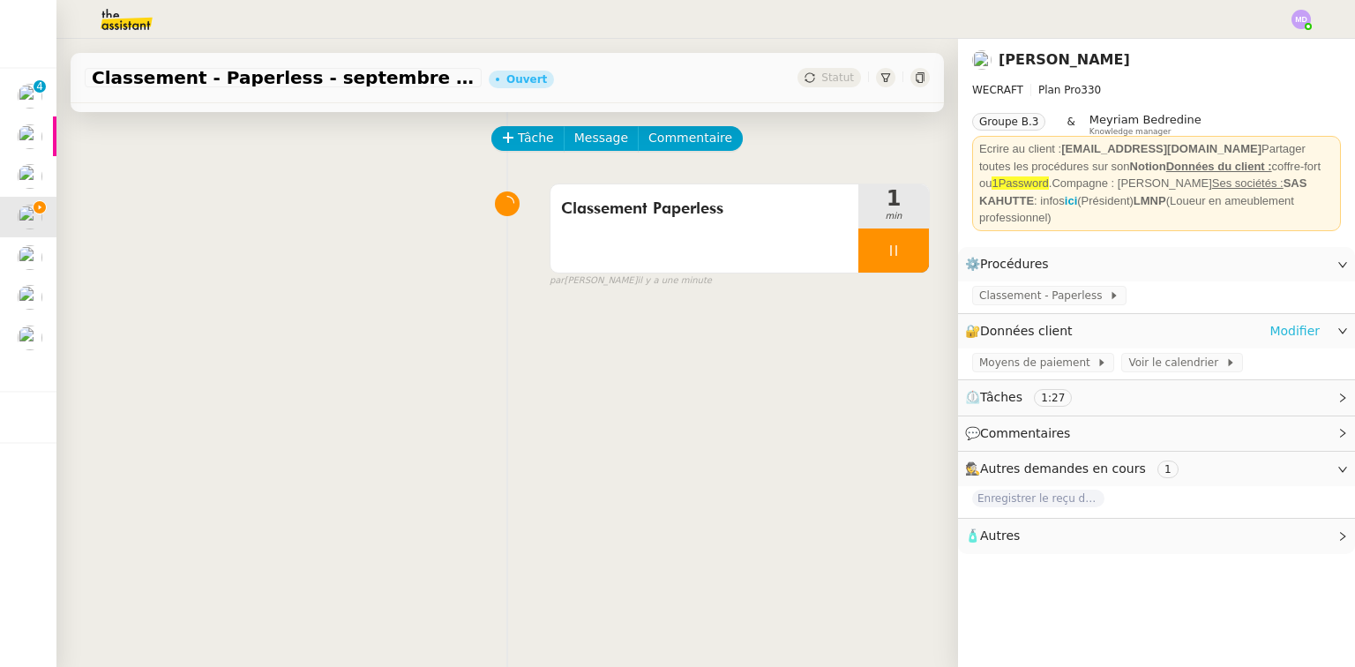
click at [1276, 331] on link "Modifier" at bounding box center [1294, 331] width 50 height 20
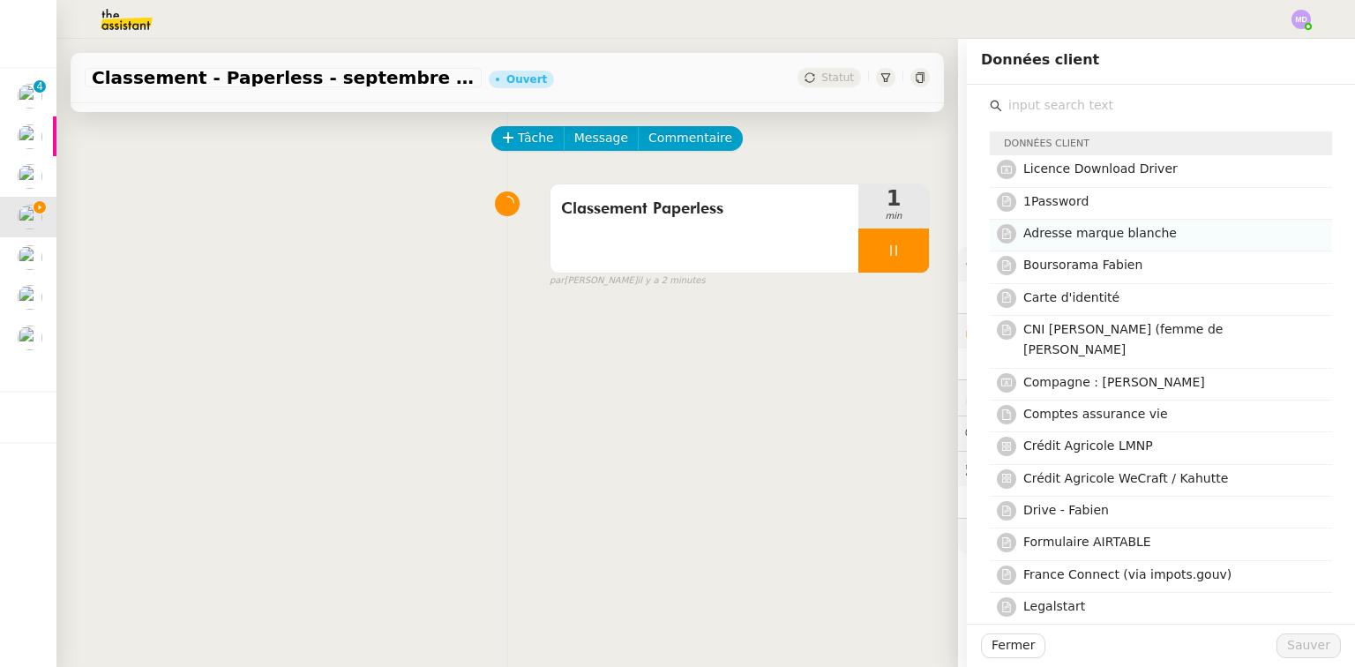
click at [1052, 220] on nz-list-item "Adresse marque blanche" at bounding box center [1161, 236] width 342 height 32
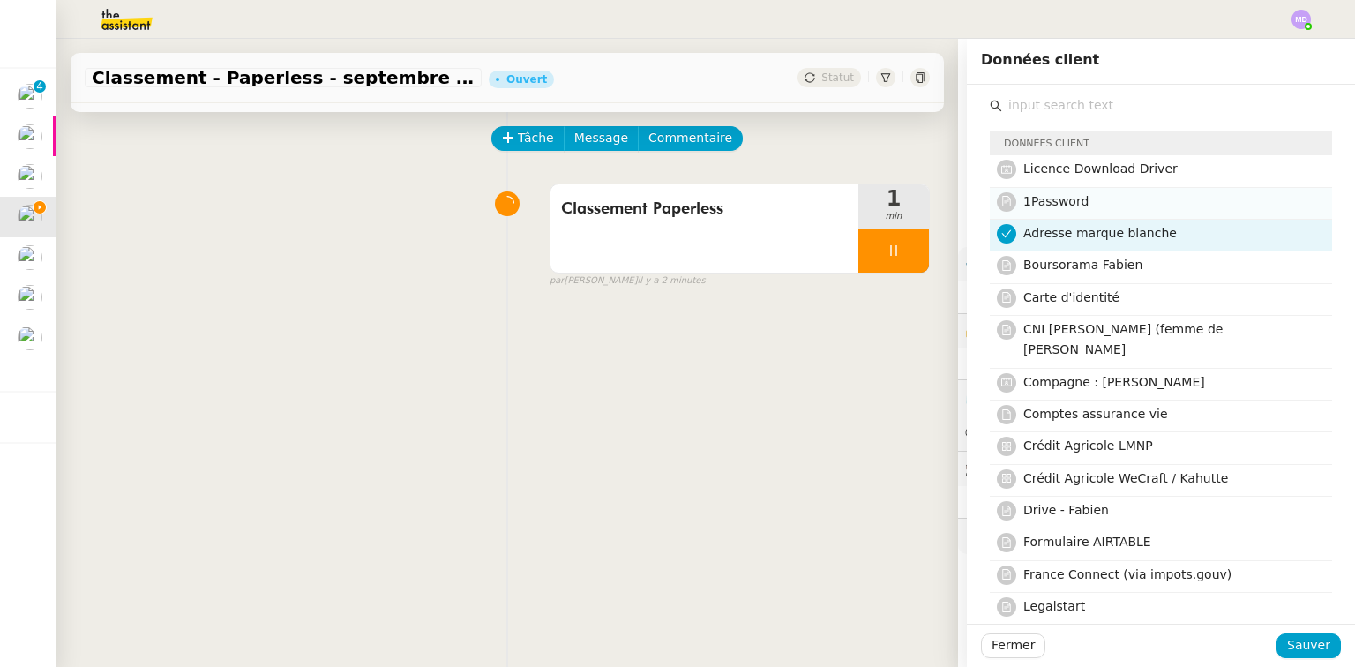
click at [1061, 202] on span "1Password" at bounding box center [1055, 201] width 65 height 14
click at [1058, 227] on span "Adresse marque blanche" at bounding box center [1099, 233] width 153 height 14
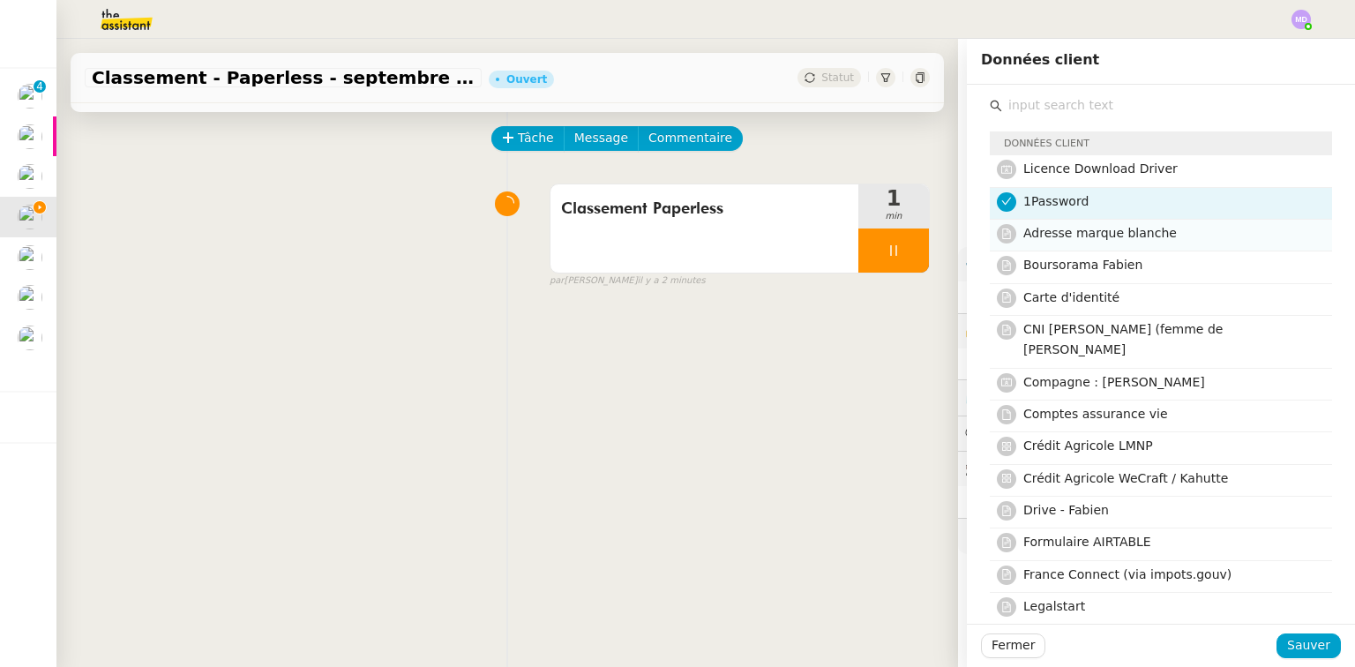
click at [1075, 231] on span "Adresse marque blanche" at bounding box center [1099, 233] width 153 height 14
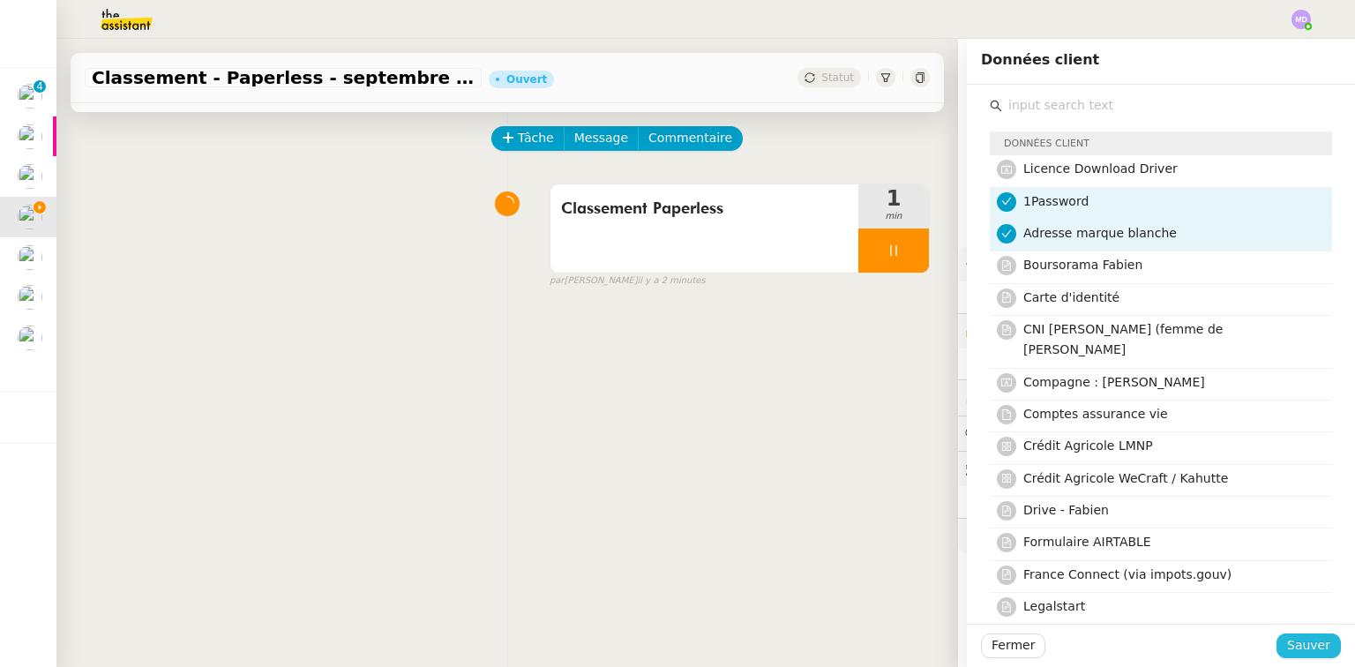
click at [1307, 641] on span "Sauver" at bounding box center [1308, 645] width 43 height 20
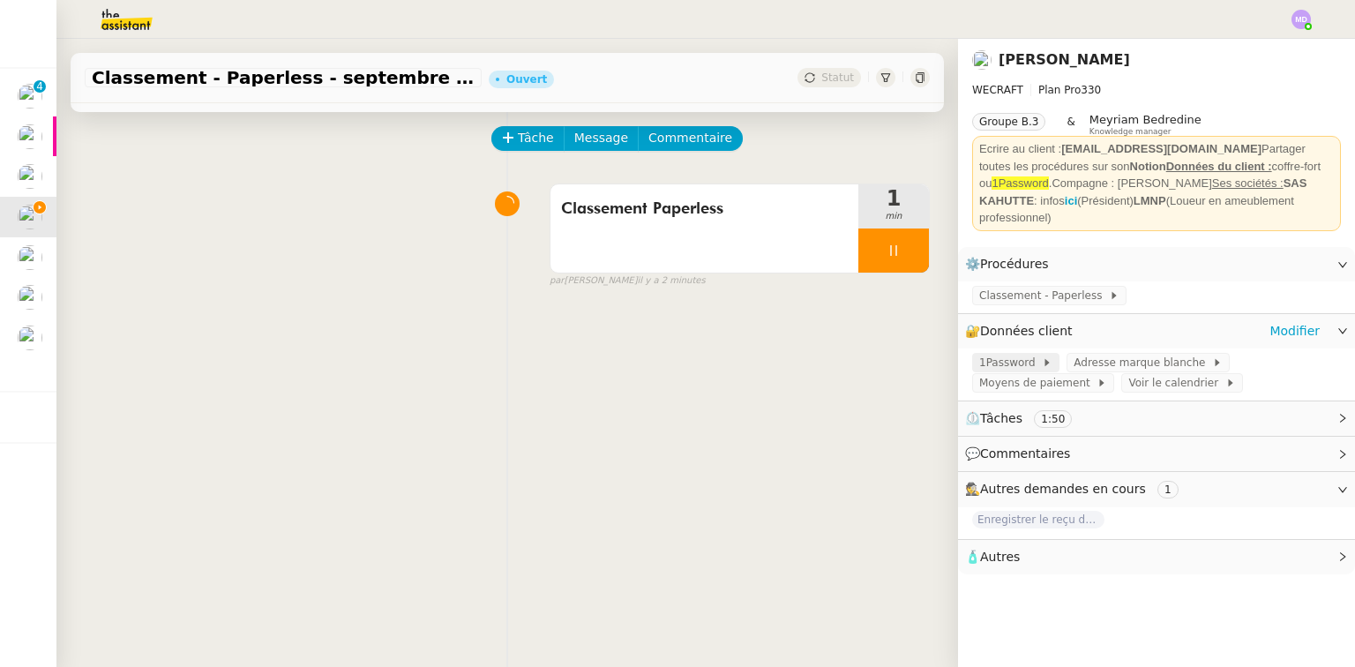
click at [997, 371] on span "1Password" at bounding box center [1010, 363] width 63 height 18
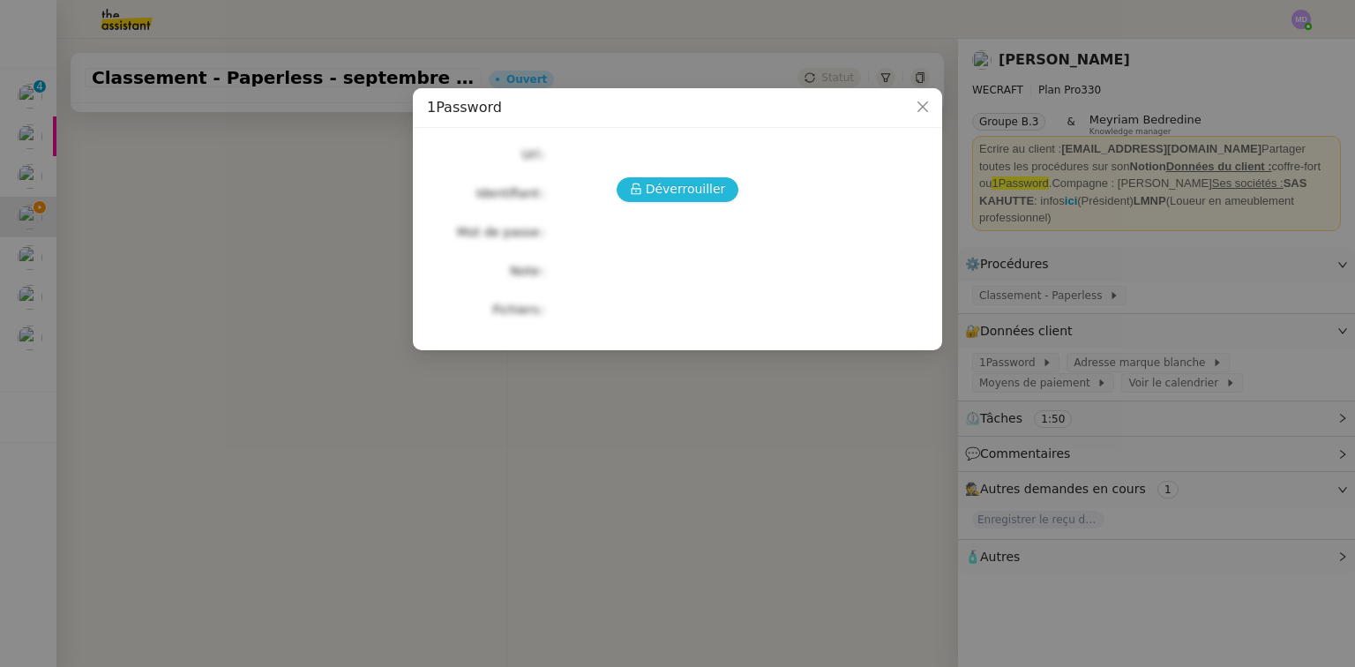
click at [652, 194] on span "Déverrouiller" at bounding box center [686, 189] width 80 height 20
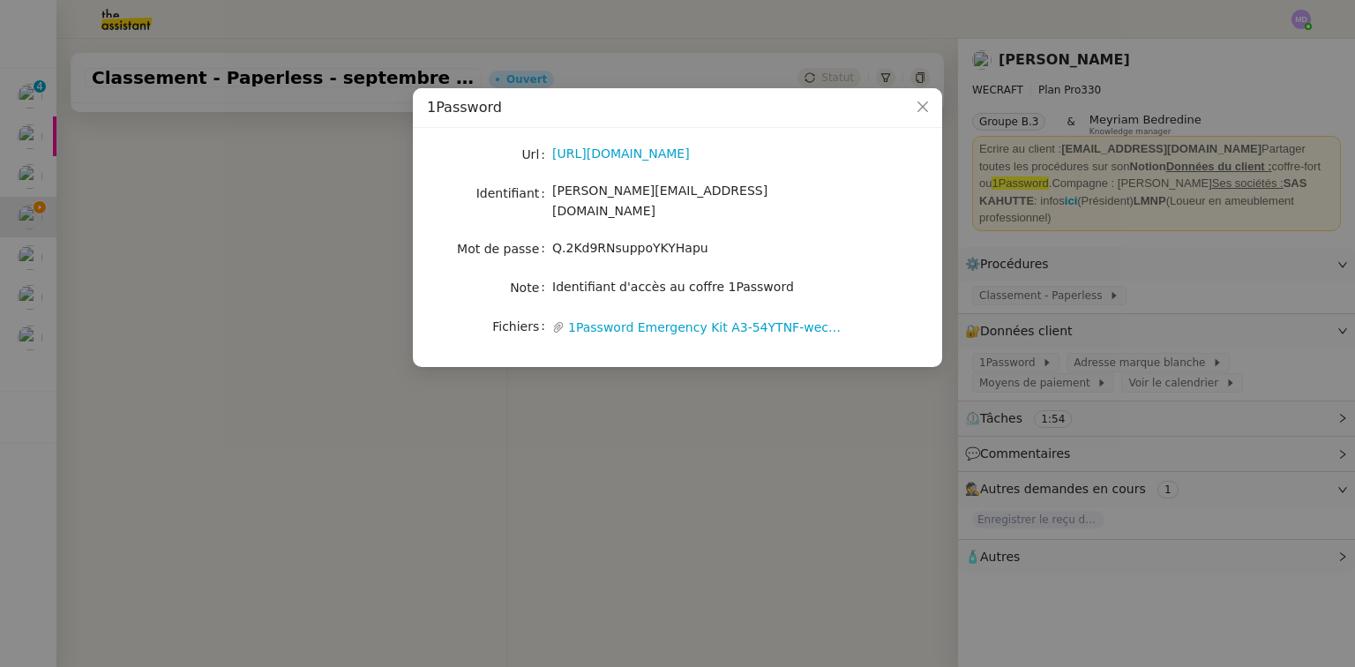
click at [615, 191] on span "camille@wecraft.io" at bounding box center [659, 200] width 215 height 34
copy span "camille@wecraft.io"
click at [633, 318] on link "1Password Emergency Kit A3-54YTNF-wecraft.pdf" at bounding box center [705, 328] width 280 height 20
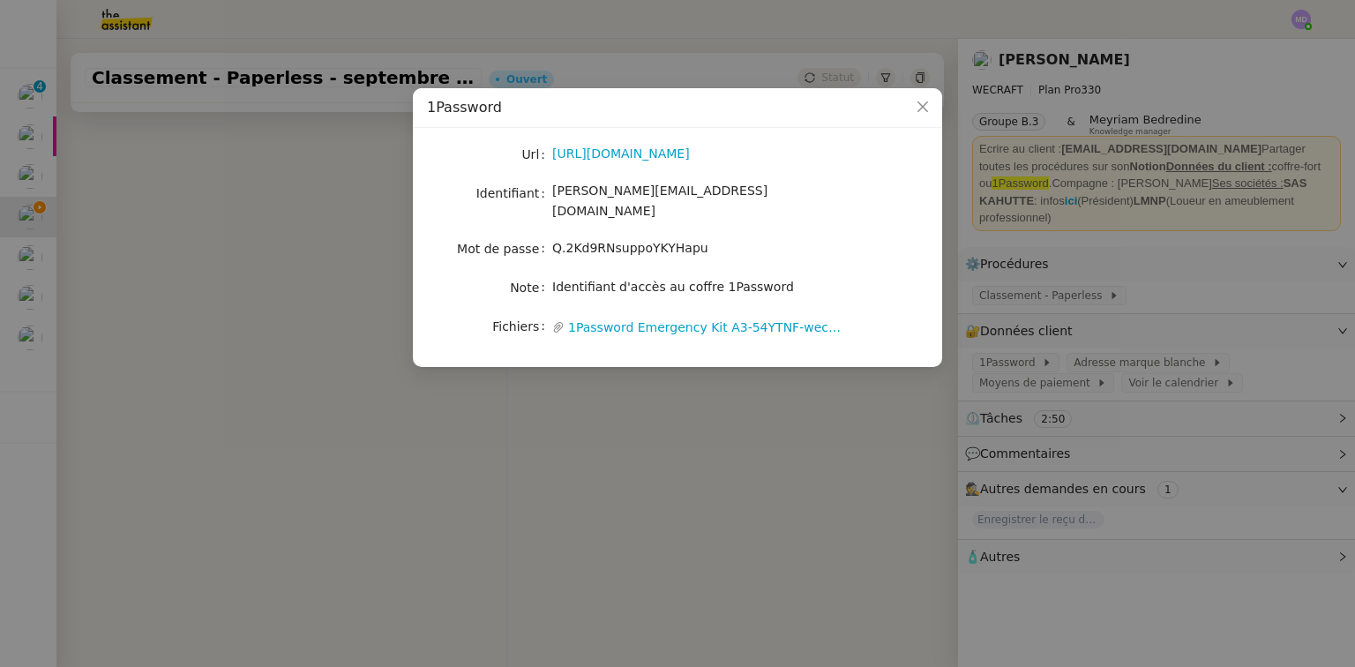
click at [280, 245] on nz-modal-container "1Password Url https://wecraft.1password.com/ Identifiant camille@wecraft.io Mot…" at bounding box center [677, 333] width 1355 height 667
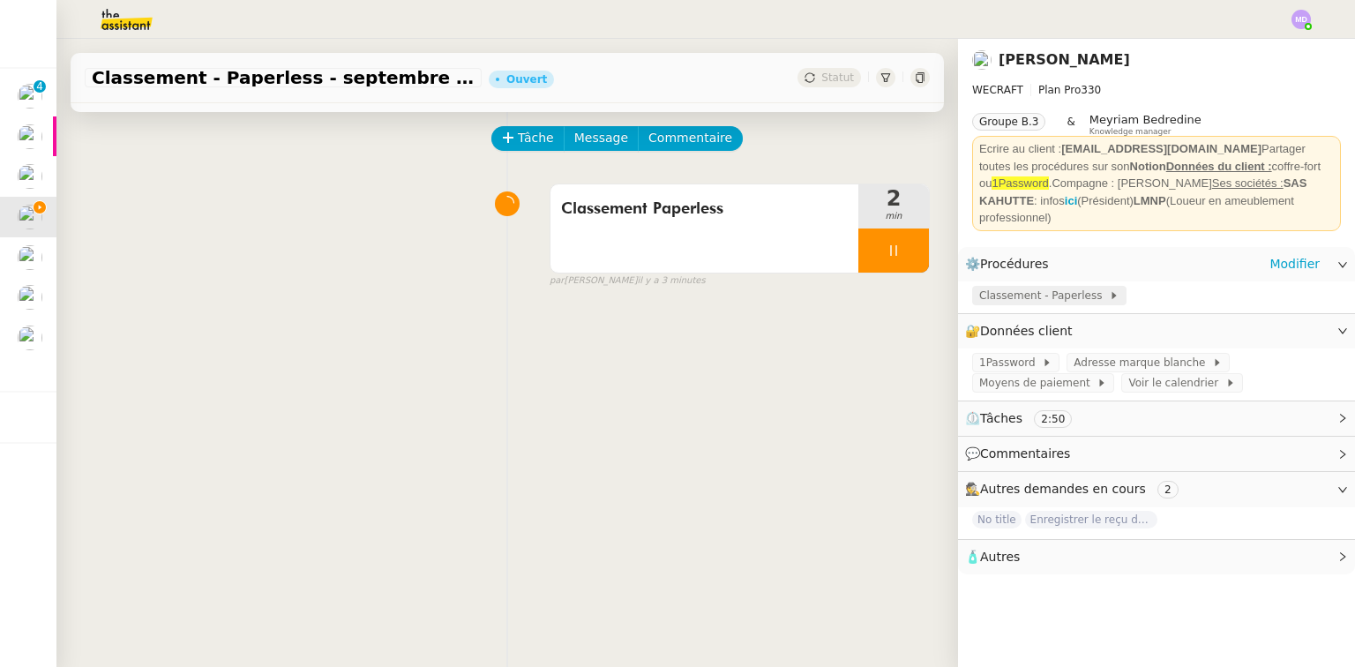
click at [1052, 296] on span "Classement - Paperless" at bounding box center [1044, 296] width 130 height 18
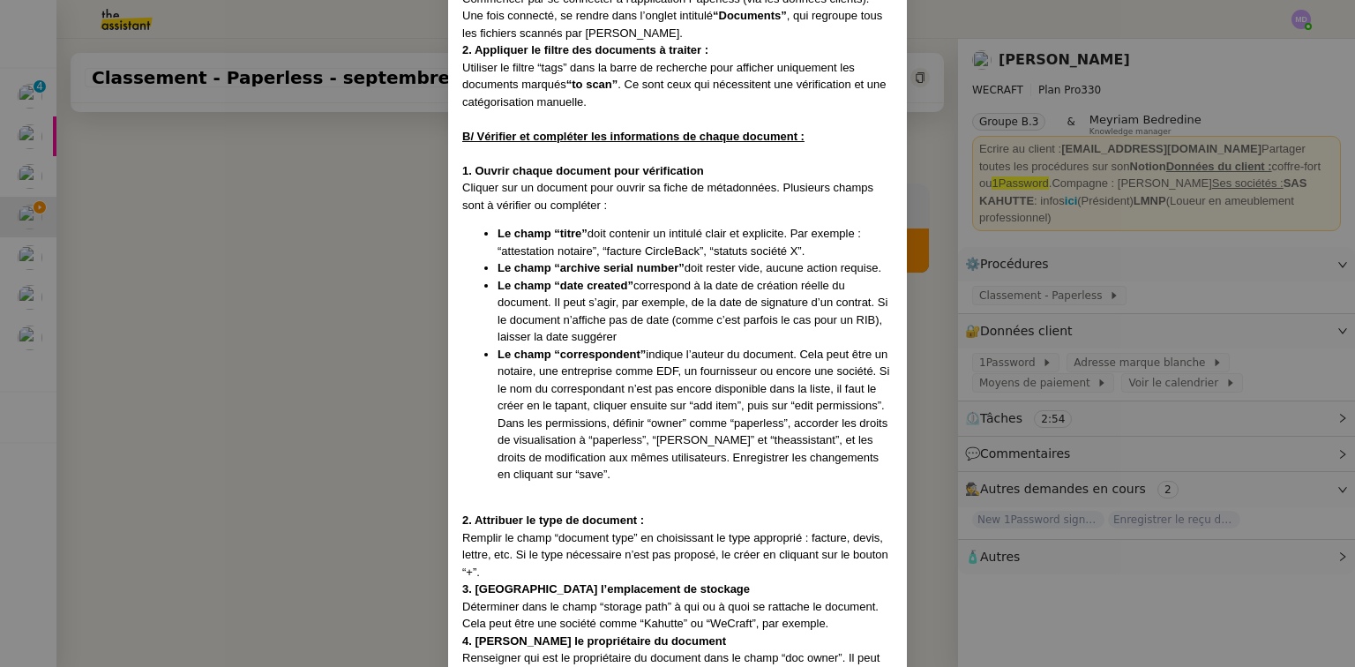
scroll to position [154, 0]
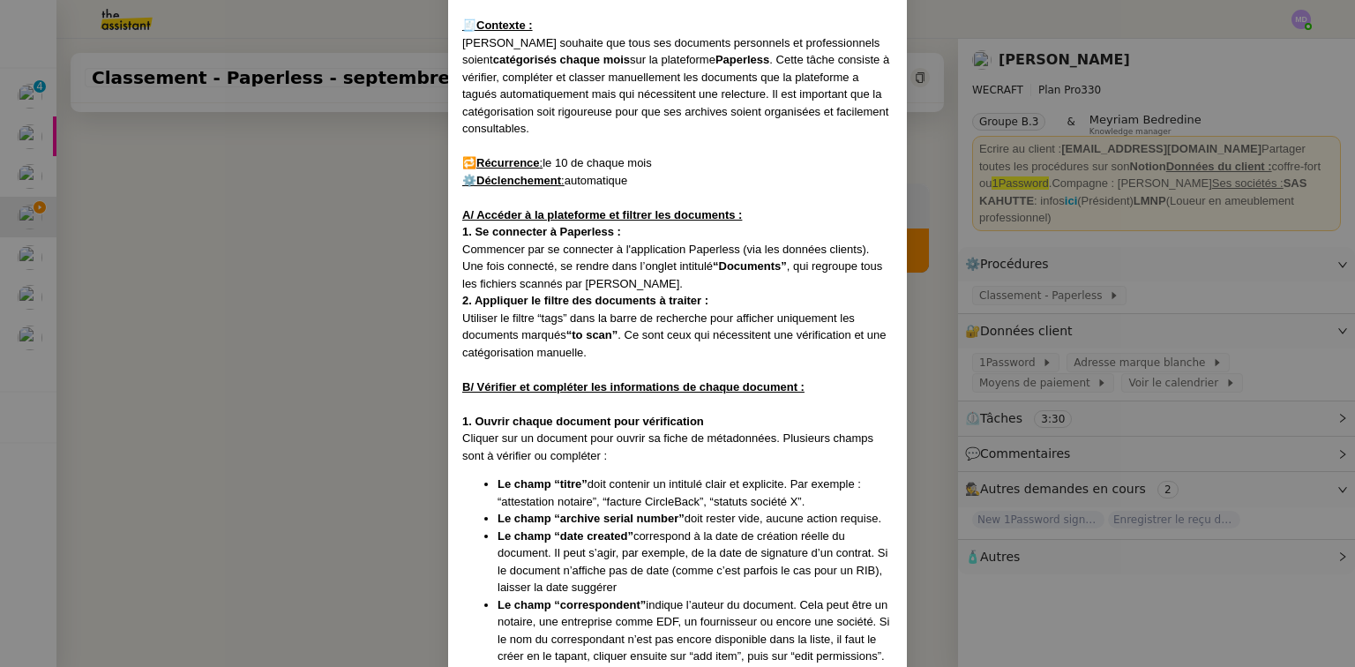
click at [1135, 329] on nz-modal-container "📅 Date de mise en place : 29/07/2025 MAJ le 1/08/25 🧾 Contexte : Fabien souhait…" at bounding box center [677, 333] width 1355 height 667
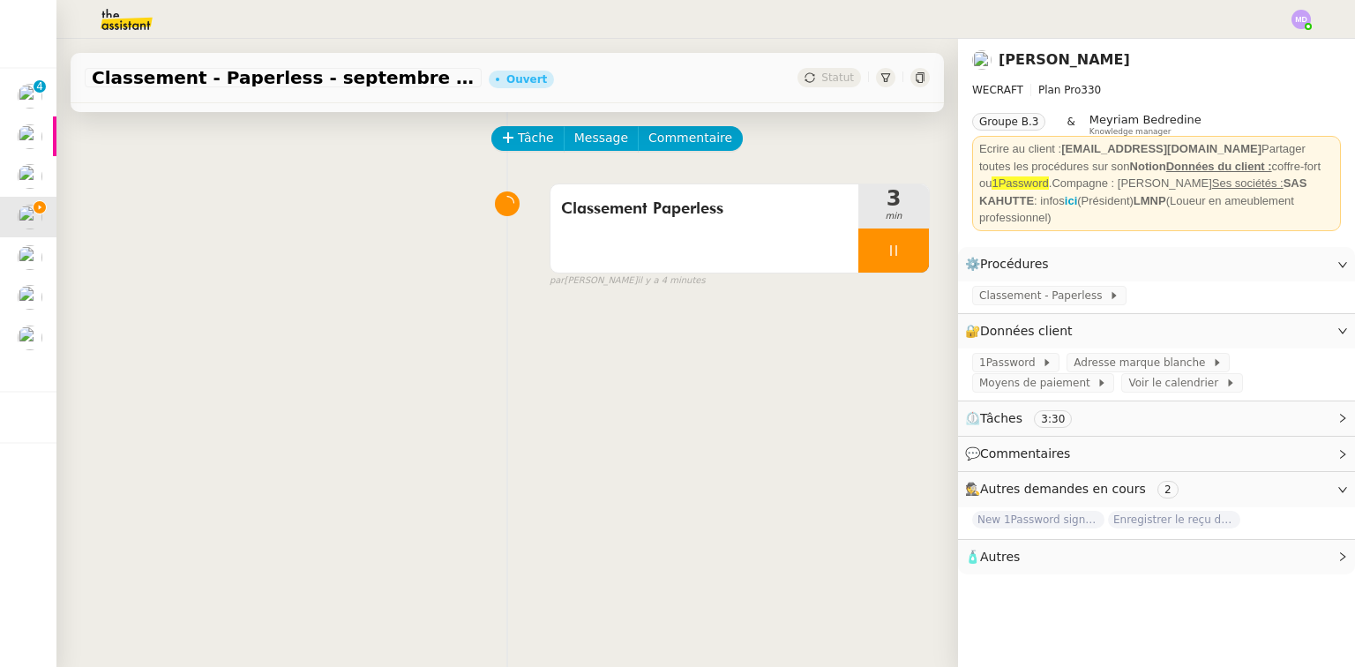
click at [1118, 374] on div "1Password Adresse marque blanche Moyens de paiement Voir le calendrier" at bounding box center [1156, 374] width 397 height 52
click at [1115, 366] on span "Adresse marque blanche" at bounding box center [1142, 363] width 138 height 18
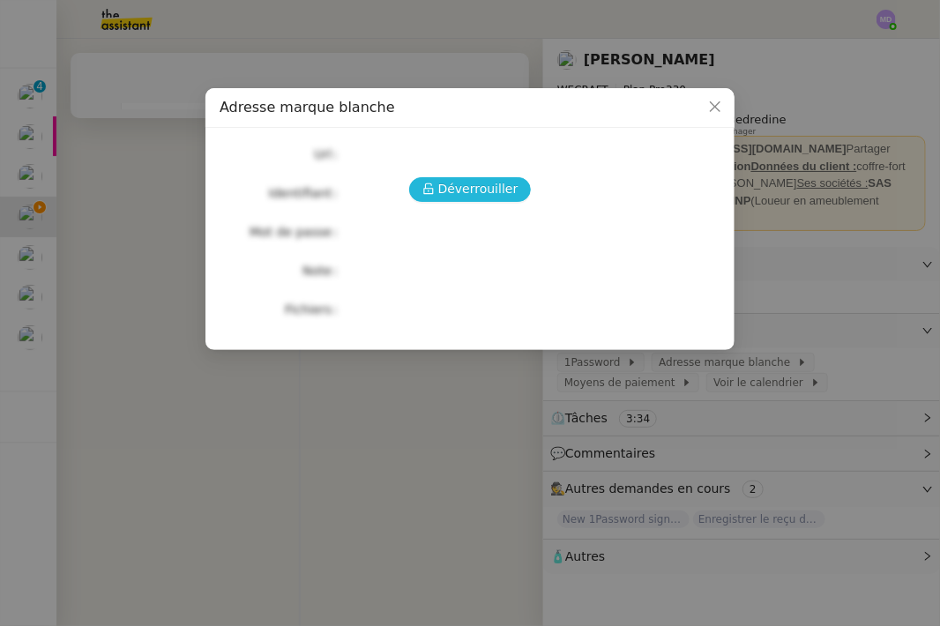
click at [478, 194] on span "Déverrouiller" at bounding box center [478, 189] width 80 height 20
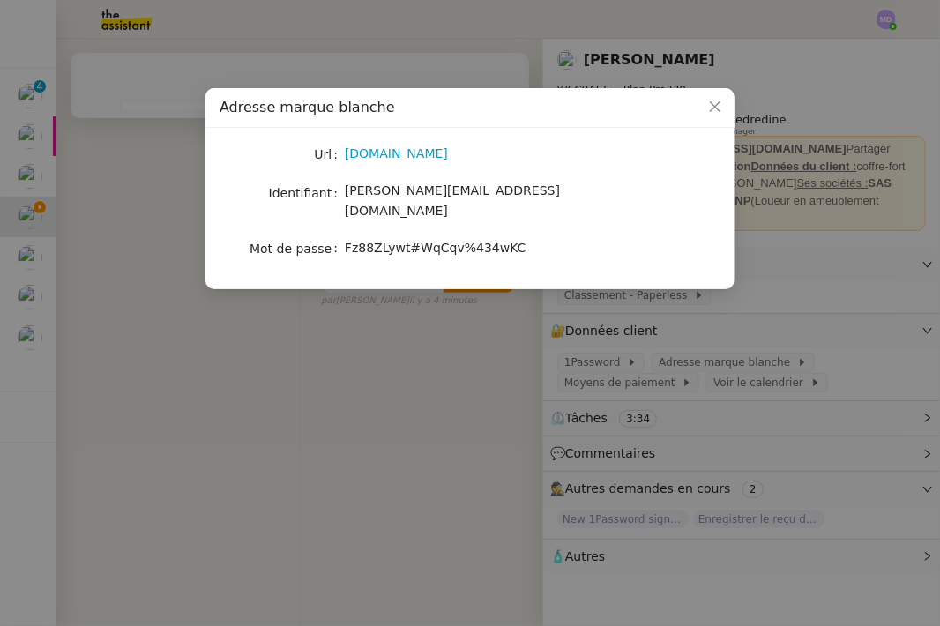
click at [420, 241] on span "Fz88ZLywt#WqCqv%434wKC" at bounding box center [436, 248] width 182 height 14
copy span "Fz88ZLywt#WqCqv%434wKC"
click at [335, 376] on nz-modal-container "Adresse marque blanche Url gmail.com Identifiant camille@wecraft.io Mot de pass…" at bounding box center [470, 313] width 940 height 626
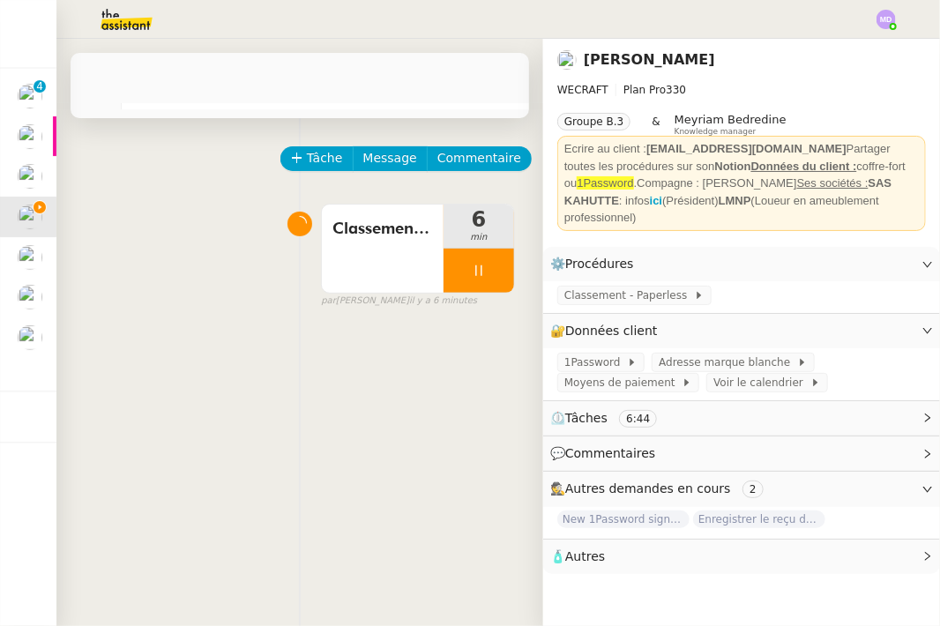
drag, startPoint x: 289, startPoint y: 544, endPoint x: 376, endPoint y: 313, distance: 246.7
click at [291, 537] on div "Tâche Message Commentaire Veuillez patienter une erreur s'est produite 👌👌👌 mess…" at bounding box center [299, 431] width 487 height 626
click at [465, 157] on span "Commentaire" at bounding box center [479, 158] width 84 height 20
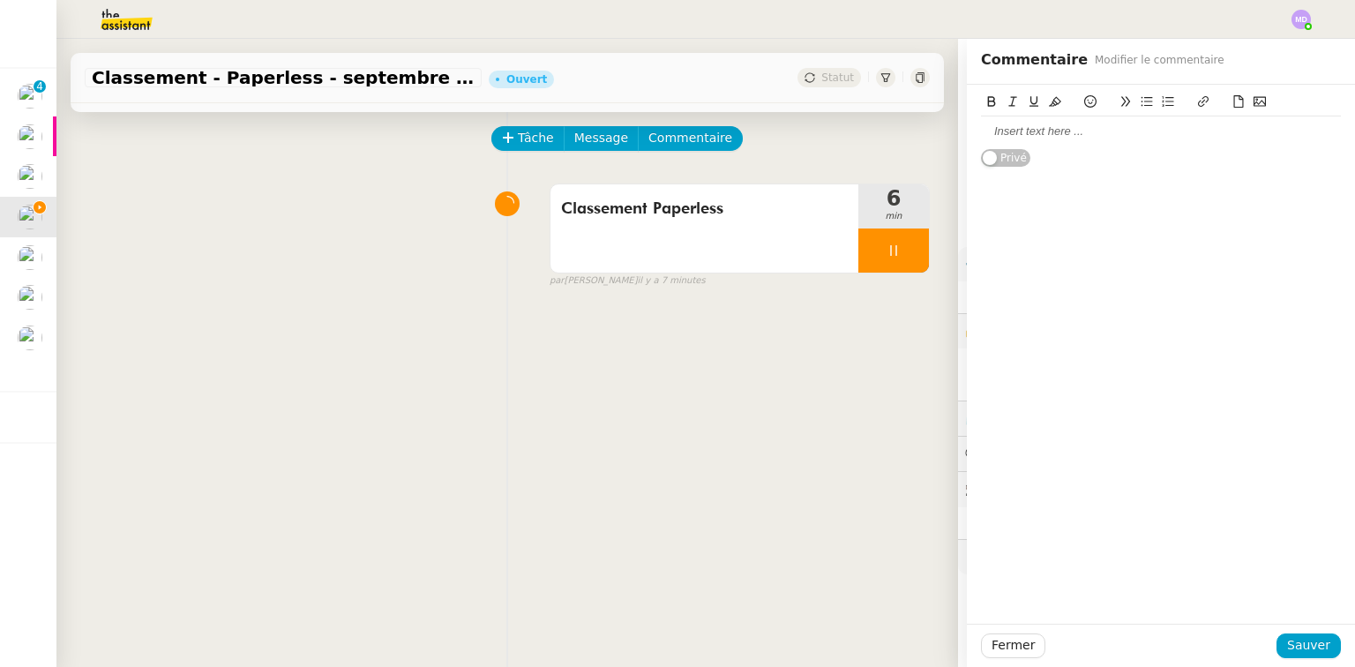
click at [1004, 131] on div at bounding box center [1161, 131] width 360 height 16
paste div
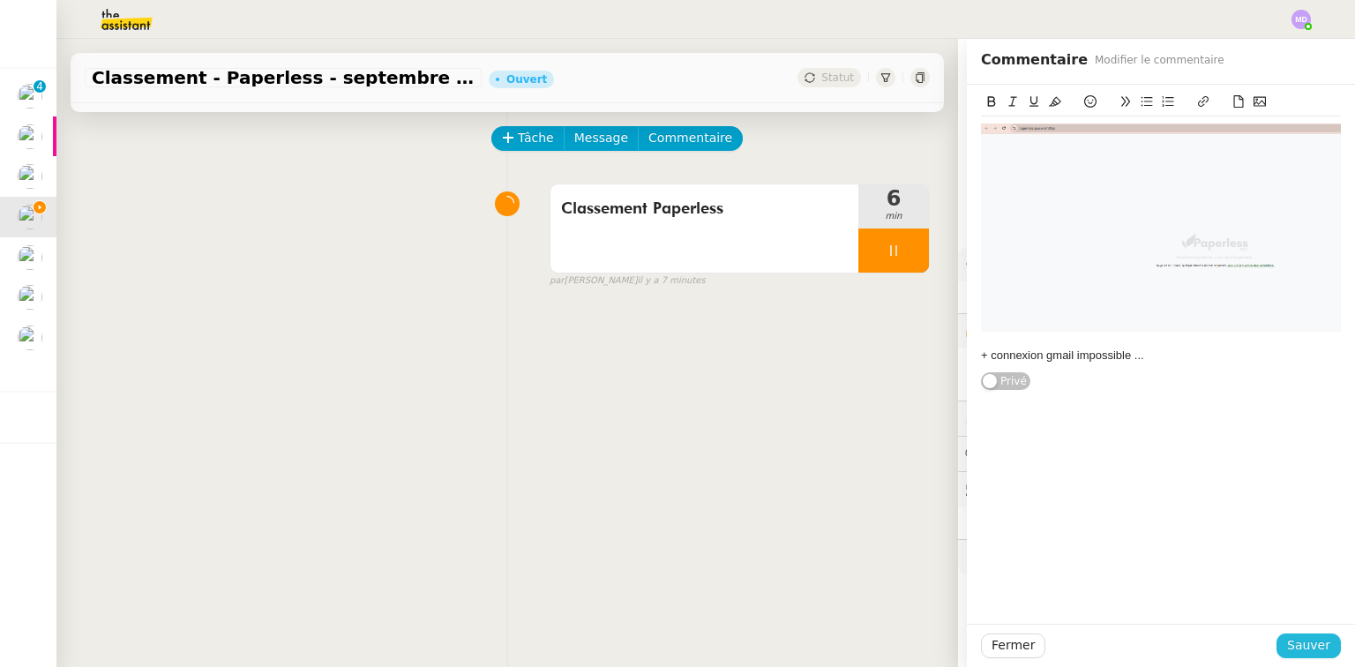
click at [1294, 637] on span "Sauver" at bounding box center [1308, 645] width 43 height 20
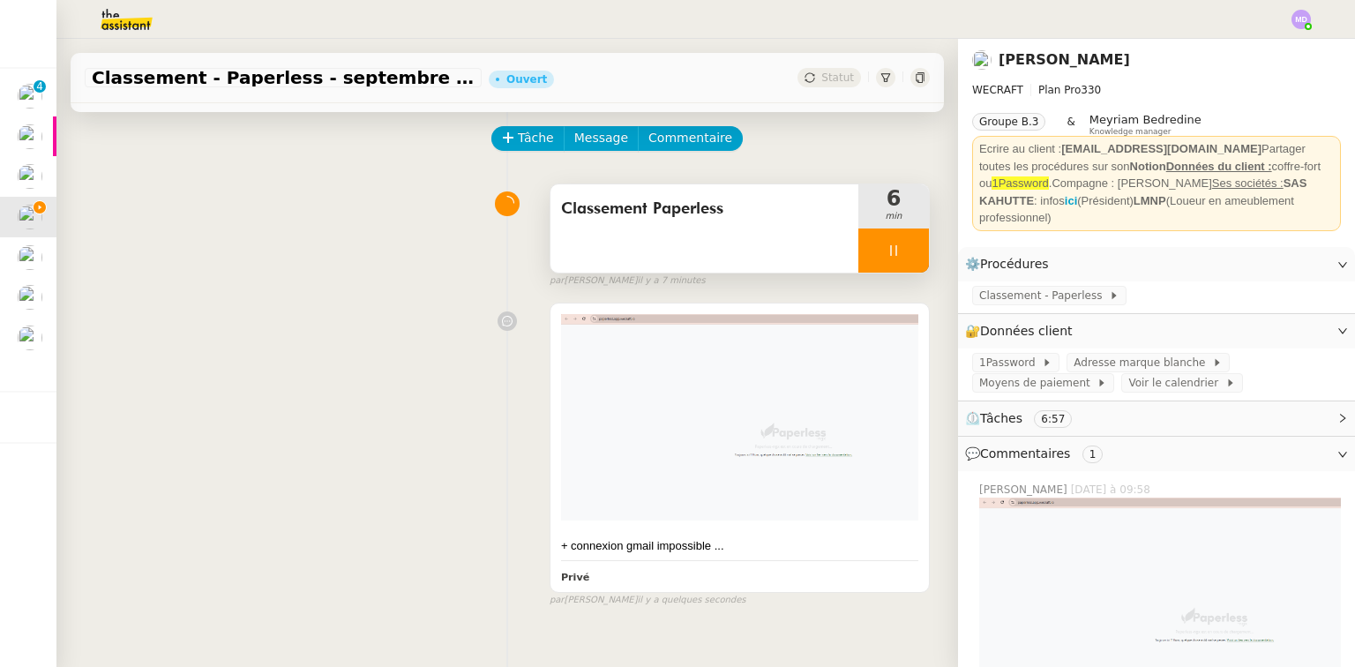
click at [886, 252] on icon at bounding box center [893, 250] width 14 height 14
click at [904, 251] on icon at bounding box center [911, 250] width 14 height 14
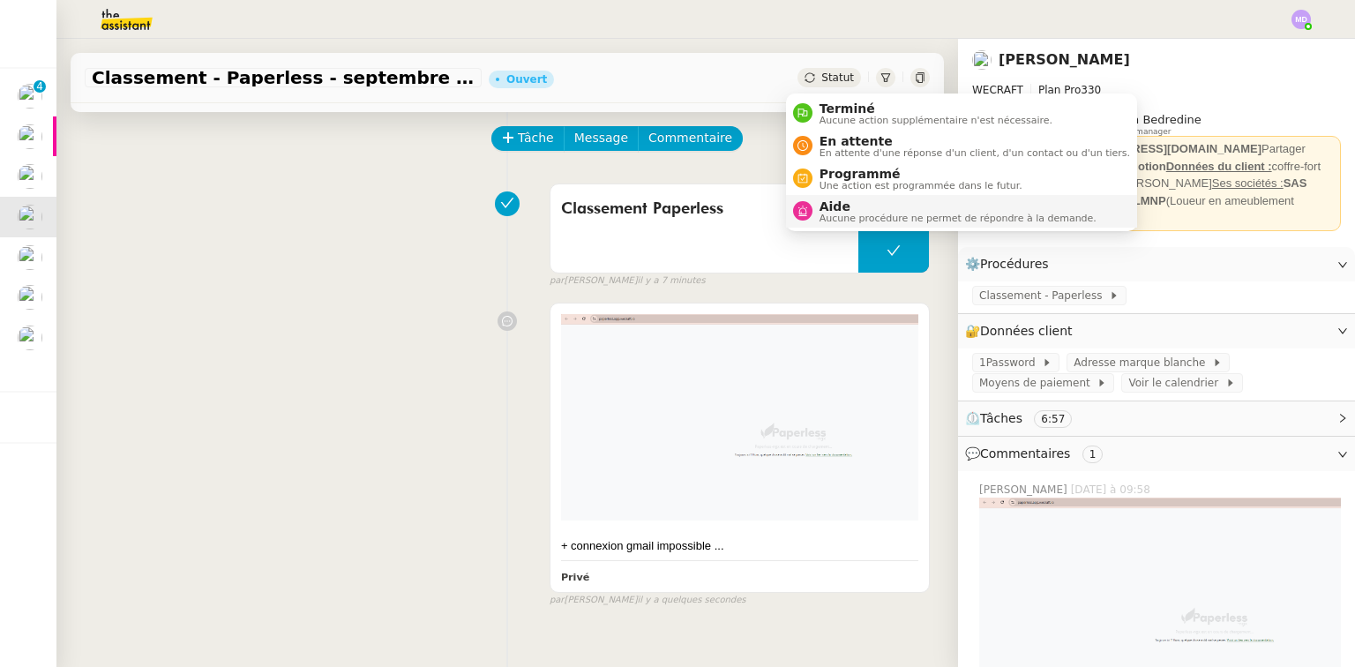
click at [836, 204] on span "Aide" at bounding box center [957, 206] width 277 height 14
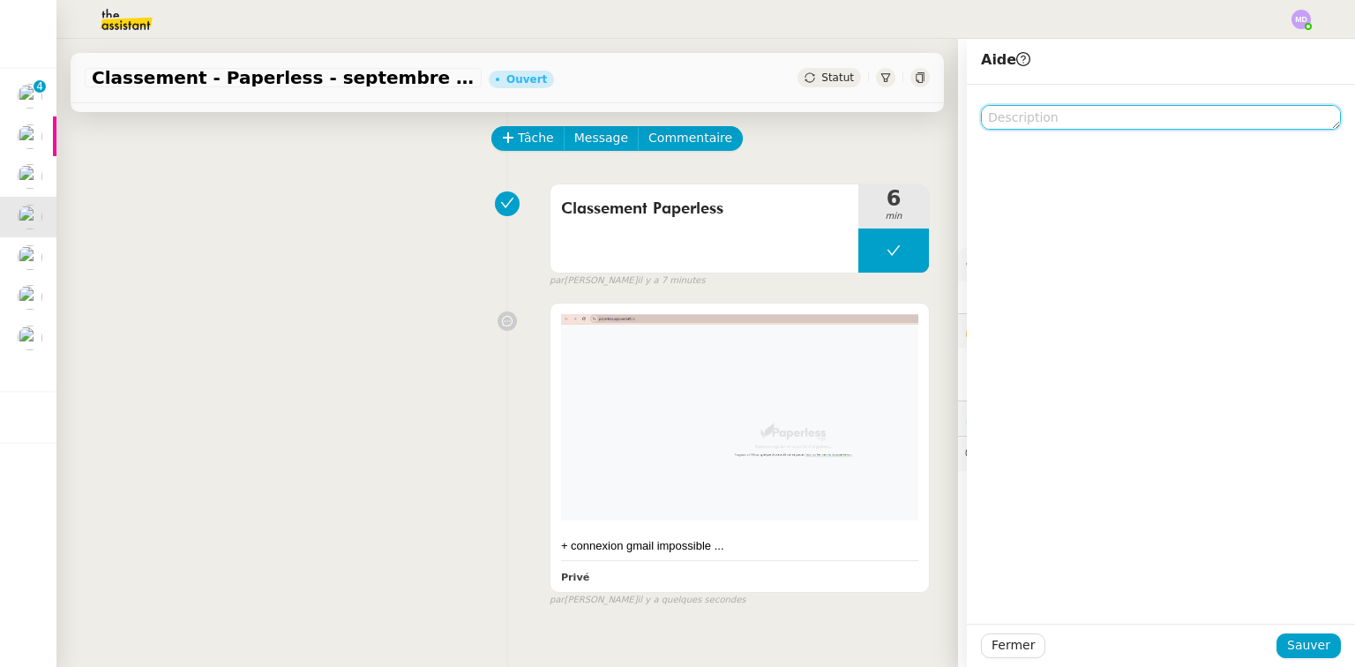
click at [1123, 116] on textarea at bounding box center [1161, 117] width 360 height 25
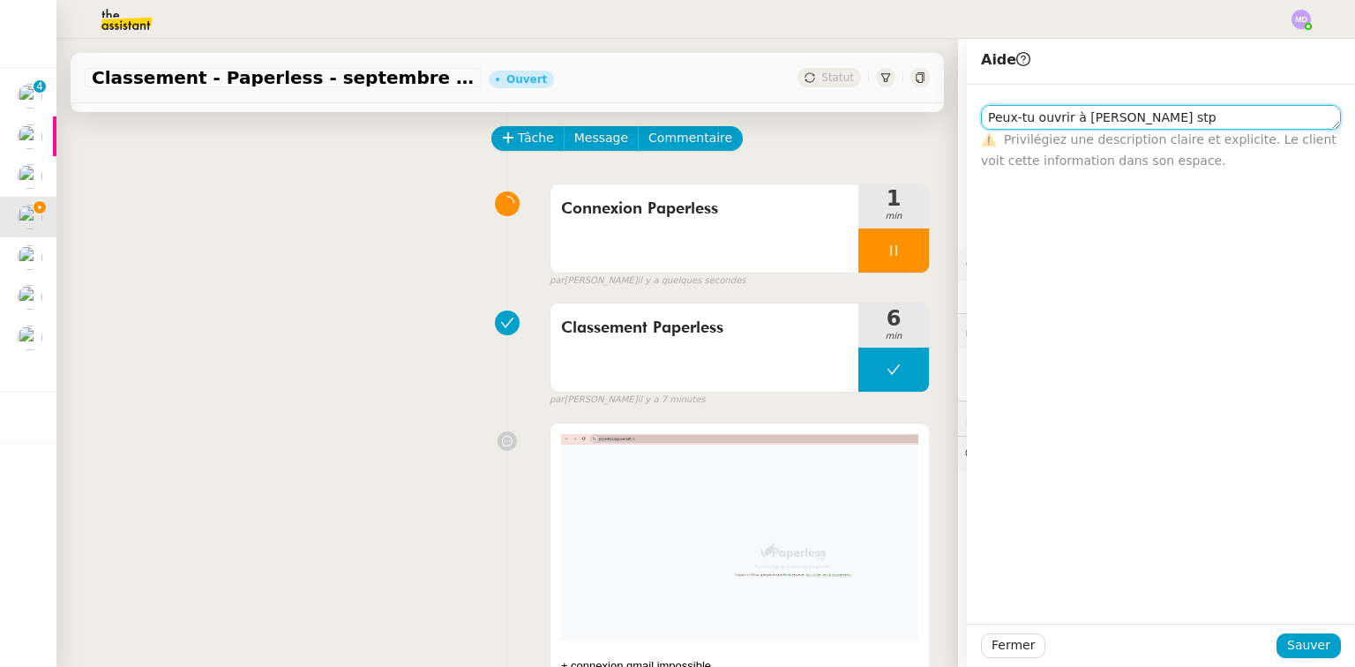
type textarea "Peux-tu ouvrir à tatyana stp"
drag, startPoint x: 298, startPoint y: 257, endPoint x: 282, endPoint y: 251, distance: 17.0
click at [296, 257] on div "Connexion Paperless 1 min false par Tatyana O. il y a quelques secondes" at bounding box center [507, 232] width 845 height 113
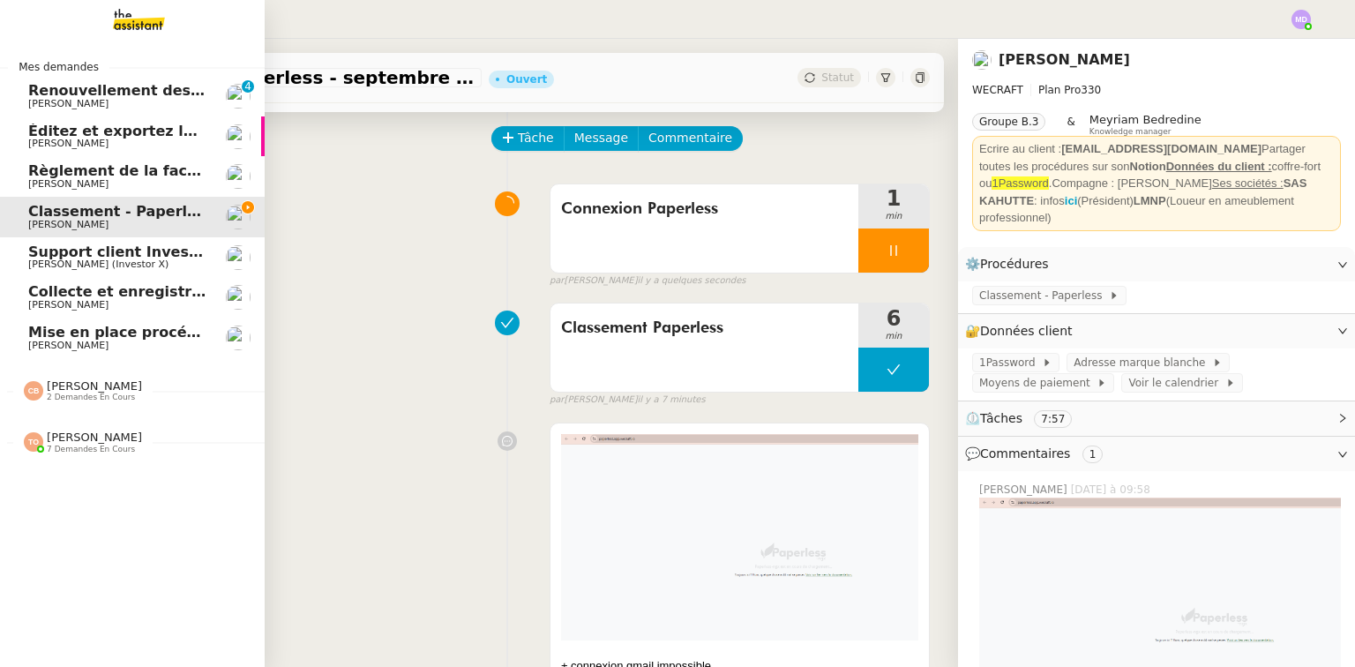
click at [57, 251] on span "Support client InvestorX" at bounding box center [125, 251] width 195 height 17
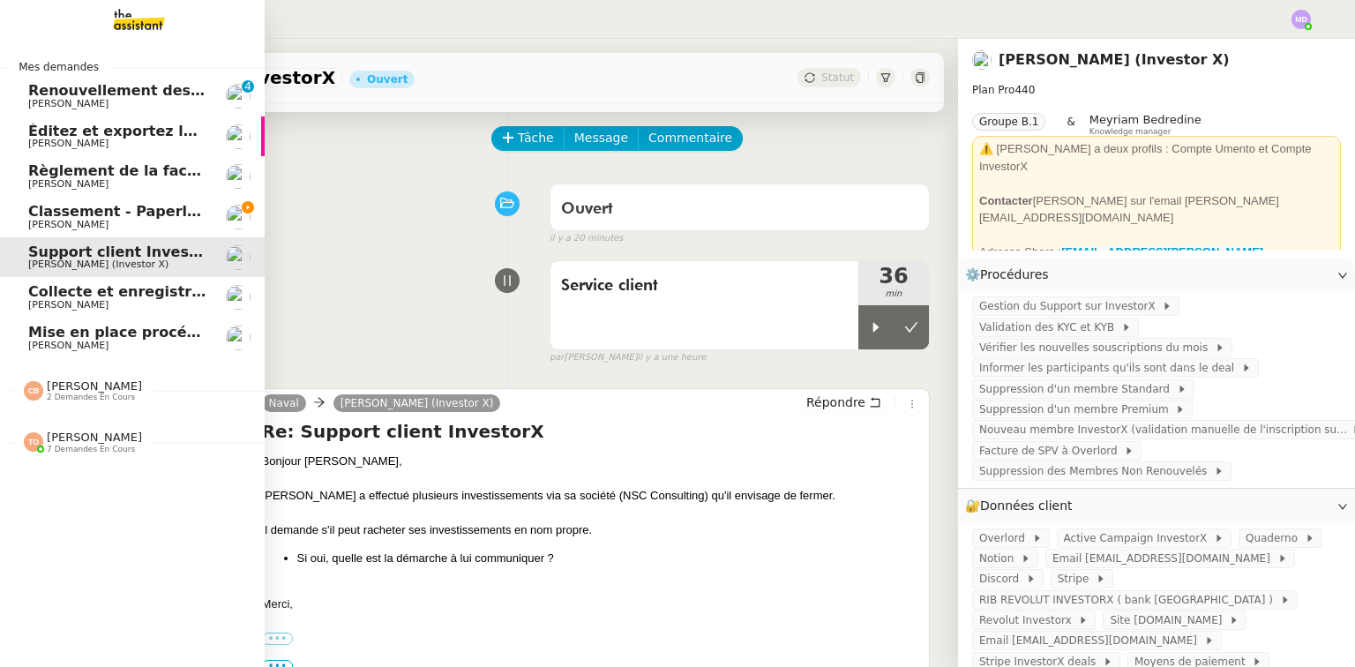
click at [108, 301] on span "[PERSON_NAME]" at bounding box center [68, 304] width 80 height 11
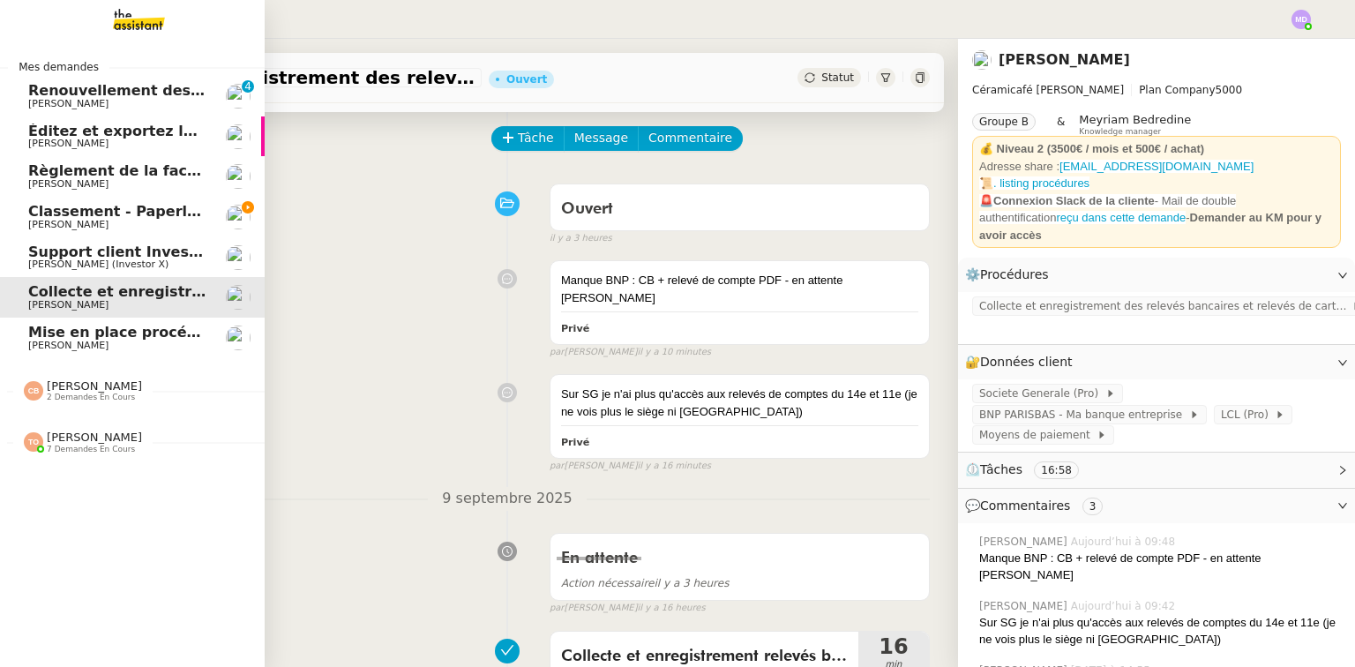
click at [132, 349] on span "[PERSON_NAME]" at bounding box center [117, 345] width 178 height 11
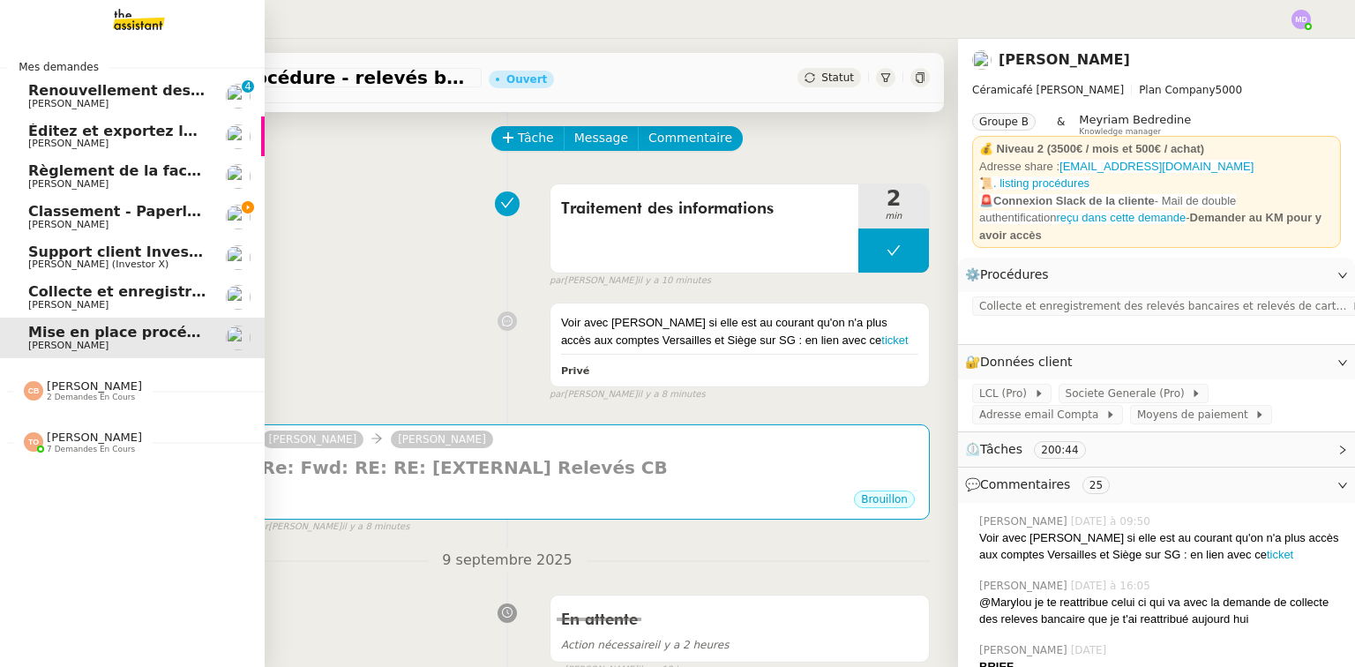
click at [154, 295] on span "Collecte et enregistrement des relevés bancaires et relevés de cartes bancaires…" at bounding box center [419, 291] width 783 height 17
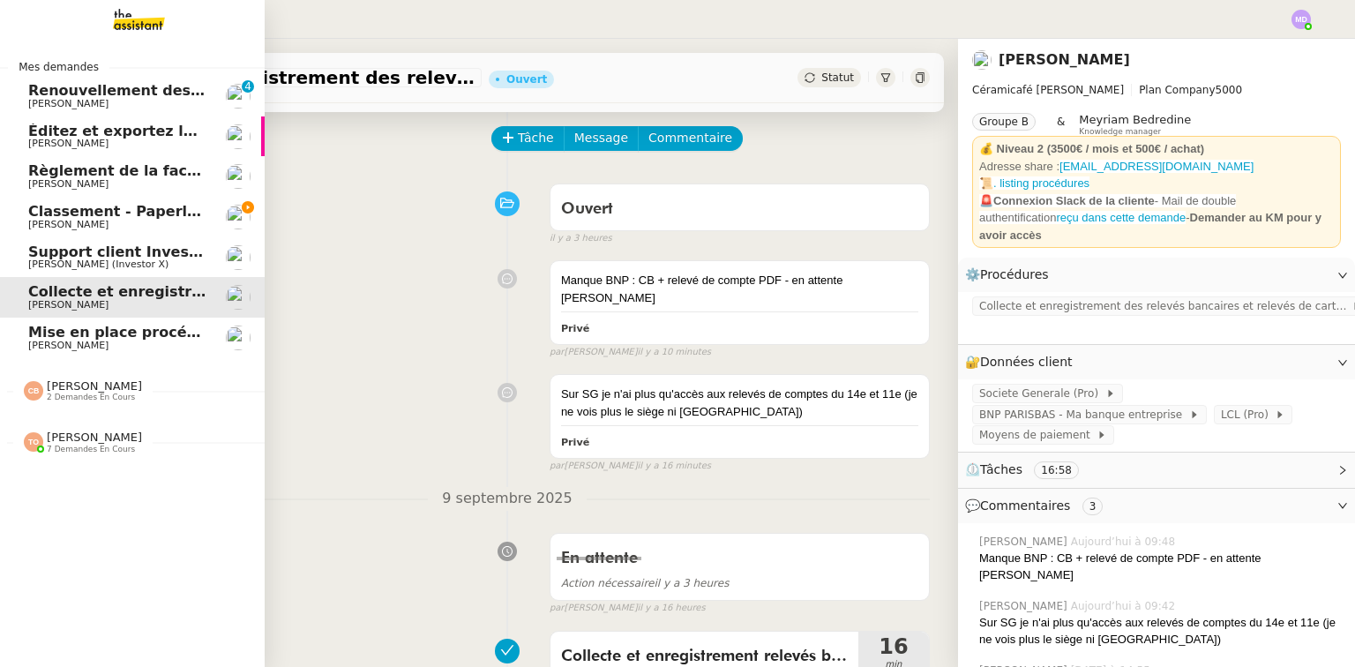
click at [151, 264] on span "[PERSON_NAME] (Investor X)" at bounding box center [98, 263] width 140 height 11
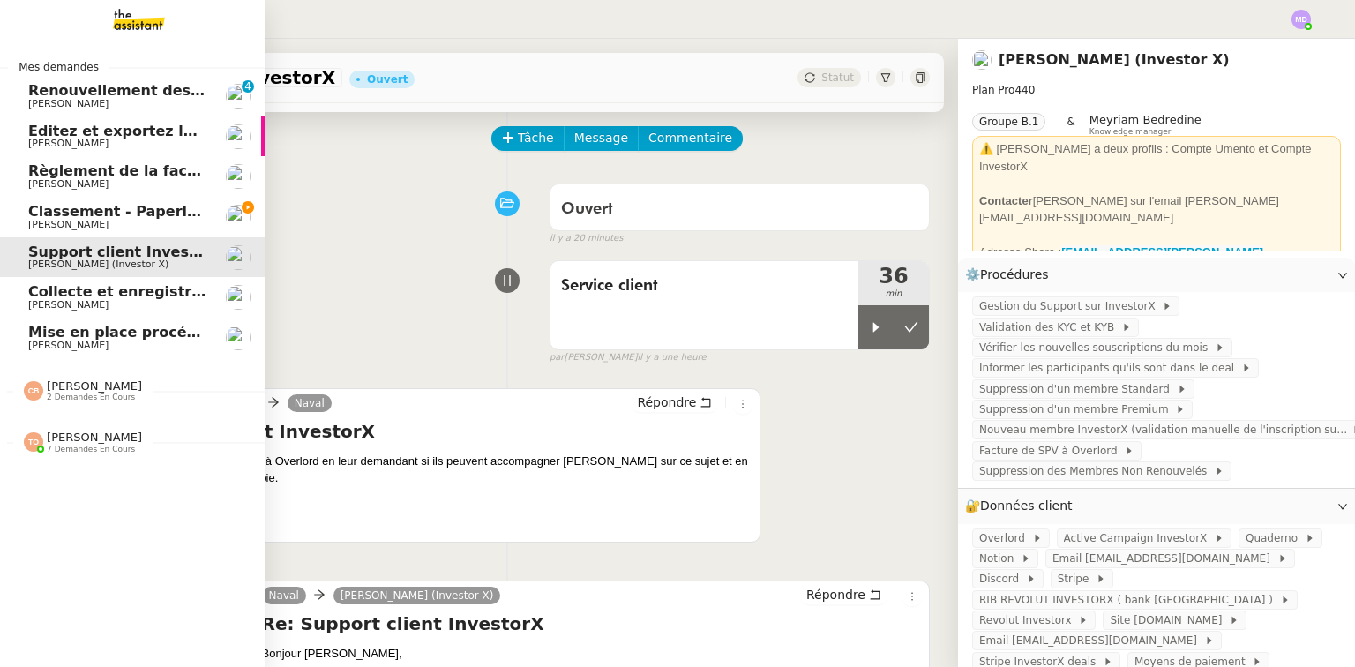
click at [150, 131] on span "Éditez et exportez le compte rendu sur Noota" at bounding box center [209, 131] width 363 height 17
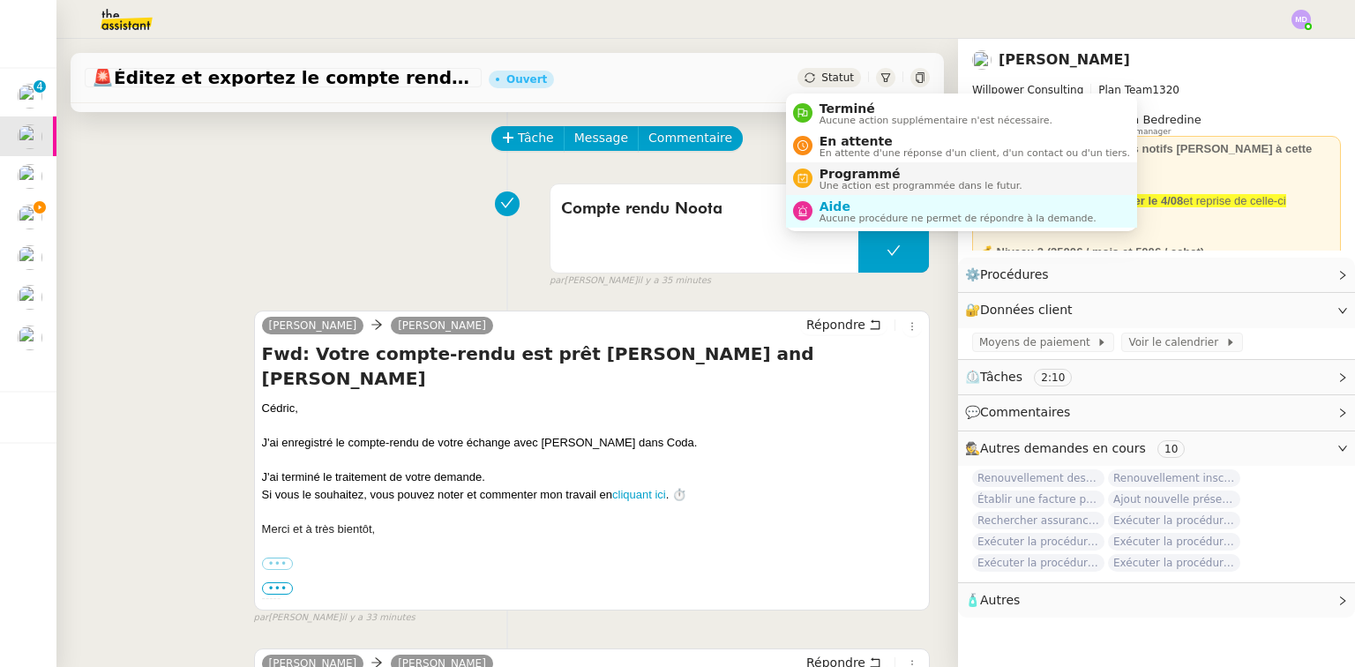
drag, startPoint x: 814, startPoint y: 110, endPoint x: 859, endPoint y: 168, distance: 72.9
click at [815, 111] on div "Terminé Aucune action supplémentaire n'est nécessaire." at bounding box center [932, 113] width 240 height 24
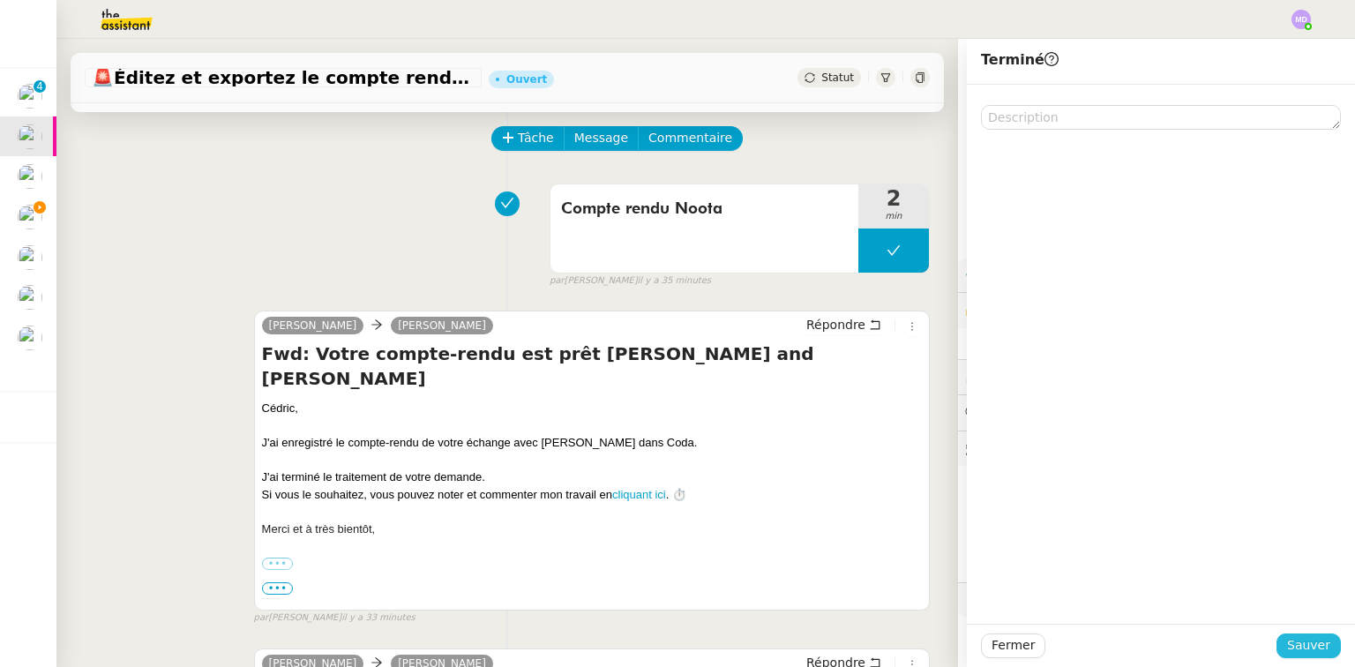
click at [1297, 655] on span "Sauver" at bounding box center [1308, 645] width 43 height 20
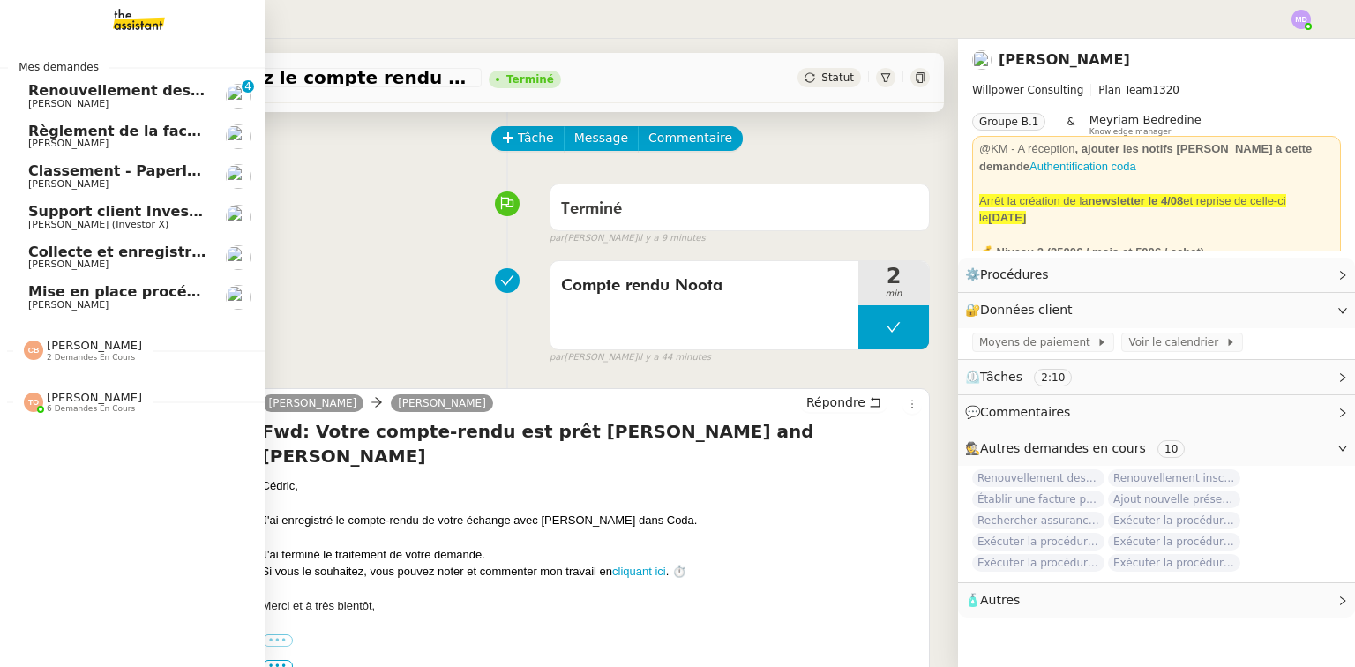
click at [90, 347] on span "[PERSON_NAME]" at bounding box center [94, 345] width 95 height 13
click at [101, 180] on span "[PERSON_NAME]" at bounding box center [117, 184] width 178 height 11
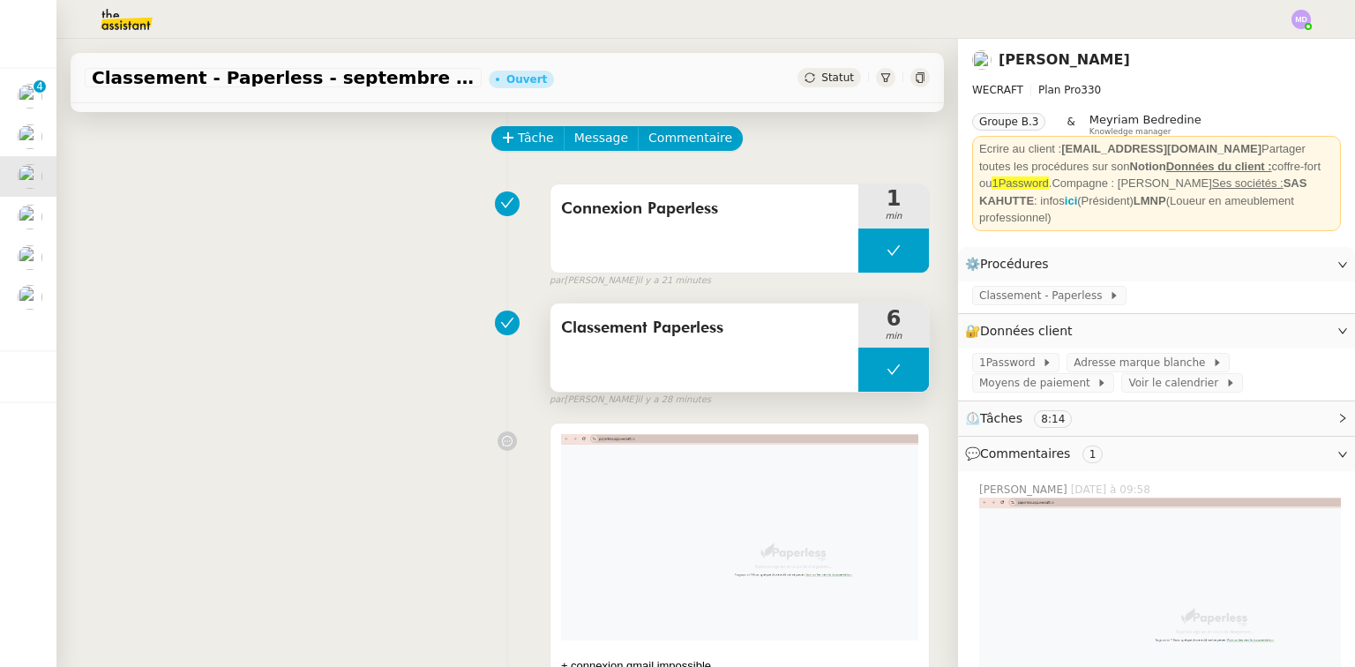
click at [861, 373] on button at bounding box center [893, 370] width 71 height 44
click at [869, 373] on icon at bounding box center [876, 370] width 14 height 14
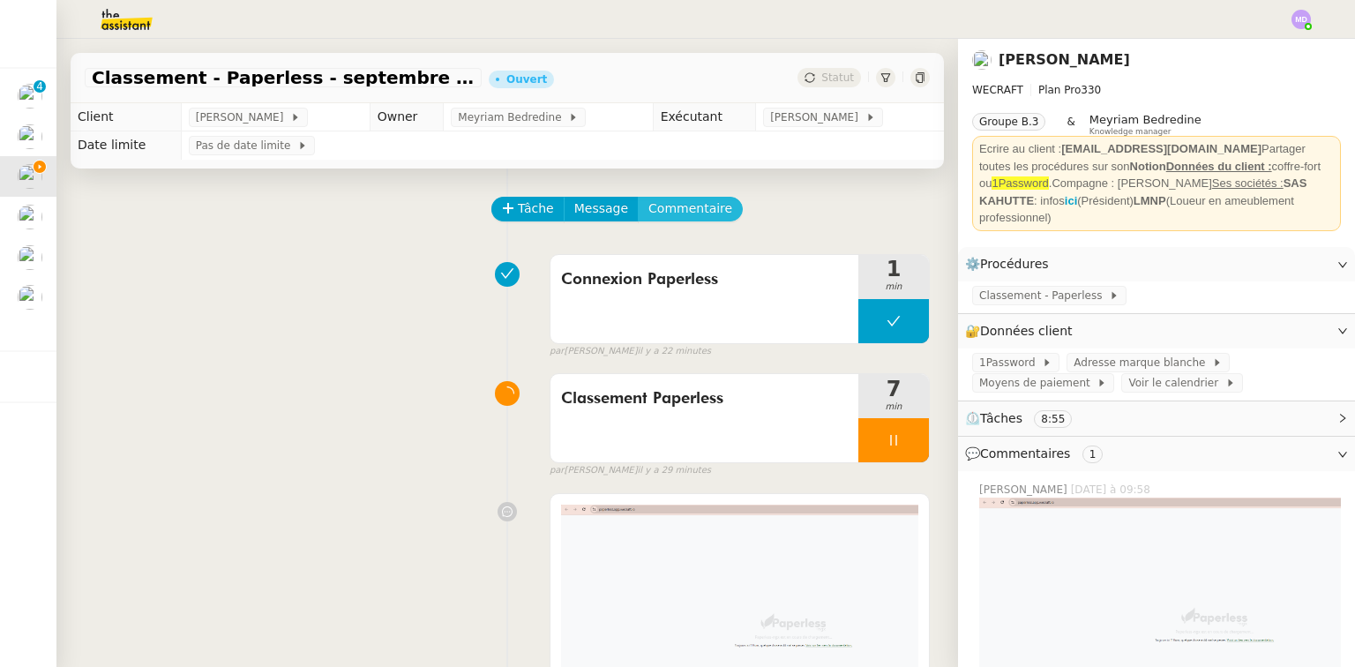
click at [684, 208] on span "Commentaire" at bounding box center [690, 208] width 84 height 20
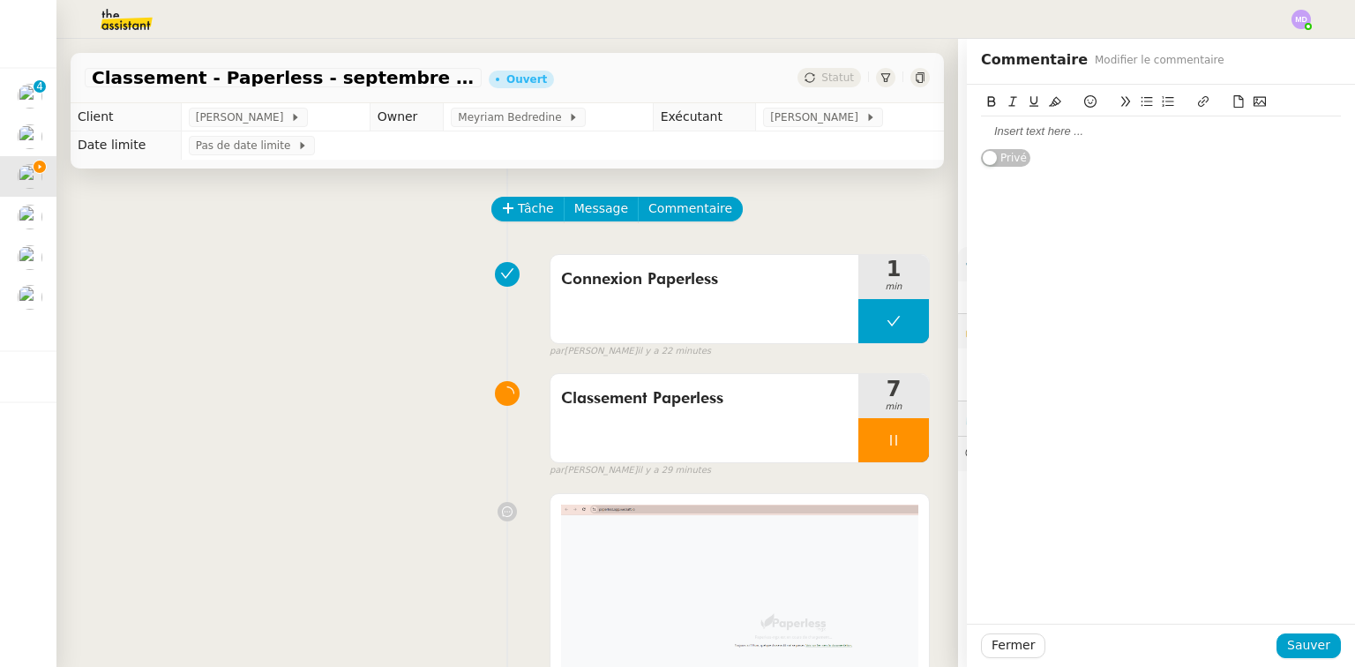
click at [1030, 138] on div at bounding box center [1161, 131] width 360 height 16
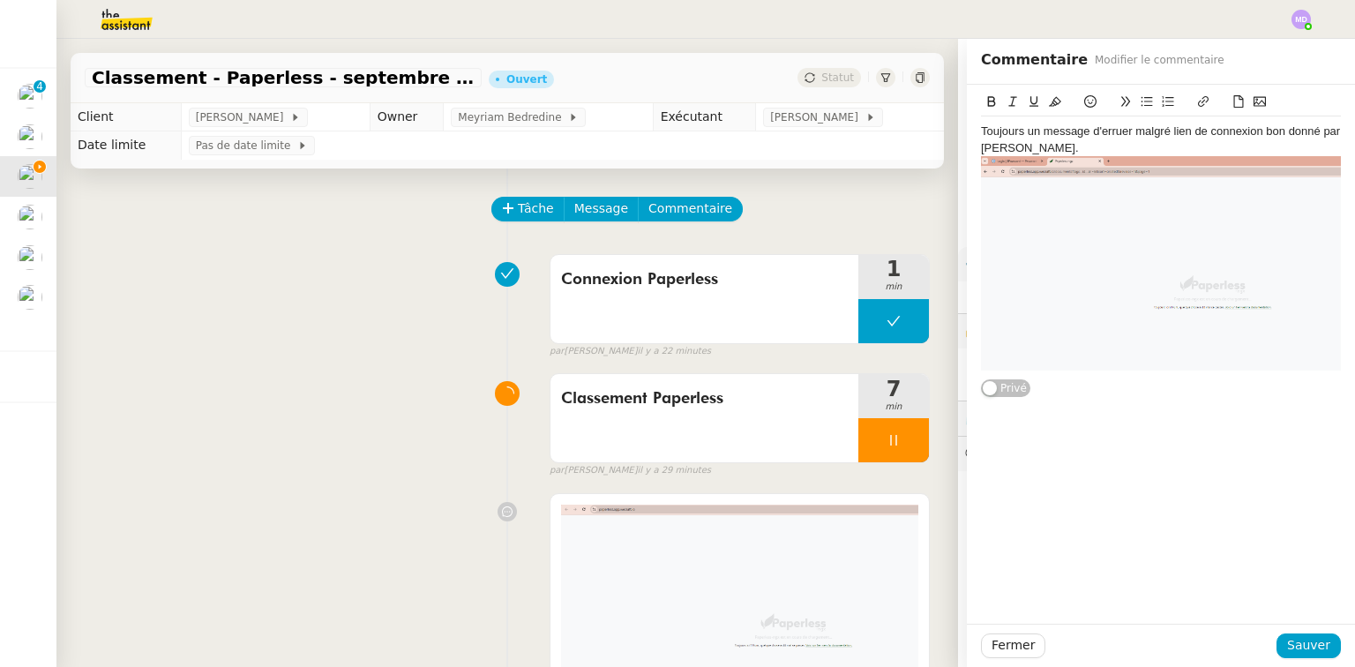
click at [1108, 128] on div "Toujours un message d'erruer malgré lien de connexion bon donné par Tatyana." at bounding box center [1161, 139] width 360 height 33
click at [0, 0] on lt-span "err eu r" at bounding box center [0, 0] width 0 height 0
click at [1299, 648] on span "Sauver" at bounding box center [1308, 645] width 43 height 20
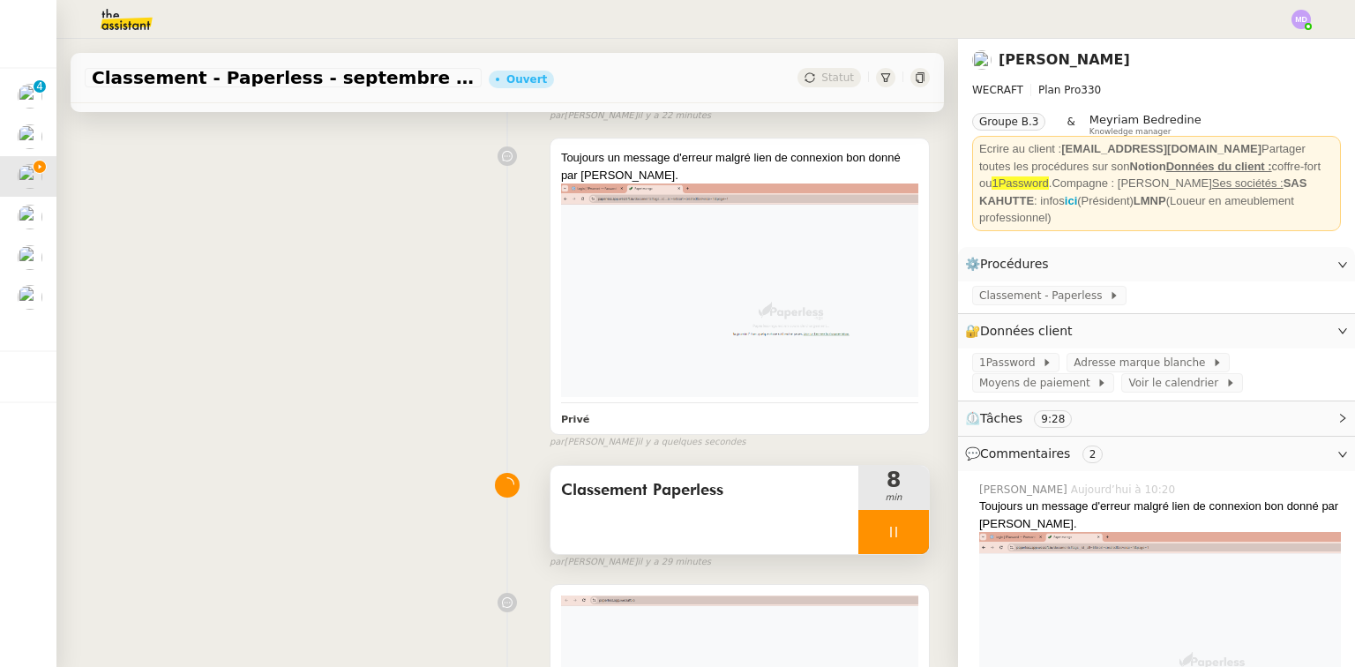
scroll to position [353, 0]
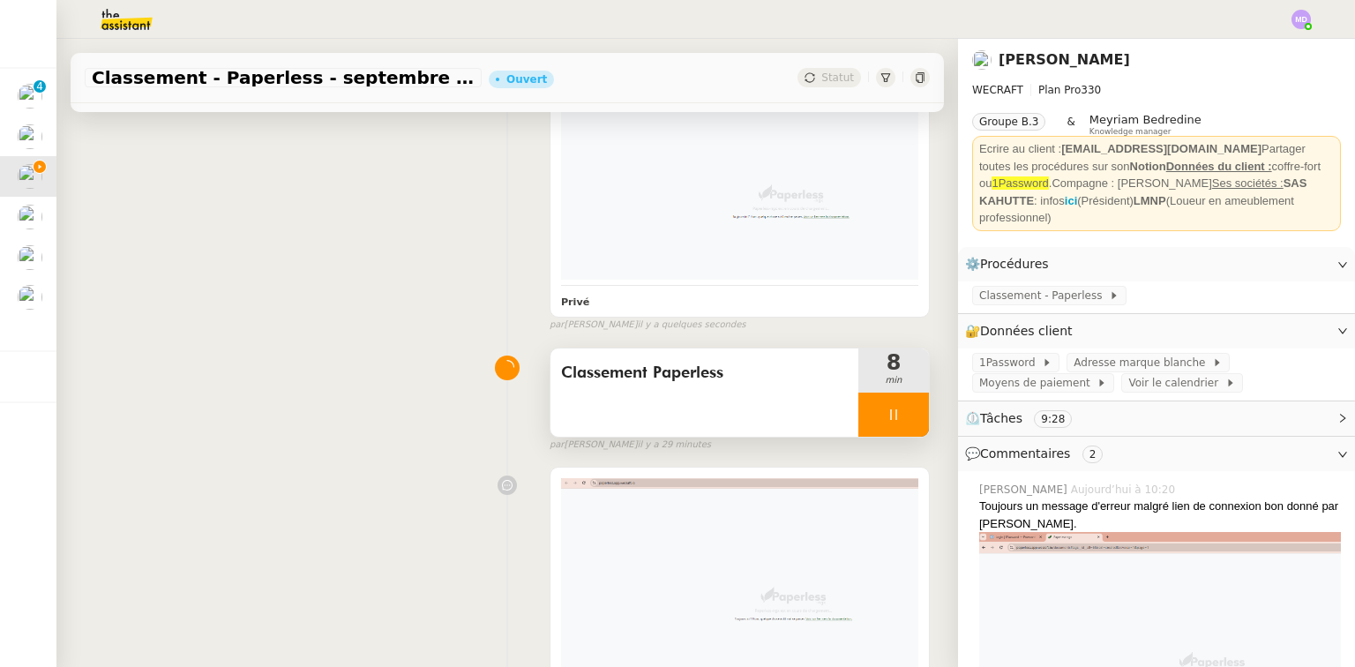
click at [886, 423] on div at bounding box center [893, 415] width 71 height 44
click at [904, 417] on icon at bounding box center [911, 415] width 14 height 14
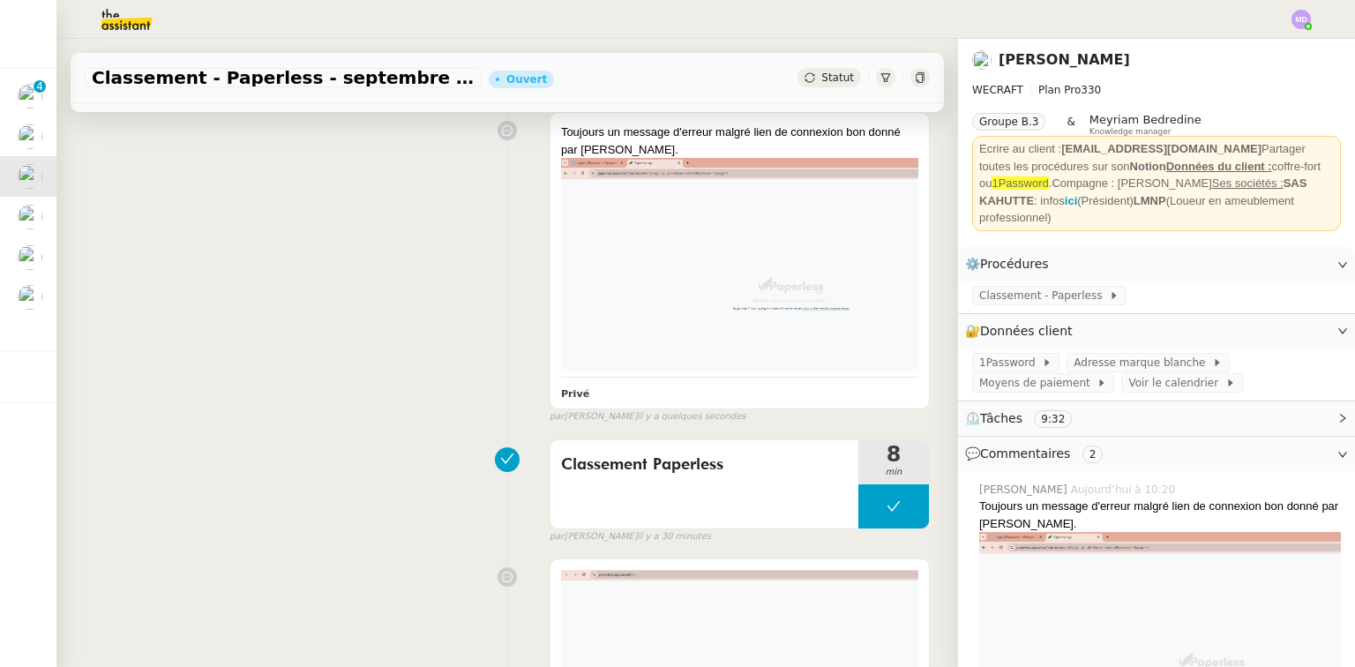
scroll to position [71, 0]
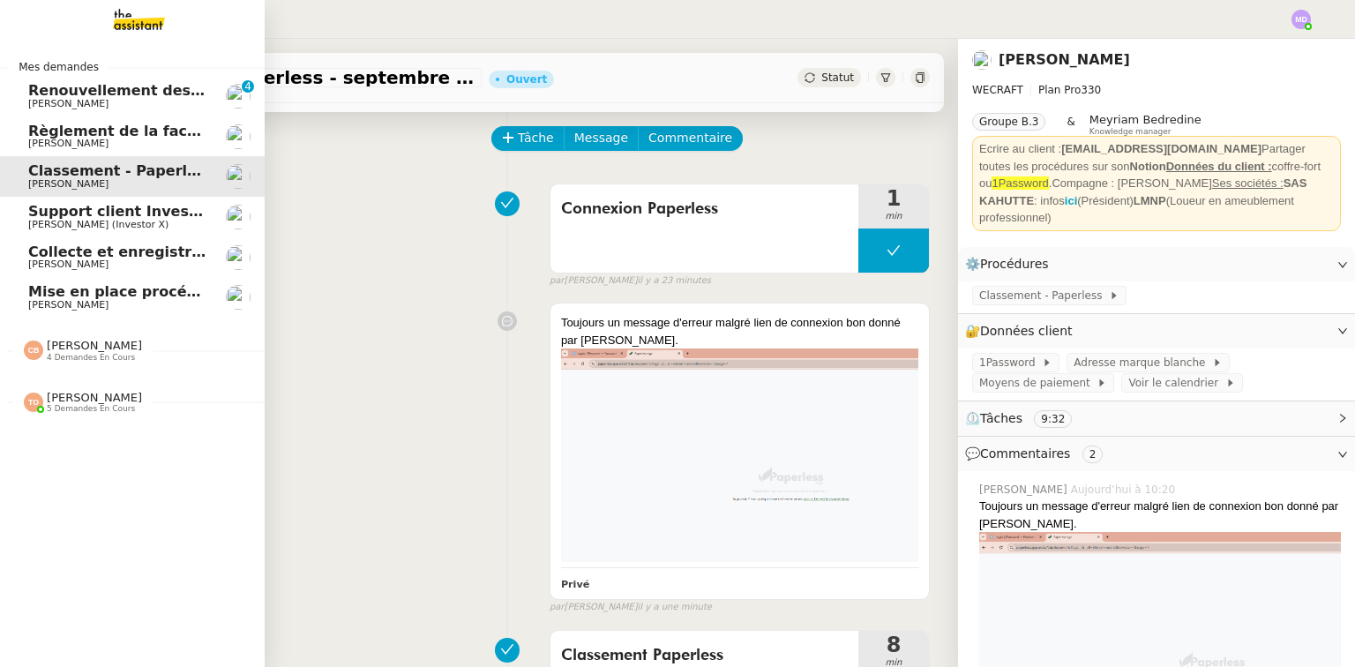
click at [64, 220] on span "[PERSON_NAME] (Investor X)" at bounding box center [98, 224] width 140 height 11
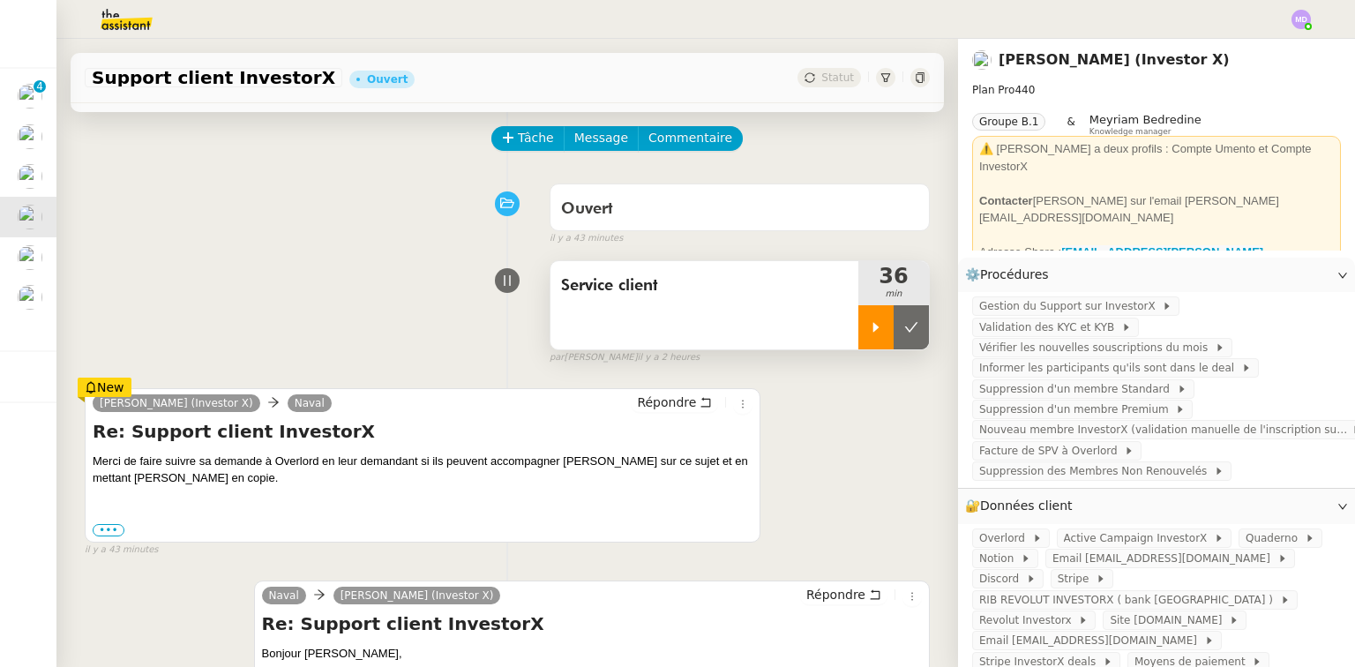
click at [858, 327] on div at bounding box center [875, 327] width 35 height 44
click at [858, 321] on div at bounding box center [875, 327] width 35 height 44
click at [843, 445] on div "Cédric Tempestini (Investor X) Naval Répondre Re: Support client InvestorX Merc…" at bounding box center [507, 464] width 845 height 185
click at [858, 328] on div at bounding box center [875, 327] width 35 height 44
click at [869, 327] on icon at bounding box center [876, 327] width 14 height 14
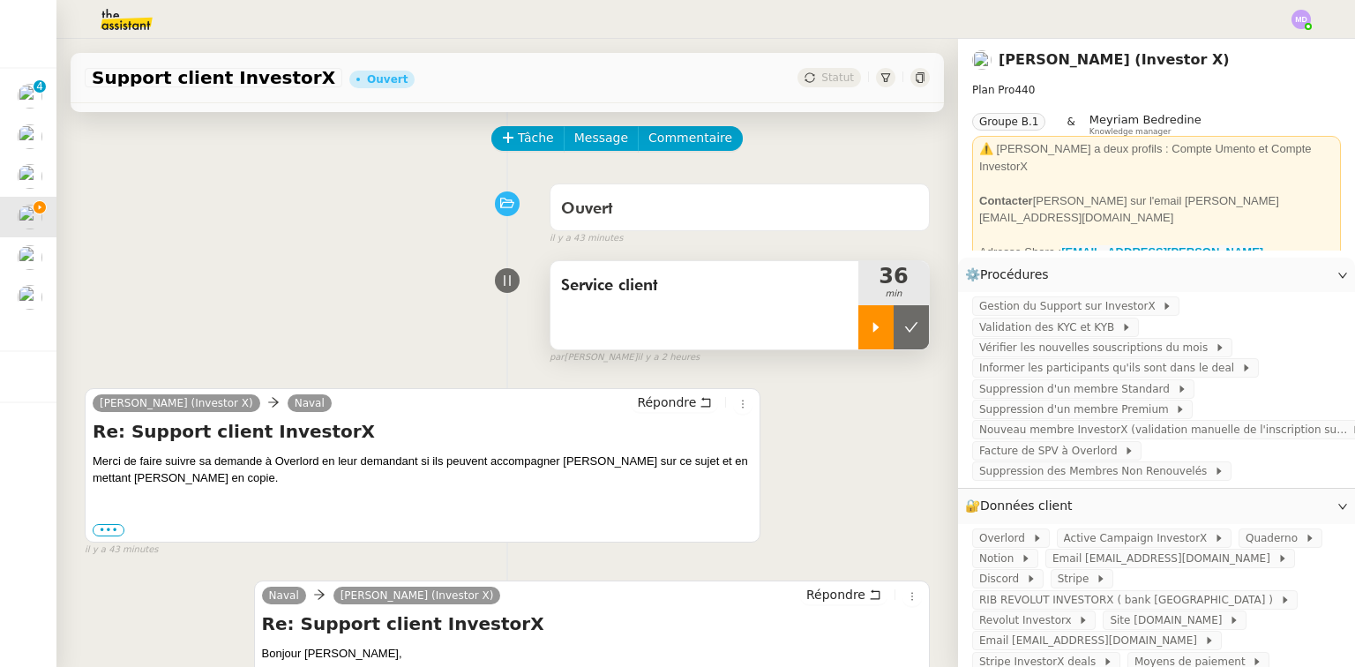
click at [858, 343] on div at bounding box center [875, 327] width 35 height 44
click at [888, 319] on div at bounding box center [893, 327] width 71 height 44
click at [895, 323] on div at bounding box center [893, 327] width 71 height 44
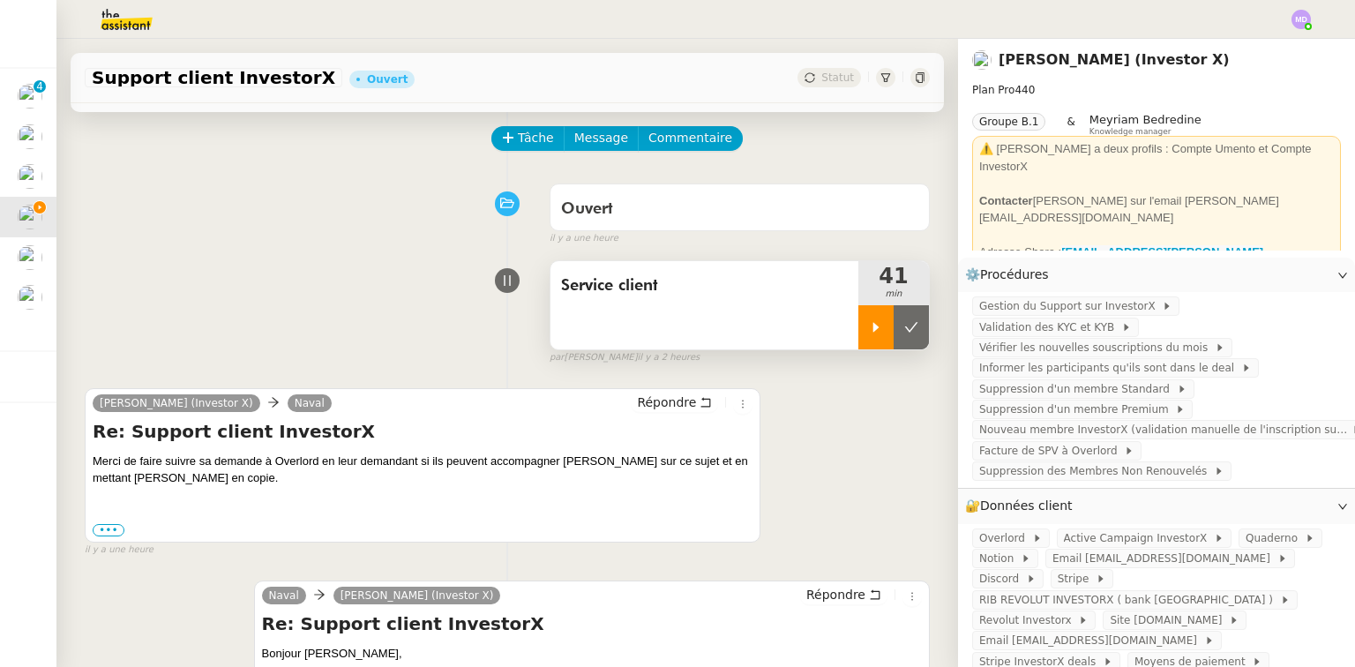
click at [904, 323] on icon at bounding box center [911, 327] width 14 height 14
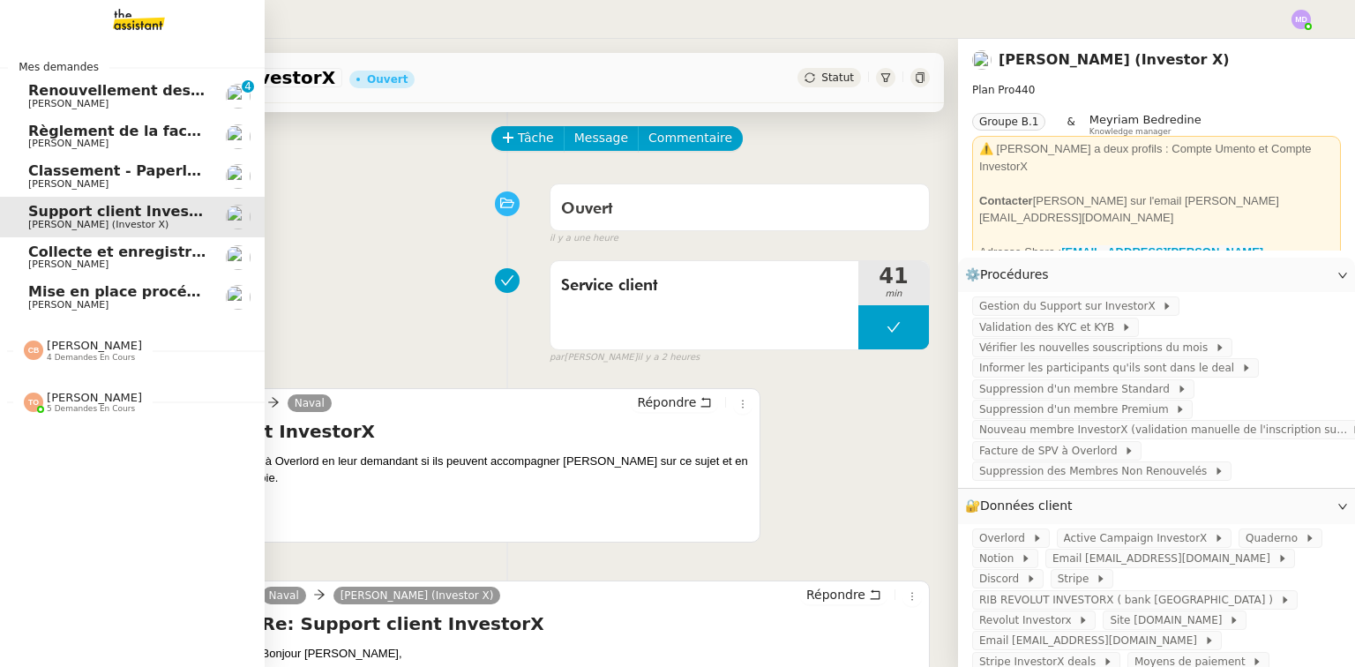
click at [28, 348] on img at bounding box center [33, 349] width 19 height 19
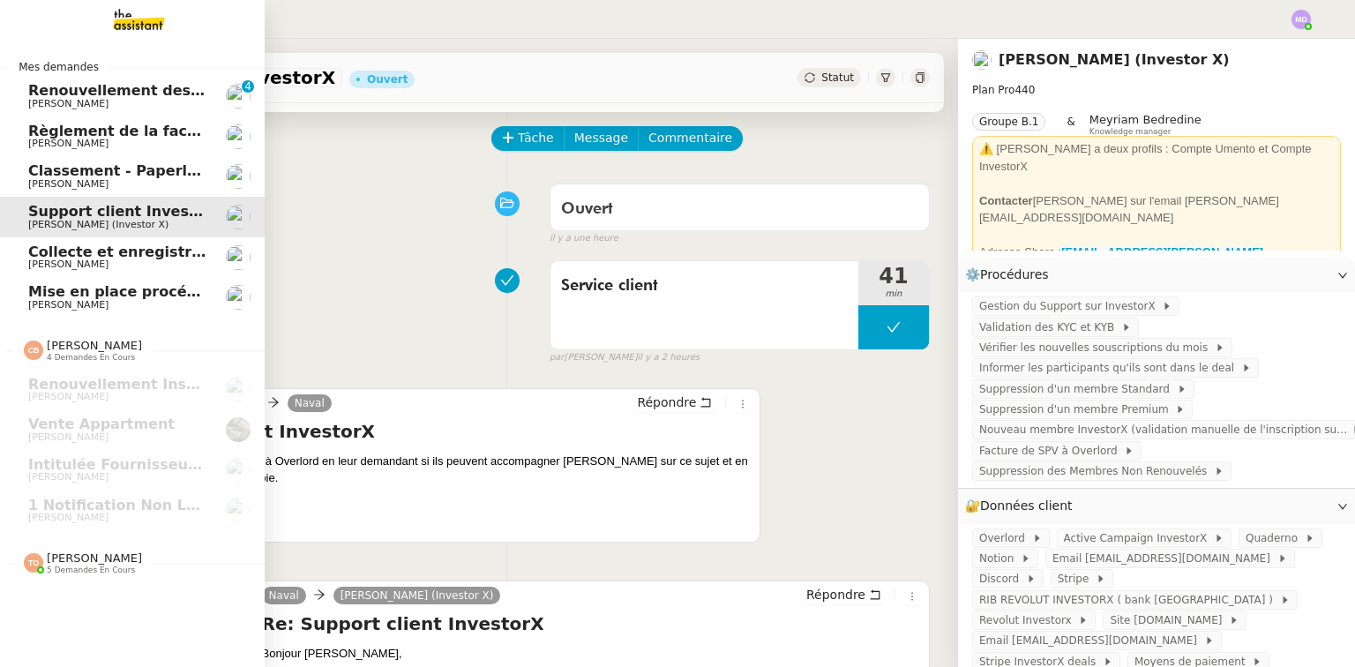
click at [95, 562] on span "[PERSON_NAME]" at bounding box center [94, 557] width 95 height 13
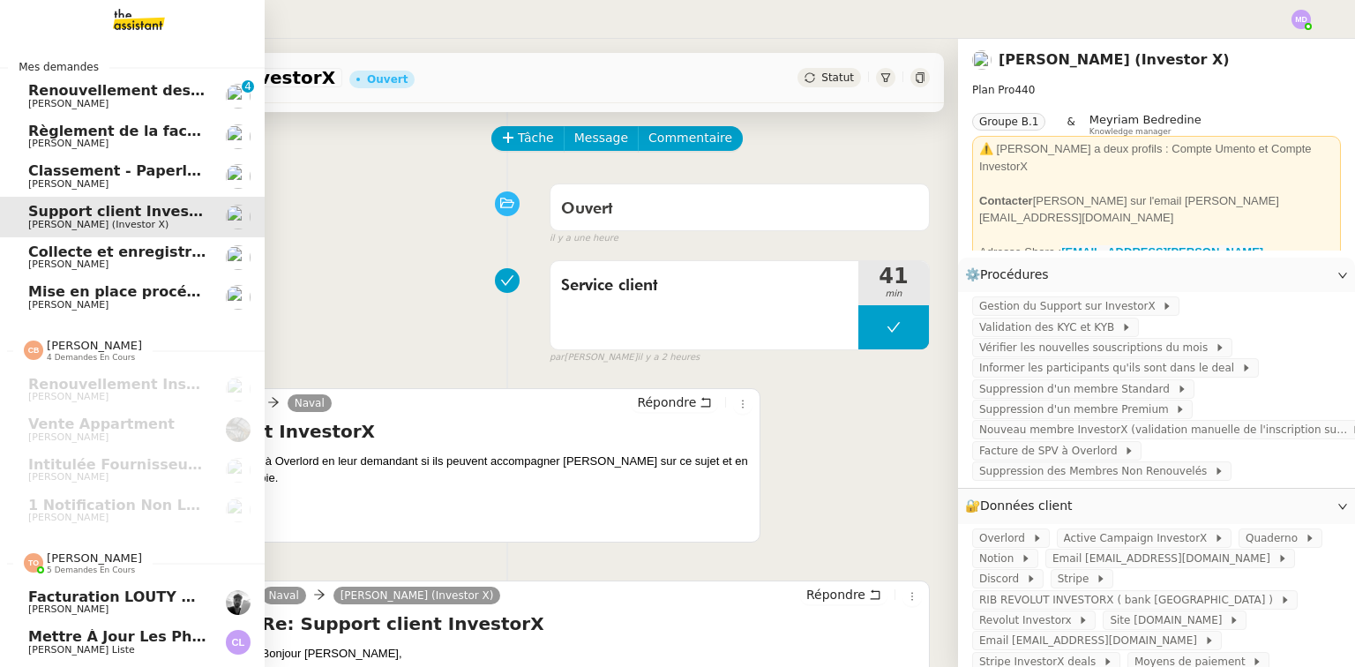
scroll to position [123, 0]
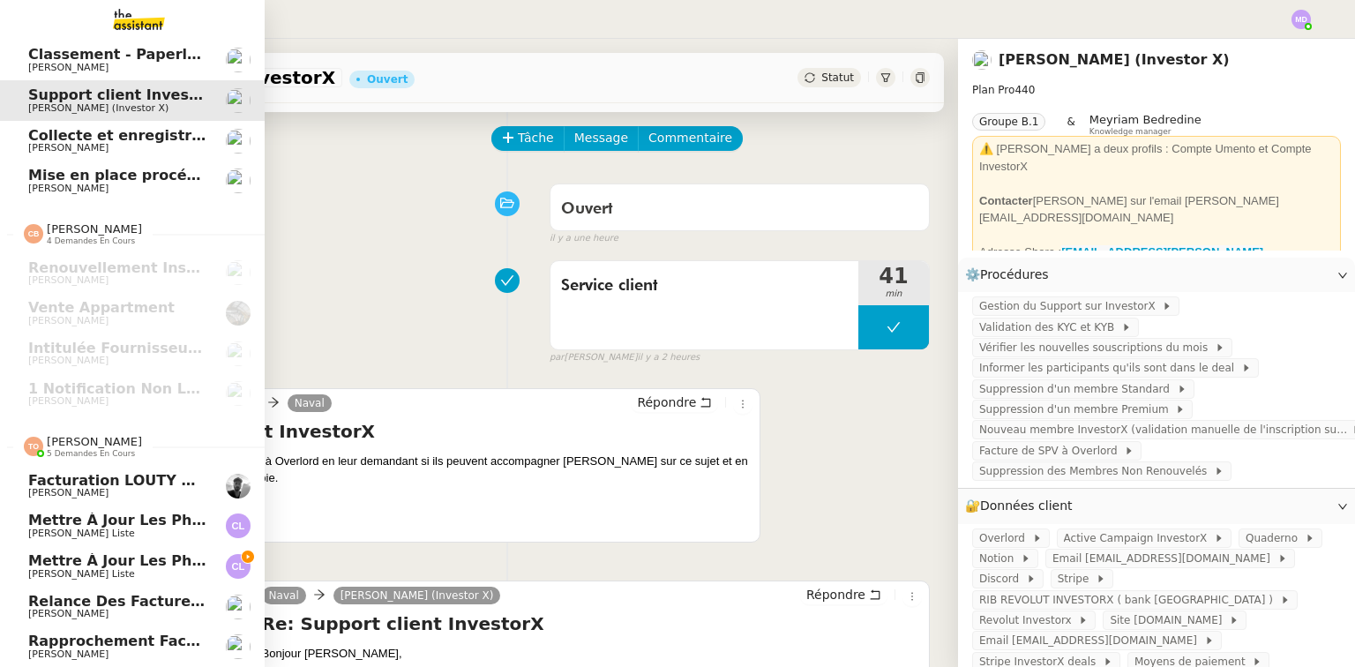
click at [84, 593] on span "Relance des factures- septembre 2025" at bounding box center [184, 601] width 313 height 17
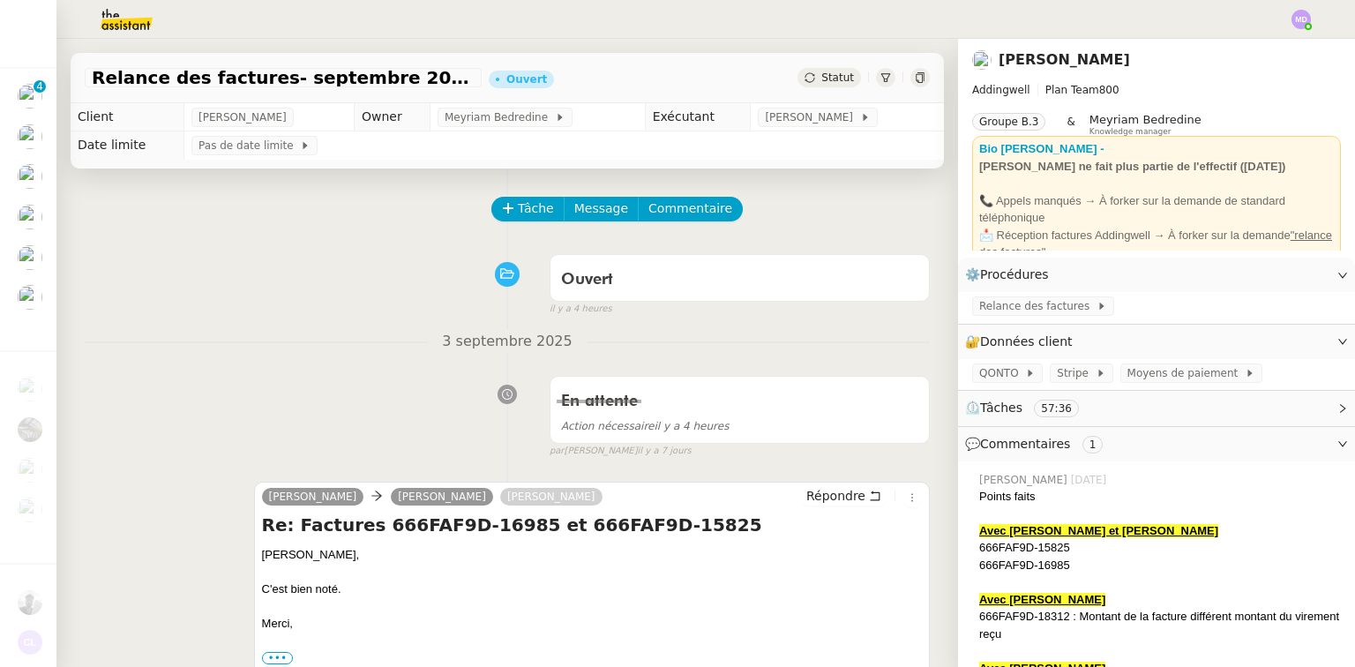
scroll to position [71, 0]
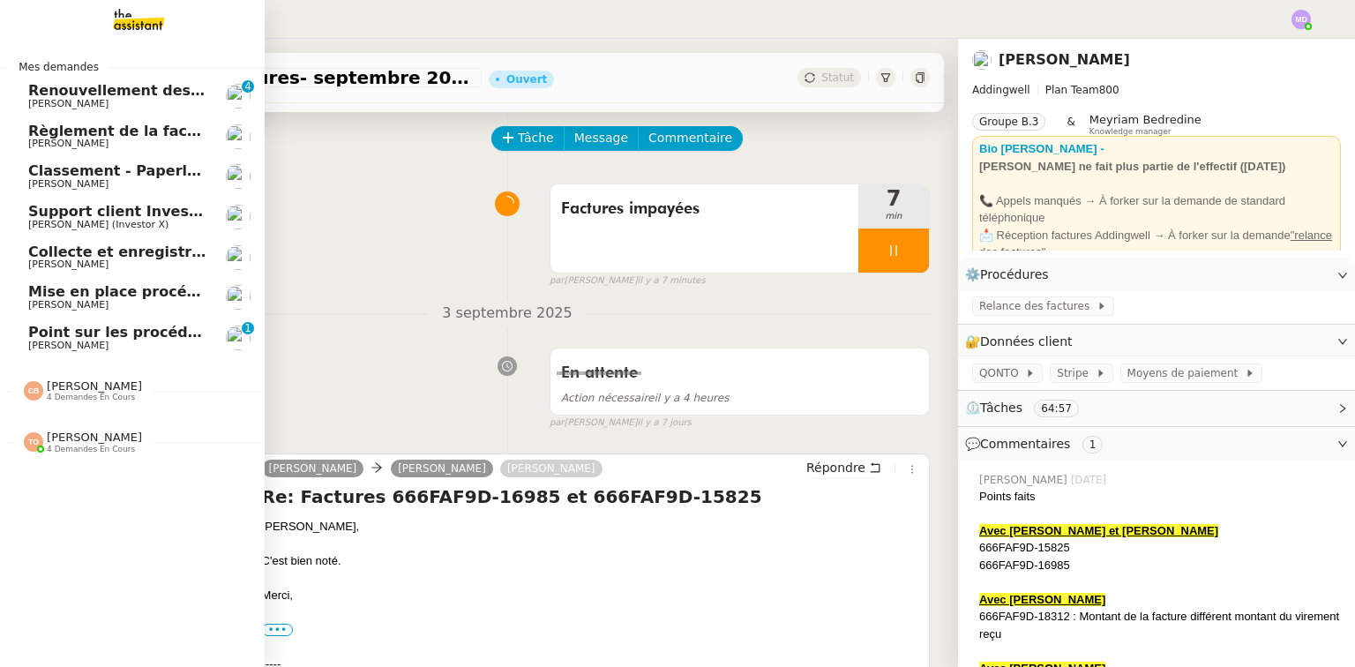
click at [92, 173] on span "Classement - Paperless - septembre 2025" at bounding box center [193, 170] width 331 height 17
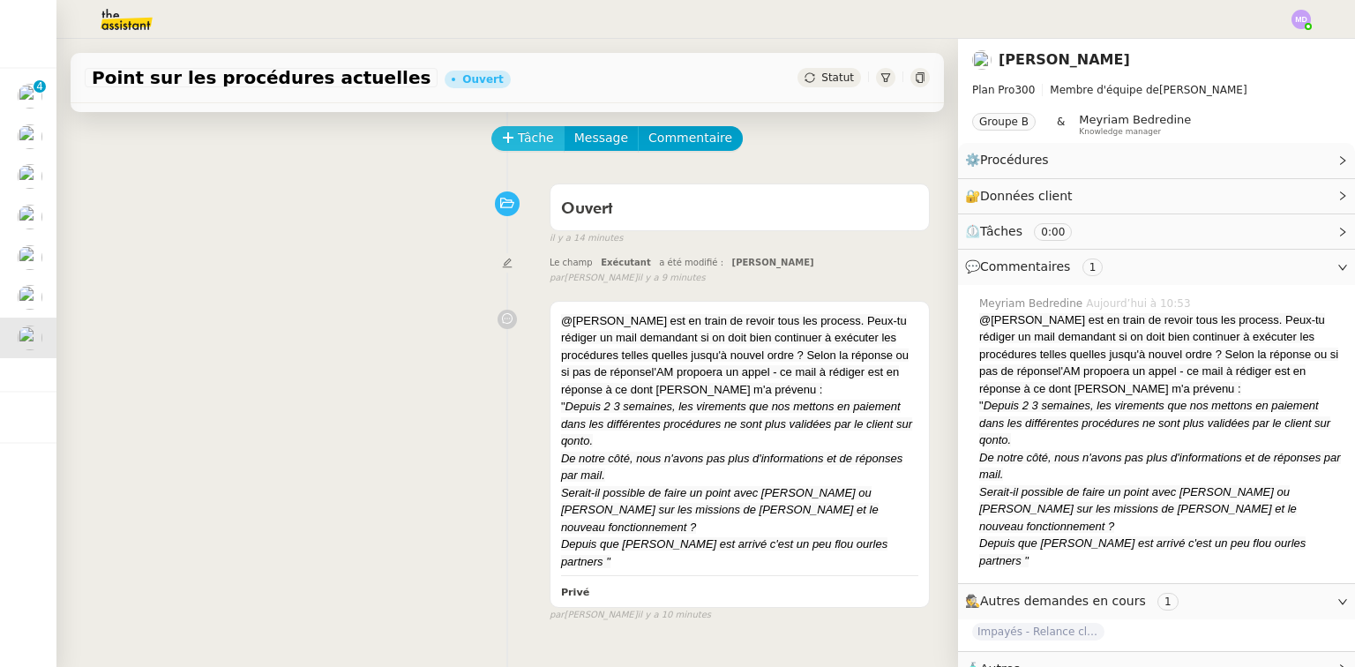
click at [535, 145] on span "Tâche" at bounding box center [536, 138] width 36 height 20
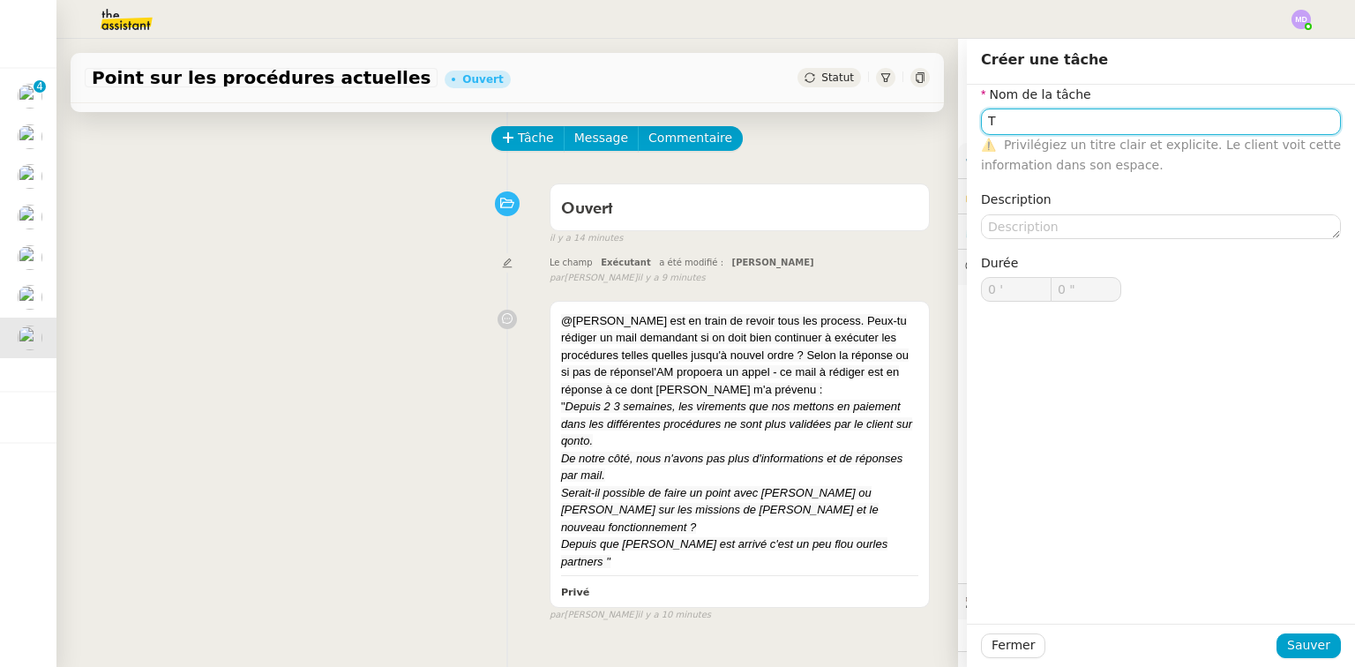
type input "T"
click at [348, 240] on div "Ouvert false il y a 14 minutes" at bounding box center [507, 211] width 845 height 71
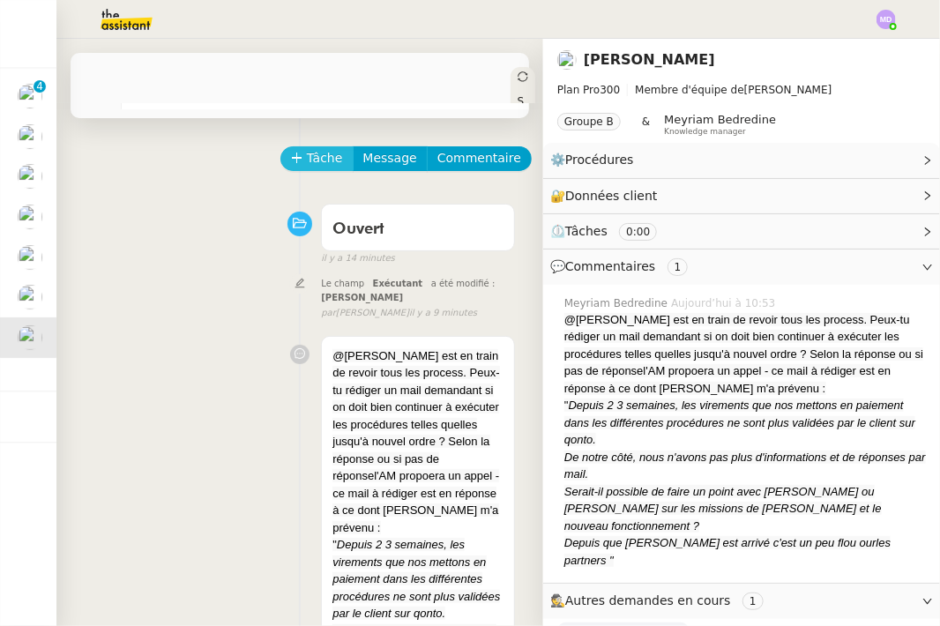
click at [325, 153] on span "Tâche" at bounding box center [325, 158] width 36 height 20
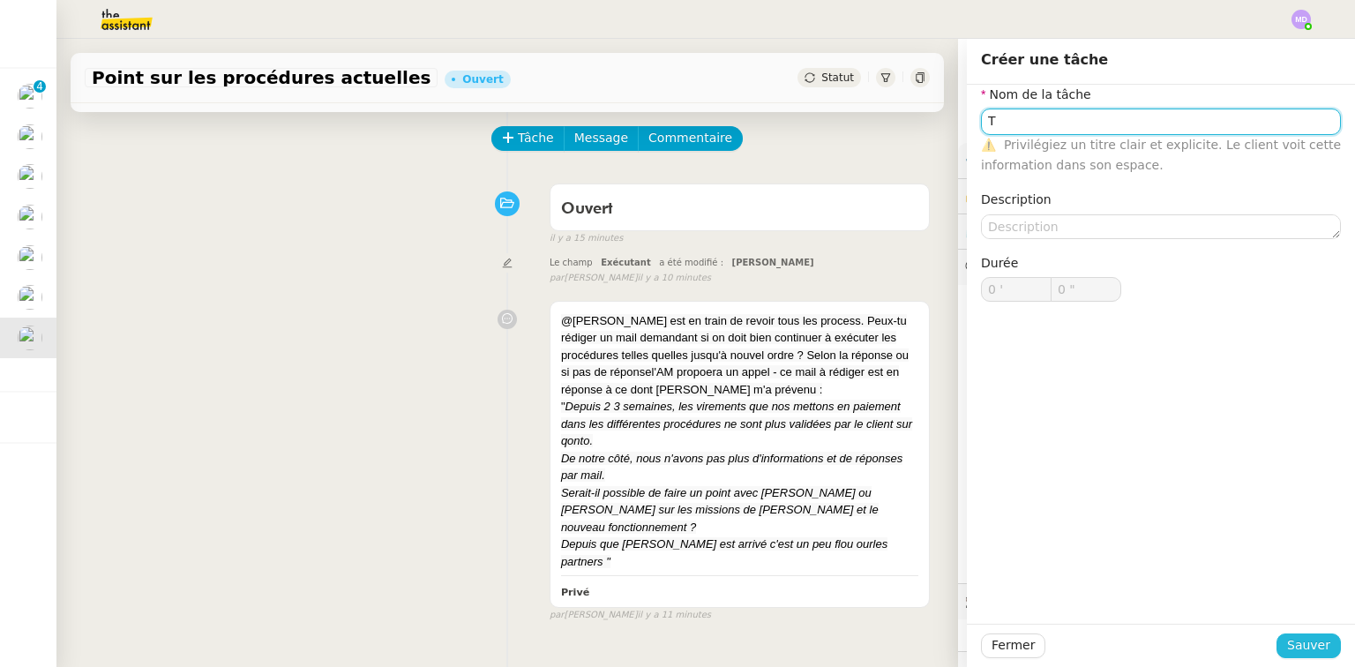
type input "T"
click at [1297, 646] on span "Sauver" at bounding box center [1308, 645] width 43 height 20
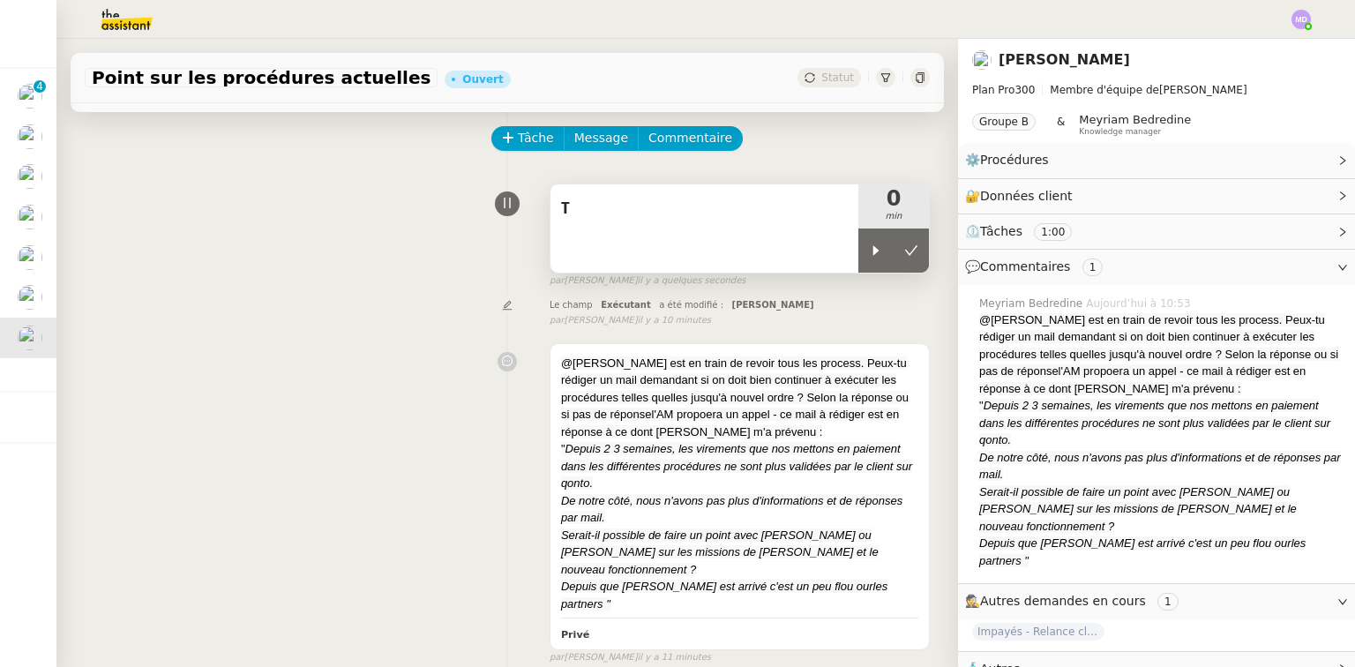
drag, startPoint x: 864, startPoint y: 265, endPoint x: 810, endPoint y: 257, distance: 54.4
click at [836, 261] on div "T 0 min" at bounding box center [740, 228] width 380 height 90
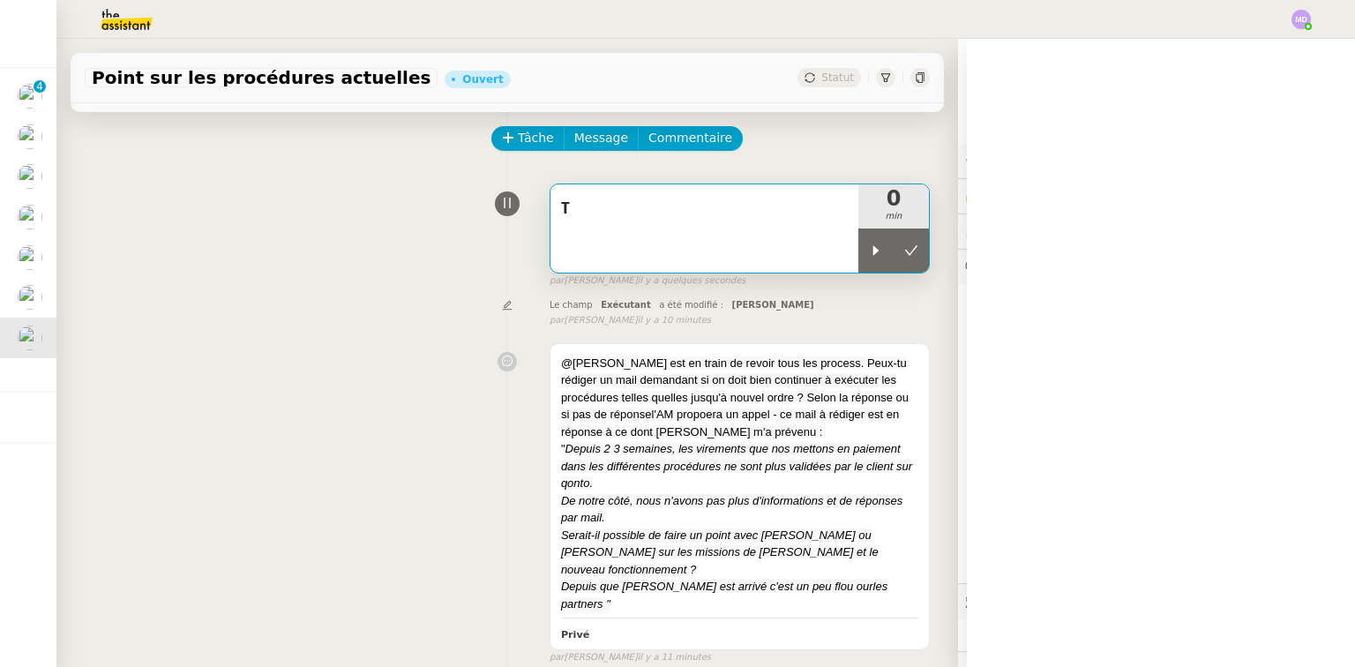
click at [766, 251] on div "T" at bounding box center [704, 228] width 308 height 88
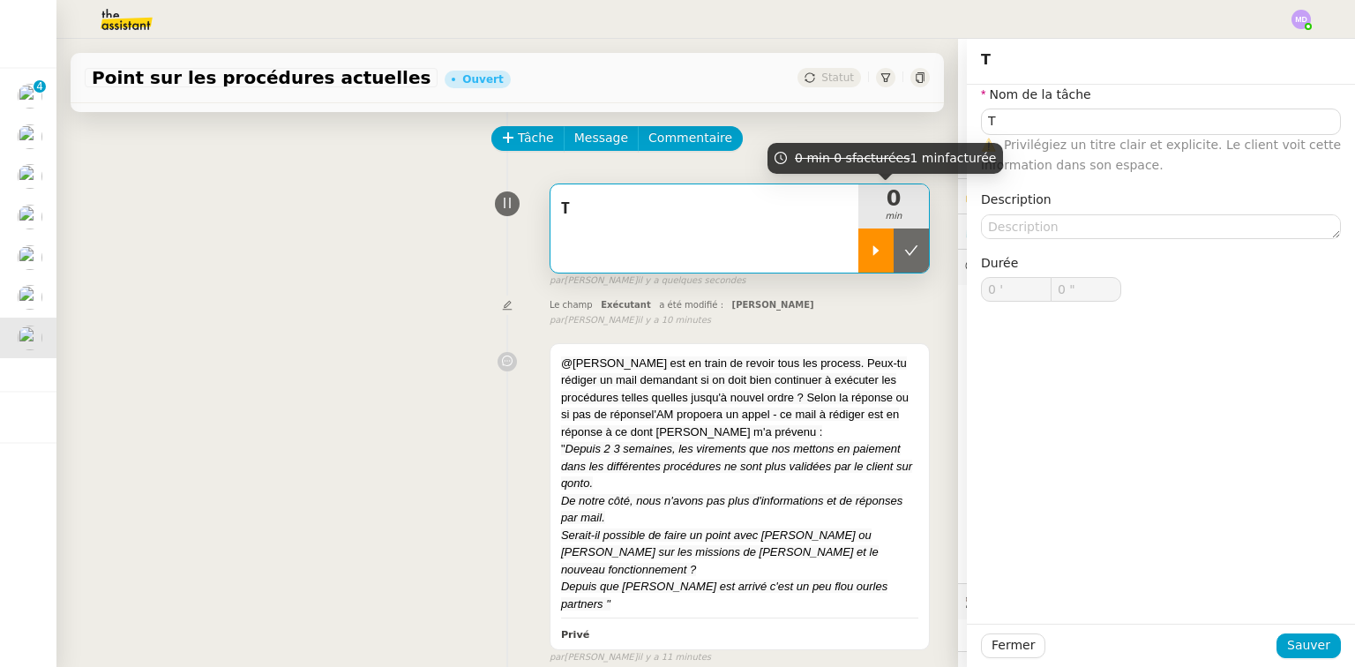
click at [869, 250] on icon at bounding box center [876, 250] width 14 height 14
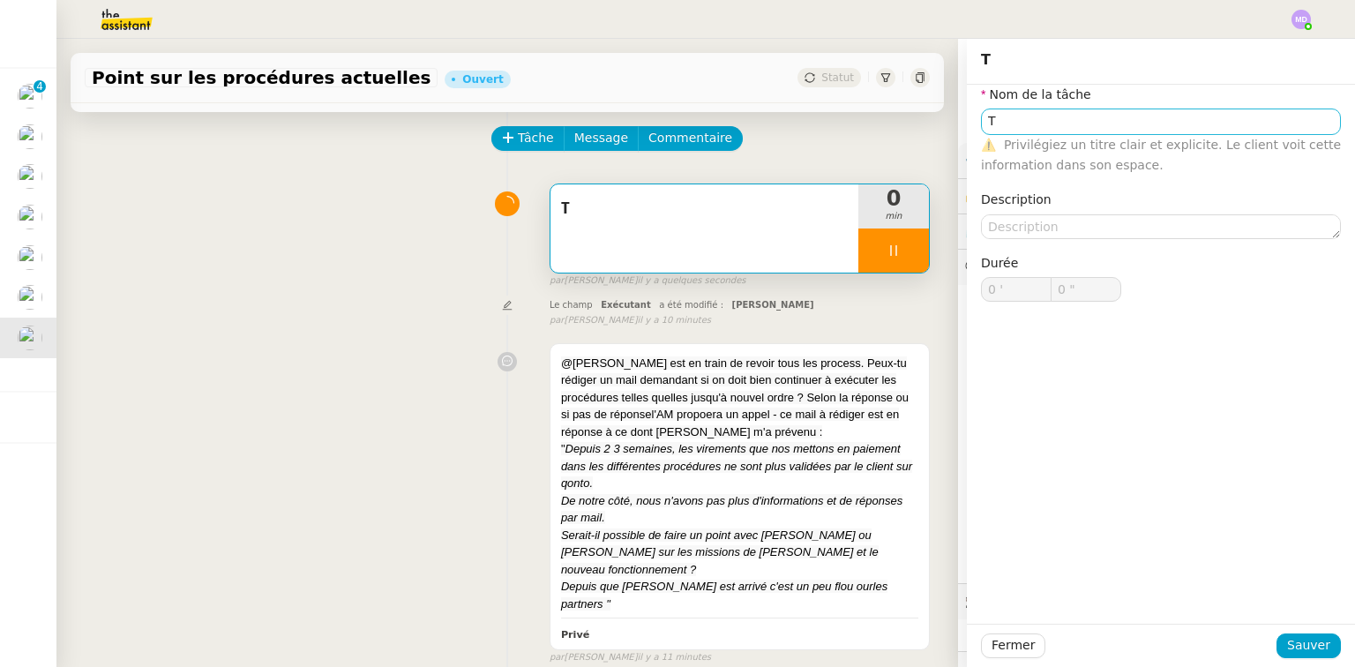
type input "T"
type input "0 '"
type input "0 ""
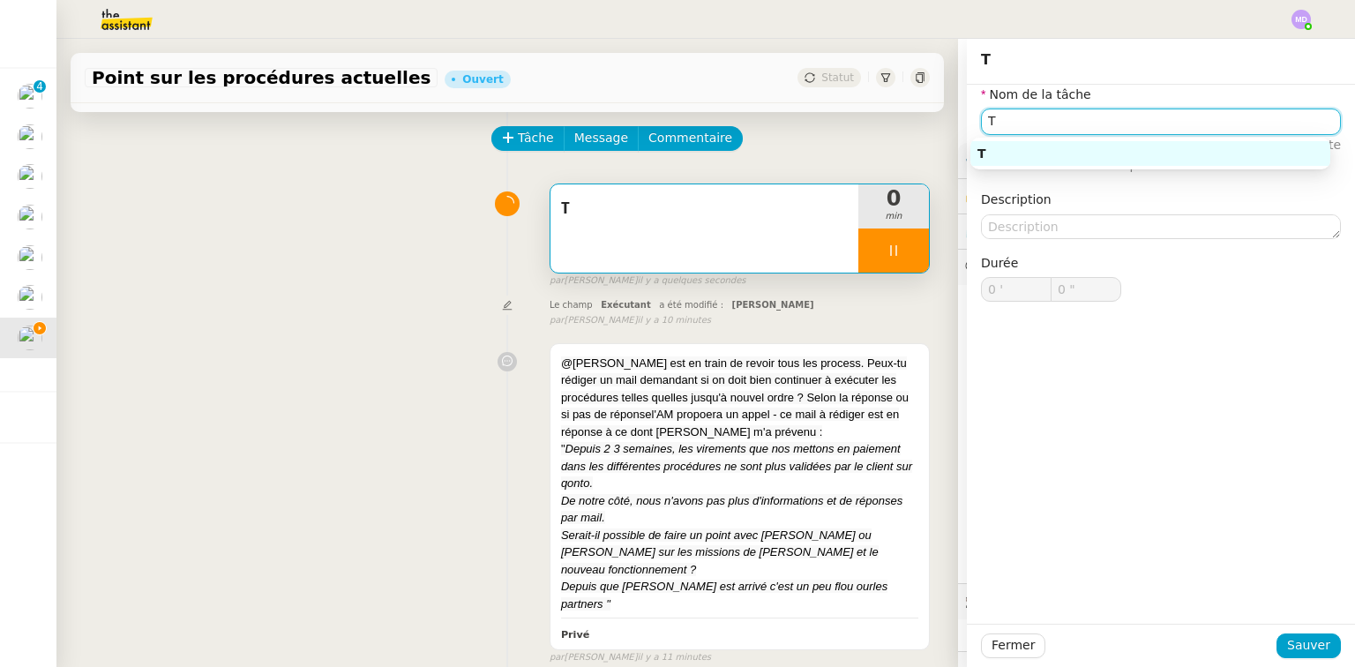
click at [987, 115] on input "T" at bounding box center [1161, 121] width 360 height 26
type input "T"
type input "0 '"
type input "0 ""
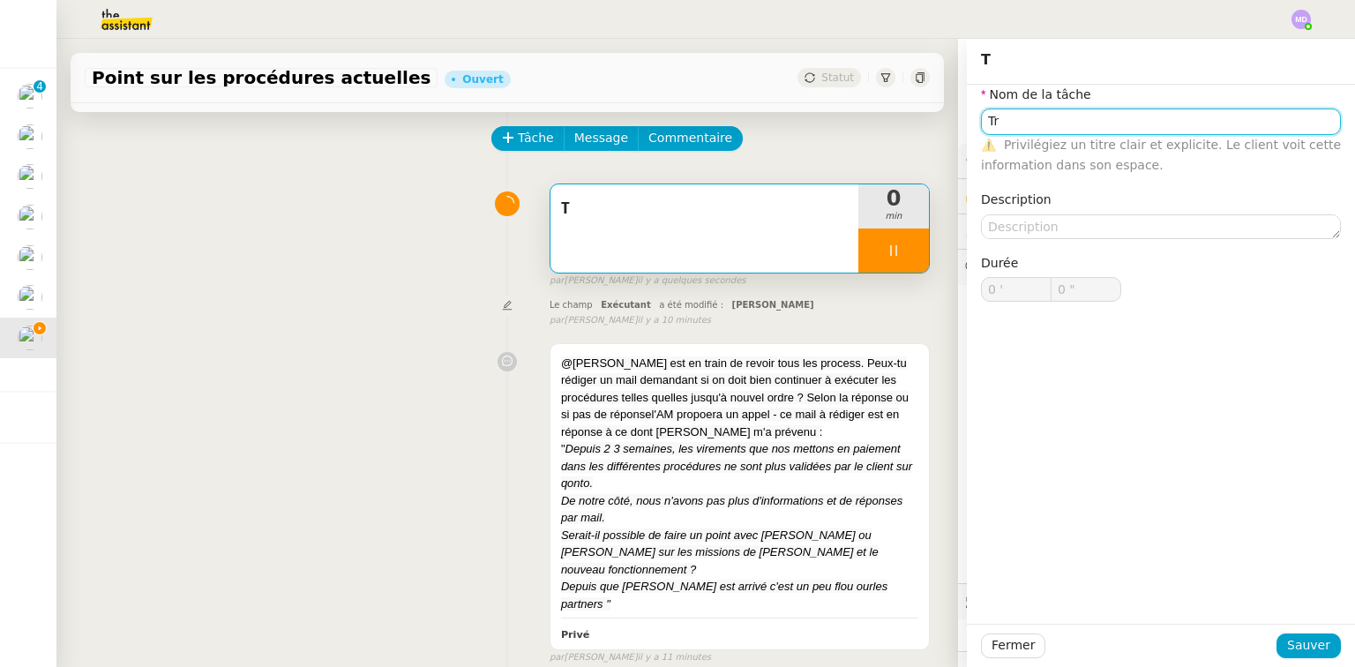
type input "Tra"
type input "1 ""
type input "Traitement des"
type input "2 ""
type input "Traitement des in"
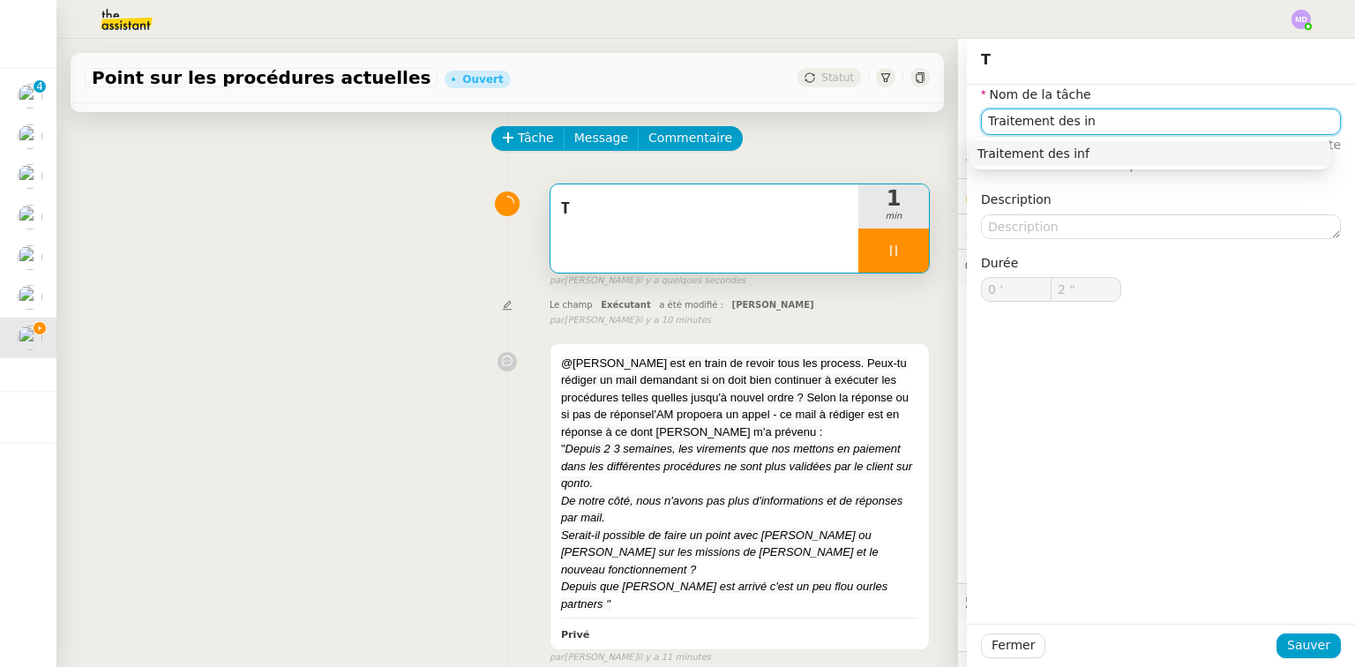
type input "3 ""
type input "Traitement des informati"
type input "4 ""
type input "Traitement des informations"
type input "5 ""
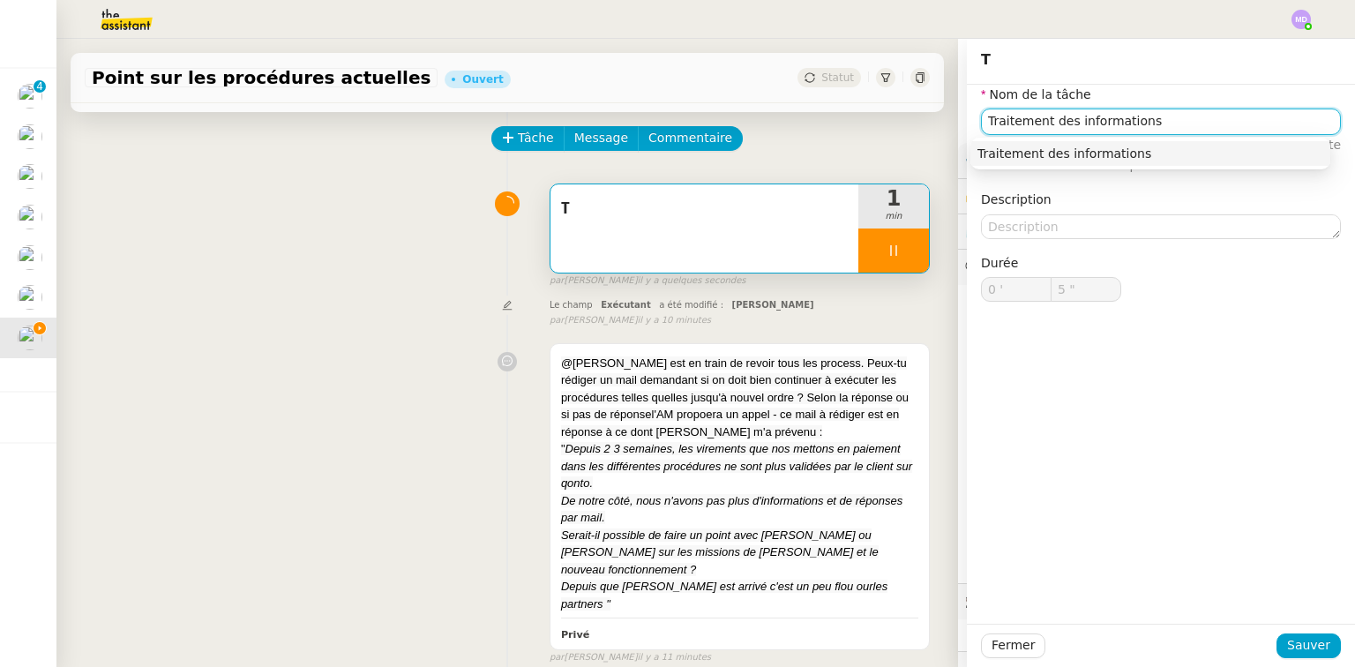
click at [1023, 160] on div "Traitement des informations" at bounding box center [1150, 154] width 346 height 16
type input "Traitement des informations"
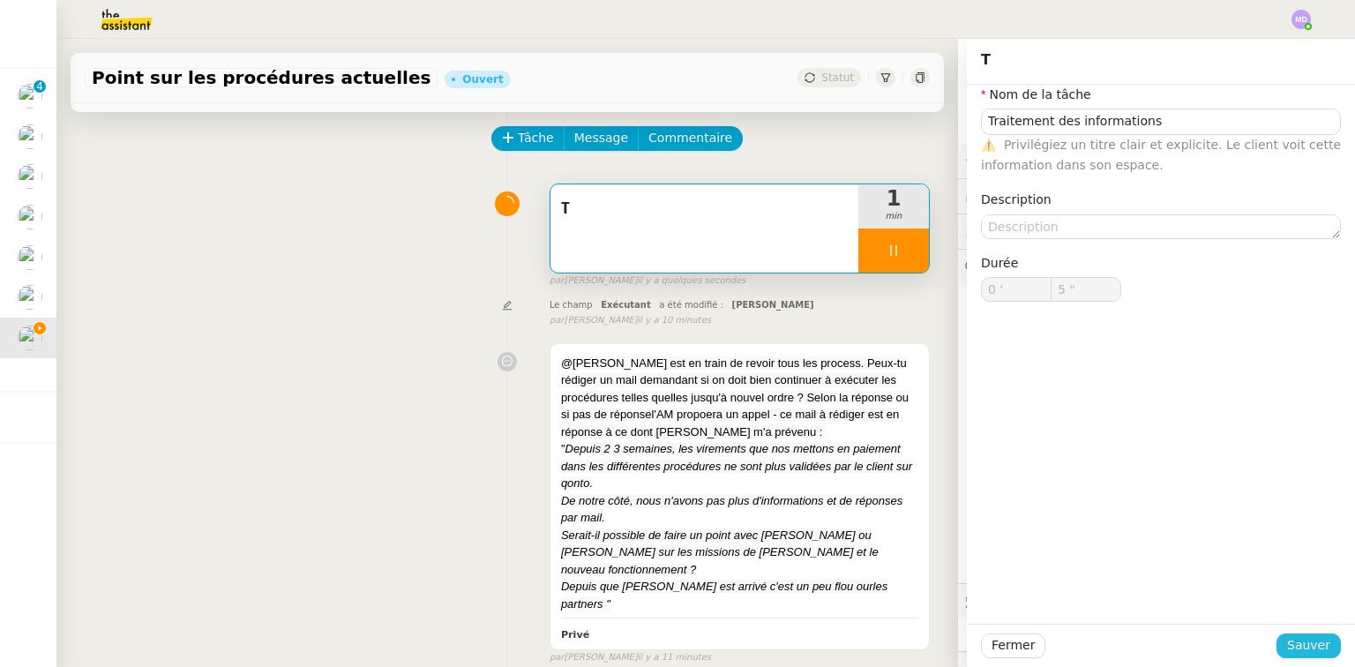
click at [1291, 633] on button "Sauver" at bounding box center [1308, 645] width 64 height 25
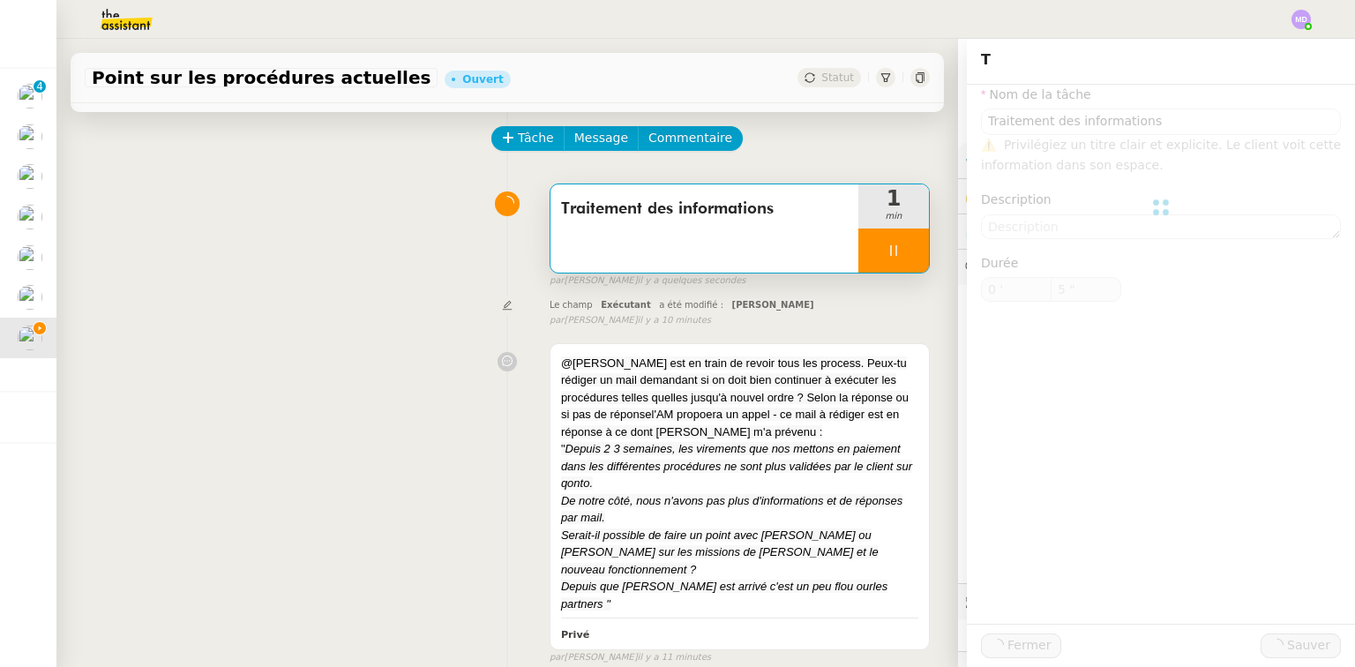
type input "6 ""
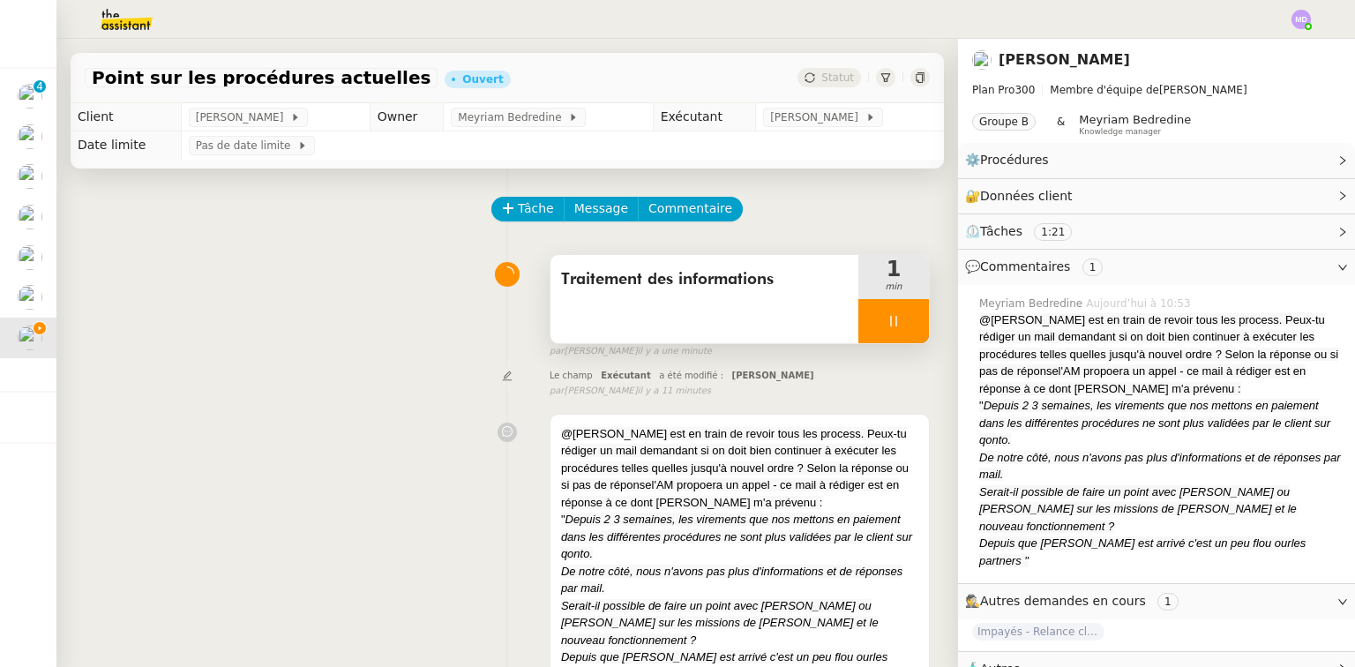
click at [896, 333] on div at bounding box center [893, 321] width 71 height 44
click at [858, 314] on div at bounding box center [875, 321] width 35 height 44
click at [886, 323] on icon at bounding box center [893, 321] width 14 height 14
click at [904, 336] on button at bounding box center [911, 321] width 35 height 44
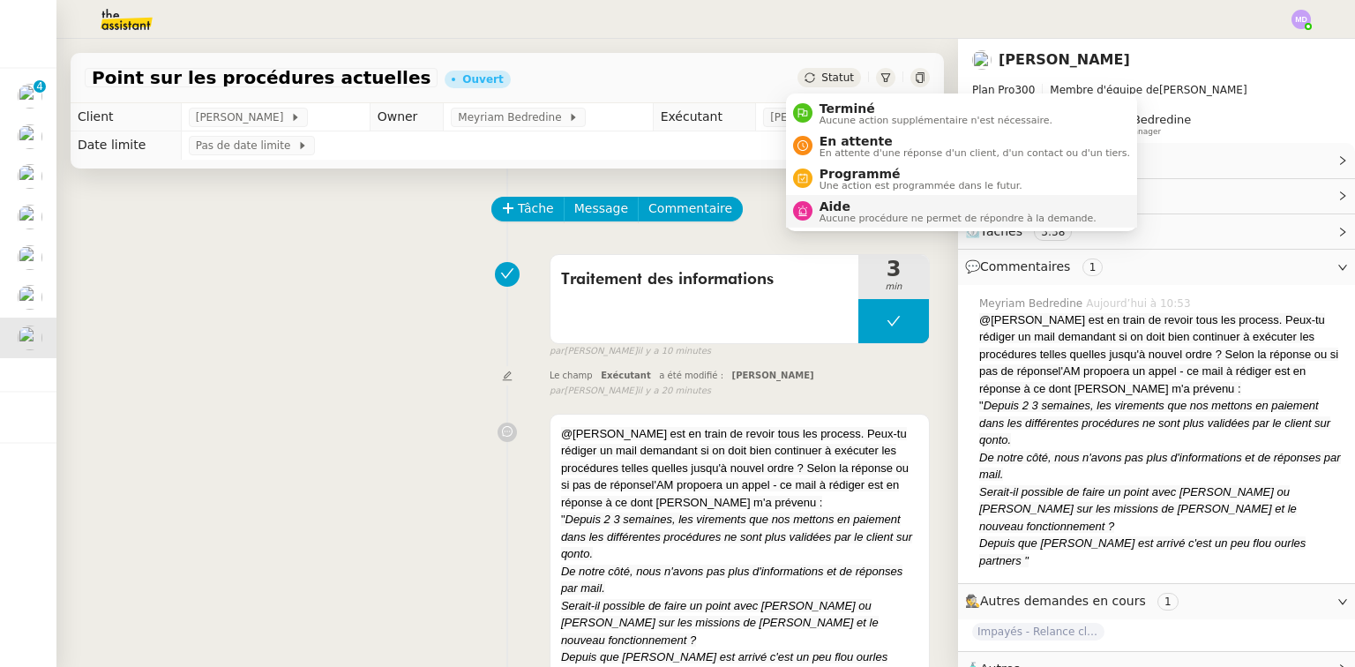
click at [856, 219] on span "Aucune procédure ne permet de répondre à la demande." at bounding box center [957, 218] width 277 height 10
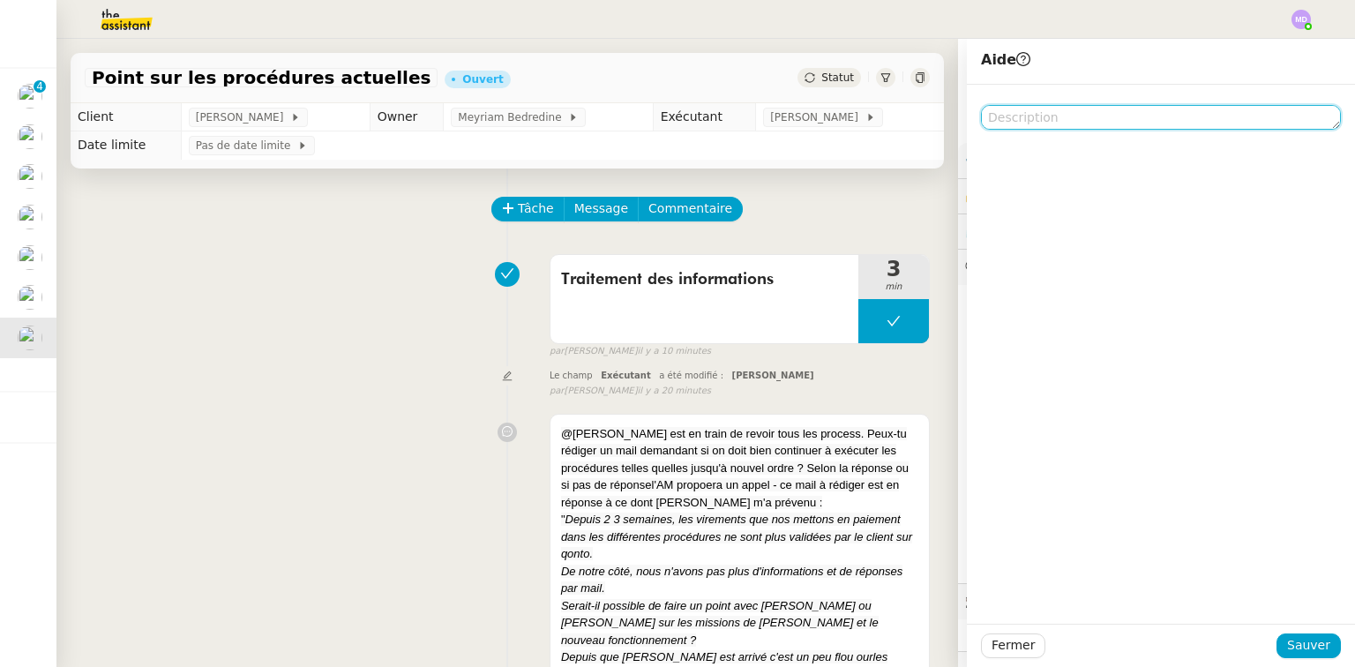
click at [1010, 124] on textarea at bounding box center [1161, 117] width 360 height 25
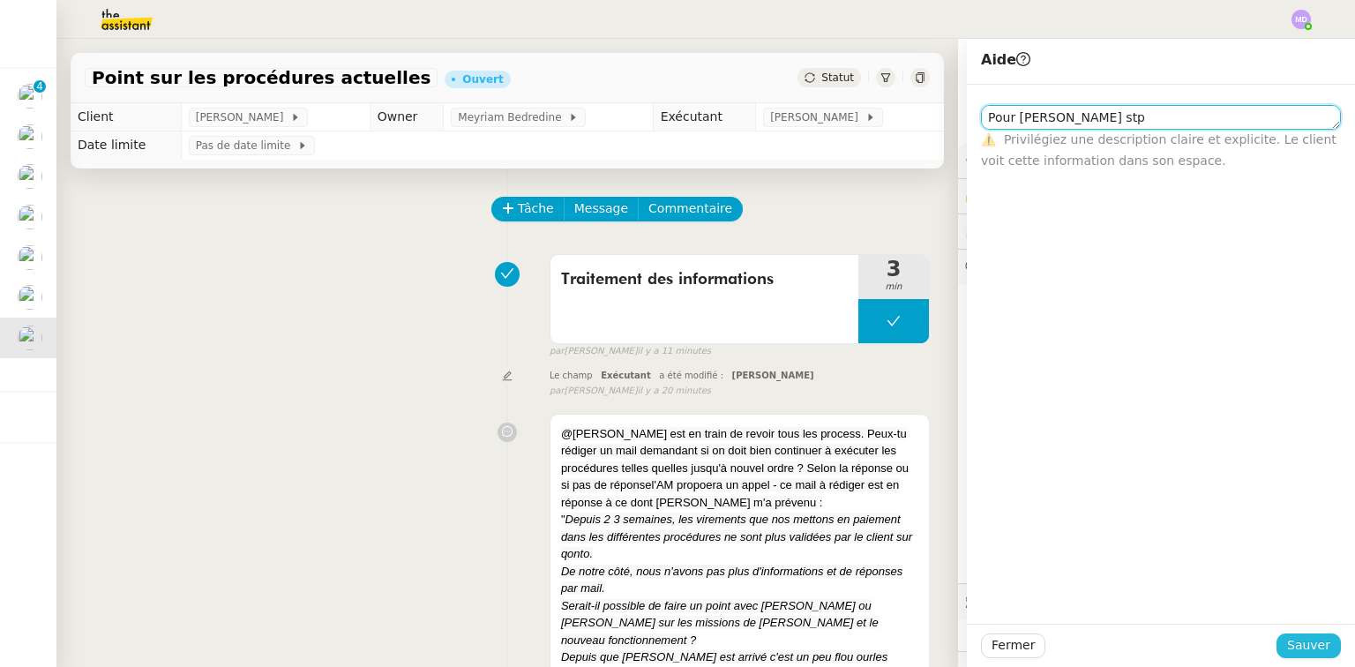
type textarea "Pour [PERSON_NAME] stp"
click at [1294, 637] on span "Sauver" at bounding box center [1308, 645] width 43 height 20
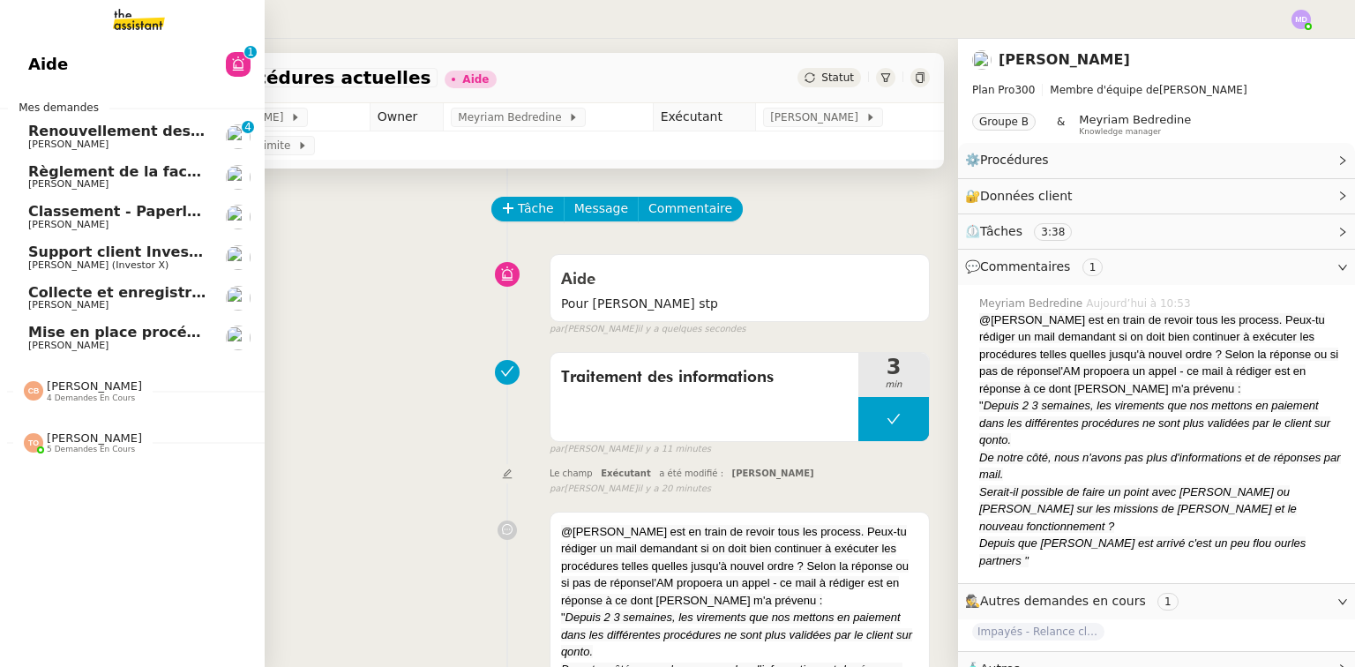
click at [46, 310] on link "Collecte et enregistrement des relevés bancaires et relevés de cartes bancaires…" at bounding box center [132, 298] width 265 height 41
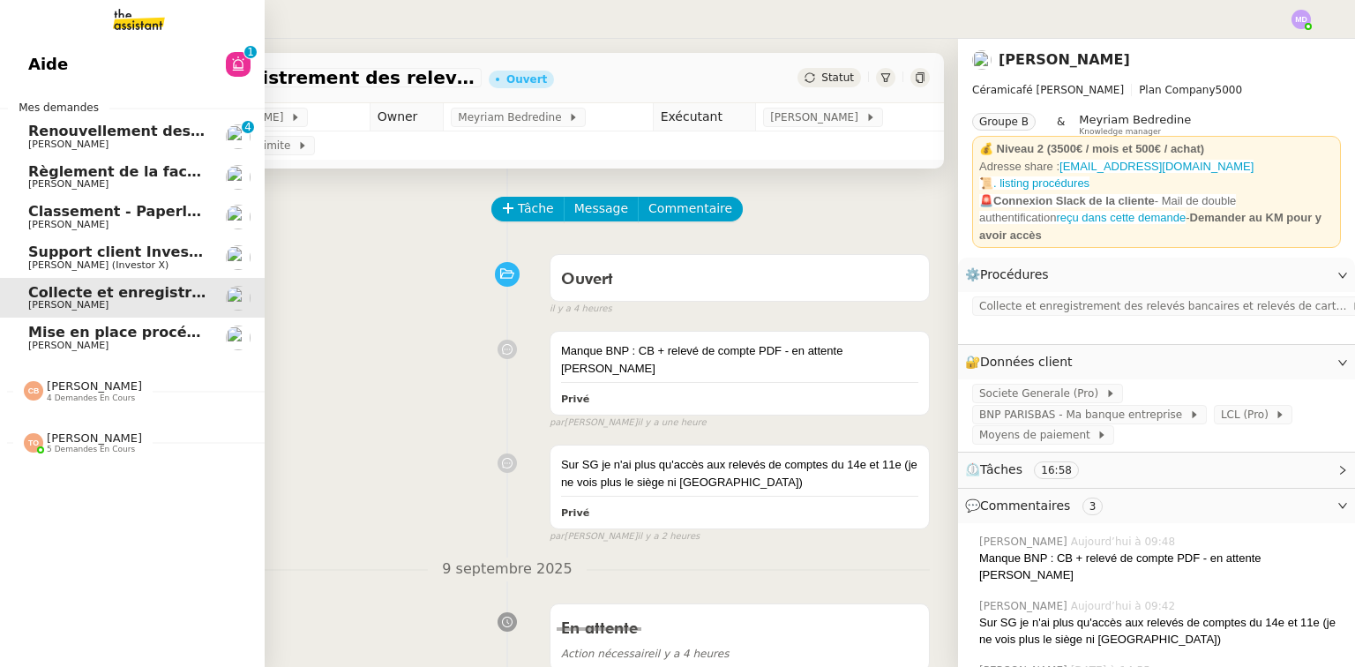
click at [56, 335] on span "Mise en place procédure - relevés bancaires mensuels" at bounding box center [243, 332] width 431 height 17
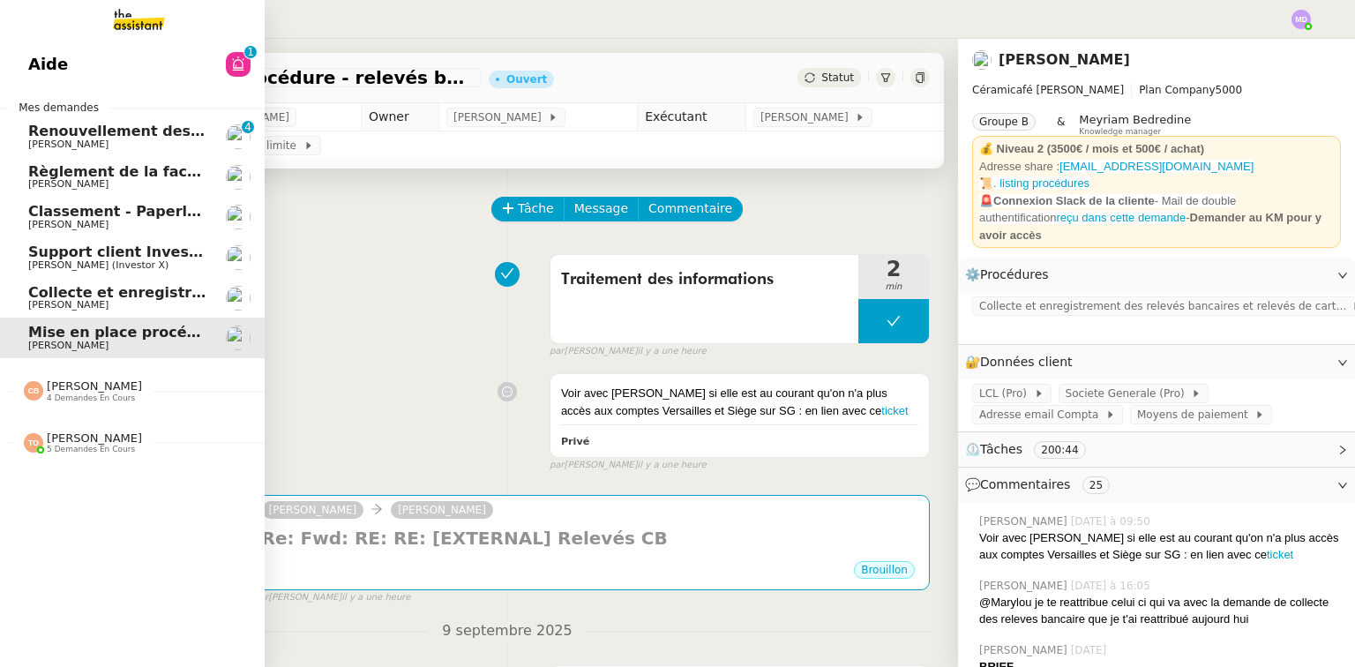
click at [101, 374] on span "[PERSON_NAME] 4 demandes en cours" at bounding box center [139, 383] width 265 height 37
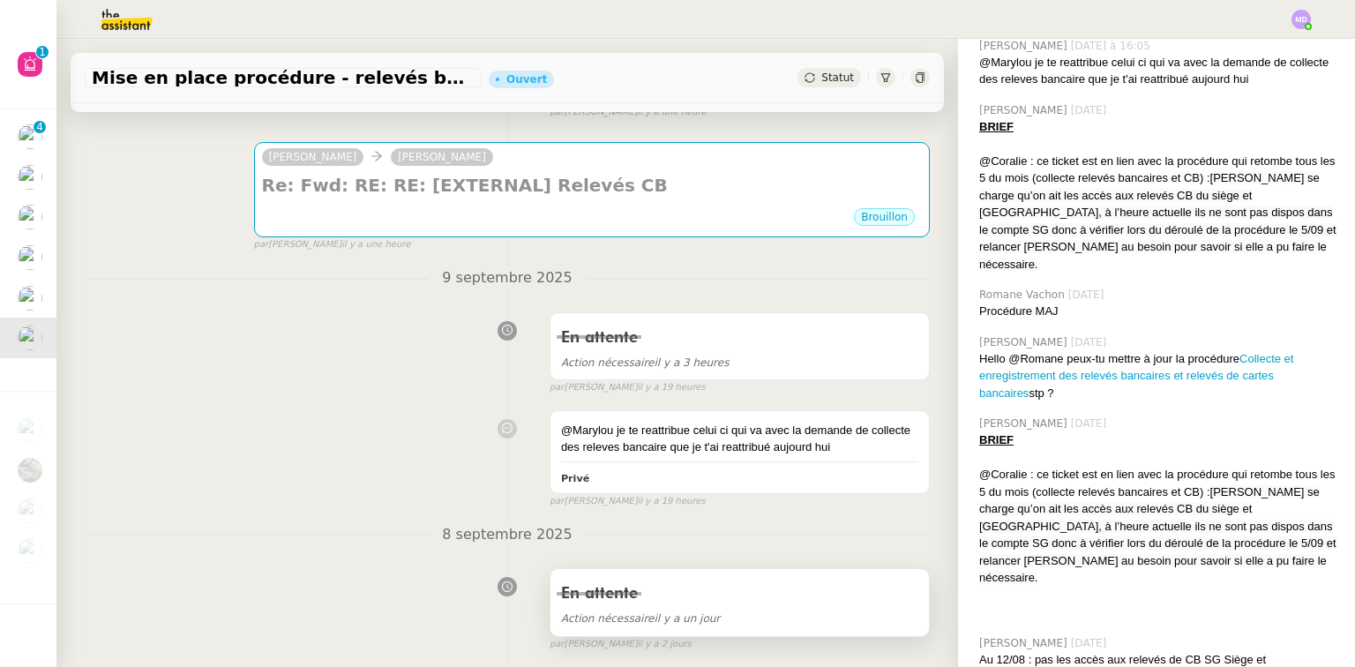
scroll to position [706, 0]
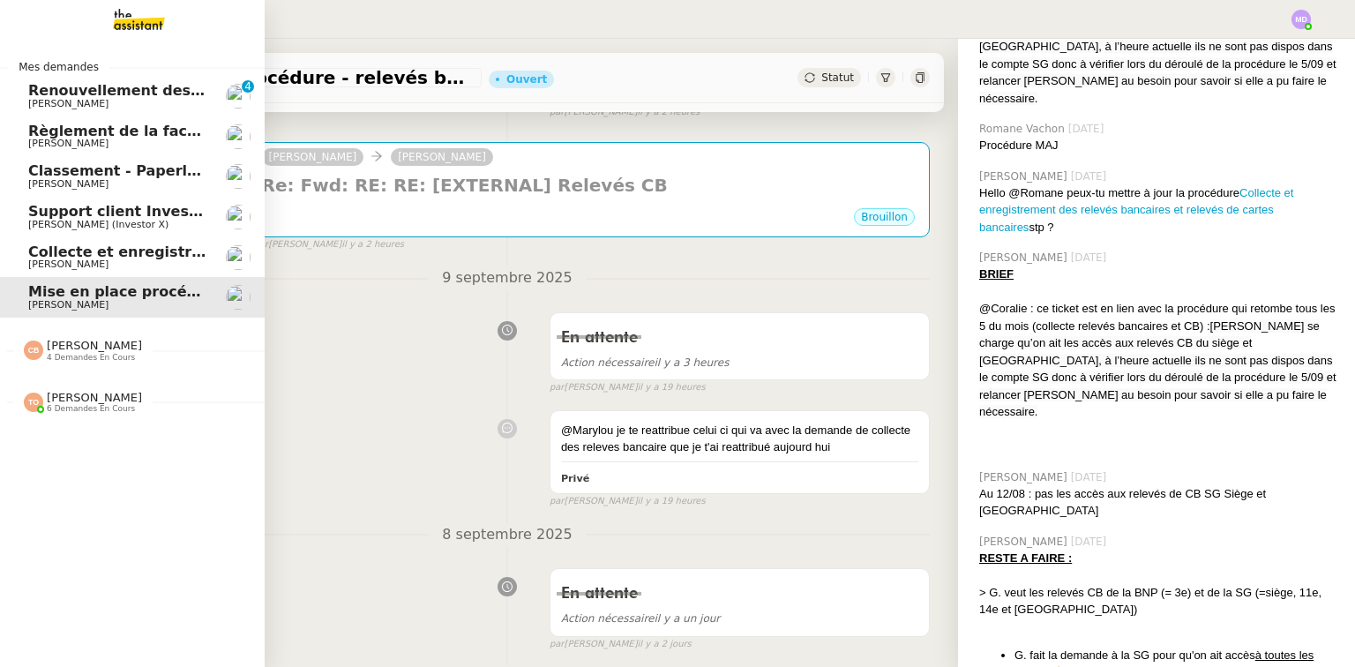
click at [84, 348] on span "[PERSON_NAME]" at bounding box center [94, 345] width 95 height 13
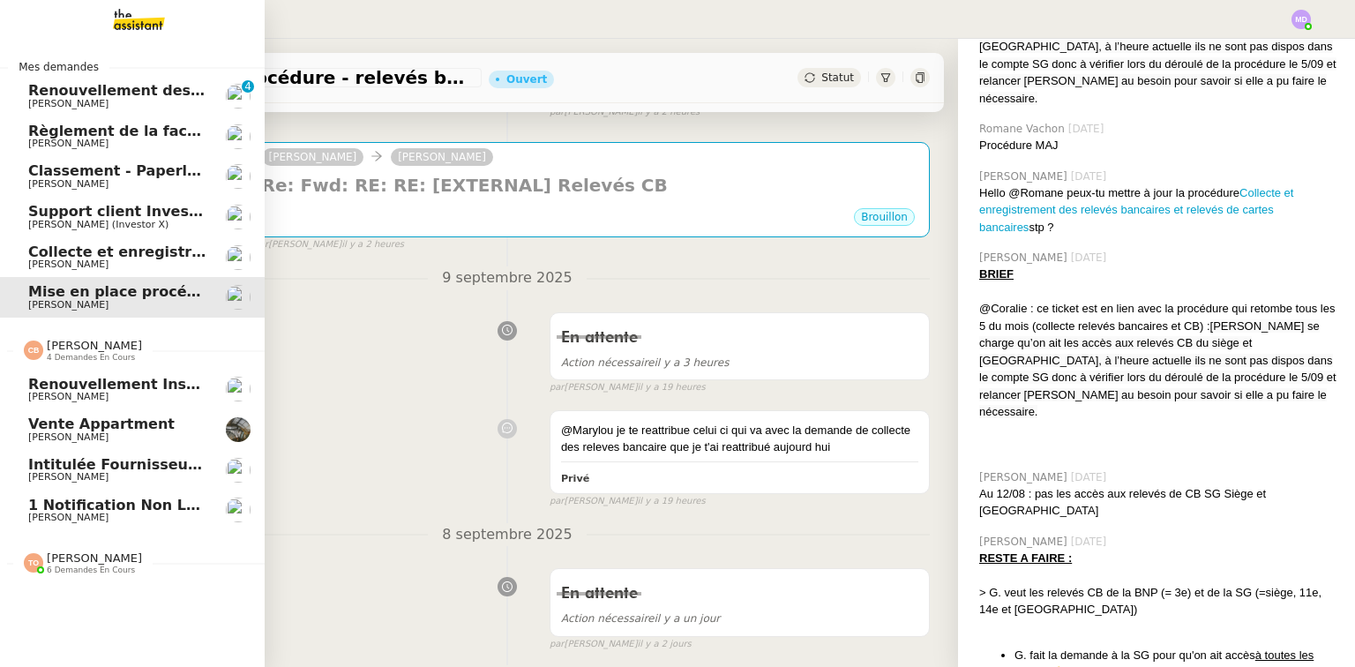
click at [87, 419] on span "Vente appartment" at bounding box center [101, 423] width 146 height 17
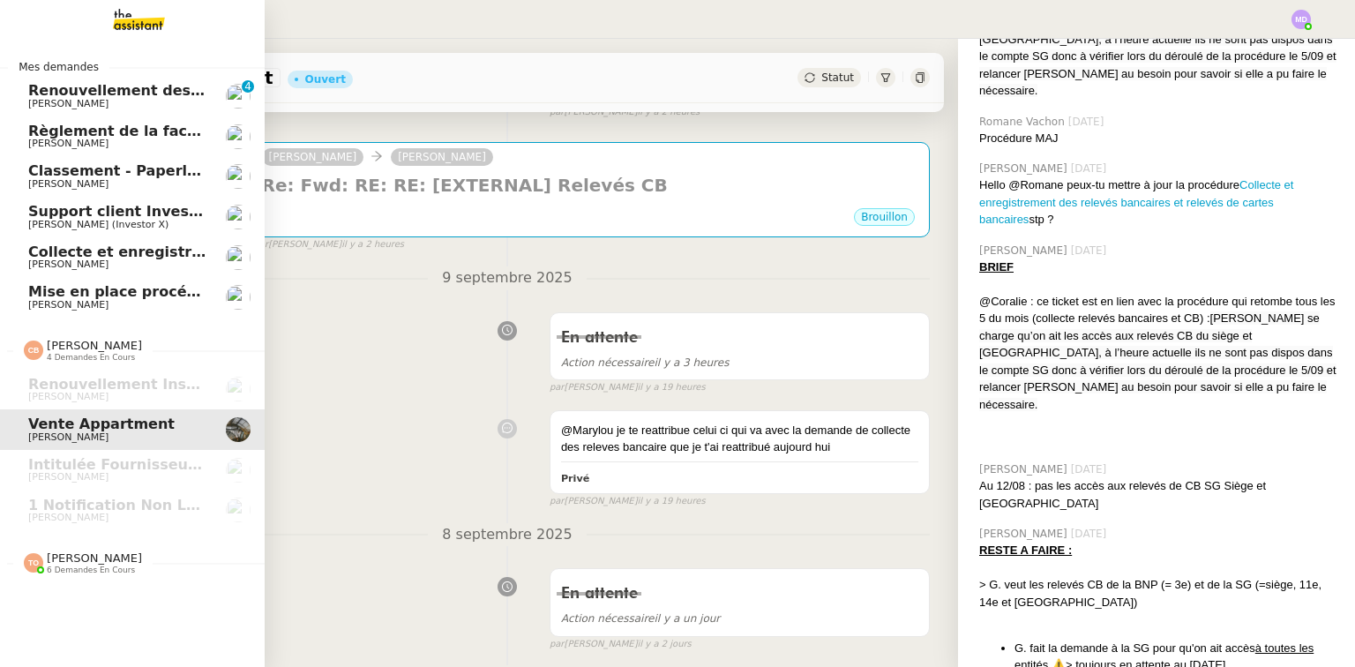
click at [110, 566] on span "6 demandes en cours" at bounding box center [91, 570] width 88 height 10
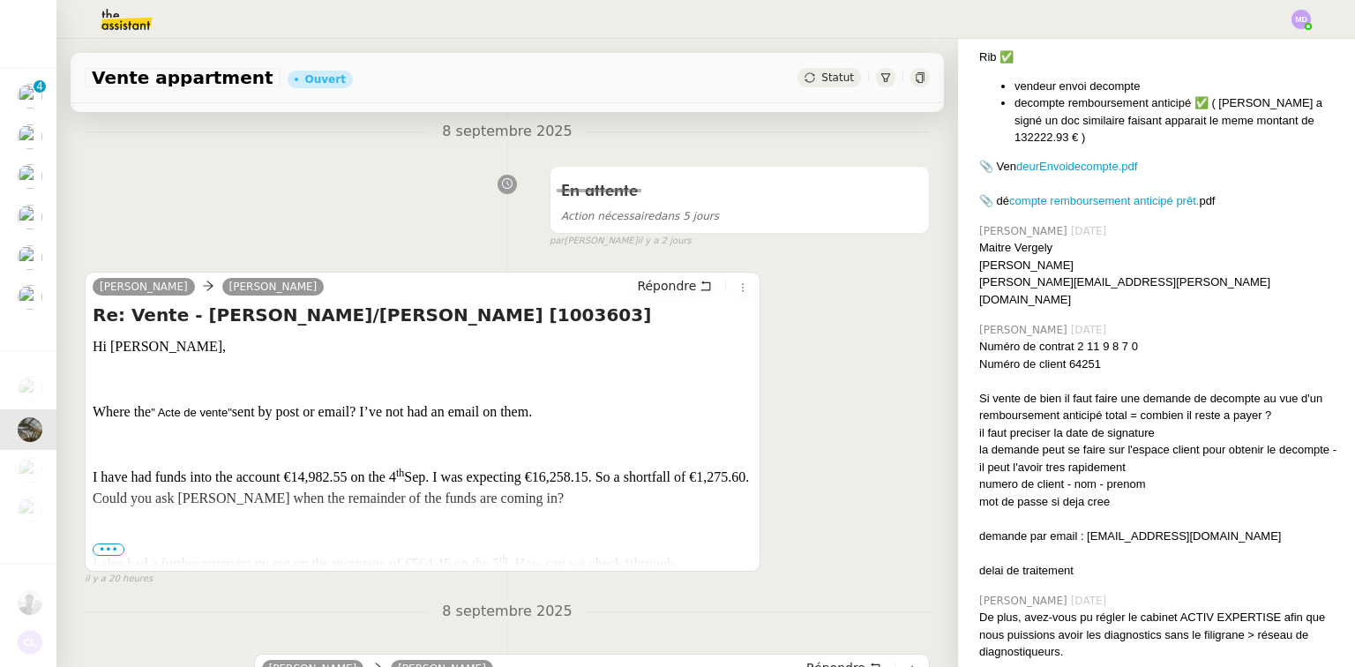
scroll to position [831, 0]
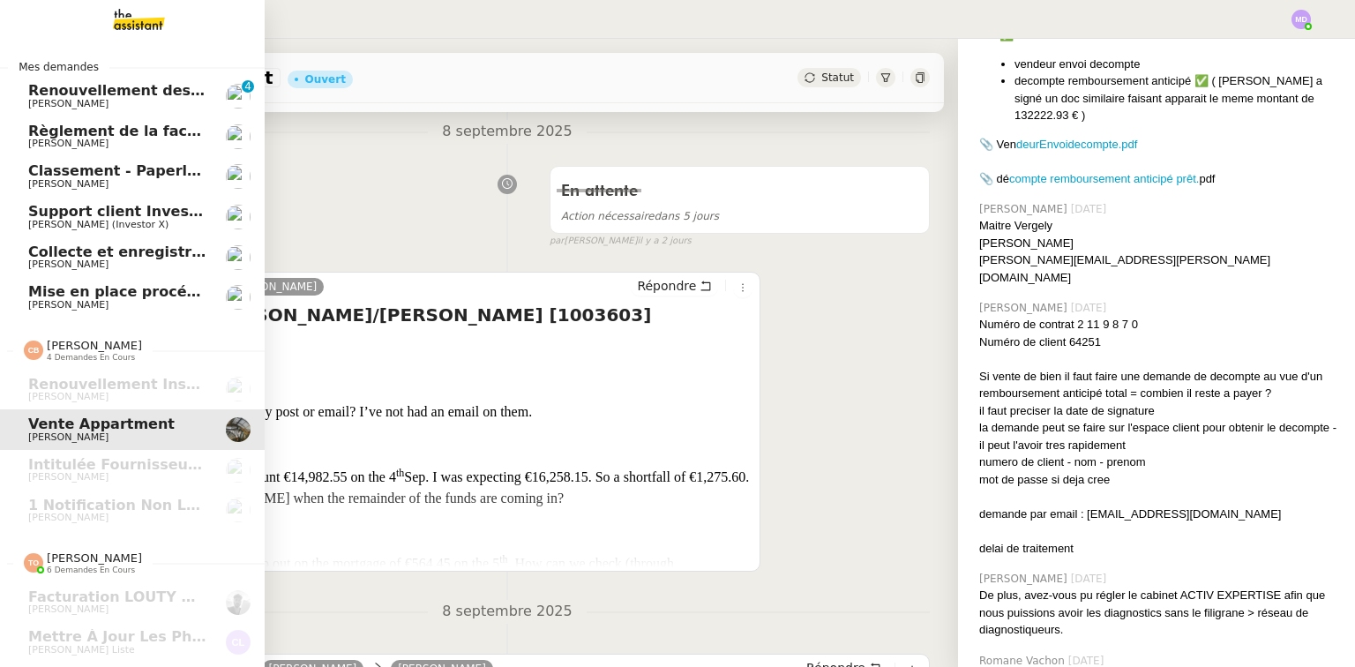
click at [1, 269] on link "Collecte et enregistrement des relevés bancaires et relevés de cartes bancaires…" at bounding box center [132, 257] width 265 height 41
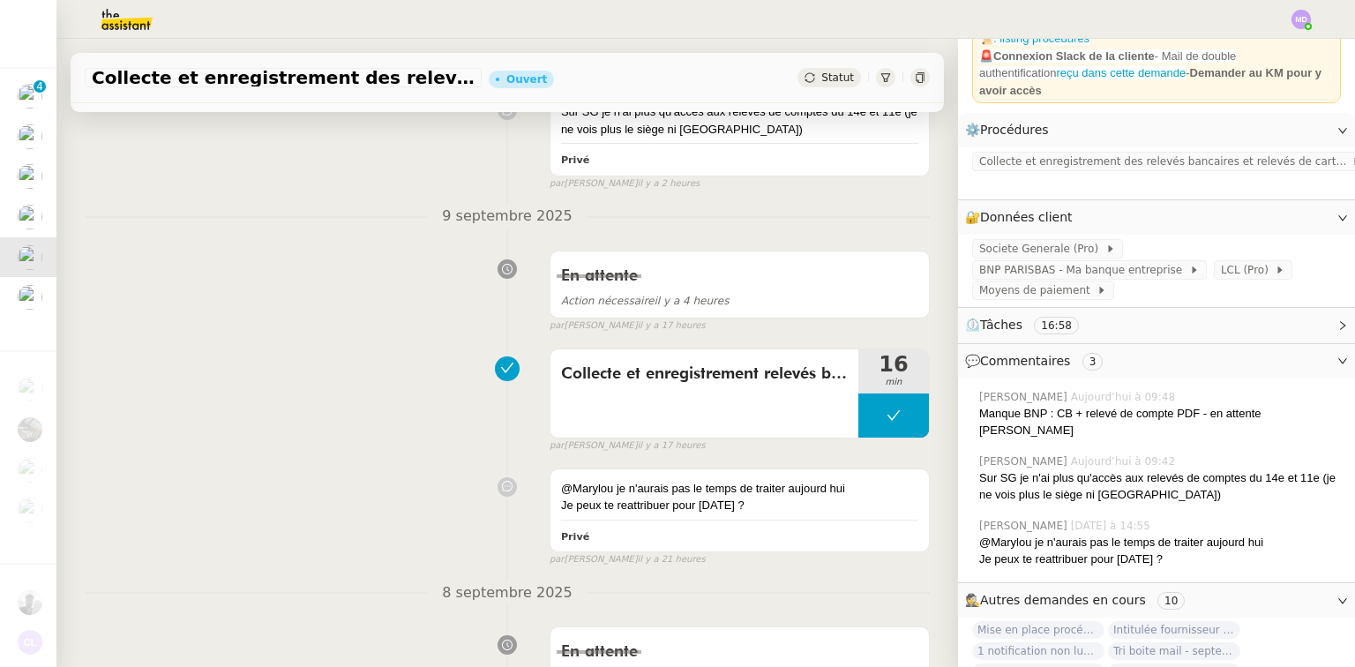
scroll to position [208, 0]
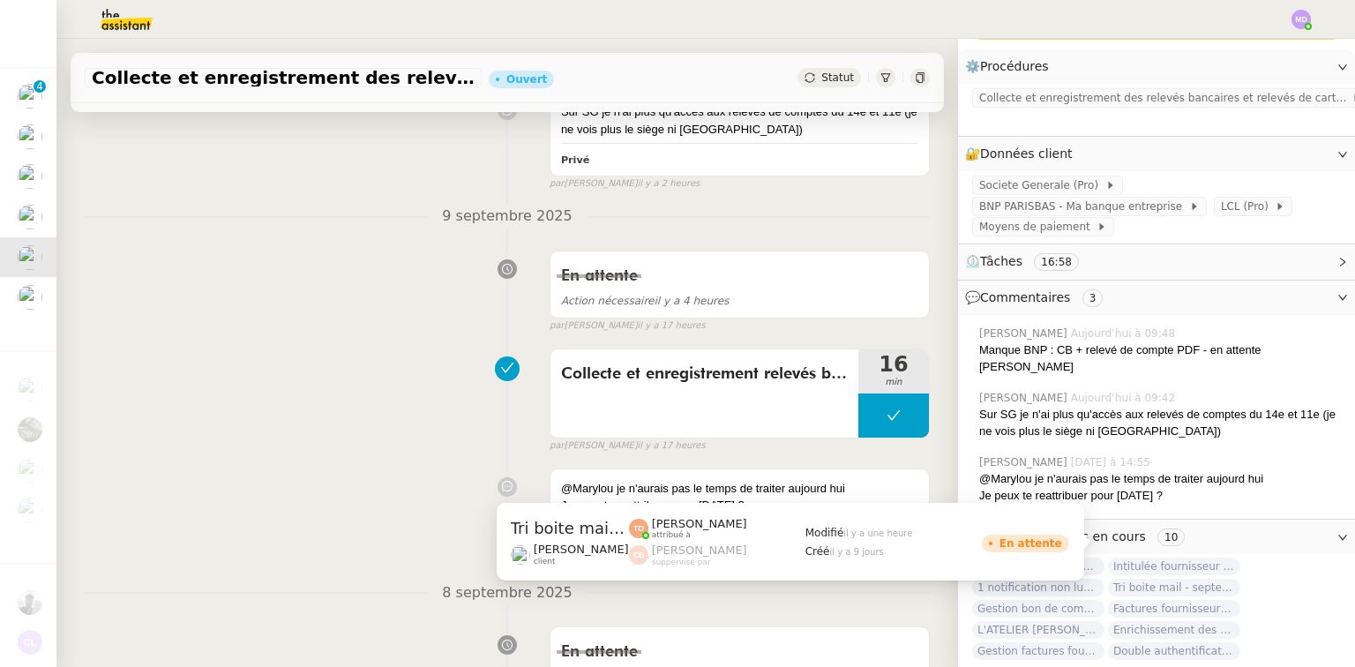
click at [1118, 579] on span "Tri boite mail - septembre 2025" at bounding box center [1174, 588] width 132 height 18
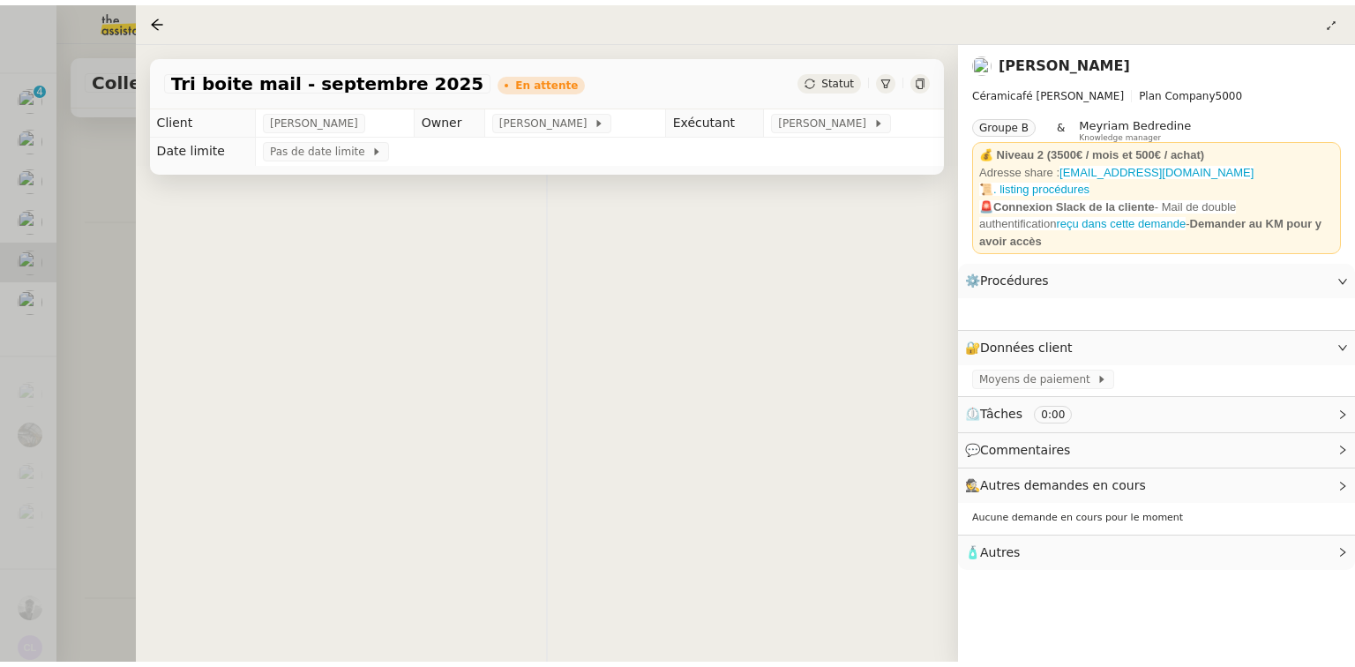
scroll to position [208, 0]
